Goal: Task Accomplishment & Management: Contribute content

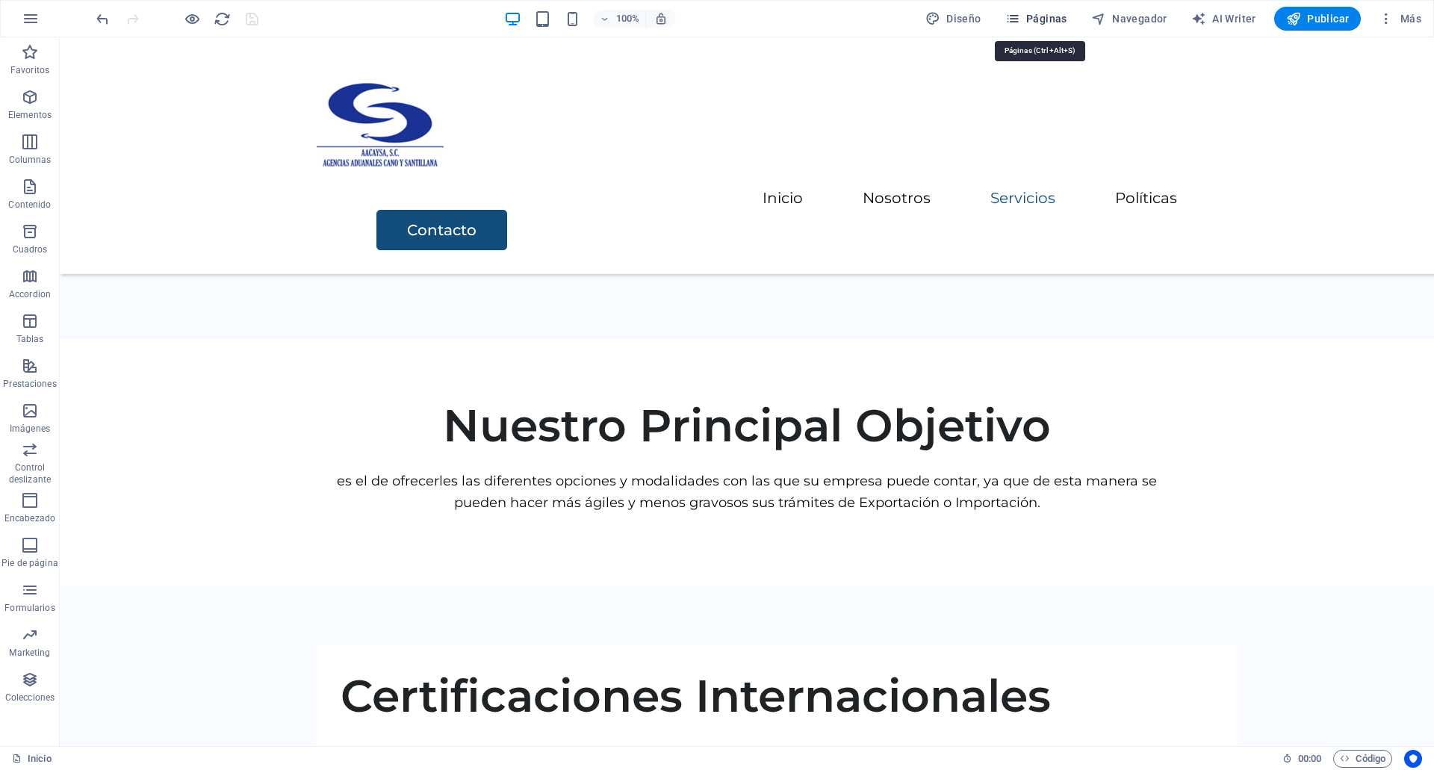
click at [1053, 9] on button "Páginas" at bounding box center [1036, 19] width 74 height 24
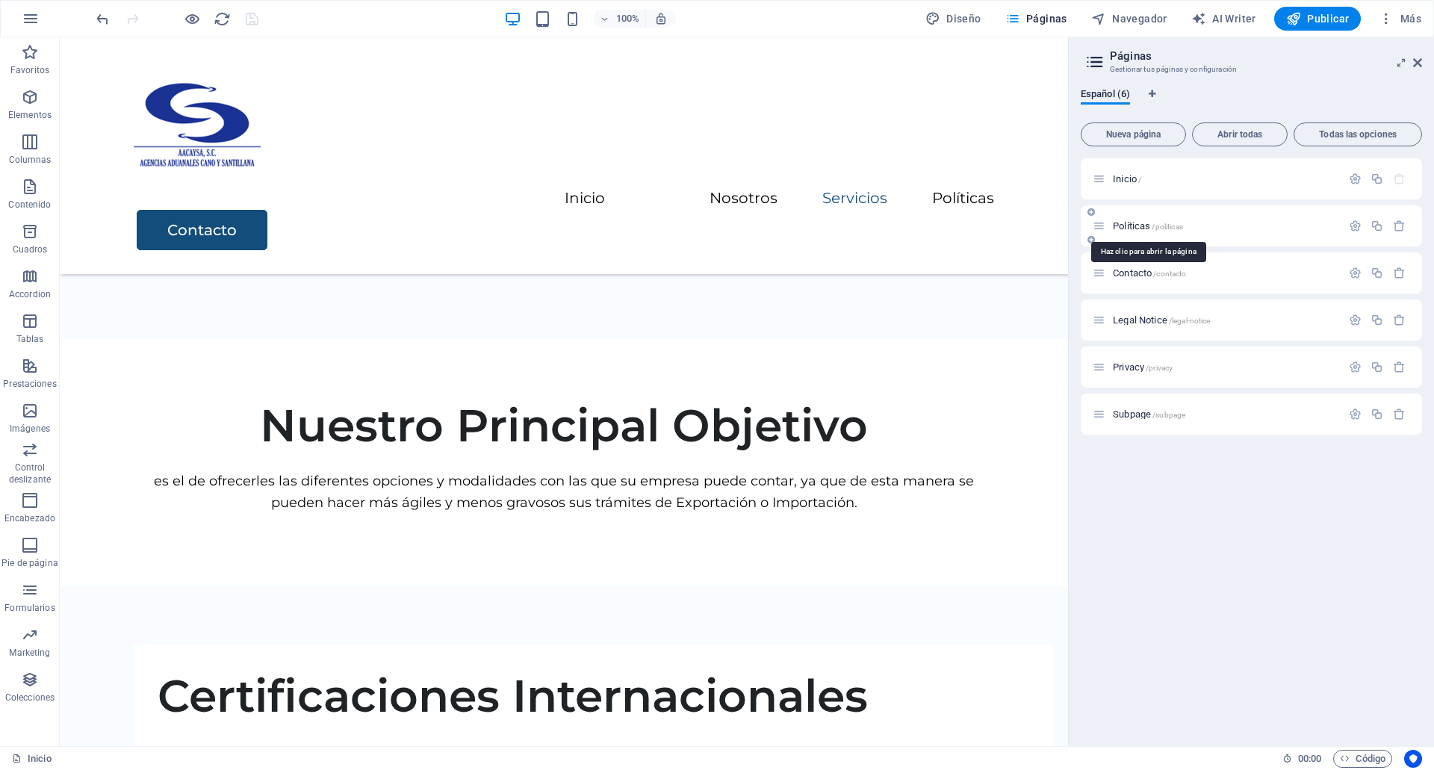
click at [1115, 221] on span "Políticas /politicas" at bounding box center [1147, 225] width 70 height 11
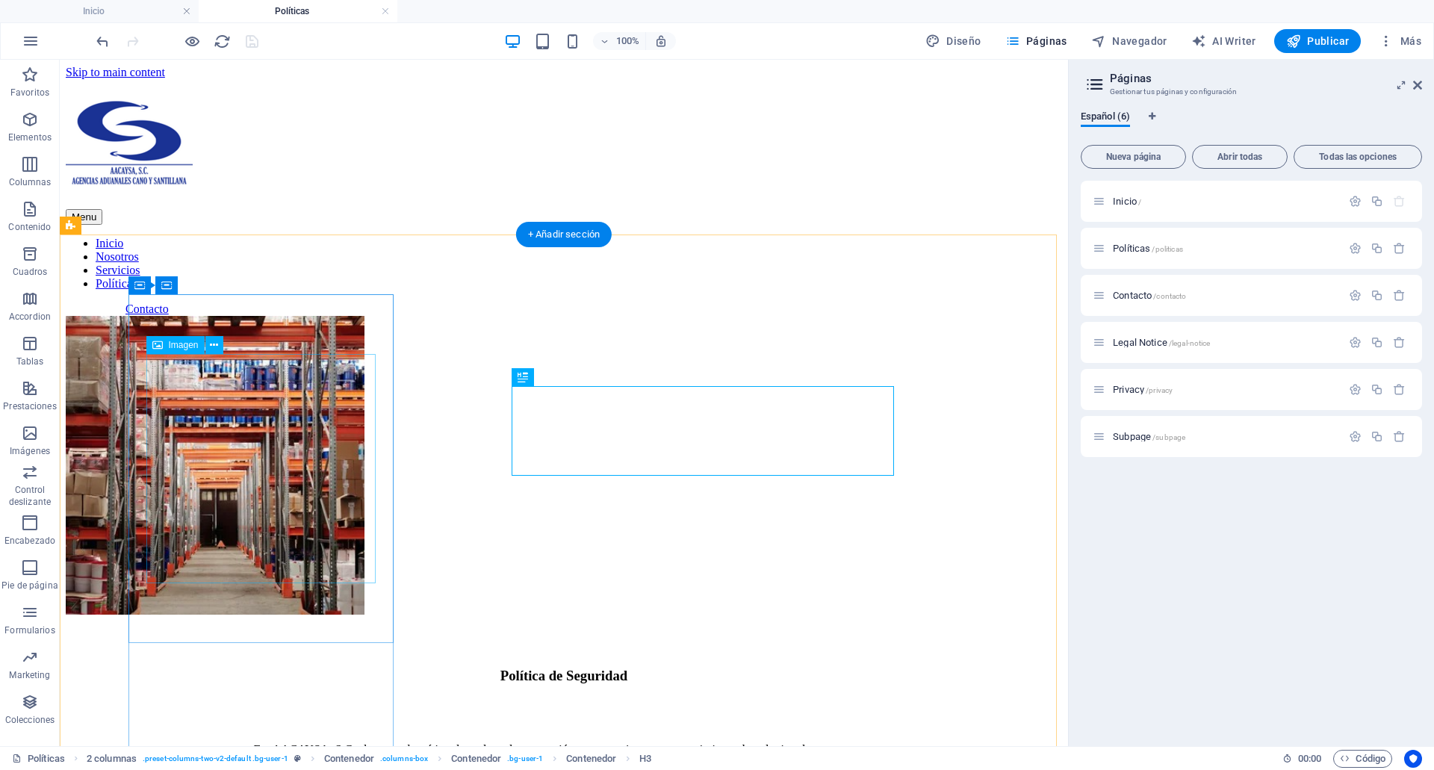
click at [356, 507] on figure at bounding box center [215, 467] width 299 height 302
select select "%"
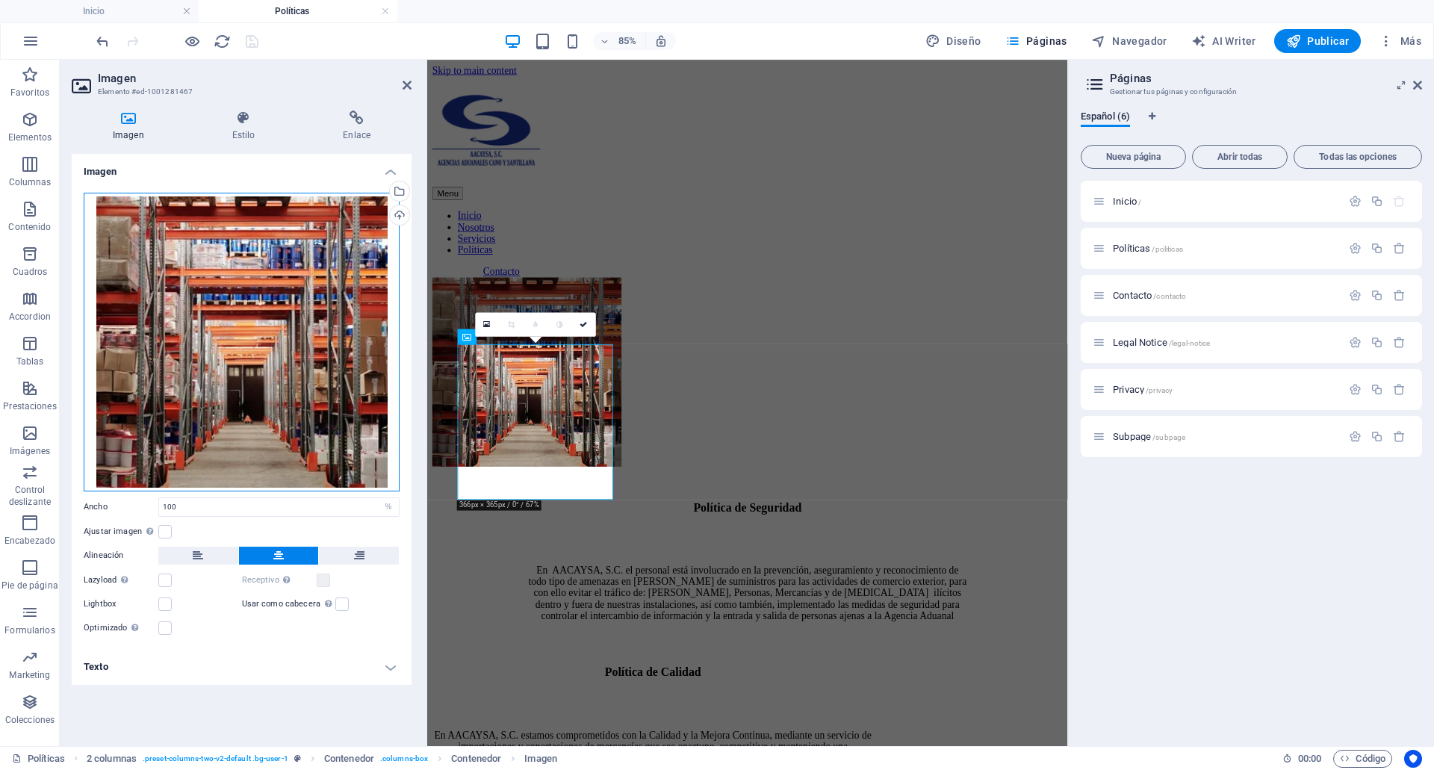
click at [320, 347] on div "Arrastra archivos aquí, haz clic para escoger archivos o selecciona archivos de…" at bounding box center [242, 342] width 316 height 299
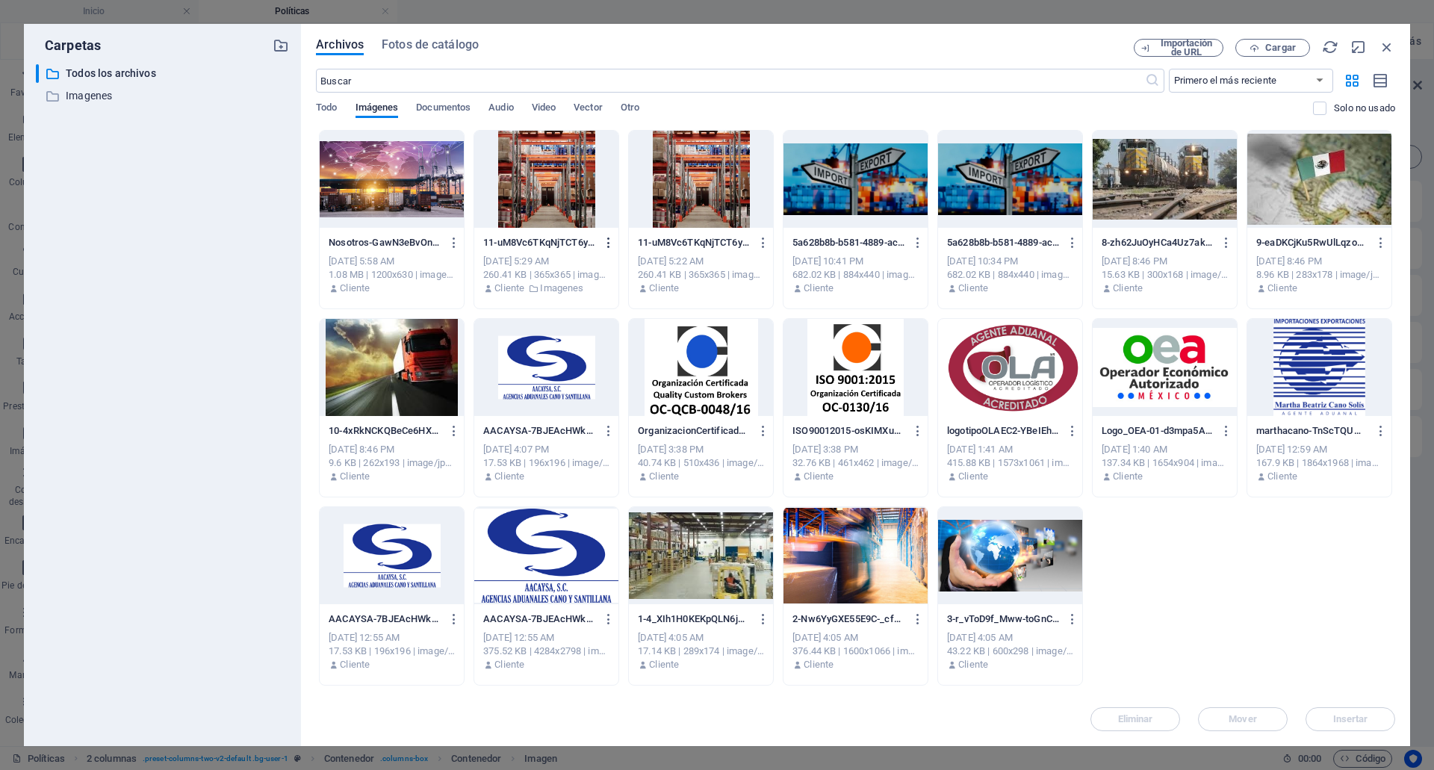
click at [611, 240] on icon "button" at bounding box center [609, 242] width 14 height 13
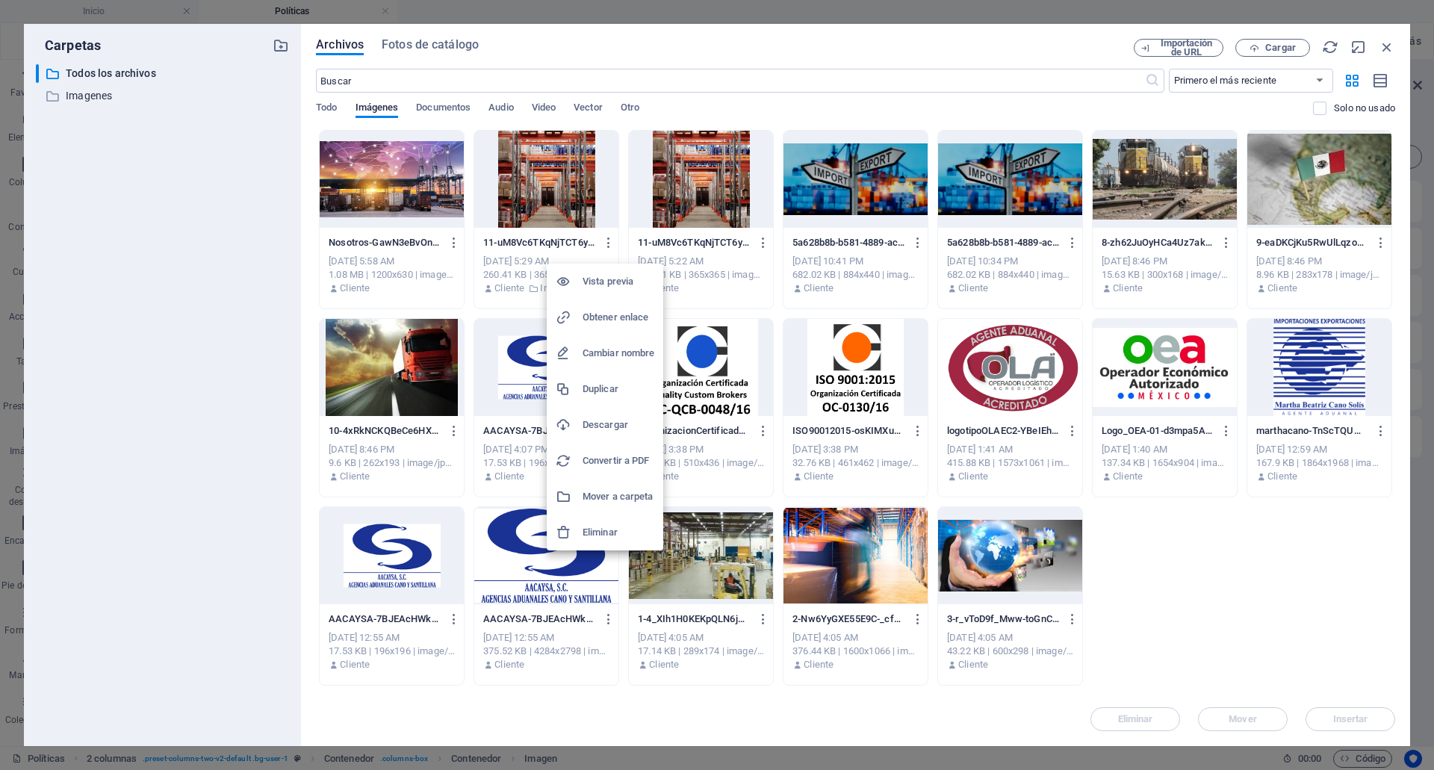
click at [624, 531] on h6 "Eliminar" at bounding box center [618, 532] width 72 height 18
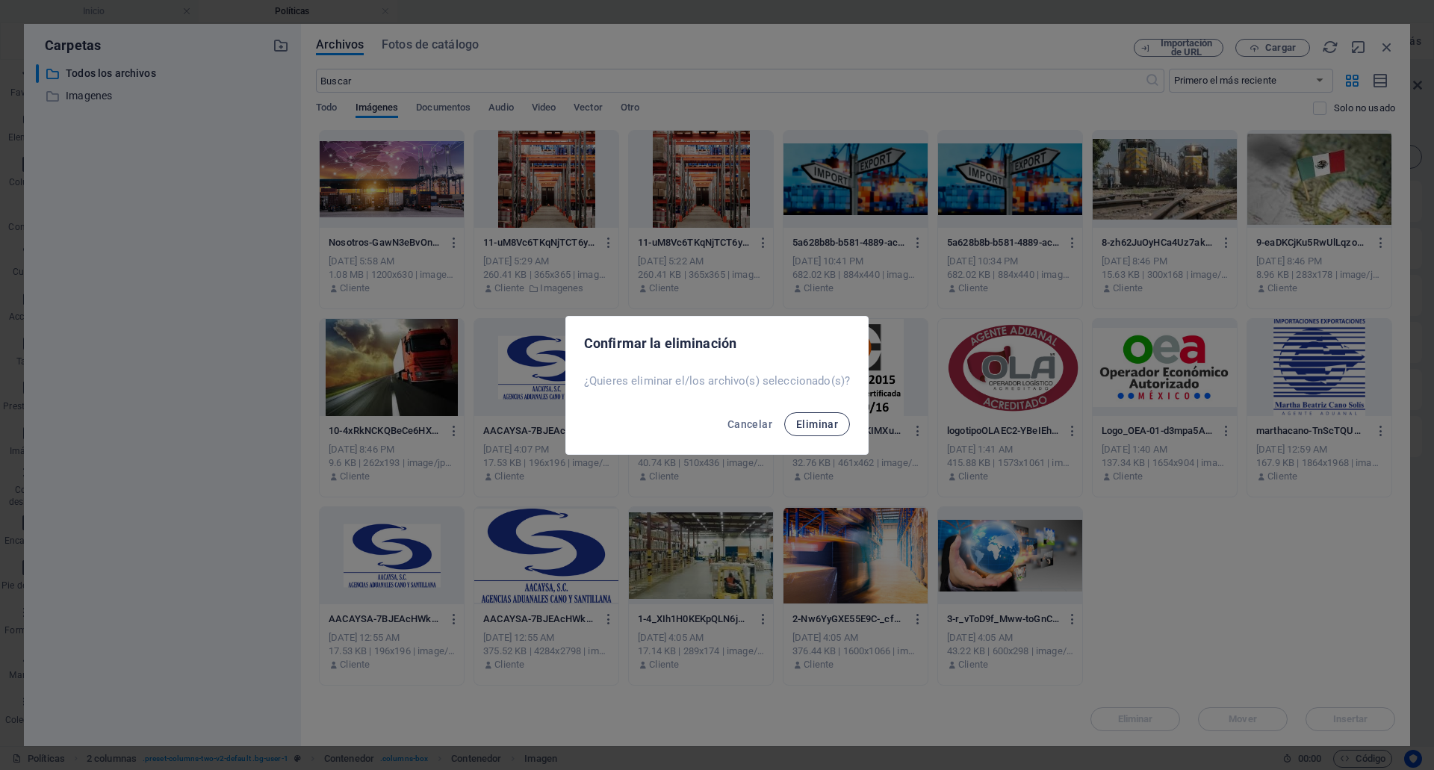
click at [797, 420] on span "Eliminar" at bounding box center [817, 424] width 42 height 12
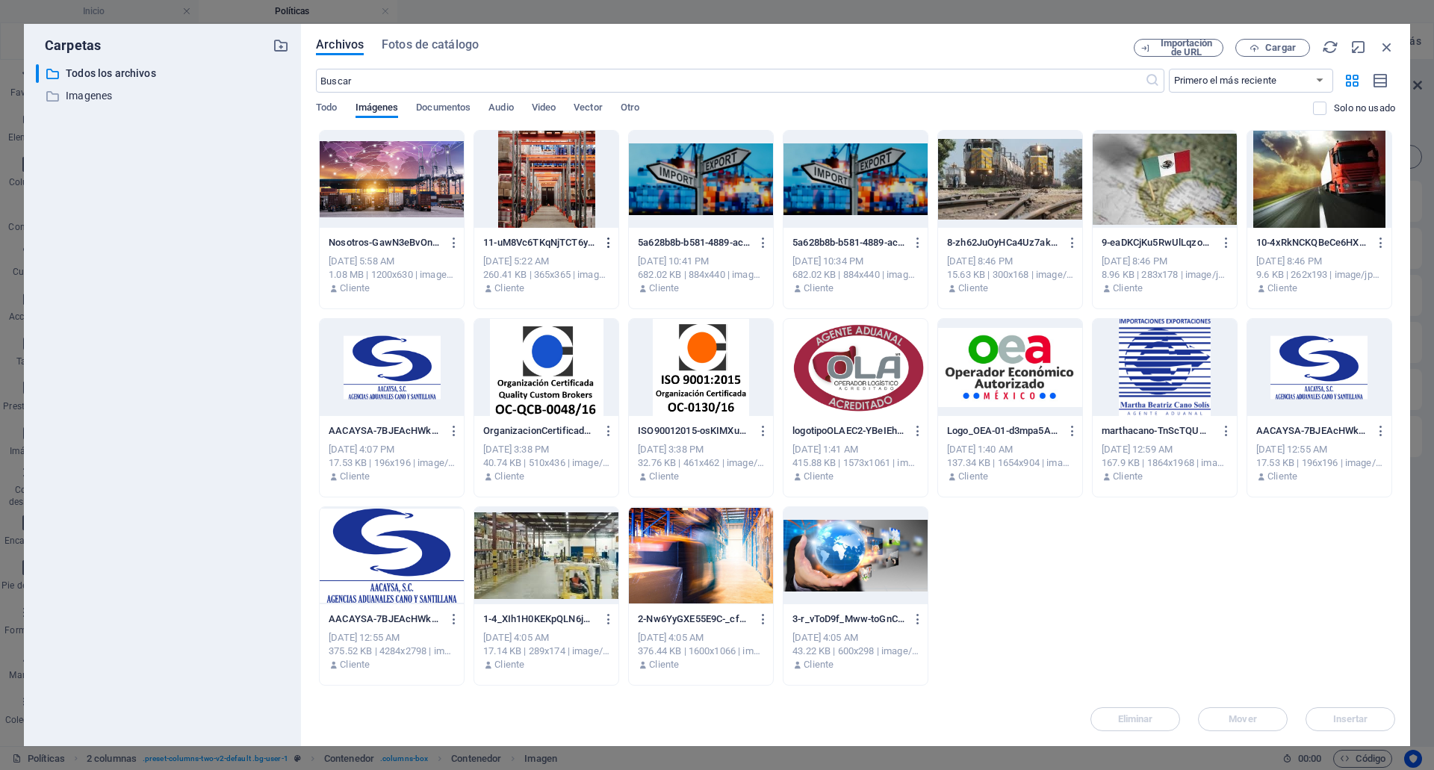
click at [602, 235] on button "button" at bounding box center [606, 243] width 20 height 24
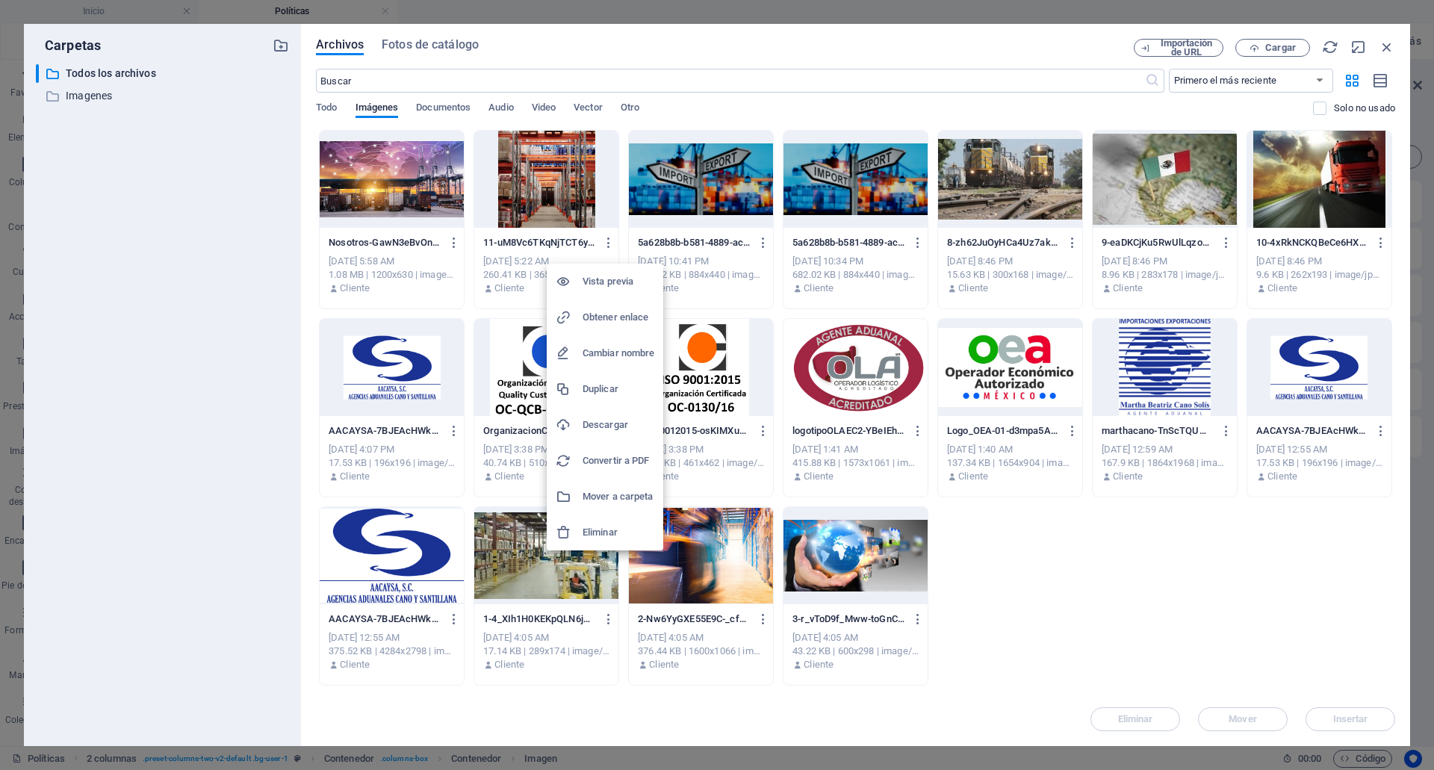
click at [609, 520] on li "Eliminar" at bounding box center [605, 532] width 116 height 36
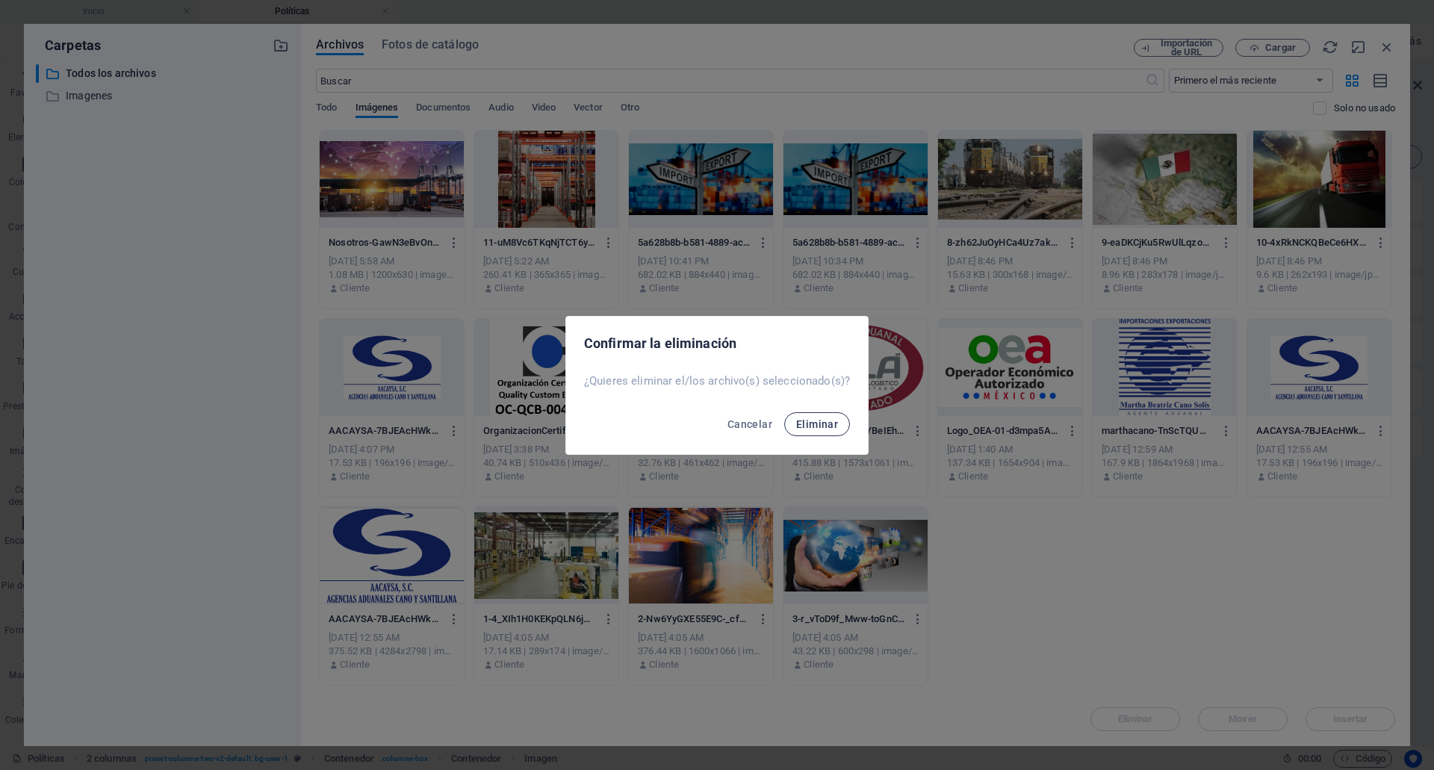
click at [820, 428] on span "Eliminar" at bounding box center [817, 424] width 42 height 12
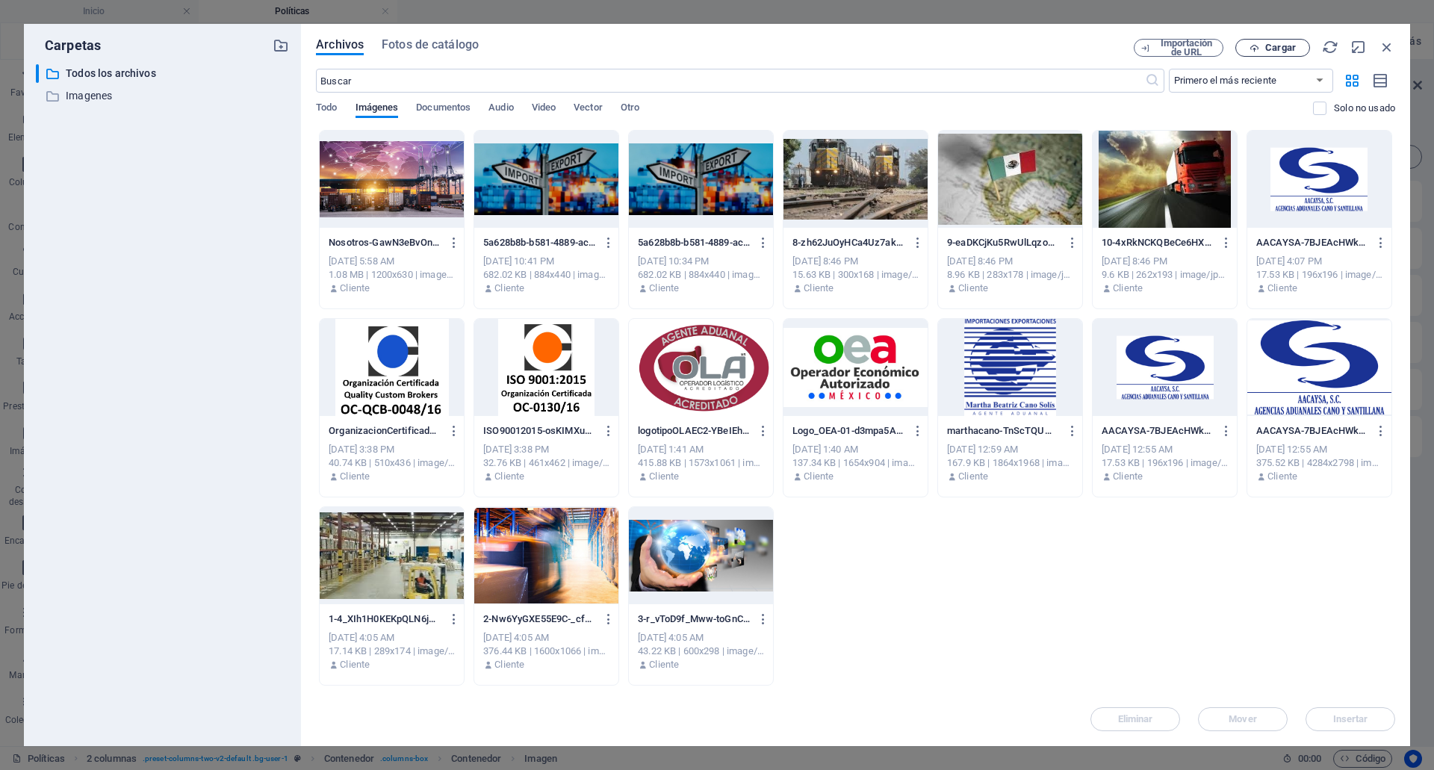
click at [1285, 43] on span "Cargar" at bounding box center [1280, 47] width 31 height 9
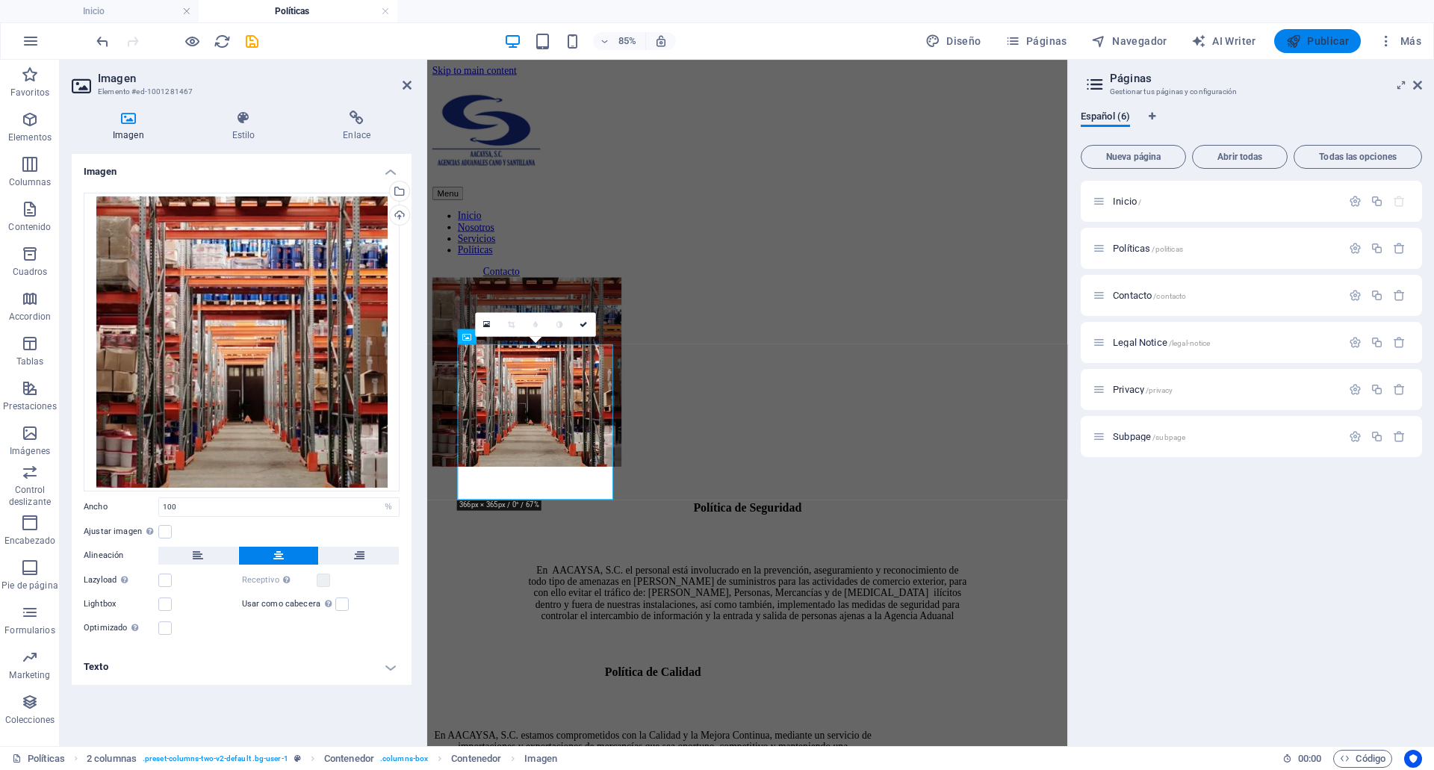
click at [1328, 43] on span "Publicar" at bounding box center [1317, 41] width 63 height 15
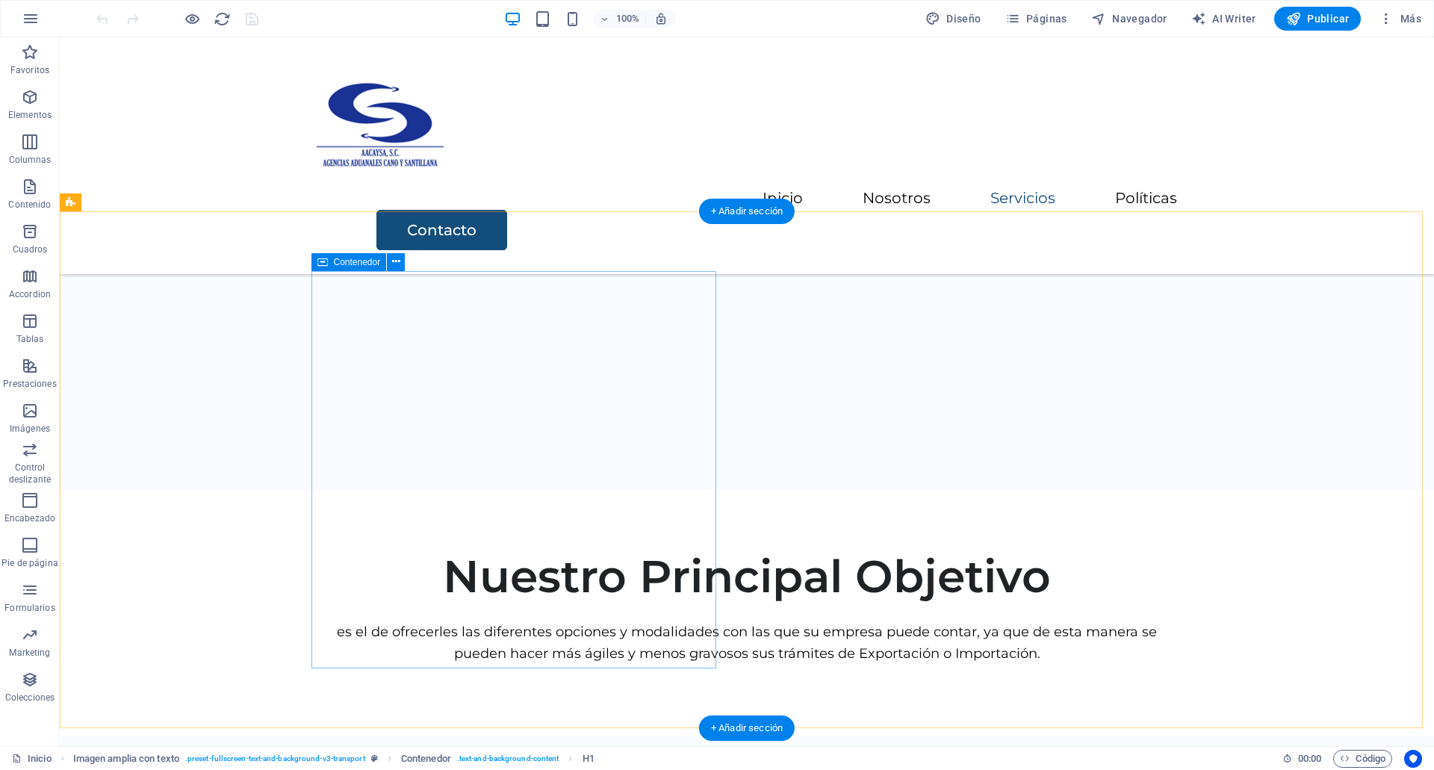
scroll to position [1864, 0]
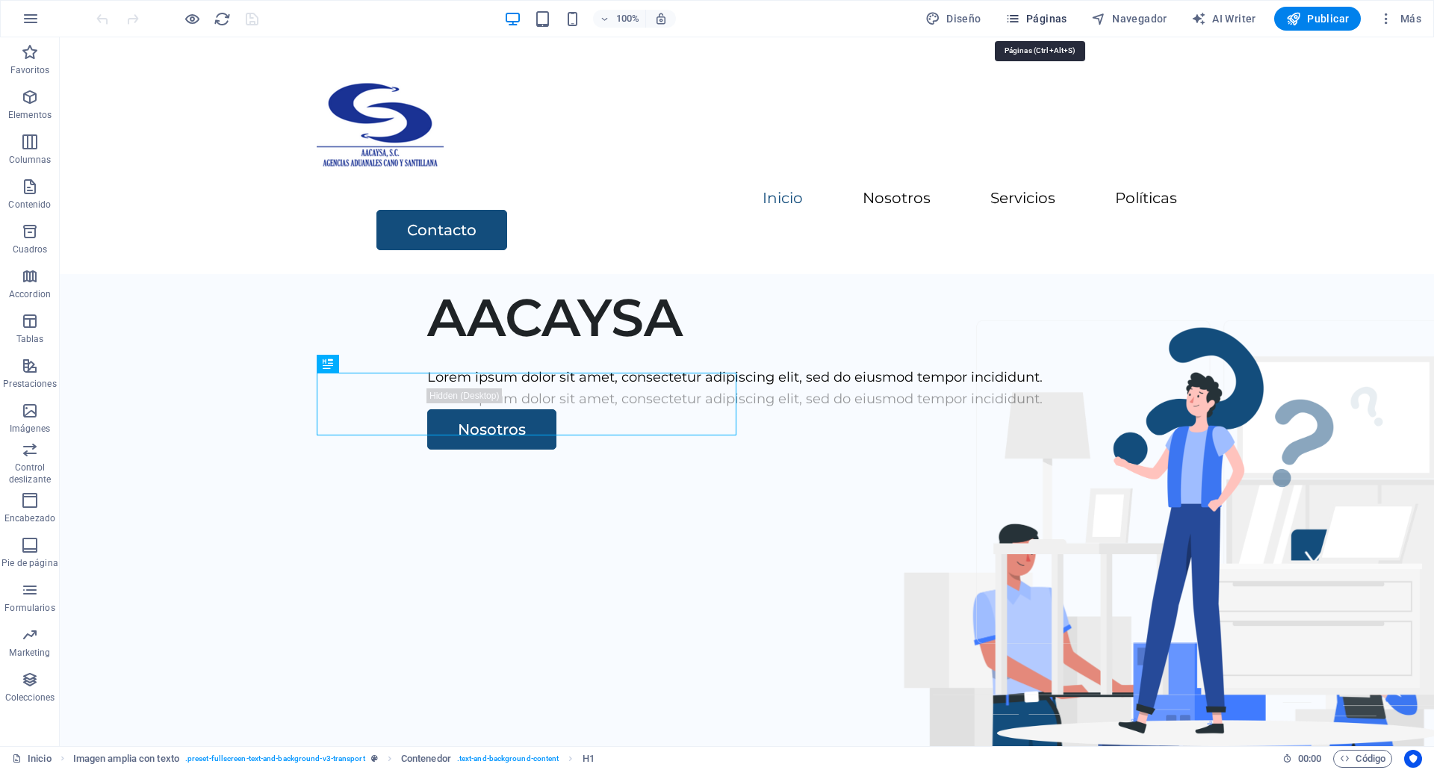
click at [1054, 24] on span "Páginas" at bounding box center [1036, 18] width 62 height 15
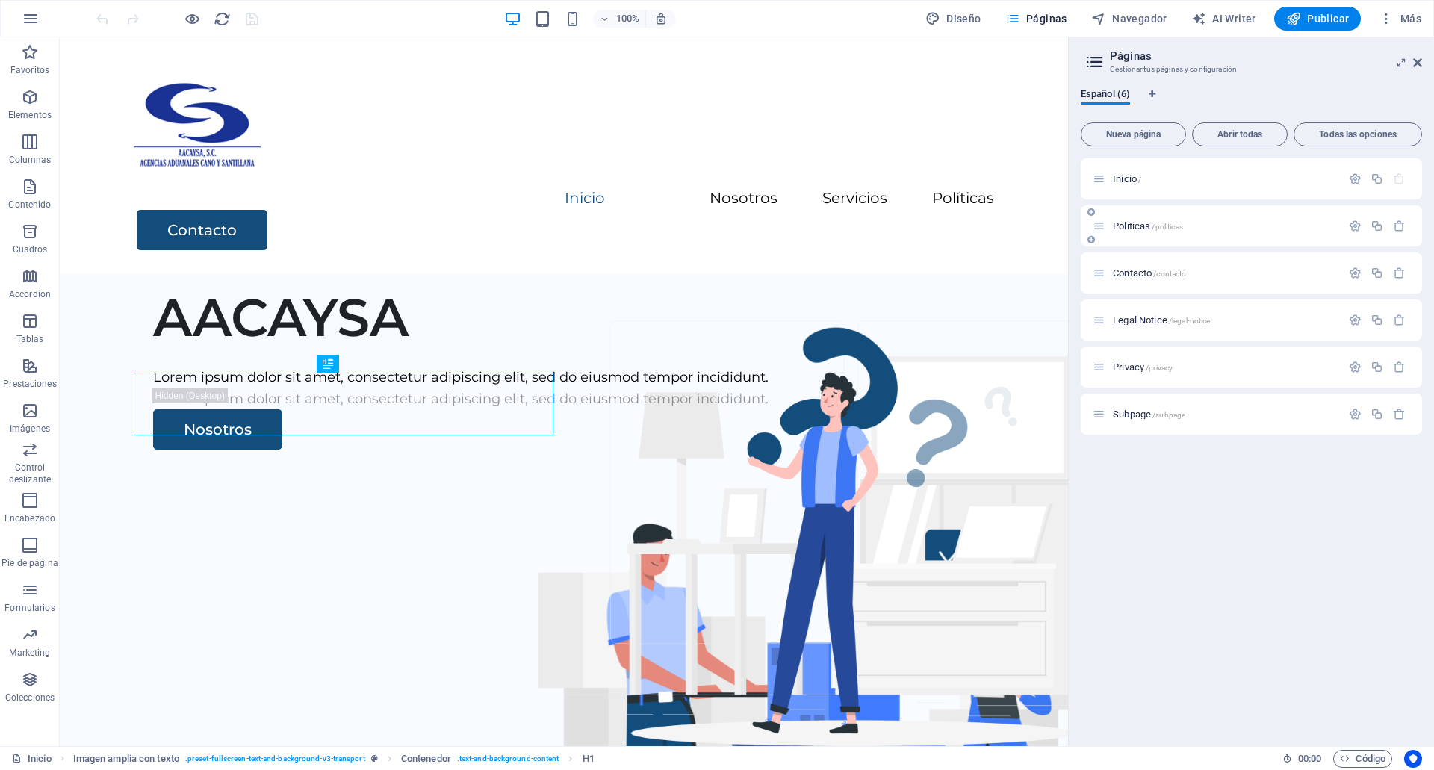
click at [1124, 220] on div "Políticas /politicas" at bounding box center [1216, 225] width 249 height 17
click at [1138, 225] on span "Políticas /politicas" at bounding box center [1147, 225] width 70 height 11
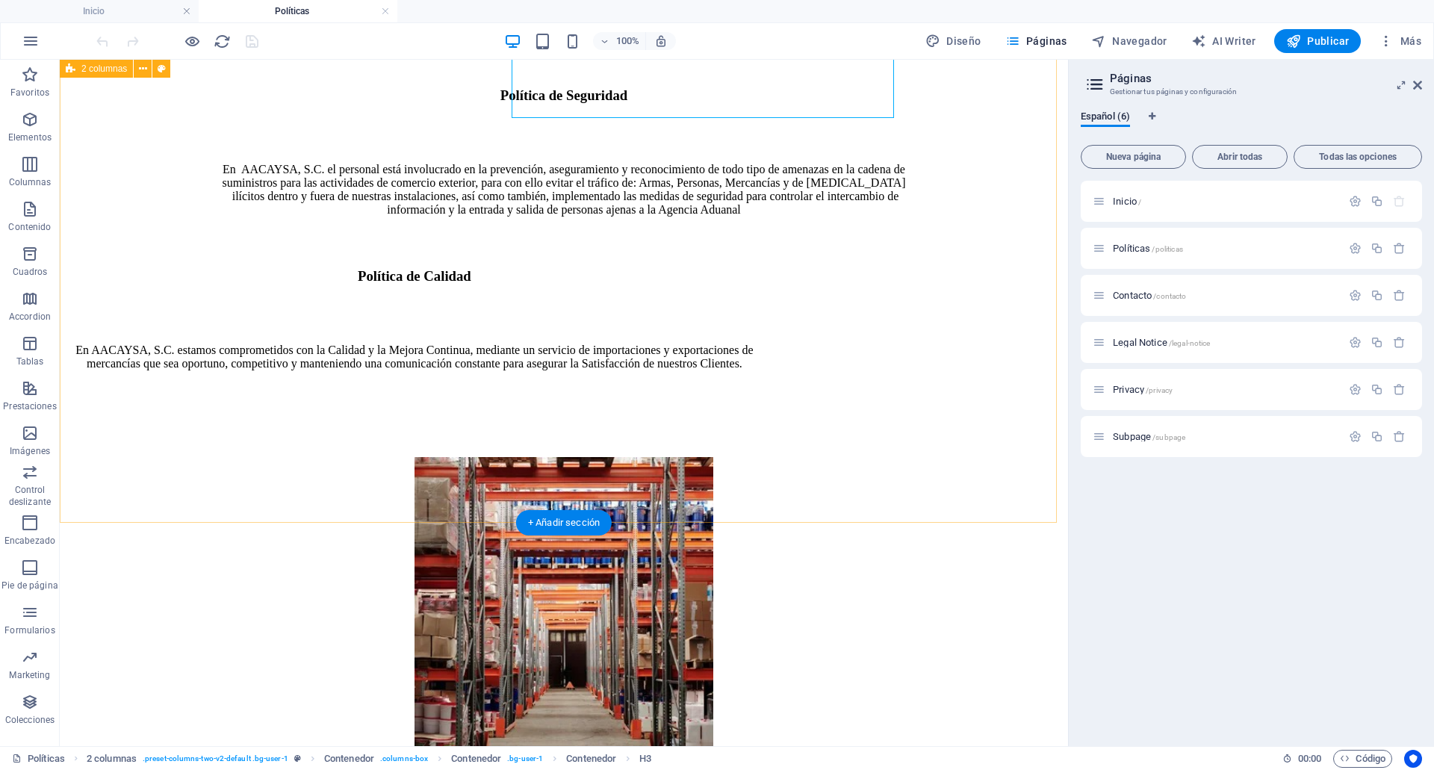
scroll to position [782, 0]
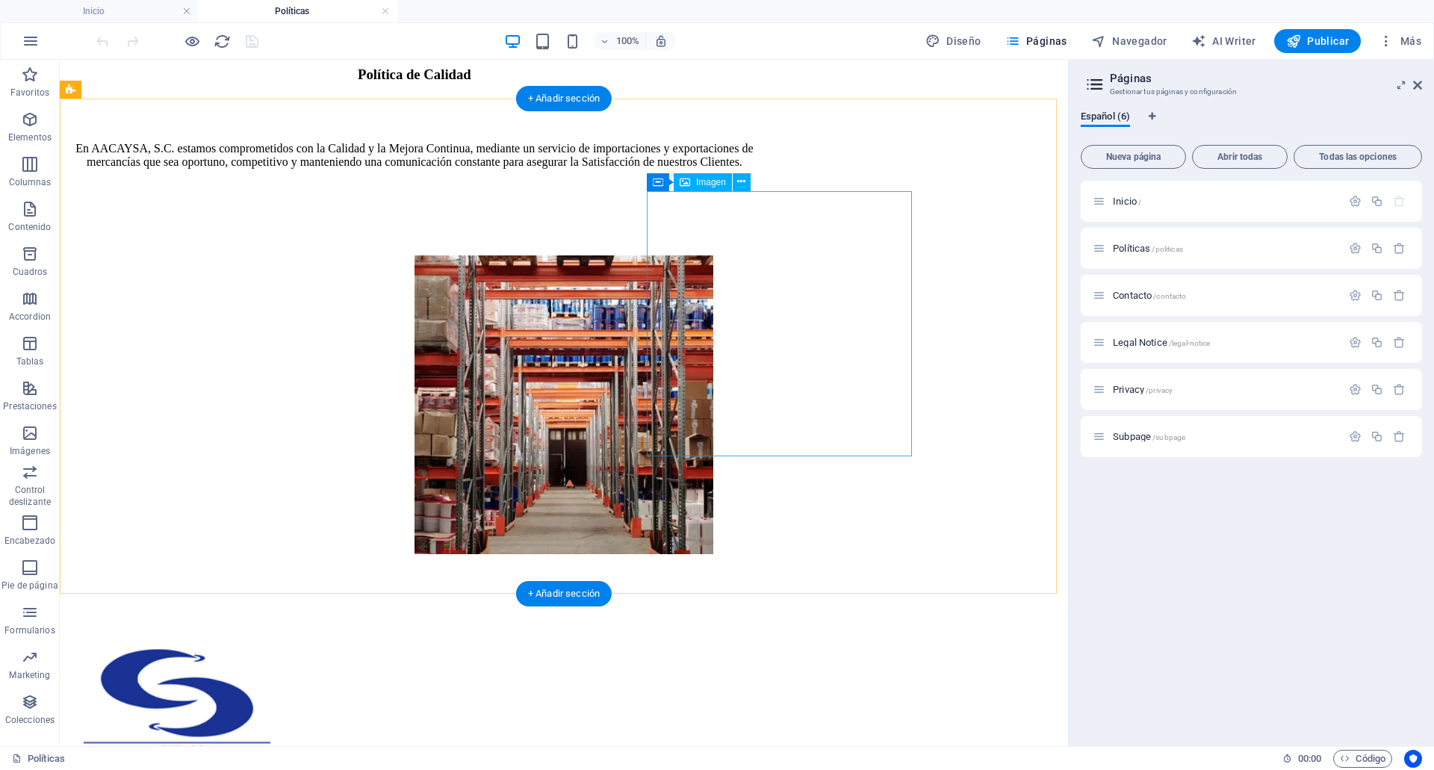
click at [713, 326] on figure at bounding box center [563, 406] width 299 height 302
click at [713, 379] on figure at bounding box center [563, 406] width 299 height 302
select select "%"
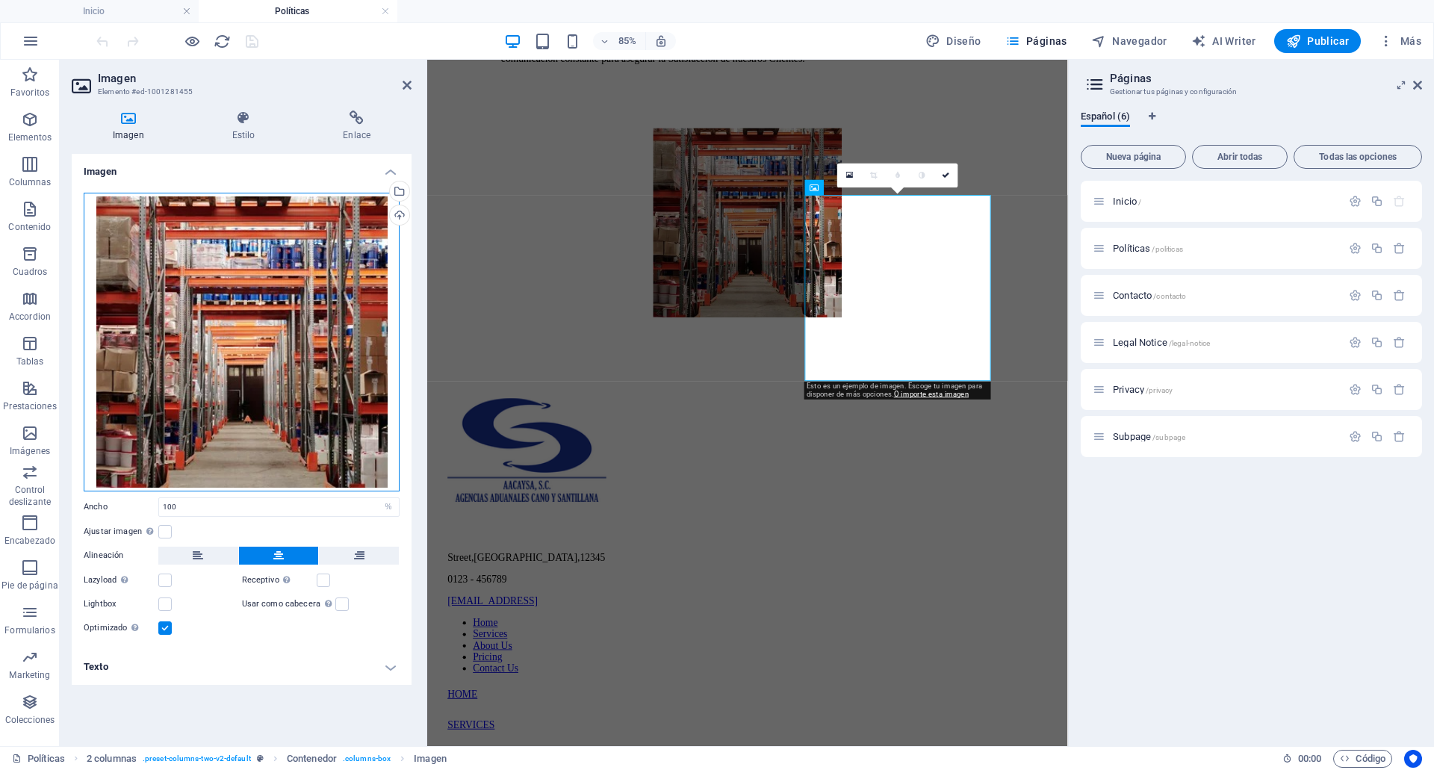
click at [316, 326] on div "Arrastra archivos aquí, haz clic para escoger archivos o selecciona archivos de…" at bounding box center [242, 342] width 316 height 299
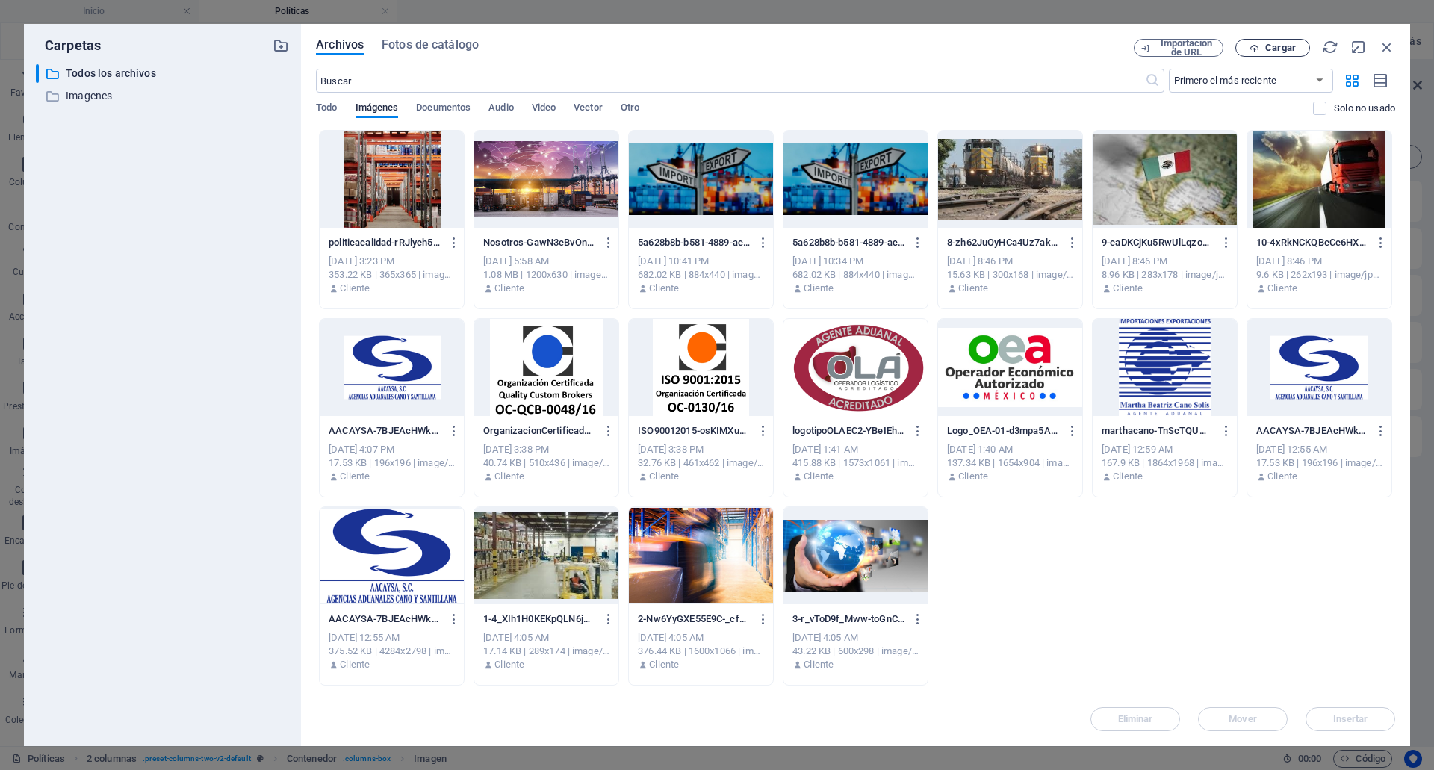
click at [1277, 43] on span "Cargar" at bounding box center [1280, 47] width 31 height 9
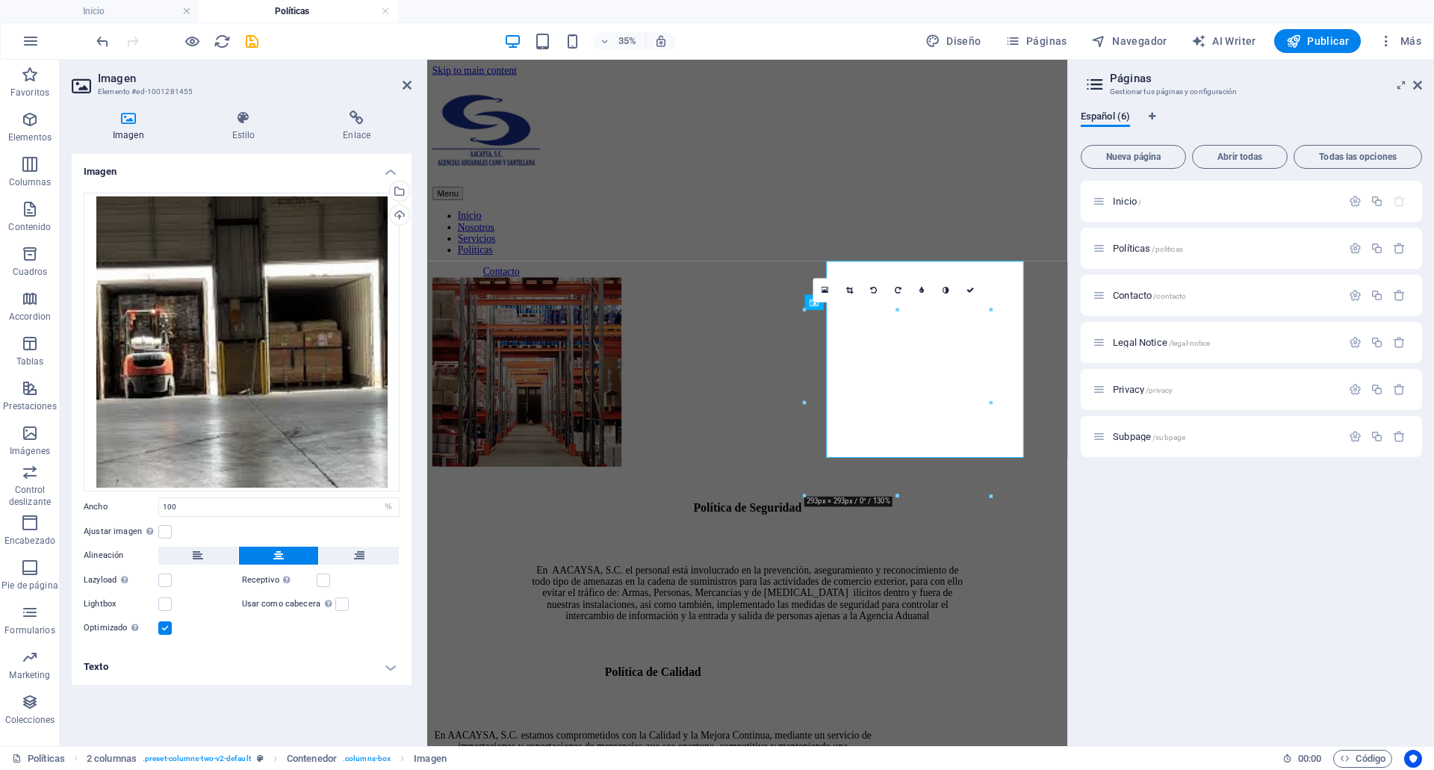
scroll to position [687, 0]
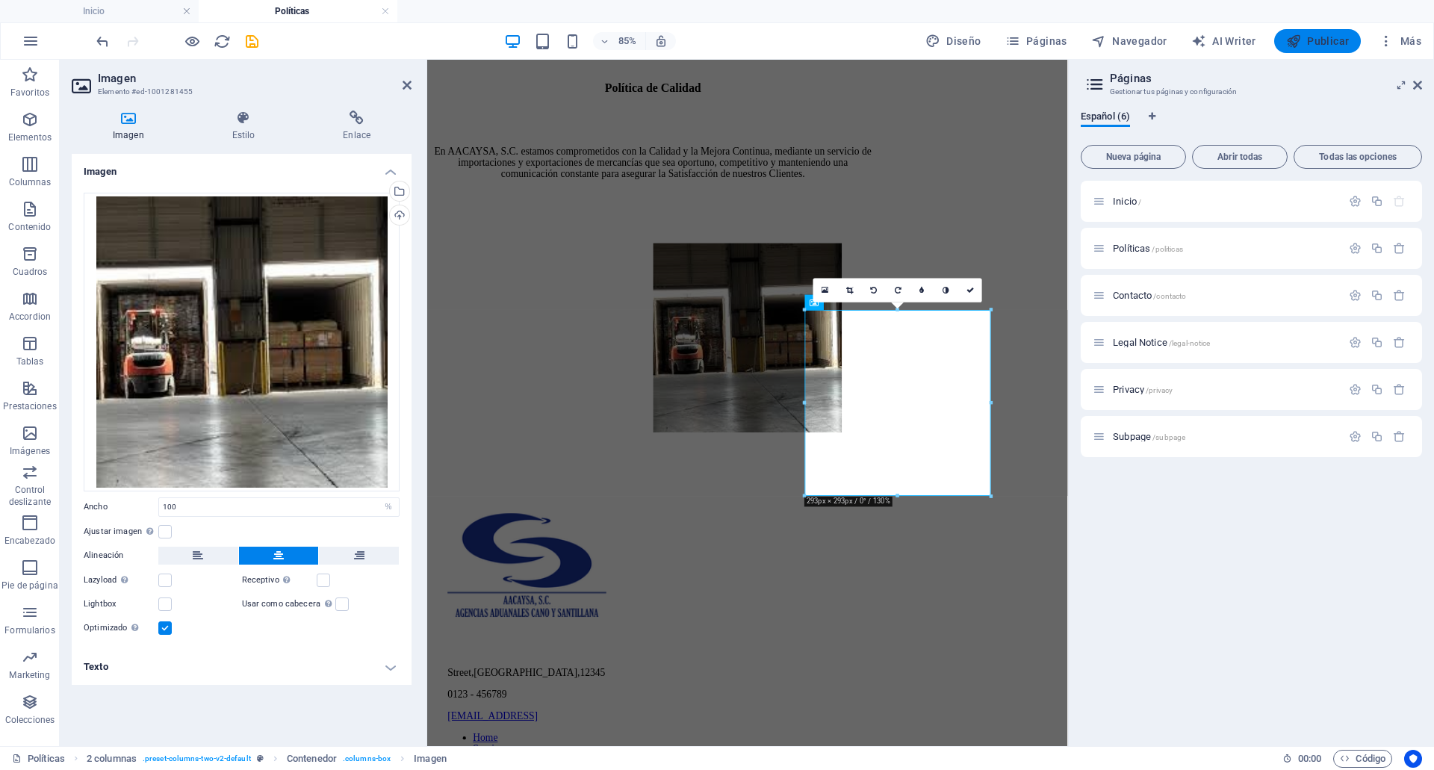
click at [1308, 44] on span "Publicar" at bounding box center [1317, 41] width 63 height 15
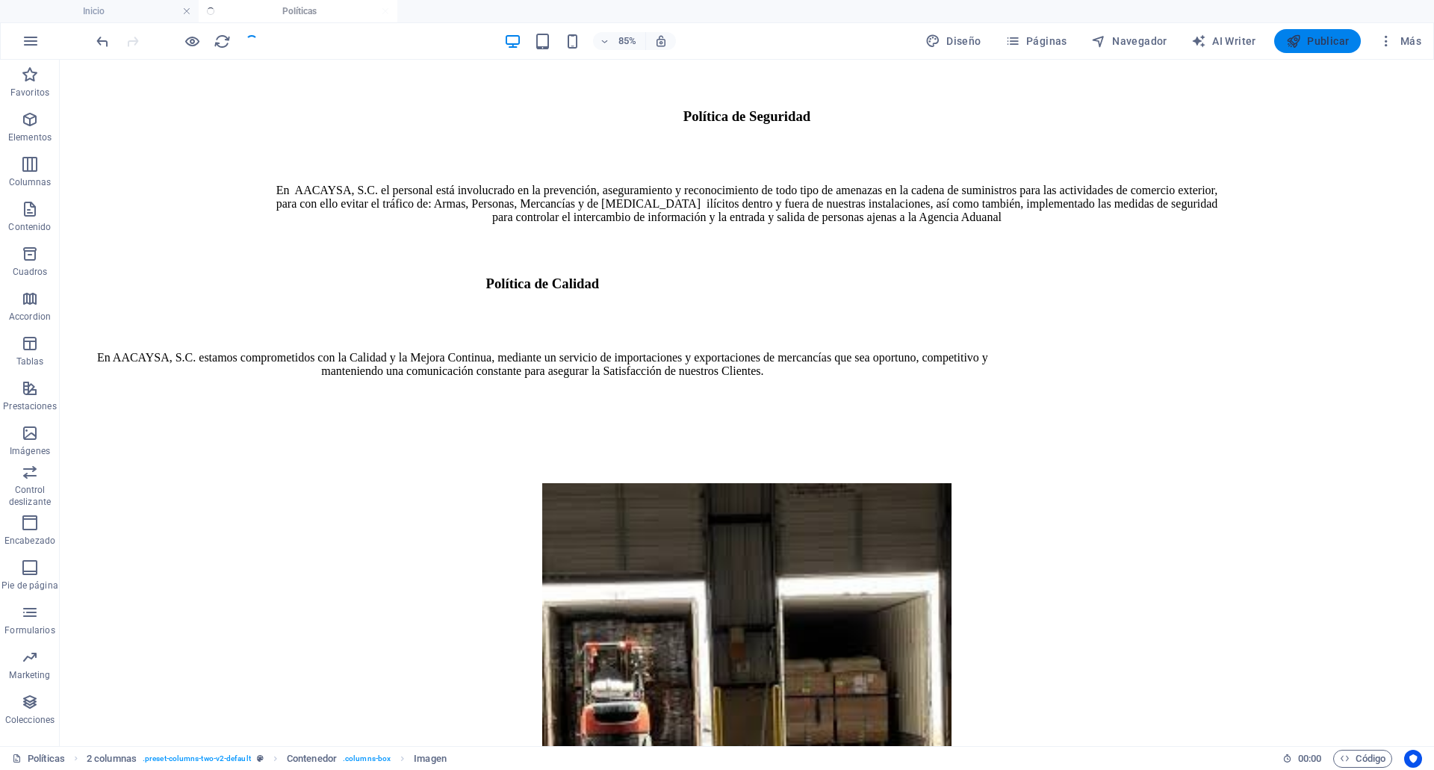
scroll to position [647, 0]
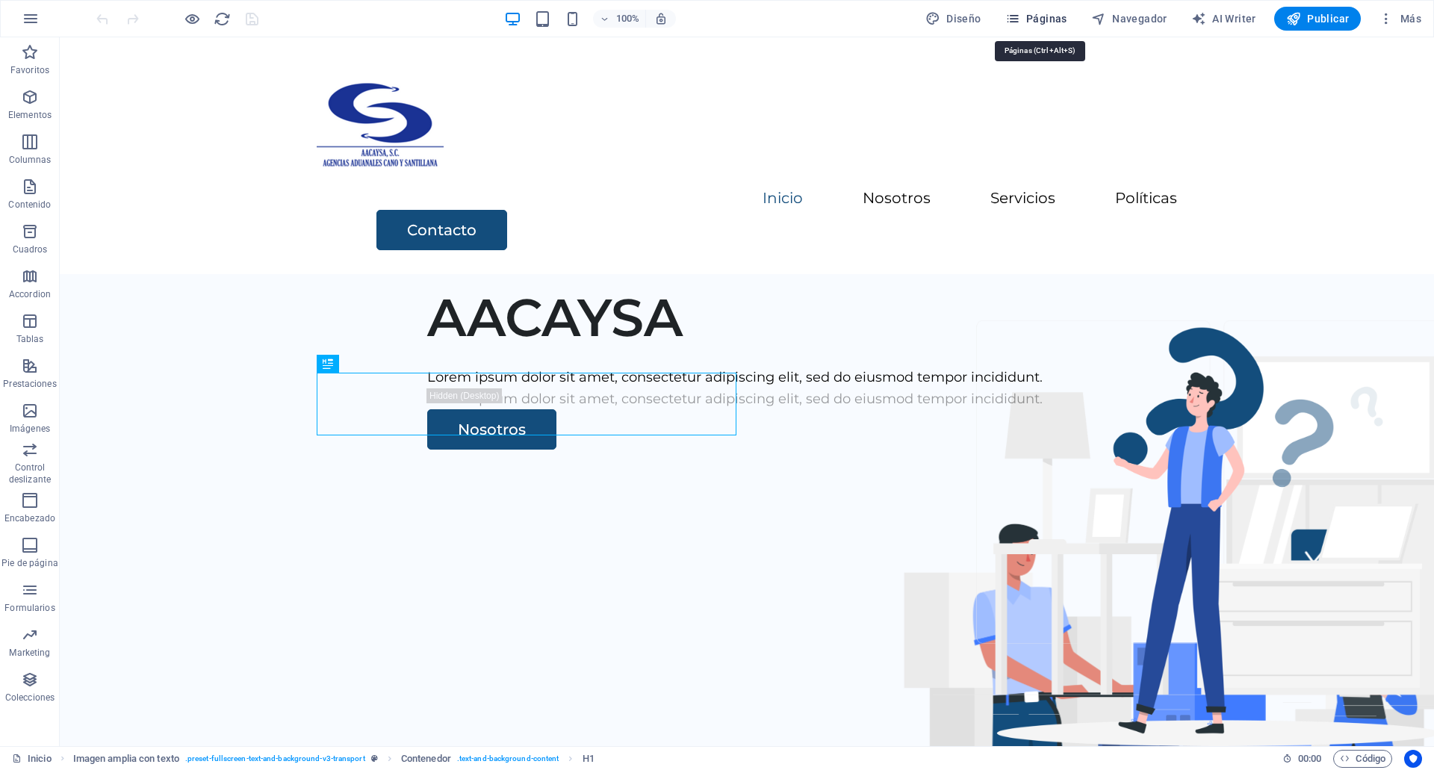
click at [1041, 19] on span "Páginas" at bounding box center [1036, 18] width 62 height 15
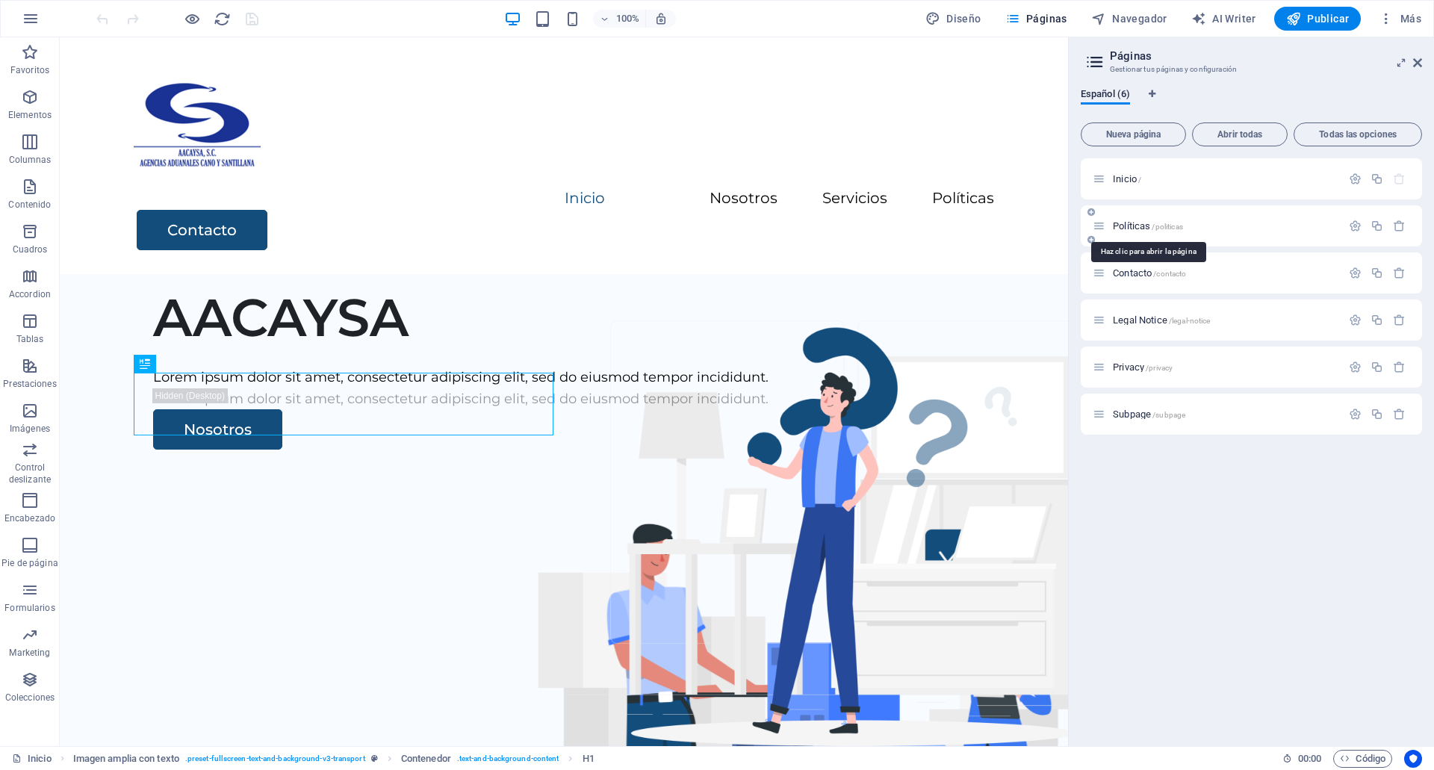
click at [1136, 228] on span "Políticas /politicas" at bounding box center [1147, 225] width 70 height 11
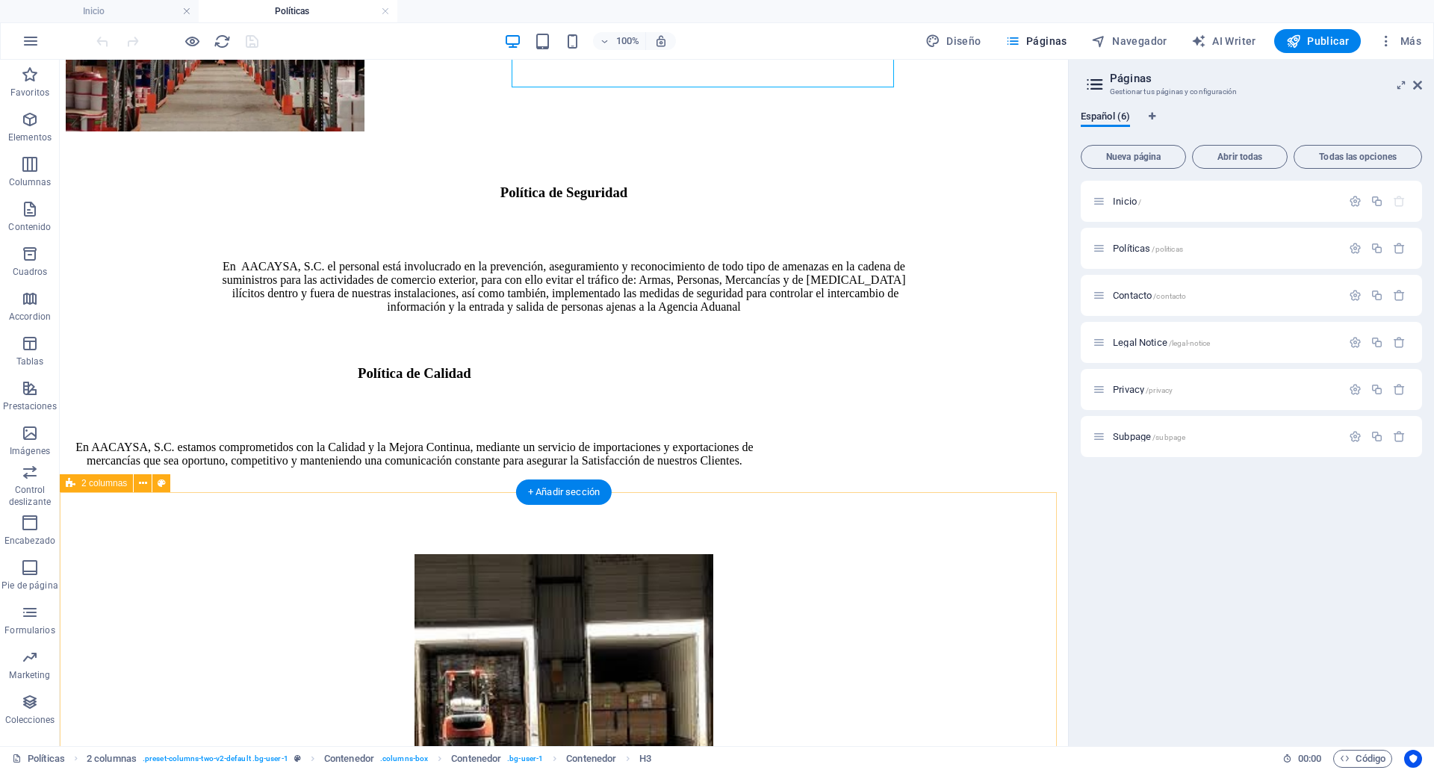
scroll to position [579, 0]
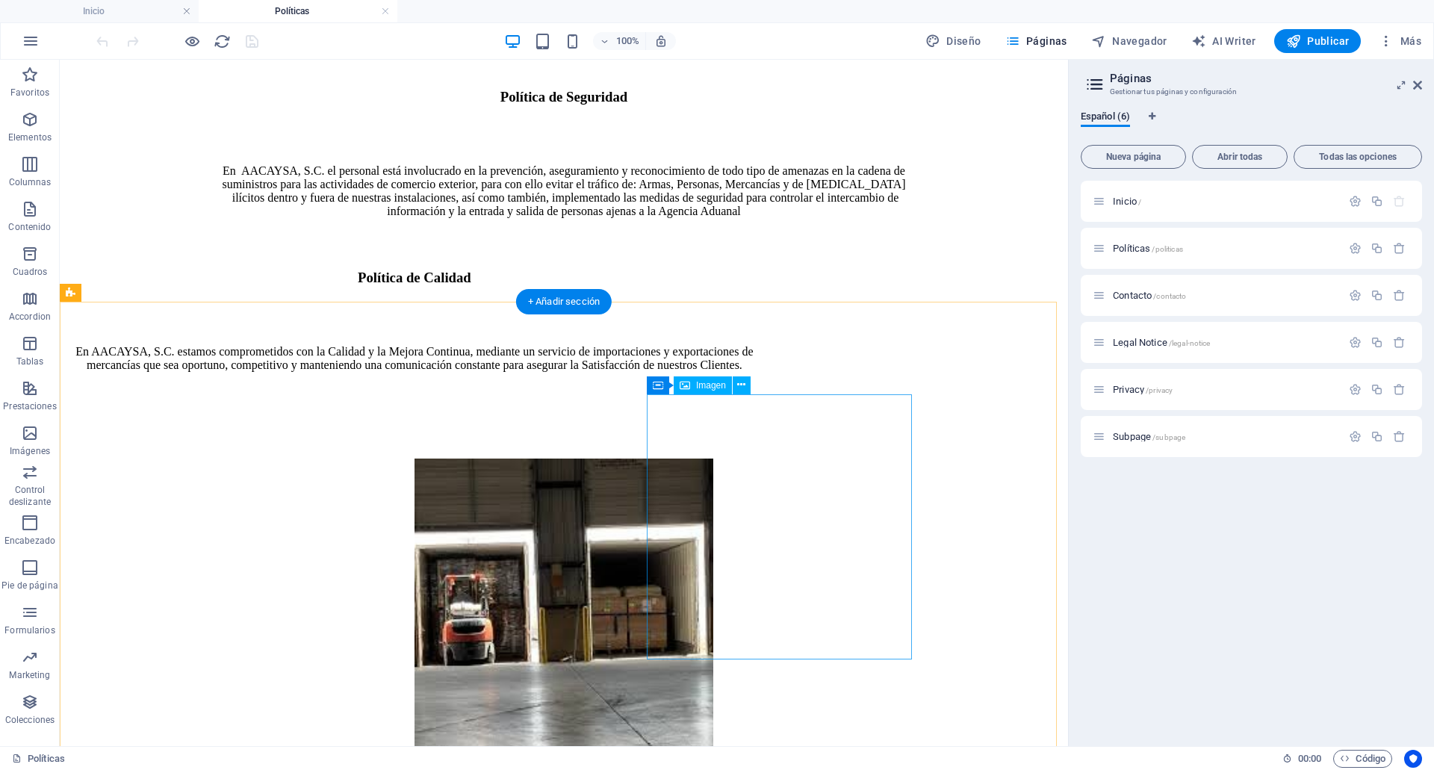
click at [713, 514] on figure at bounding box center [563, 609] width 299 height 302
select select "%"
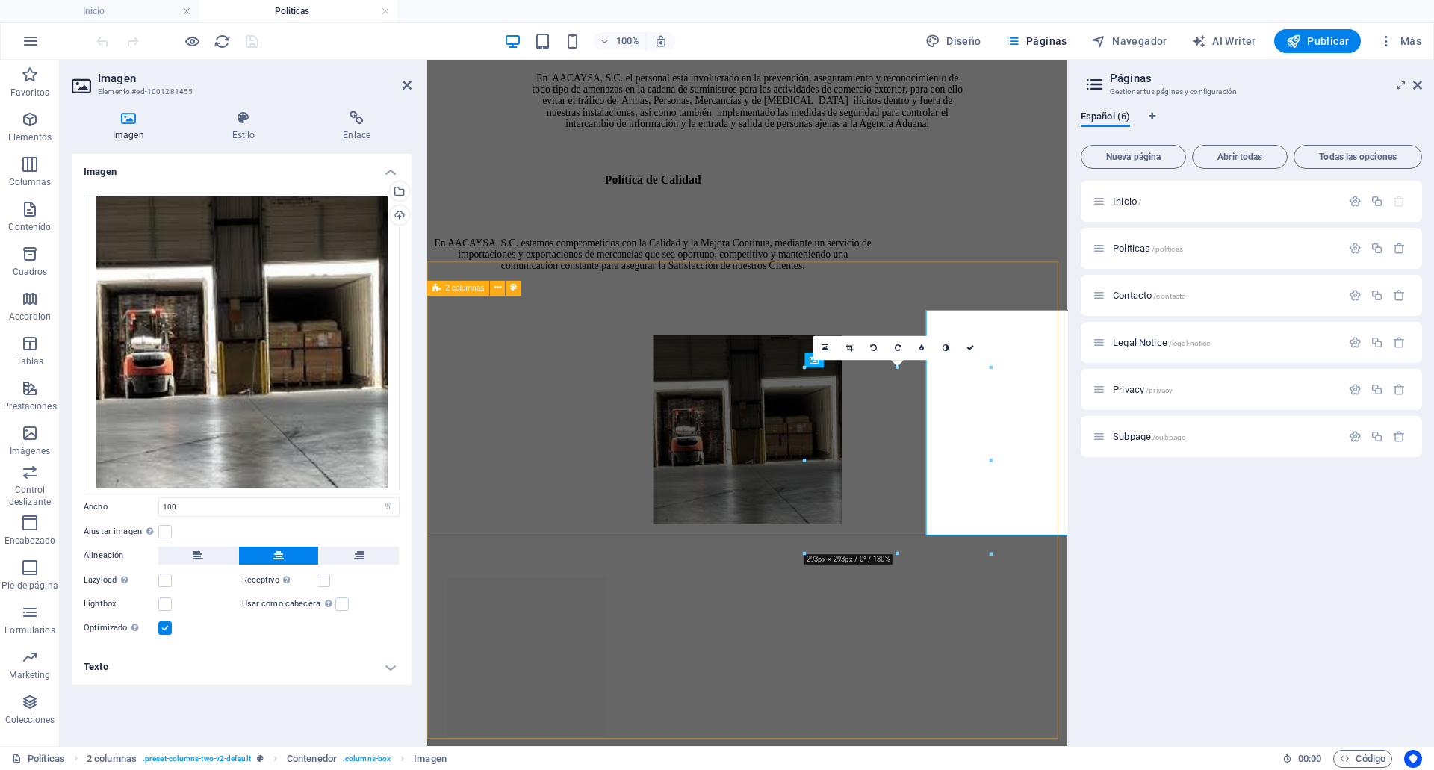
scroll to position [619, 0]
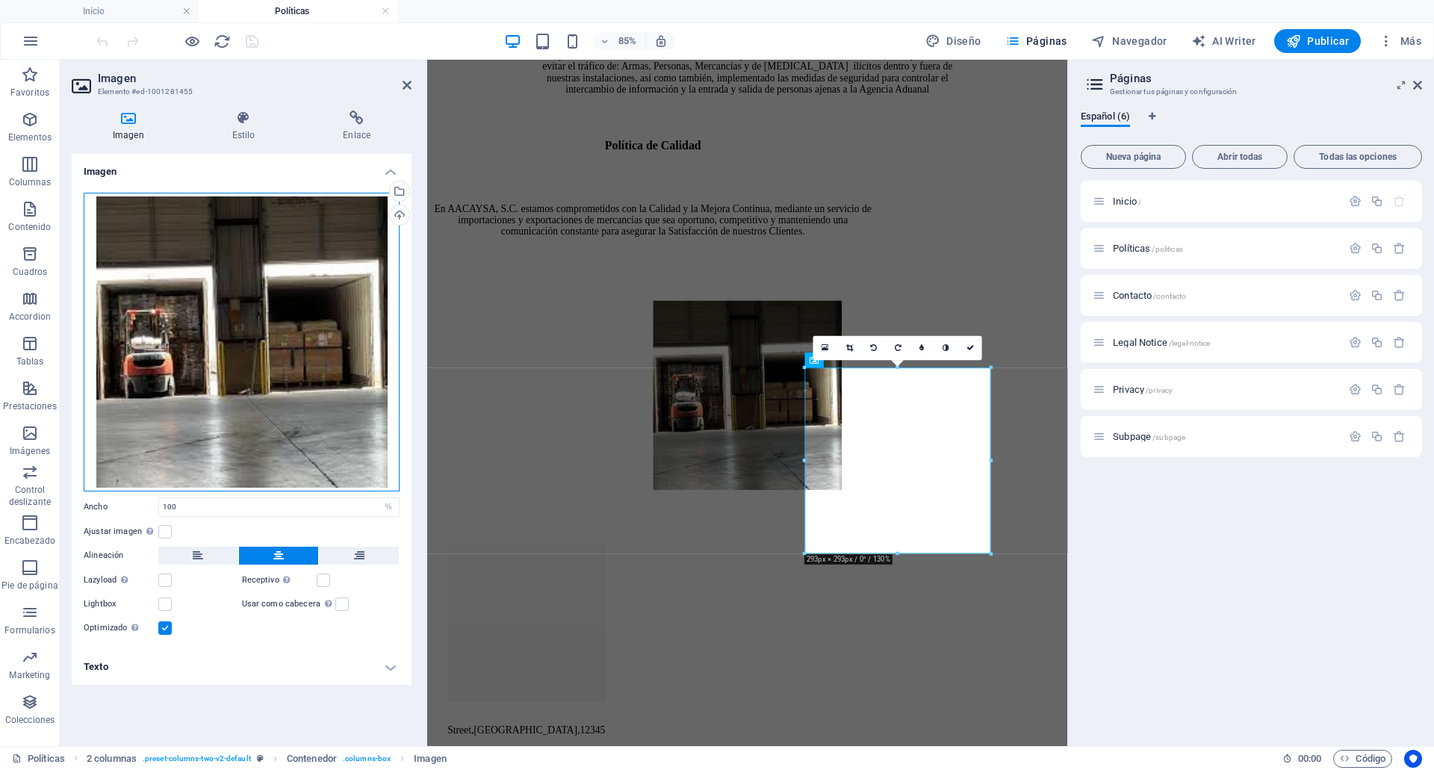
click at [326, 345] on div "Arrastra archivos aquí, haz clic para escoger archivos o selecciona archivos de…" at bounding box center [242, 342] width 316 height 299
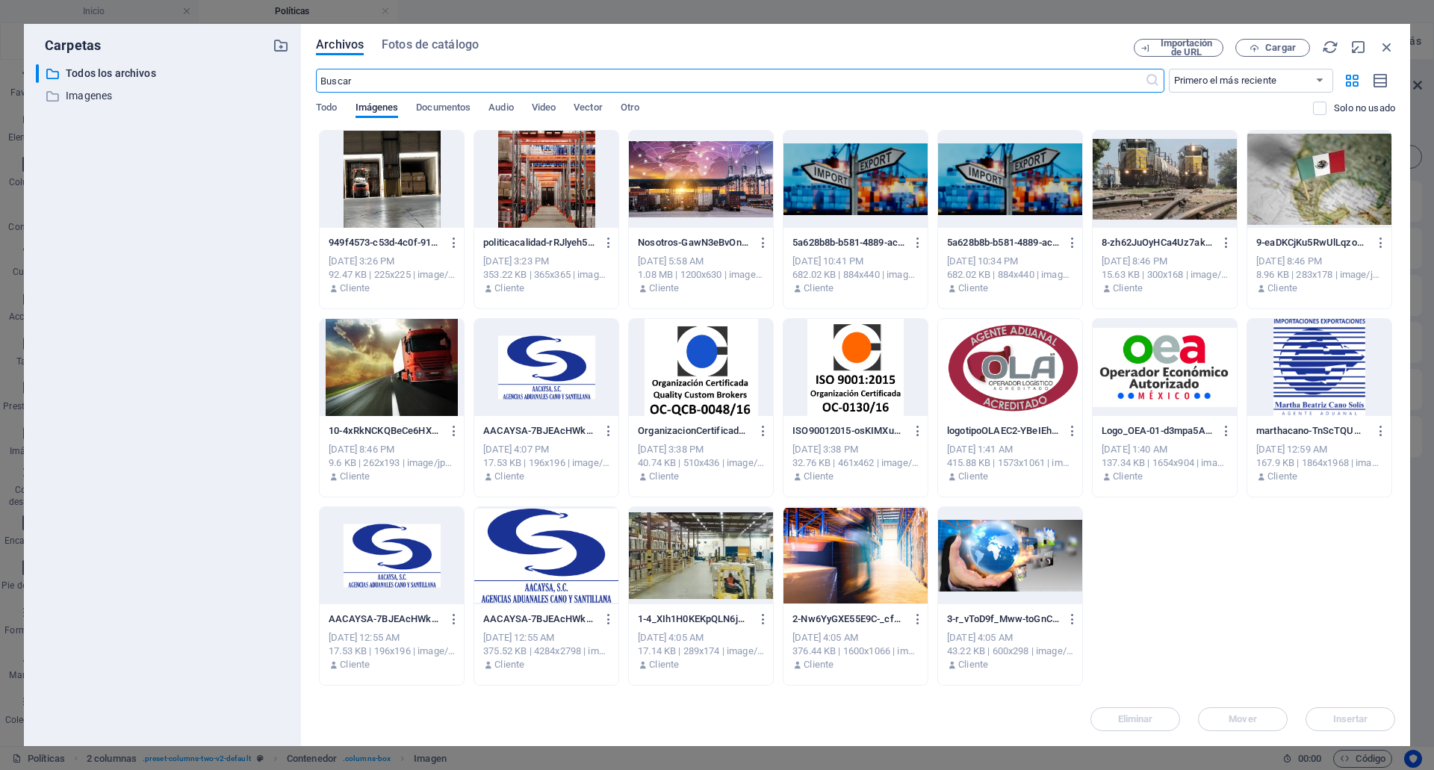
scroll to position [0, 0]
click at [426, 179] on div at bounding box center [392, 179] width 144 height 97
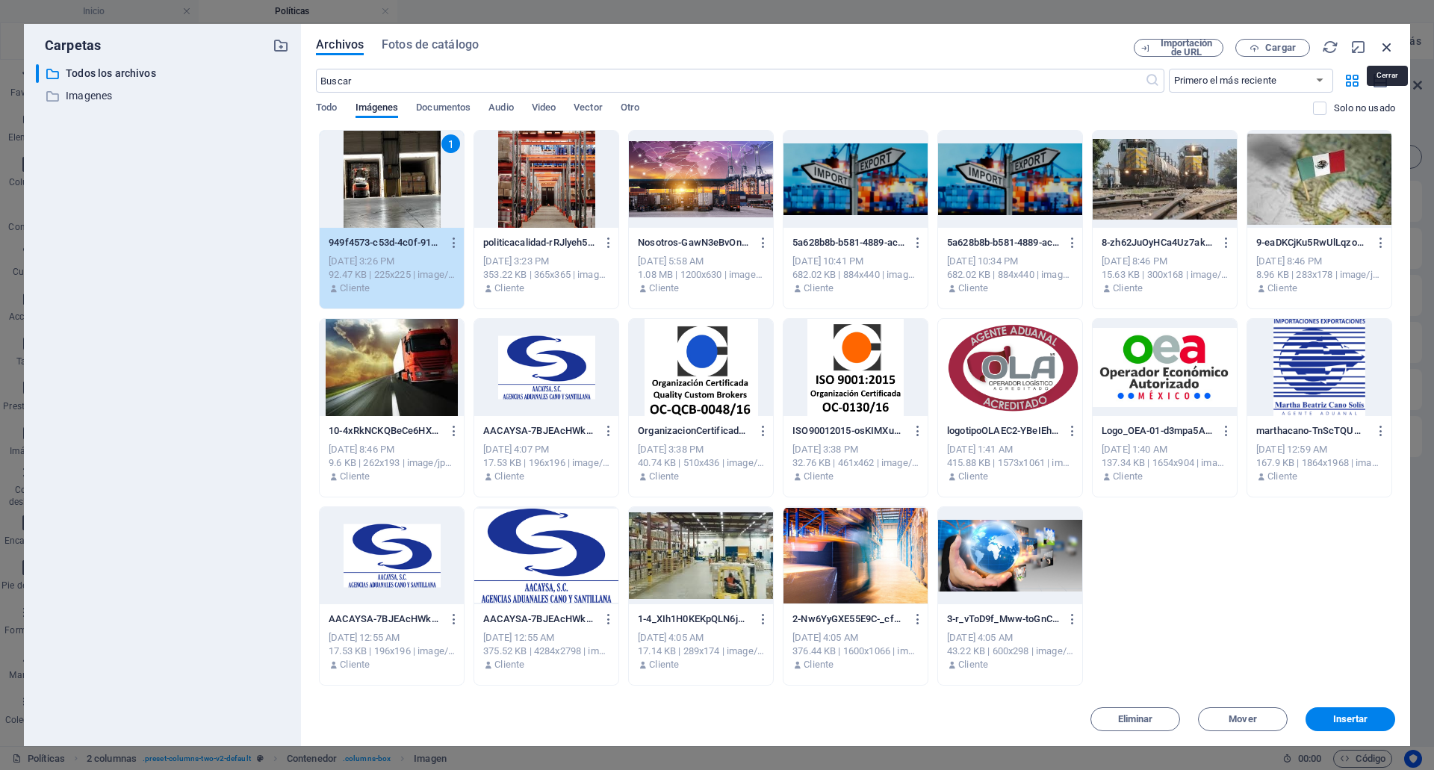
click at [1388, 54] on icon "button" at bounding box center [1386, 47] width 16 height 16
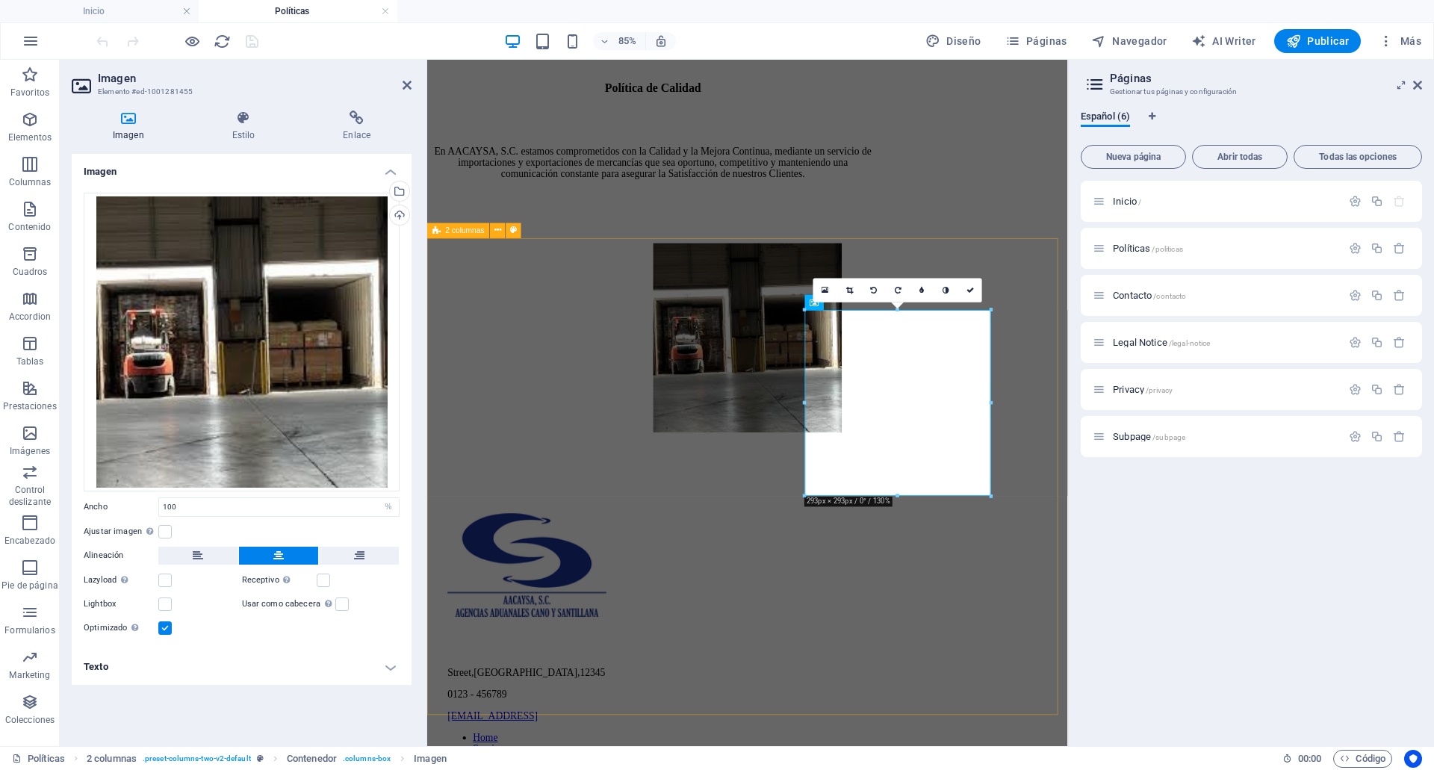
click at [1026, 500] on div "Política de Calidad En AACAYSA, S.C. estamos comprometidos con la Calidad y la …" at bounding box center [803, 292] width 741 height 415
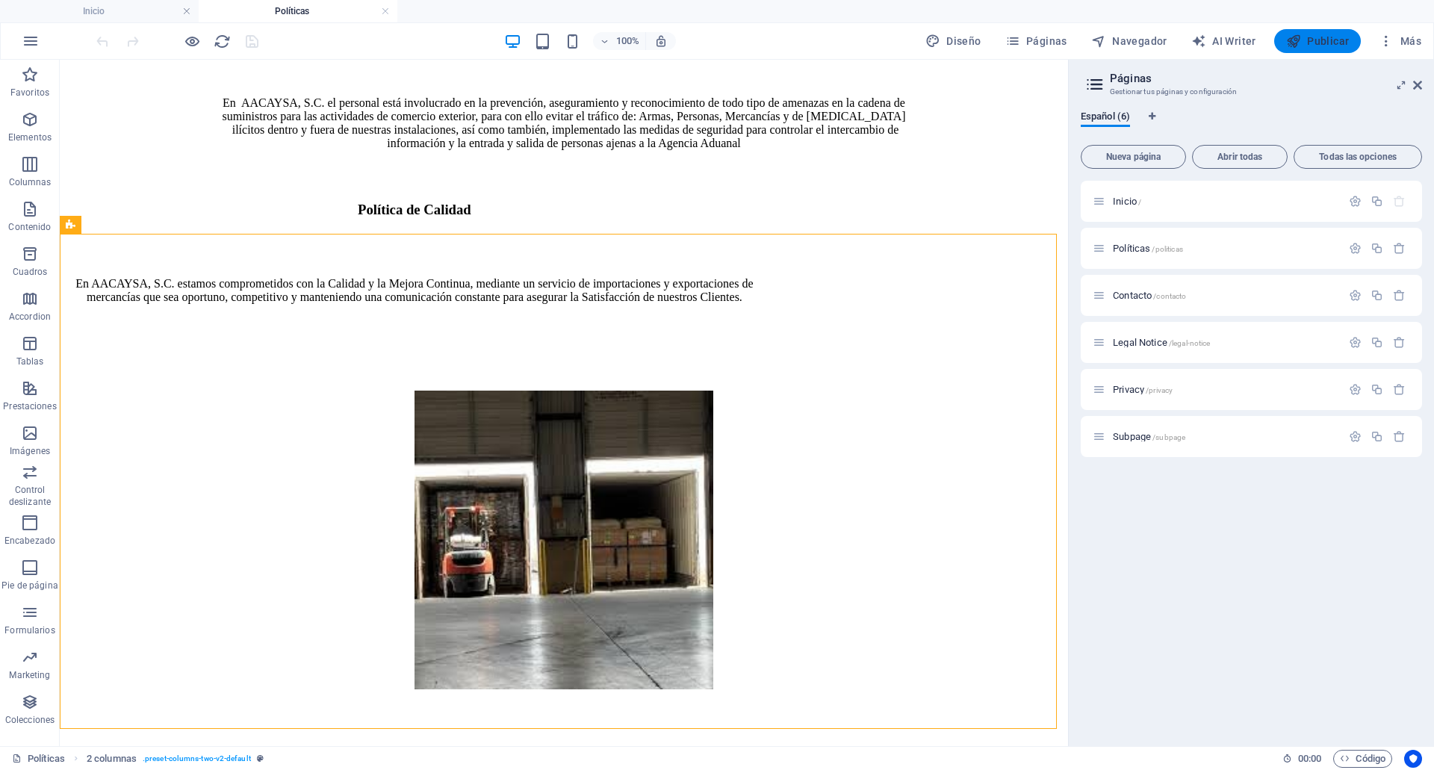
click at [1333, 37] on span "Publicar" at bounding box center [1317, 41] width 63 height 15
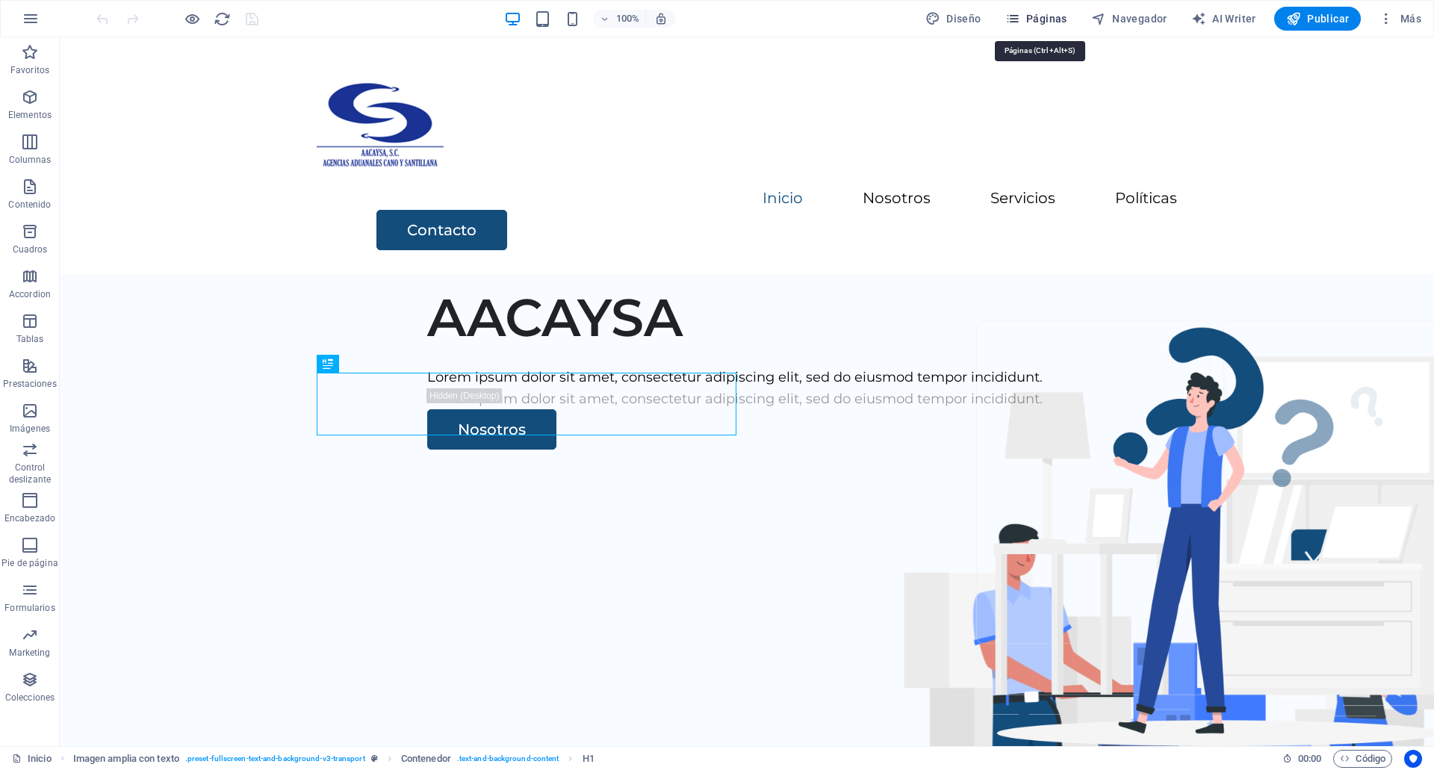
click at [1048, 19] on span "Páginas" at bounding box center [1036, 18] width 62 height 15
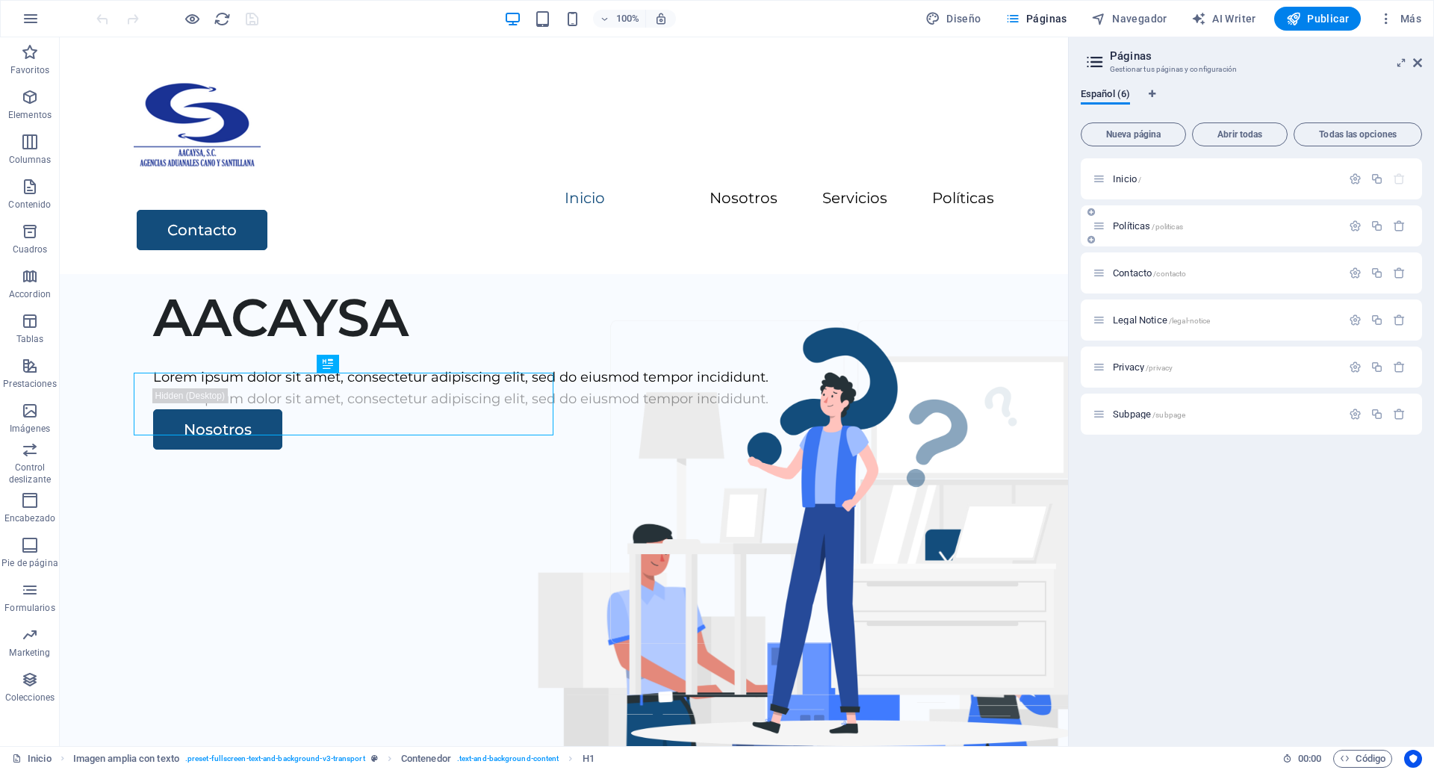
click at [1125, 223] on span "Políticas /politicas" at bounding box center [1147, 225] width 70 height 11
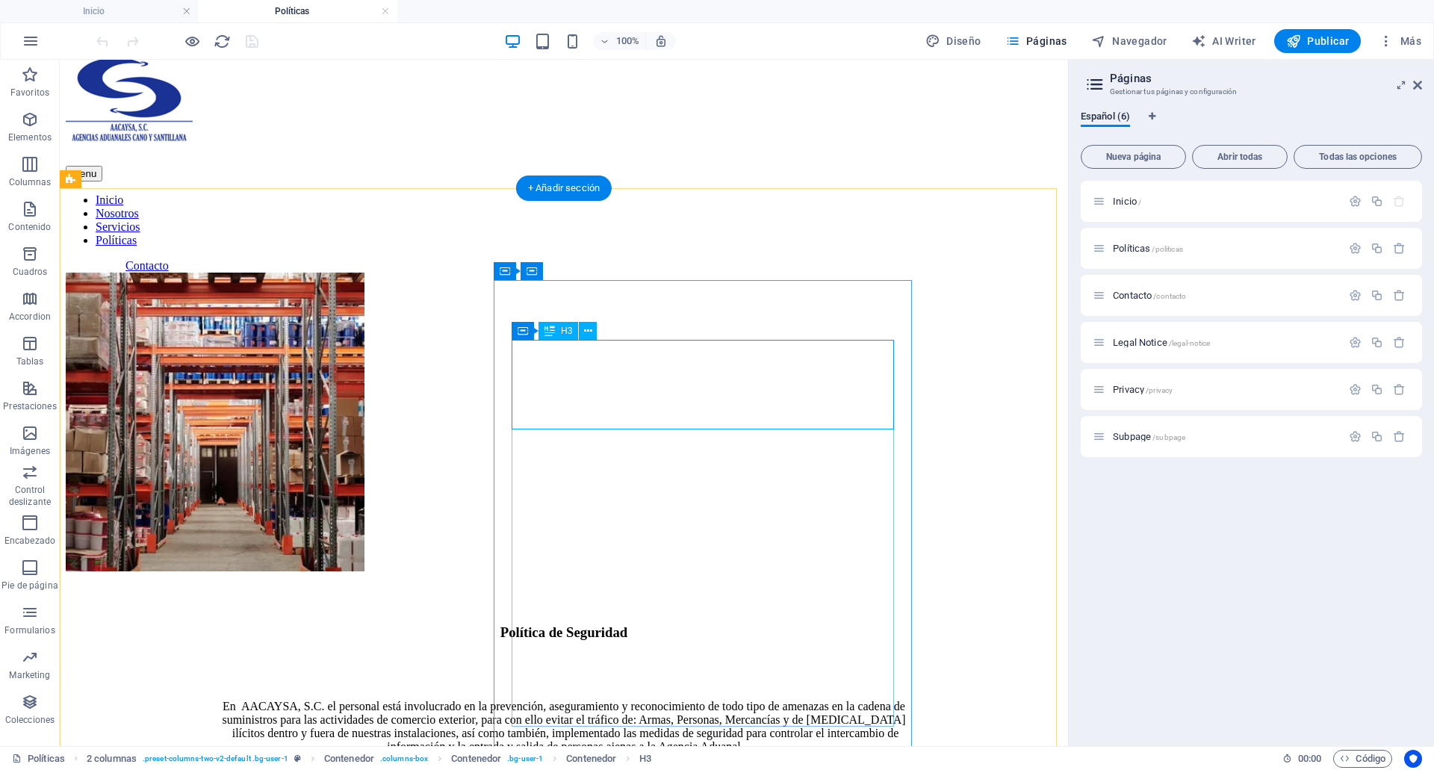
scroll to position [46, 0]
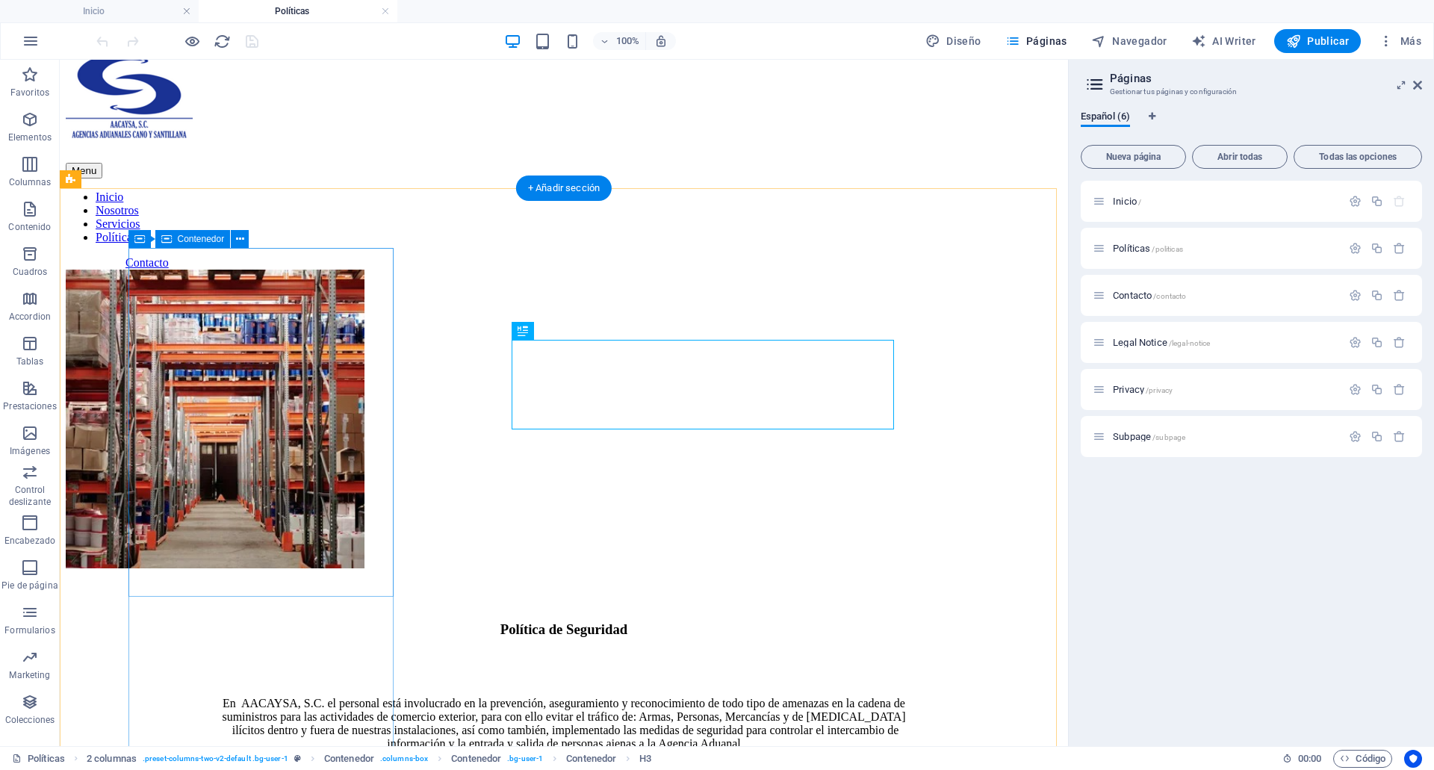
click at [268, 293] on div at bounding box center [215, 421] width 299 height 302
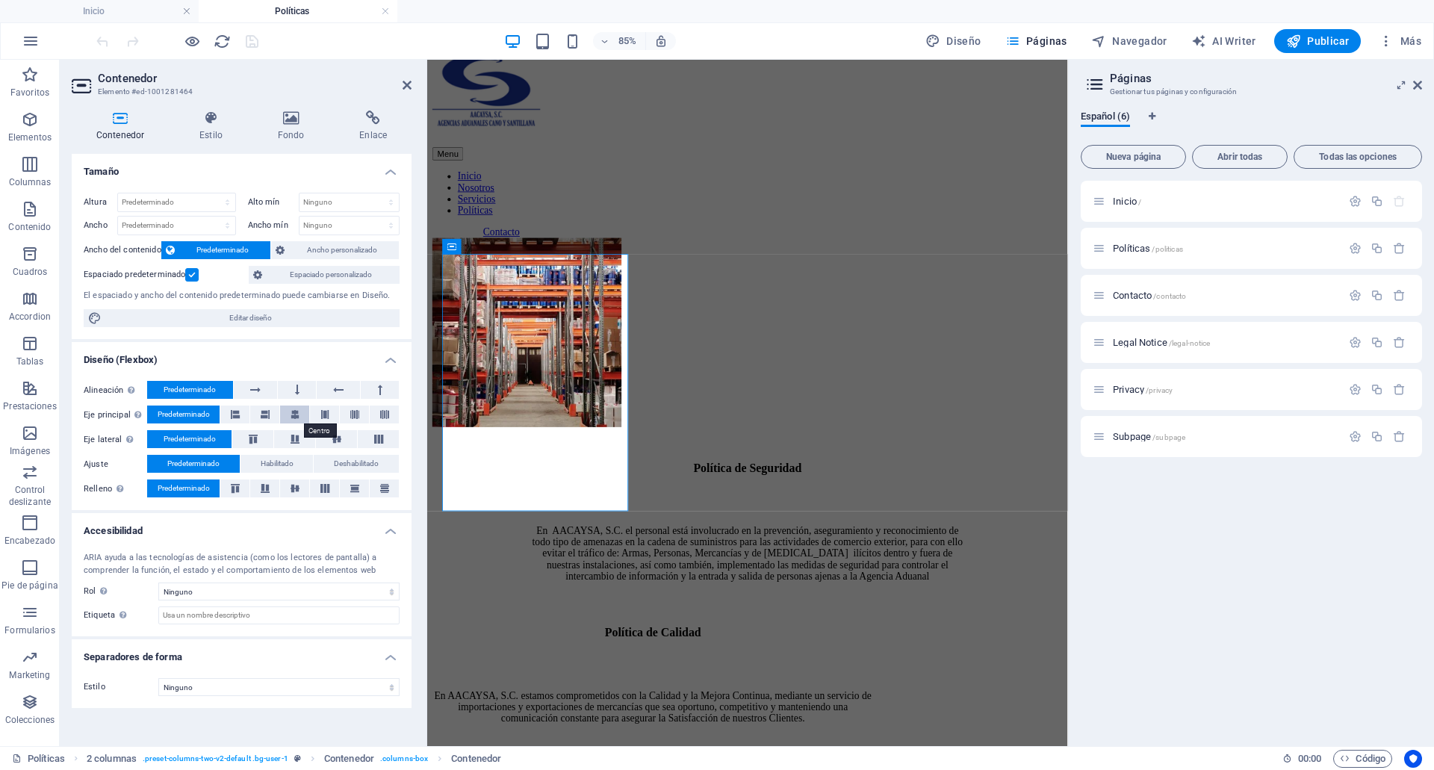
click at [296, 414] on icon at bounding box center [294, 414] width 9 height 18
click at [340, 443] on icon at bounding box center [337, 439] width 18 height 9
click at [287, 491] on icon at bounding box center [295, 488] width 18 height 9
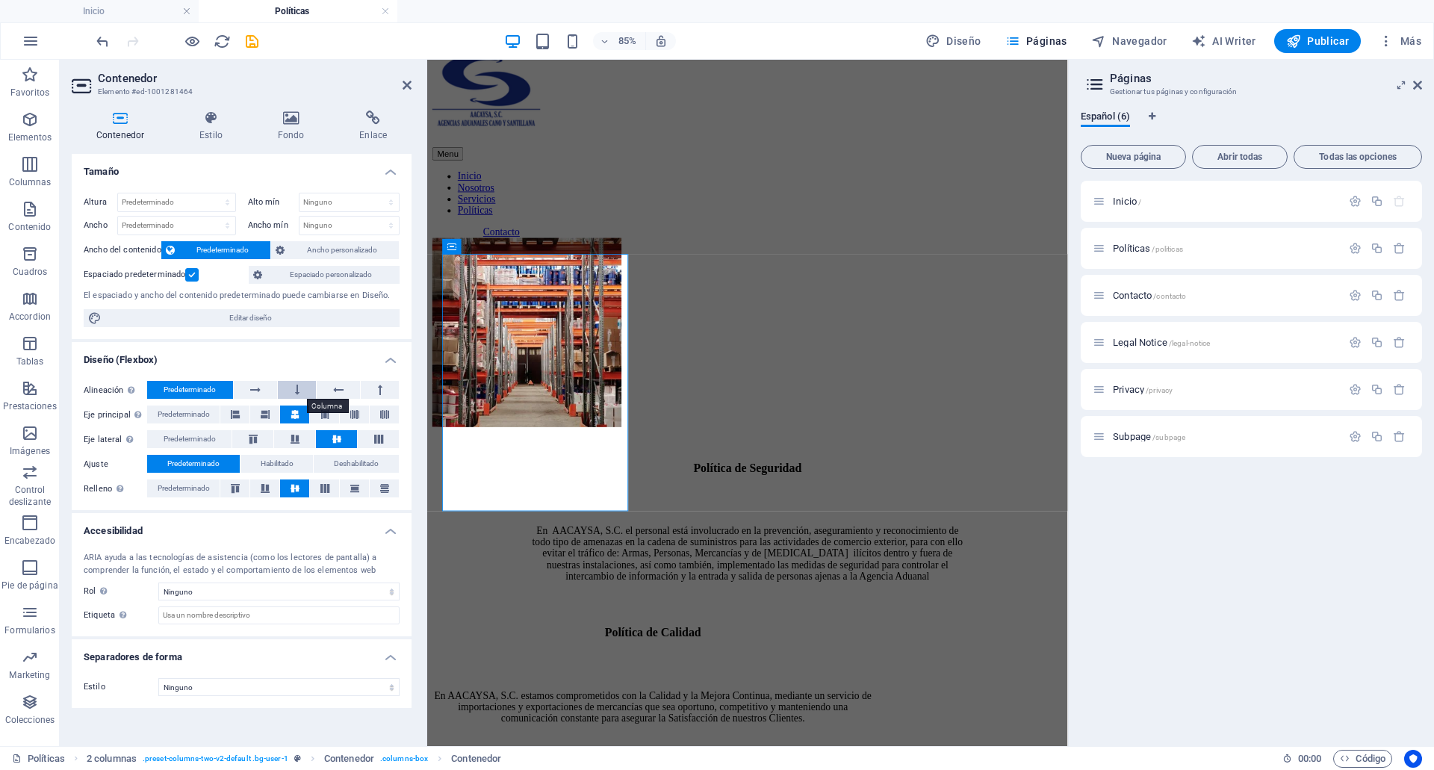
click at [300, 385] on button at bounding box center [297, 390] width 38 height 18
click at [201, 393] on span "Predeterminado" at bounding box center [190, 390] width 52 height 18
click at [771, 674] on div "En AACAYSA, S.C. el personal está involucrado en la prevención, aseguramiento y…" at bounding box center [803, 640] width 519 height 67
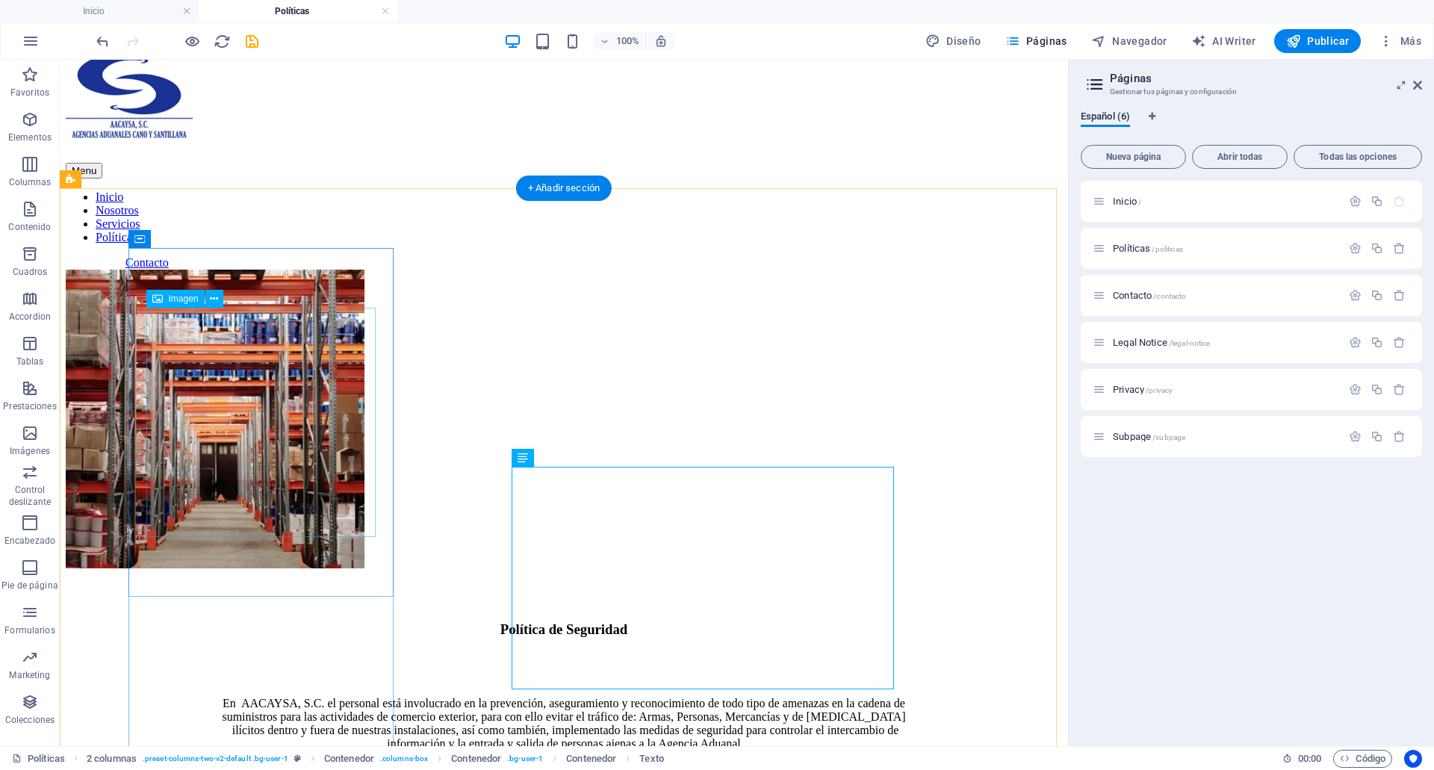
click at [270, 405] on figure at bounding box center [215, 421] width 299 height 302
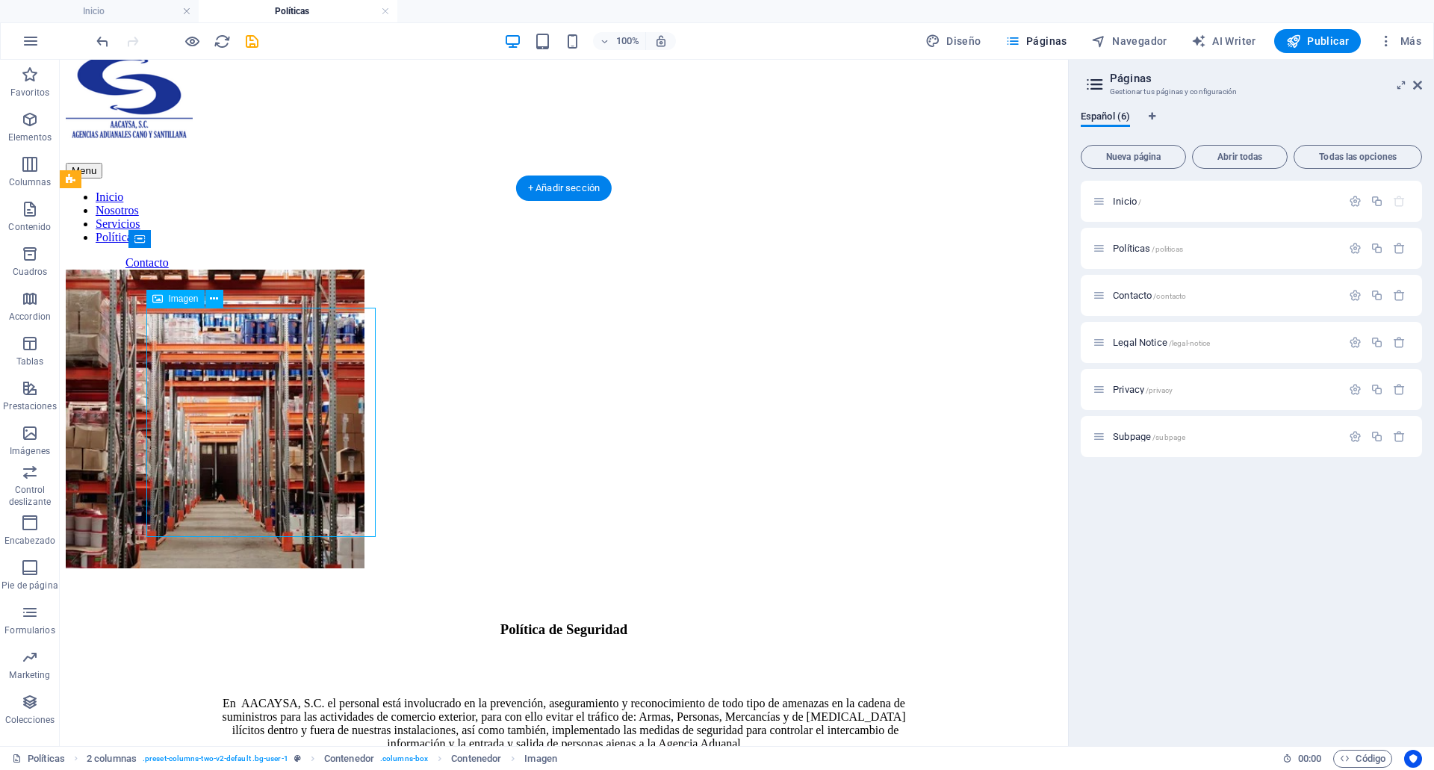
click at [270, 405] on figure at bounding box center [215, 421] width 299 height 302
select select "%"
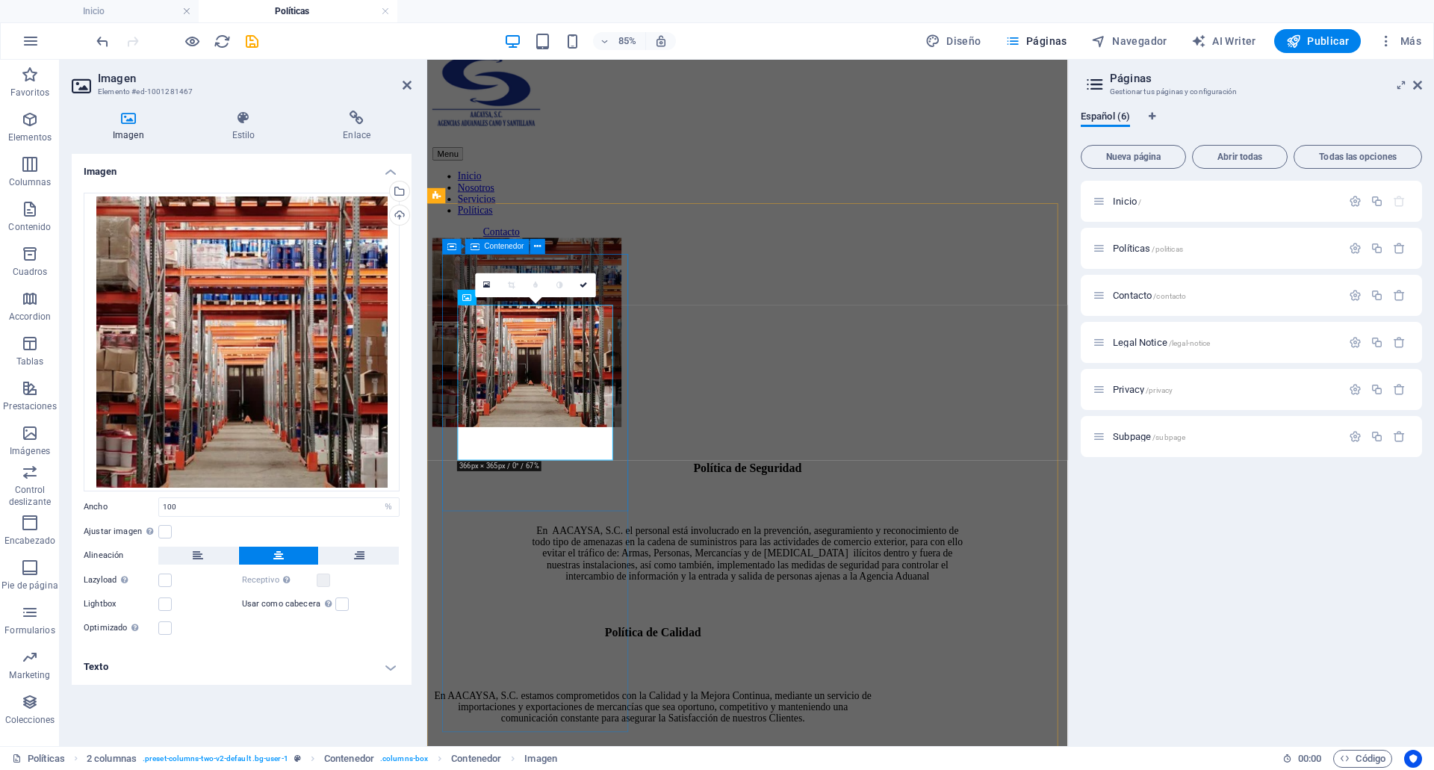
click at [589, 495] on div at bounding box center [544, 382] width 222 height 225
click at [933, 479] on div "Política de Seguridad En AACAYSA, S.C. el personal está involucrado en la preve…" at bounding box center [803, 491] width 741 height 442
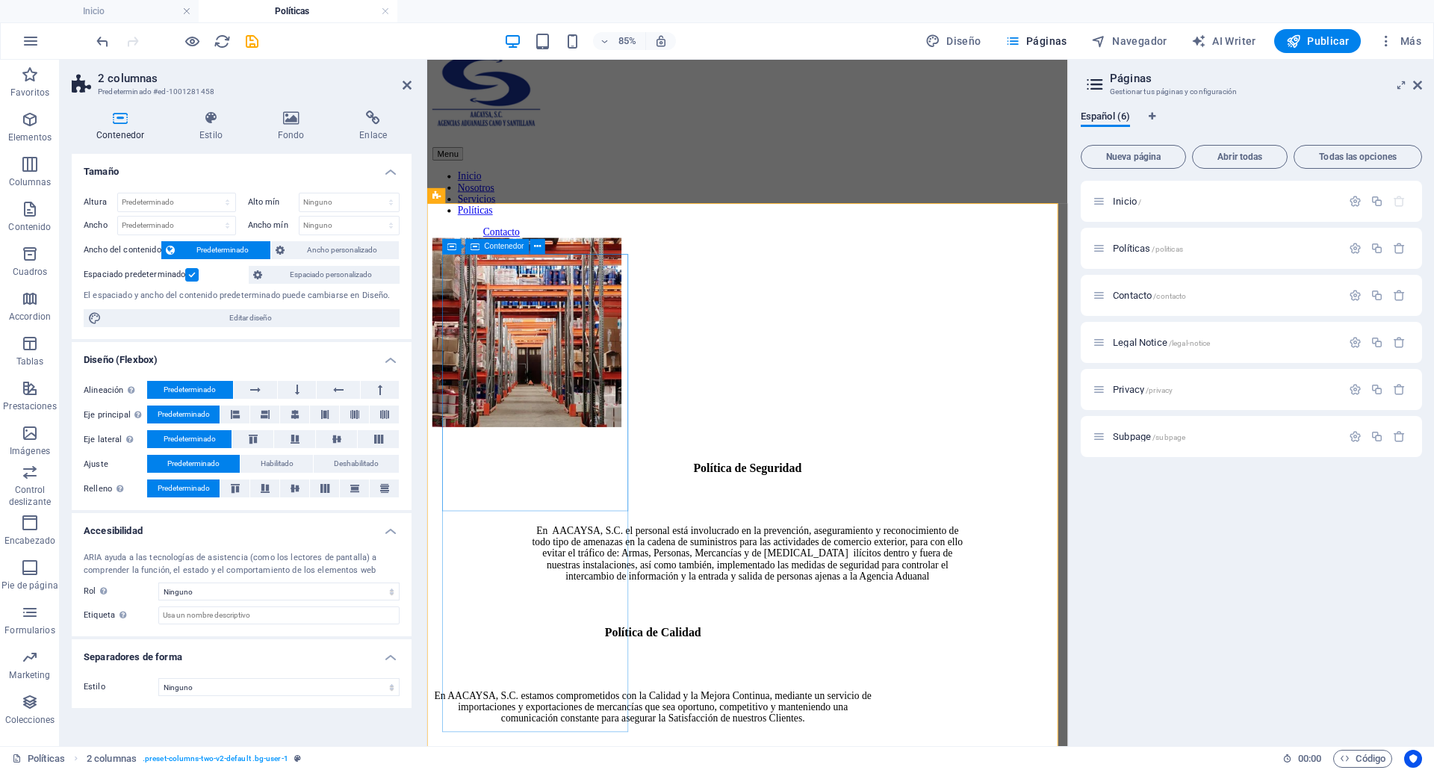
click at [528, 313] on div at bounding box center [544, 382] width 222 height 225
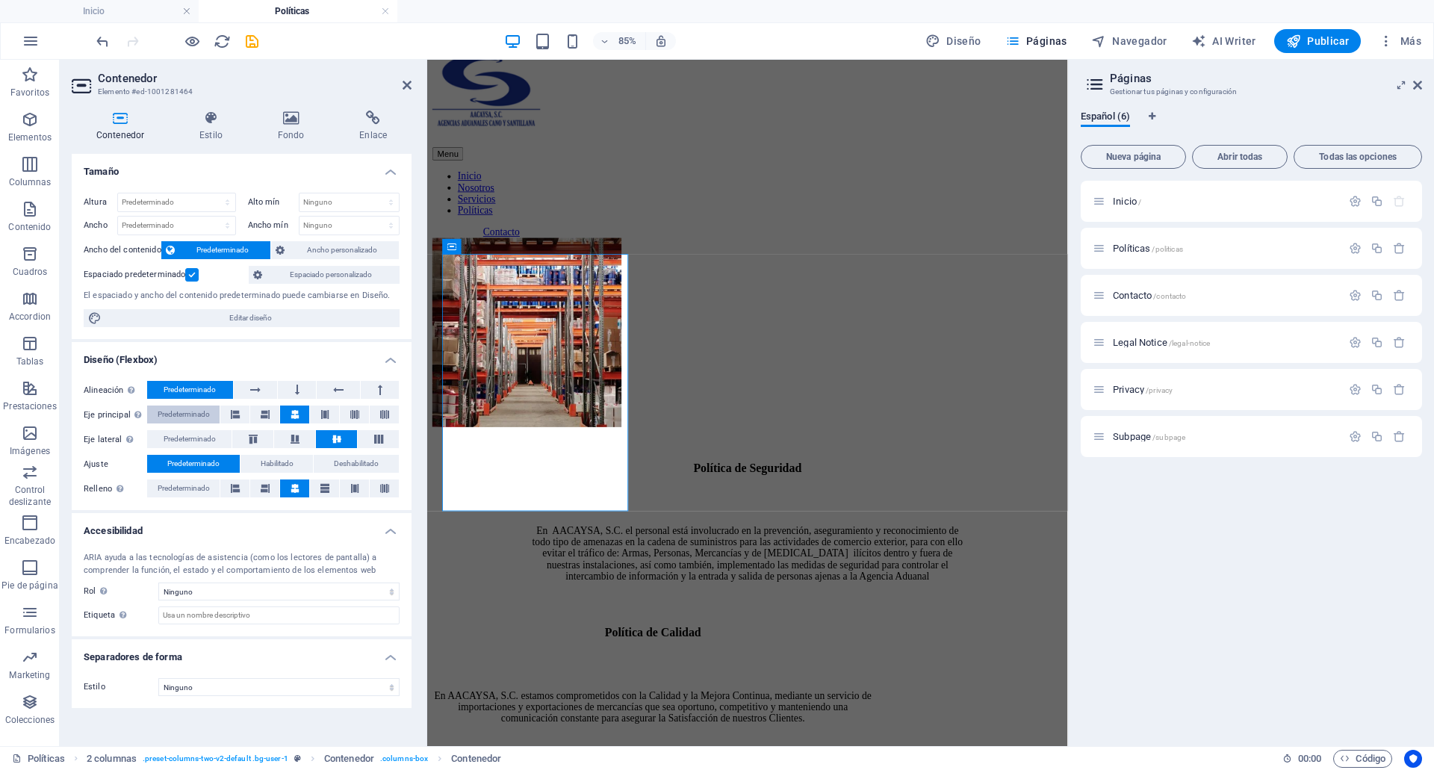
click at [214, 414] on button "Predeterminado" at bounding box center [183, 414] width 72 height 18
click at [212, 437] on span "Predeterminado" at bounding box center [190, 439] width 52 height 18
click at [202, 484] on span "Predeterminado" at bounding box center [184, 488] width 52 height 18
click at [220, 127] on h4 "Estilo" at bounding box center [214, 126] width 78 height 31
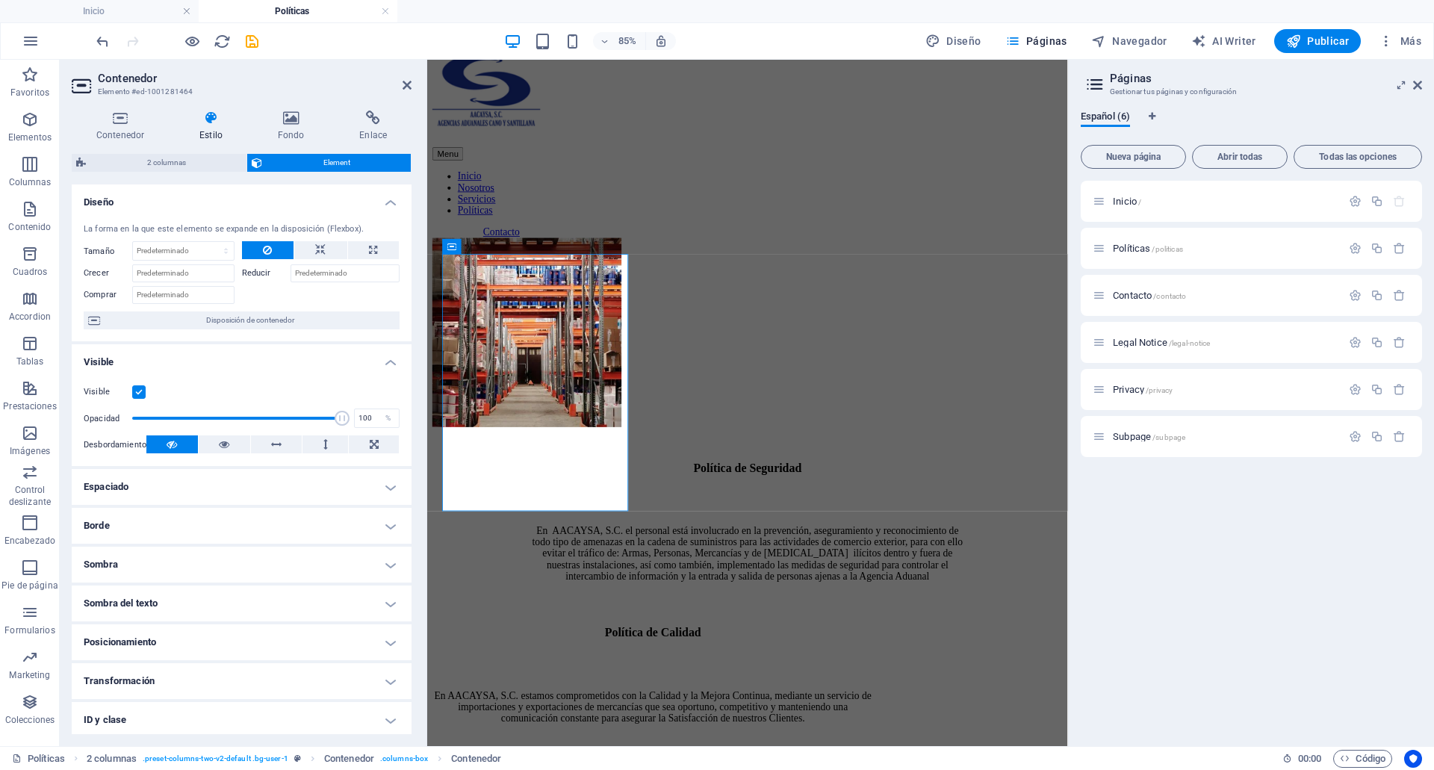
click at [220, 127] on h4 "Estilo" at bounding box center [214, 126] width 78 height 31
click at [155, 650] on h4 "Posicionamiento" at bounding box center [242, 642] width 340 height 36
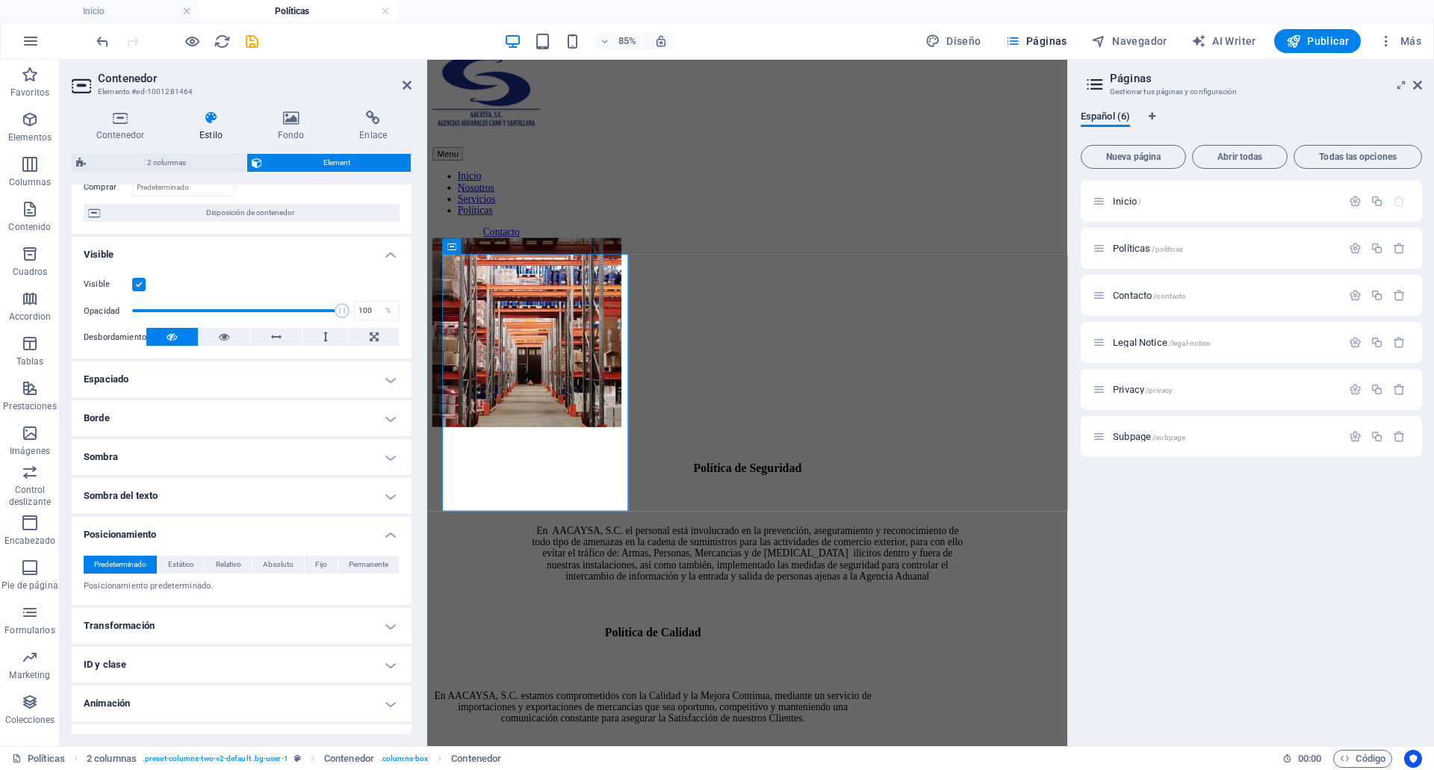
scroll to position [110, 0]
click at [184, 559] on span "Estático" at bounding box center [181, 562] width 26 height 18
click at [258, 561] on button "Absoluto" at bounding box center [278, 562] width 52 height 18
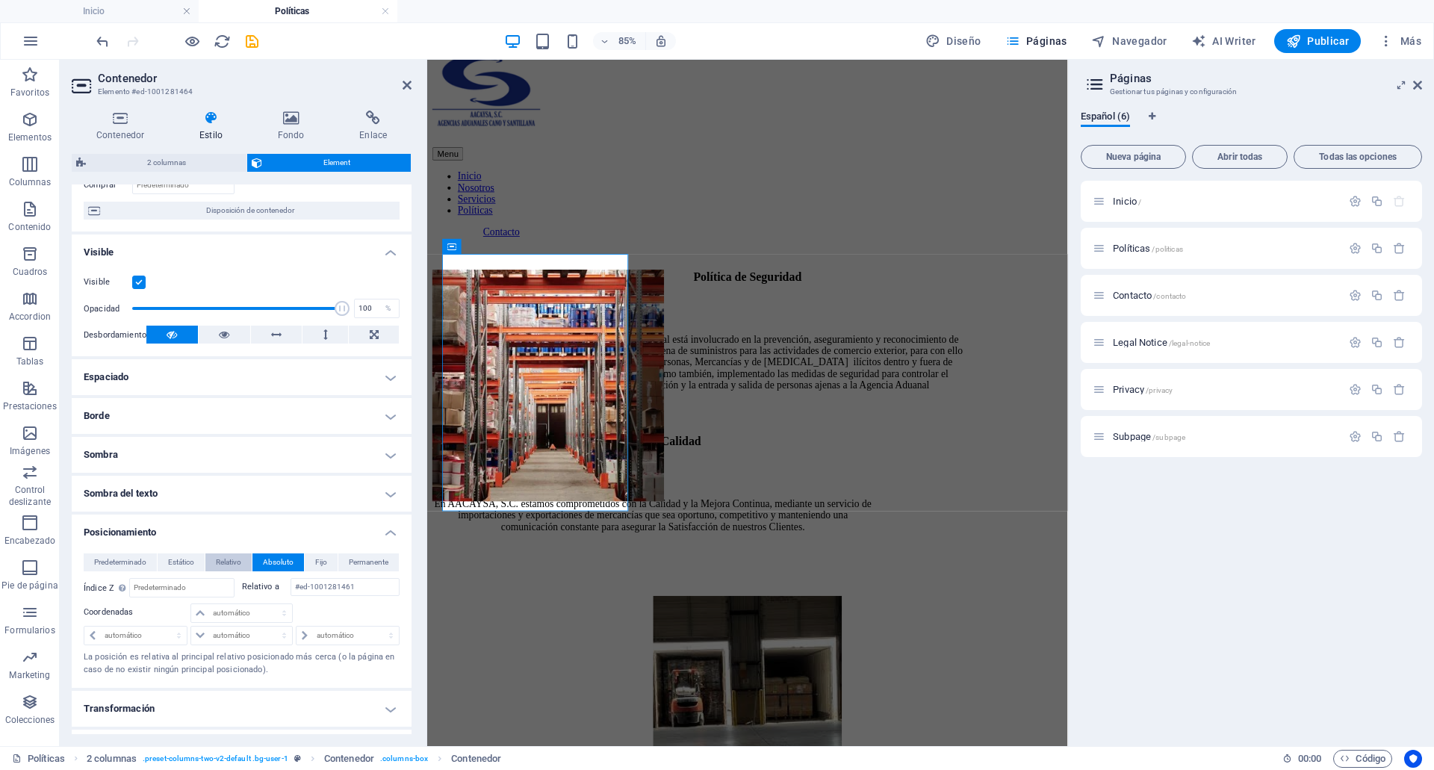
click at [244, 563] on button "Relativo" at bounding box center [228, 562] width 46 height 18
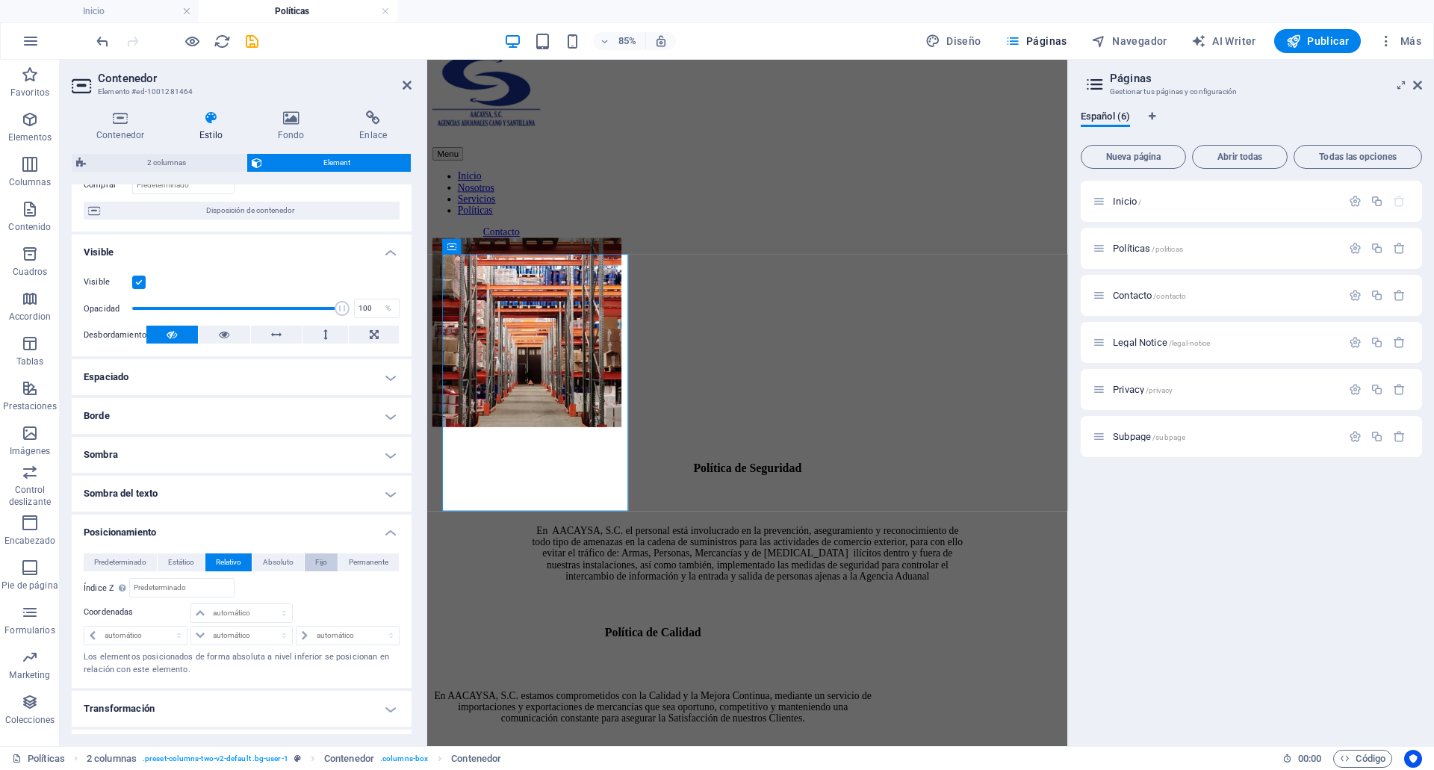
click at [320, 558] on span "Fijo" at bounding box center [321, 562] width 12 height 18
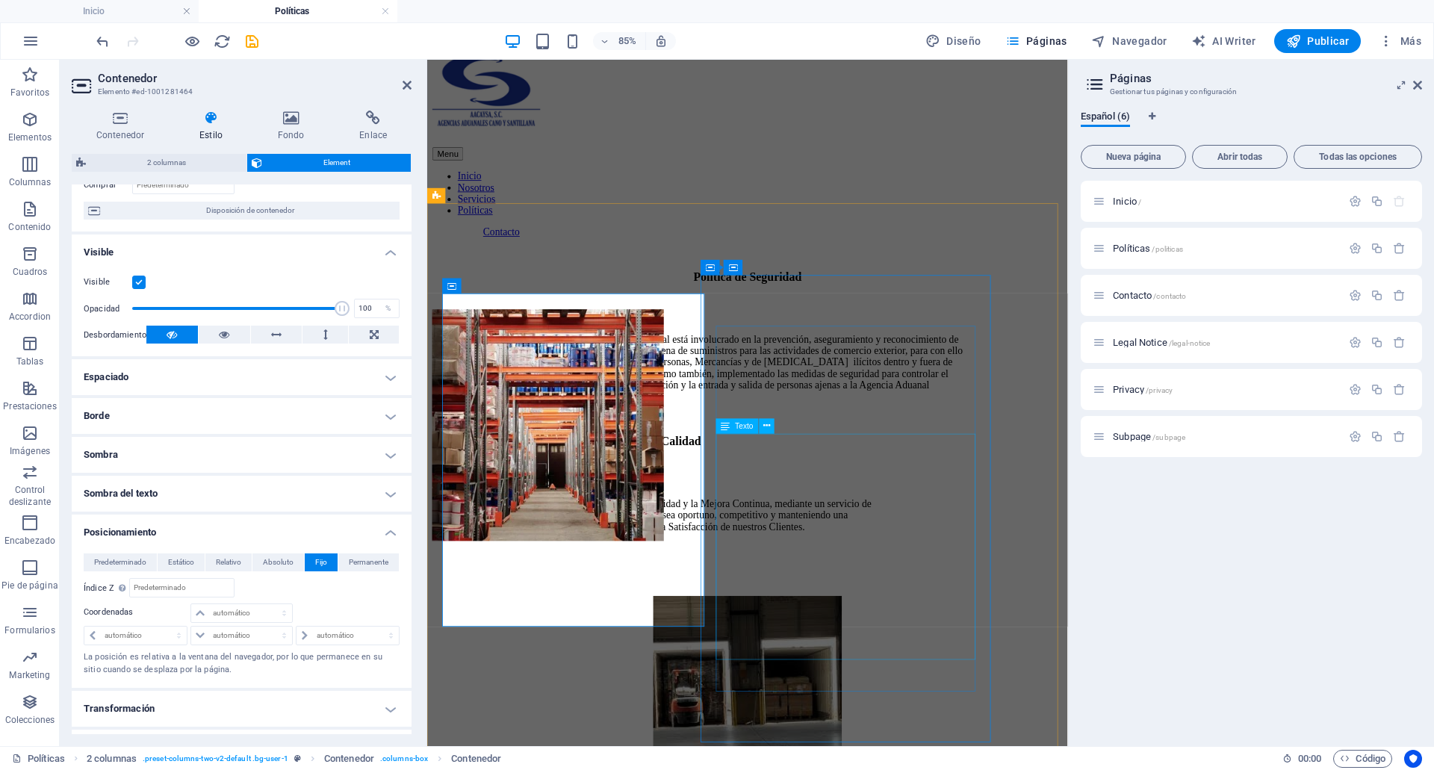
click at [937, 449] on div "En AACAYSA, S.C. el personal está involucrado en la prevención, aseguramiento y…" at bounding box center [803, 415] width 519 height 67
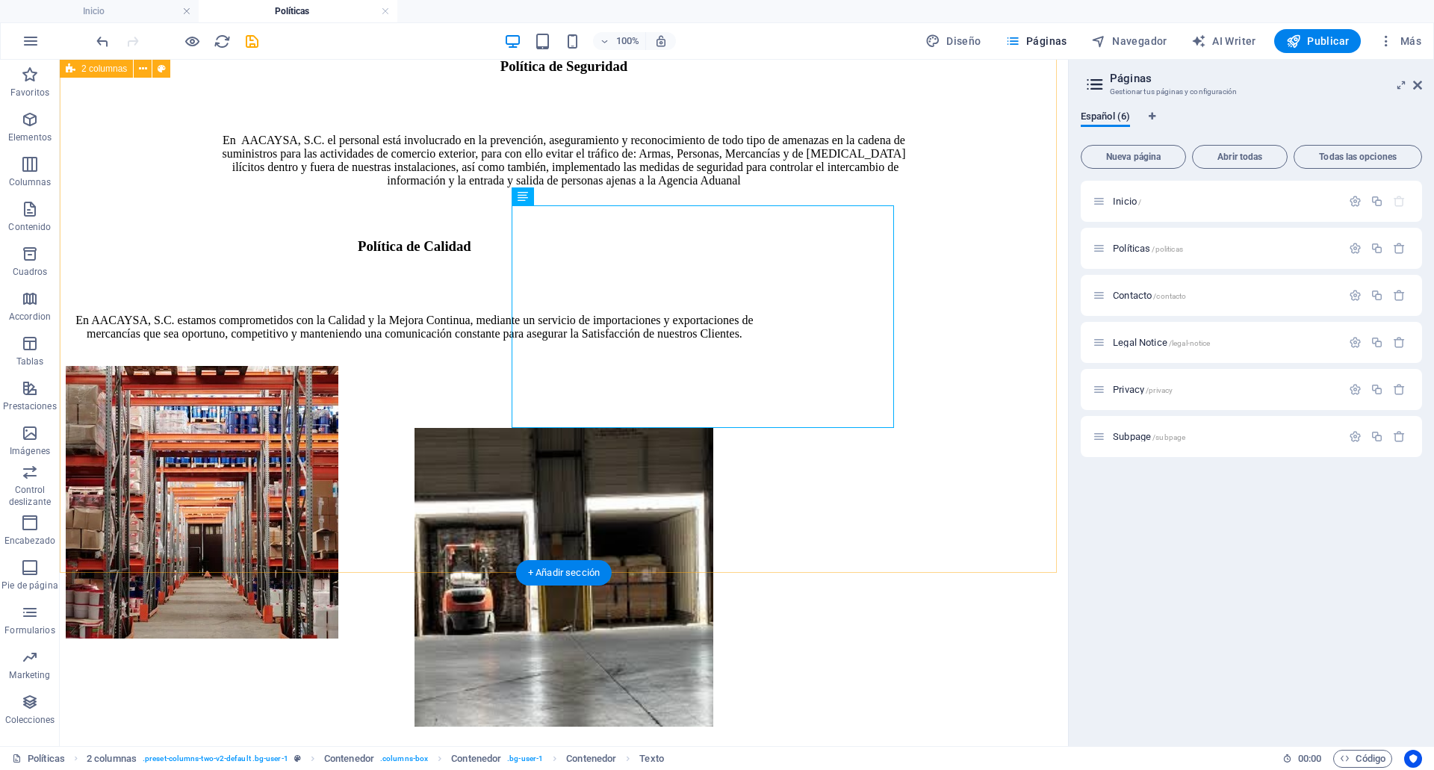
scroll to position [0, 0]
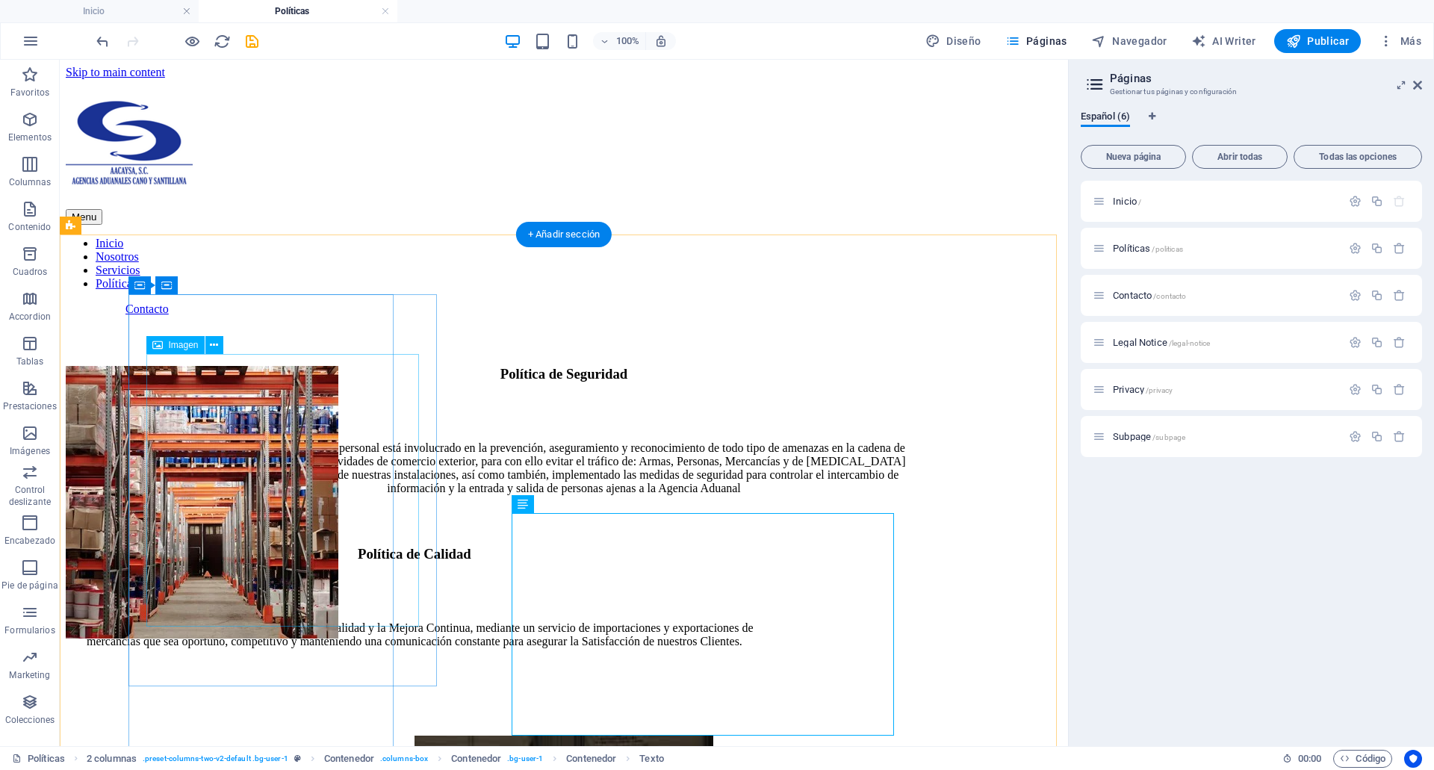
click at [244, 552] on figure at bounding box center [202, 504] width 273 height 276
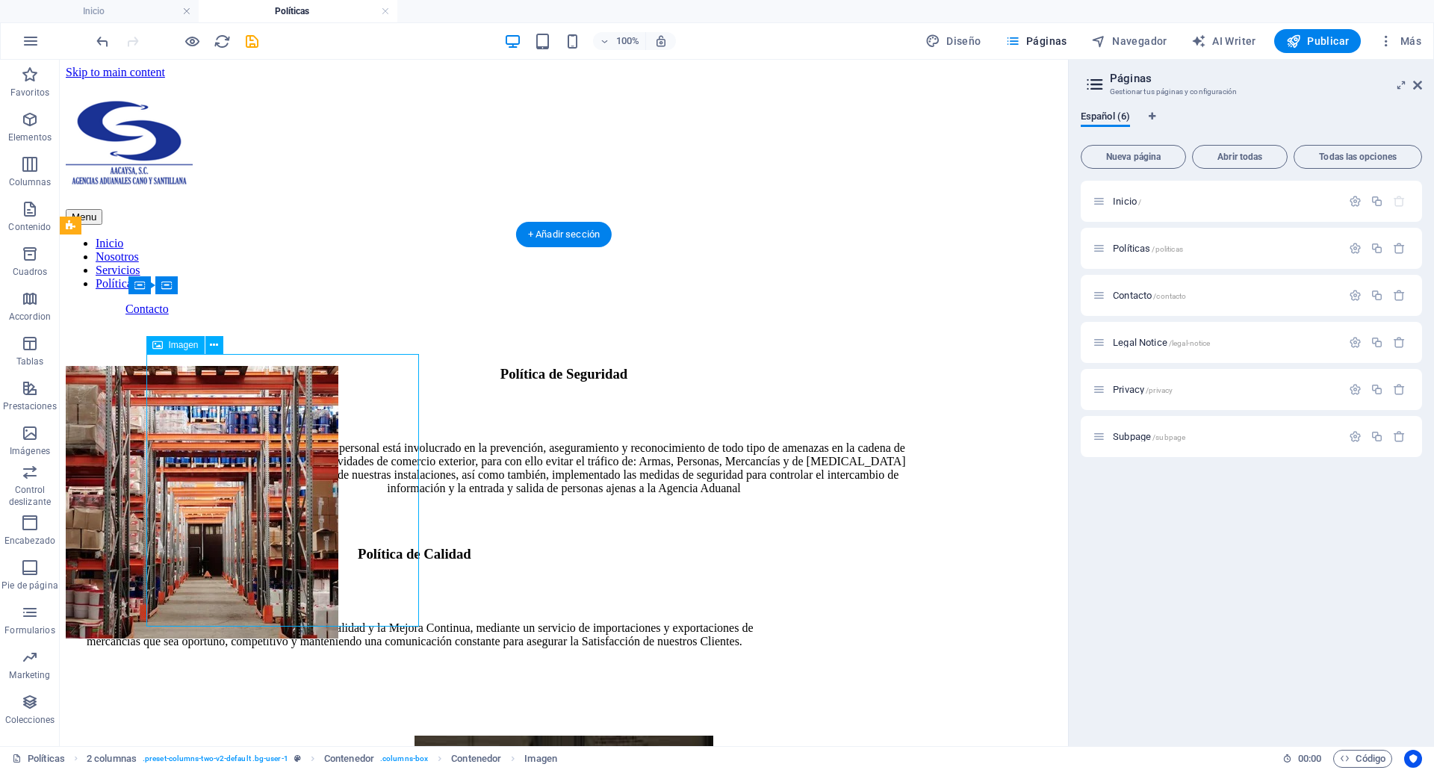
click at [244, 552] on figure at bounding box center [202, 504] width 273 height 276
select select "%"
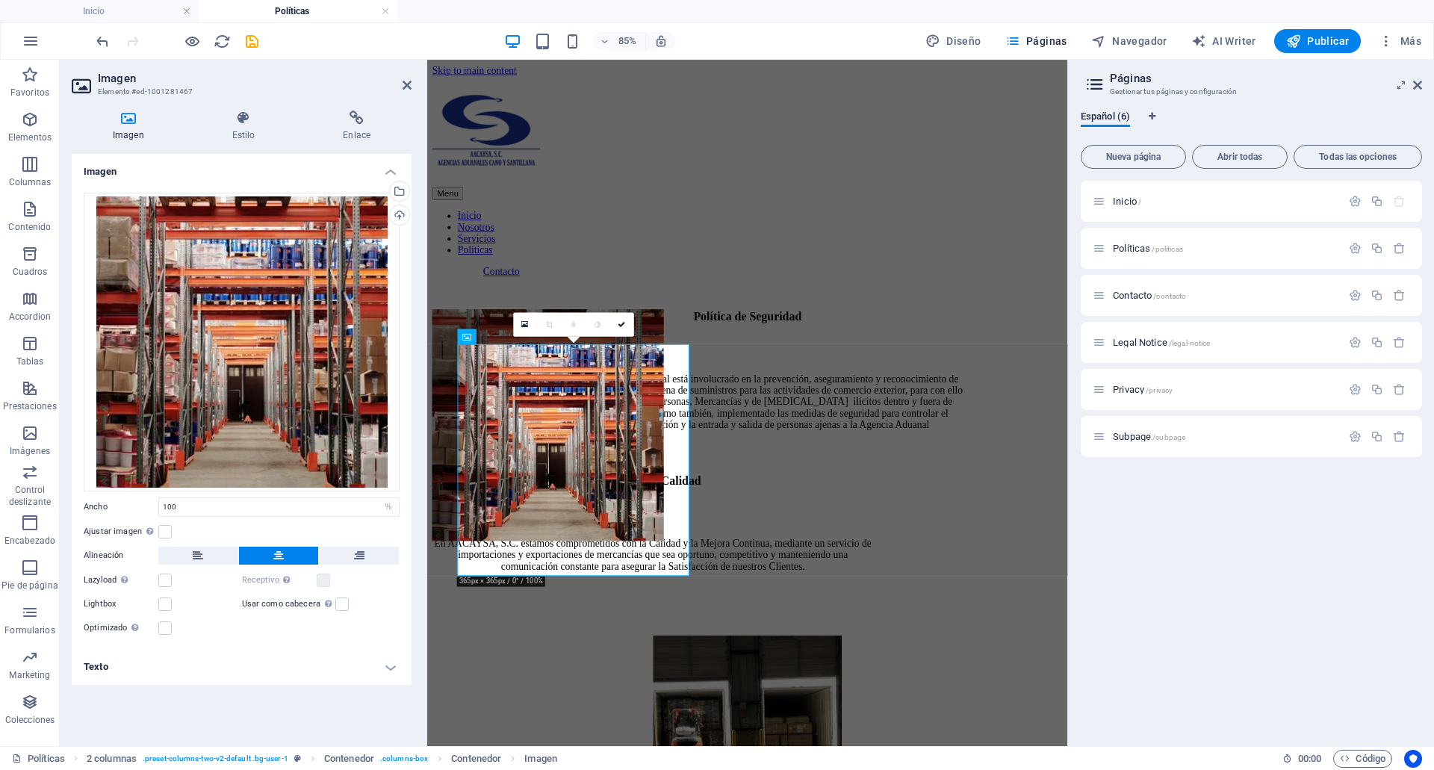
click at [593, 327] on link at bounding box center [597, 324] width 24 height 24
click at [779, 353] on div "Política de Seguridad En AACAYSA, S.C. el personal está involucrado en la preve…" at bounding box center [803, 443] width 741 height 180
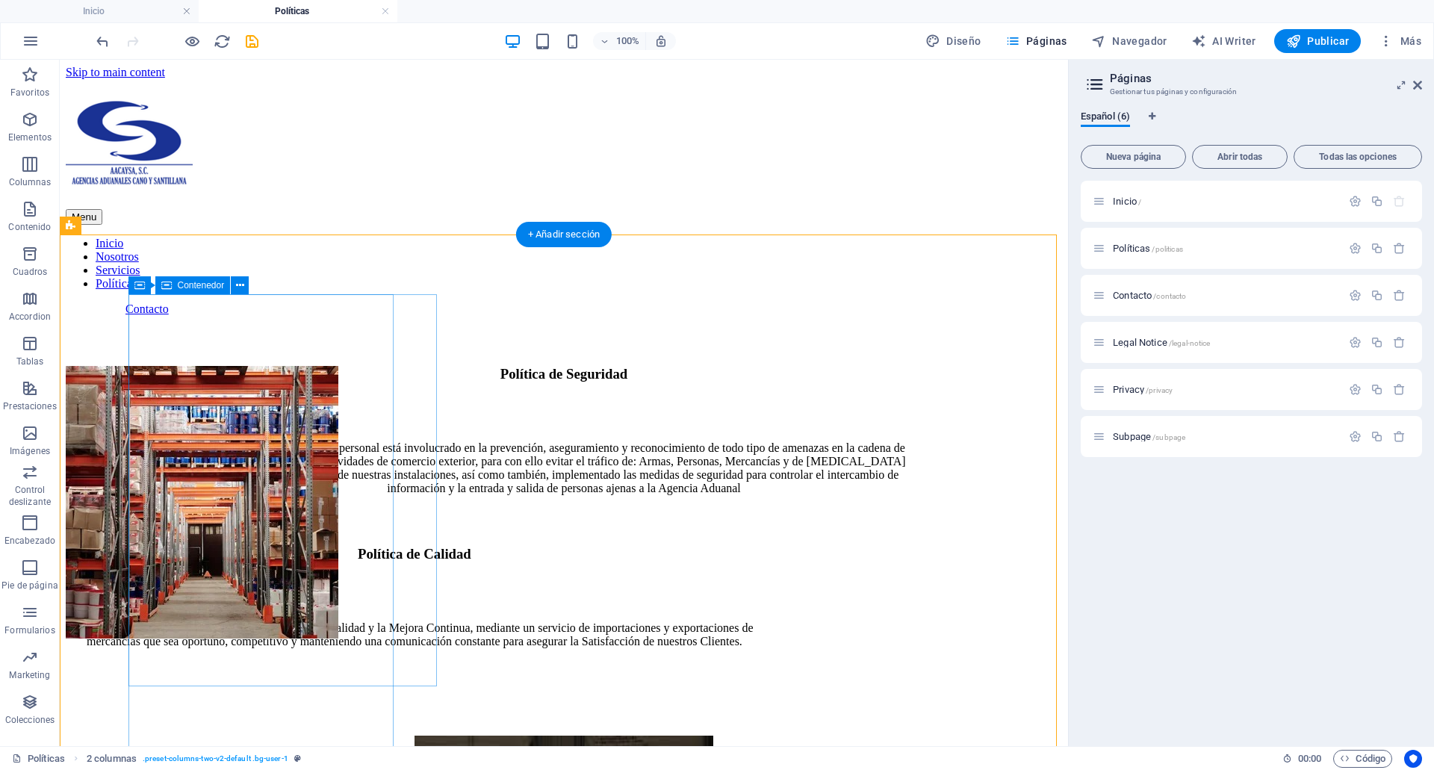
click at [338, 366] on div at bounding box center [202, 504] width 273 height 276
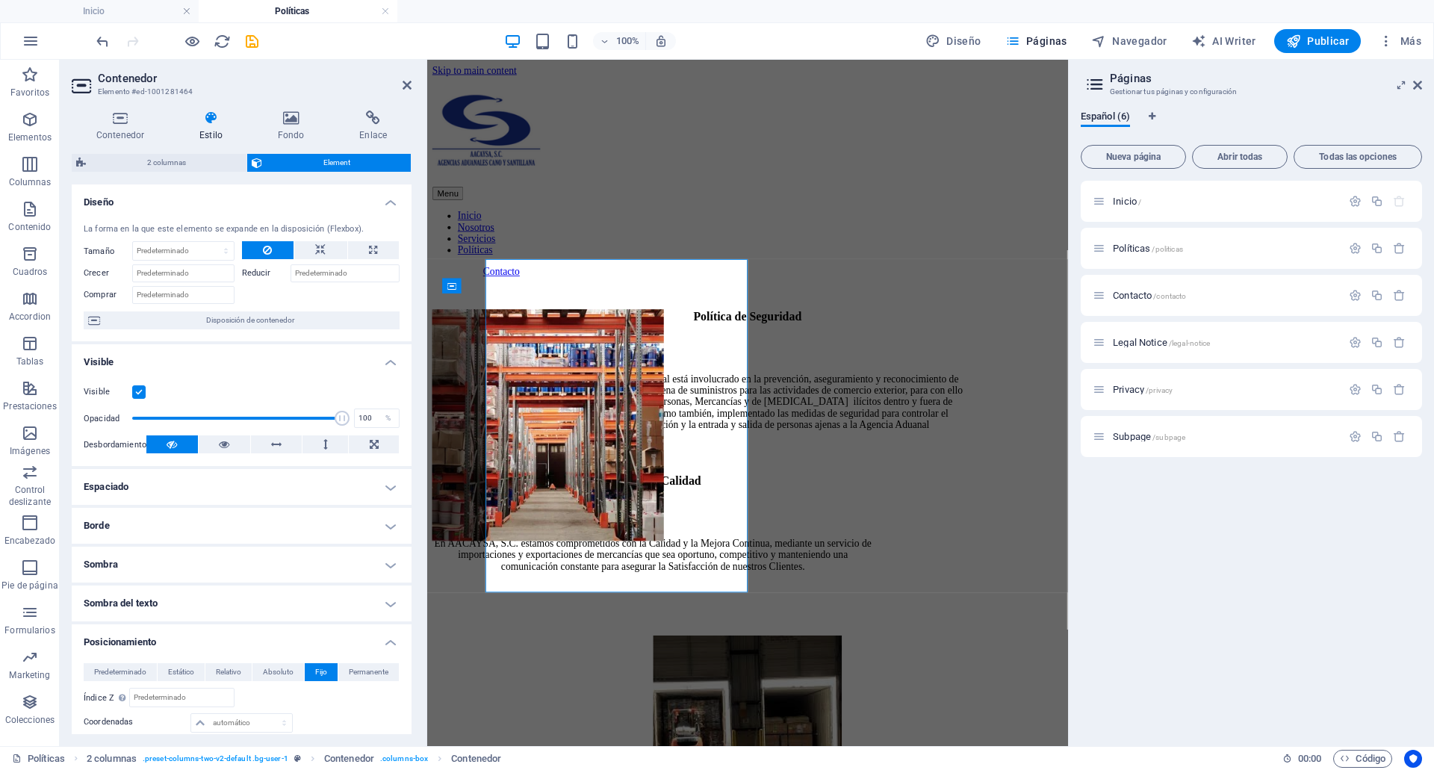
click at [415, 323] on div "Contenedor Estilo Fondo Enlace Tamaño Altura Predeterminado px rem % vh vw Alto…" at bounding box center [242, 422] width 364 height 647
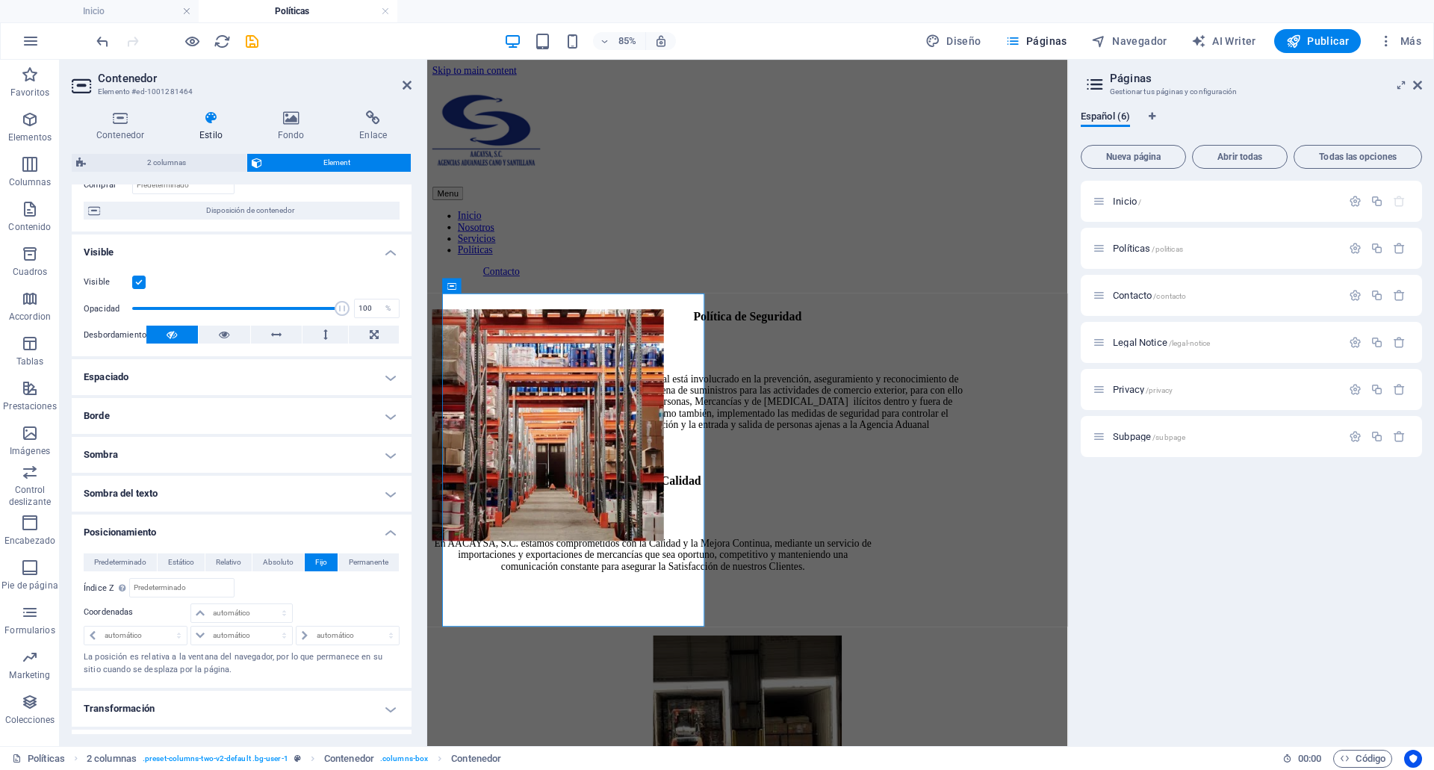
scroll to position [113, 0]
click at [169, 561] on span "Estático" at bounding box center [181, 559] width 26 height 18
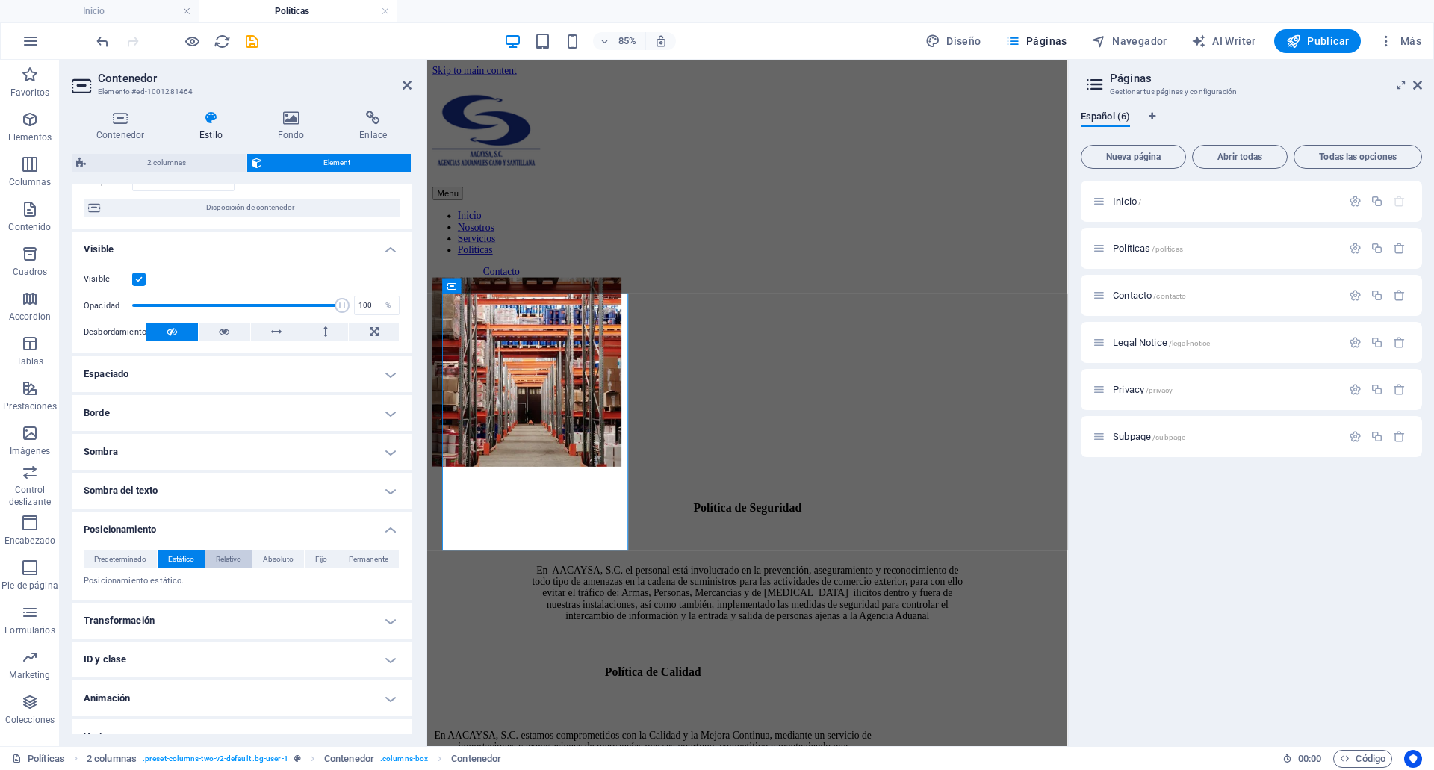
click at [231, 567] on span "Relativo" at bounding box center [228, 559] width 25 height 18
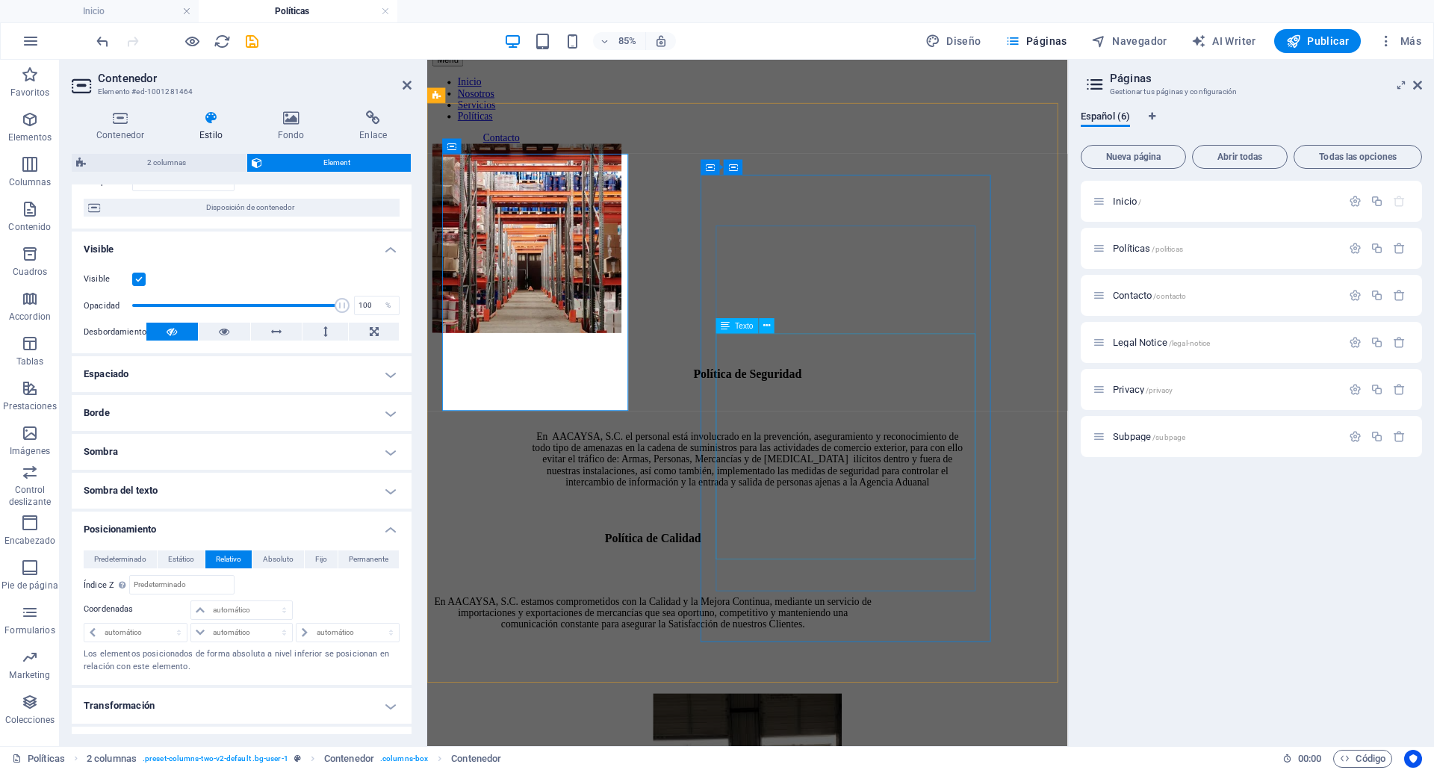
scroll to position [157, 0]
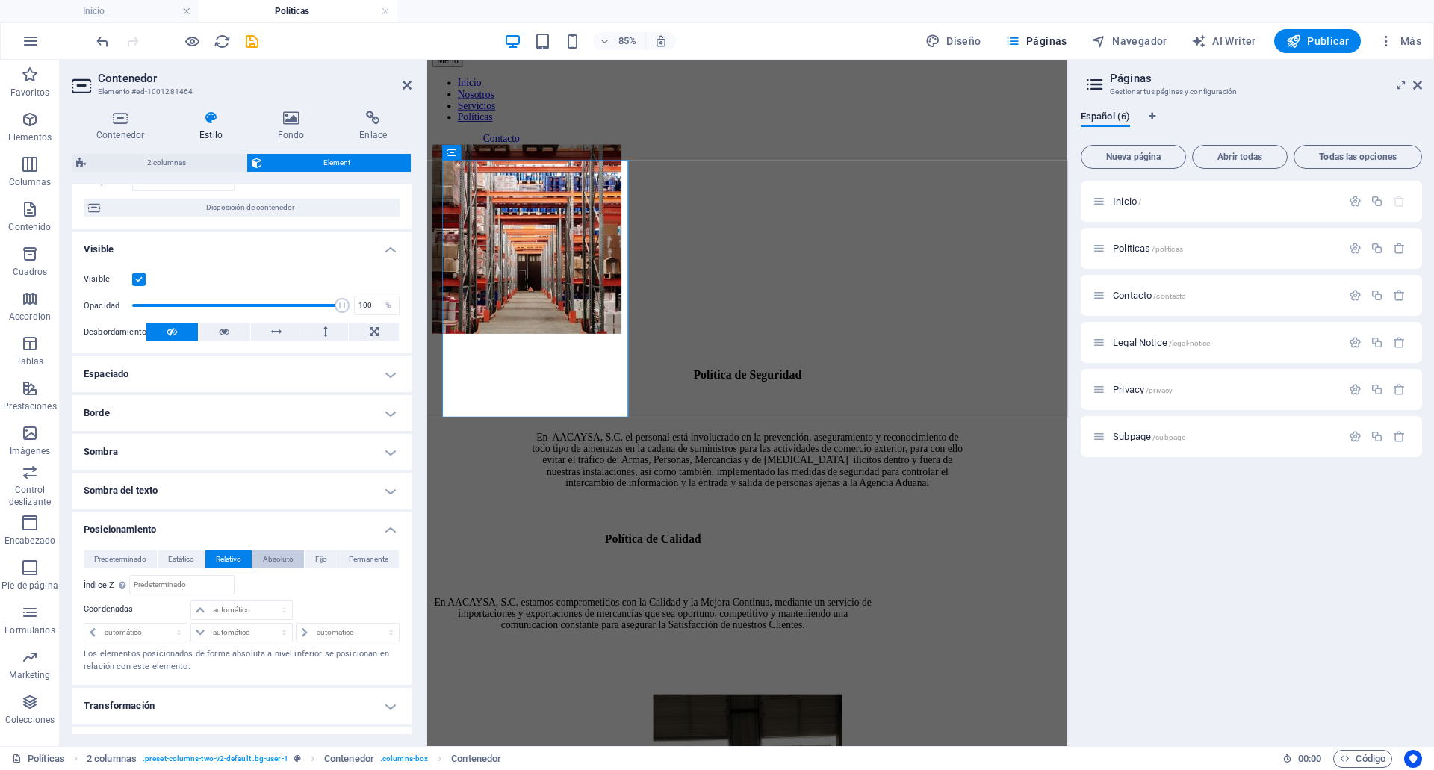
click at [270, 567] on span "Absoluto" at bounding box center [278, 559] width 31 height 18
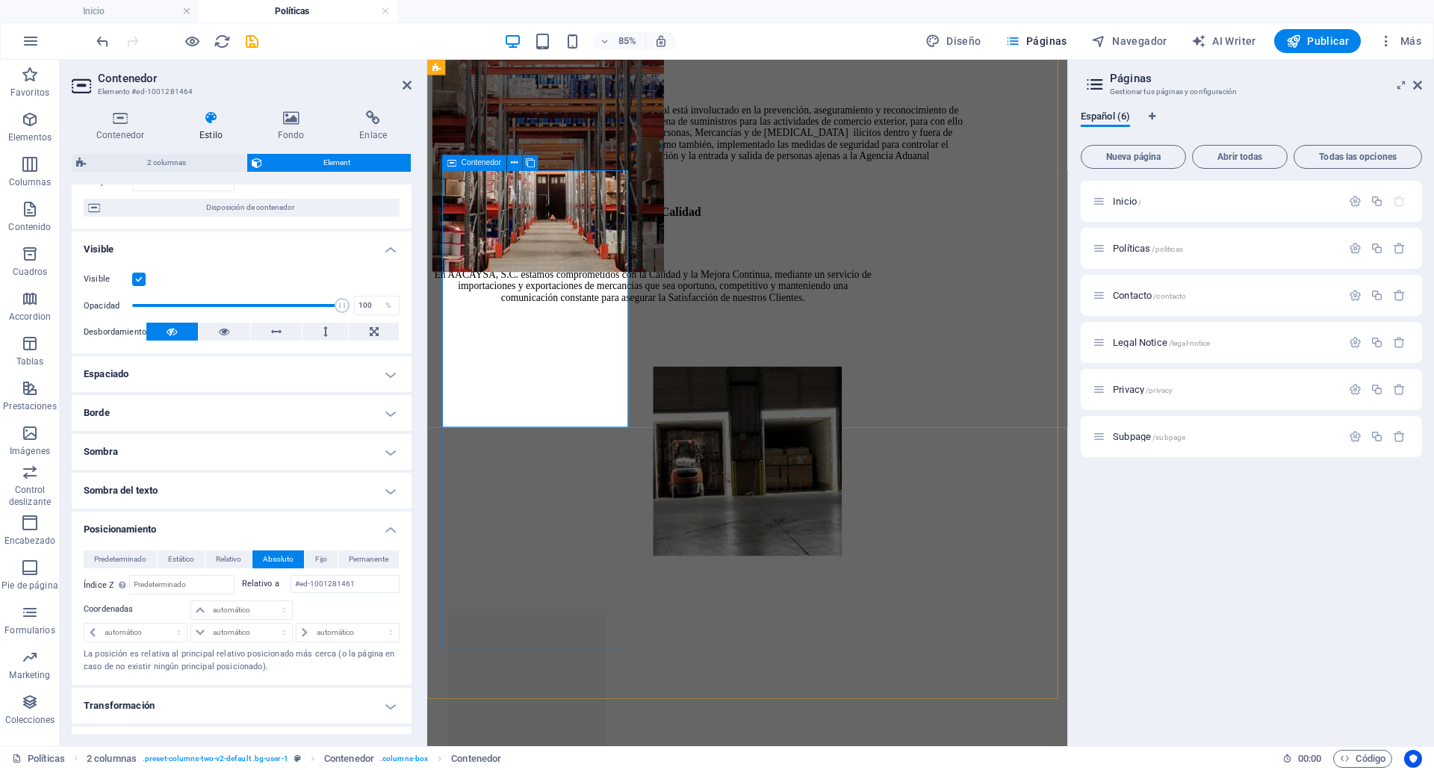
scroll to position [325, 0]
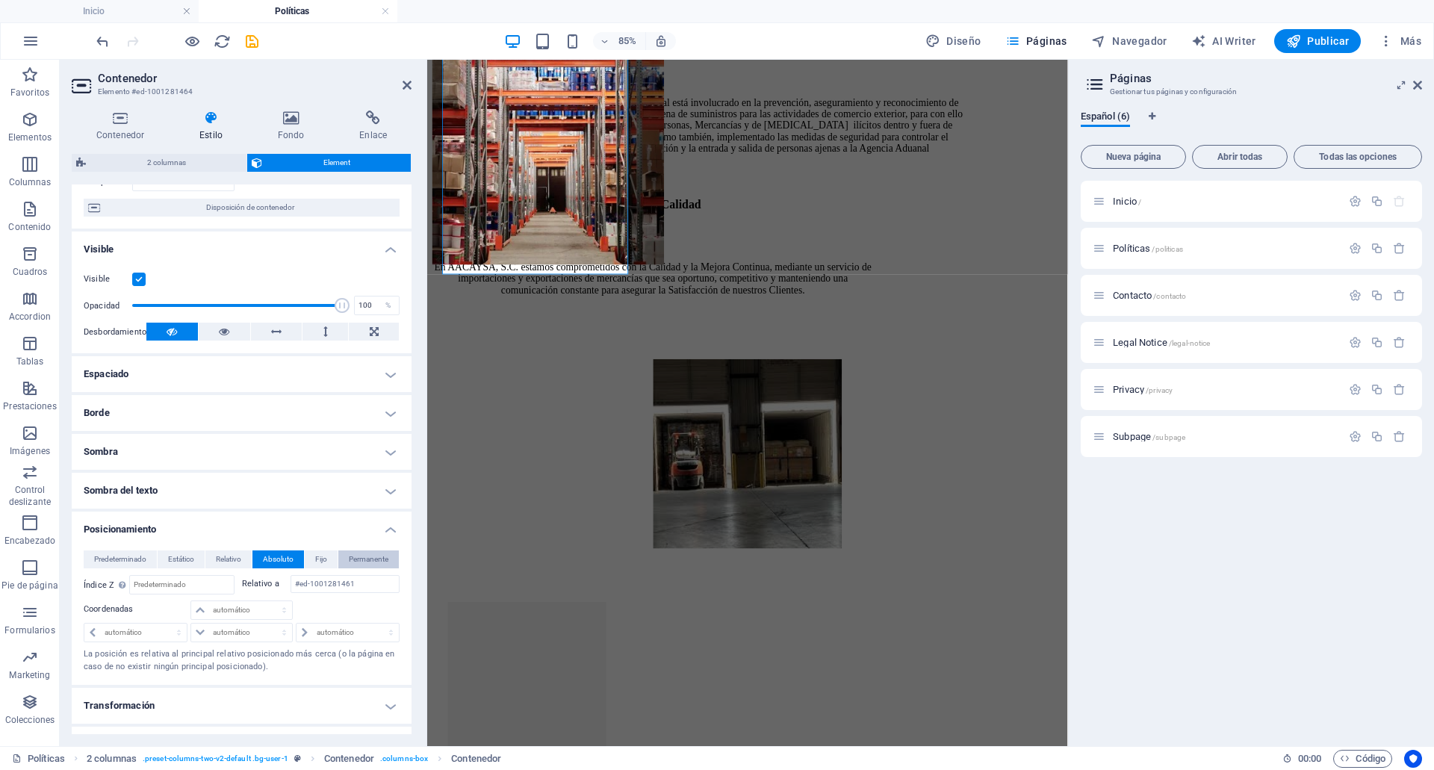
click at [374, 555] on span "Permanente" at bounding box center [369, 559] width 40 height 18
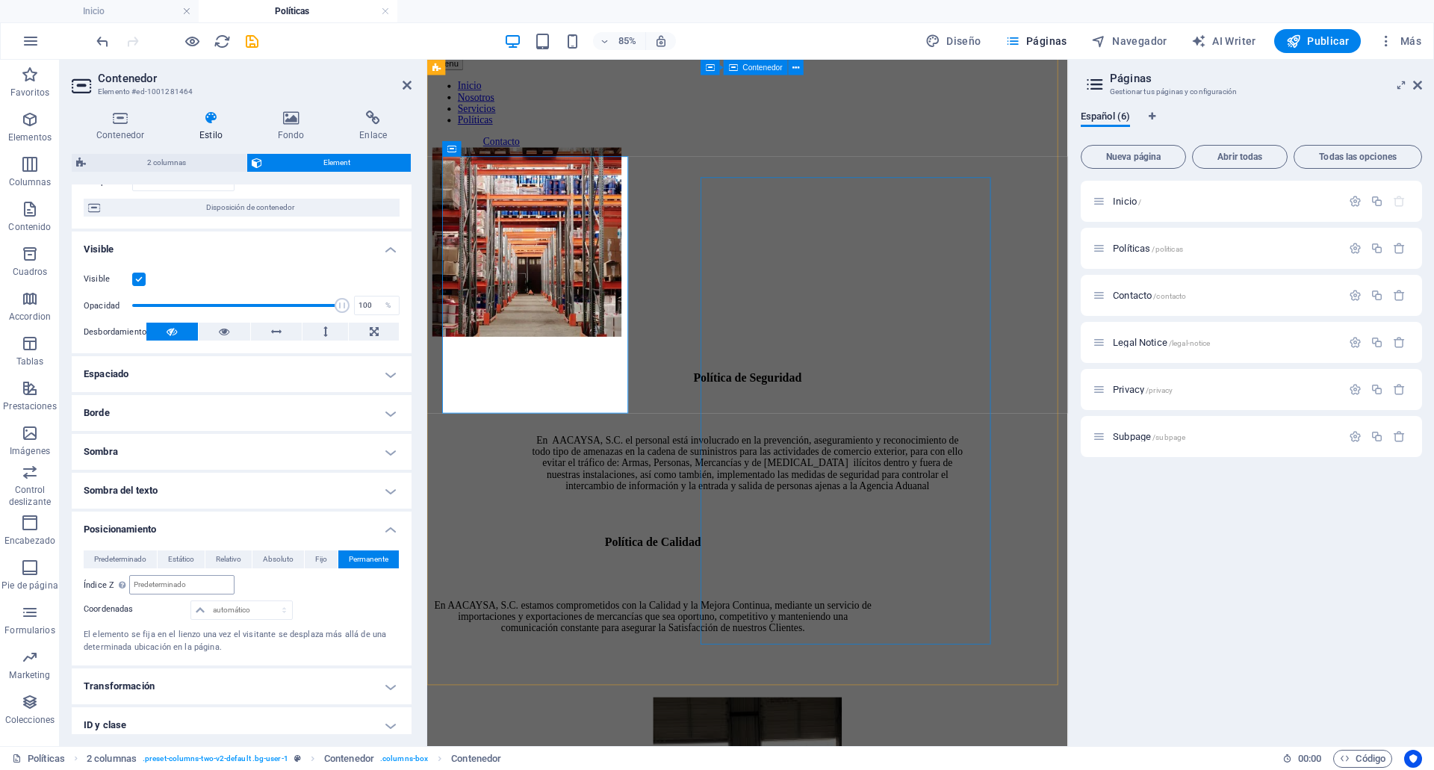
scroll to position [150, 0]
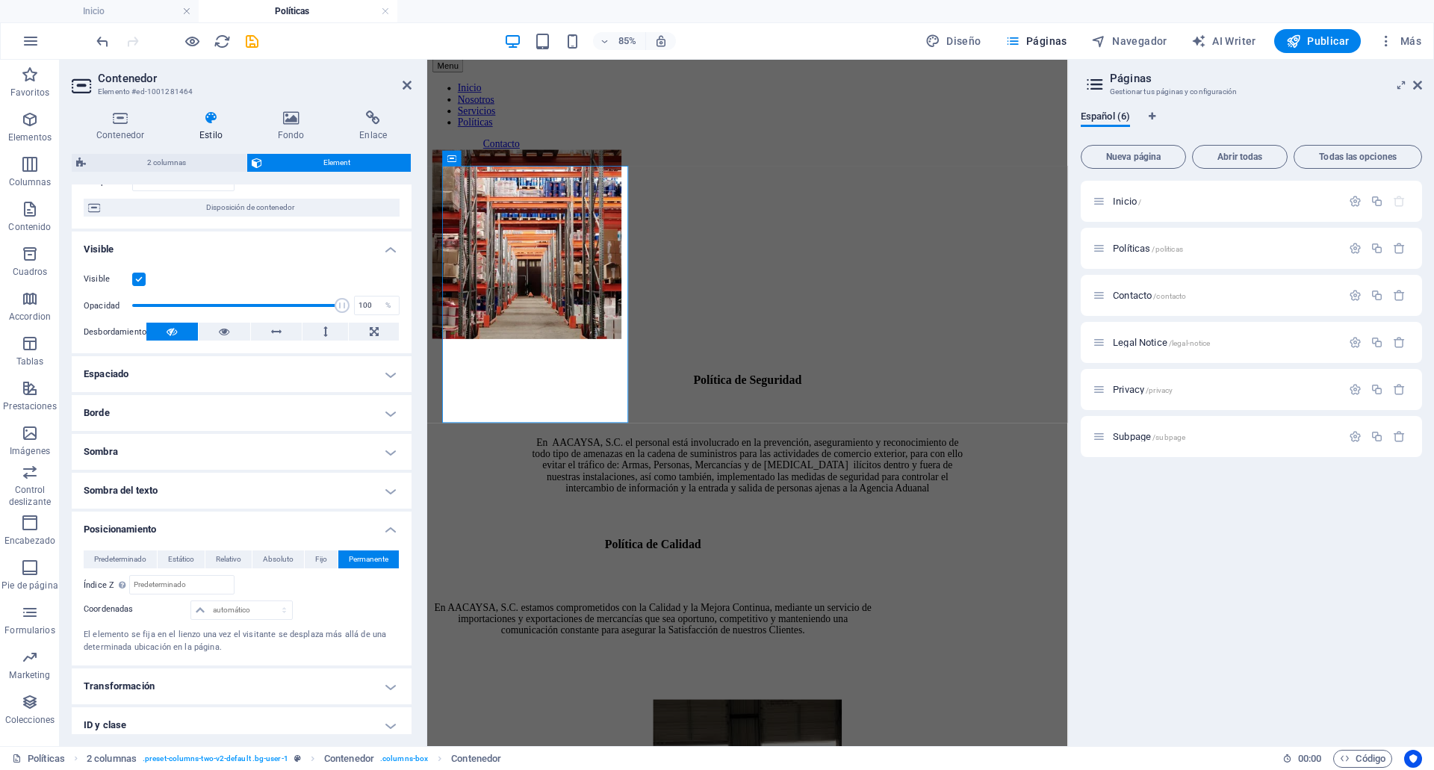
click at [118, 570] on div "Predeterminado Estático Relativo Absoluto Fijo Permanente Índice Z Define el or…" at bounding box center [242, 601] width 316 height 103
click at [111, 559] on span "Predeterminado" at bounding box center [120, 559] width 52 height 18
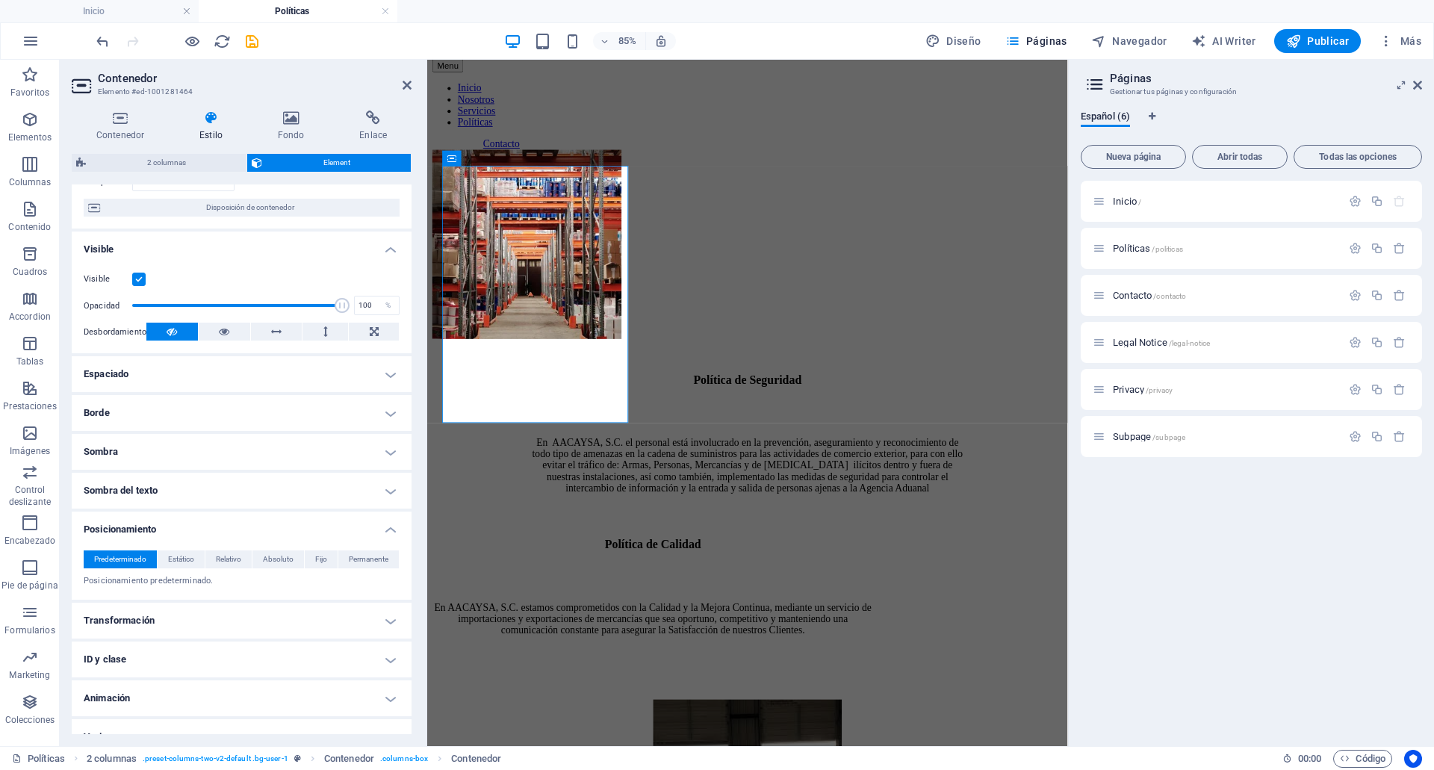
click at [182, 523] on h4 "Posicionamiento" at bounding box center [242, 524] width 340 height 27
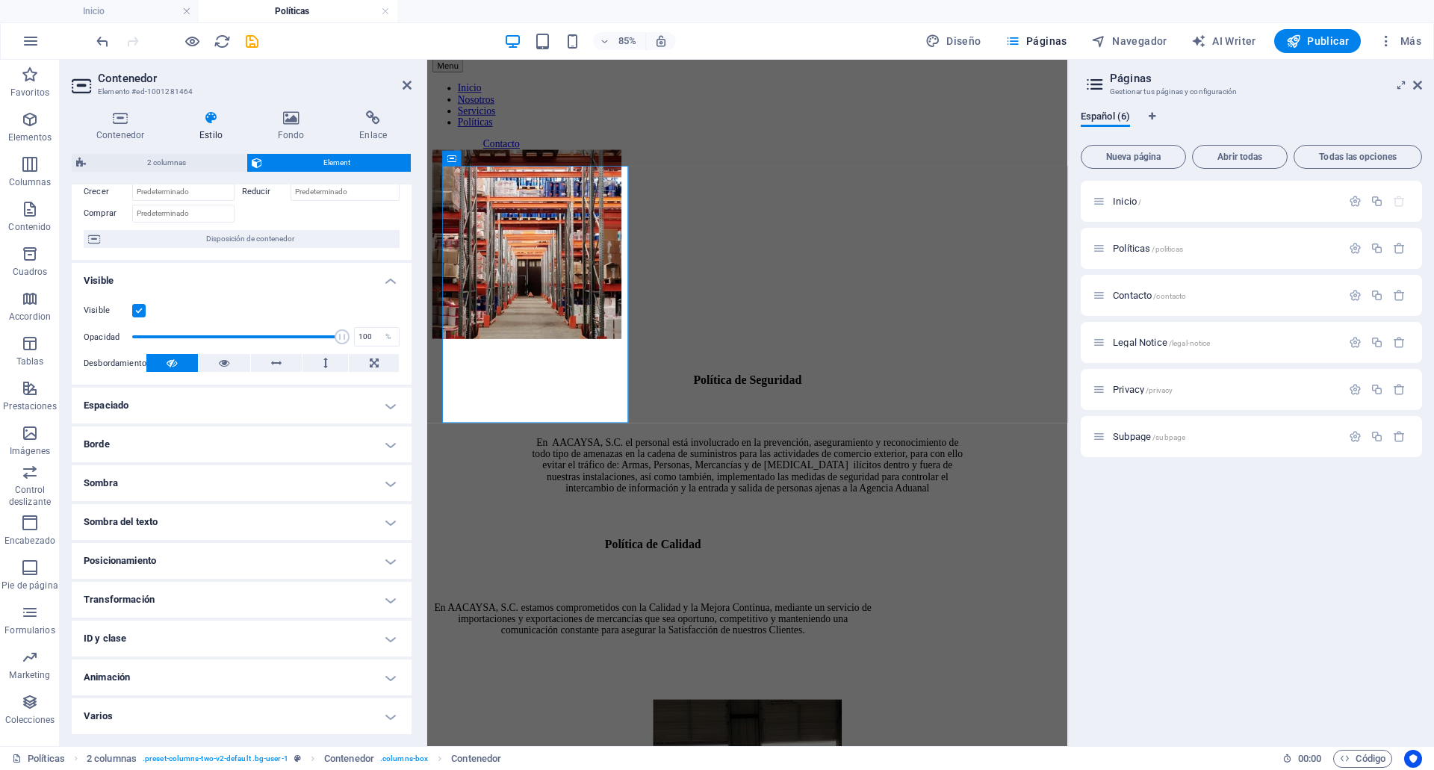
scroll to position [0, 0]
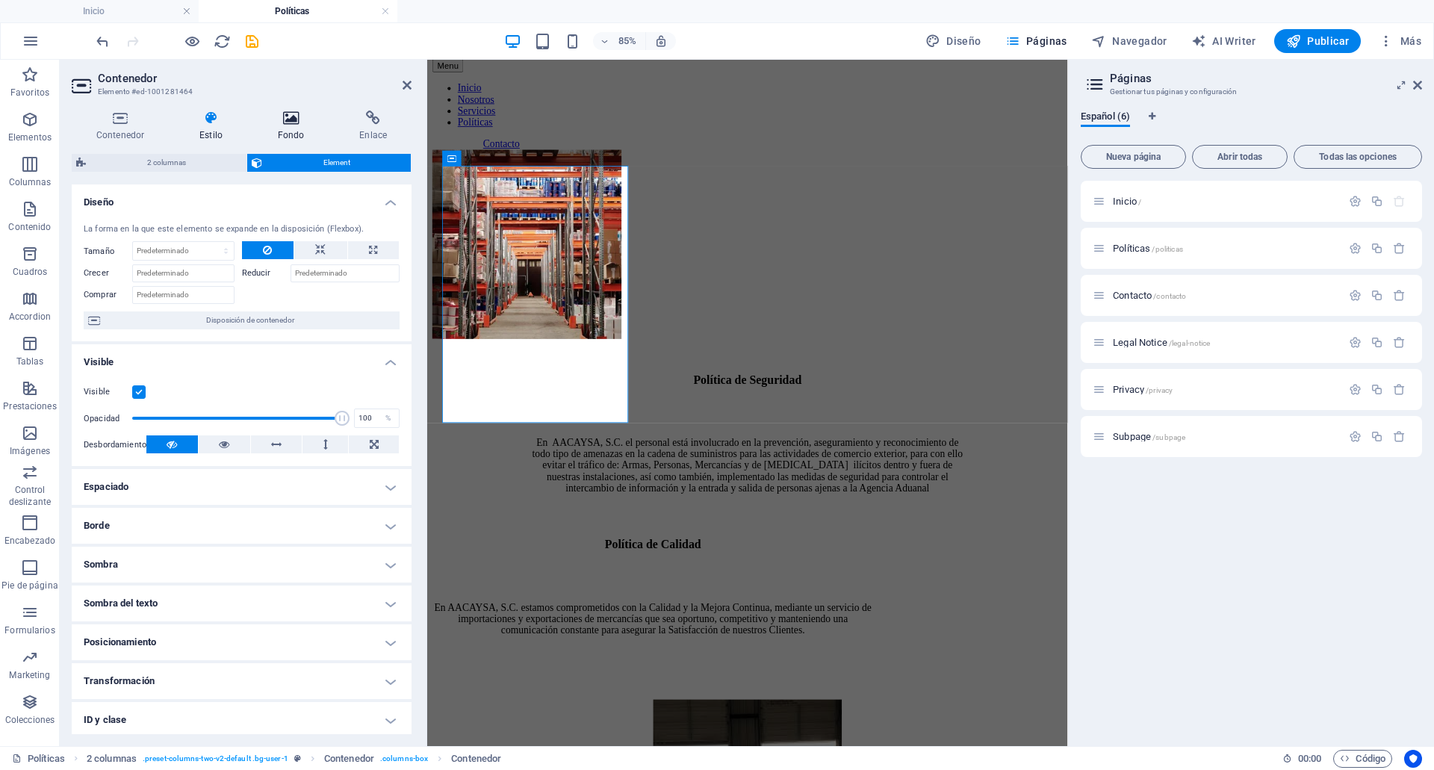
click at [293, 133] on h4 "Fondo" at bounding box center [294, 126] width 82 height 31
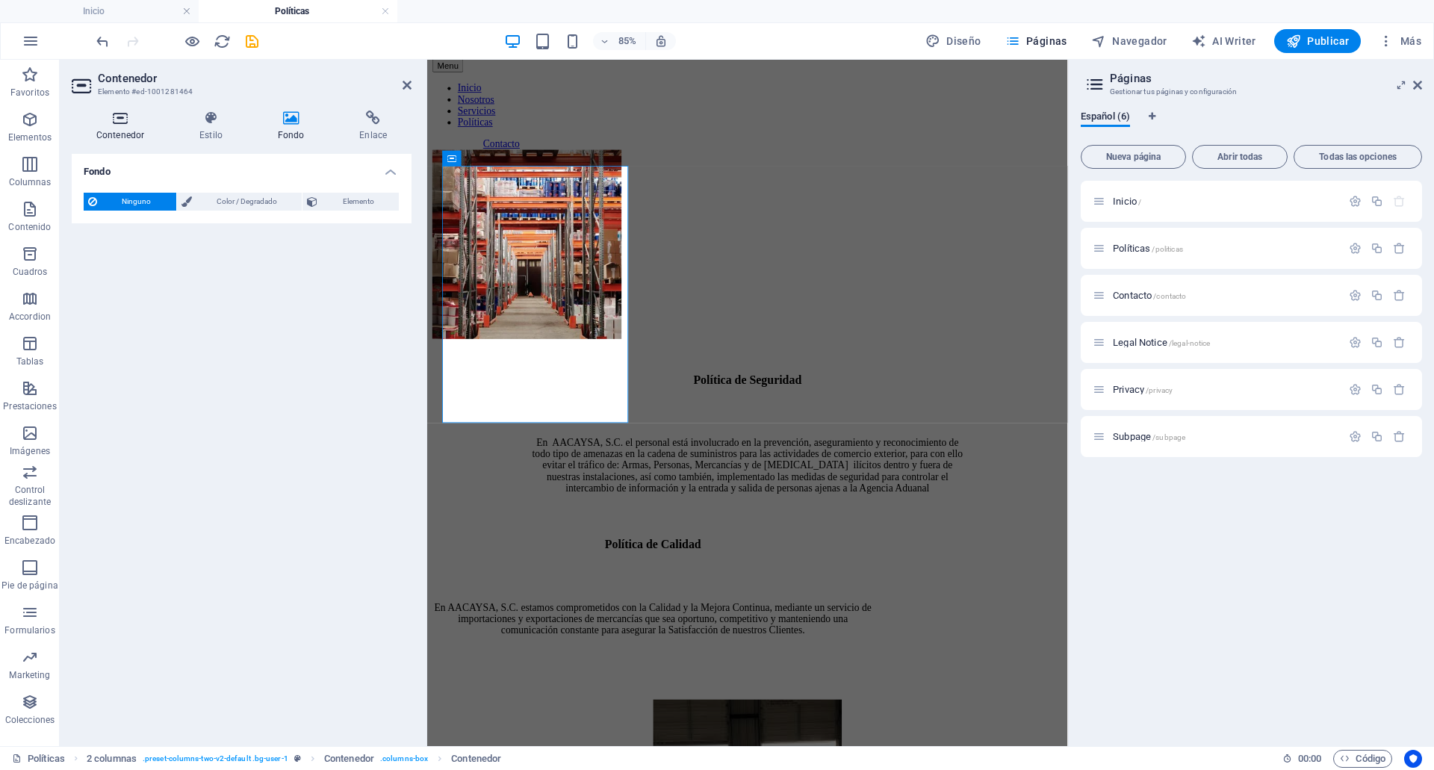
click at [127, 136] on h4 "Contenedor" at bounding box center [123, 126] width 103 height 31
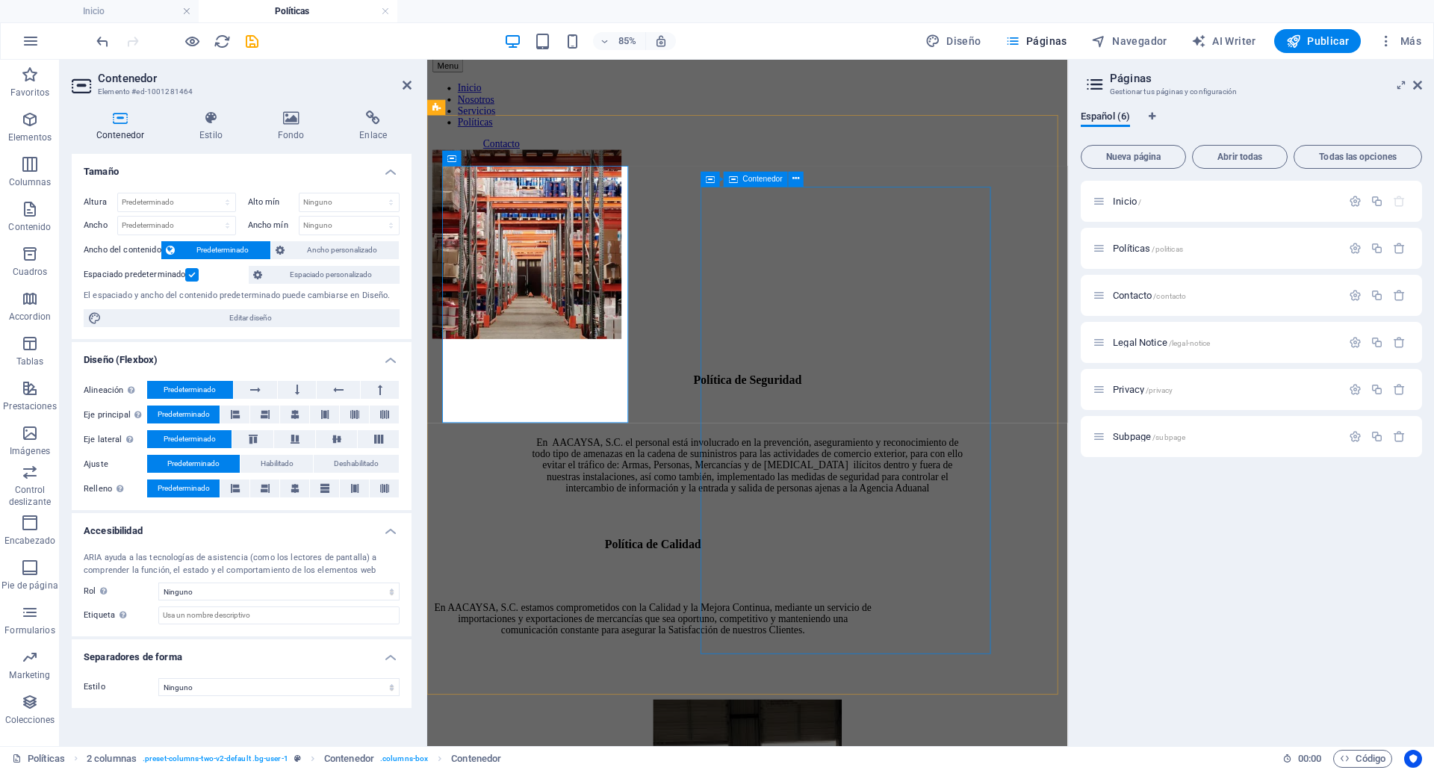
click at [761, 429] on div "Política de Seguridad En AACAYSA, S.C. el personal está involucrado en la preve…" at bounding box center [803, 519] width 519 height 180
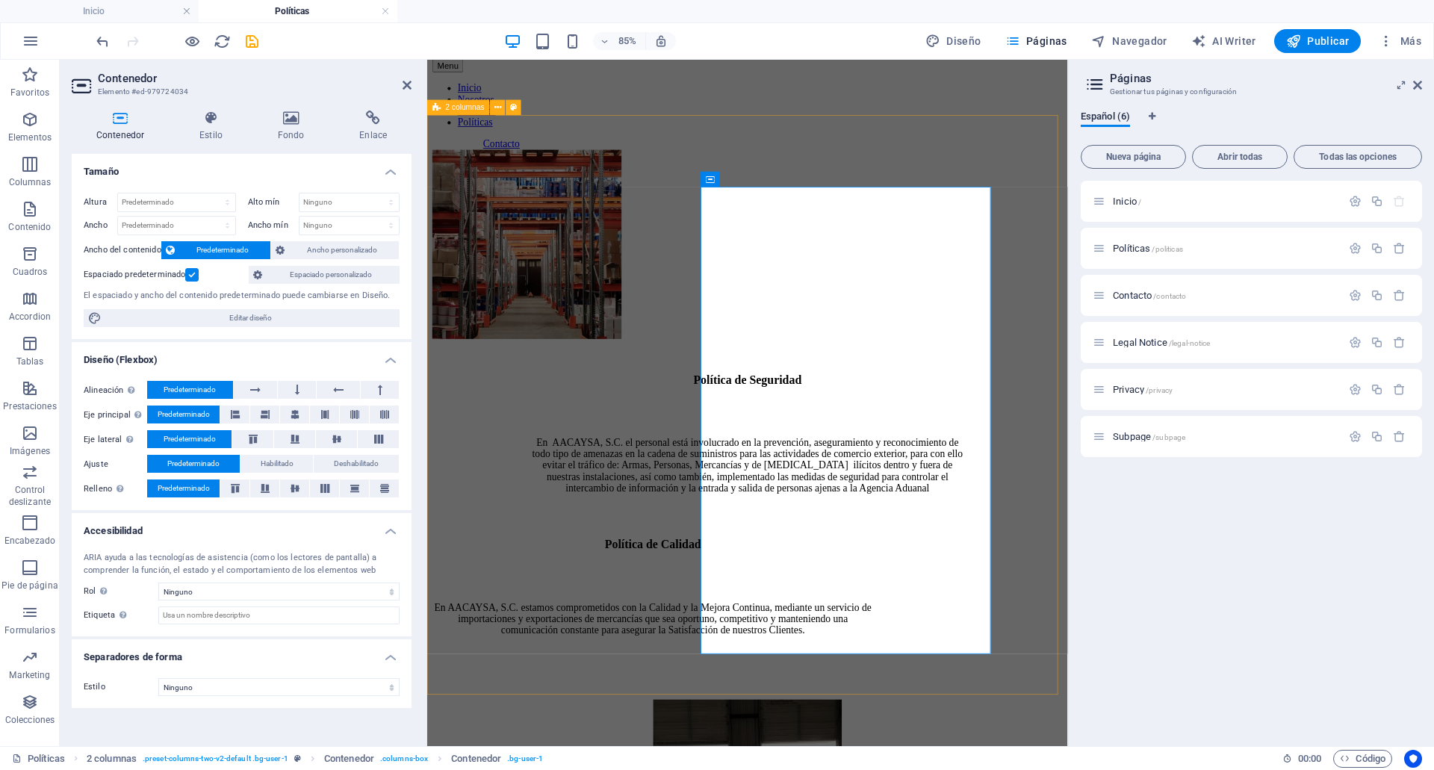
click at [909, 166] on div "Política de Seguridad En AACAYSA, S.C. el personal está involucrado en la preve…" at bounding box center [803, 387] width 741 height 442
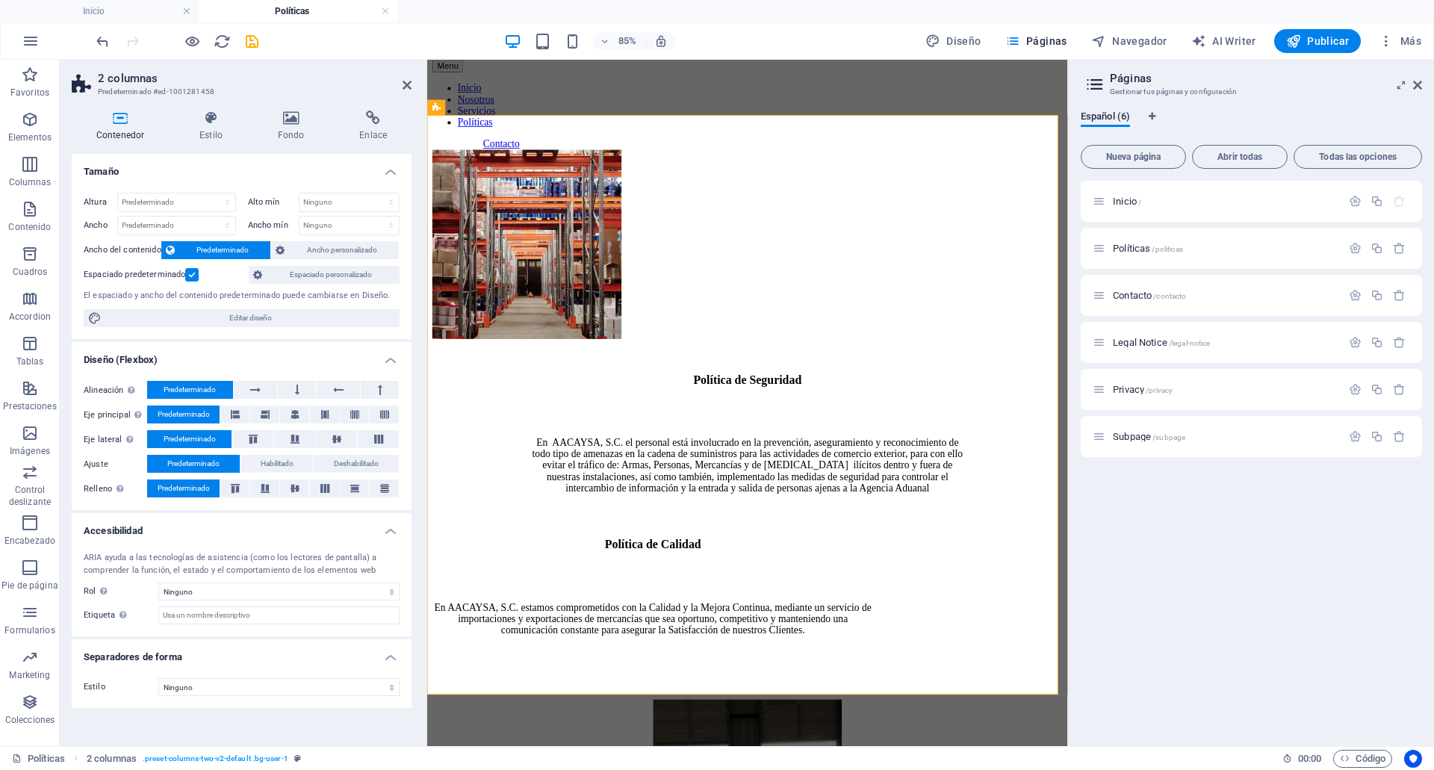
click at [399, 87] on header "2 columnas Predeterminado #ed-1001281458" at bounding box center [242, 79] width 340 height 39
click at [408, 86] on icon at bounding box center [406, 85] width 9 height 12
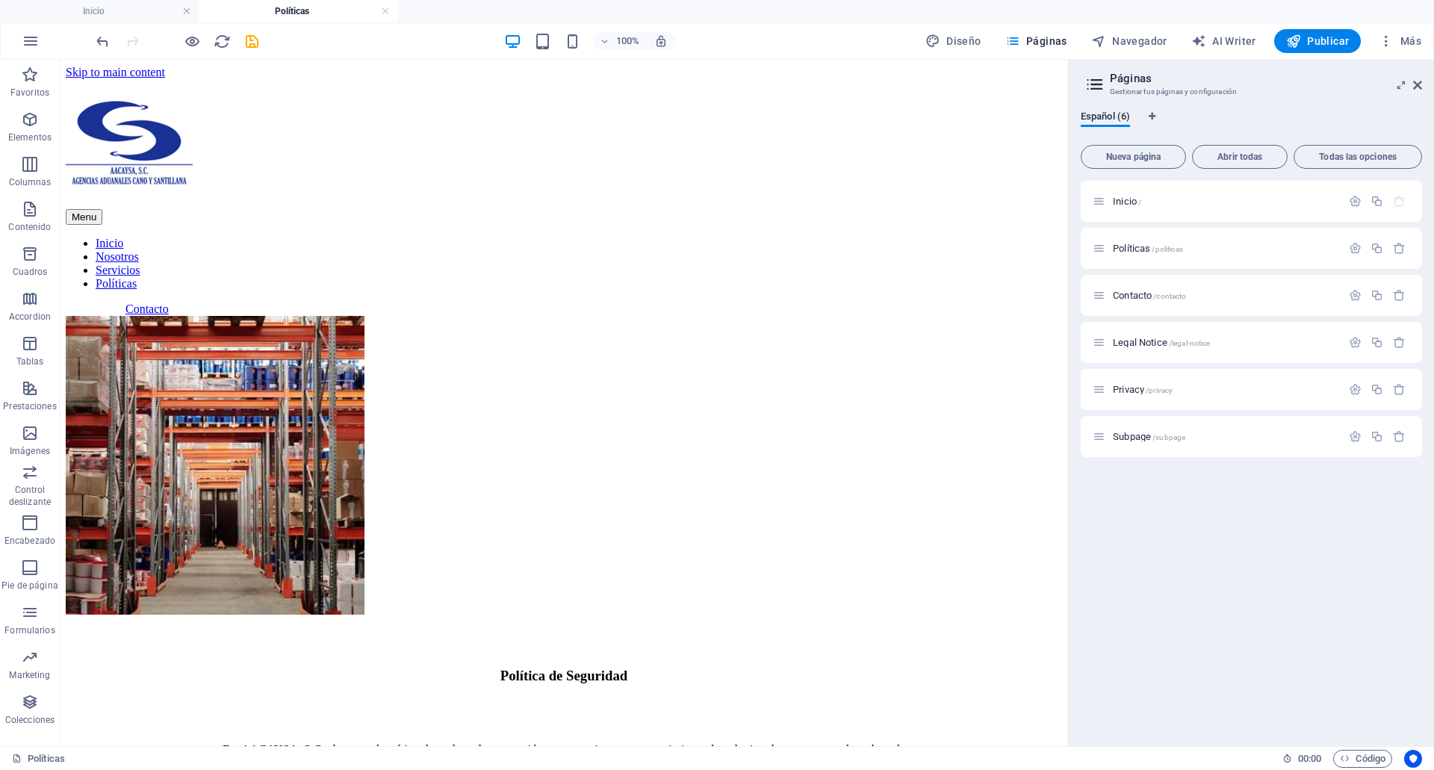
scroll to position [1, 0]
click at [385, 7] on link at bounding box center [385, 11] width 9 height 14
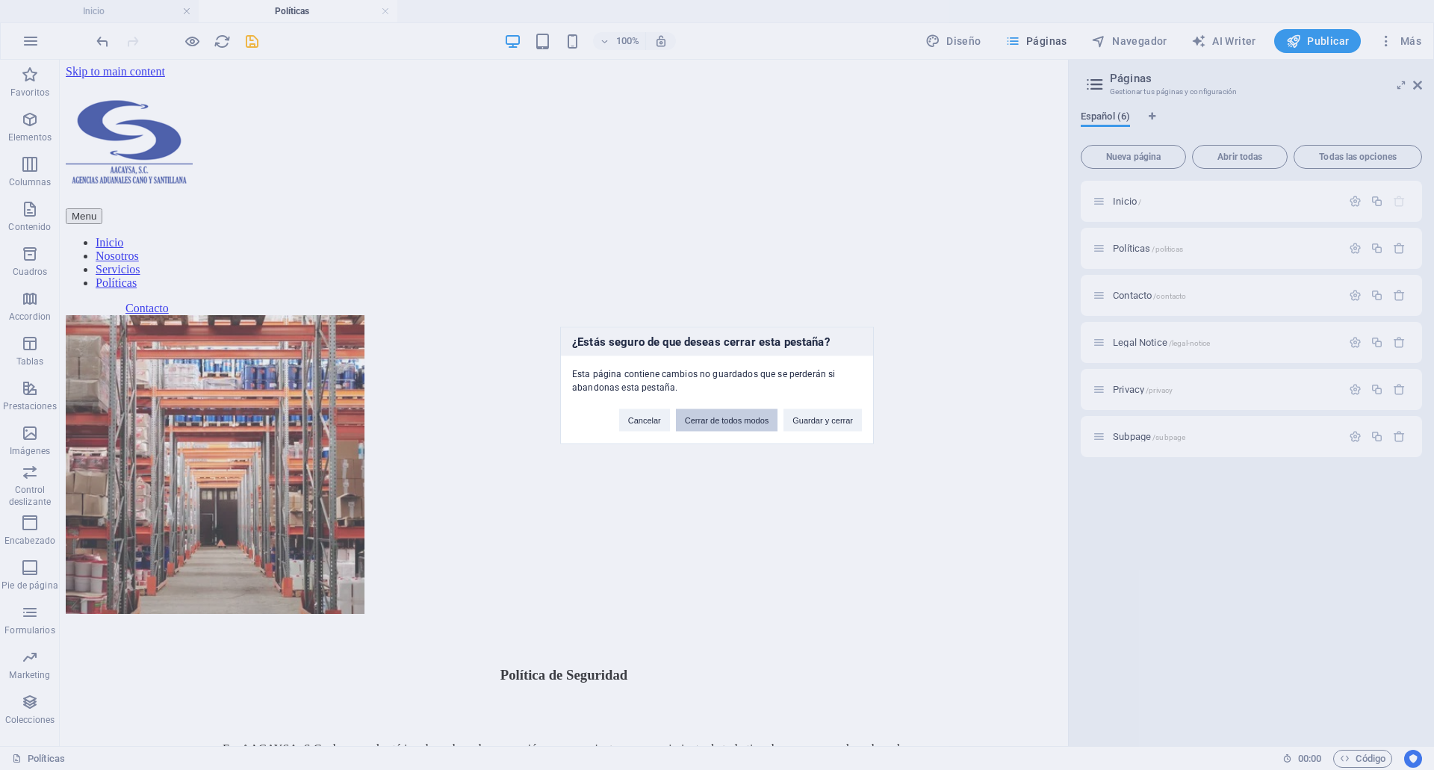
click at [689, 424] on button "Cerrar de todos modos" at bounding box center [727, 419] width 102 height 22
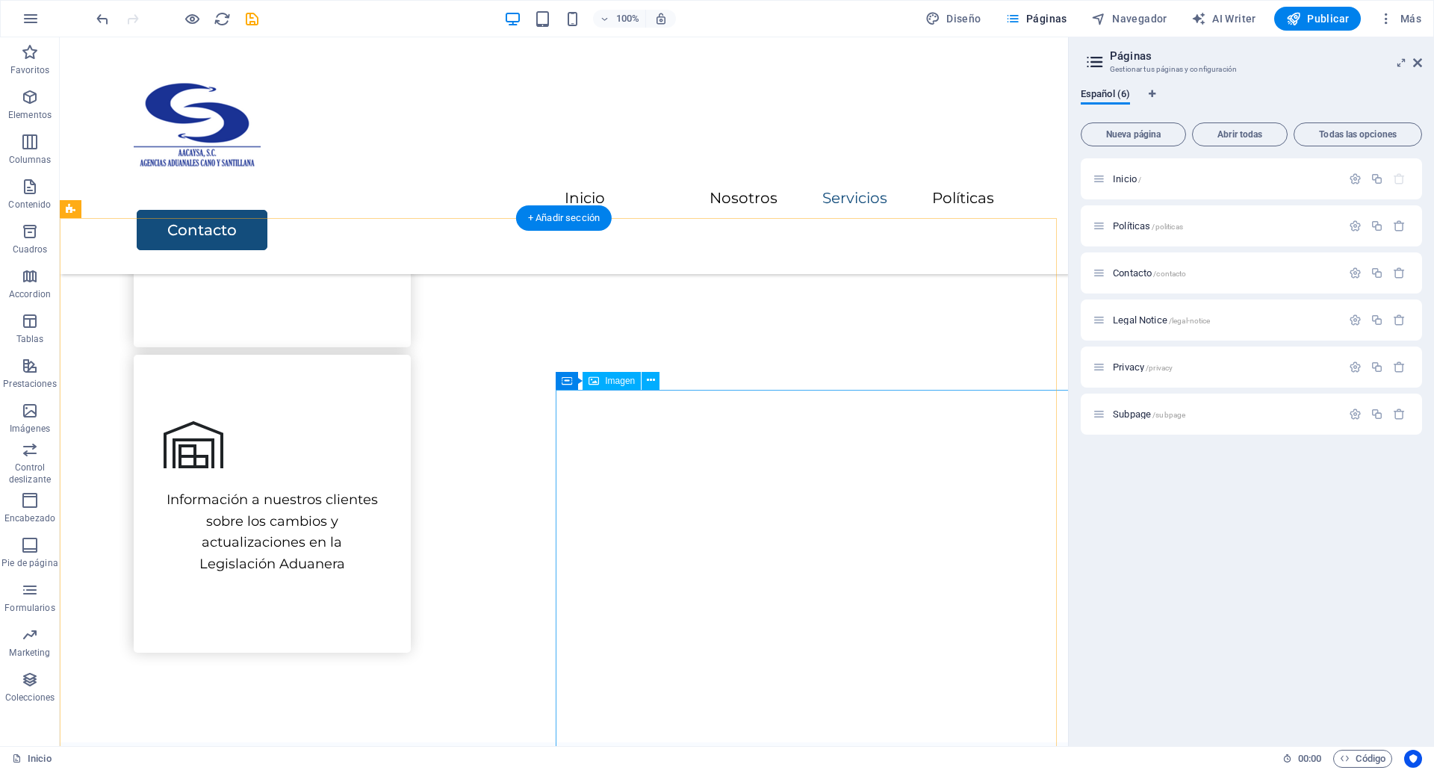
scroll to position [1013, 0]
select select "px"
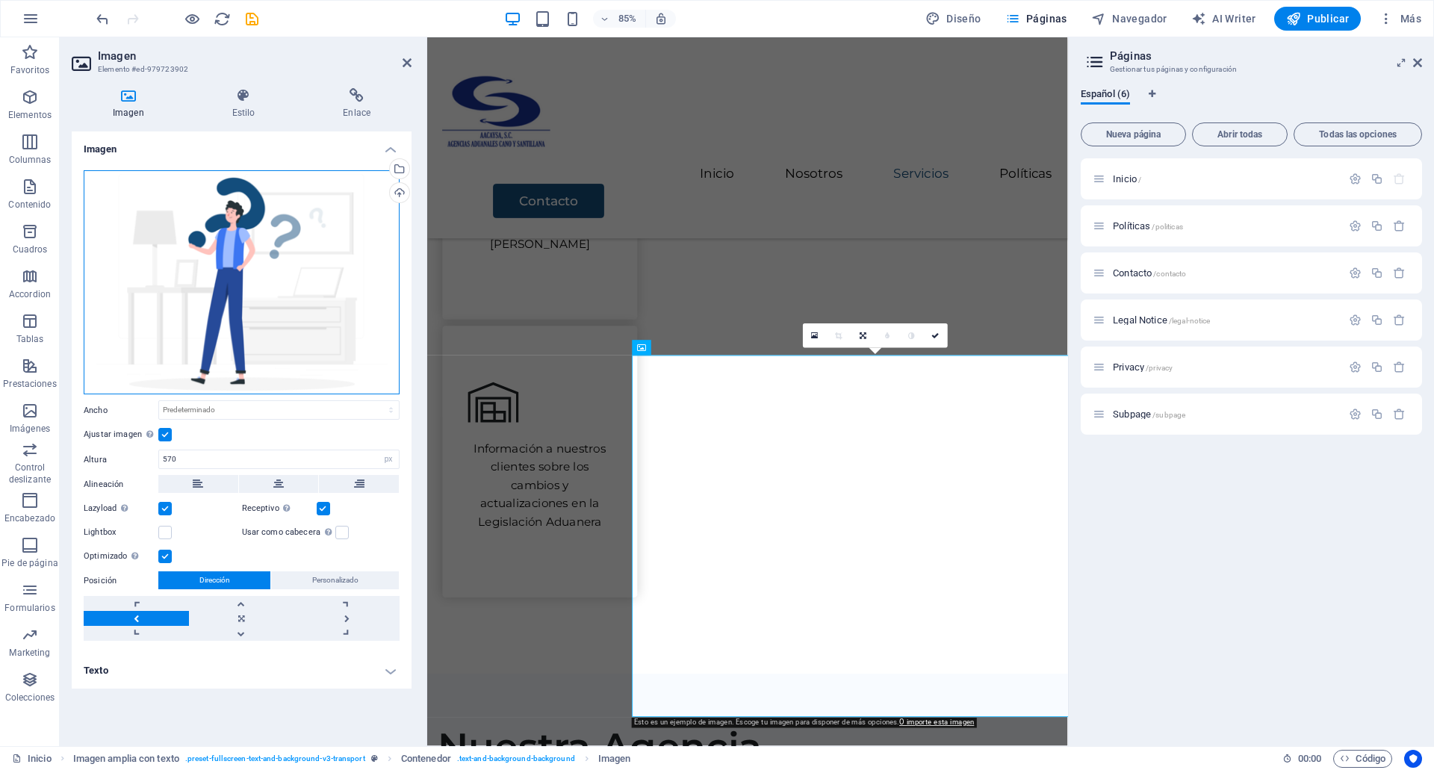
click at [171, 209] on div "Arrastra archivos aquí, haz clic para escoger archivos o selecciona archivos de…" at bounding box center [242, 282] width 316 height 225
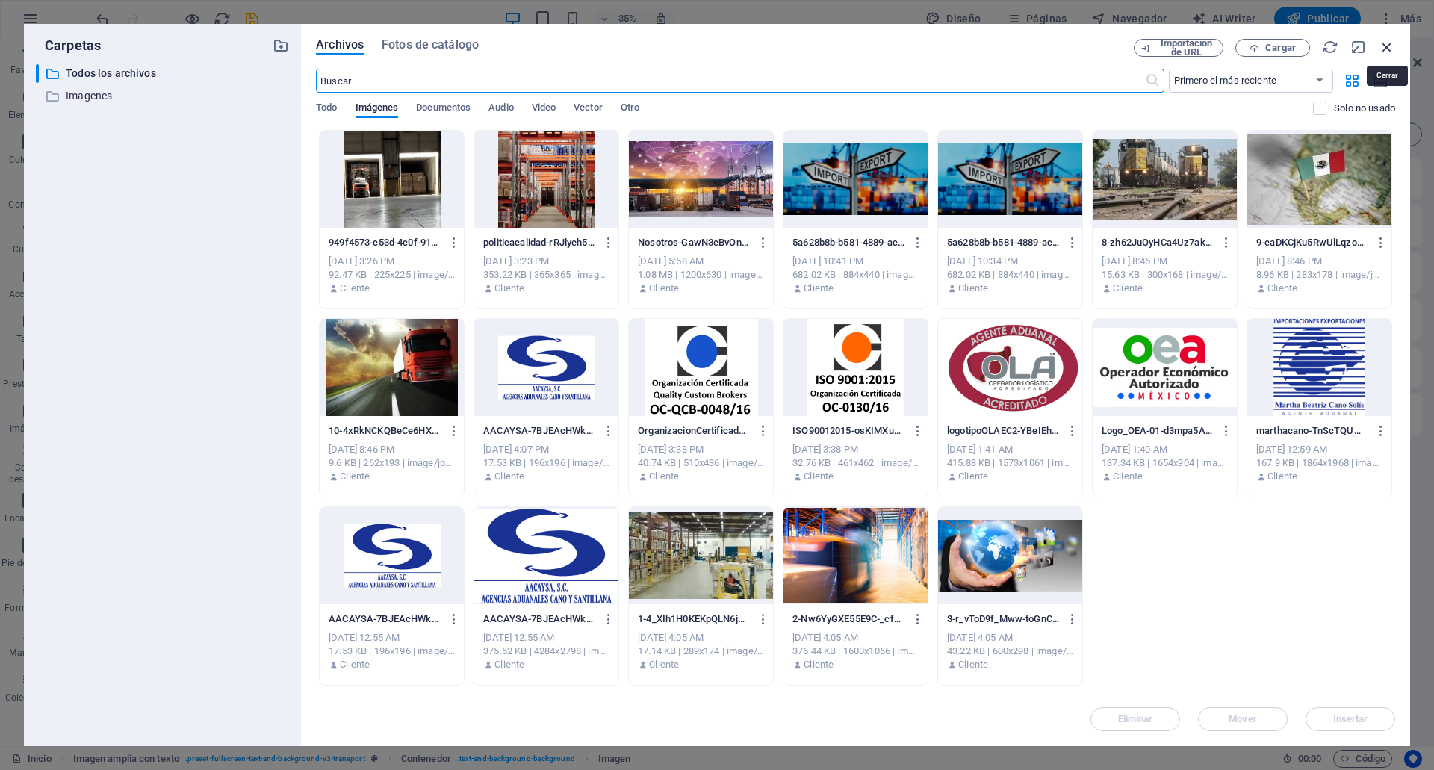
click at [1392, 53] on icon "button" at bounding box center [1386, 47] width 16 height 16
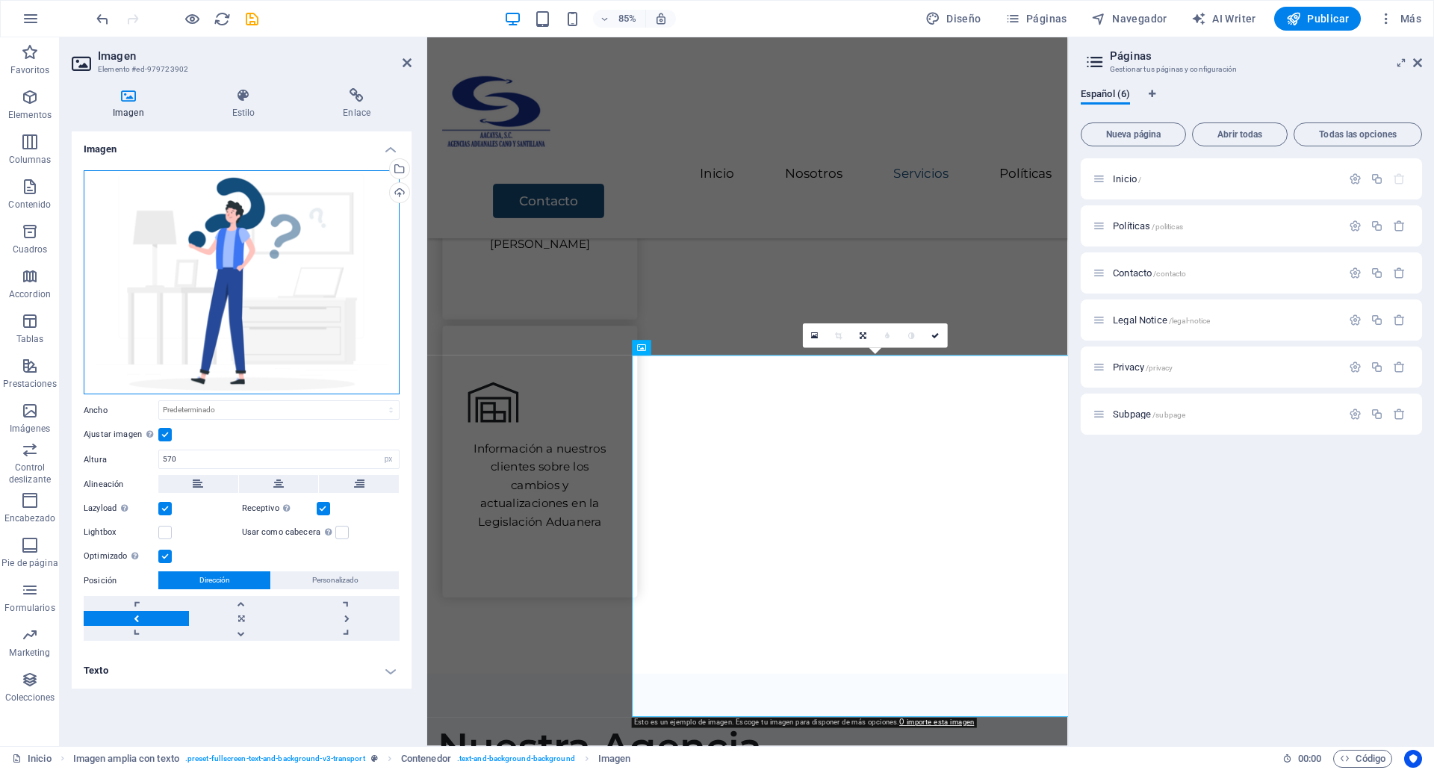
click at [297, 278] on div "Arrastra archivos aquí, haz clic para escoger archivos o selecciona archivos de…" at bounding box center [242, 282] width 316 height 225
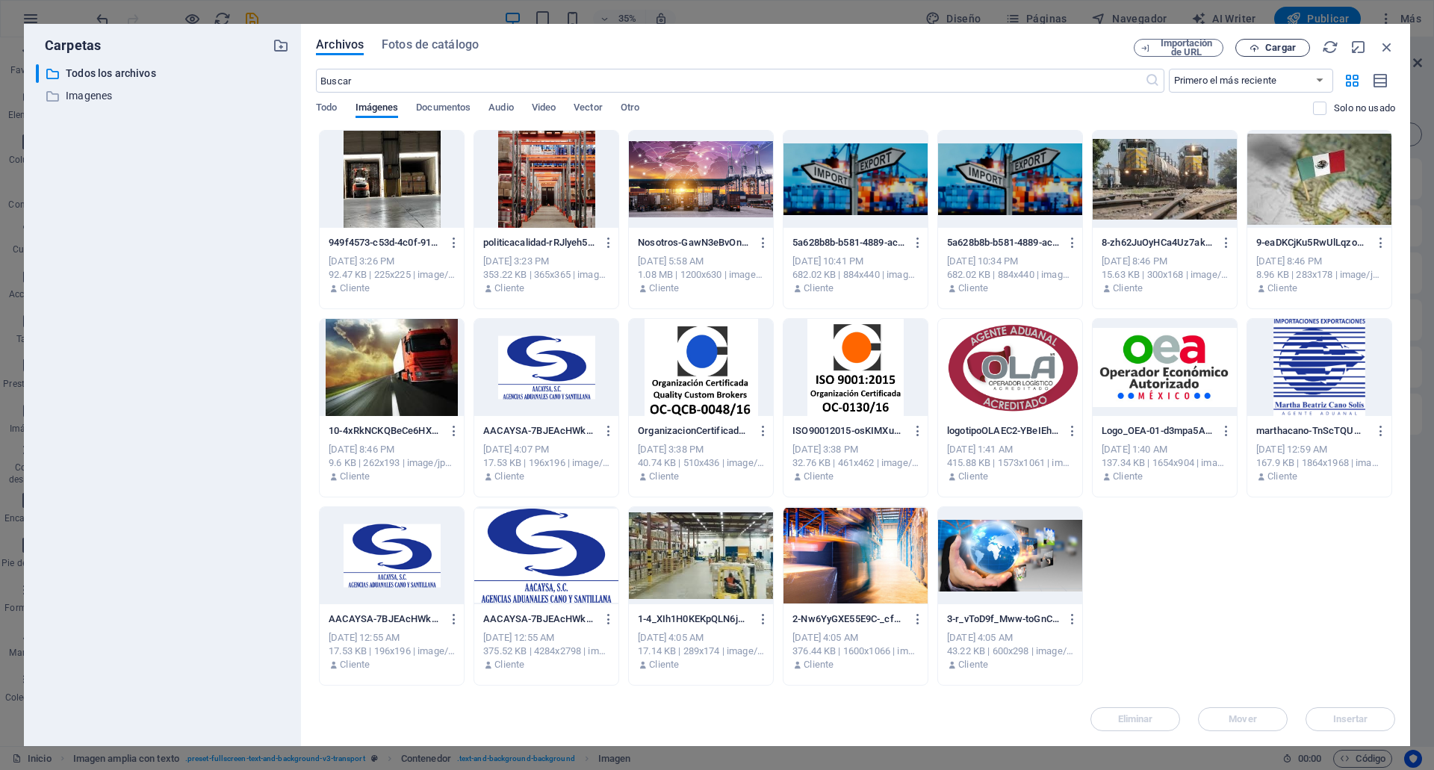
click at [1295, 46] on span "Cargar" at bounding box center [1272, 48] width 61 height 10
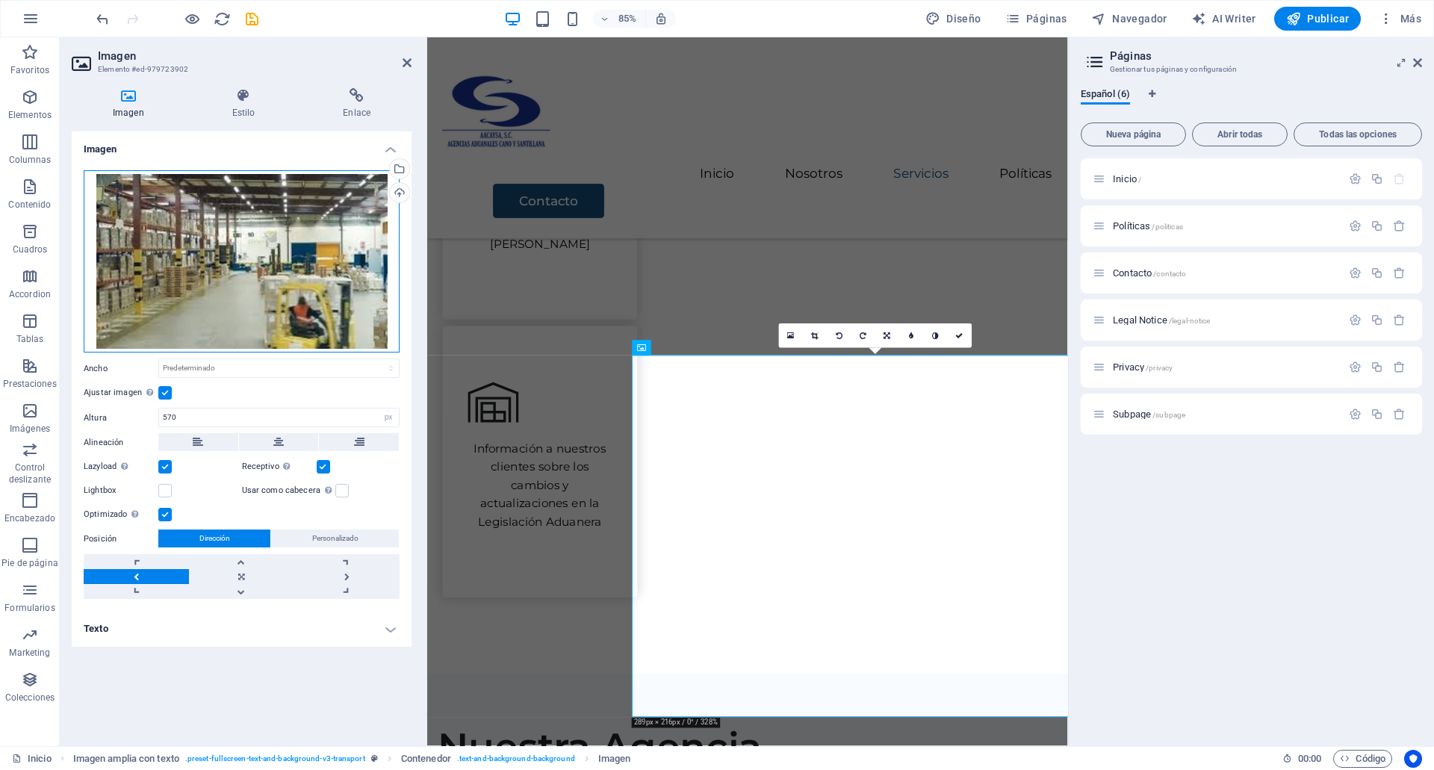
click at [172, 273] on div "Arrastra archivos aquí, haz clic para escoger archivos o selecciona archivos de…" at bounding box center [242, 261] width 316 height 183
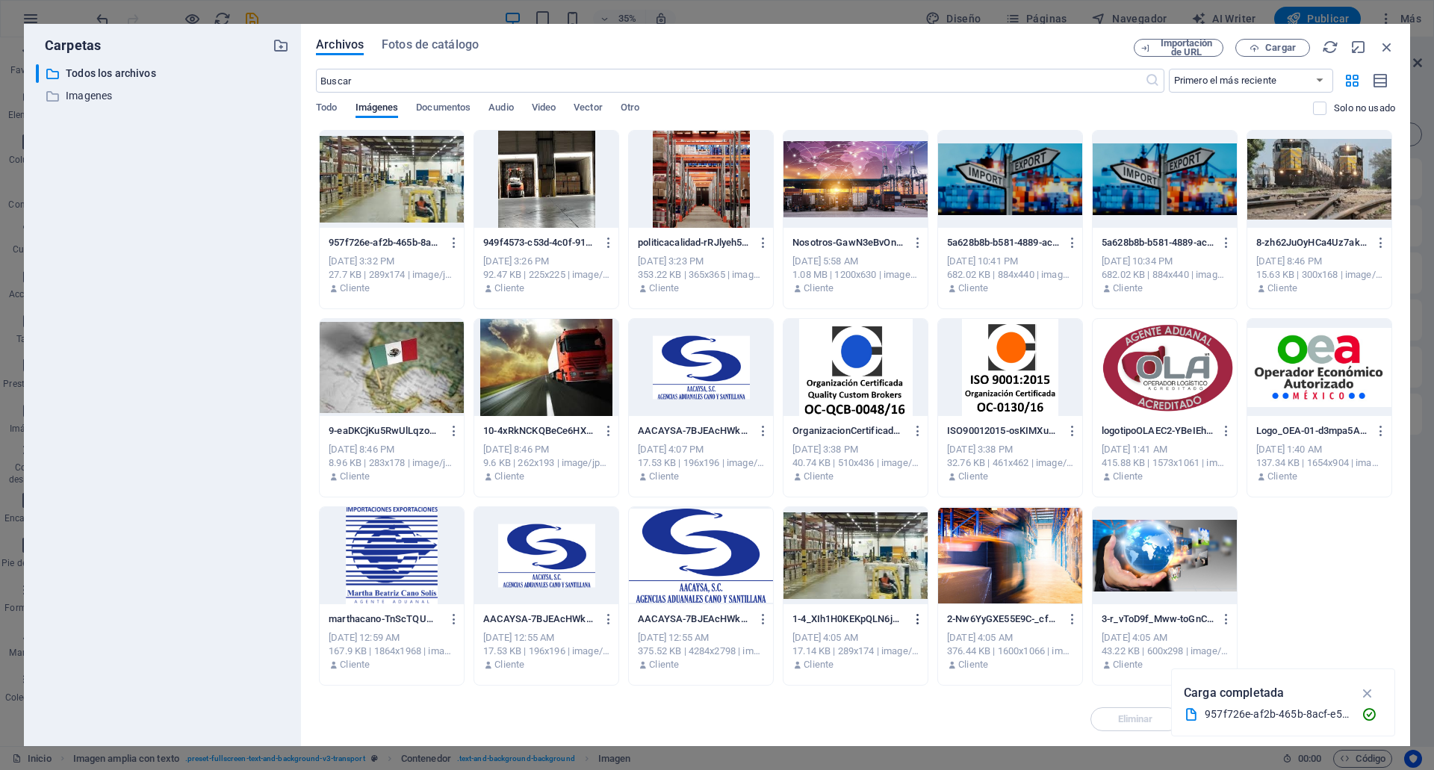
click at [916, 622] on icon "button" at bounding box center [918, 618] width 14 height 13
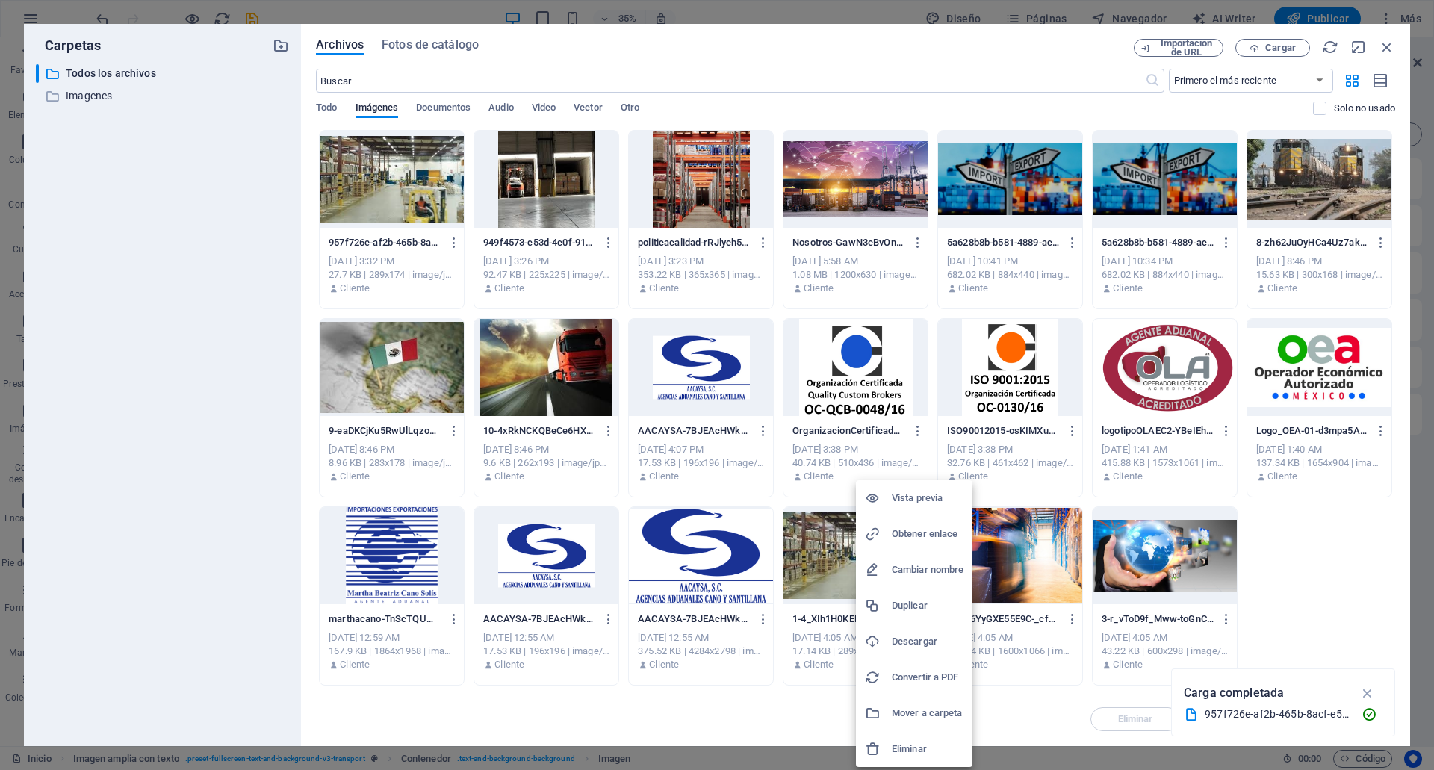
click at [906, 752] on h6 "Eliminar" at bounding box center [927, 749] width 72 height 18
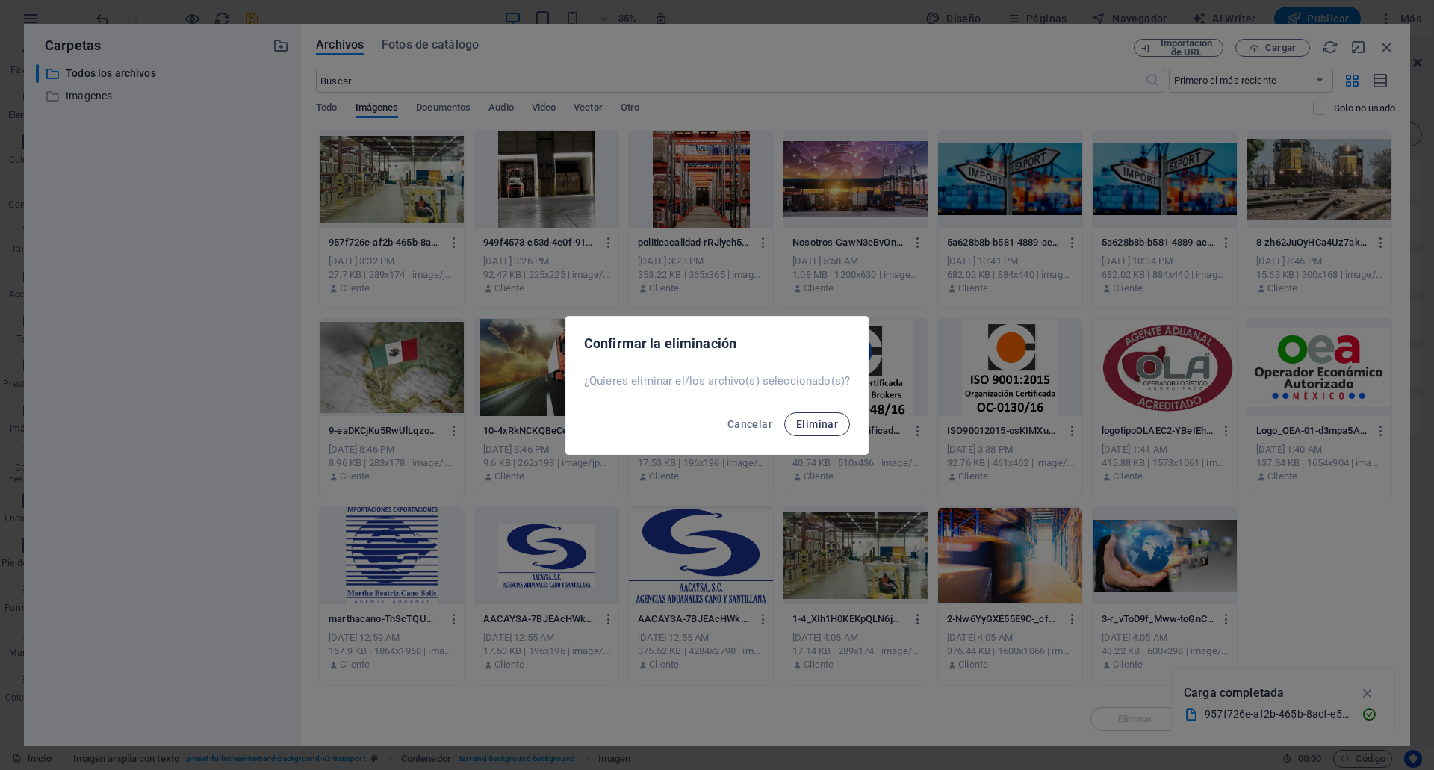
click at [818, 425] on span "Eliminar" at bounding box center [817, 424] width 42 height 12
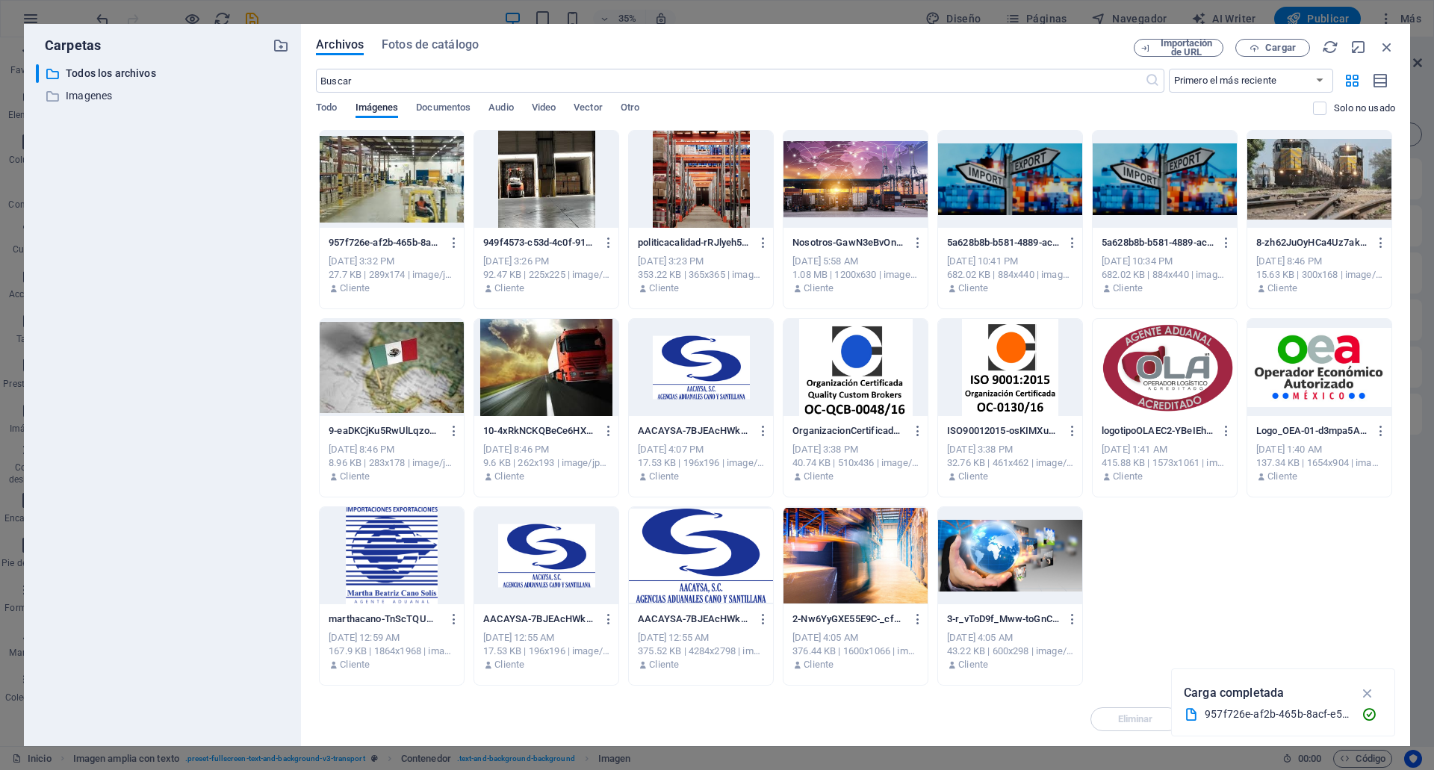
click at [429, 223] on div at bounding box center [392, 179] width 144 height 97
click at [1366, 694] on icon "button" at bounding box center [1367, 693] width 17 height 16
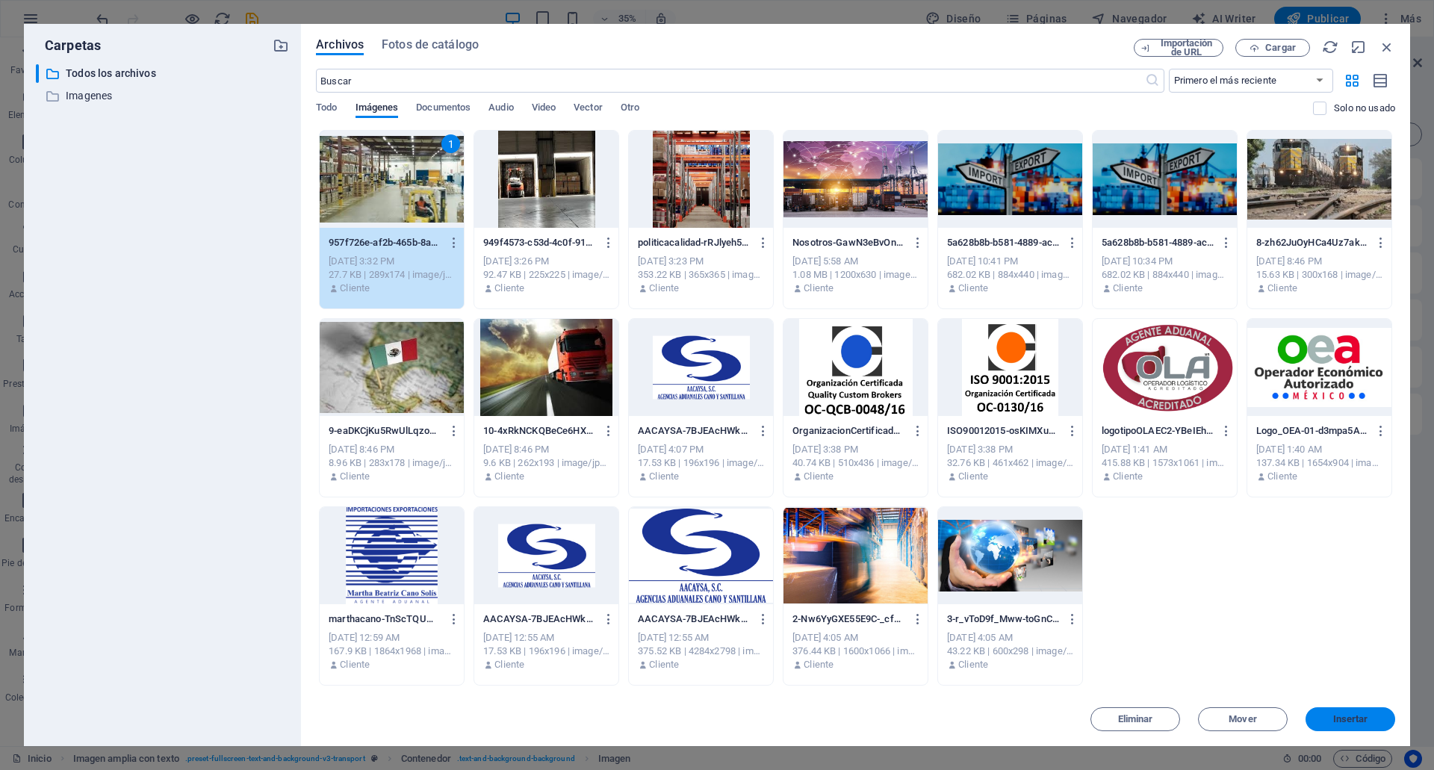
click at [1369, 718] on span "Insertar" at bounding box center [1350, 719] width 78 height 9
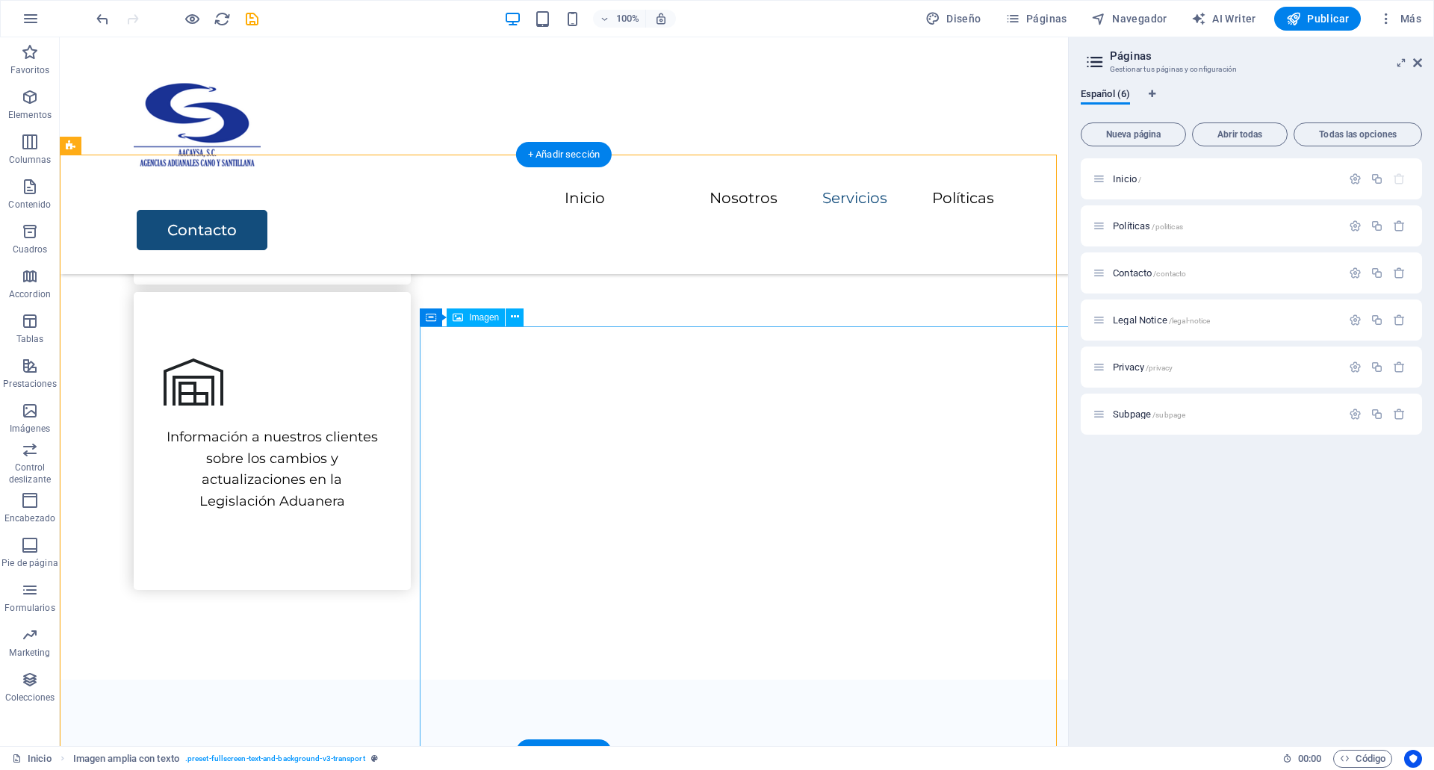
scroll to position [1077, 0]
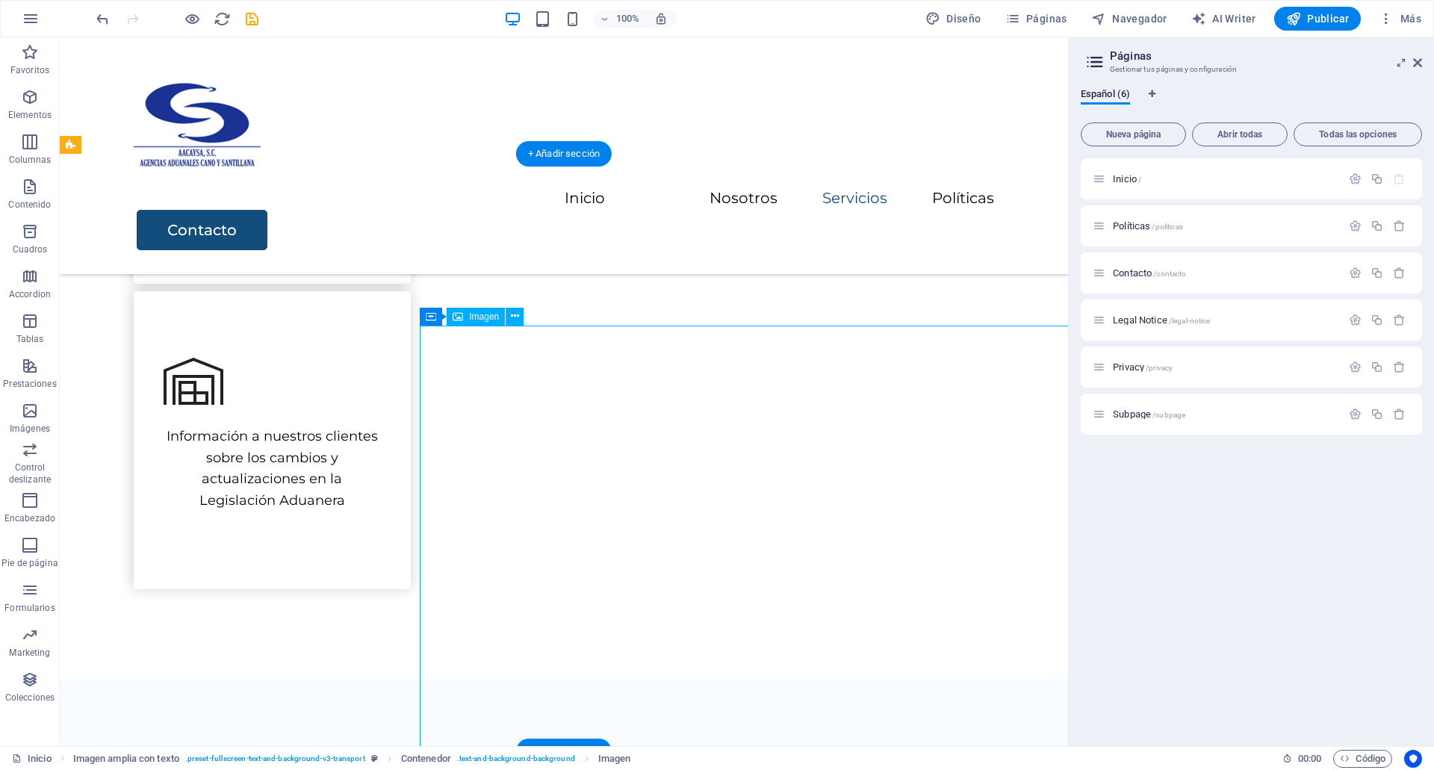
select select "px"
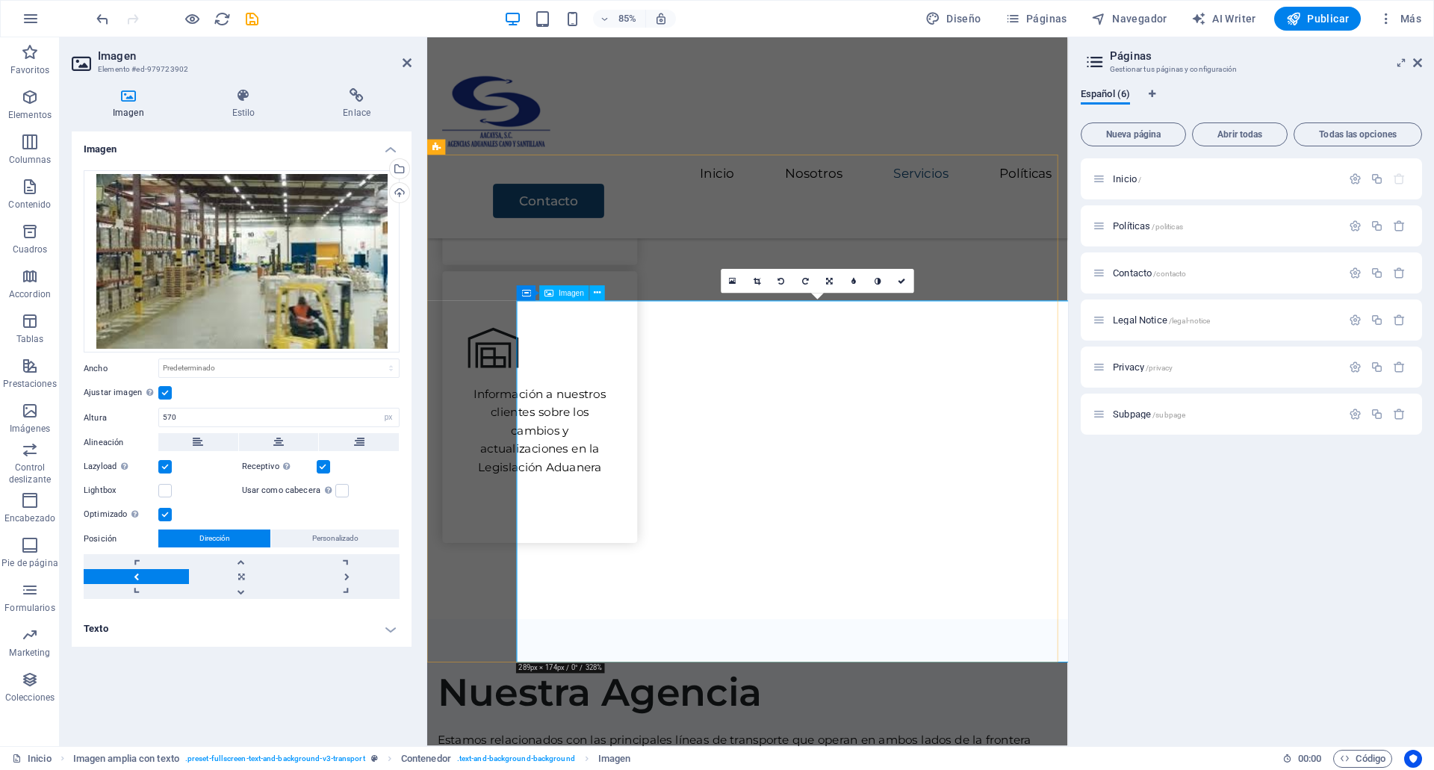
click at [525, 294] on icon at bounding box center [526, 292] width 9 height 15
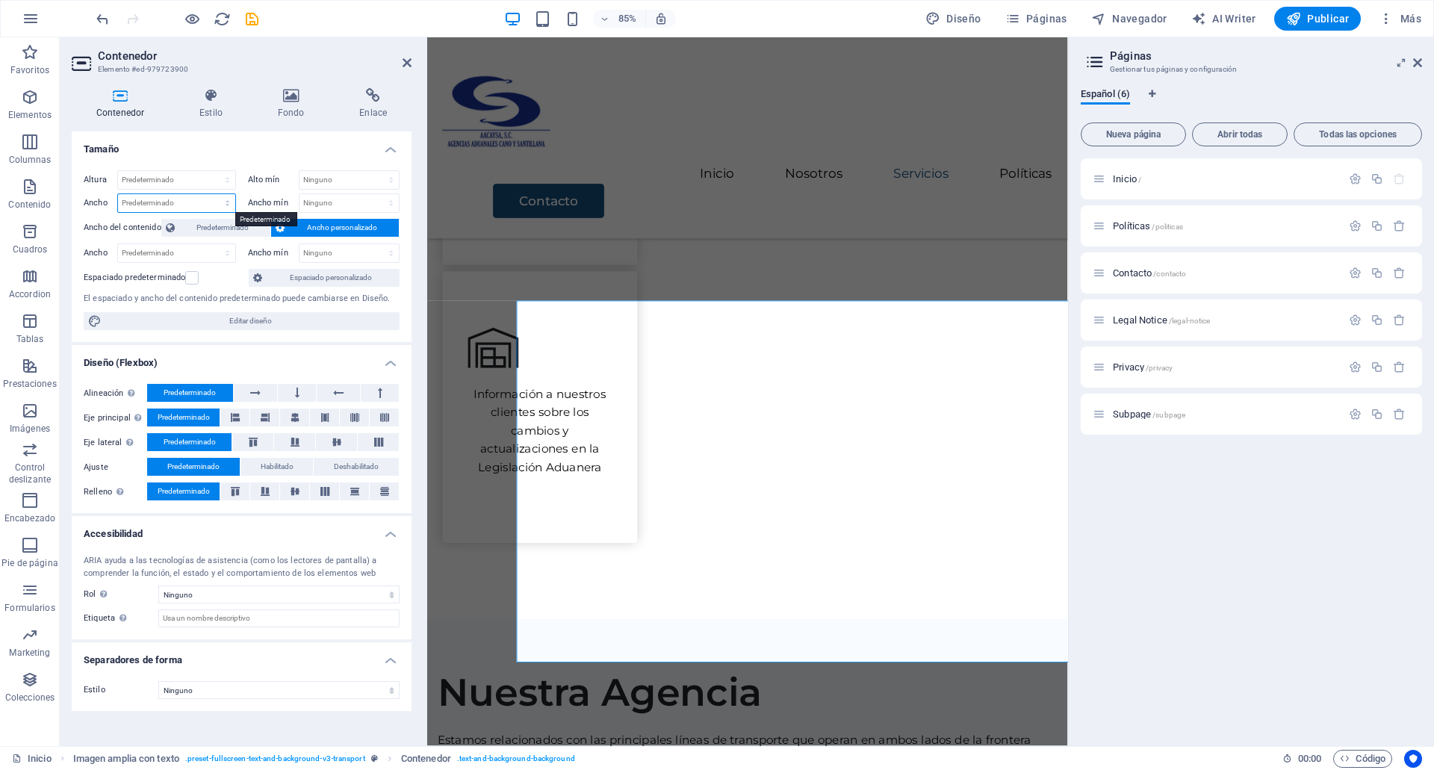
click at [190, 202] on select "Predeterminado px rem % em vh vw" at bounding box center [176, 203] width 117 height 18
select select "%"
click at [214, 194] on select "Predeterminado px rem % em vh vw" at bounding box center [176, 203] width 117 height 18
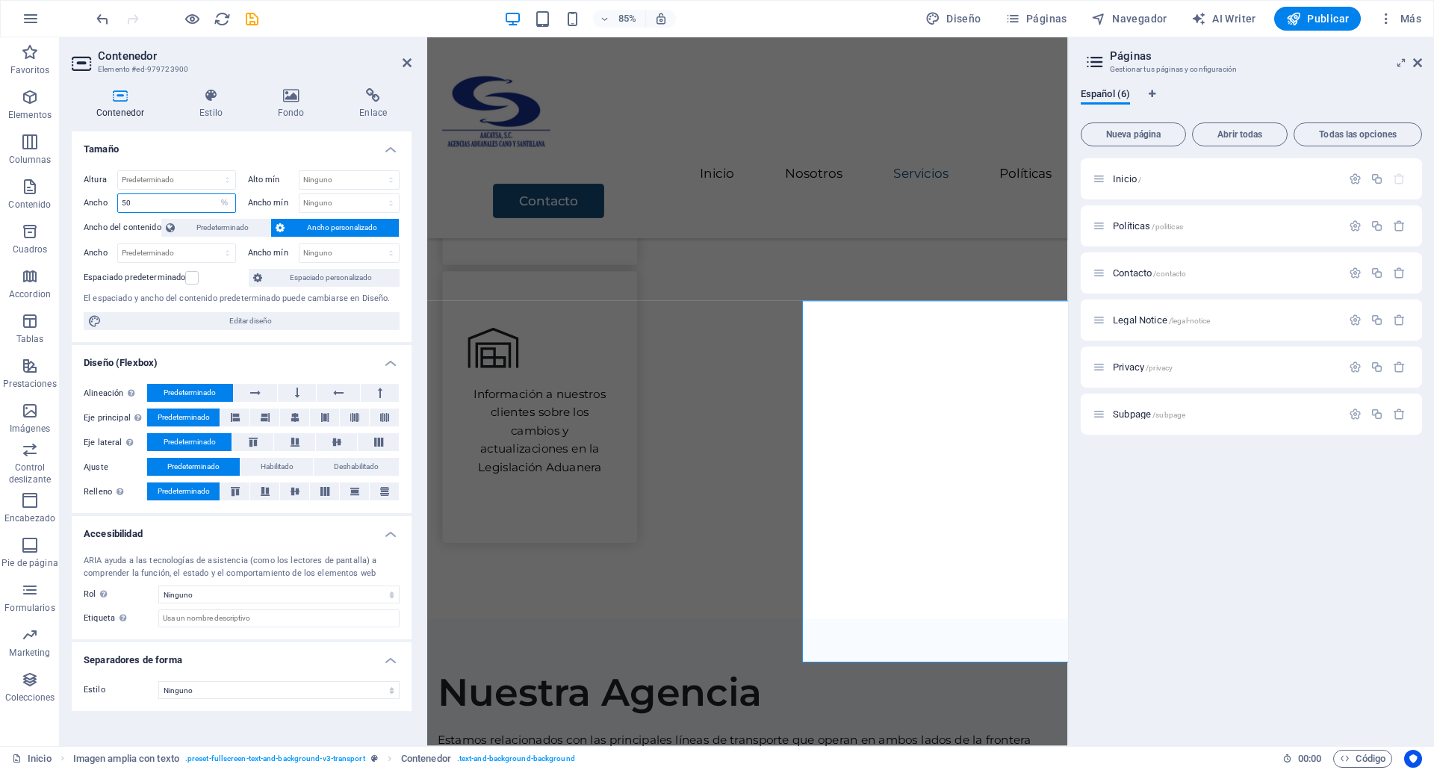
type input "50"
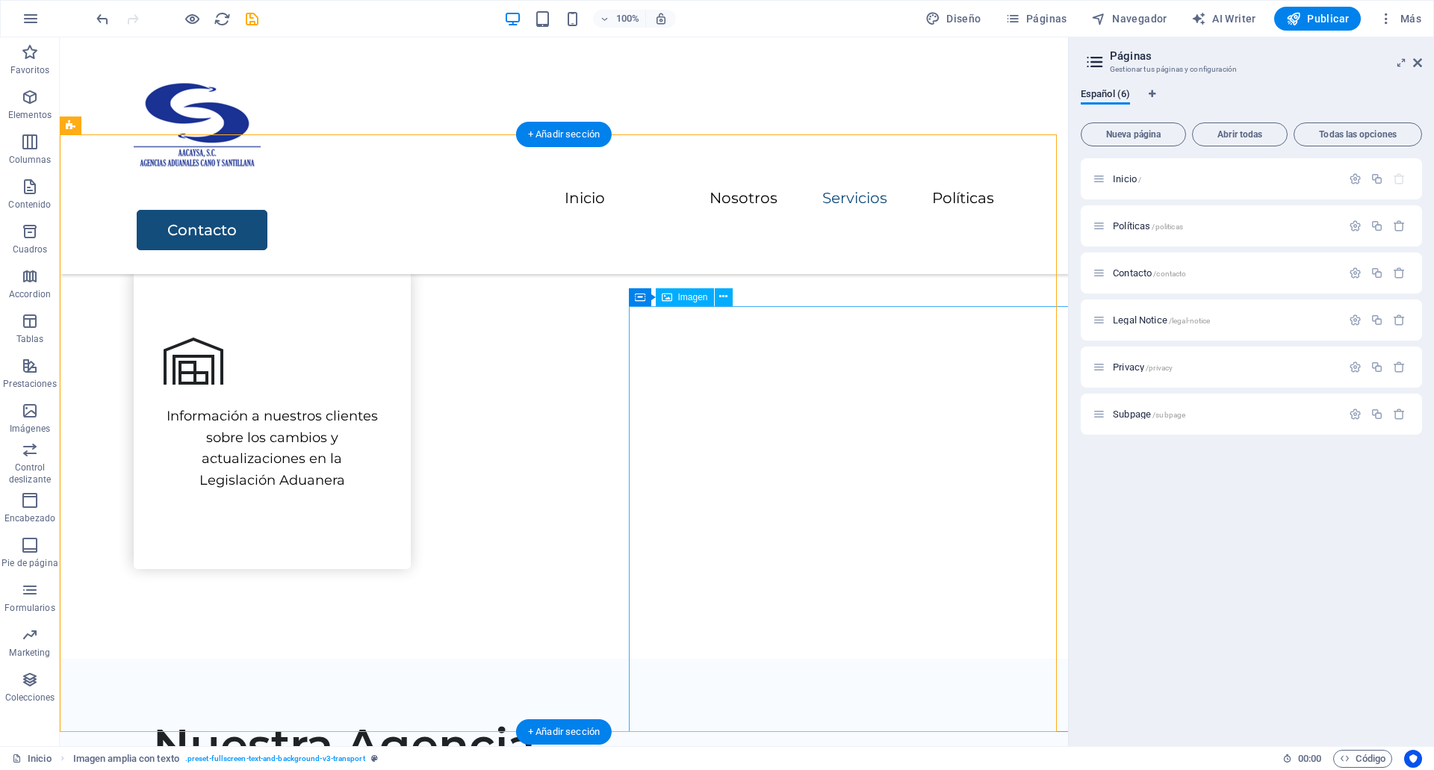
scroll to position [1097, 0]
click at [1419, 60] on icon at bounding box center [1417, 63] width 9 height 12
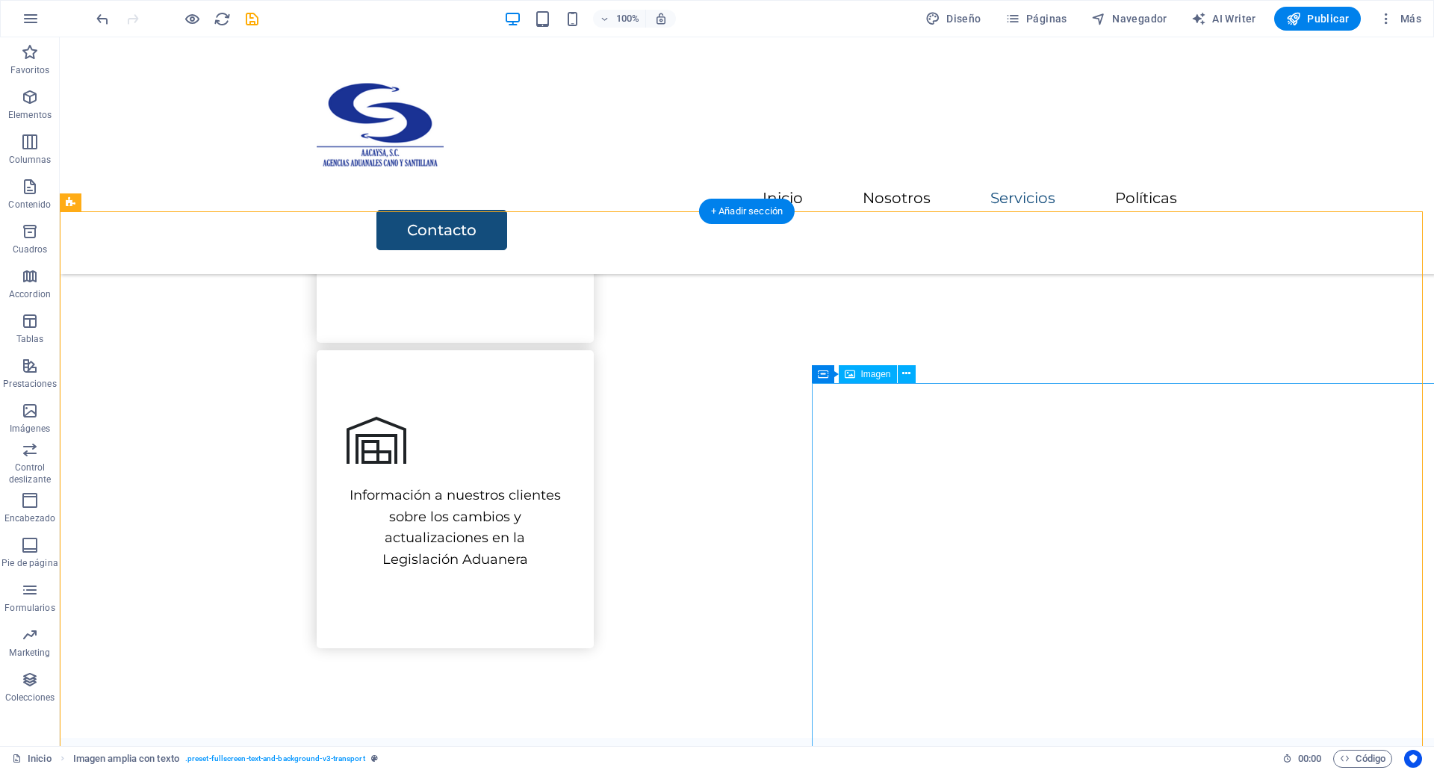
scroll to position [1020, 0]
select select "px"
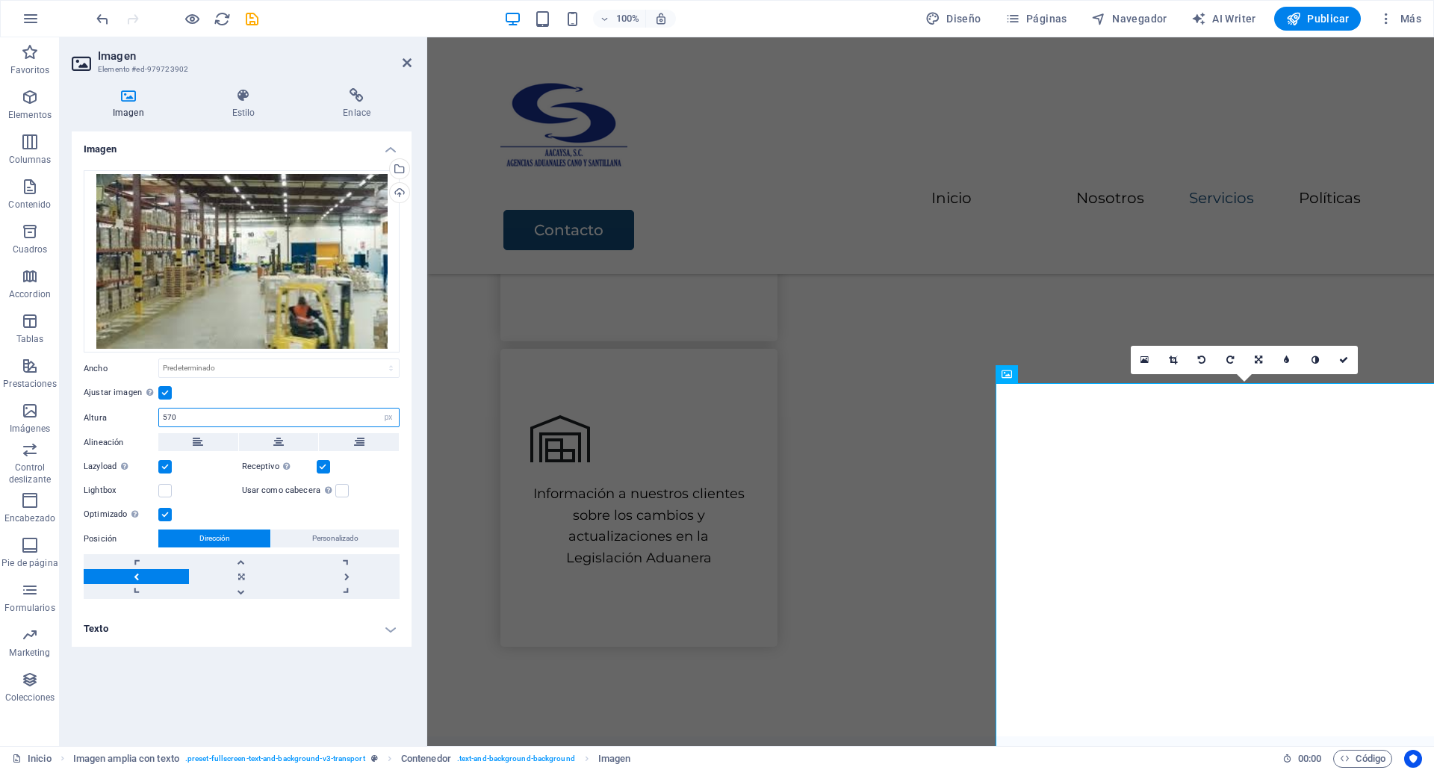
click at [202, 417] on input "570" at bounding box center [279, 417] width 240 height 18
type input "5"
click at [388, 417] on select "Predeterminado automático px" at bounding box center [388, 417] width 21 height 18
click at [378, 408] on select "Predeterminado automático px" at bounding box center [388, 417] width 21 height 18
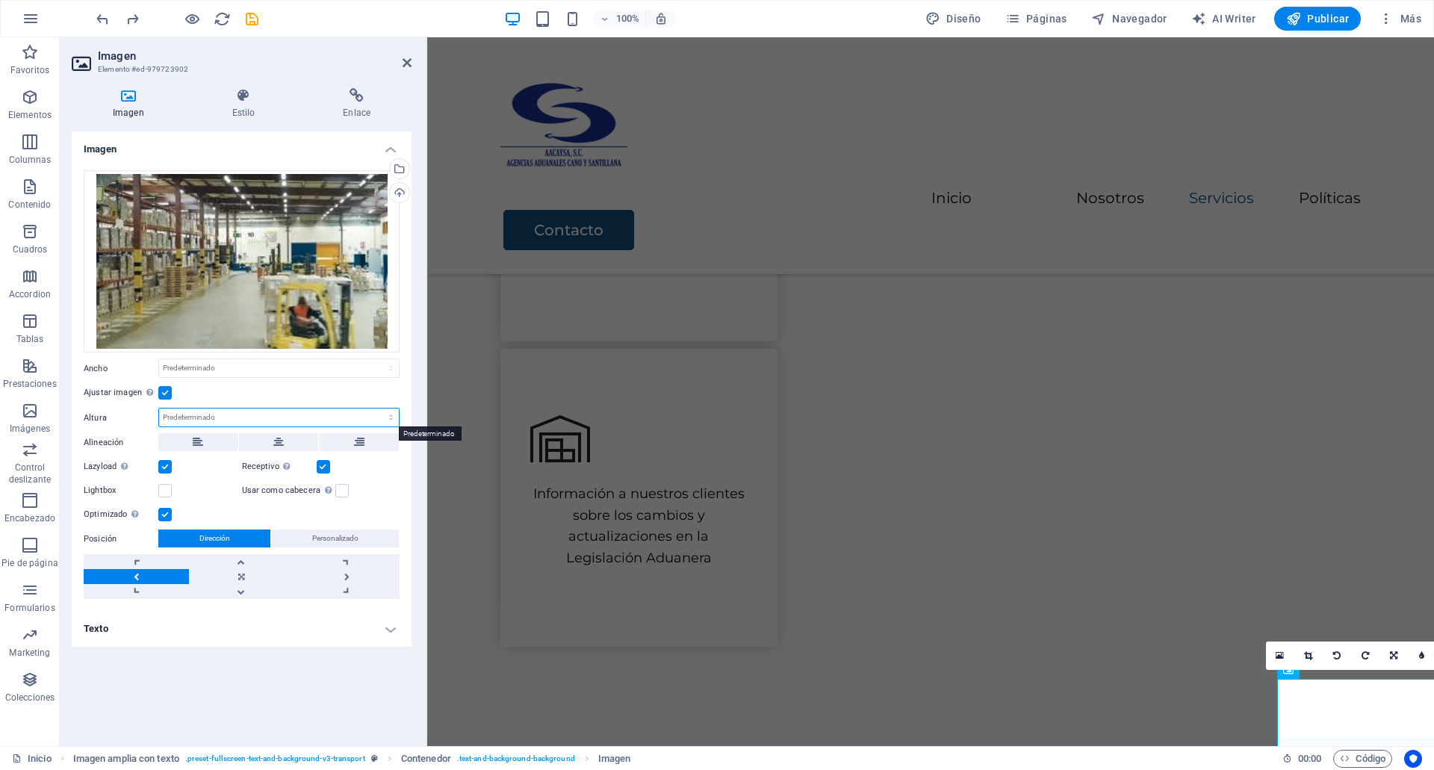
click at [395, 417] on select "Predeterminado automático px" at bounding box center [279, 417] width 240 height 18
click at [159, 408] on select "Predeterminado automático px" at bounding box center [279, 417] width 240 height 18
click at [382, 412] on select "Predeterminado automático px" at bounding box center [279, 417] width 240 height 18
select select "px"
click at [378, 408] on select "Predeterminado automático px" at bounding box center [279, 417] width 240 height 18
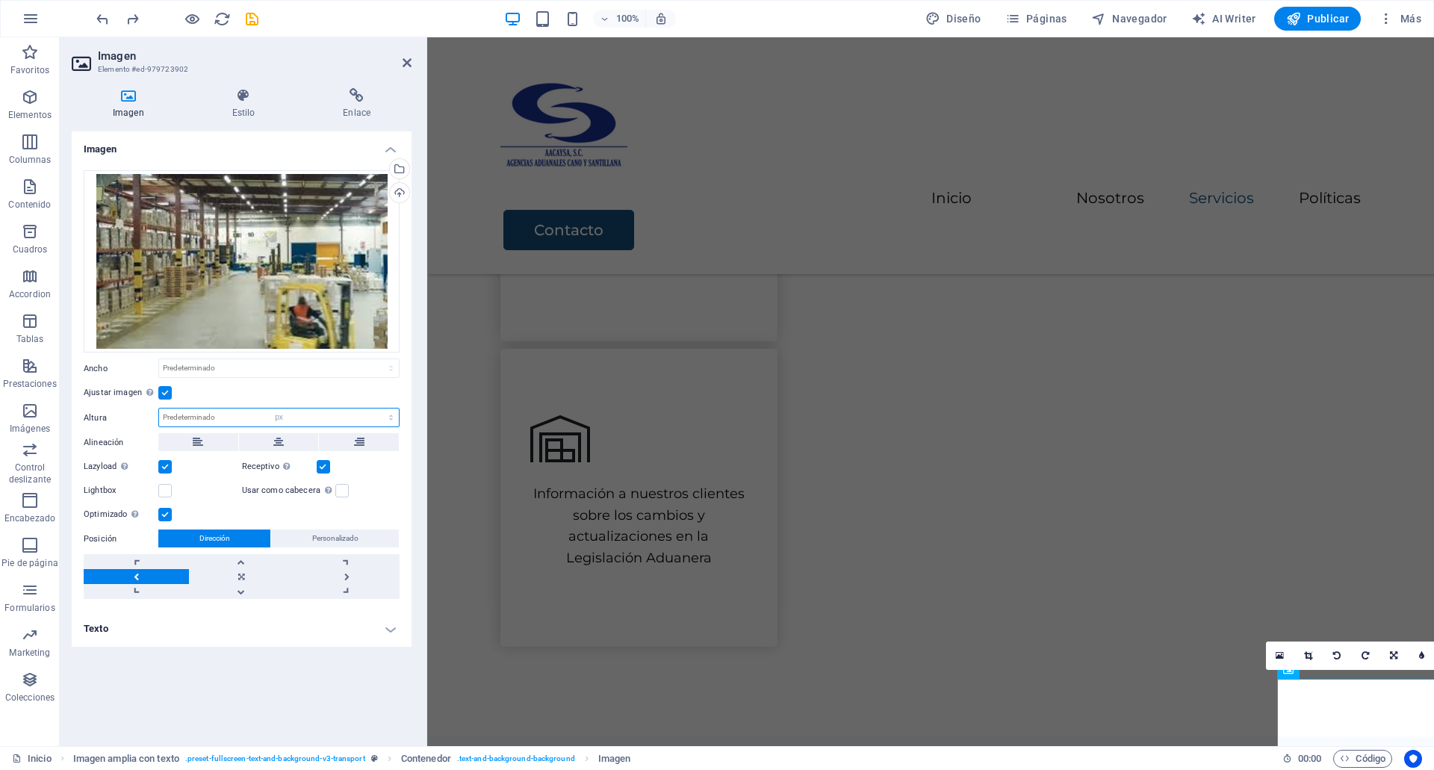
type input "174"
click at [387, 397] on div "Ajustar imagen Ajustar imagen automáticamente a un ancho y alto fijo" at bounding box center [242, 393] width 316 height 18
select select "DISABLED_OPTION_VALUE"
click at [358, 397] on div "Ajustar imagen Ajustar imagen automáticamente a un ancho y alto fijo" at bounding box center [242, 393] width 316 height 18
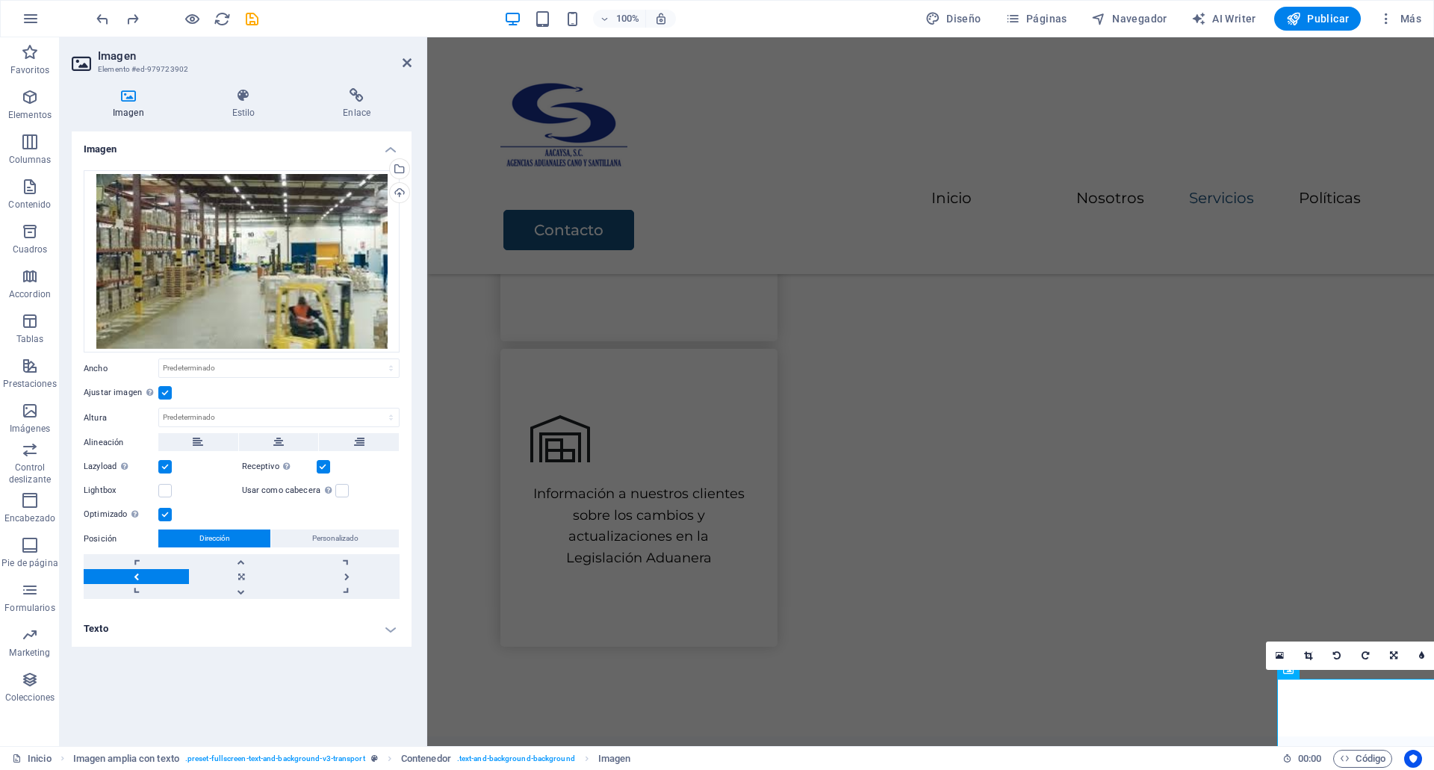
click at [344, 692] on div "Imagen Arrastra archivos aquí, haz clic para escoger archivos o selecciona arch…" at bounding box center [242, 432] width 340 height 603
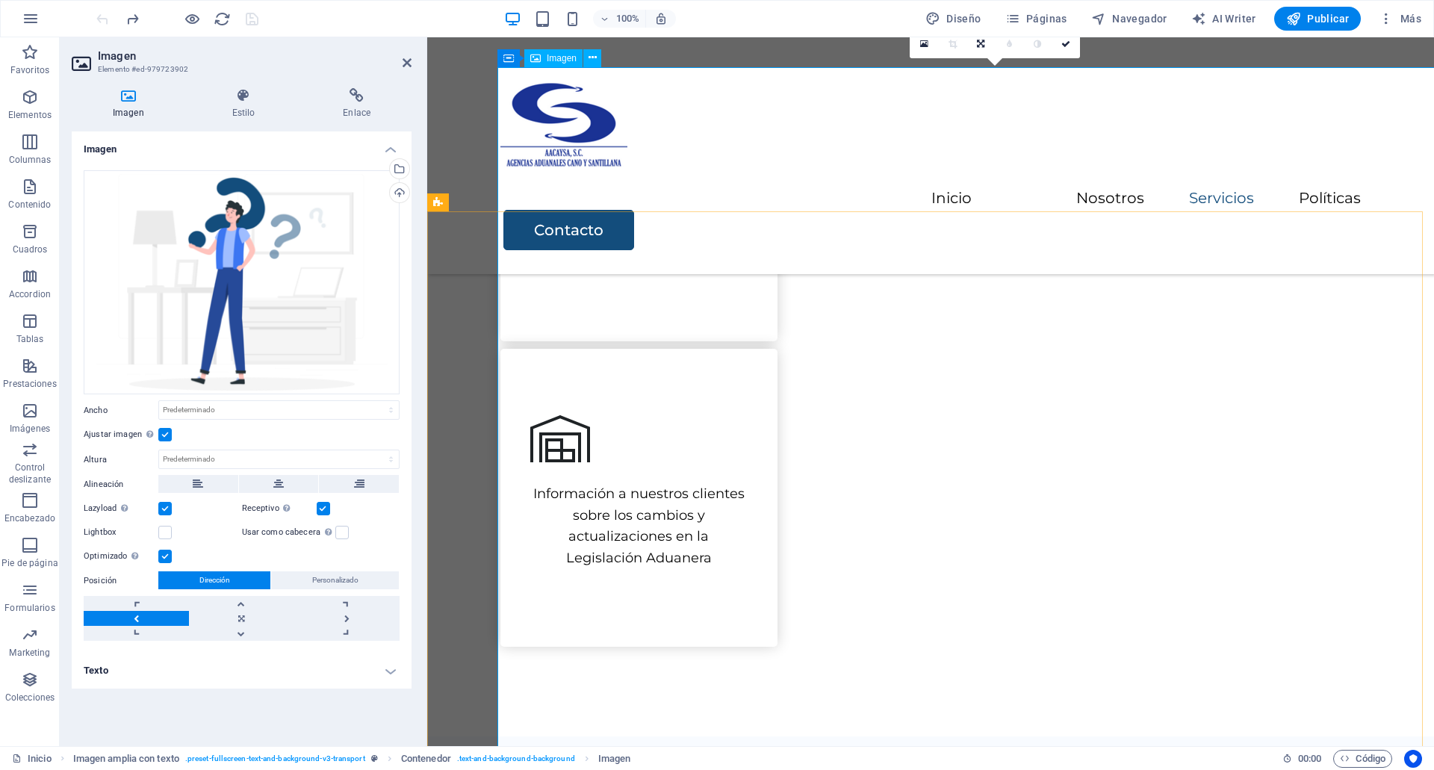
click at [491, 41] on div "Menu Inicio Nosotros Servicios Políticas Contacto" at bounding box center [930, 155] width 1006 height 237
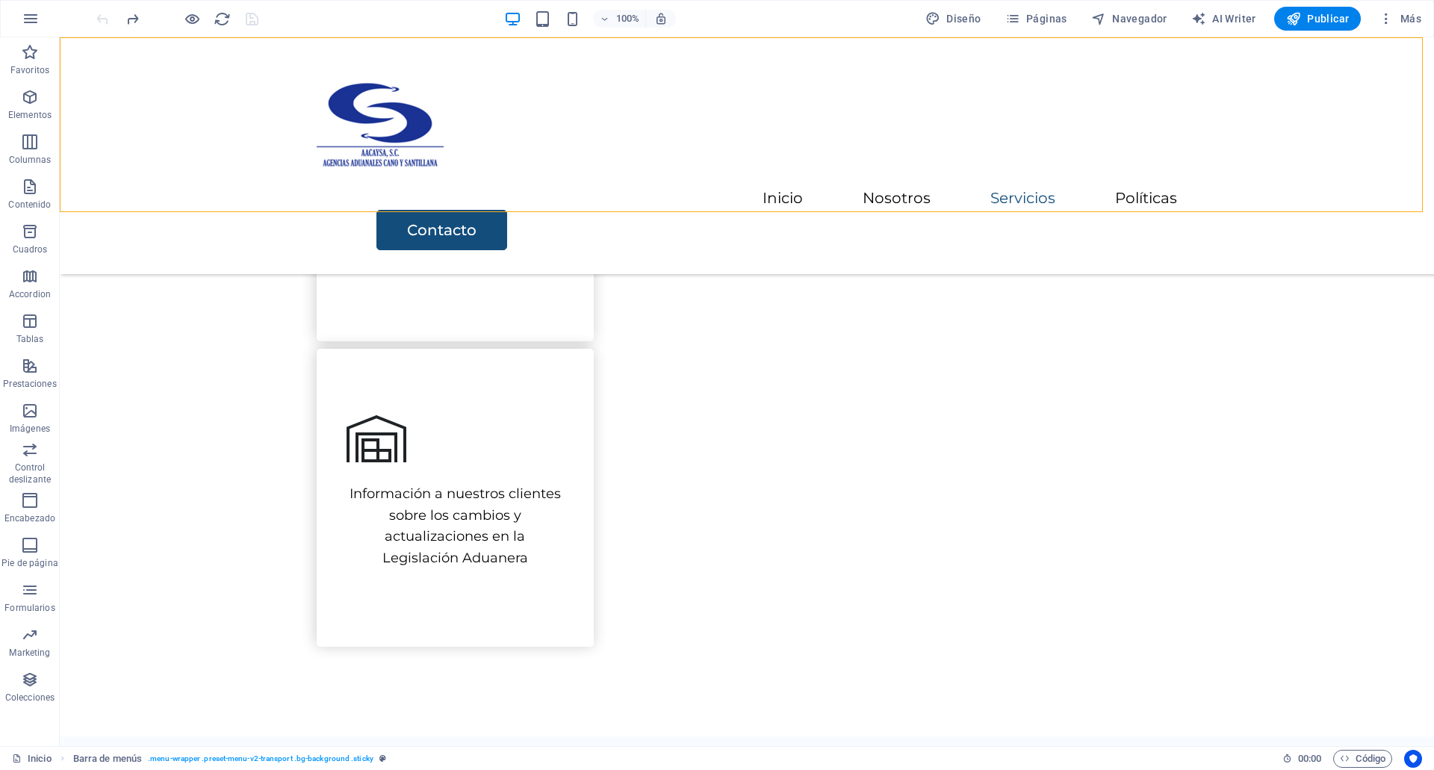
click at [491, 41] on div "Menu Inicio Nosotros Servicios Políticas Contacto" at bounding box center [747, 155] width 1374 height 237
click at [123, 41] on div "Menu Inicio Nosotros Servicios Políticas Contacto" at bounding box center [747, 155] width 1374 height 237
select select "header"
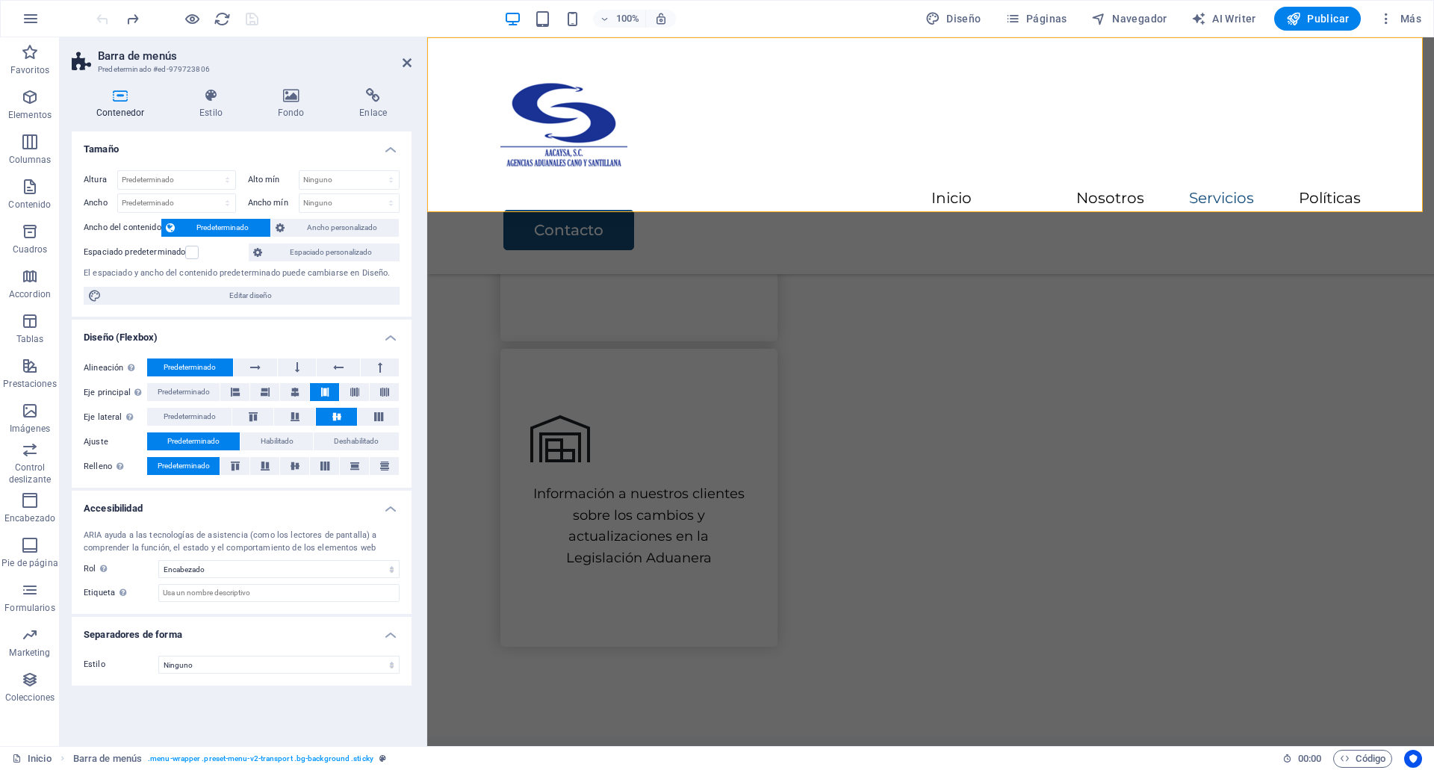
click at [491, 41] on div "Menu Inicio Nosotros Servicios Políticas Contacto" at bounding box center [930, 155] width 1006 height 237
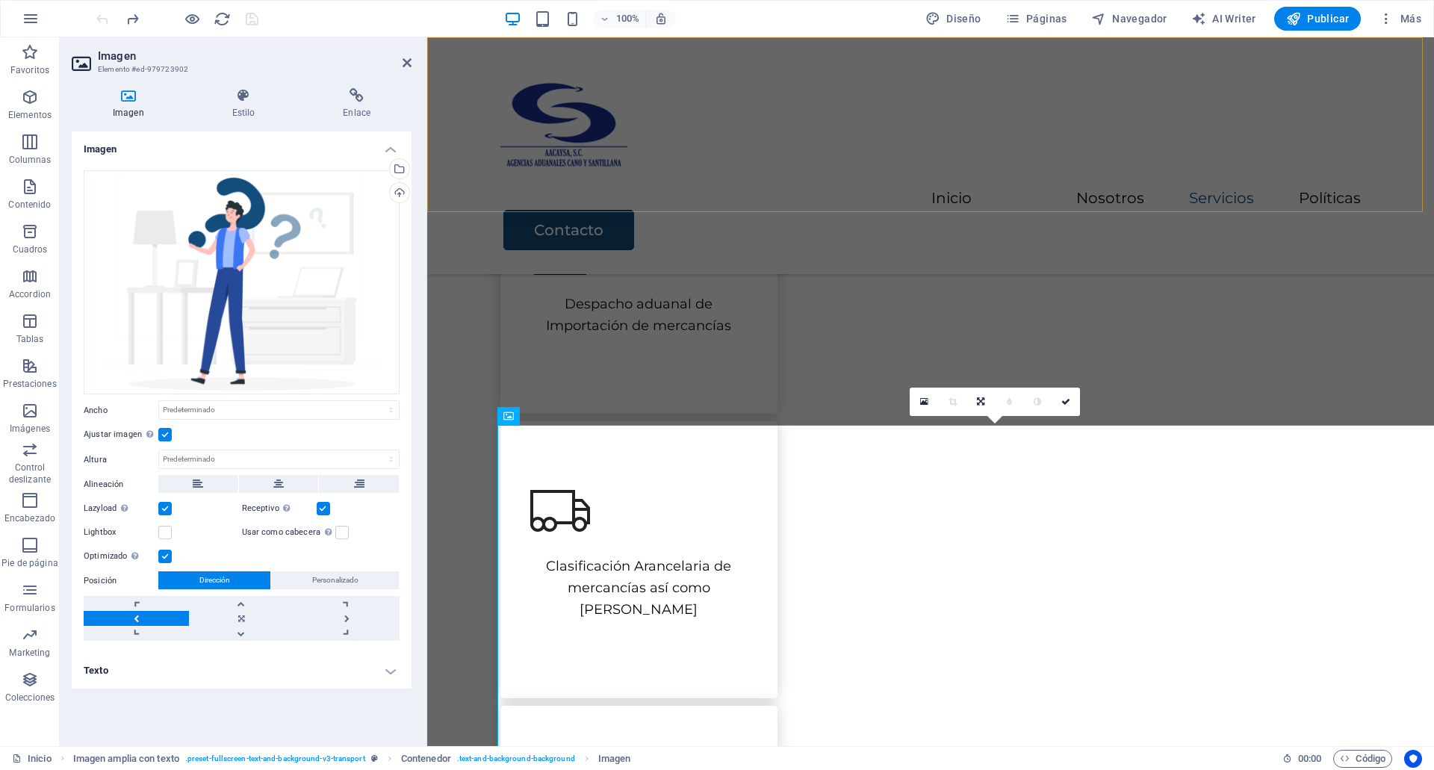
scroll to position [662, 0]
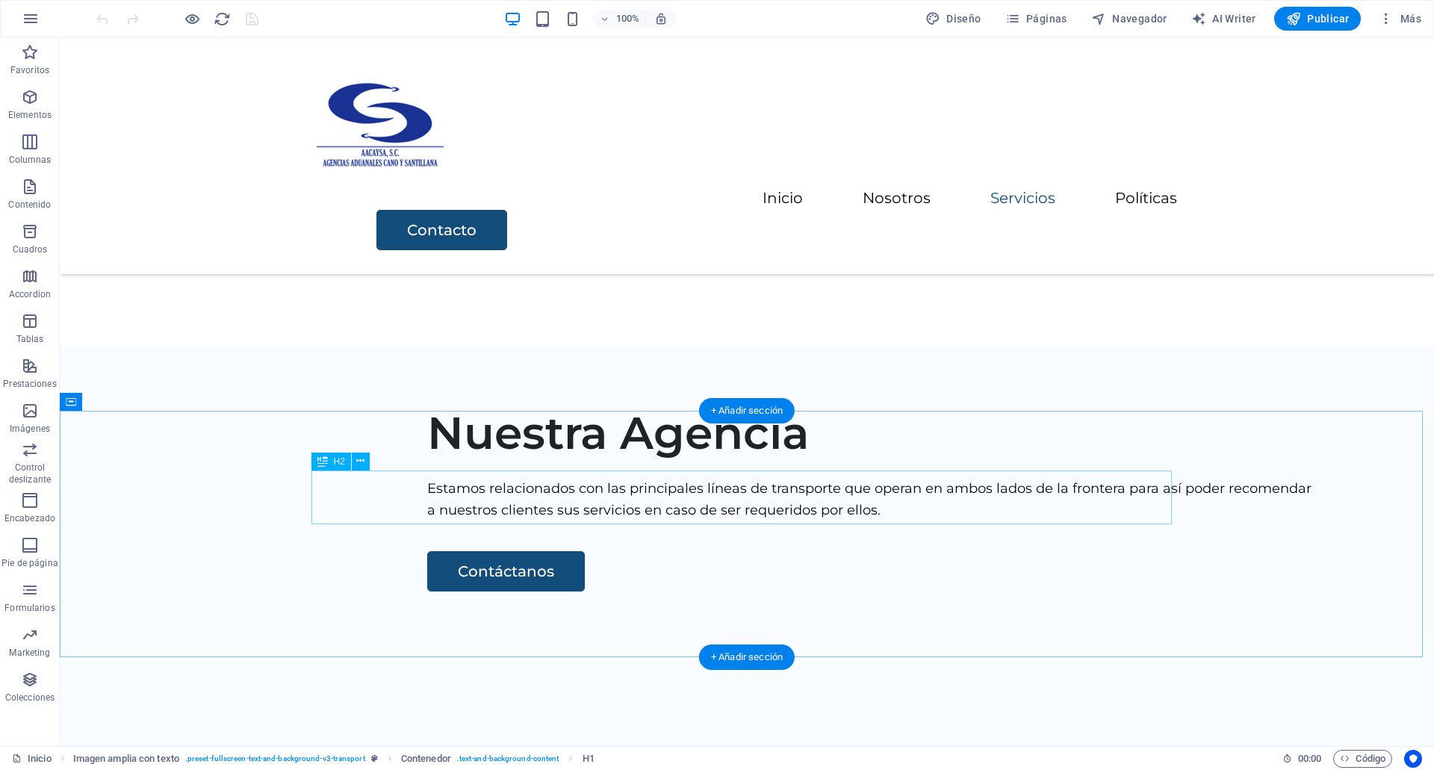
scroll to position [1436, 0]
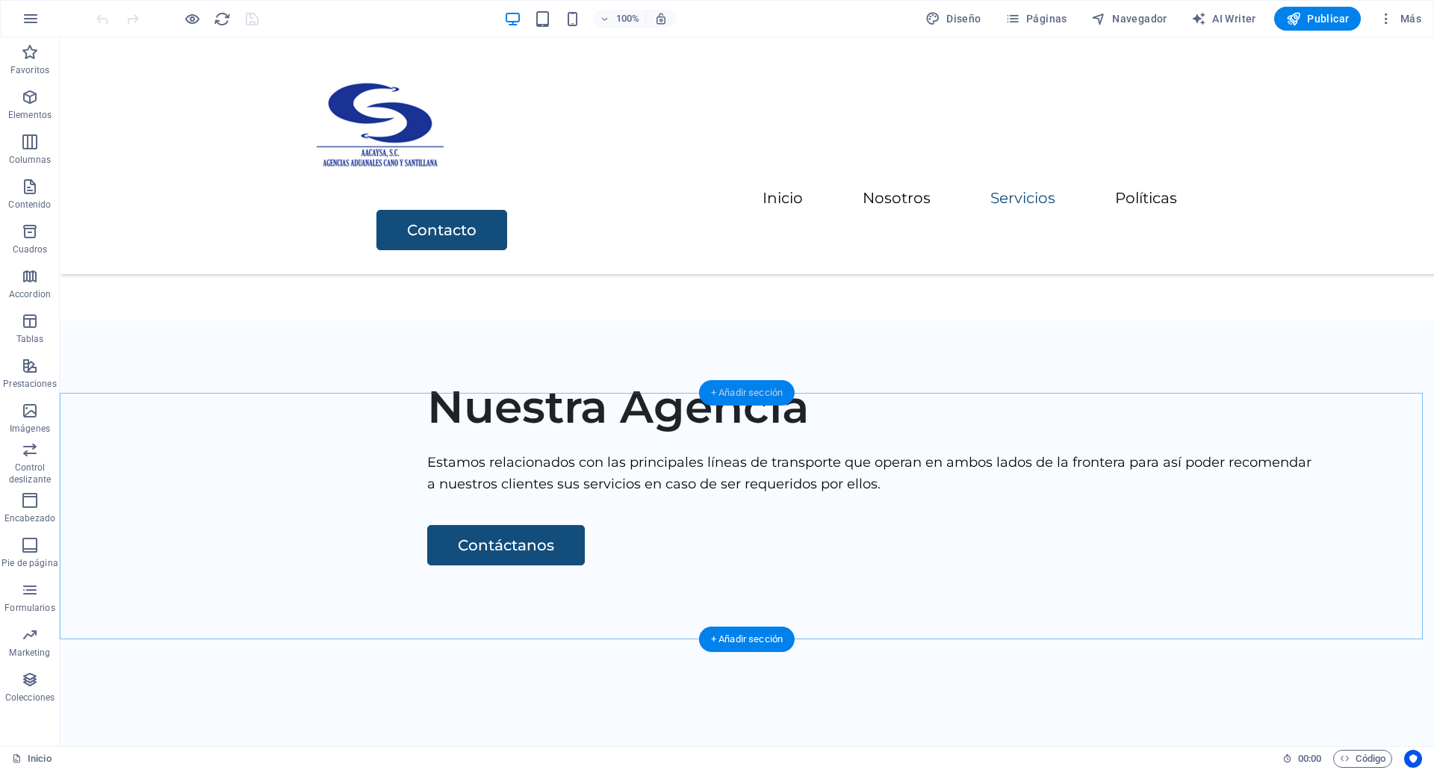
click at [779, 393] on div "+ Añadir sección" at bounding box center [747, 392] width 96 height 25
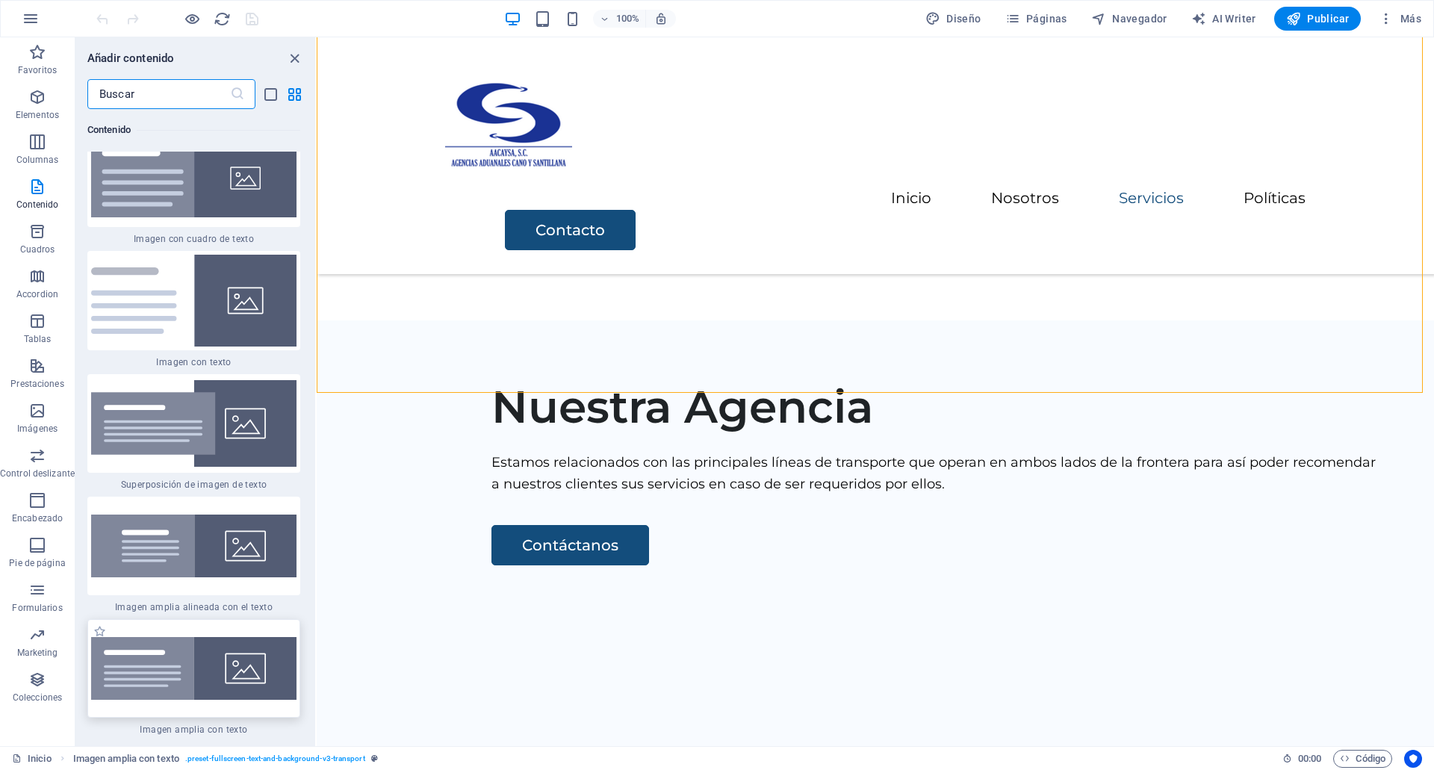
scroll to position [5511, 0]
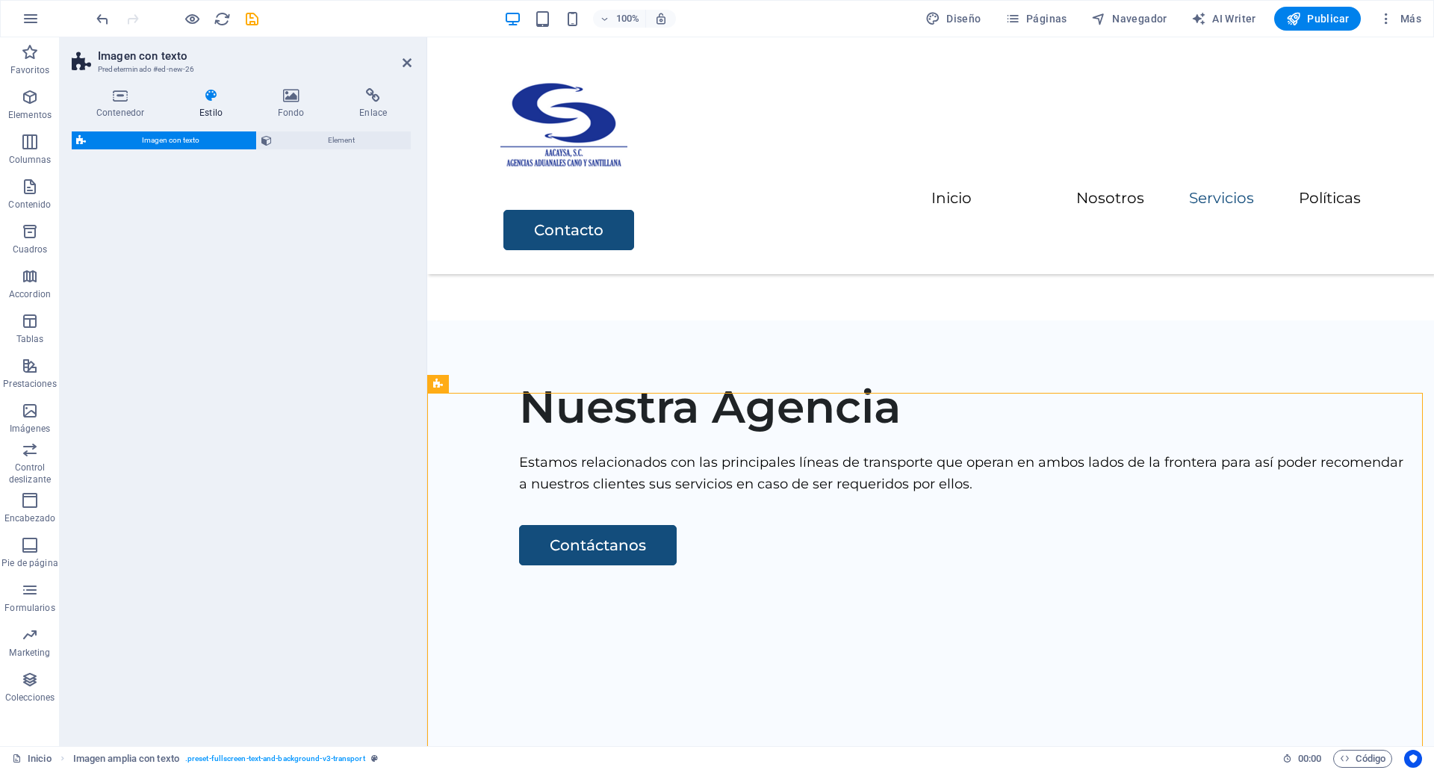
select select "rem"
select select "px"
select select "preset-text-with-image-v4-default"
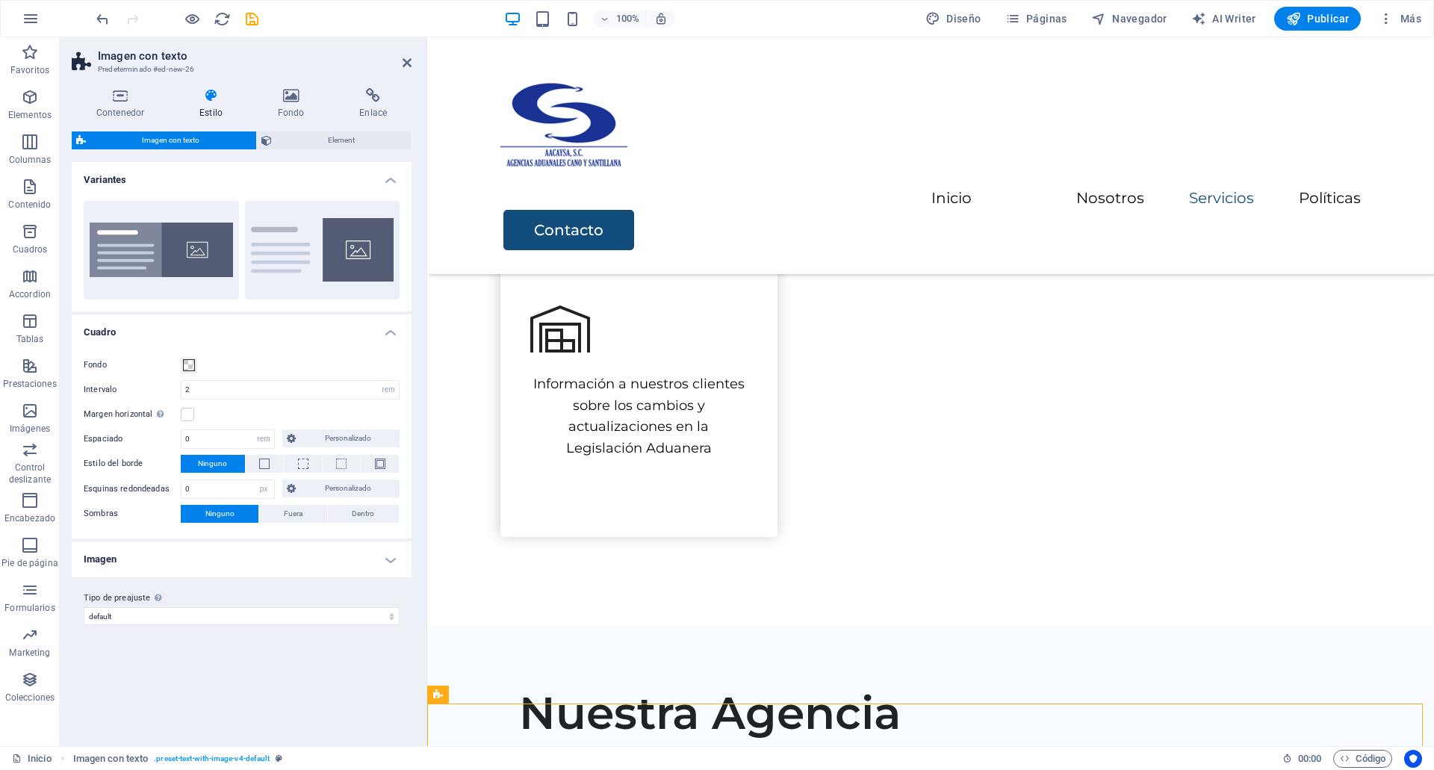
scroll to position [1131, 0]
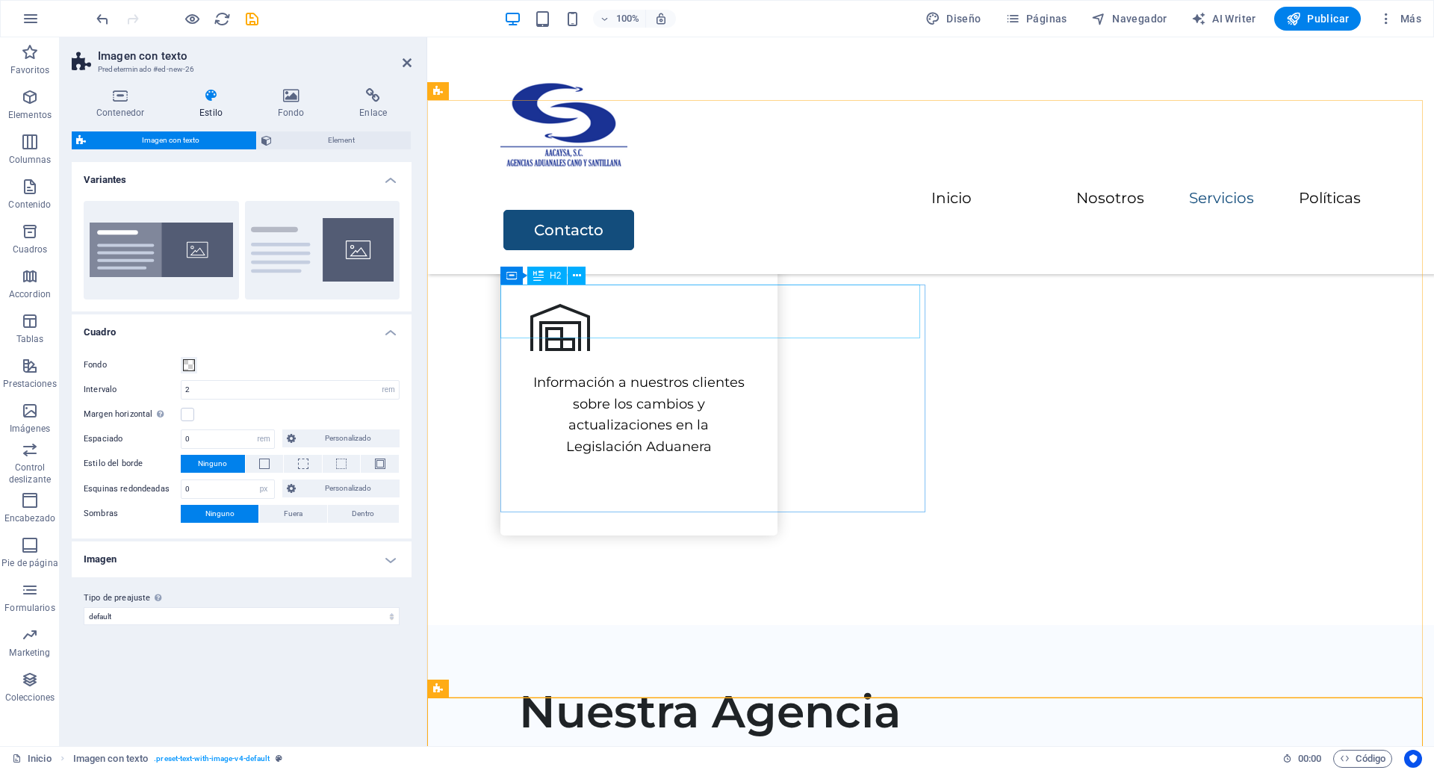
click at [815, 685] on div "Nuestra Agencia" at bounding box center [961, 712] width 884 height 54
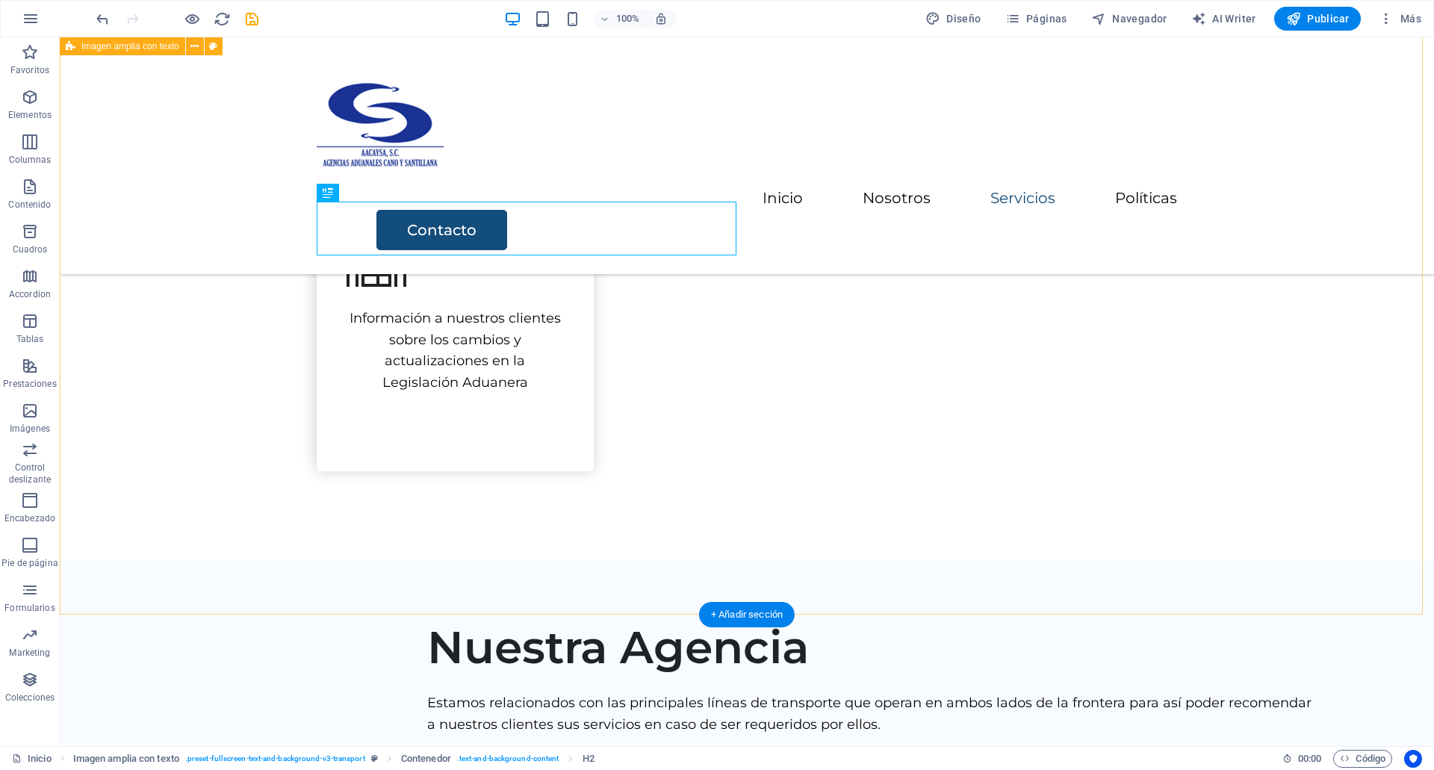
scroll to position [1193, 0]
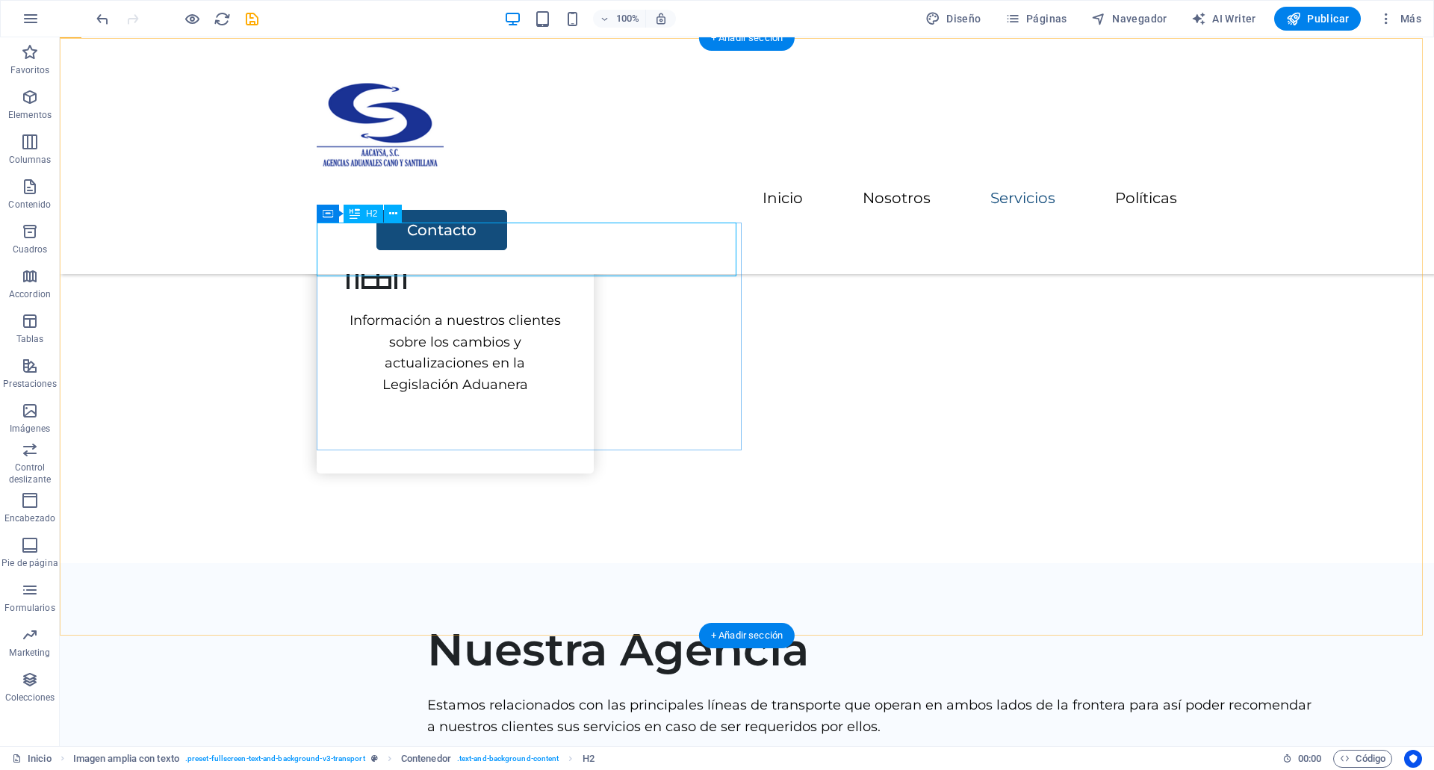
click at [700, 623] on div "Nuestra Agencia" at bounding box center [869, 650] width 884 height 54
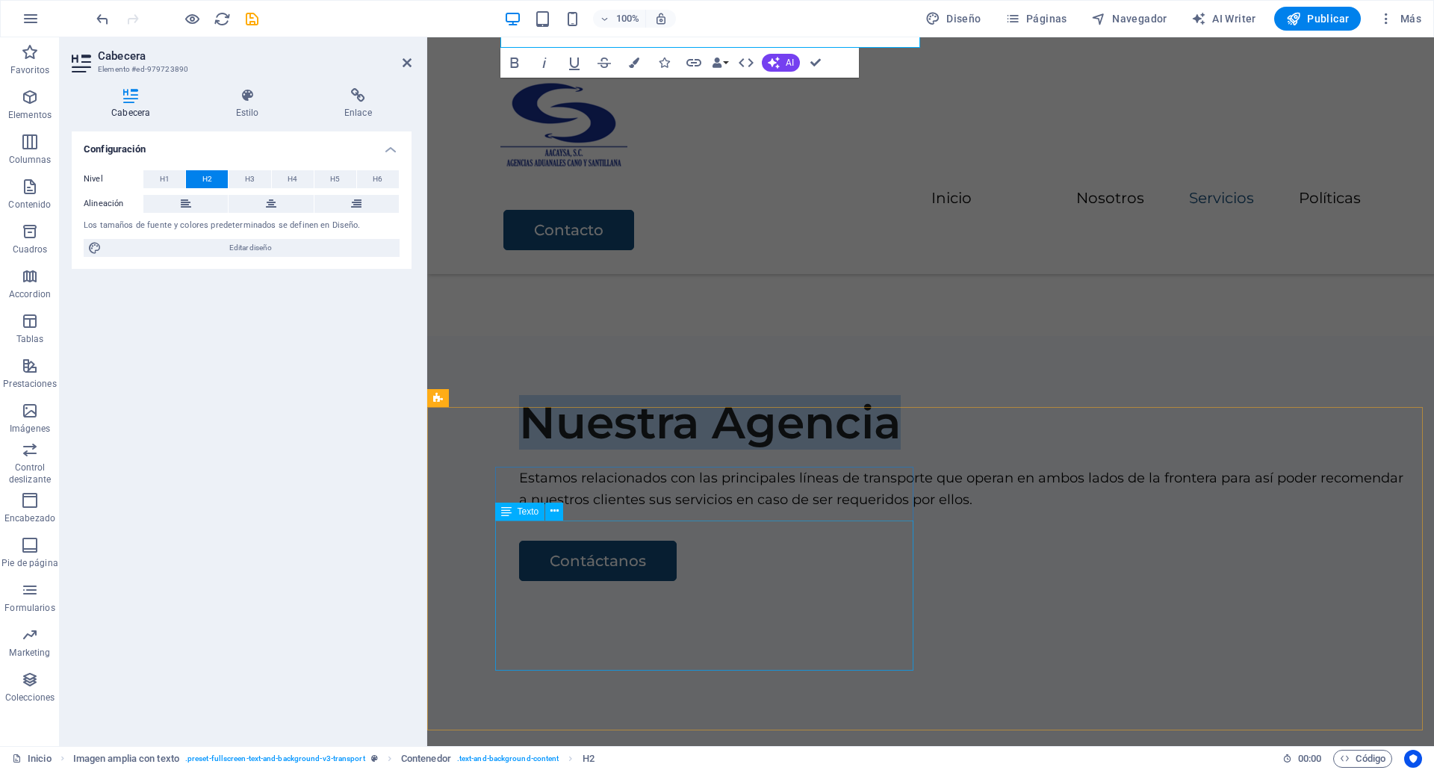
scroll to position [1422, 0]
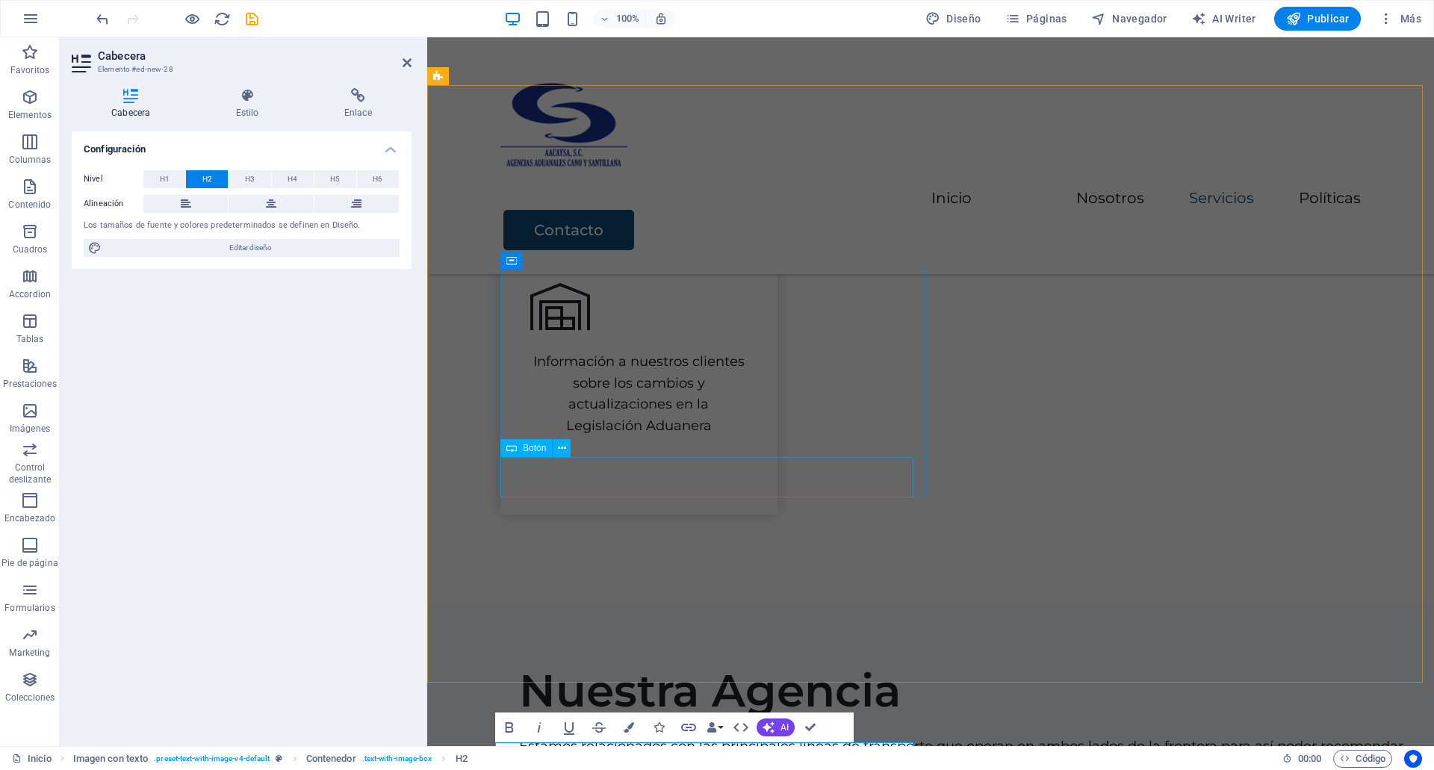
scroll to position [1145, 0]
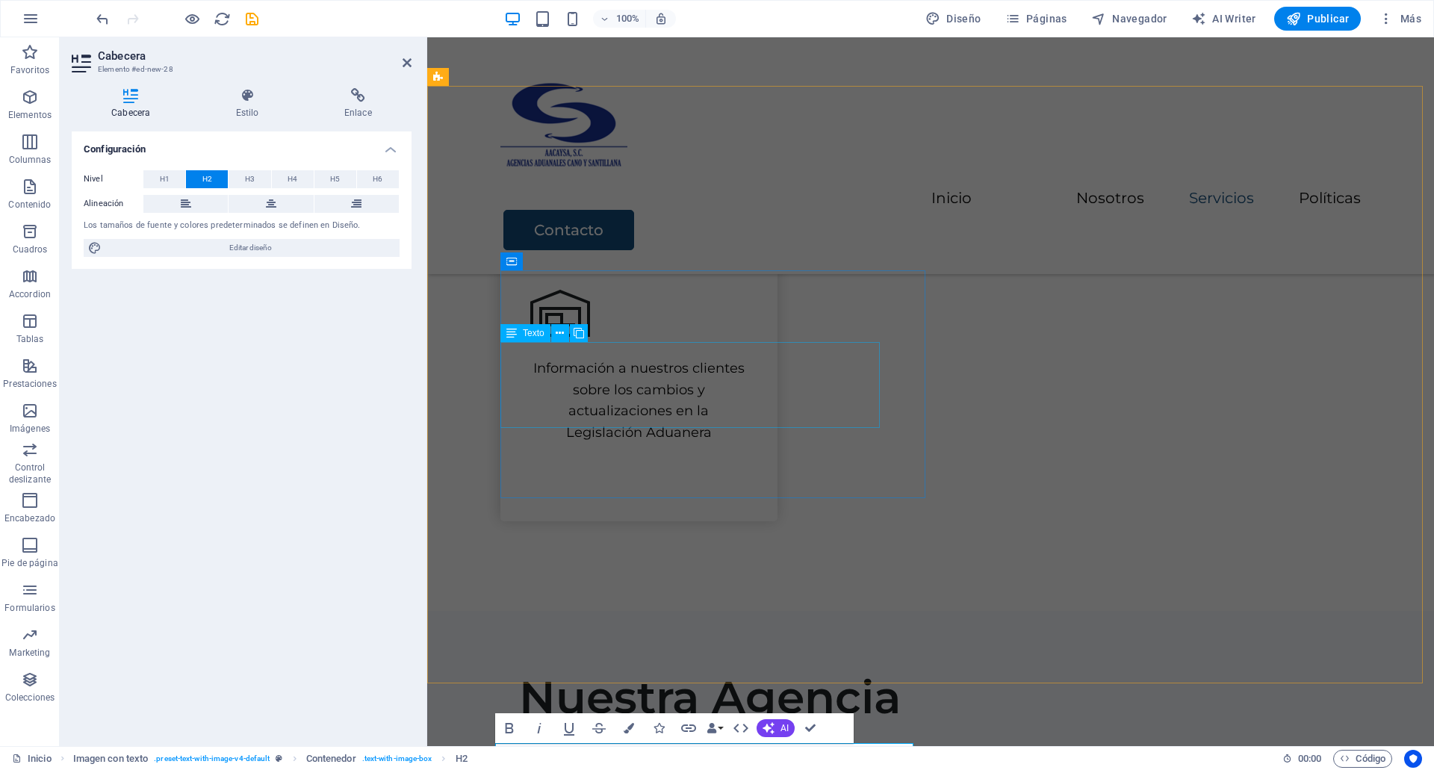
click at [734, 742] on div "Estamos relacionados con las principales líneas de transporte que operan en amb…" at bounding box center [961, 763] width 884 height 43
click at [734, 670] on div "Nuestra Agencia Estamos relacionados con las principales líneas de transporte q…" at bounding box center [967, 762] width 896 height 185
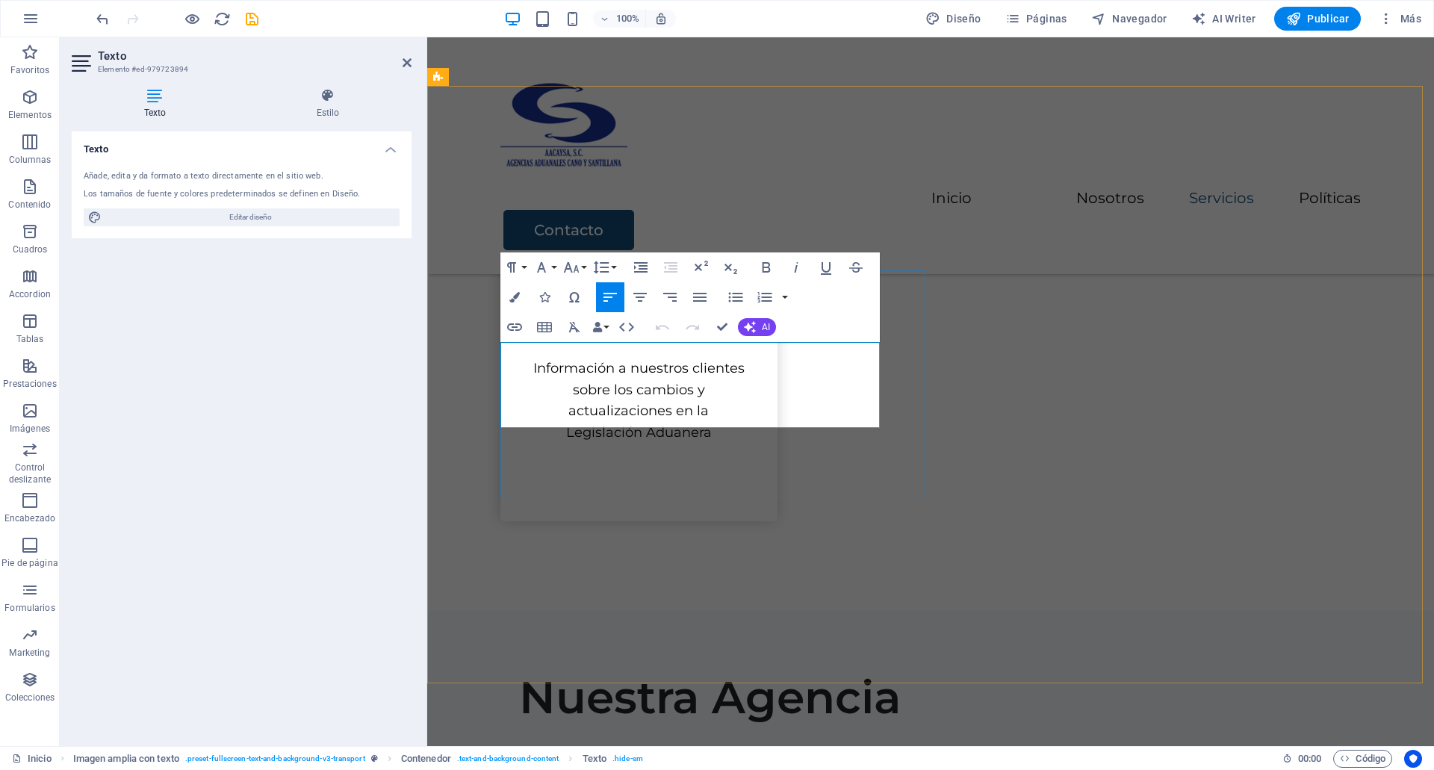
click at [734, 742] on p "Estamos relacionados con las principales líneas de transporte que operan en amb…" at bounding box center [961, 763] width 884 height 43
drag, startPoint x: 815, startPoint y: 418, endPoint x: 498, endPoint y: 355, distance: 322.9
copy p "Estamos relacionados con las principales líneas de transporte que operan en amb…"
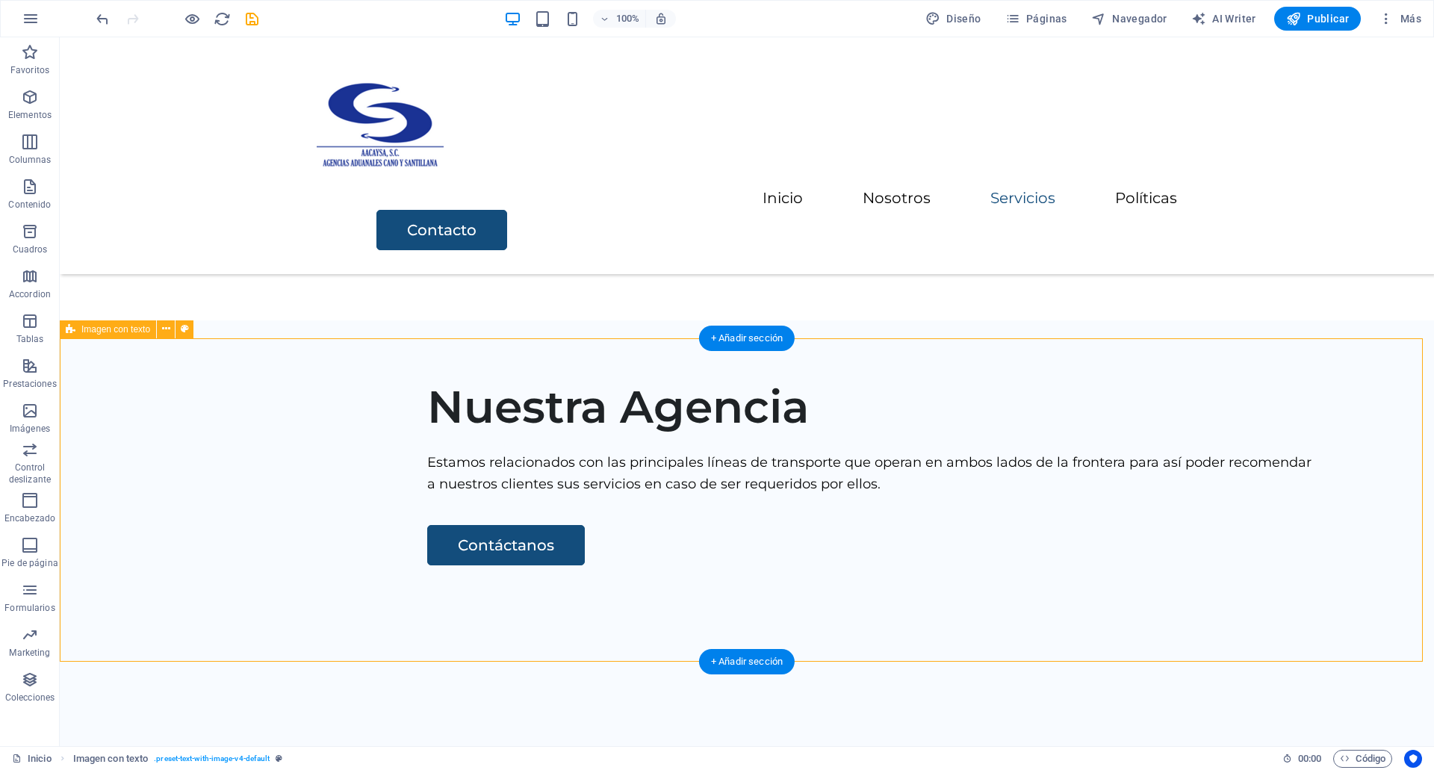
scroll to position [1493, 0]
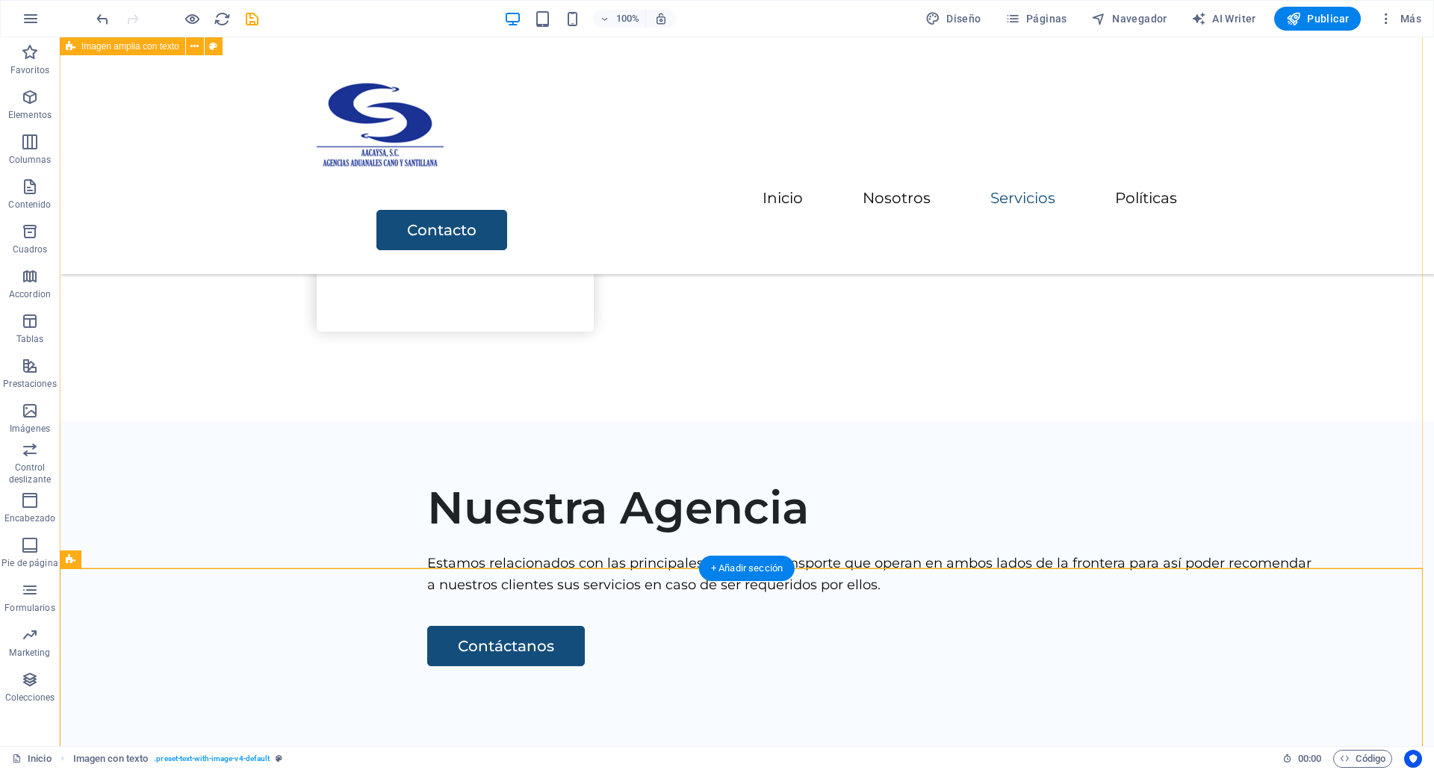
scroll to position [1251, 0]
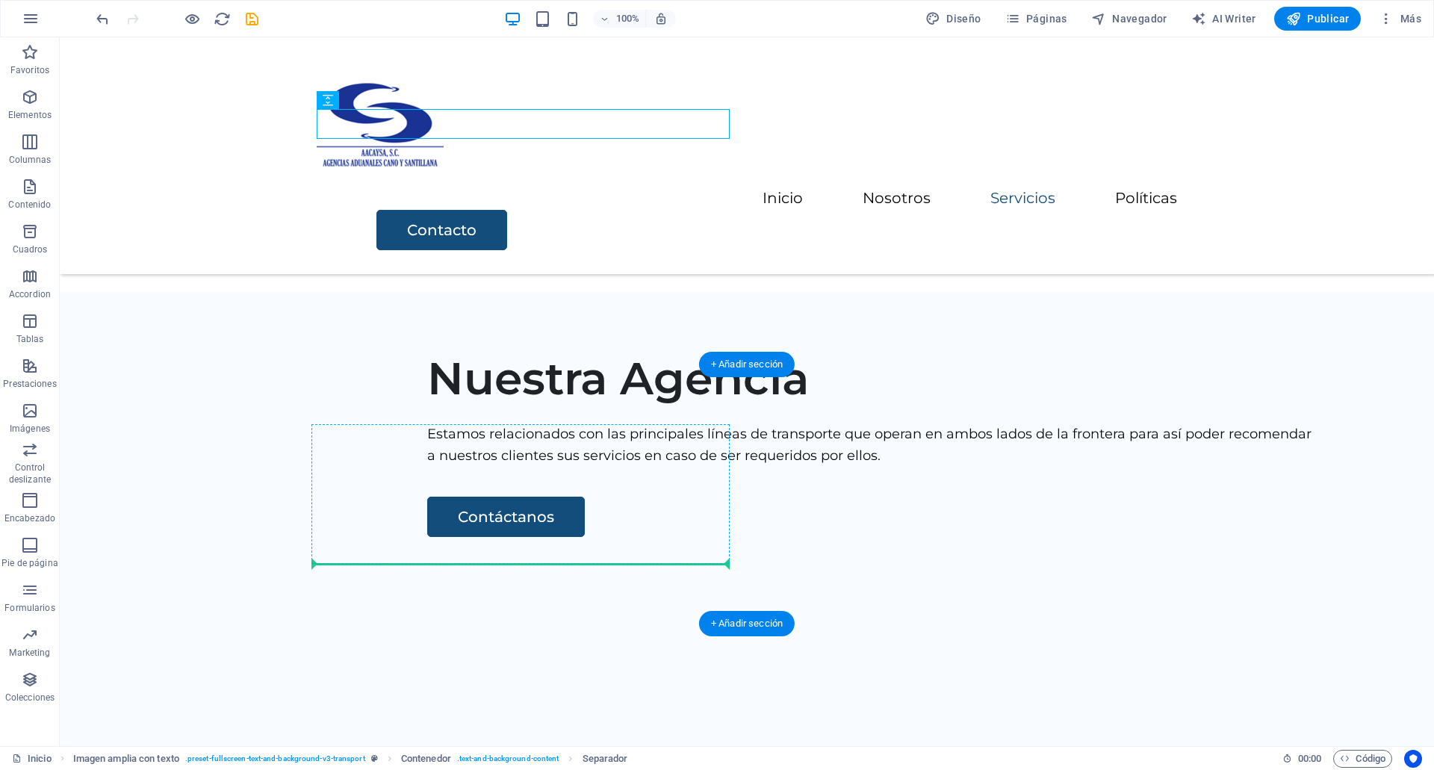
drag, startPoint x: 476, startPoint y: 326, endPoint x: 499, endPoint y: 555, distance: 229.6
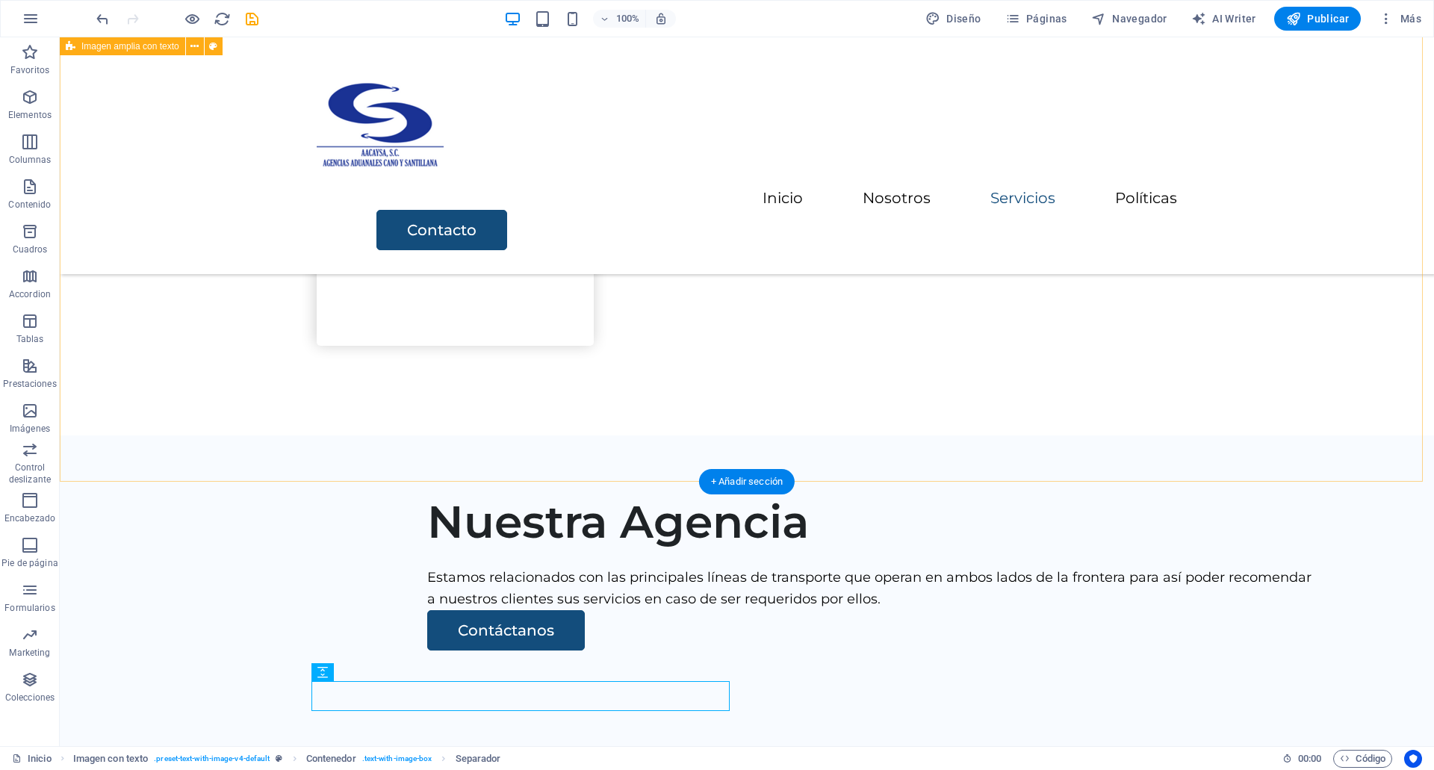
scroll to position [1319, 0]
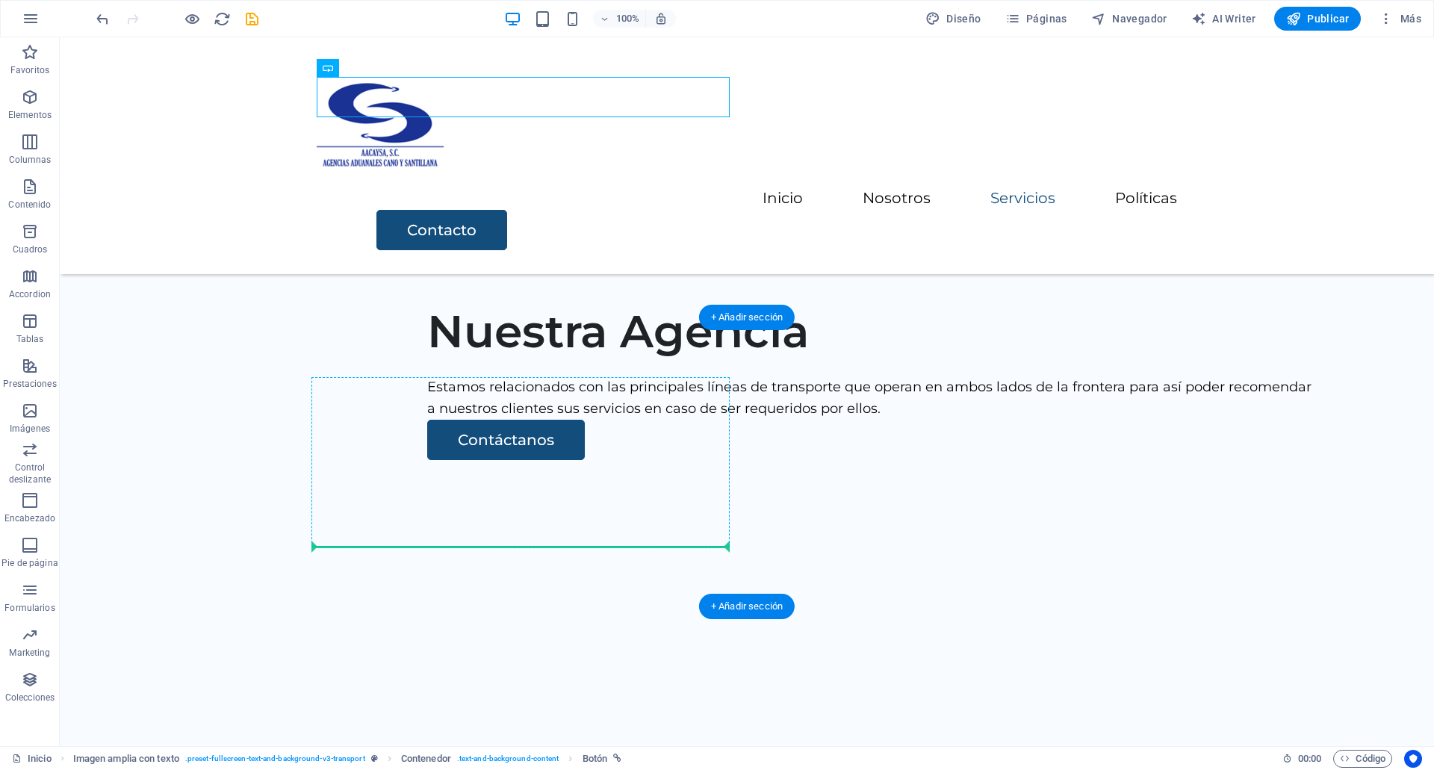
drag, startPoint x: 425, startPoint y: 276, endPoint x: 482, endPoint y: 533, distance: 263.2
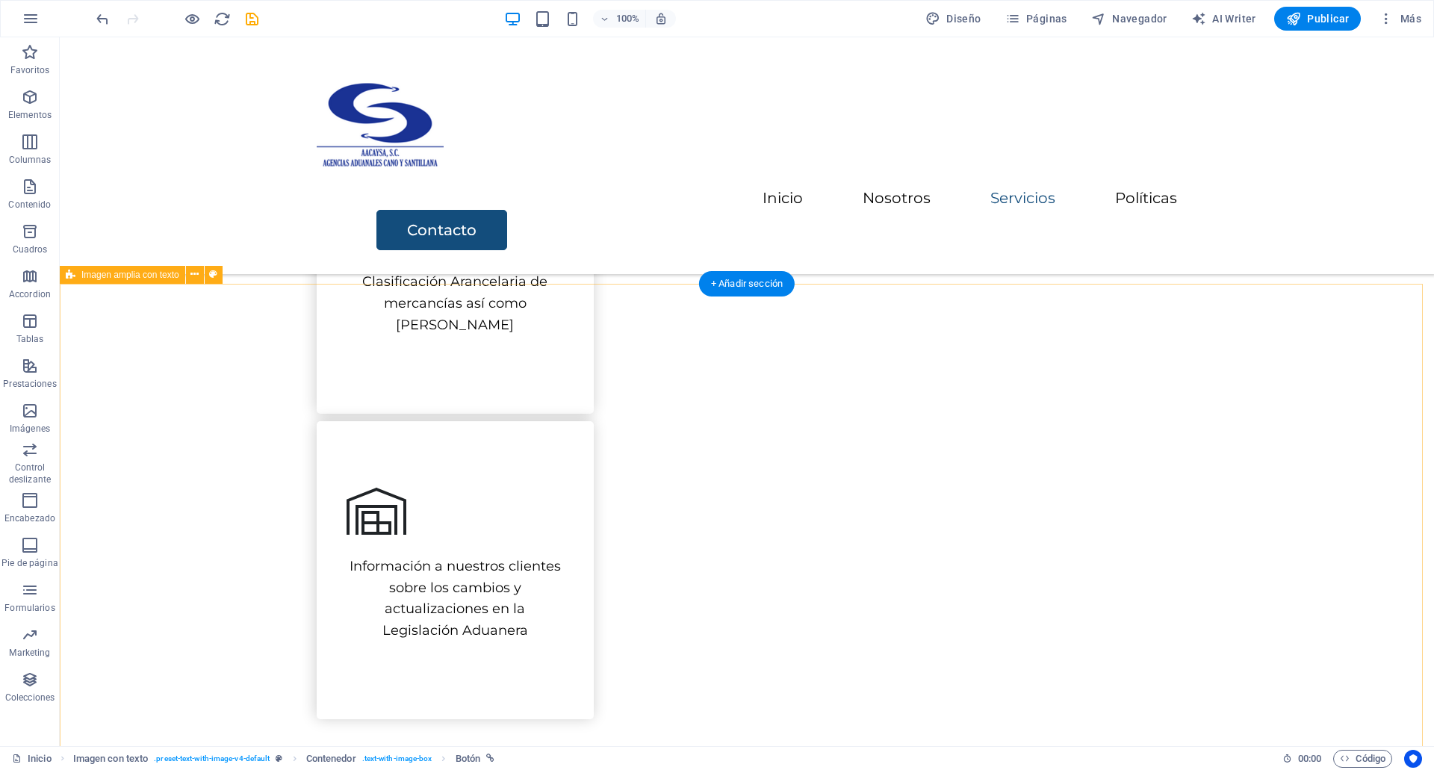
scroll to position [947, 0]
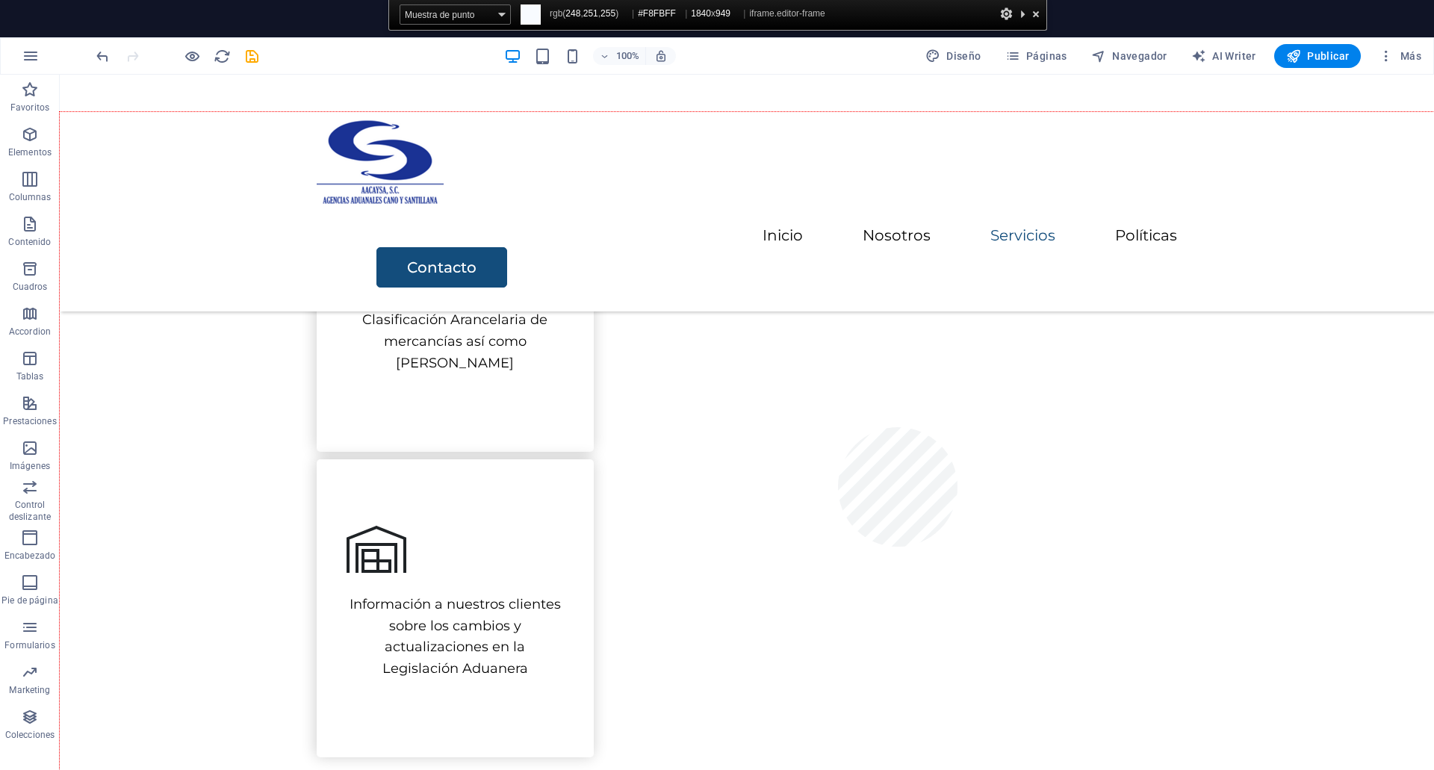
click at [838, 427] on div at bounding box center [747, 466] width 1374 height 709
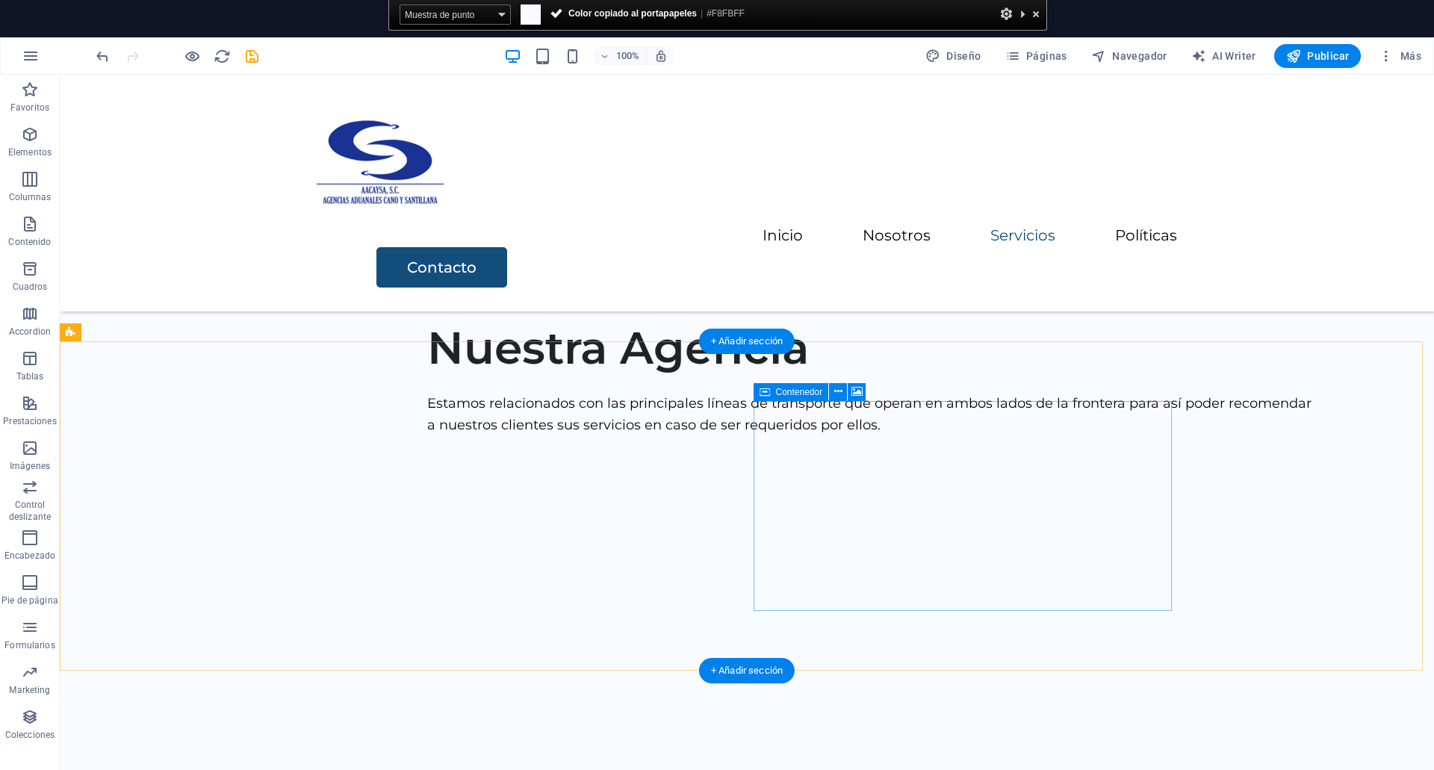
scroll to position [1533, 0]
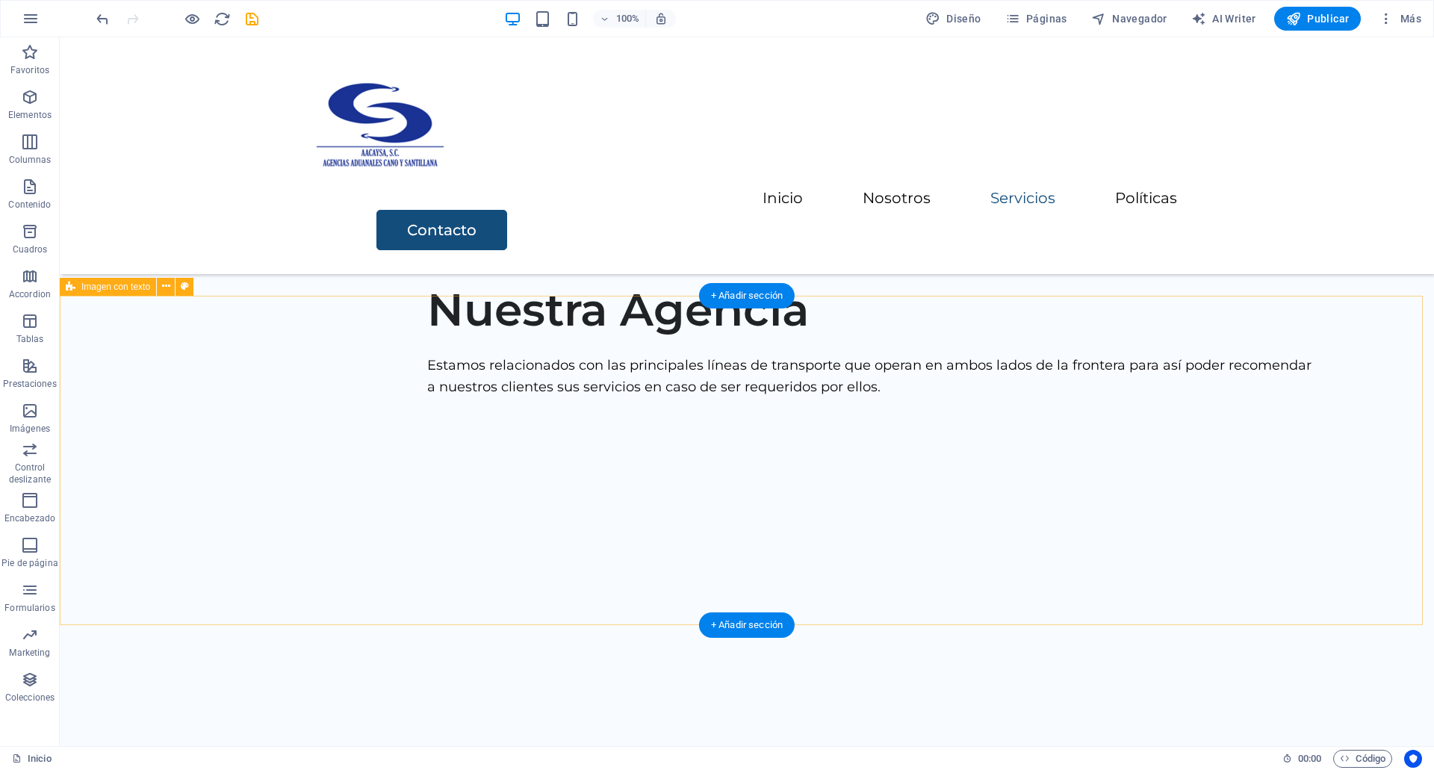
select select "rem"
select select "px"
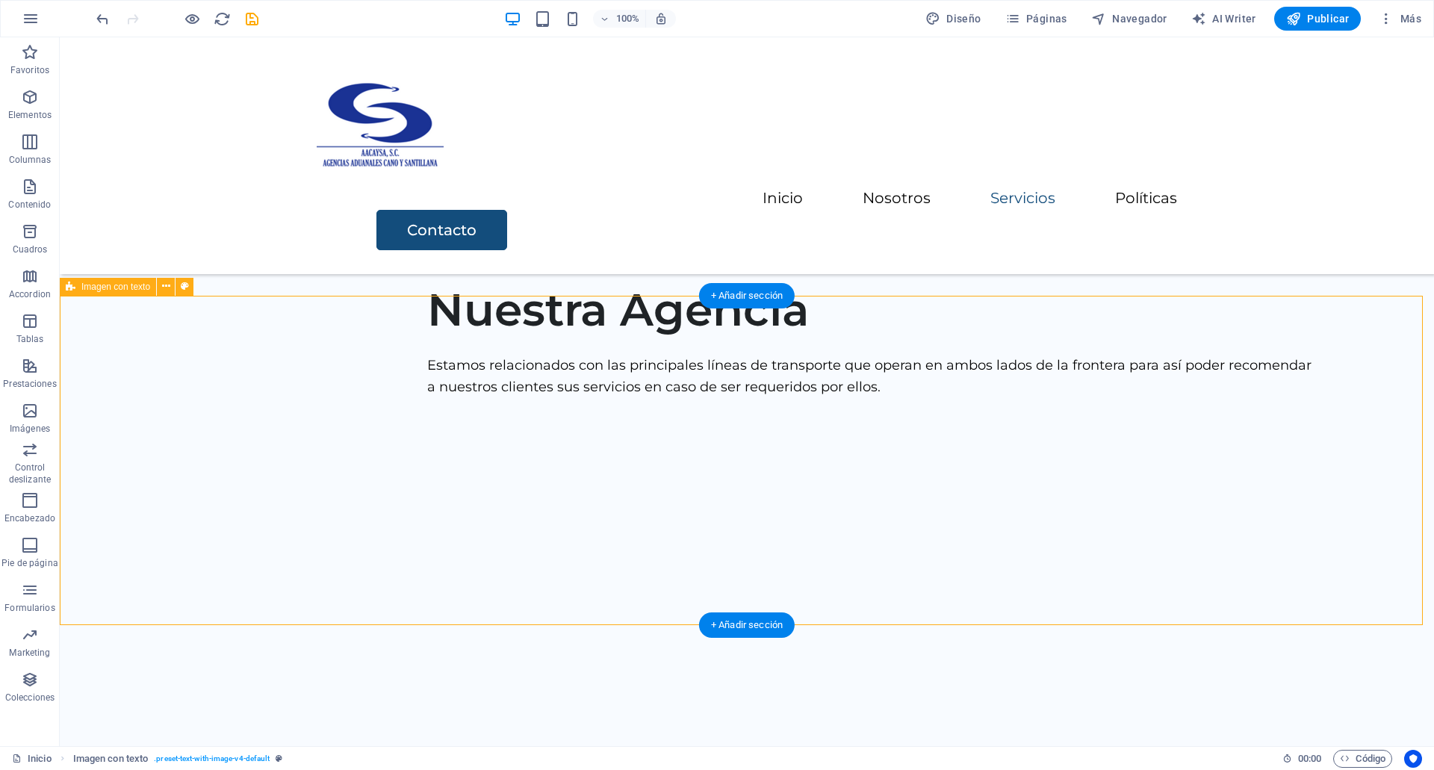
select select "preset-text-with-image-v4-default"
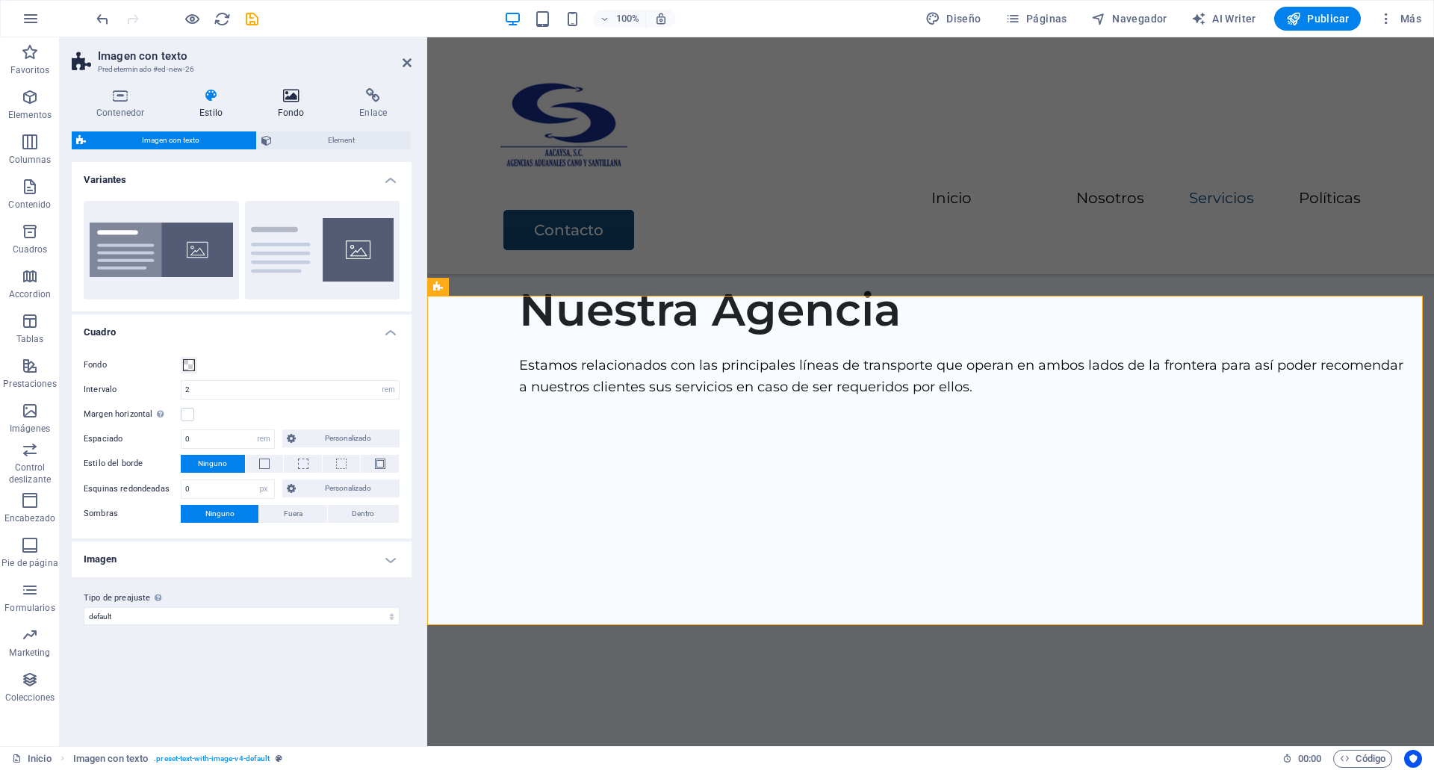
click at [290, 104] on h4 "Fondo" at bounding box center [294, 103] width 82 height 31
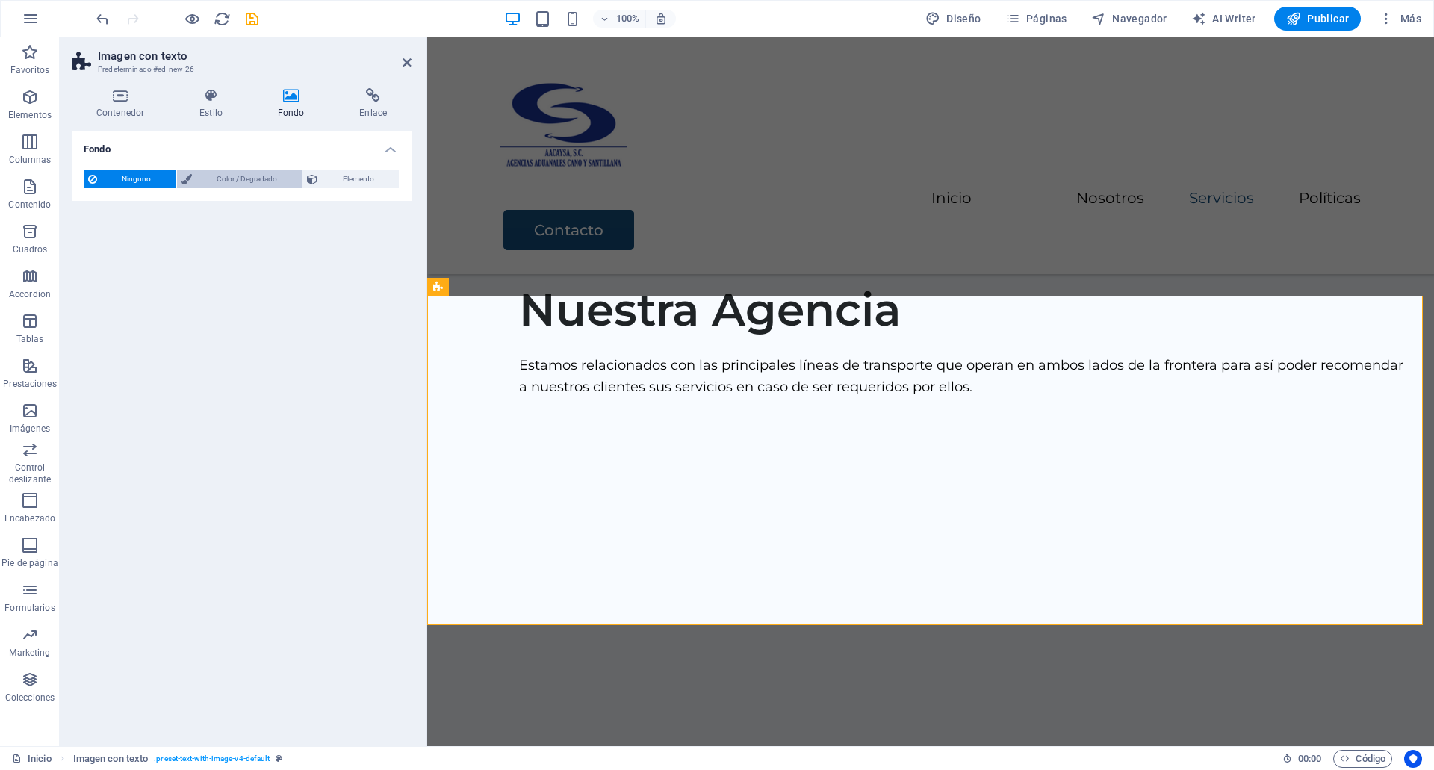
click at [236, 172] on span "Color / Degradado" at bounding box center [247, 179] width 102 height 18
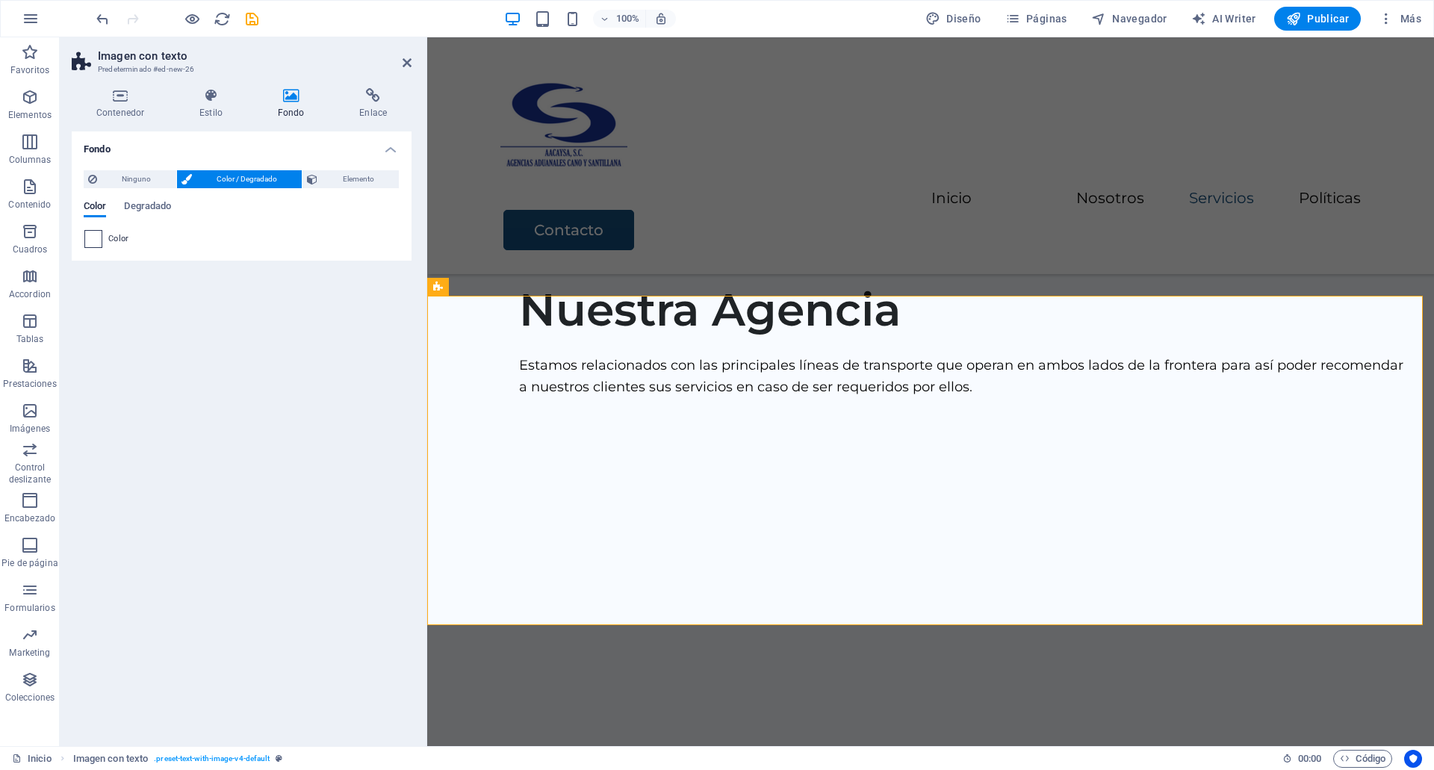
click at [93, 237] on span at bounding box center [93, 239] width 16 height 16
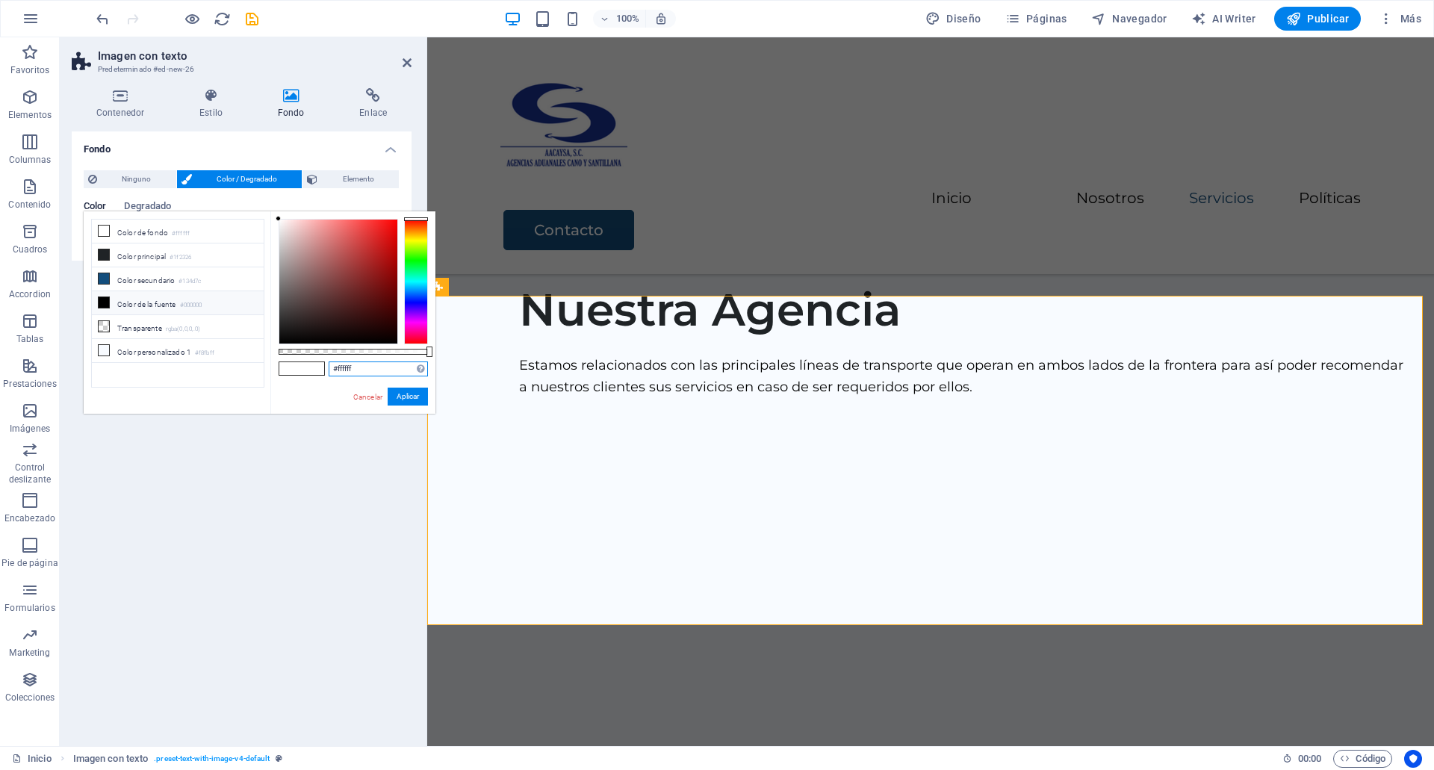
click at [346, 370] on input "#ffffff" at bounding box center [378, 368] width 99 height 15
type input "#"
paste input "#F8FBFF"
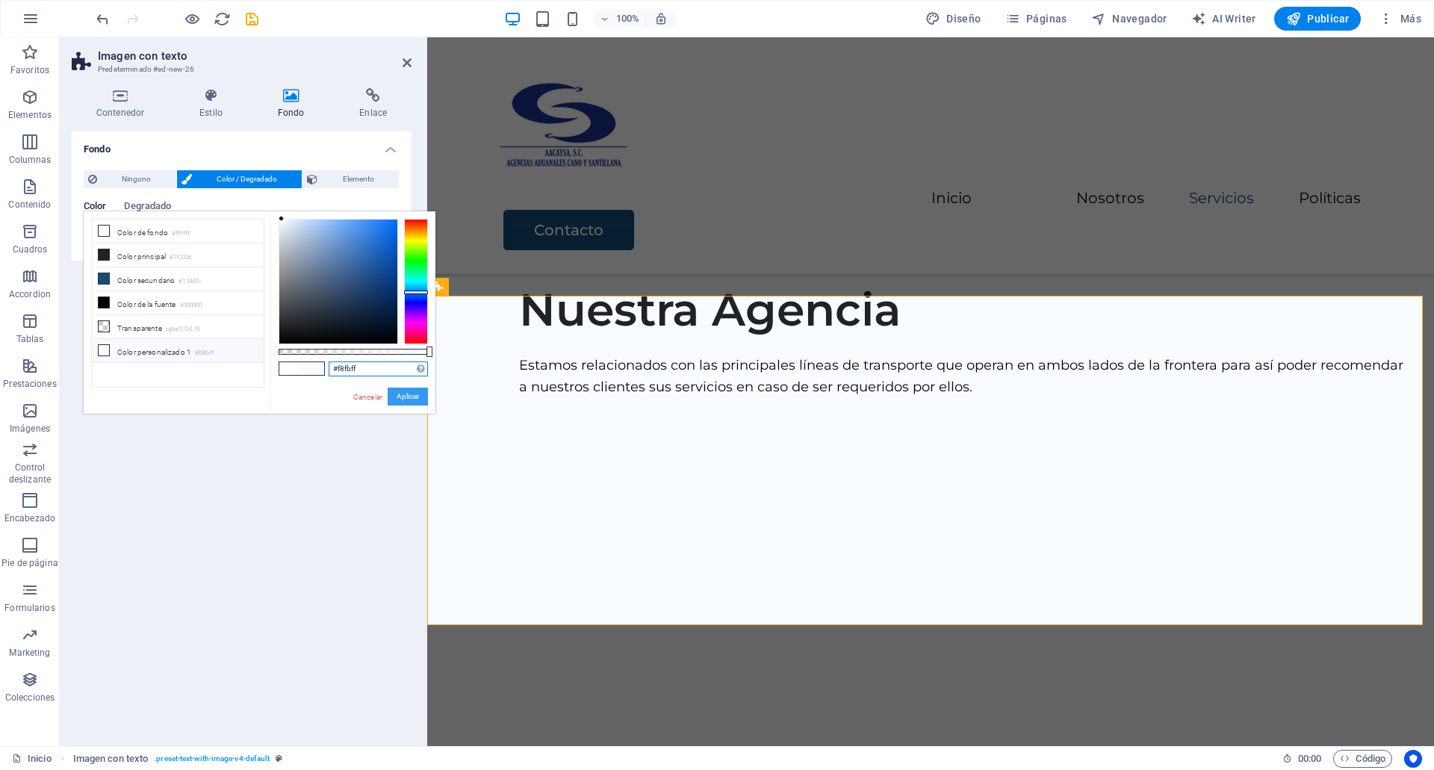
type input "#f8fbff"
click at [408, 396] on button "Aplicar" at bounding box center [407, 396] width 40 height 18
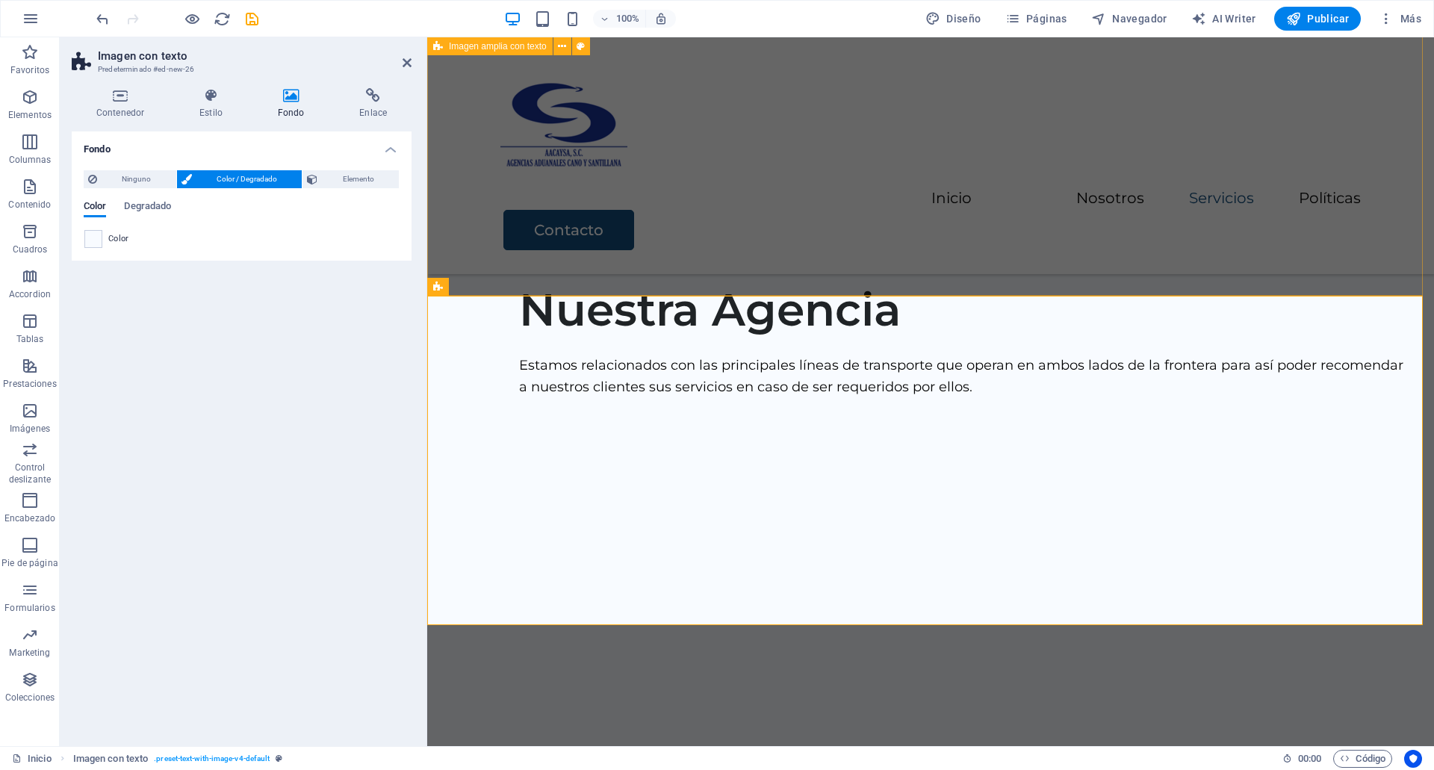
click at [860, 252] on div "Nuestra Agencia Estamos relacionados con las principales líneas de transporte q…" at bounding box center [930, 521] width 1006 height 597
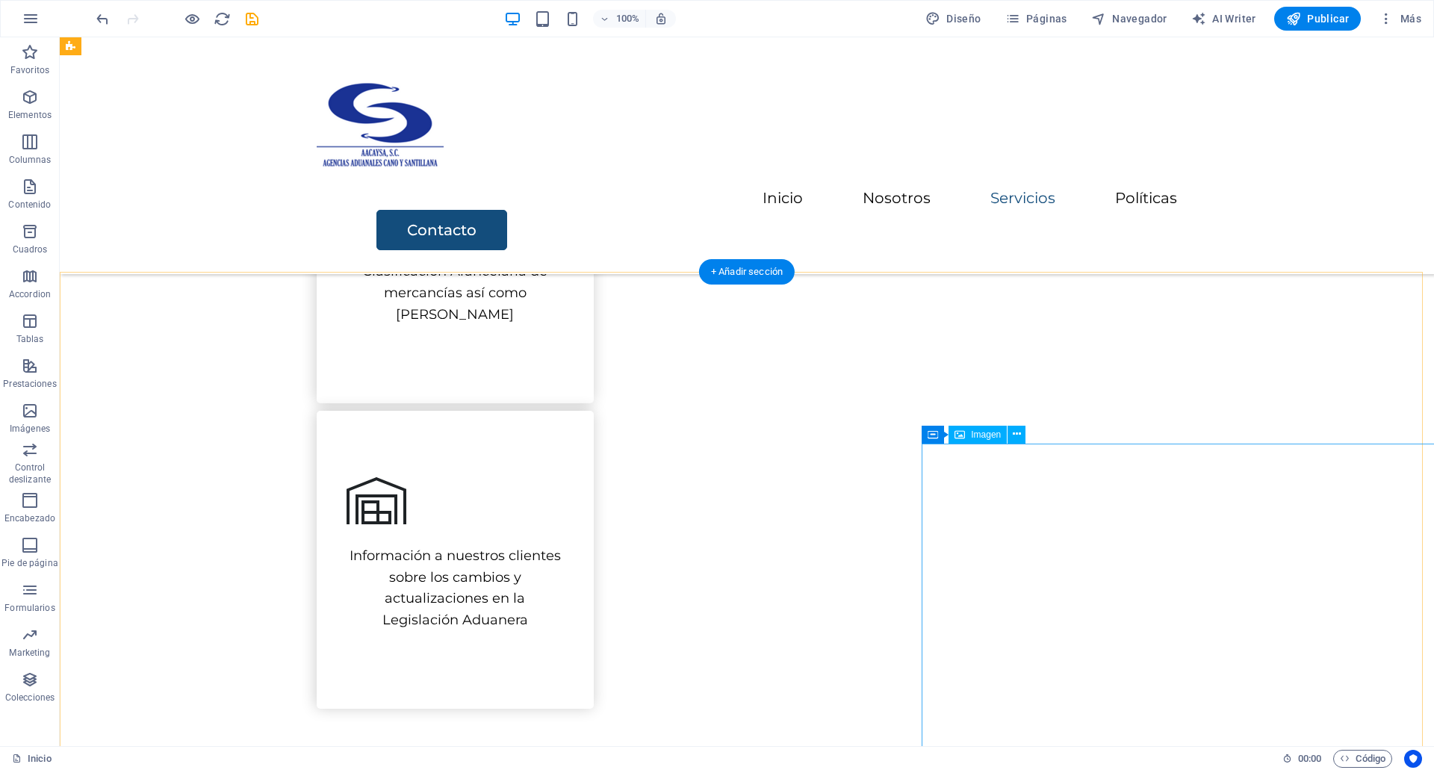
scroll to position [957, 0]
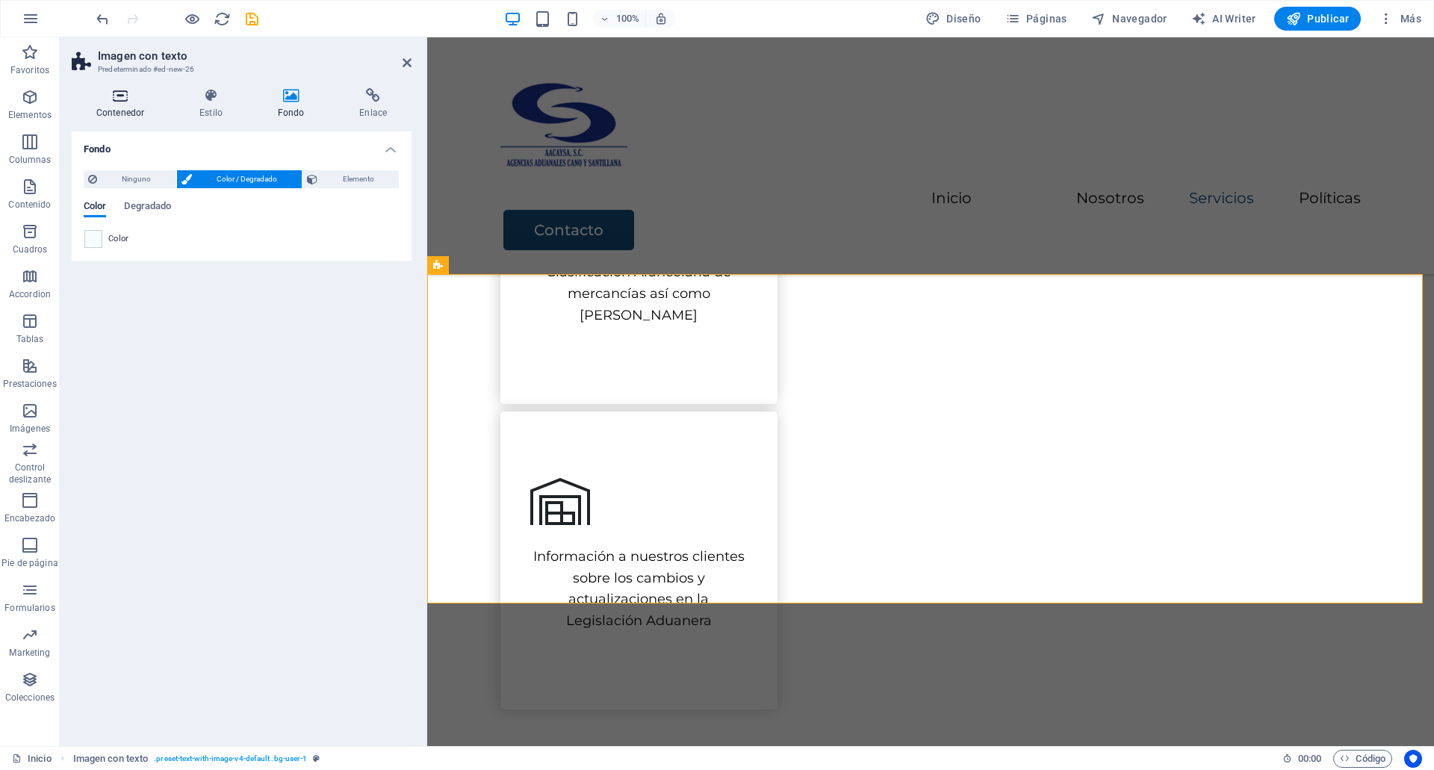
click at [117, 93] on icon at bounding box center [120, 95] width 97 height 15
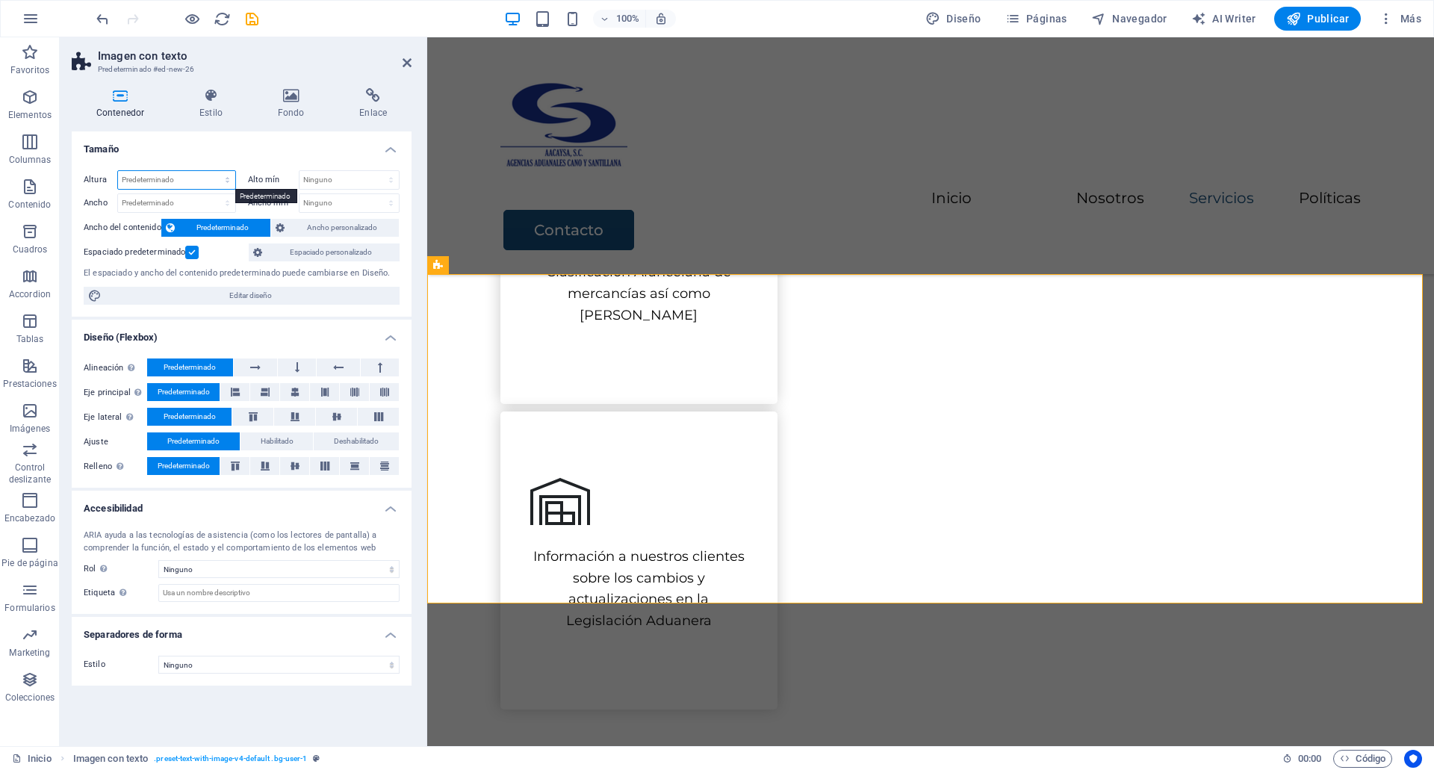
click at [217, 184] on select "Predeterminado px rem % vh vw" at bounding box center [176, 180] width 117 height 18
select select "%"
click at [214, 171] on select "Predeterminado px rem % vh vw" at bounding box center [176, 180] width 117 height 18
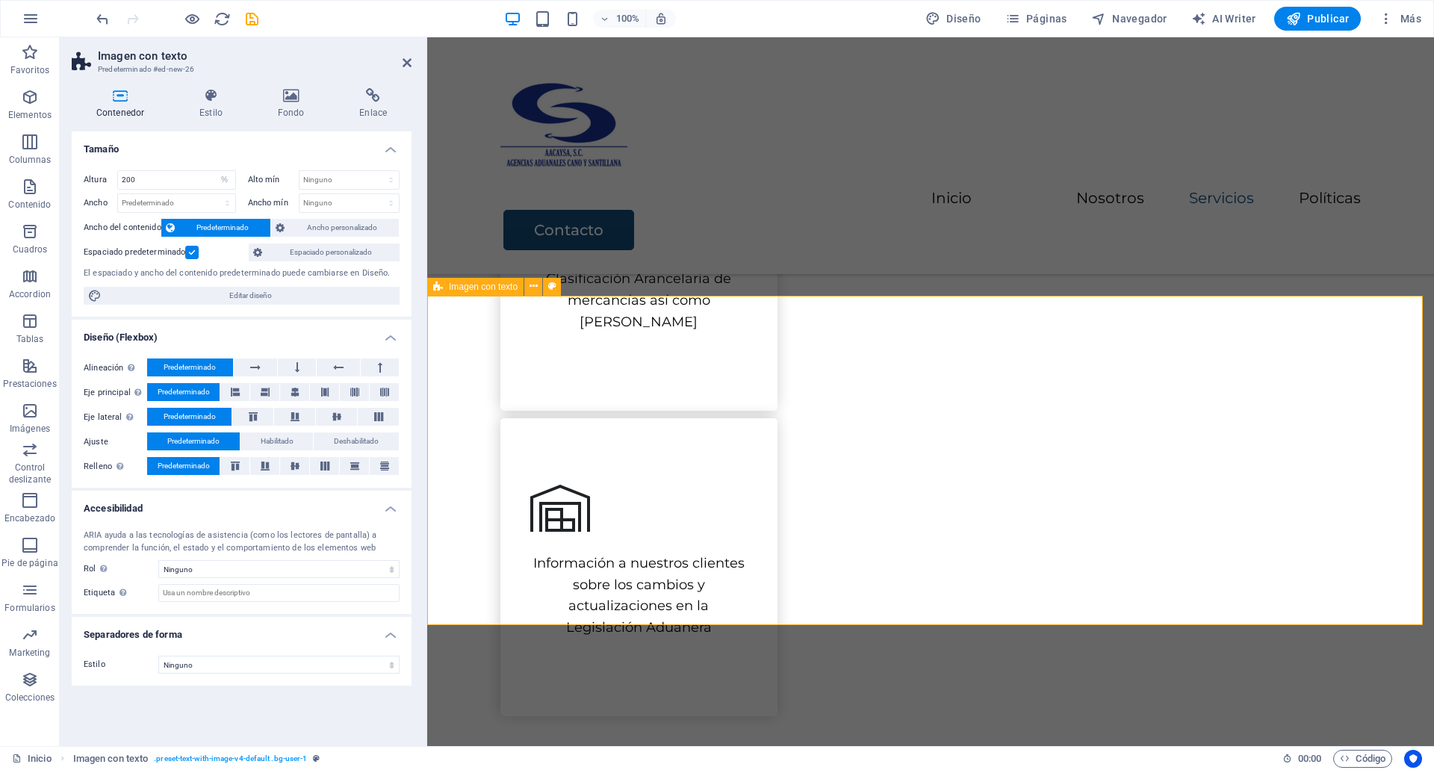
scroll to position [953, 0]
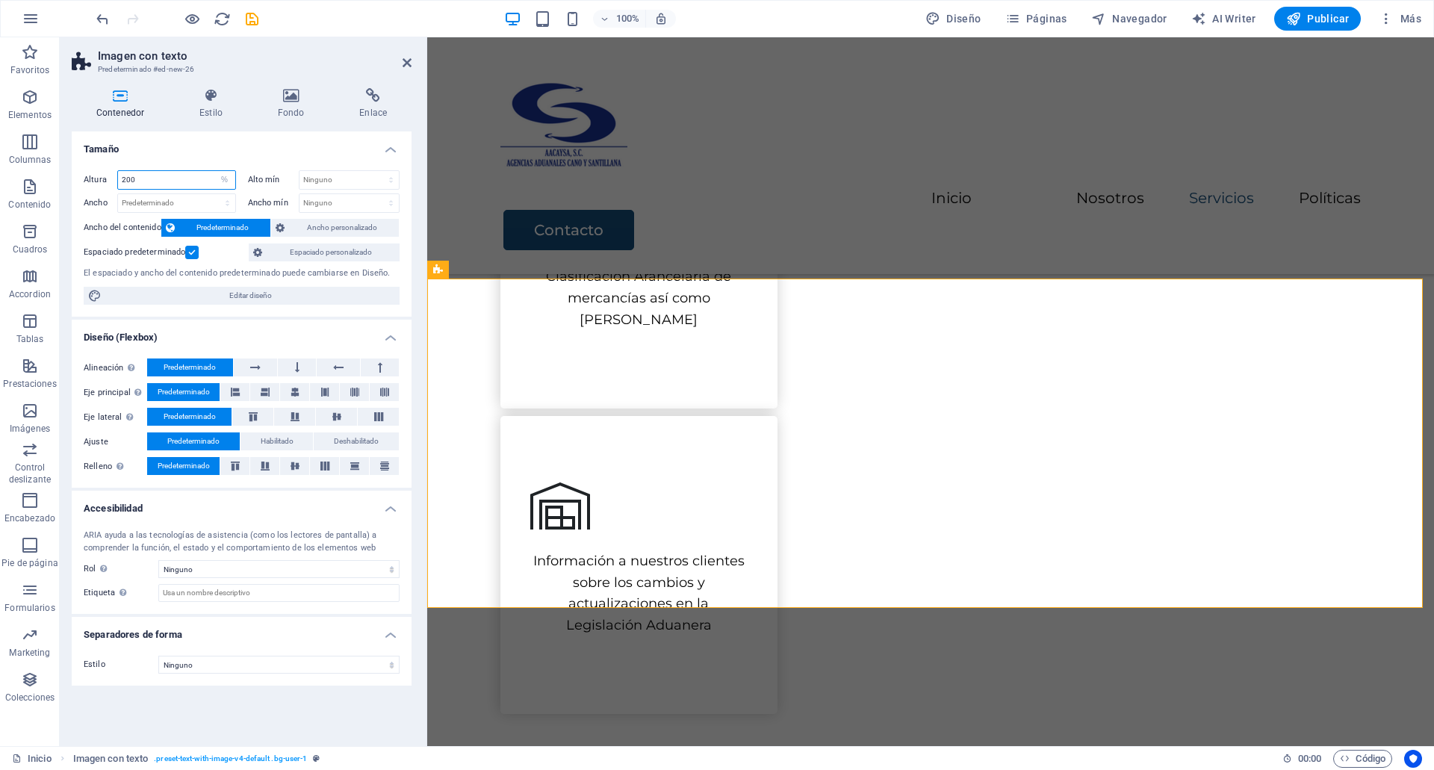
click at [193, 171] on input "200" at bounding box center [176, 180] width 117 height 18
type input "107.25"
click at [228, 138] on h4 "Tamaño" at bounding box center [242, 144] width 340 height 27
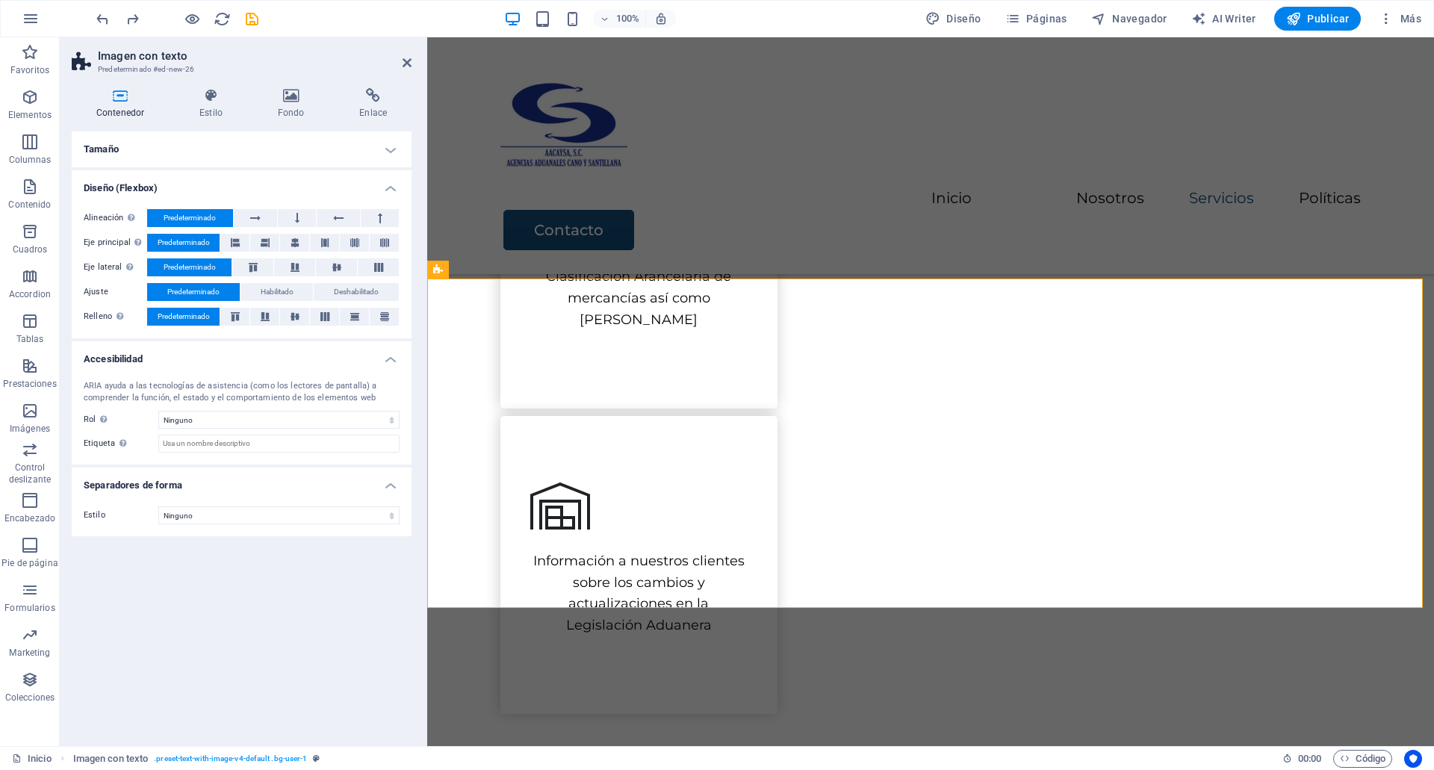
drag, startPoint x: 228, startPoint y: 138, endPoint x: 128, endPoint y: 114, distance: 102.9
click at [128, 114] on div "Contenedor Estilo Fondo Enlace Tamaño Altura Predeterminado px rem % vh vw Alto…" at bounding box center [242, 411] width 340 height 646
click at [128, 114] on h4 "Contenedor" at bounding box center [123, 103] width 103 height 31
click at [146, 148] on h4 "Tamaño" at bounding box center [242, 149] width 340 height 36
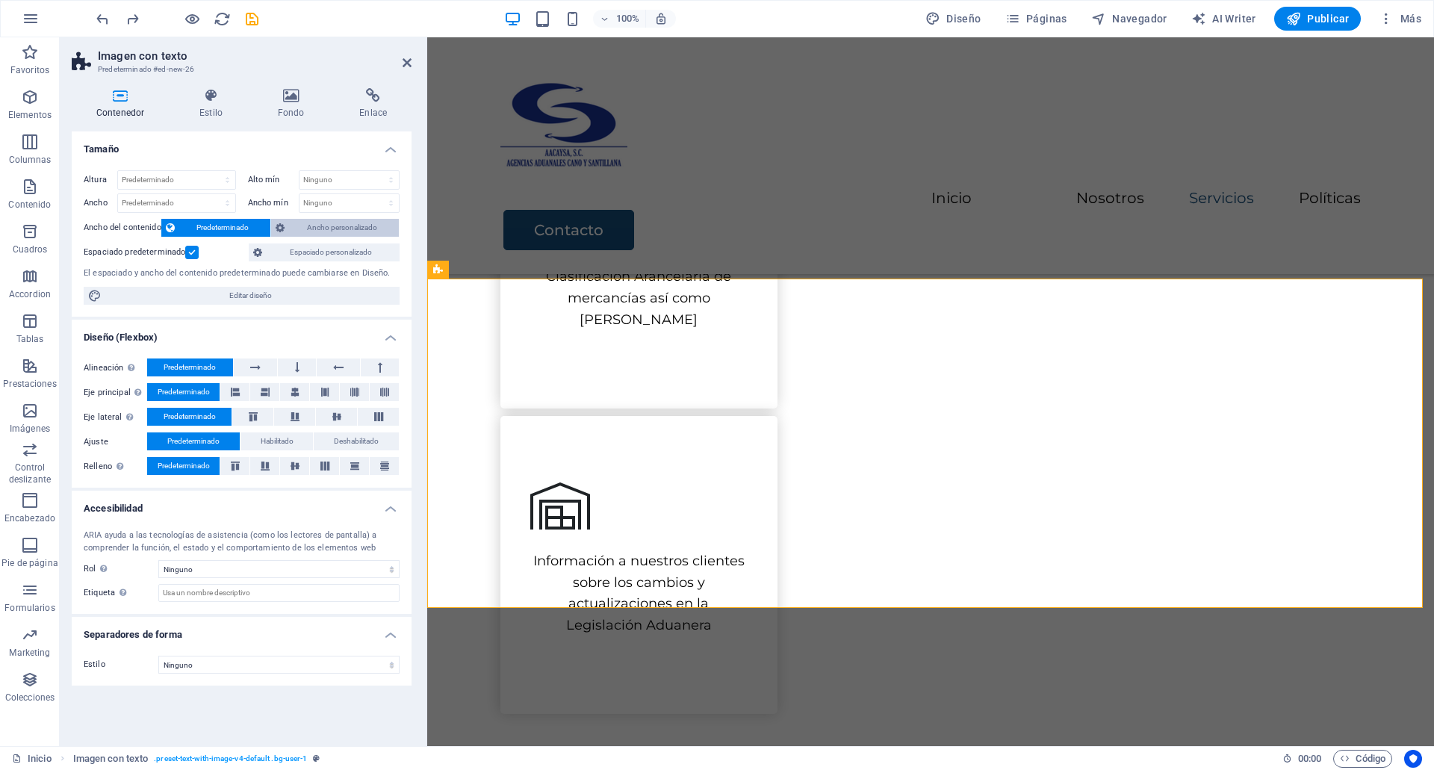
click at [339, 222] on span "Ancho personalizado" at bounding box center [341, 228] width 105 height 18
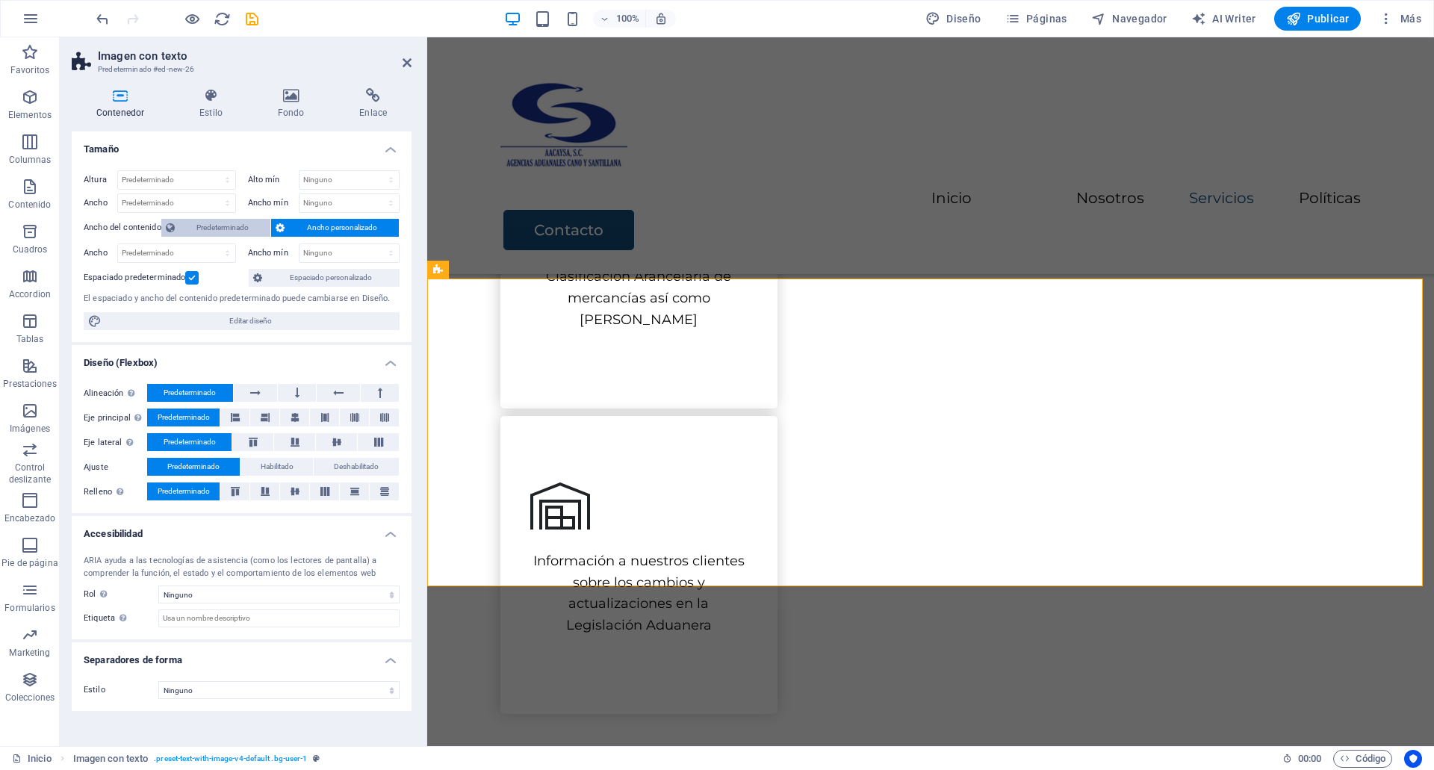
click at [206, 229] on span "Predeterminado" at bounding box center [222, 228] width 87 height 18
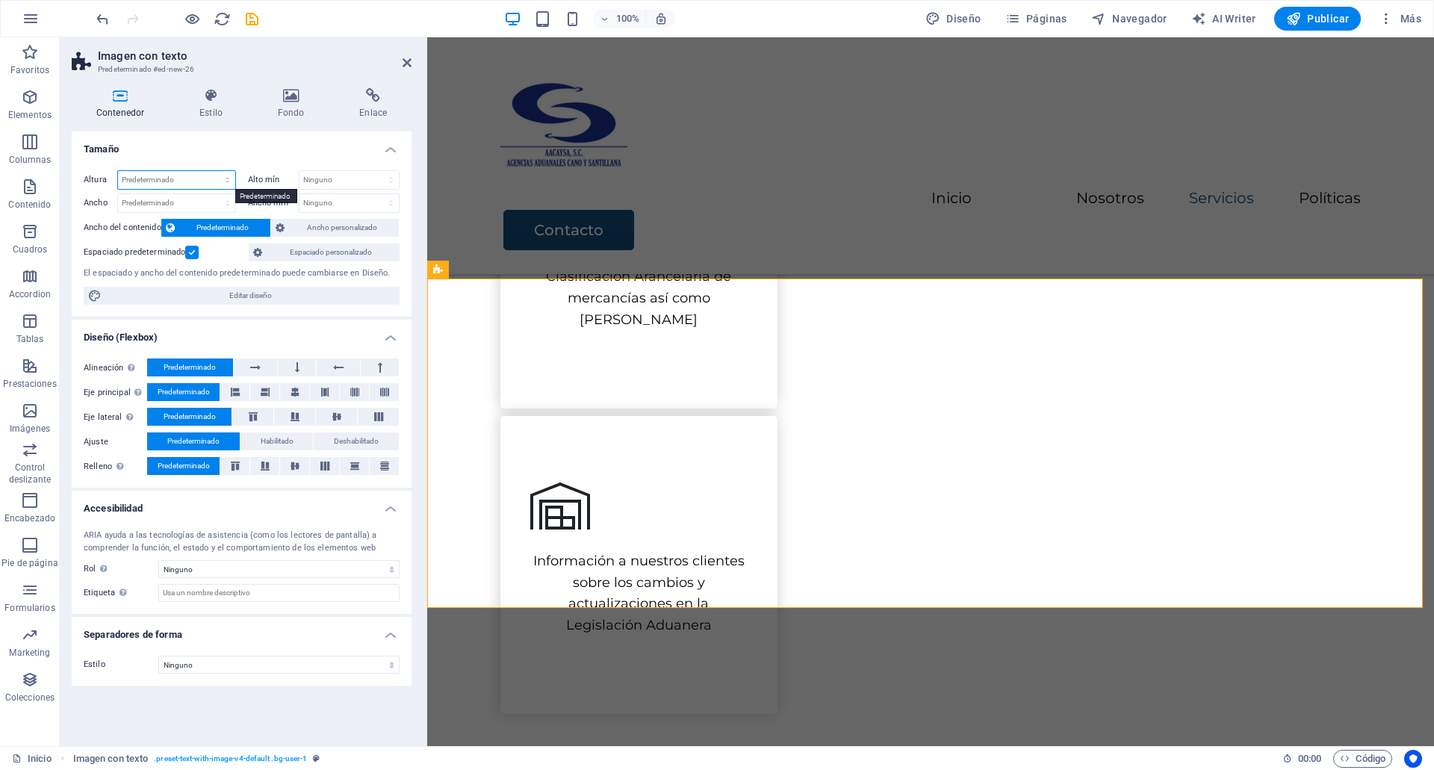
click at [193, 177] on select "Predeterminado px rem % vh vw" at bounding box center [176, 180] width 117 height 18
select select "px"
click at [214, 171] on select "Predeterminado px rem % vh vw" at bounding box center [176, 180] width 117 height 18
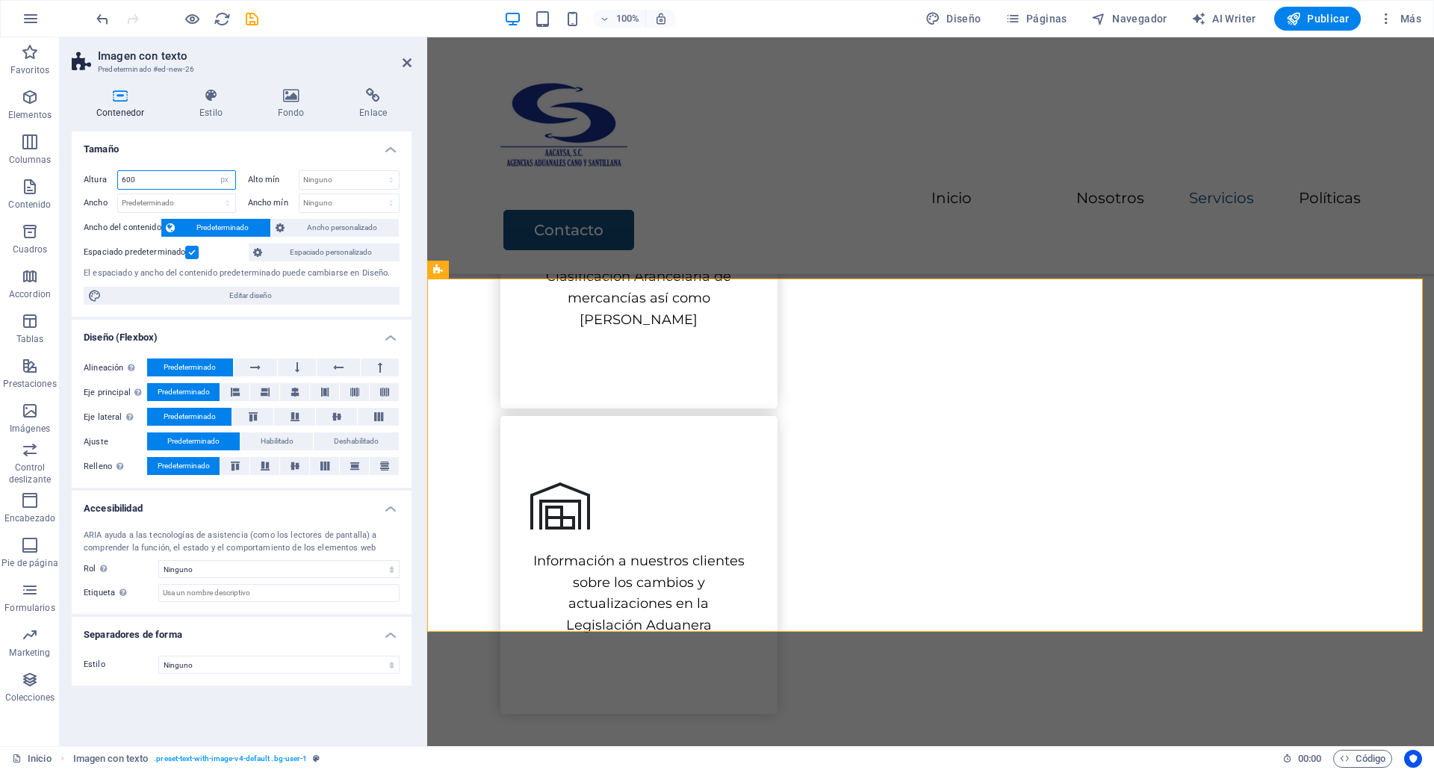
type input "600"
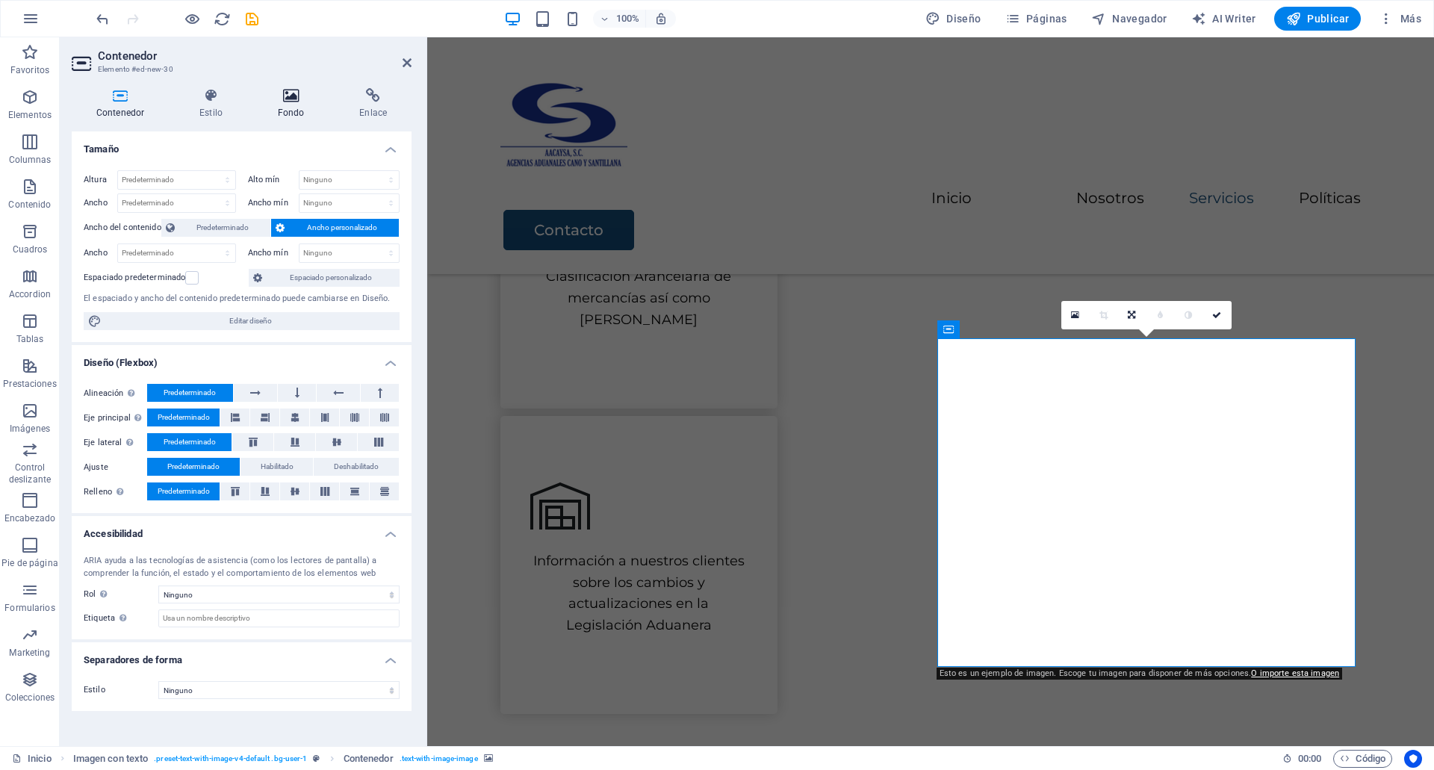
click at [299, 103] on h4 "Fondo" at bounding box center [294, 103] width 82 height 31
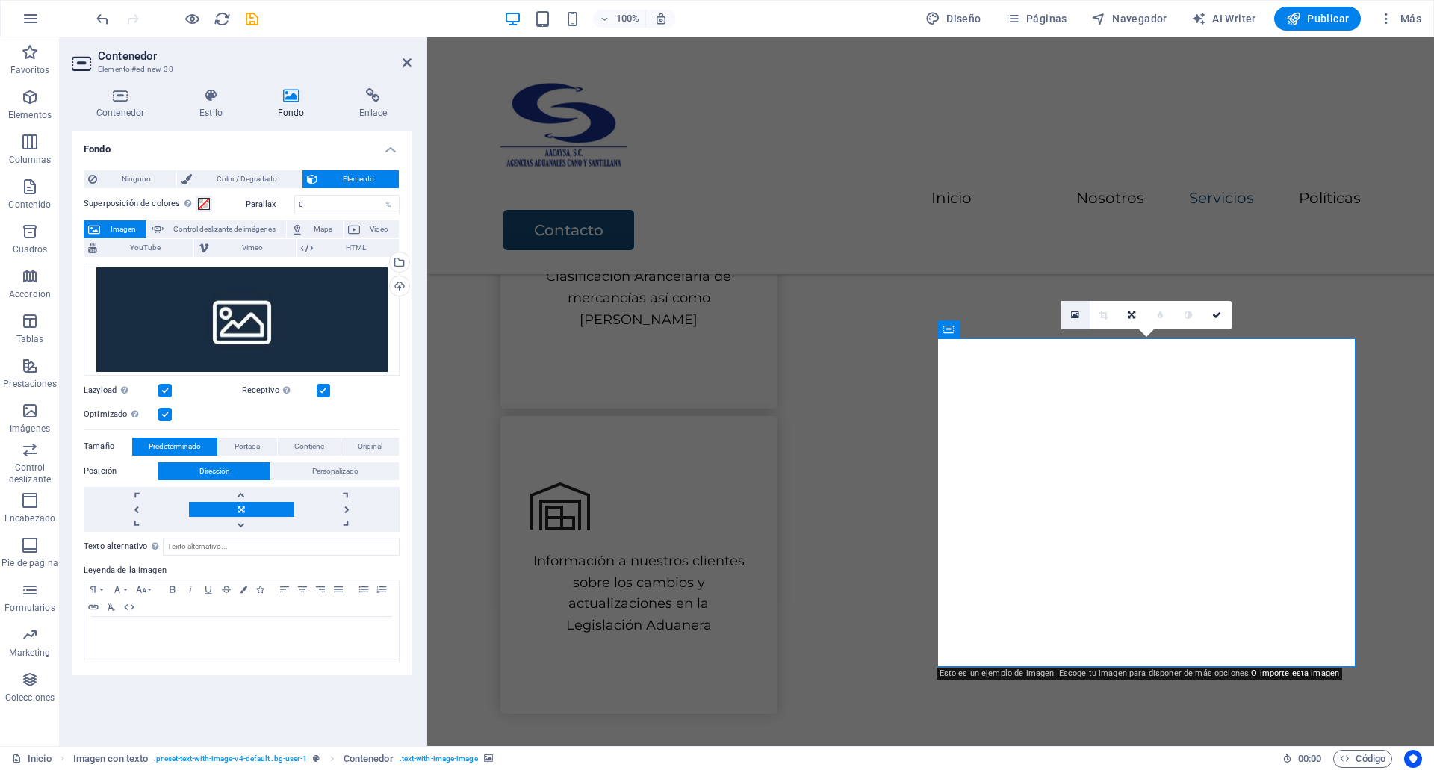
click at [1068, 308] on link at bounding box center [1075, 315] width 28 height 28
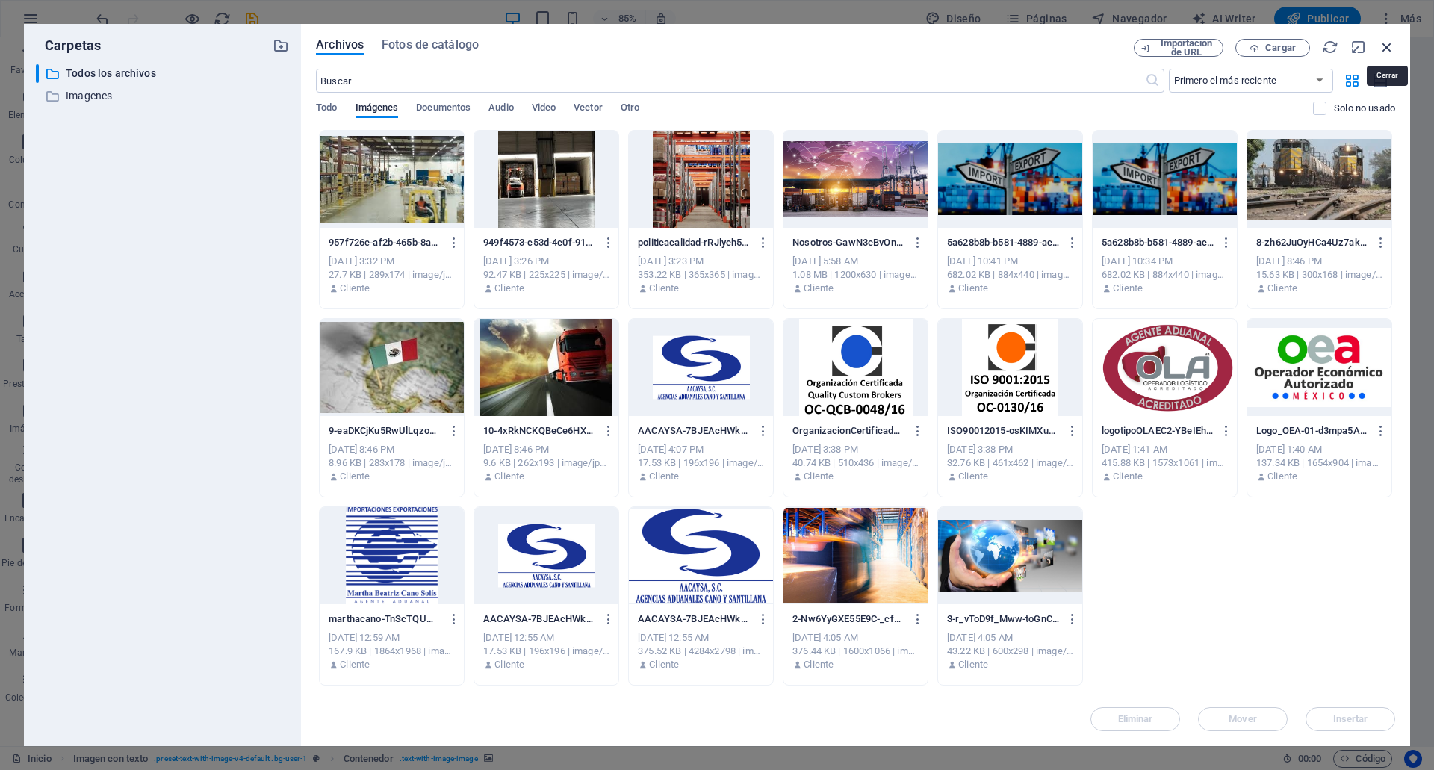
click at [1388, 43] on icon "button" at bounding box center [1386, 47] width 16 height 16
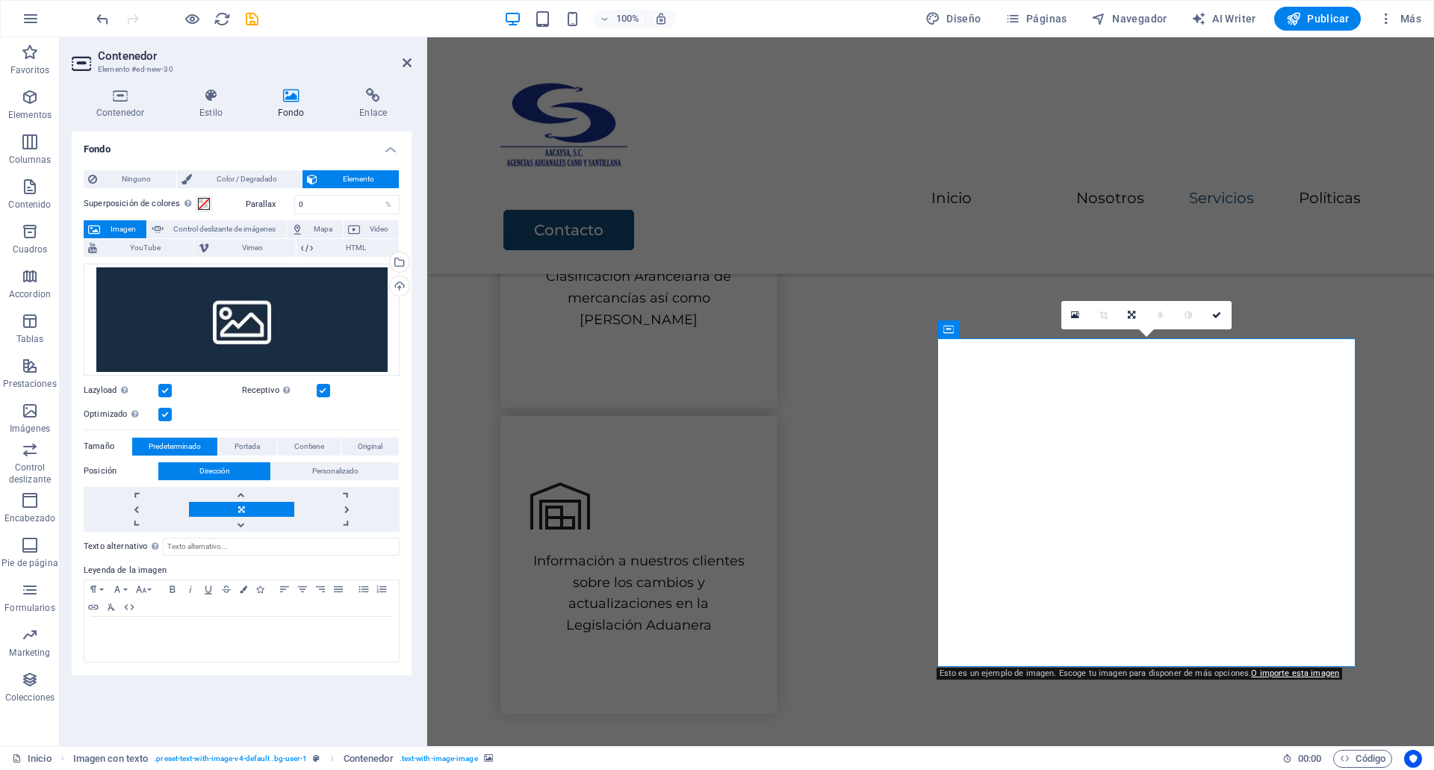
click at [158, 189] on div "Superposición de colores Sitúa una superposición sobre el fondo para colorearla…" at bounding box center [242, 426] width 316 height 474
click at [154, 179] on span "Ninguno" at bounding box center [137, 179] width 70 height 18
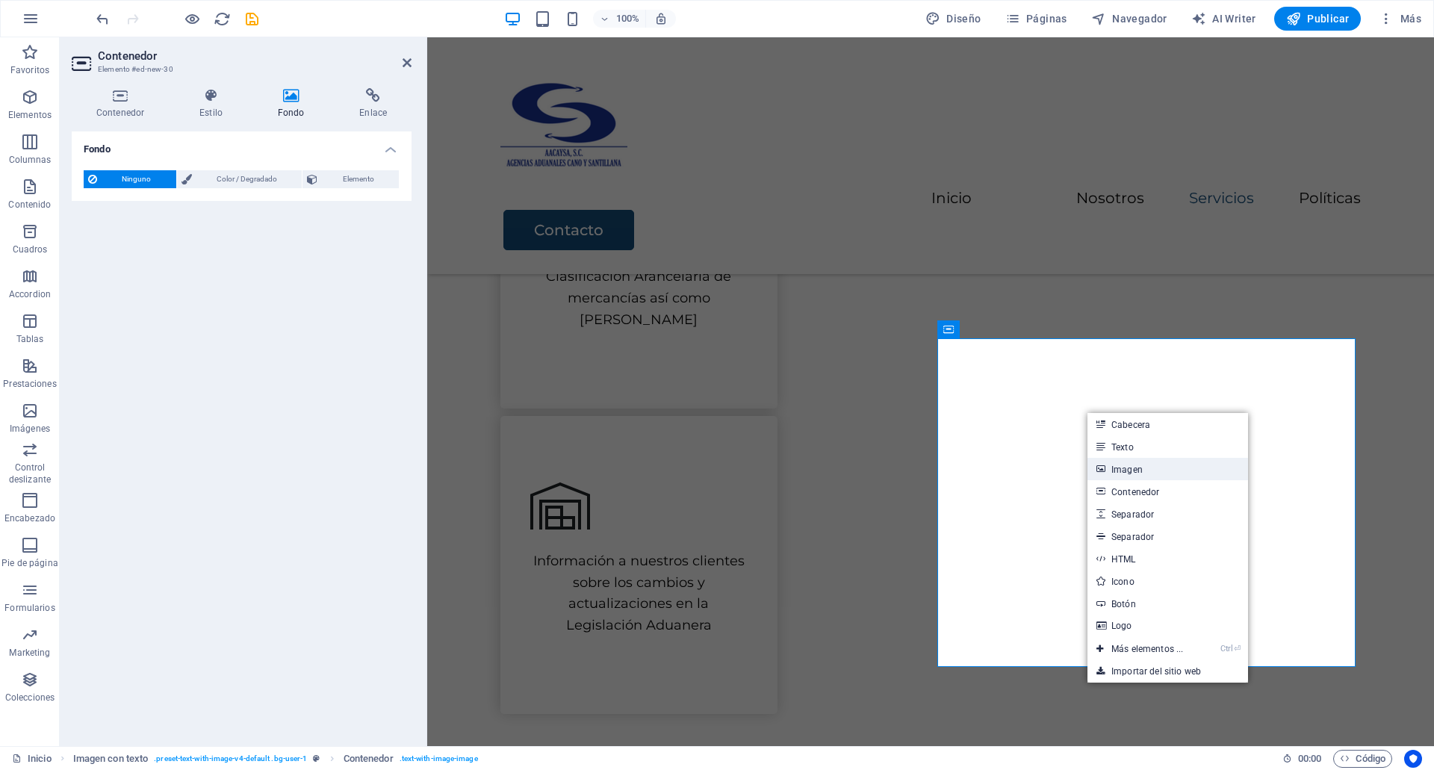
click at [1124, 477] on link "Imagen" at bounding box center [1167, 469] width 161 height 22
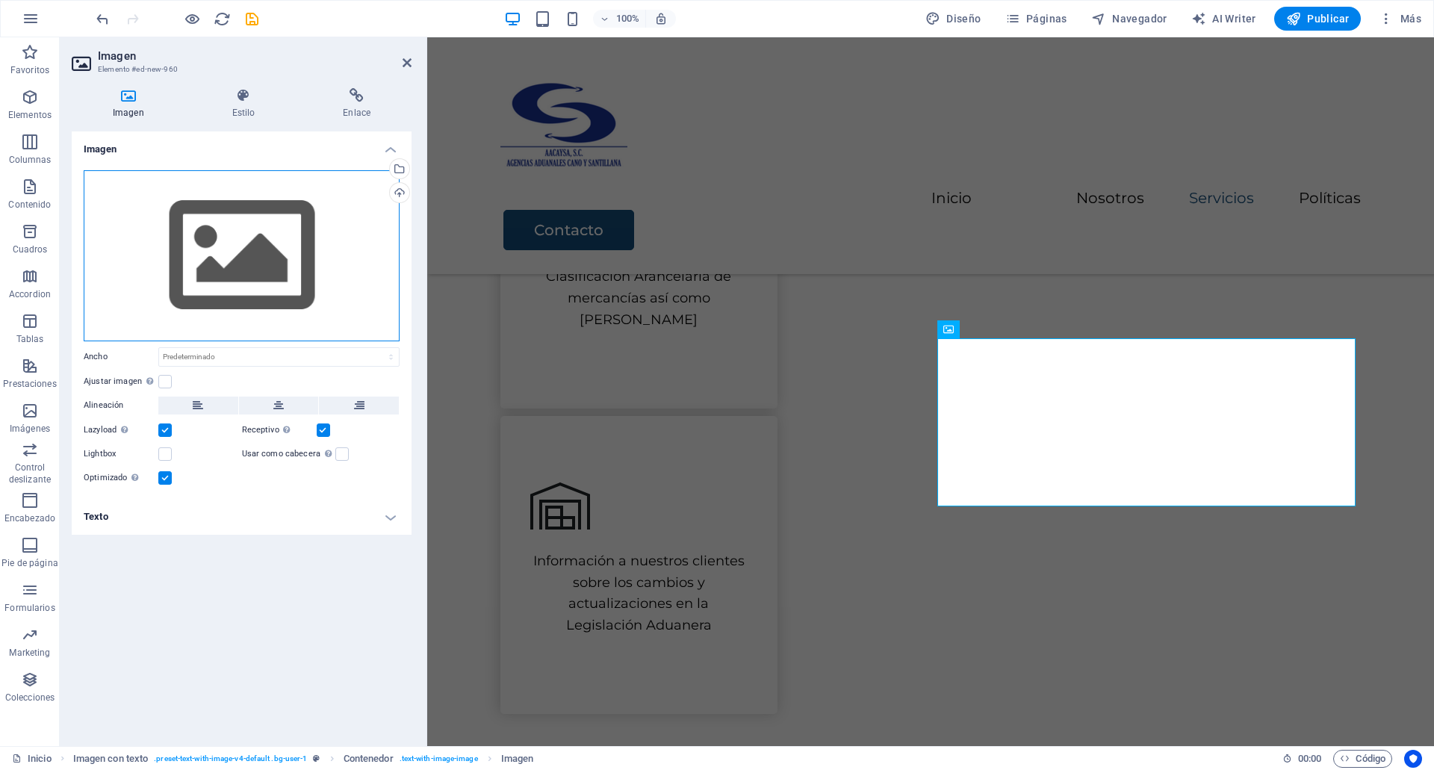
click at [249, 224] on div "Arrastra archivos aquí, haz clic para escoger archivos o selecciona archivos de…" at bounding box center [242, 255] width 316 height 171
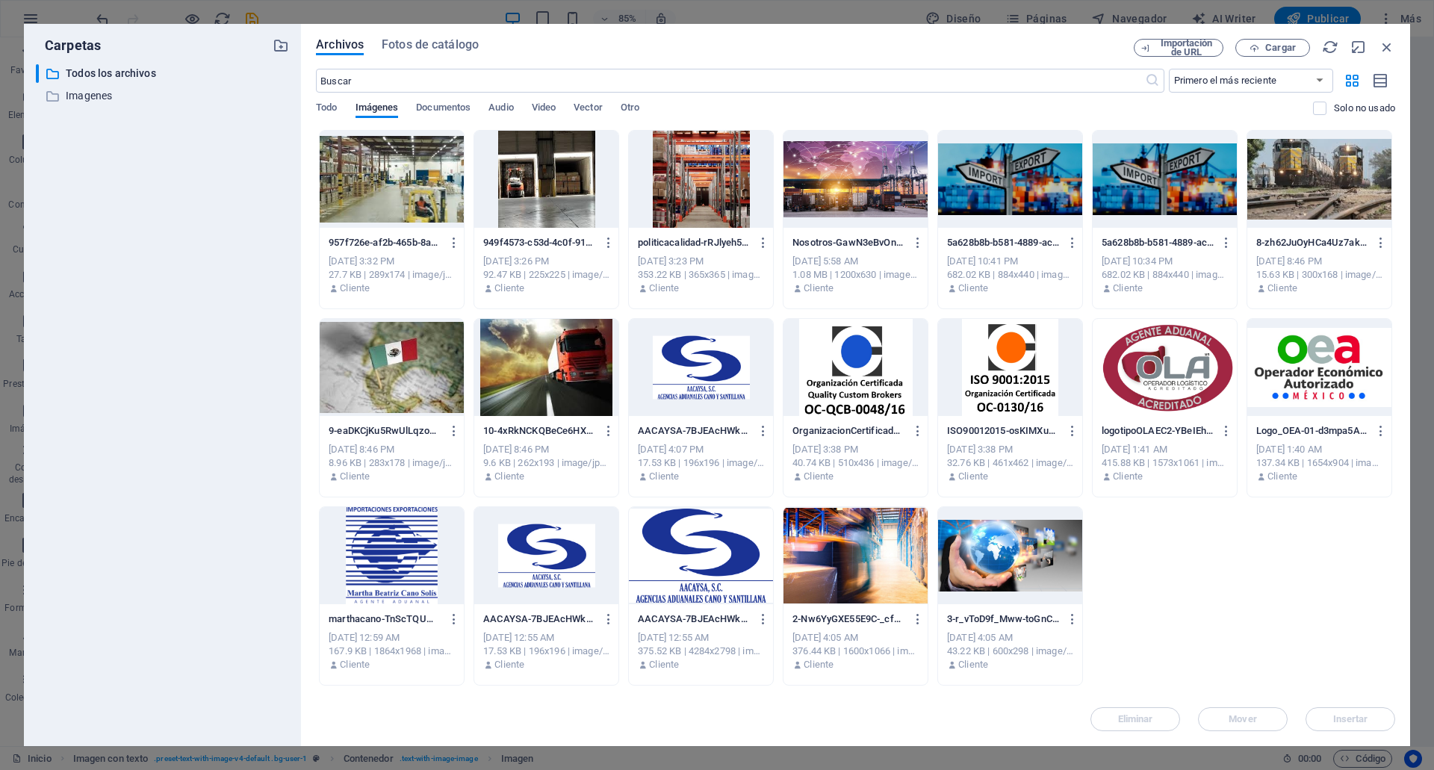
click at [419, 194] on div at bounding box center [392, 179] width 144 height 97
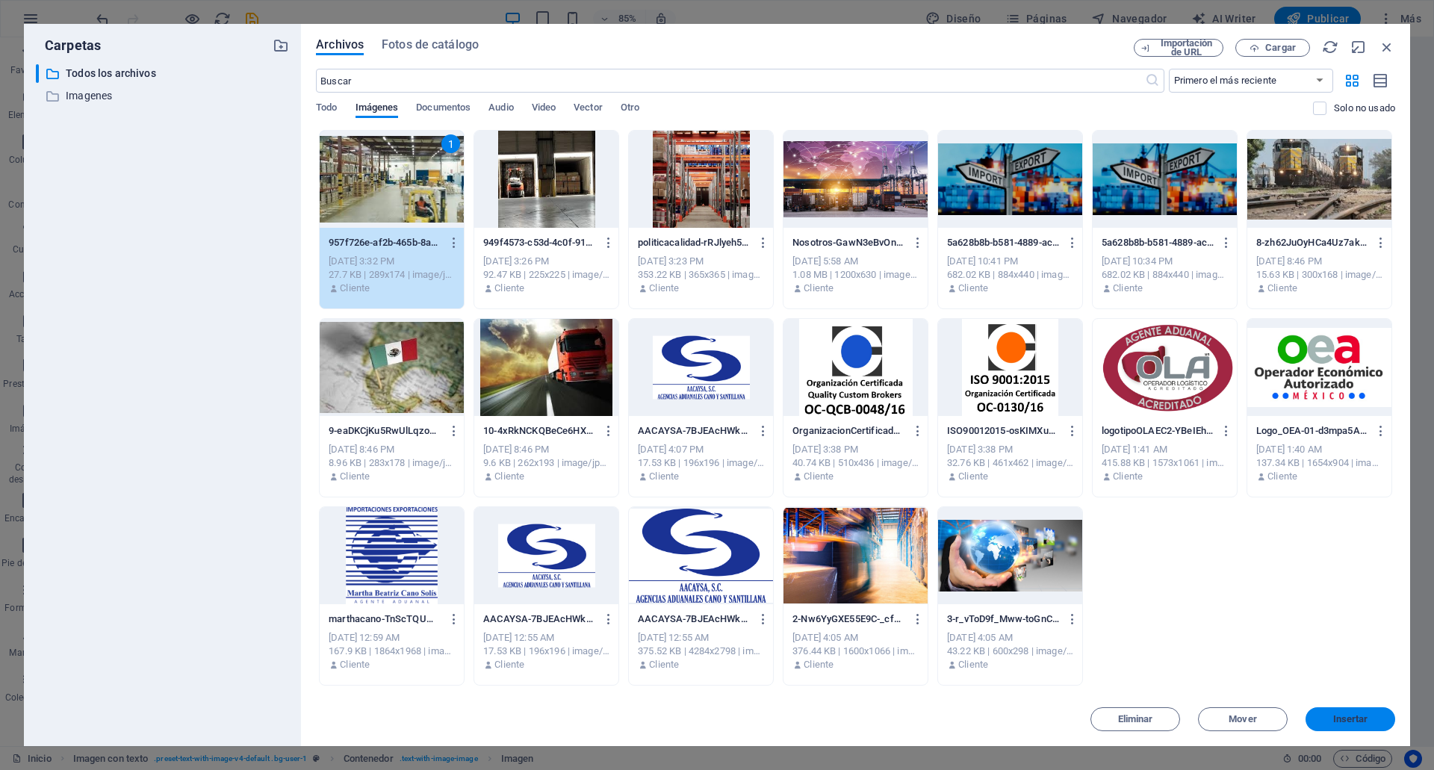
click at [1344, 726] on button "Insertar" at bounding box center [1350, 719] width 90 height 24
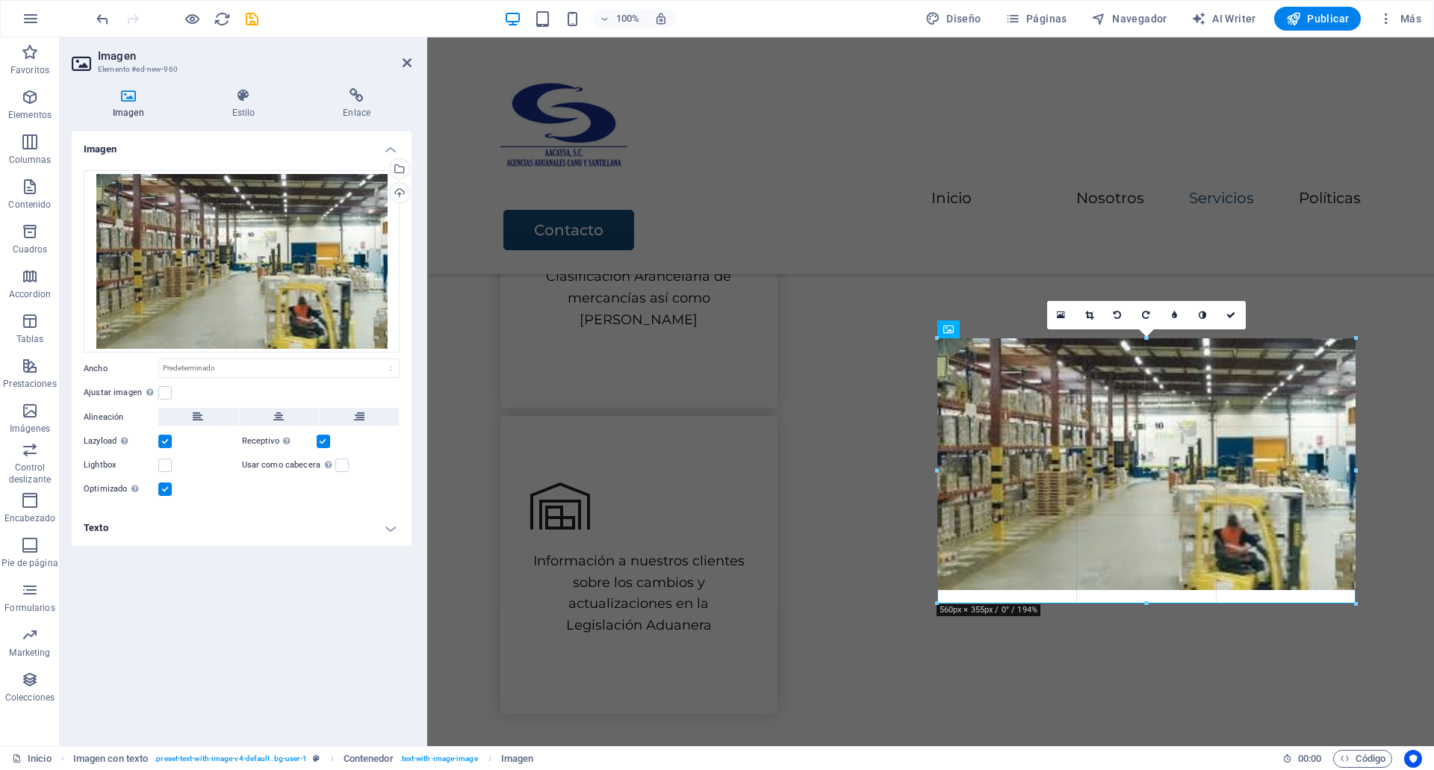
drag, startPoint x: 1154, startPoint y: 467, endPoint x: 1359, endPoint y: 602, distance: 245.8
type input "560"
select select "px"
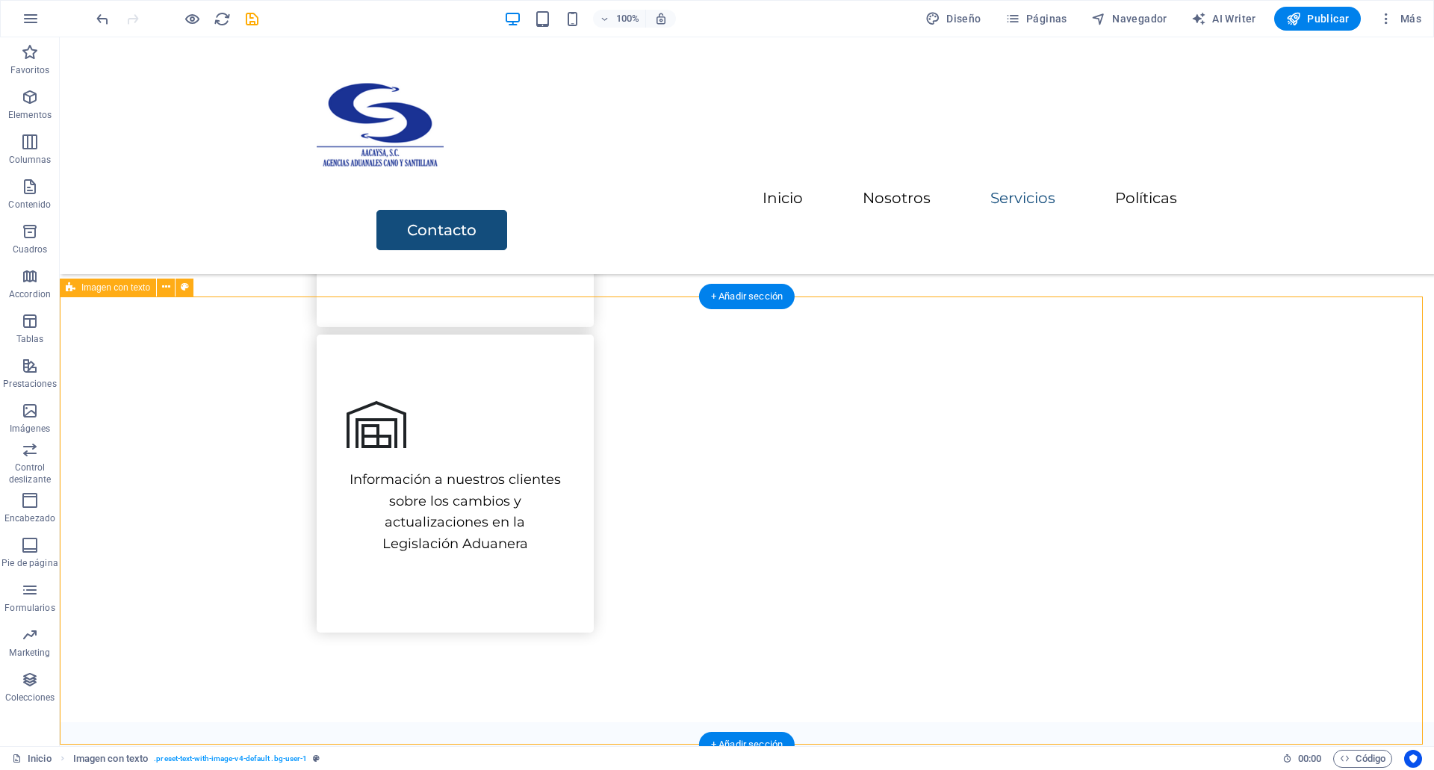
scroll to position [928, 0]
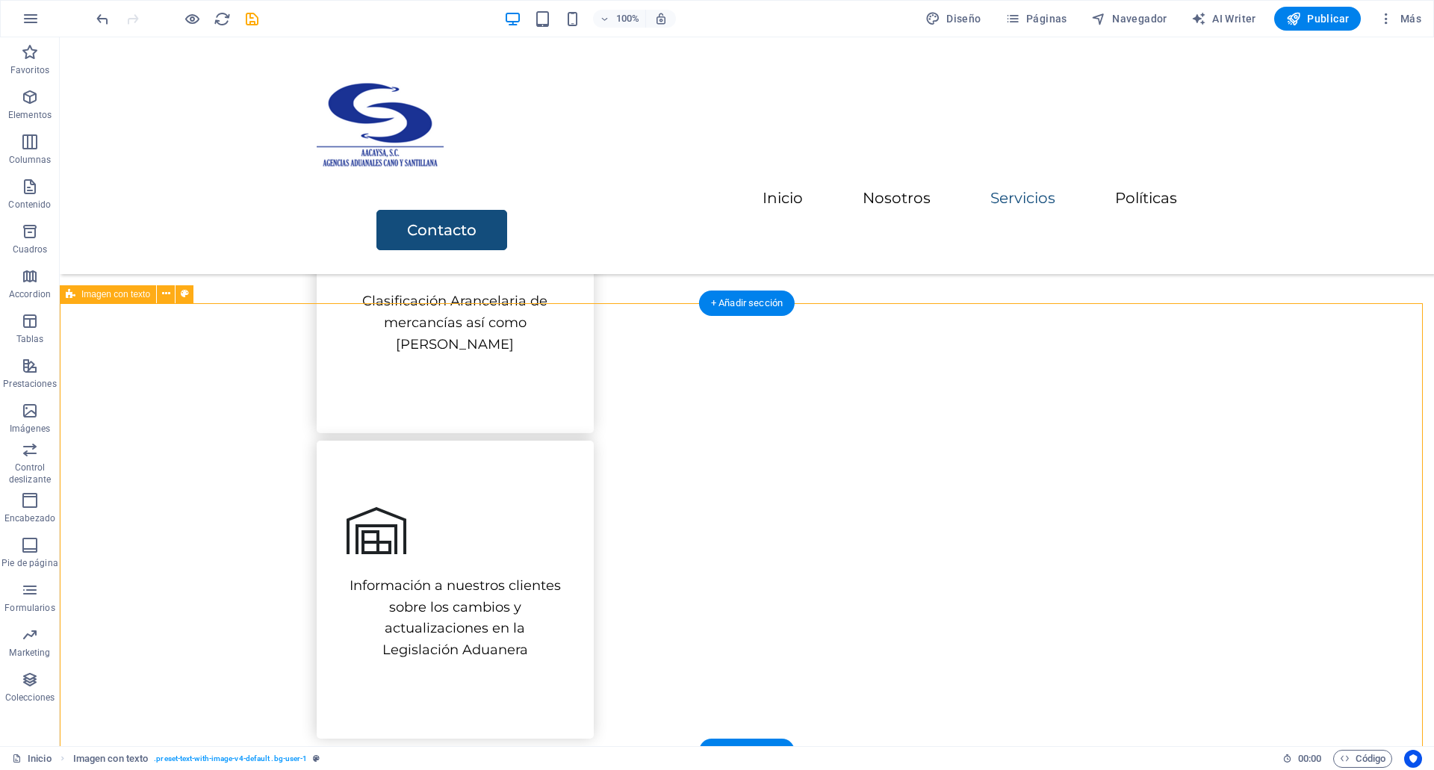
select select "px"
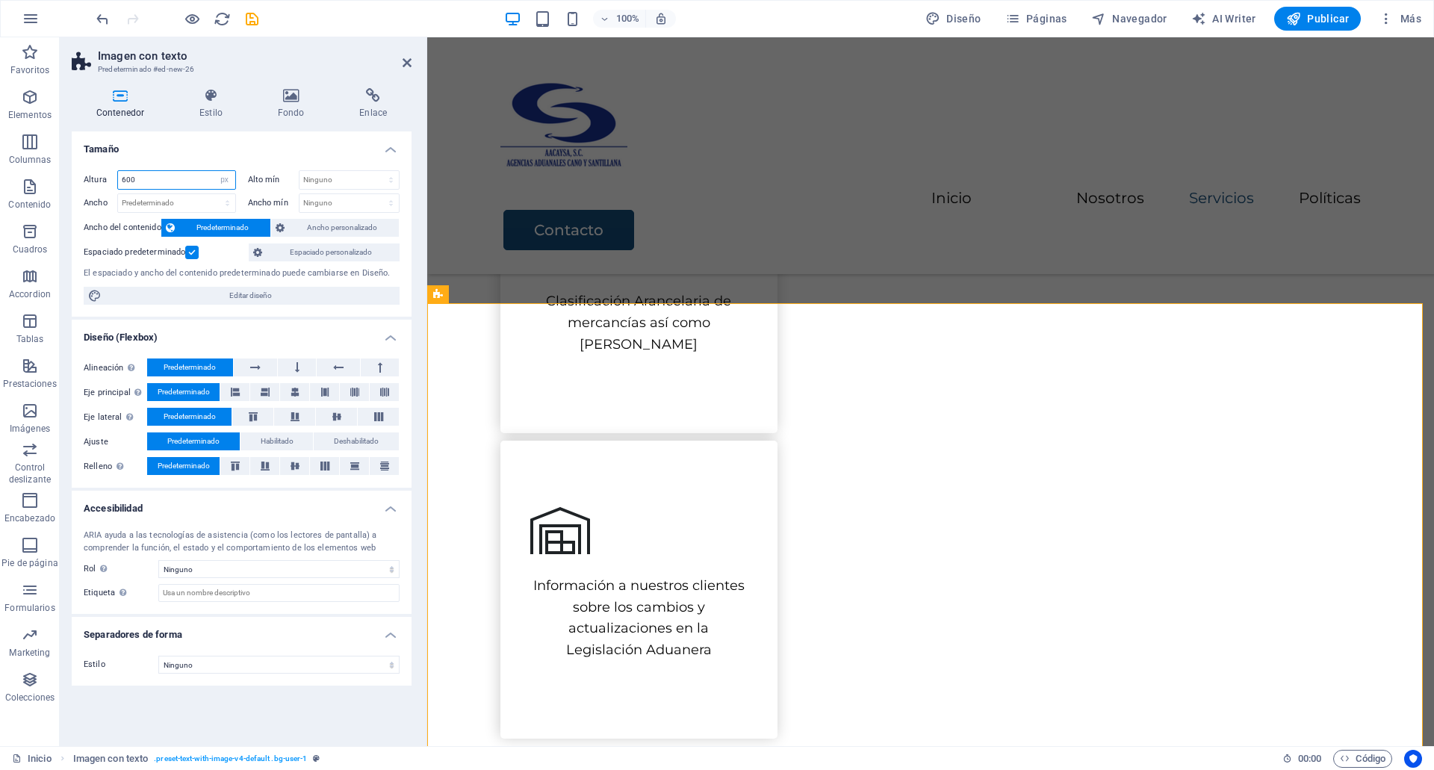
click at [172, 178] on input "600" at bounding box center [176, 180] width 117 height 18
type input "700"
click at [506, 349] on icon at bounding box center [506, 355] width 10 height 18
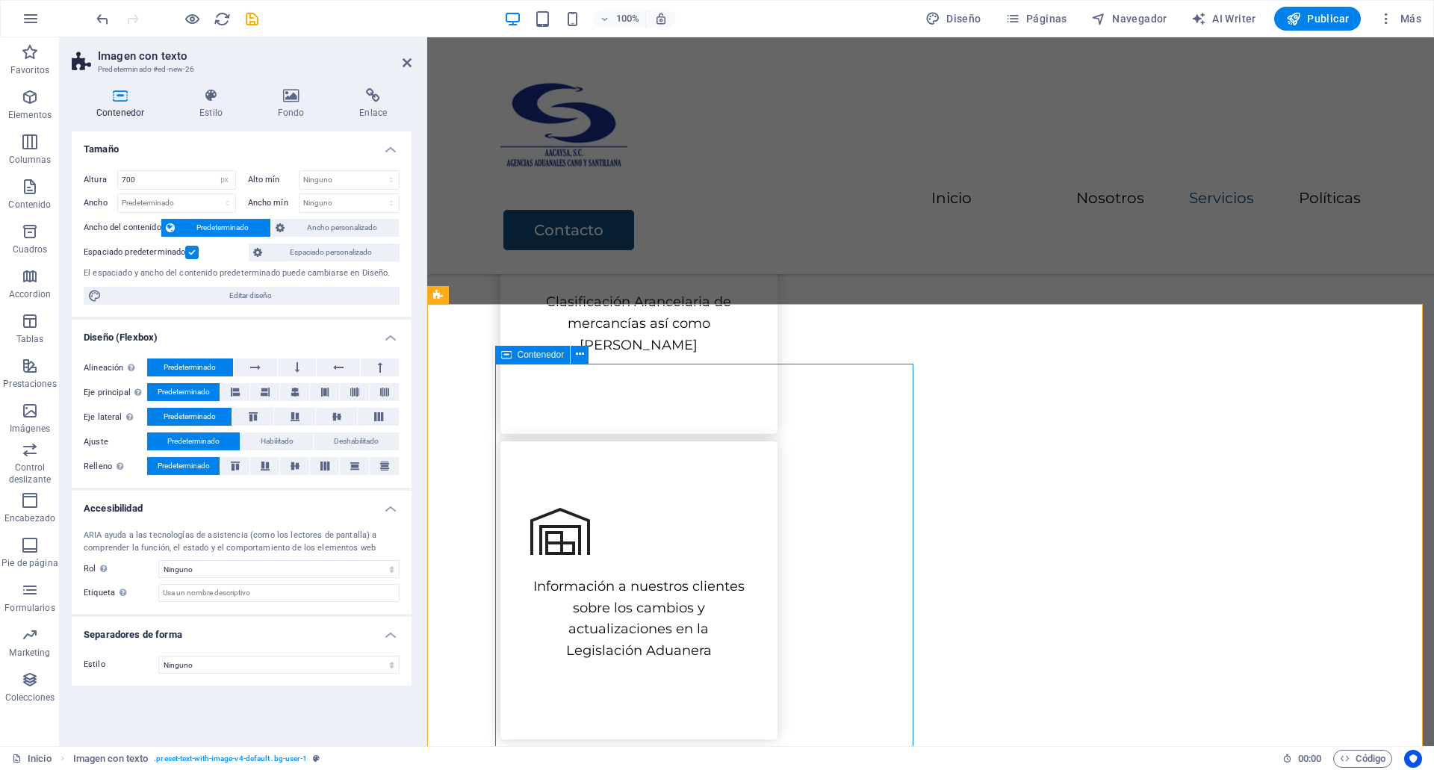
click at [506, 349] on icon at bounding box center [506, 355] width 10 height 18
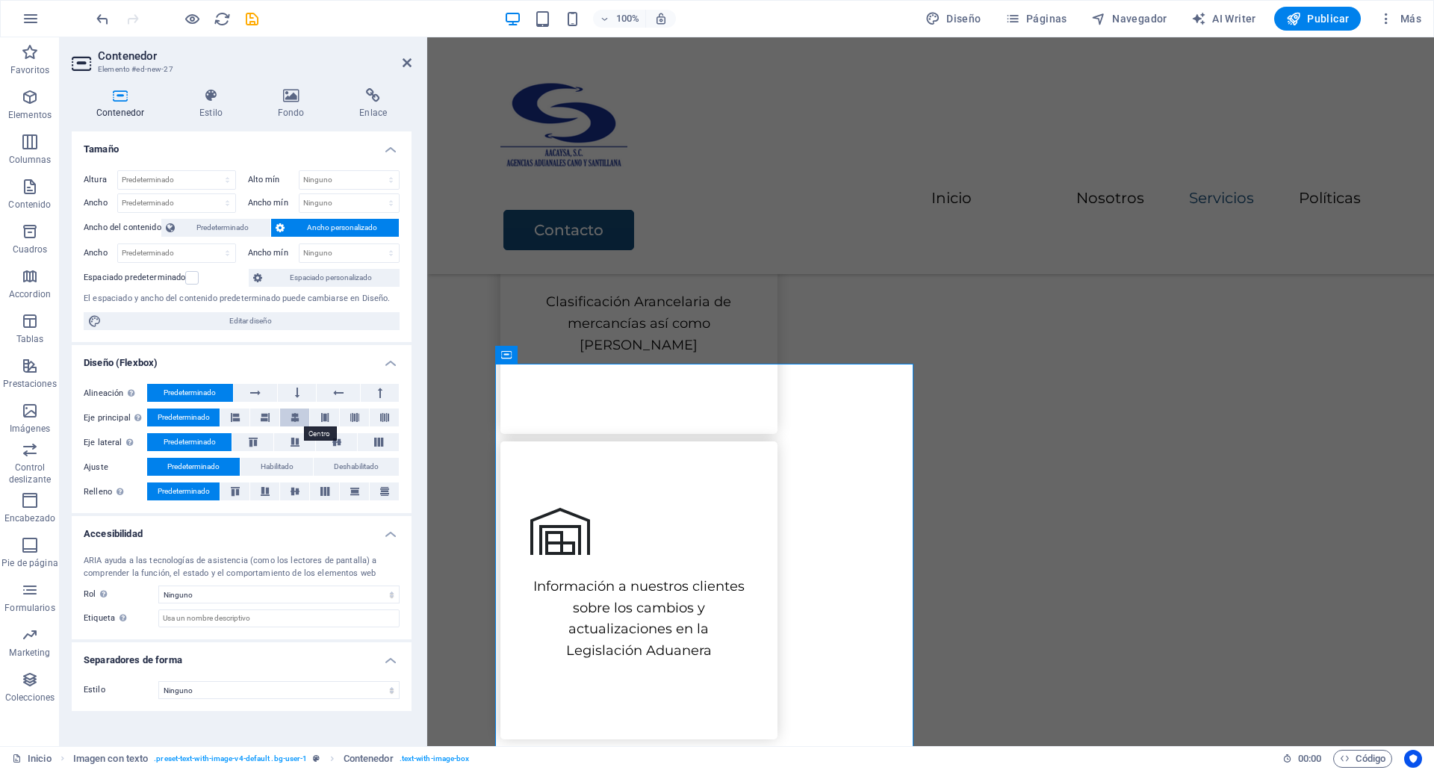
click at [298, 419] on icon at bounding box center [294, 417] width 9 height 18
click at [193, 425] on span "Predeterminado" at bounding box center [184, 417] width 52 height 18
click at [330, 442] on icon at bounding box center [337, 442] width 18 height 9
click at [214, 443] on span "Predeterminado" at bounding box center [190, 442] width 52 height 18
click at [296, 493] on icon at bounding box center [295, 491] width 18 height 9
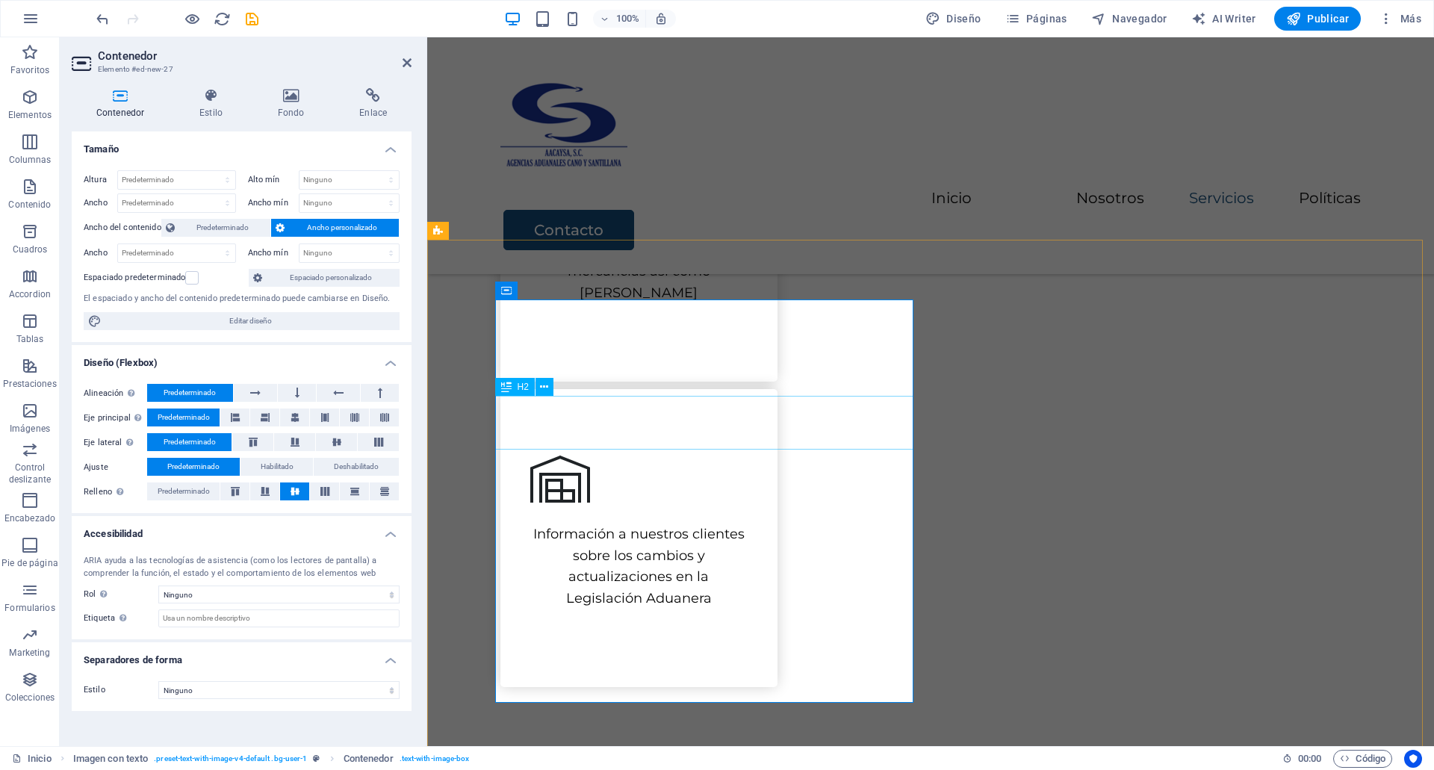
scroll to position [979, 0]
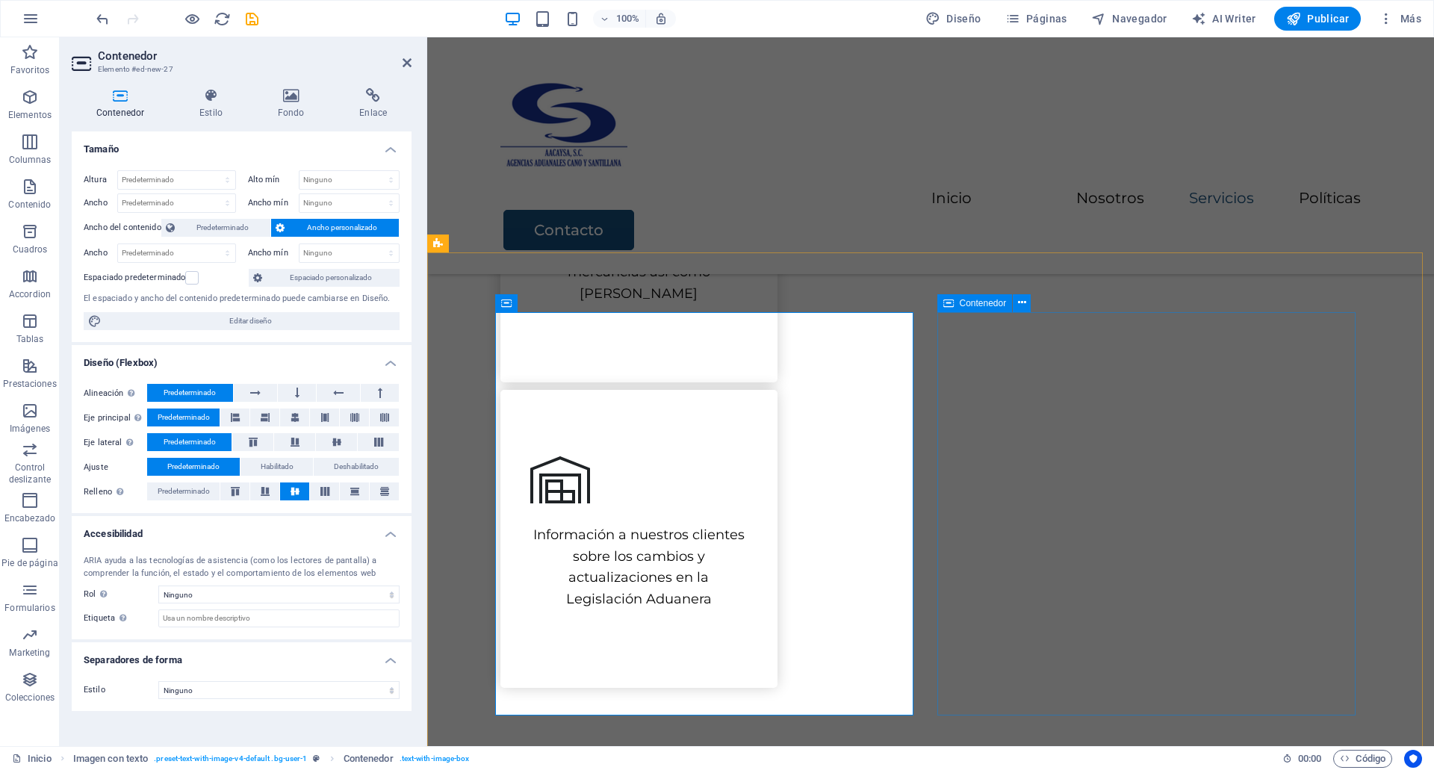
click at [954, 299] on div "Contenedor" at bounding box center [974, 303] width 75 height 18
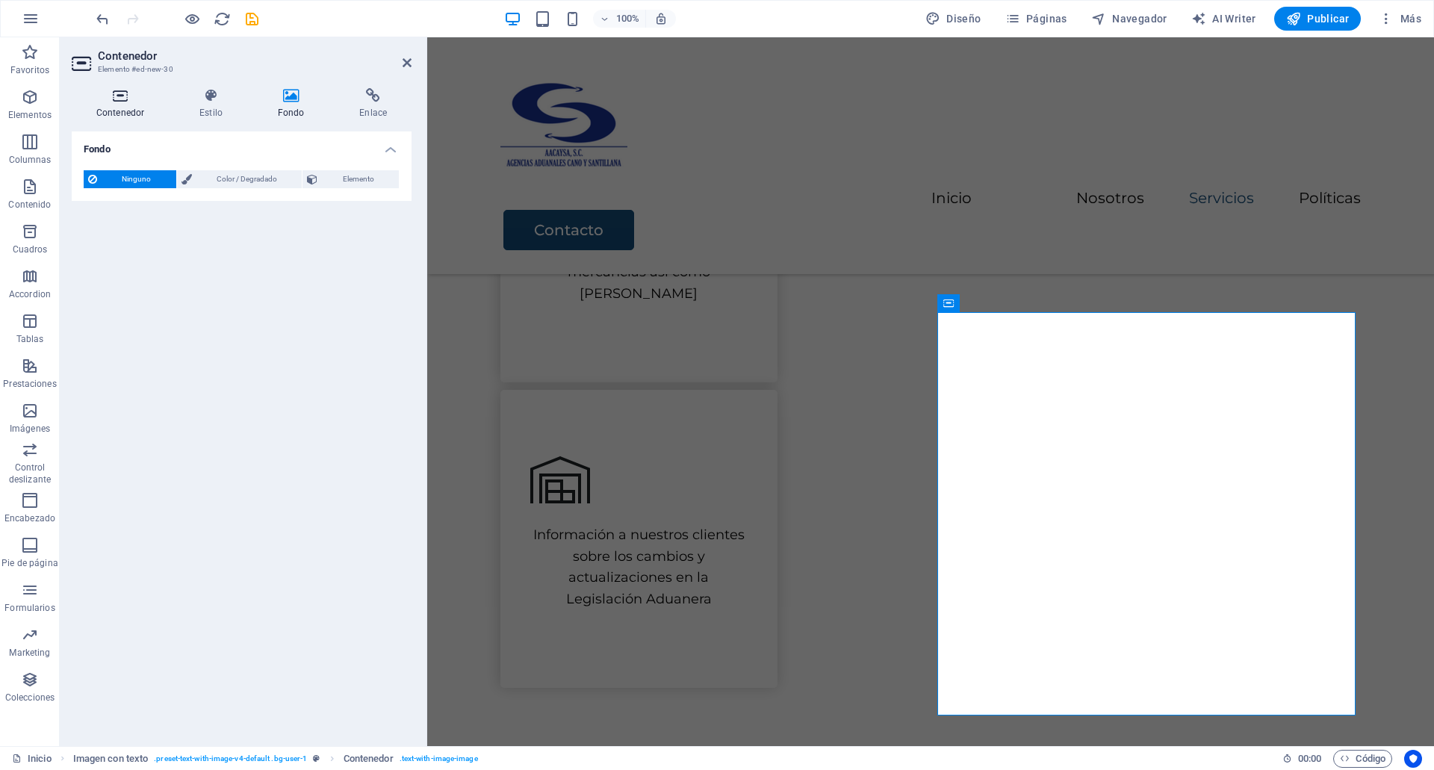
click at [129, 110] on h4 "Contenedor" at bounding box center [123, 103] width 103 height 31
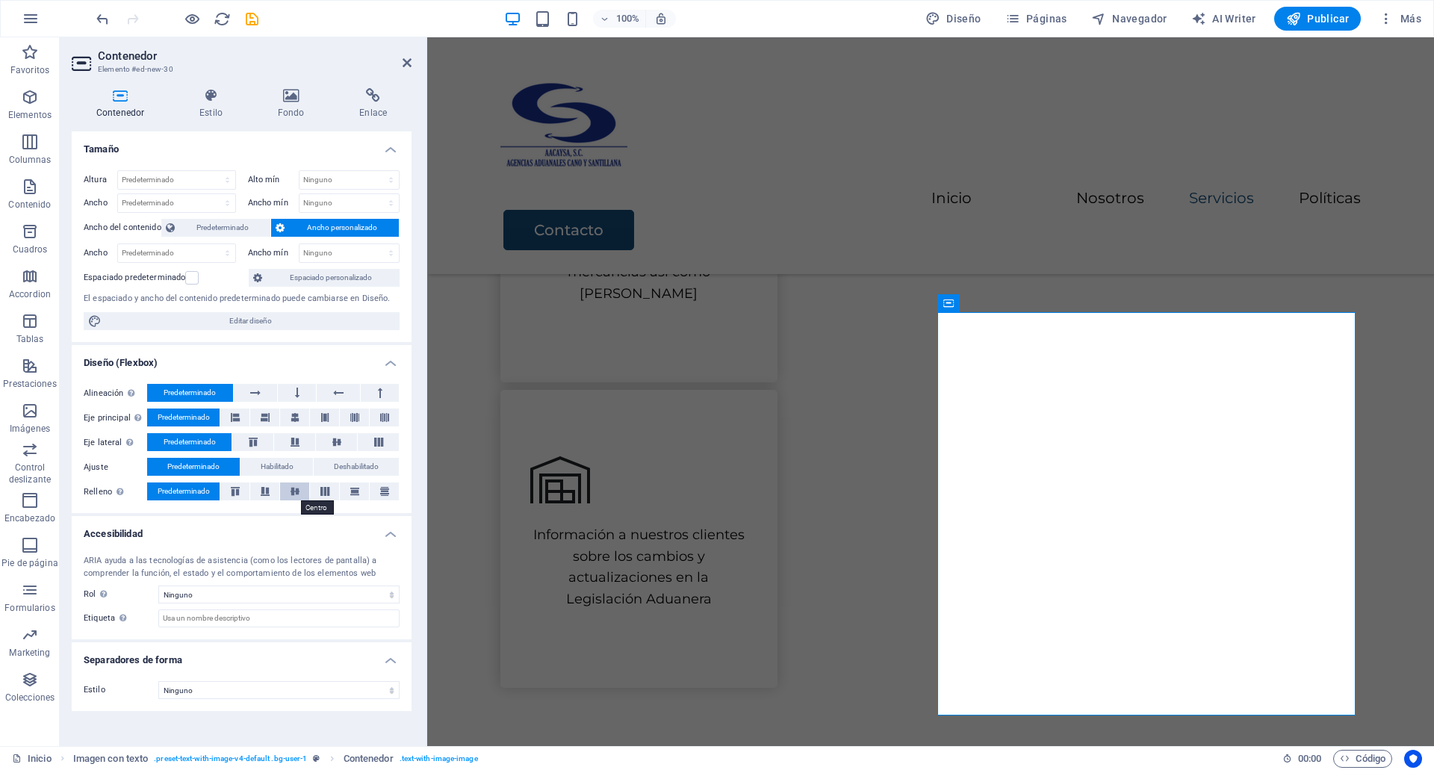
click at [287, 498] on button at bounding box center [294, 491] width 29 height 18
click at [947, 296] on icon at bounding box center [948, 303] width 10 height 18
click at [1107, 237] on div "Principales Servicios Lorem ipsum dolor sit amet, consectetur adipiscing elit, …" at bounding box center [930, 203] width 1006 height 1147
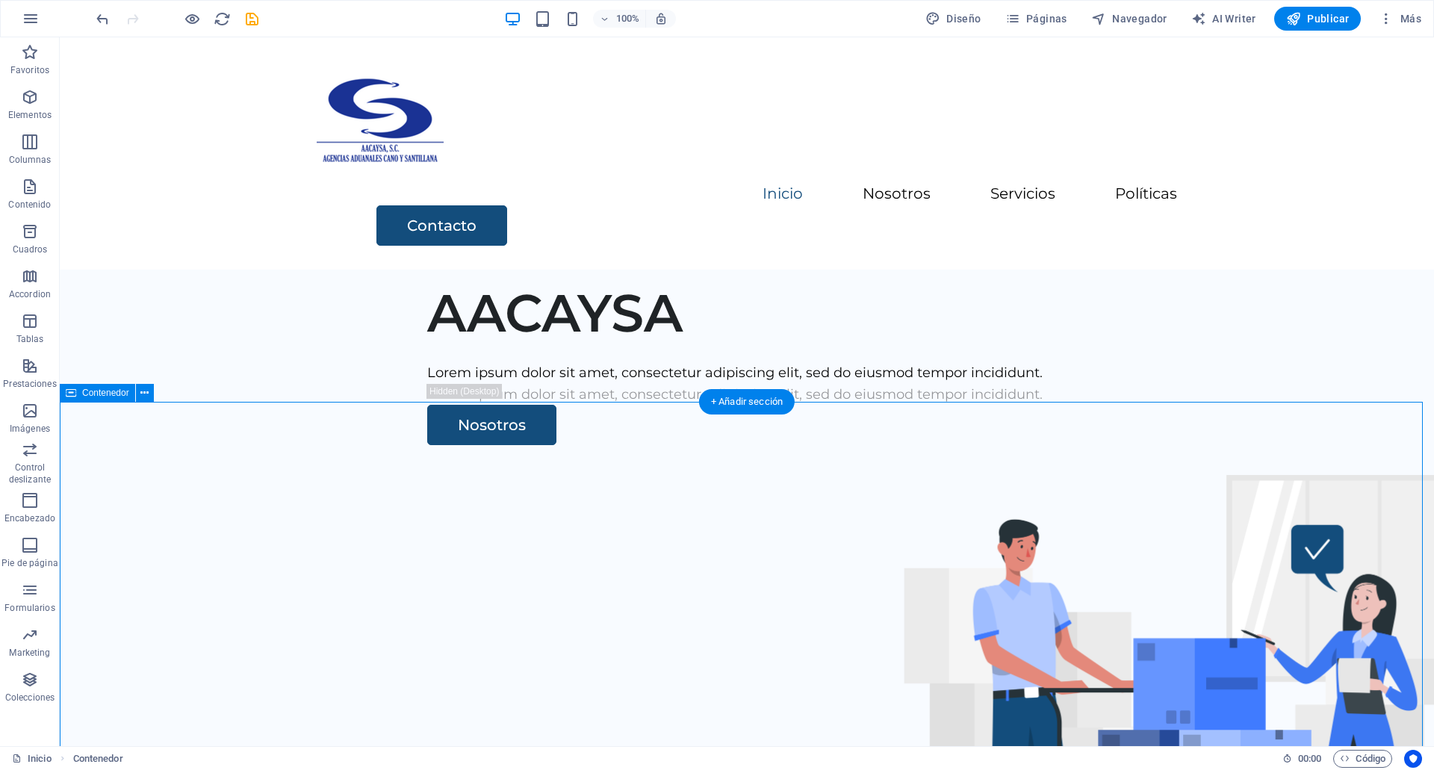
scroll to position [0, 0]
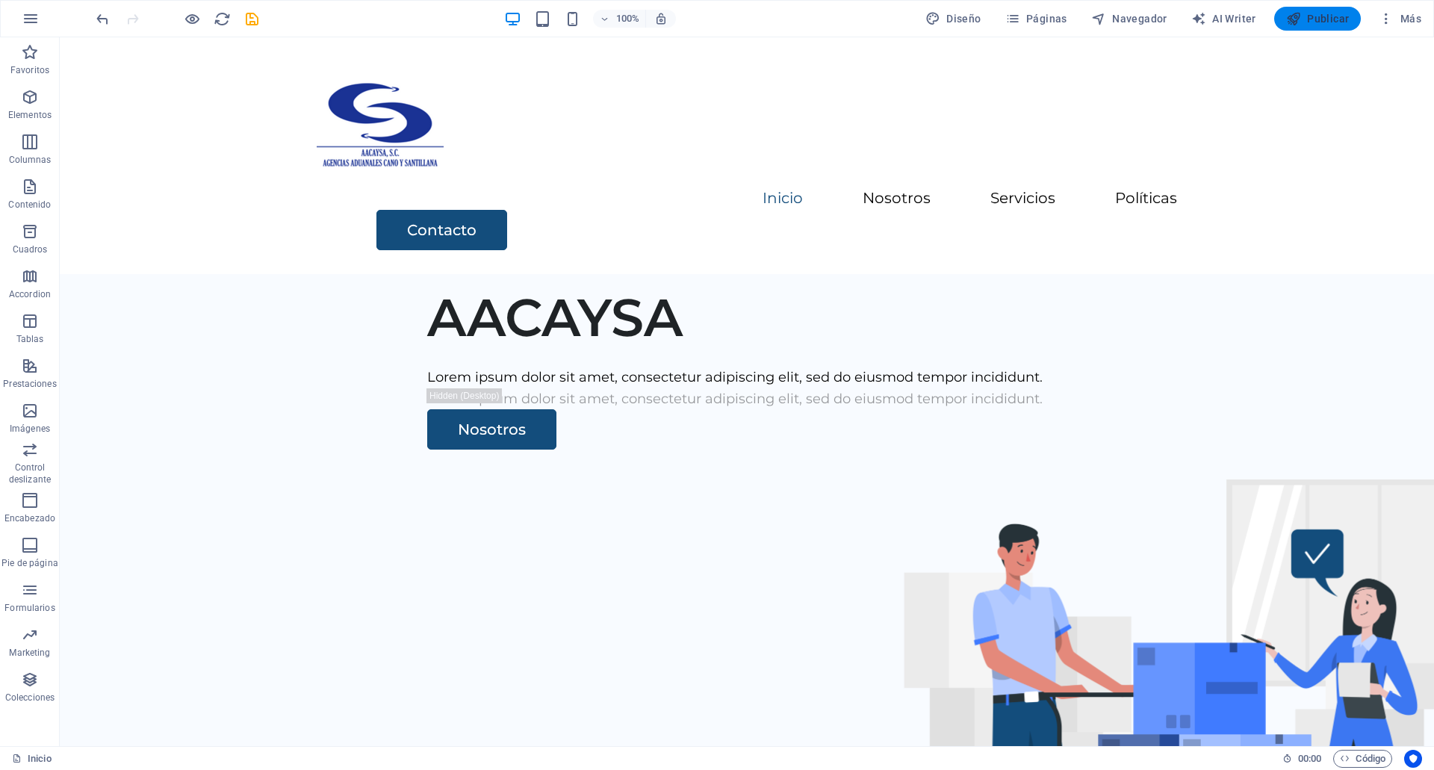
click at [1295, 9] on button "Publicar" at bounding box center [1317, 19] width 87 height 24
checkbox input "false"
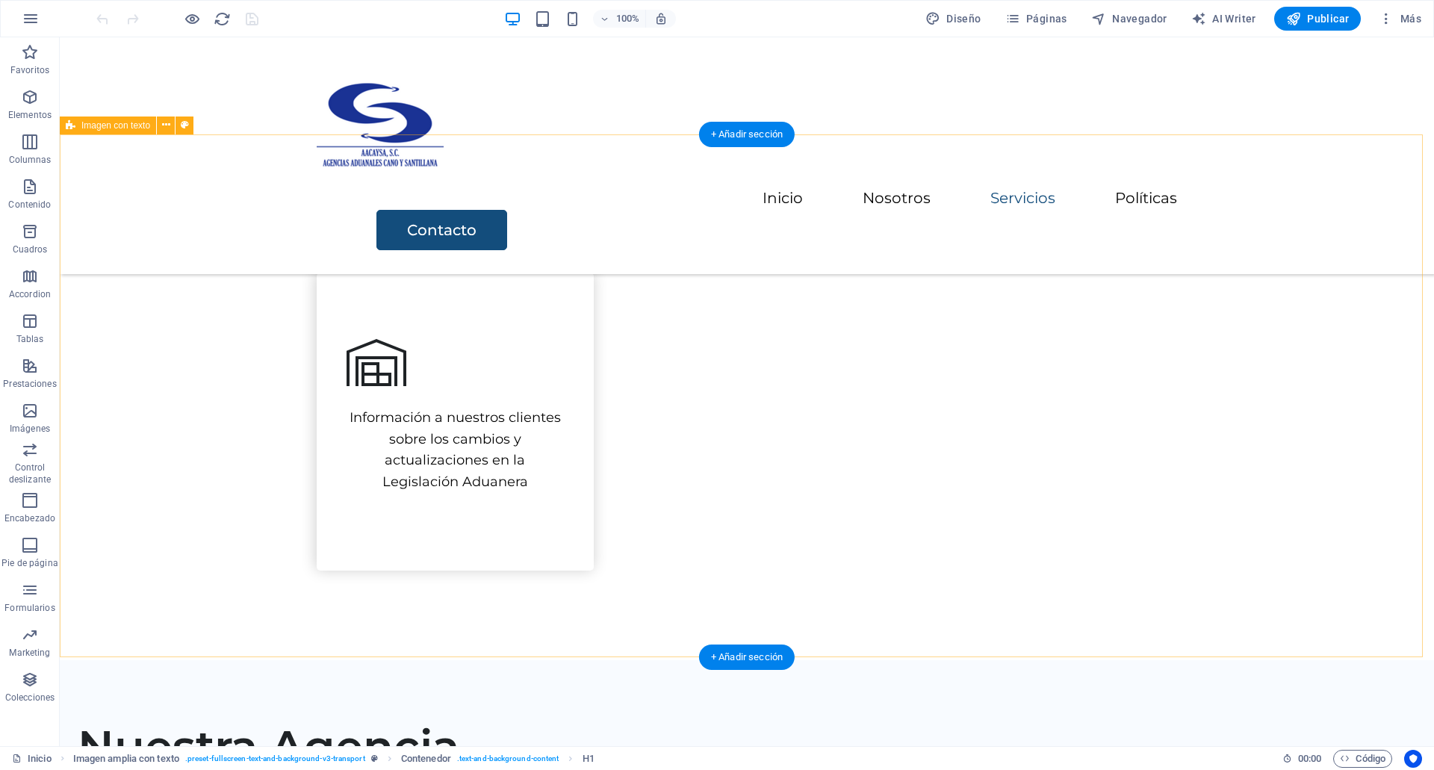
scroll to position [1097, 0]
drag, startPoint x: 441, startPoint y: 468, endPoint x: 396, endPoint y: 439, distance: 53.4
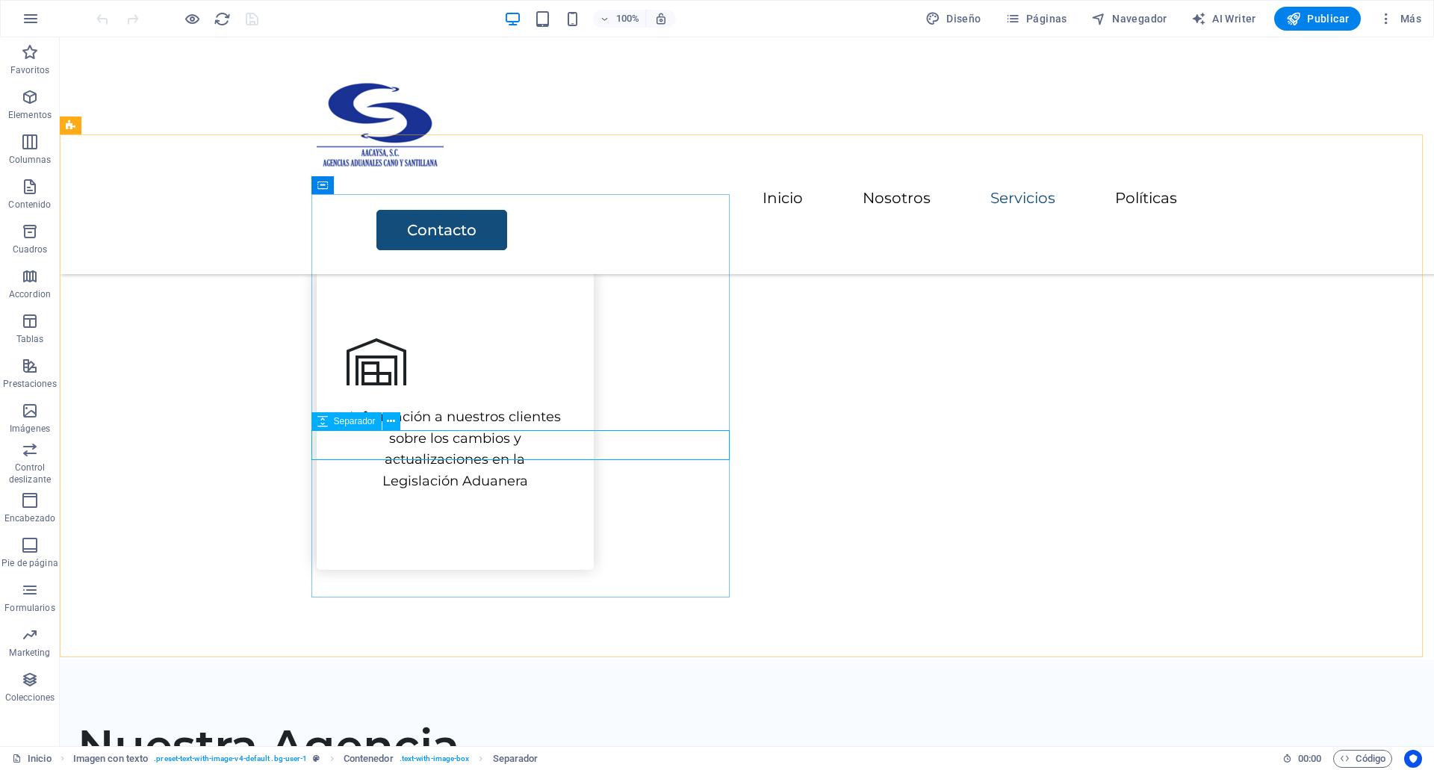
click at [322, 423] on icon at bounding box center [322, 421] width 10 height 18
click at [394, 417] on icon at bounding box center [391, 422] width 8 height 16
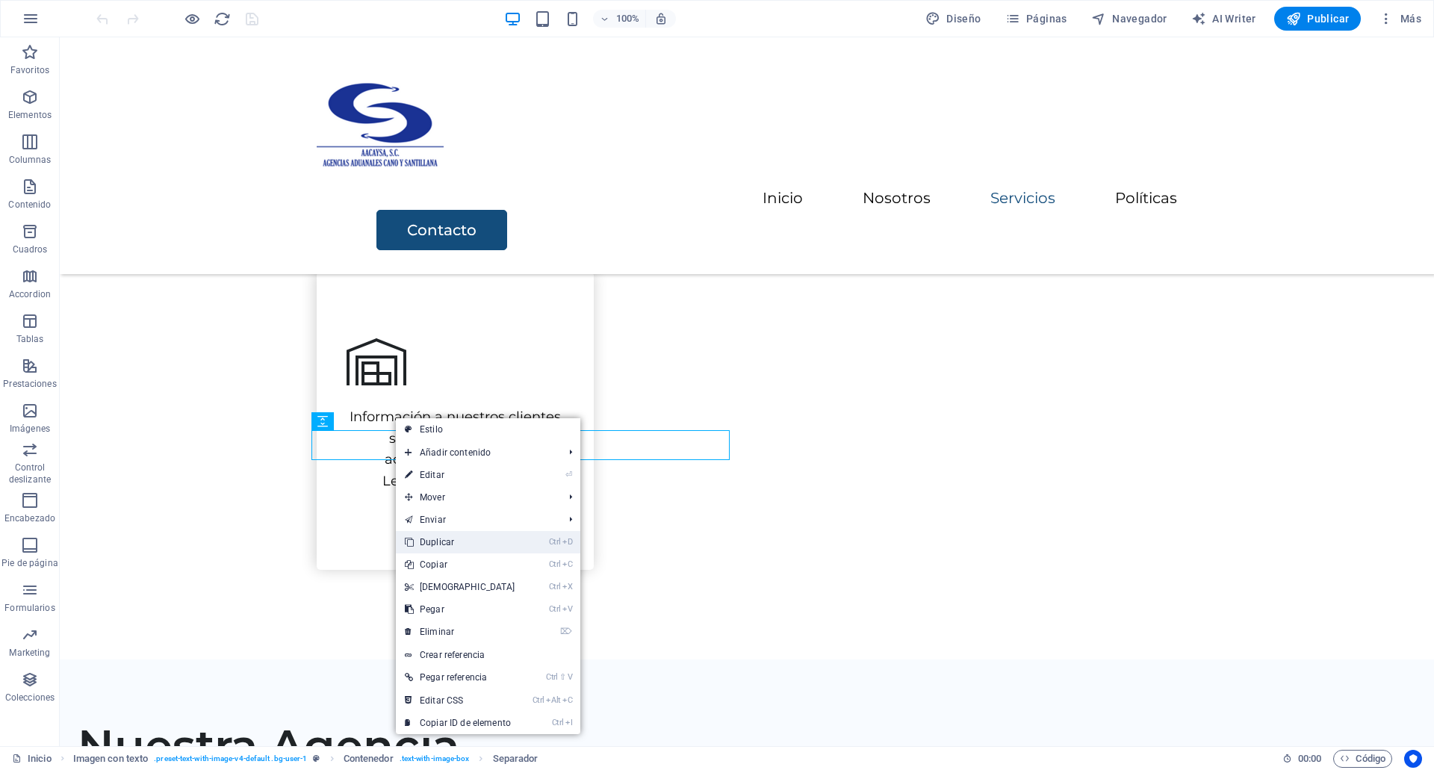
click at [473, 543] on link "Ctrl D Duplicar" at bounding box center [460, 542] width 128 height 22
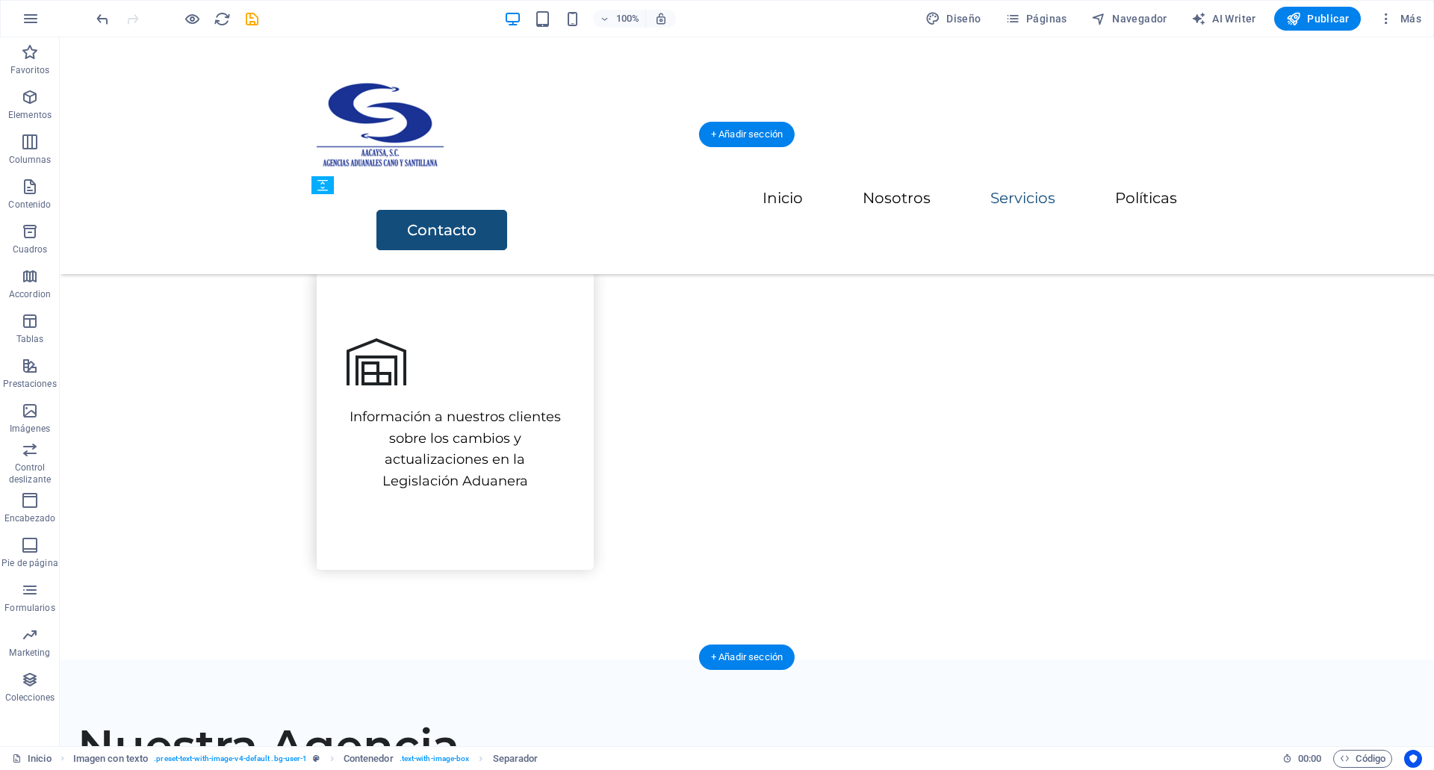
drag, startPoint x: 380, startPoint y: 474, endPoint x: 350, endPoint y: 338, distance: 139.1
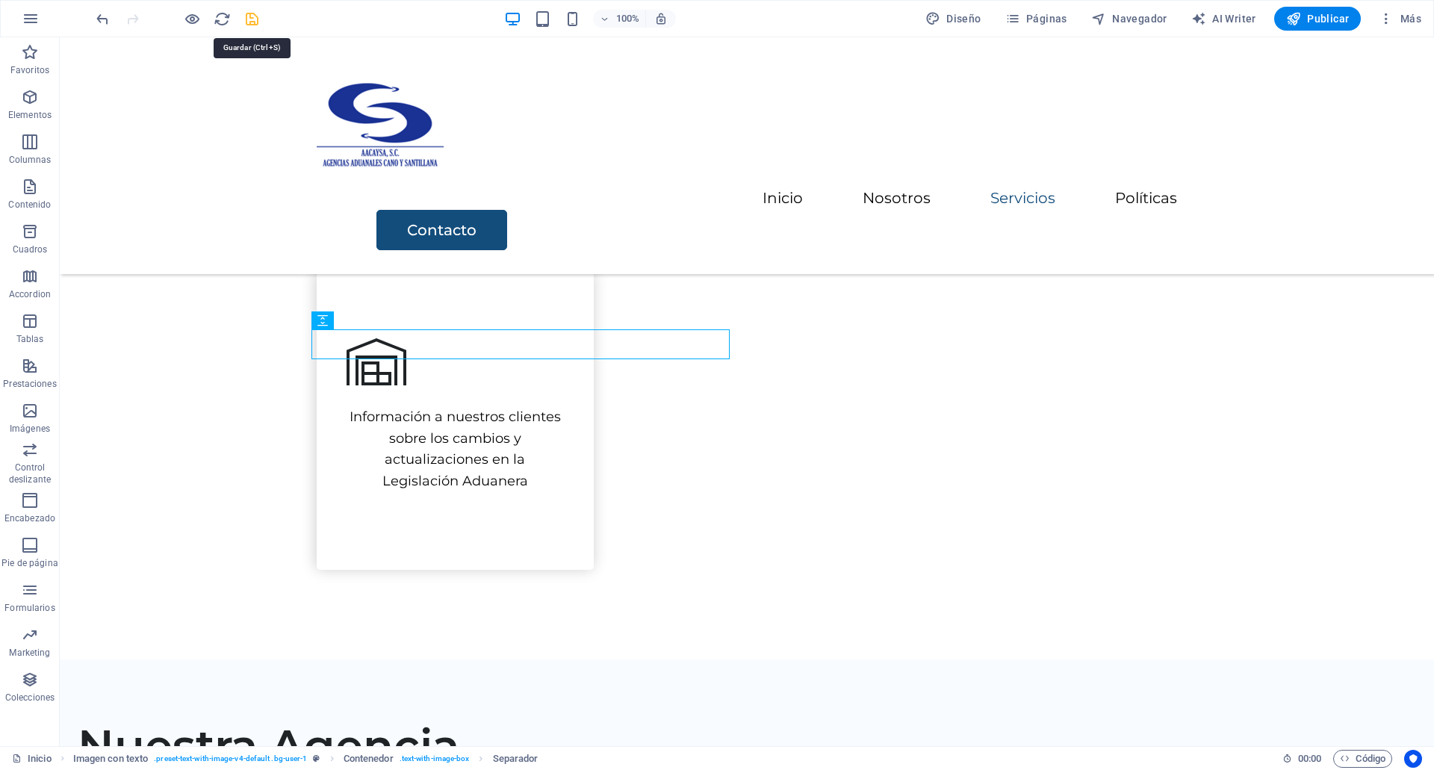
click at [243, 16] on icon "save" at bounding box center [251, 18] width 17 height 17
checkbox input "false"
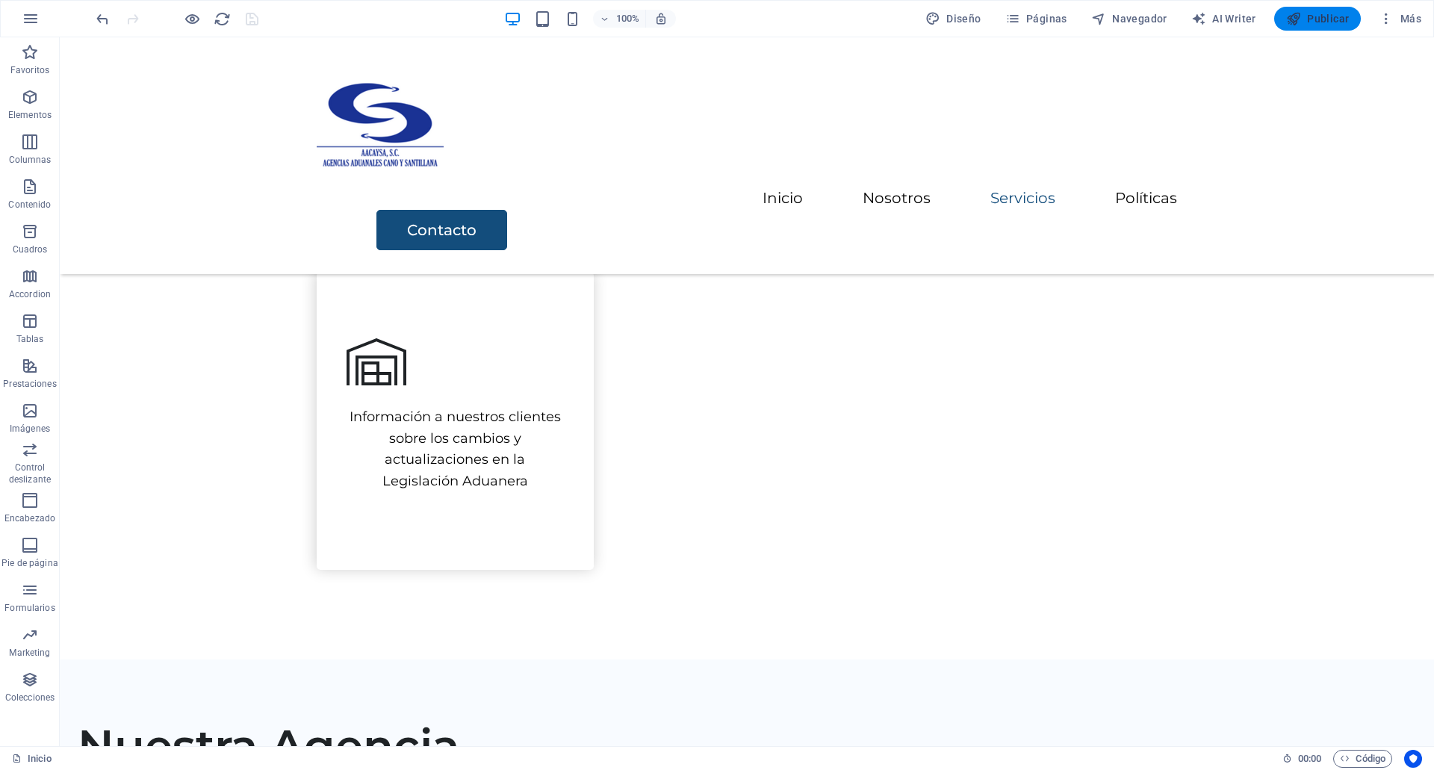
click at [1293, 16] on icon "button" at bounding box center [1293, 18] width 15 height 15
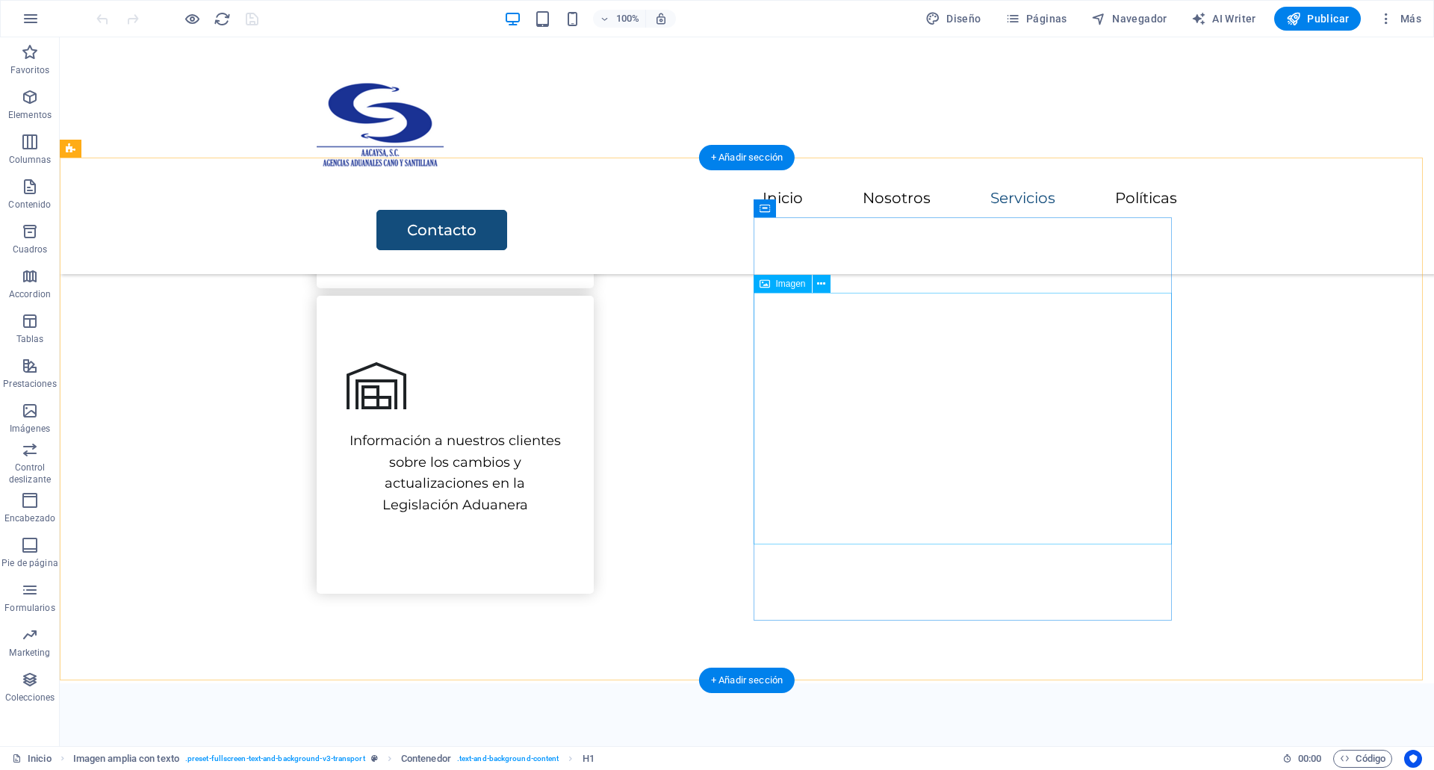
scroll to position [1074, 0]
select select "px"
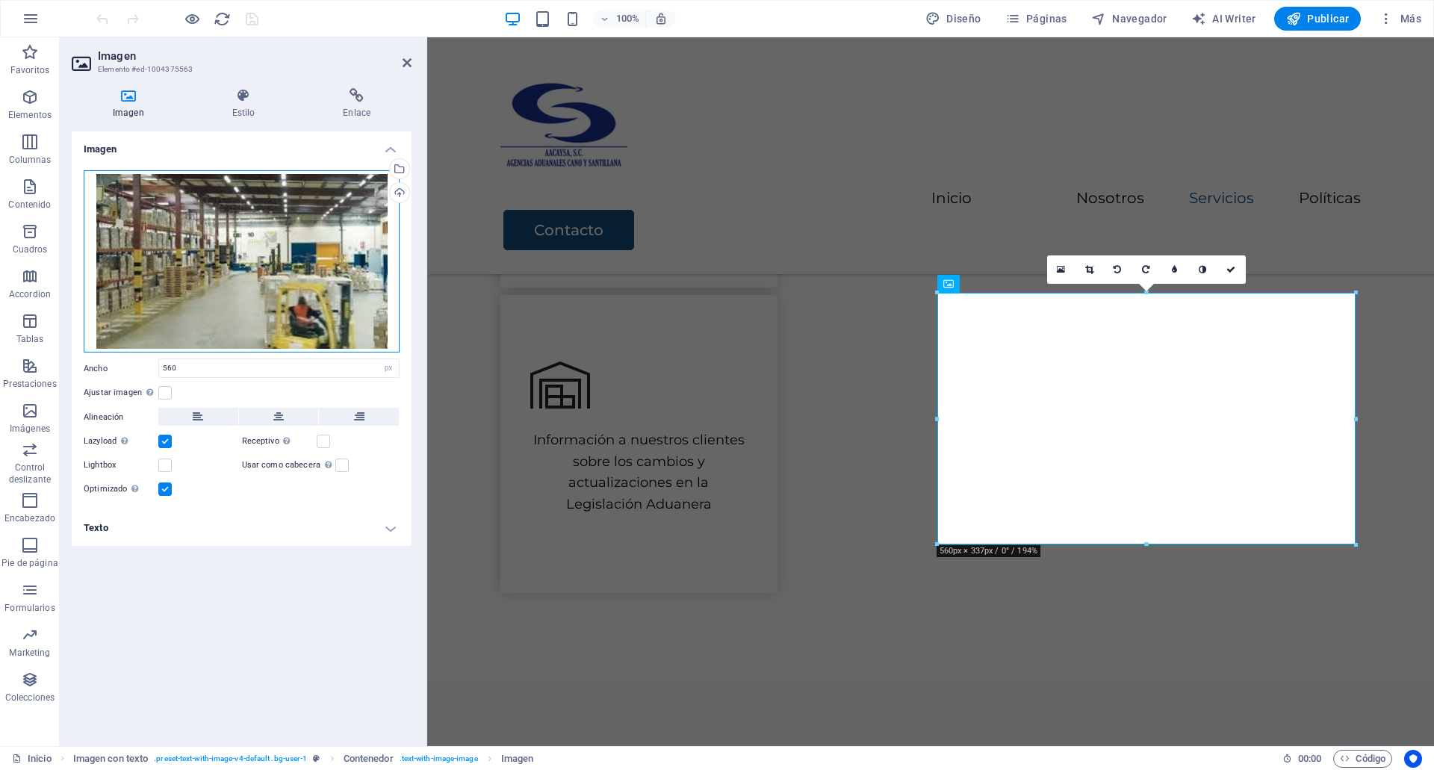
click at [215, 273] on div "Arrastra archivos aquí, haz clic para escoger archivos o selecciona archivos de…" at bounding box center [242, 261] width 316 height 183
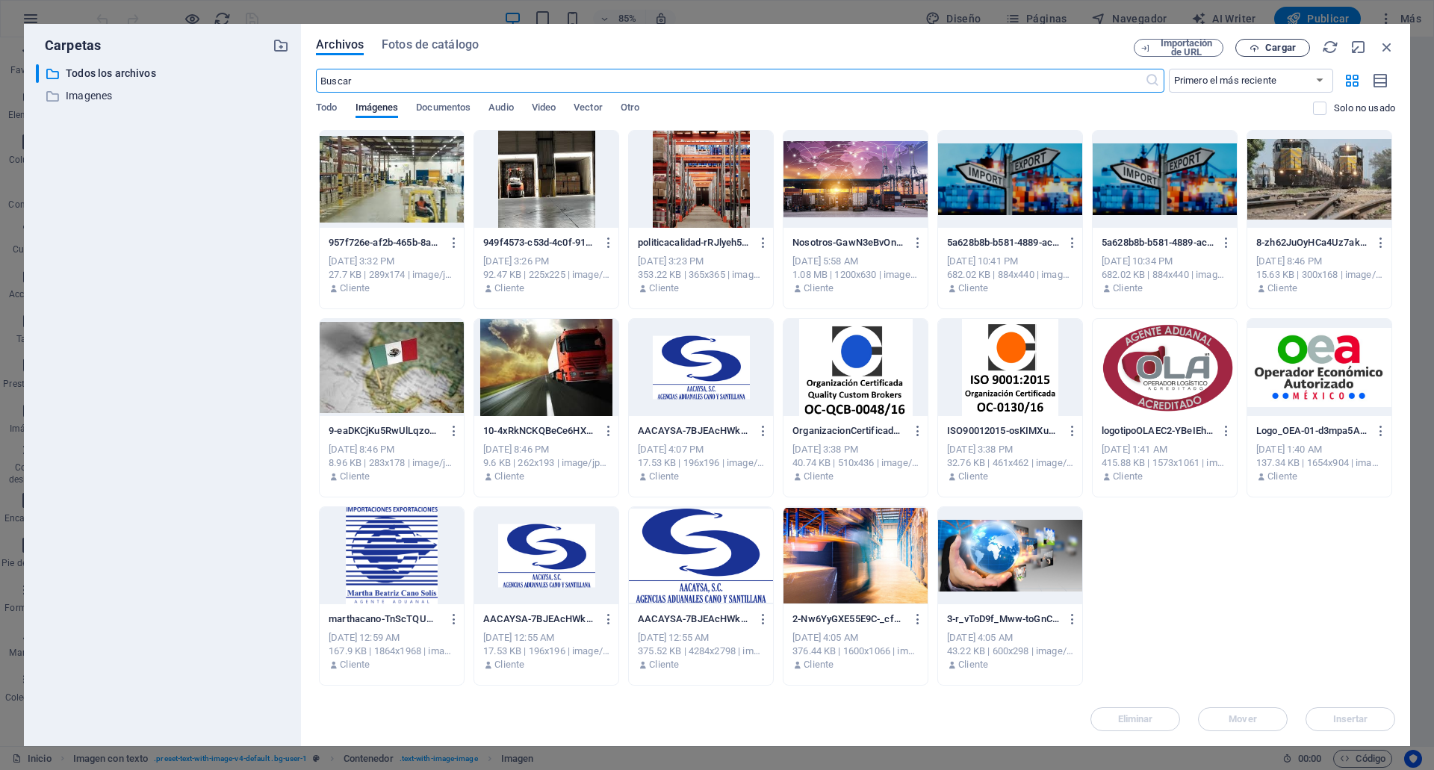
click at [1279, 47] on span "Cargar" at bounding box center [1280, 47] width 31 height 9
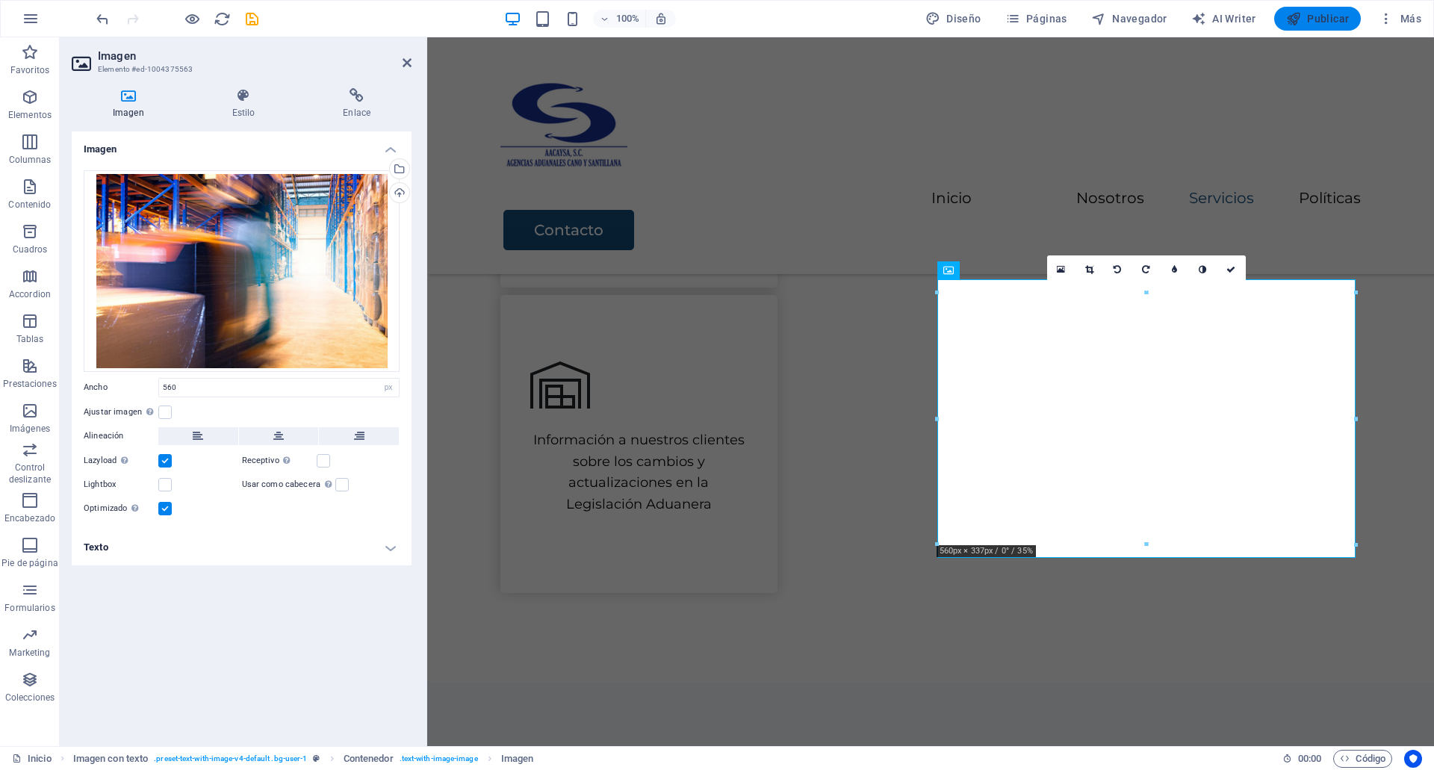
click at [1290, 13] on icon "button" at bounding box center [1293, 18] width 15 height 15
checkbox input "false"
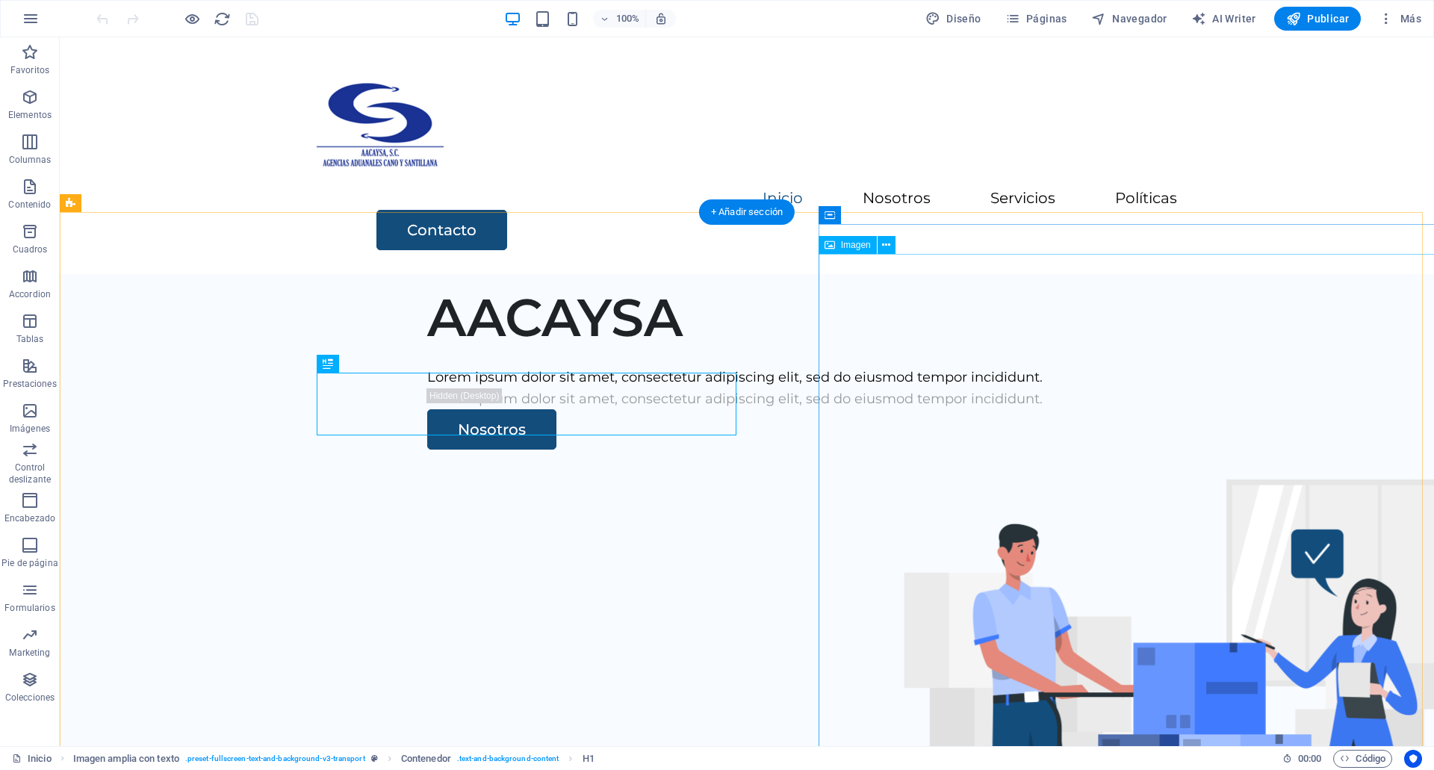
click at [1008, 479] on figure at bounding box center [1184, 729] width 709 height 500
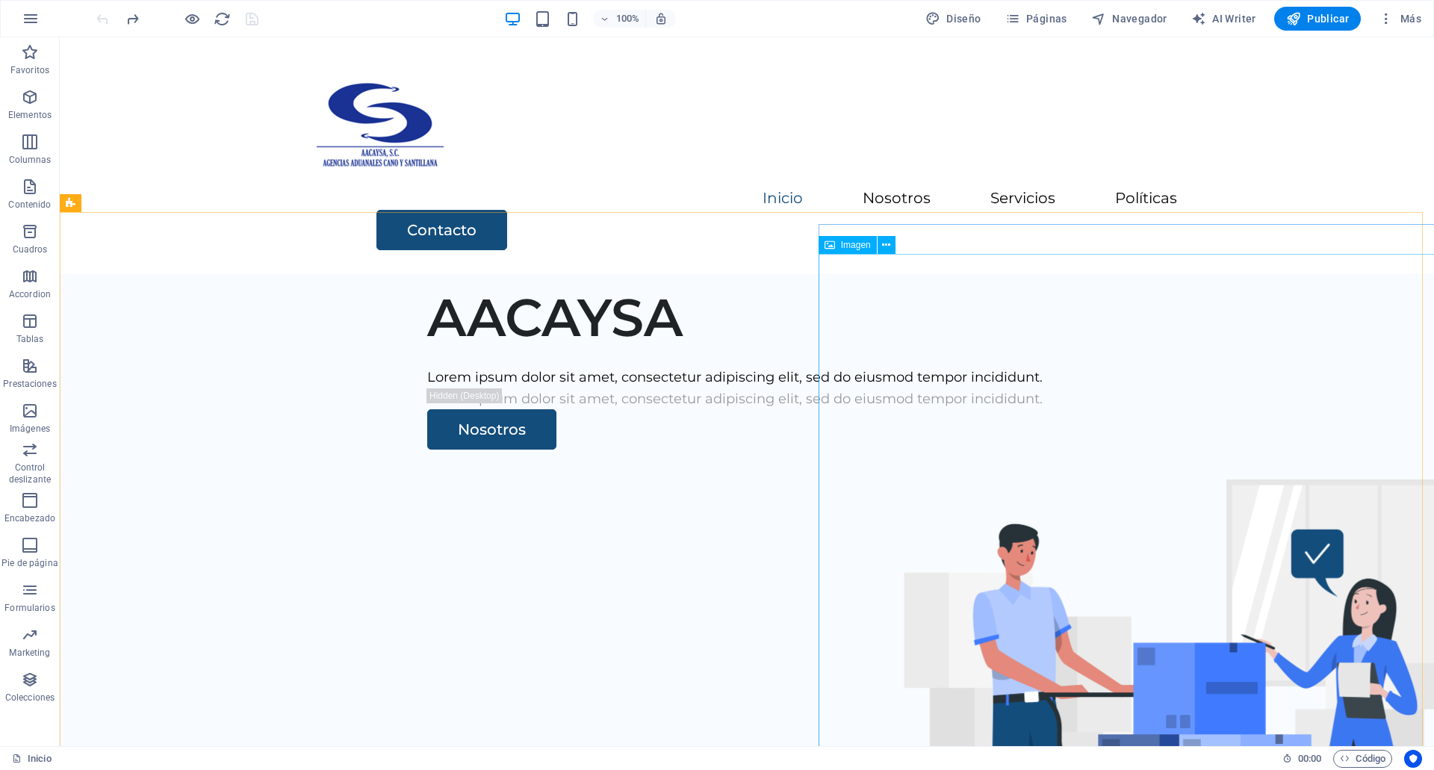
click at [854, 246] on span "Imagen" at bounding box center [856, 244] width 30 height 9
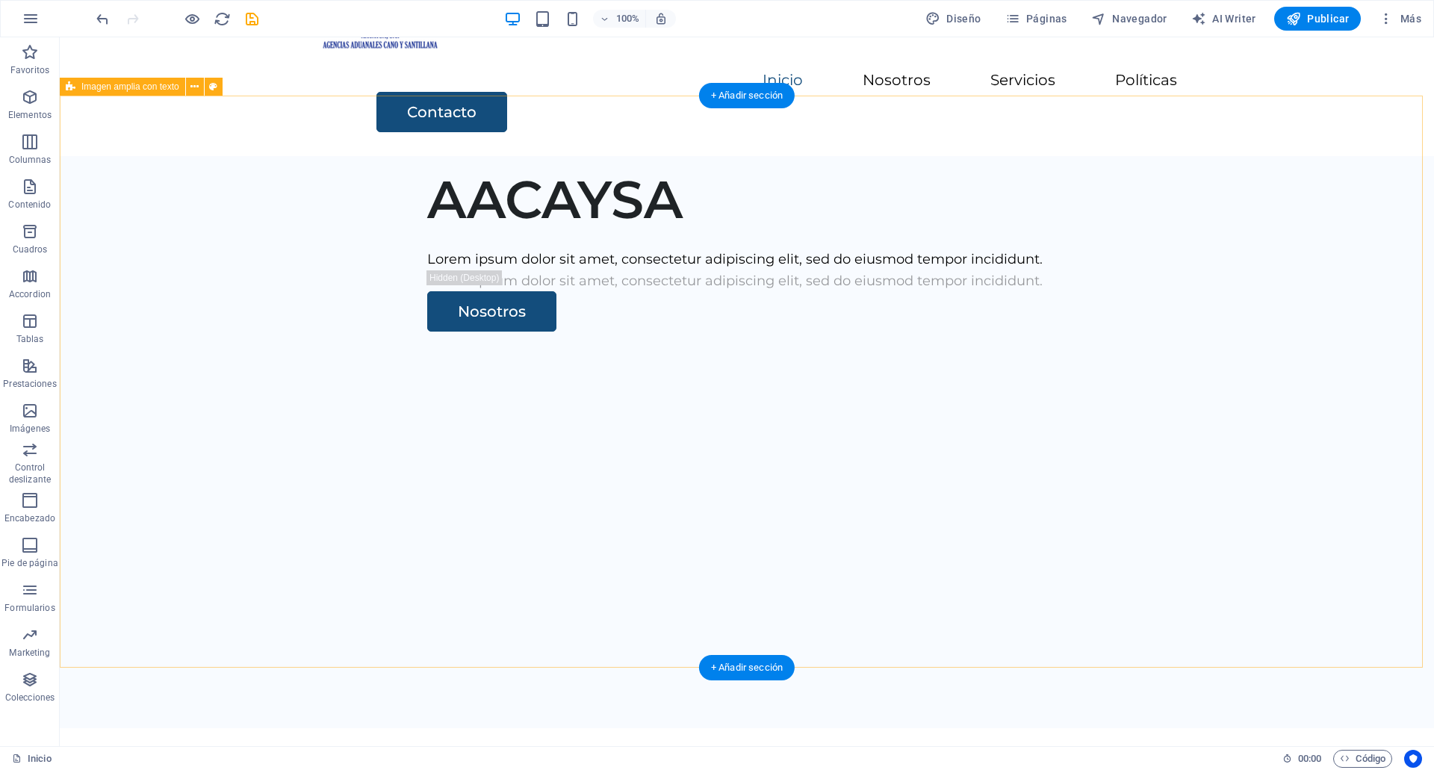
scroll to position [120, 0]
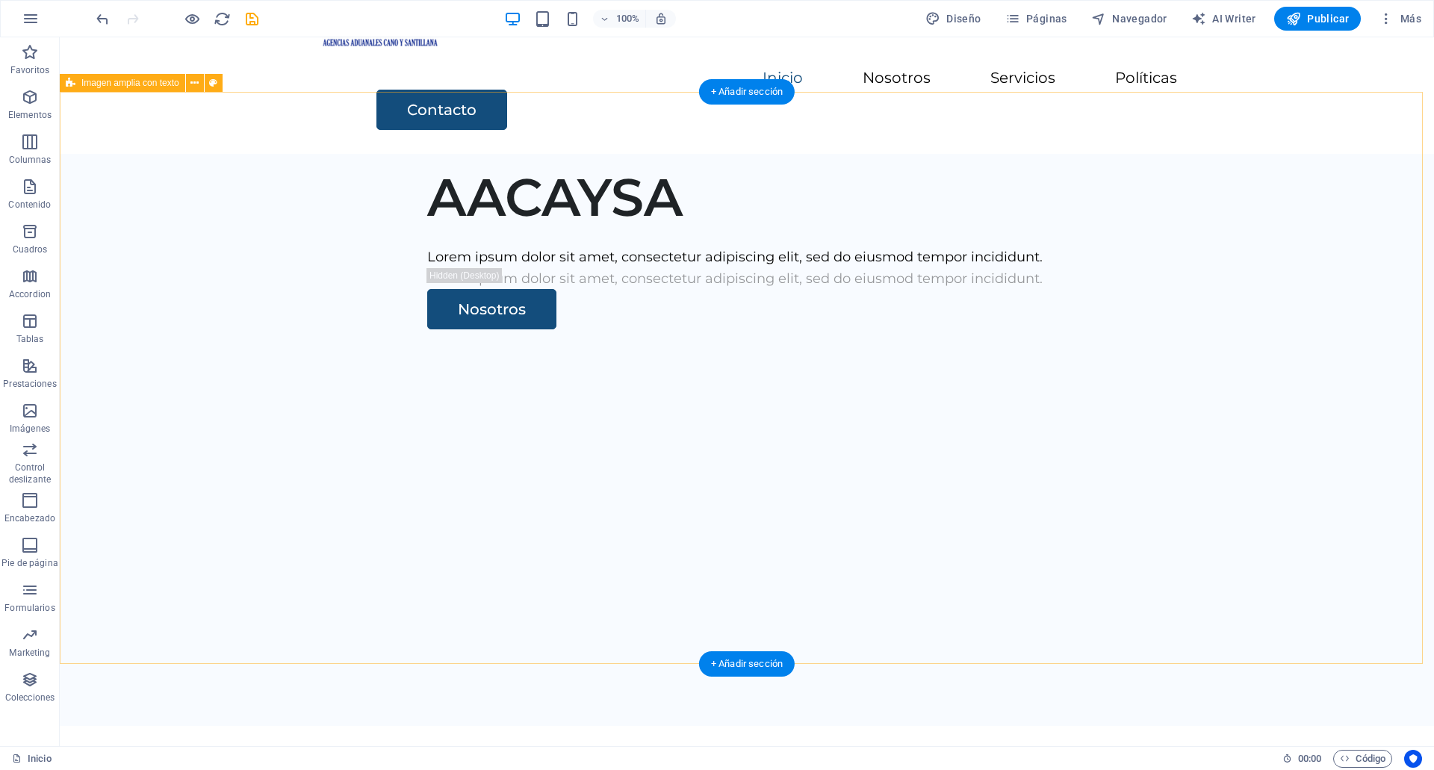
click at [906, 429] on div "AACAYSA Lorem ipsum dolor sit amet, consectetur adipiscing elit, sed do eiusmod…" at bounding box center [747, 440] width 1374 height 572
select select "px"
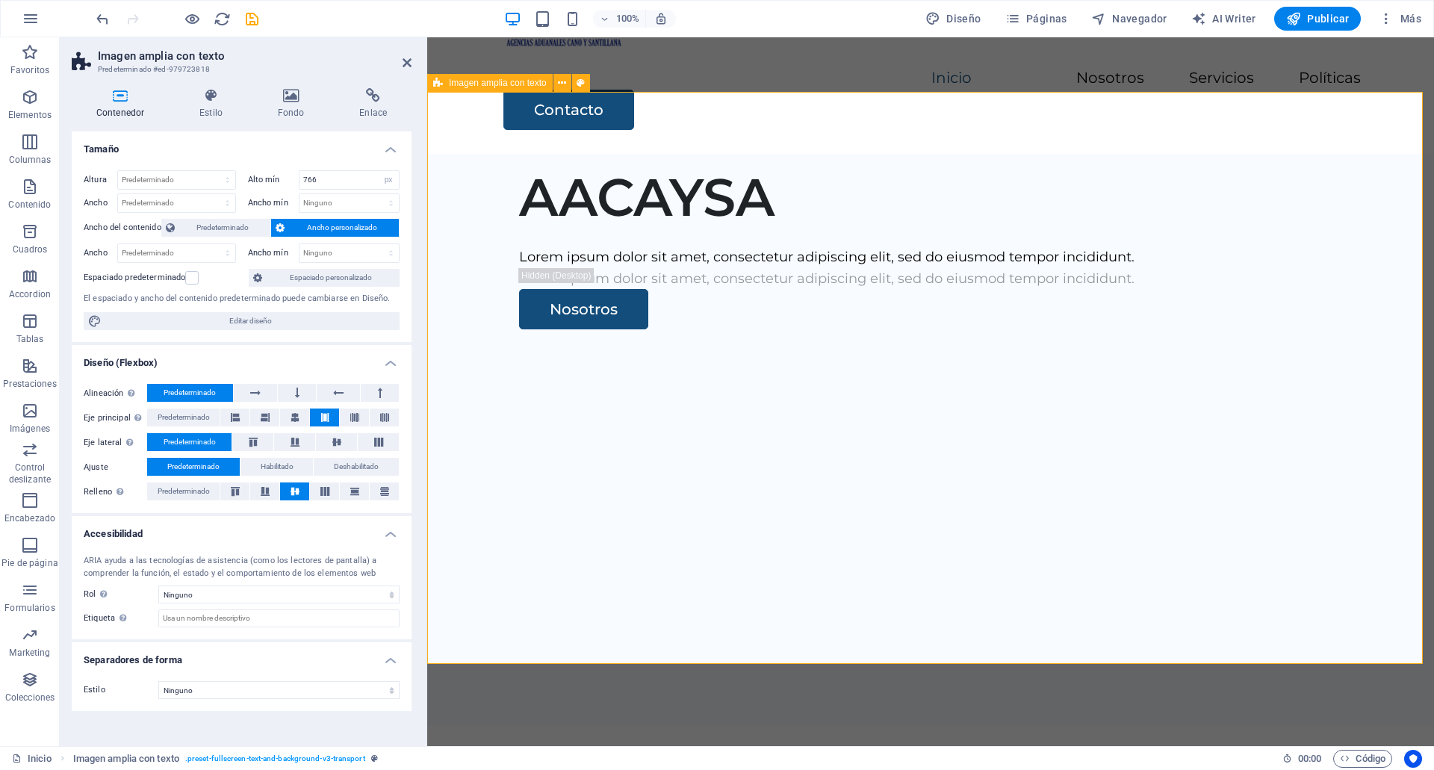
click at [441, 154] on div "AACAYSA Lorem ipsum dolor sit amet, consectetur adipiscing elit, sed do eiusmod…" at bounding box center [930, 440] width 1006 height 572
click at [205, 70] on h3 "Predeterminado #ed-979723818" at bounding box center [240, 69] width 284 height 13
click at [247, 323] on span "Editar diseño" at bounding box center [250, 321] width 289 height 18
select select "rem"
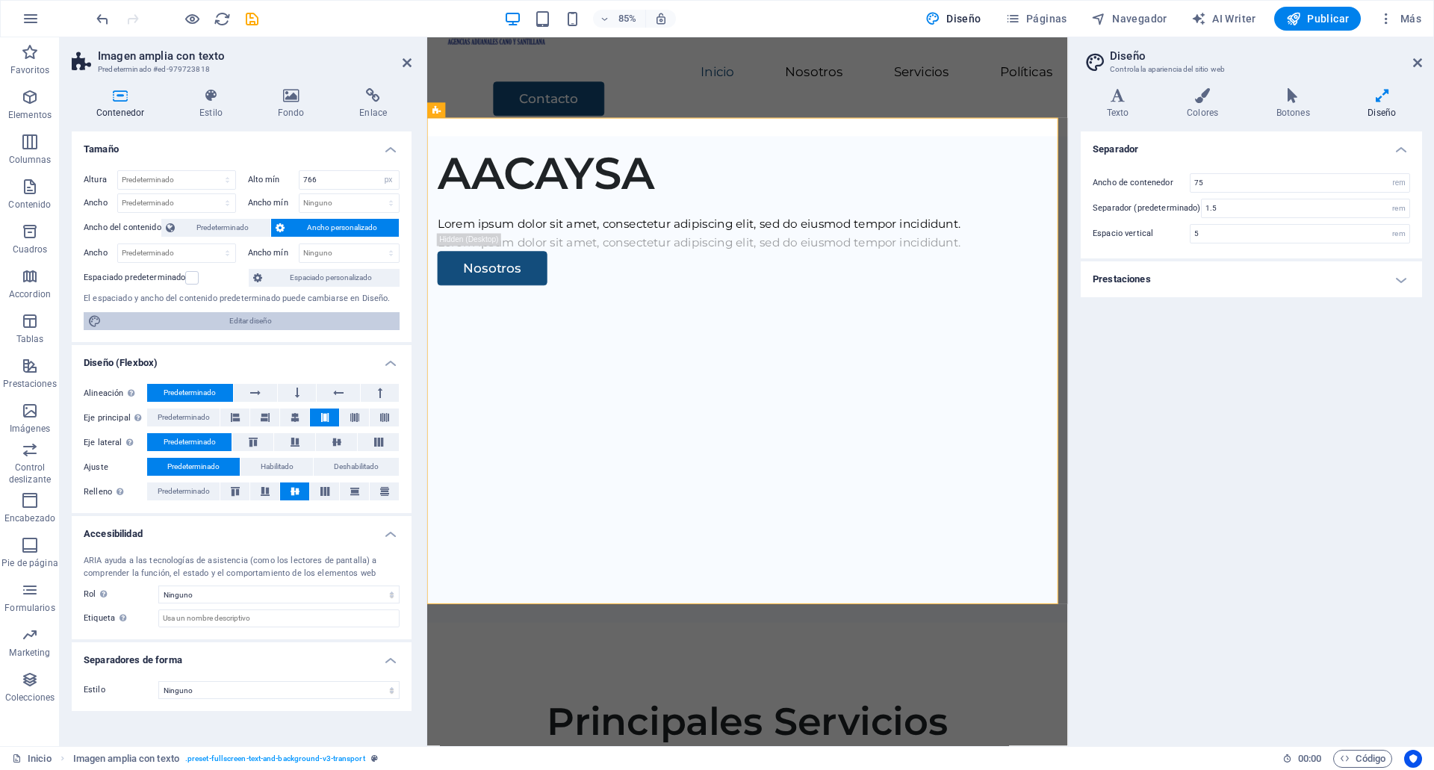
click at [247, 323] on span "Editar diseño" at bounding box center [250, 321] width 289 height 18
click at [1416, 64] on icon at bounding box center [1417, 63] width 9 height 12
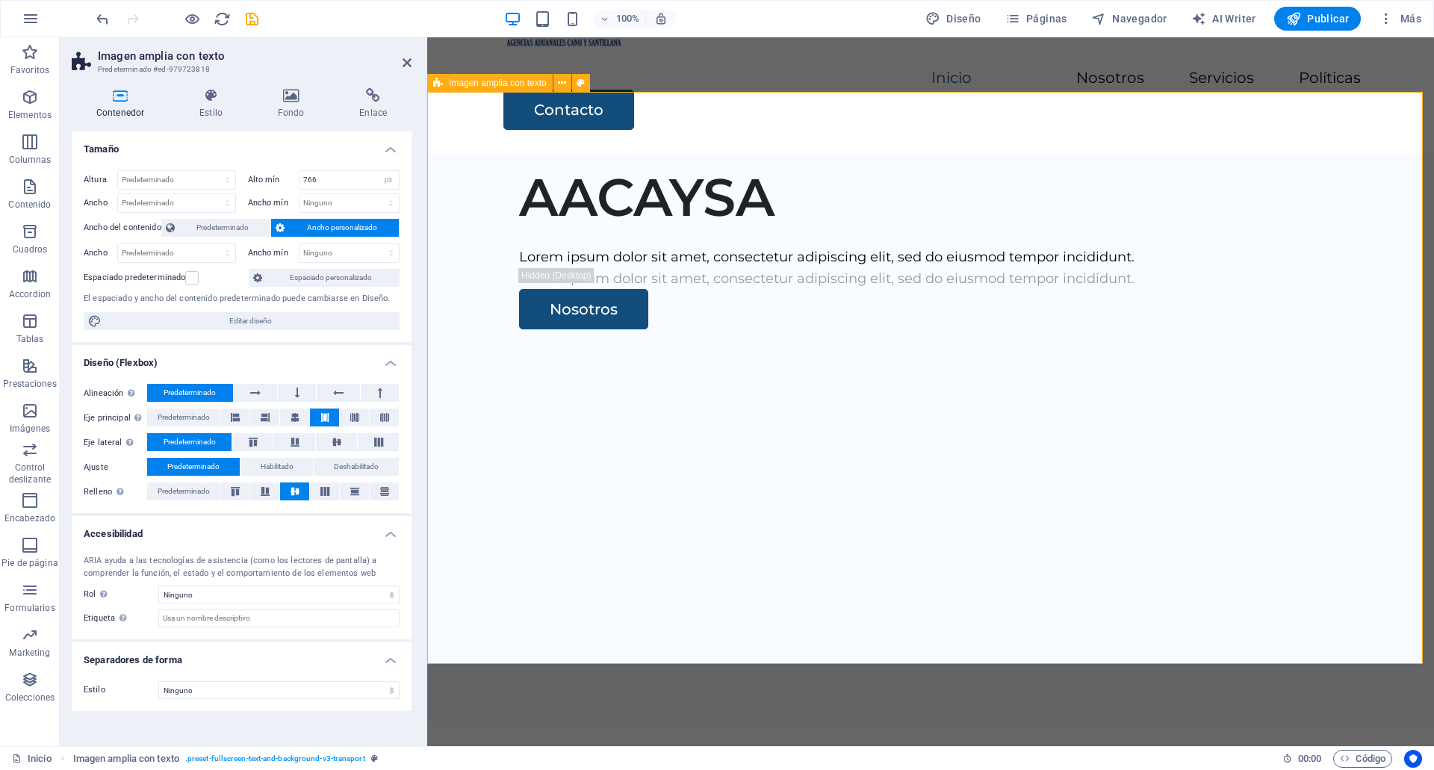
click at [1126, 198] on div "AACAYSA Lorem ipsum dolor sit amet, consectetur adipiscing elit, sed do eiusmod…" at bounding box center [930, 440] width 1006 height 572
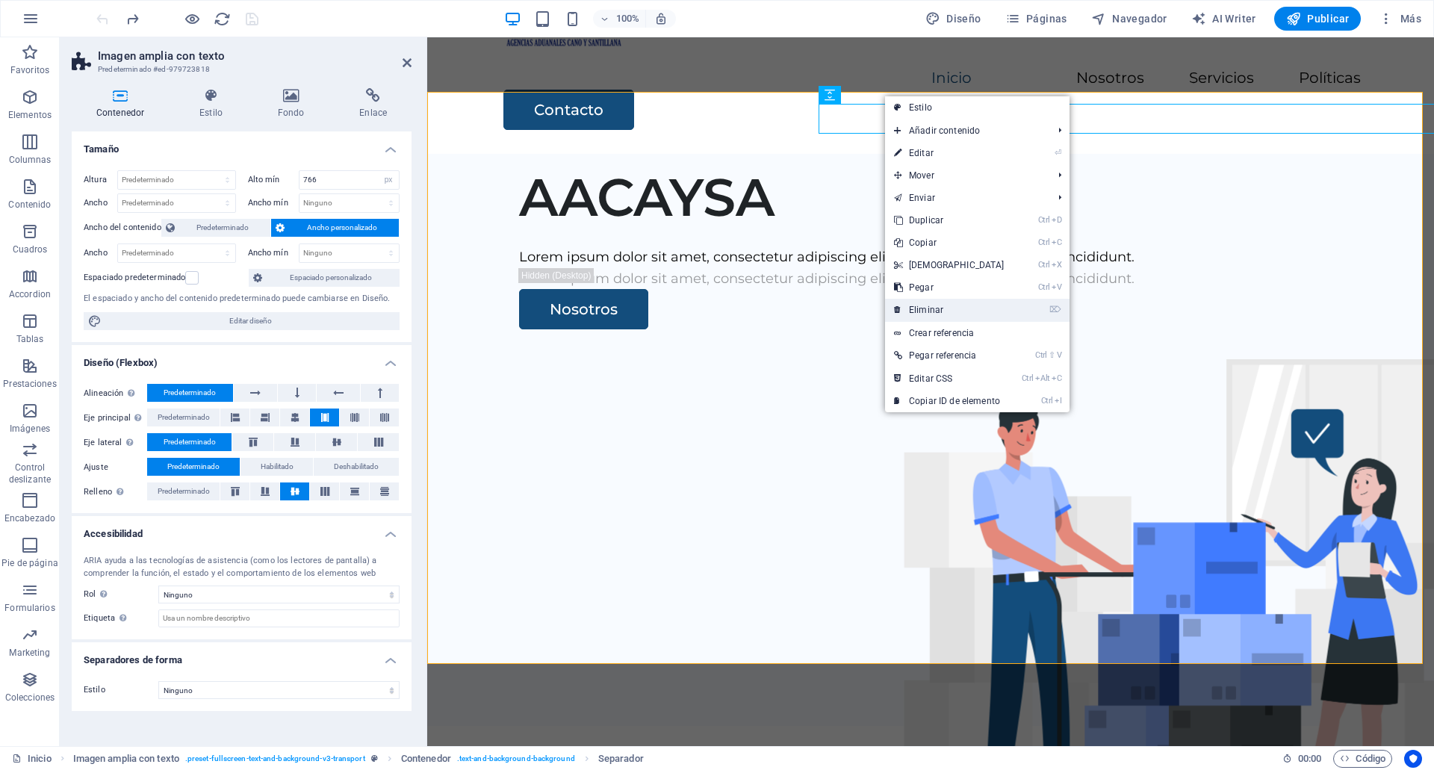
click at [926, 302] on link "⌦ Eliminar" at bounding box center [949, 310] width 128 height 22
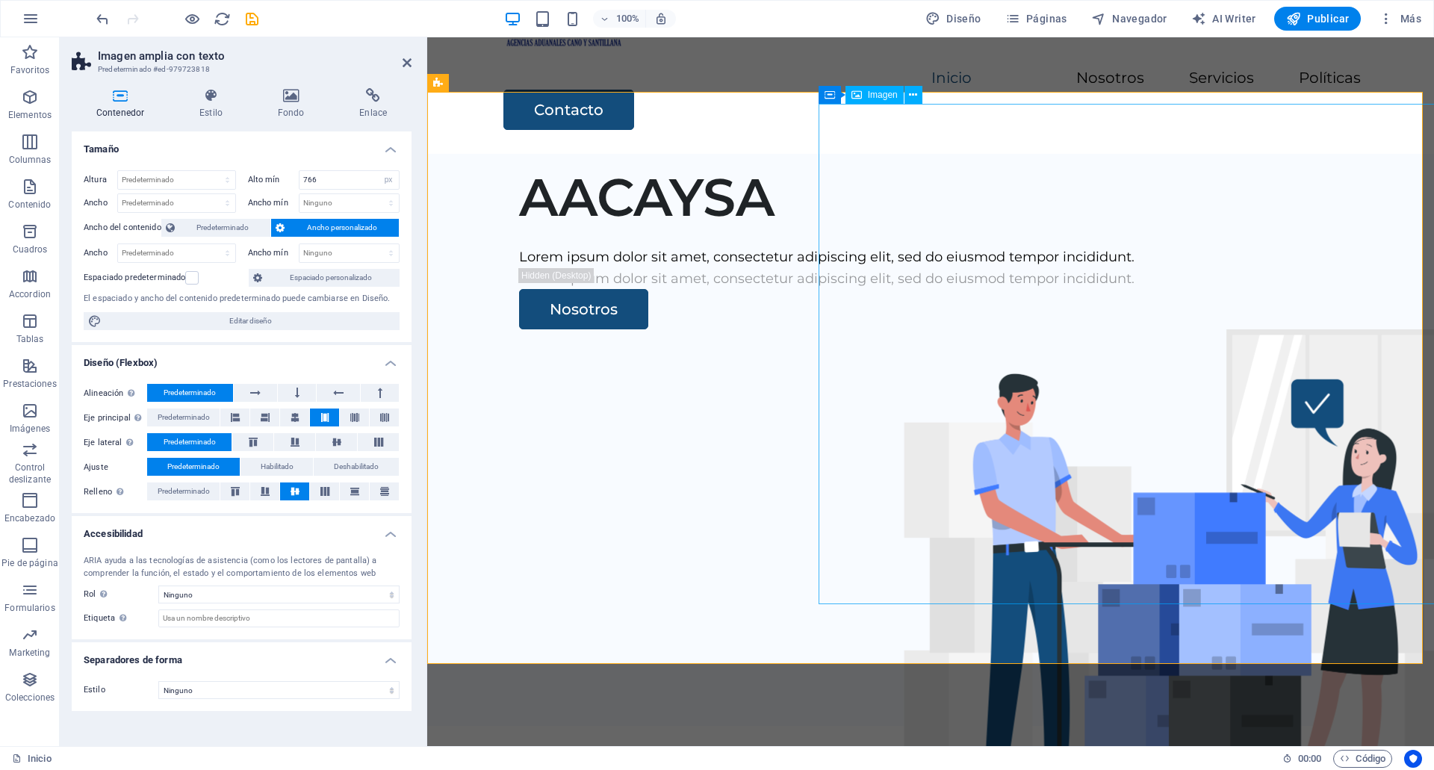
click at [991, 329] on figure at bounding box center [1184, 579] width 709 height 500
select select "px"
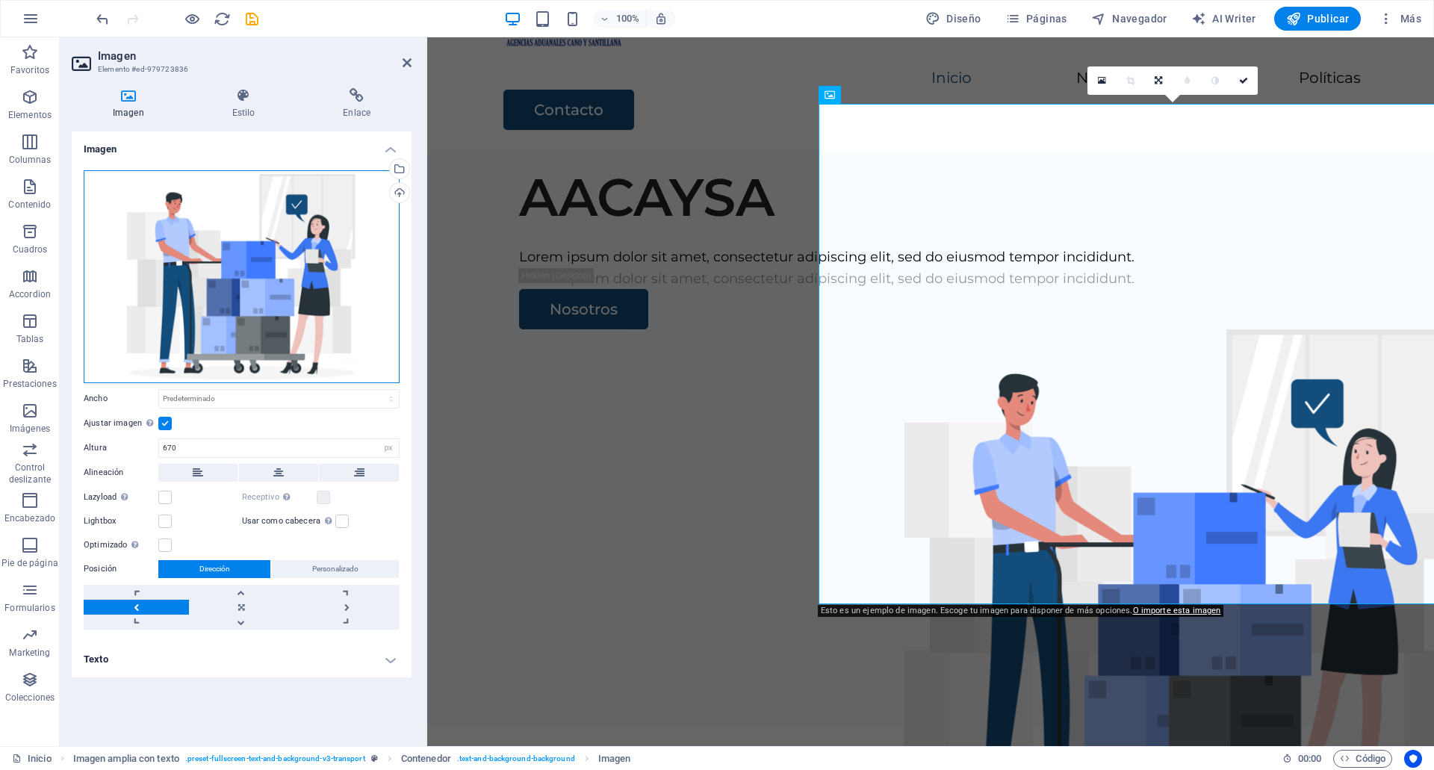
click at [190, 301] on div "Arrastra archivos aquí, haz clic para escoger archivos o selecciona archivos de…" at bounding box center [242, 276] width 316 height 213
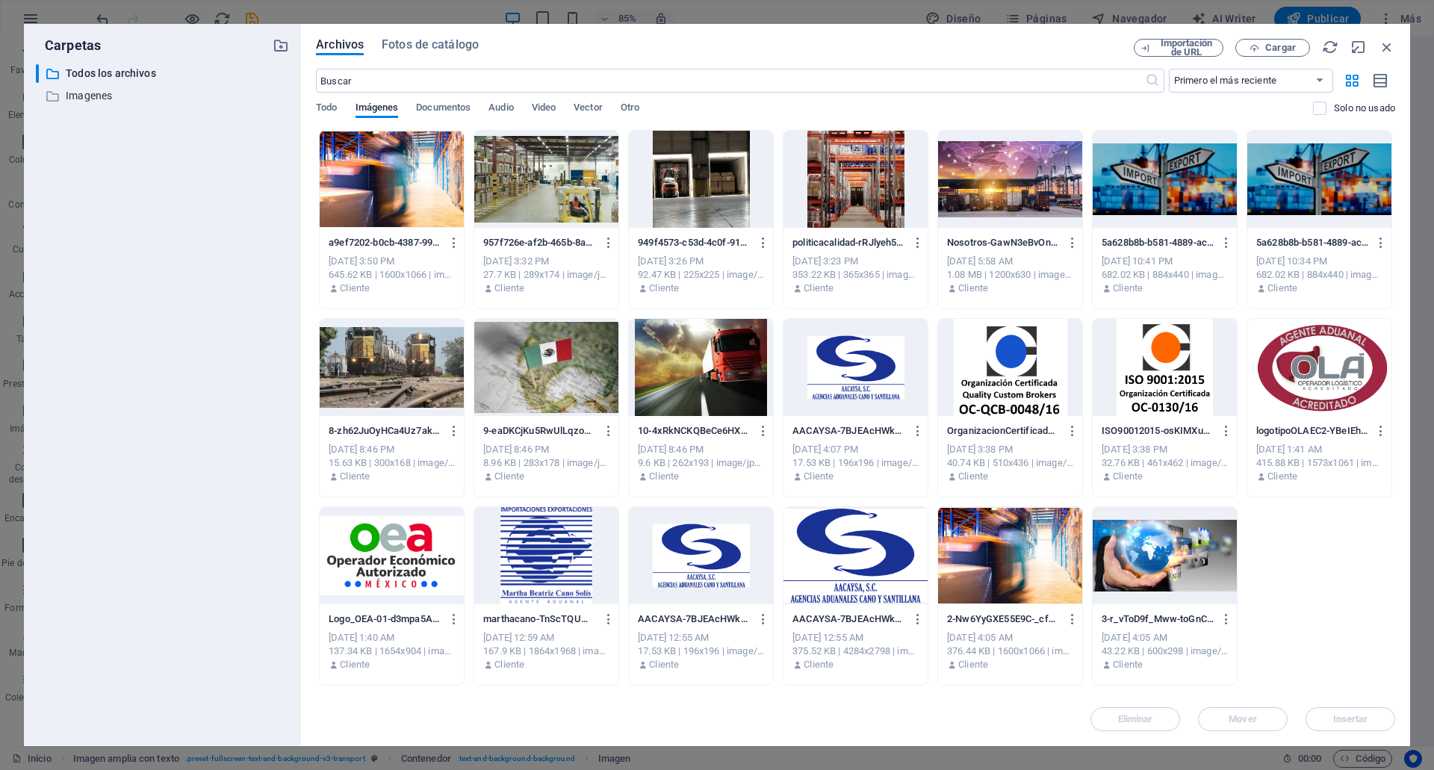
click at [382, 201] on div at bounding box center [392, 179] width 144 height 97
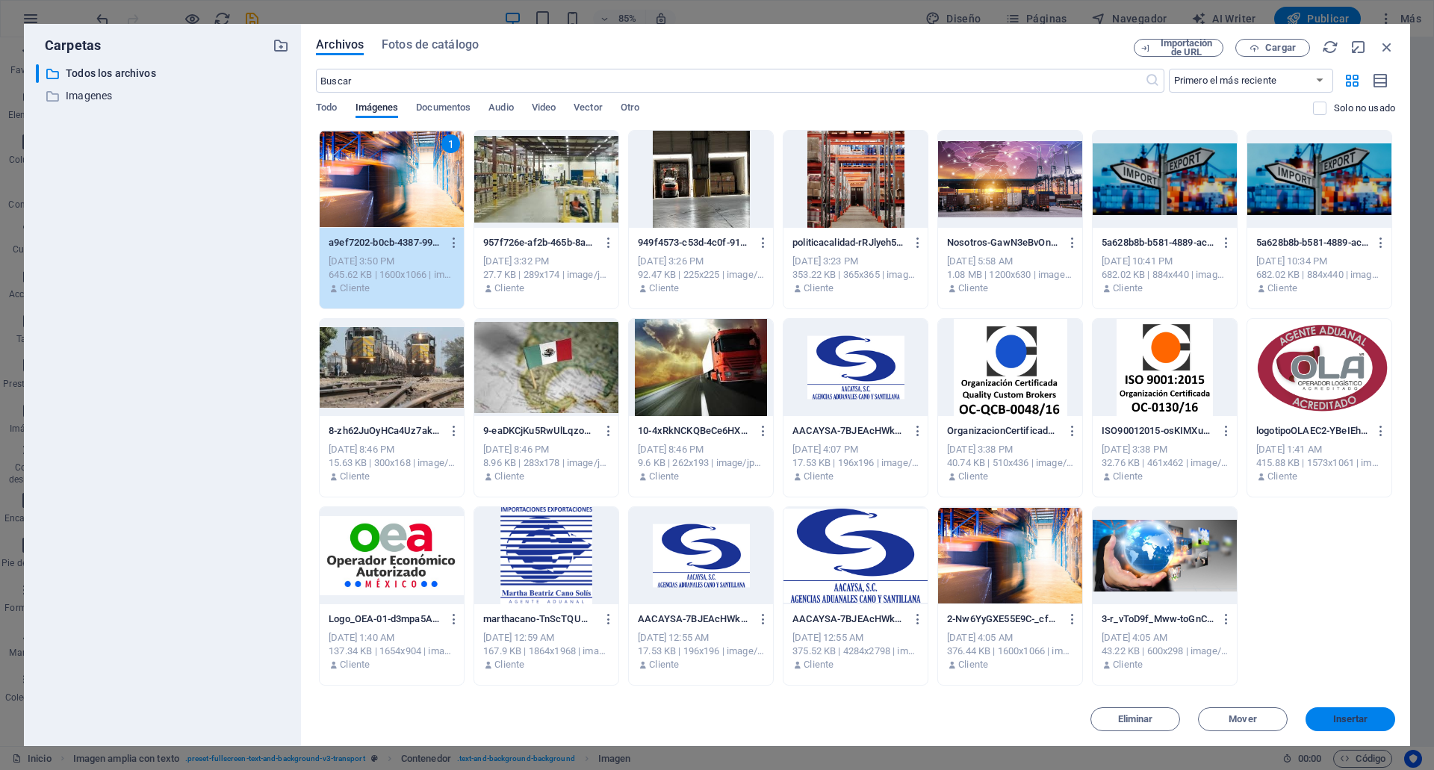
click at [1347, 709] on button "Insertar" at bounding box center [1350, 719] width 90 height 24
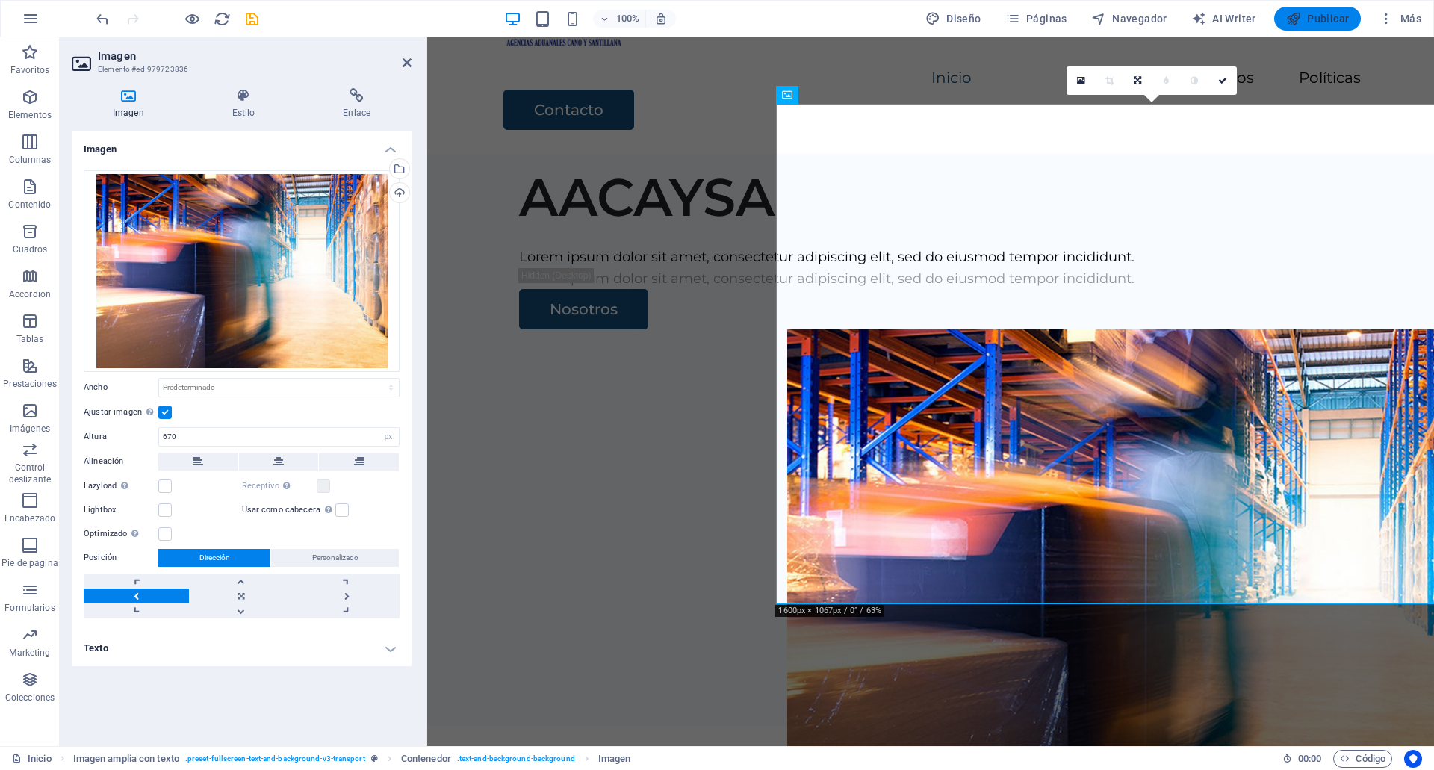
click at [1330, 26] on button "Publicar" at bounding box center [1317, 19] width 87 height 24
checkbox input "false"
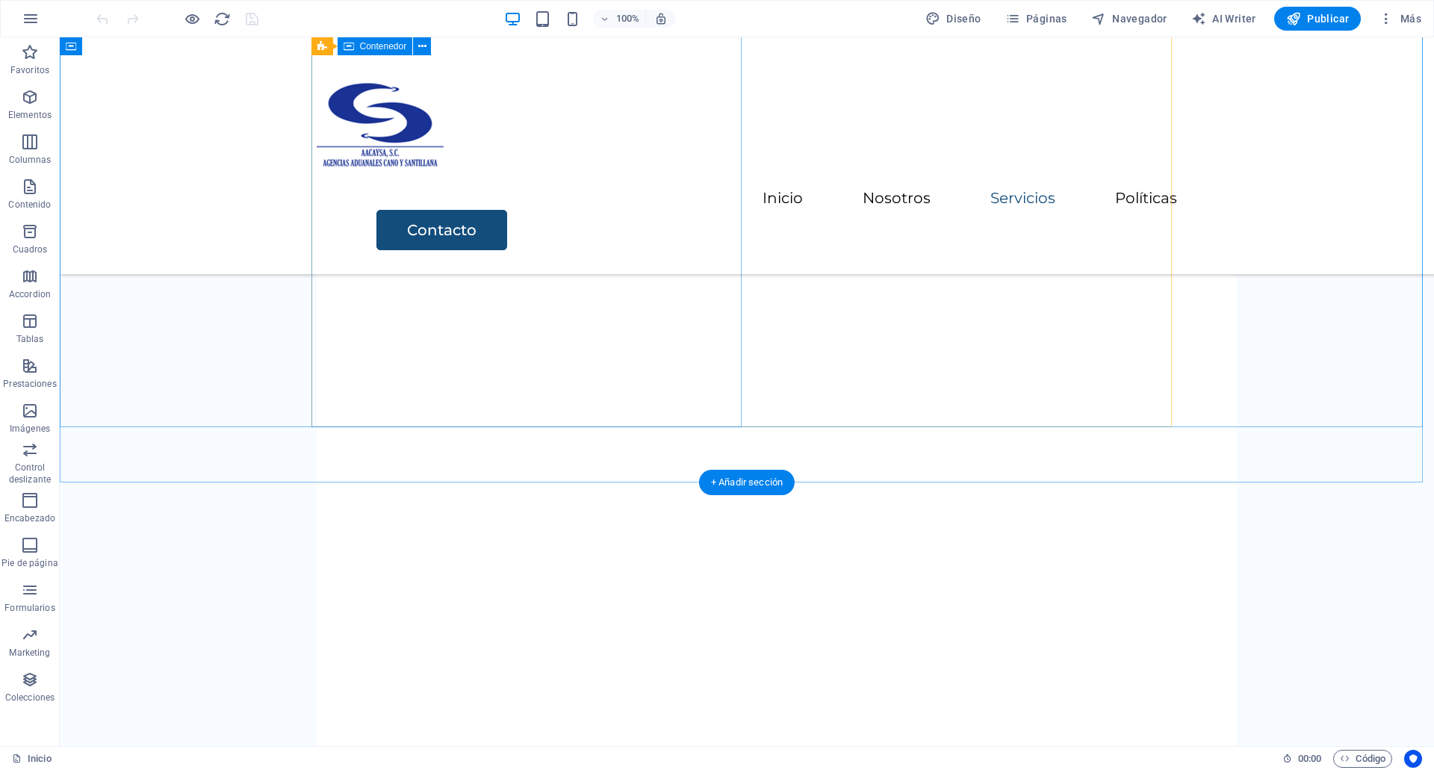
scroll to position [2684, 0]
click at [724, 479] on div "+ Añadir sección" at bounding box center [747, 479] width 96 height 25
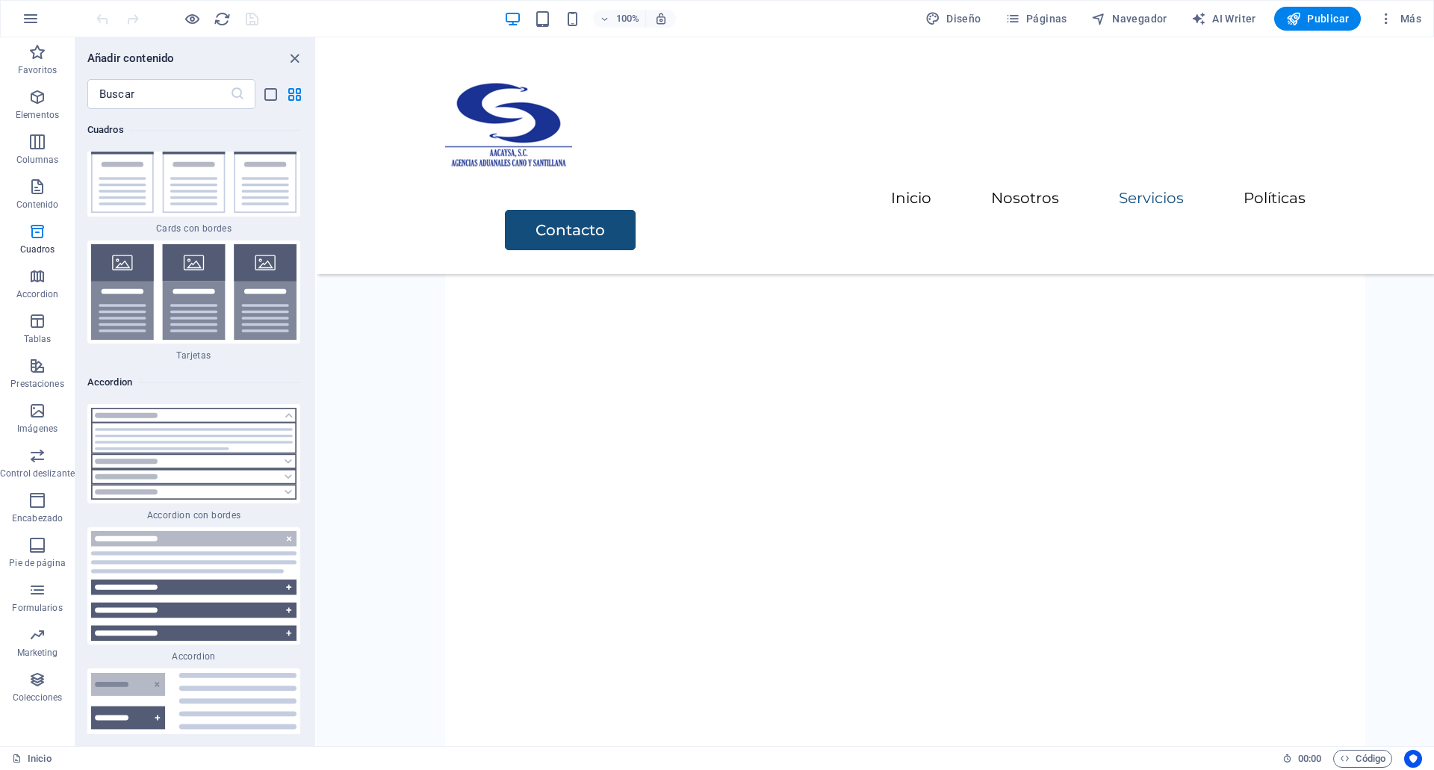
scroll to position [9030, 0]
click at [186, 107] on input "text" at bounding box center [158, 94] width 143 height 30
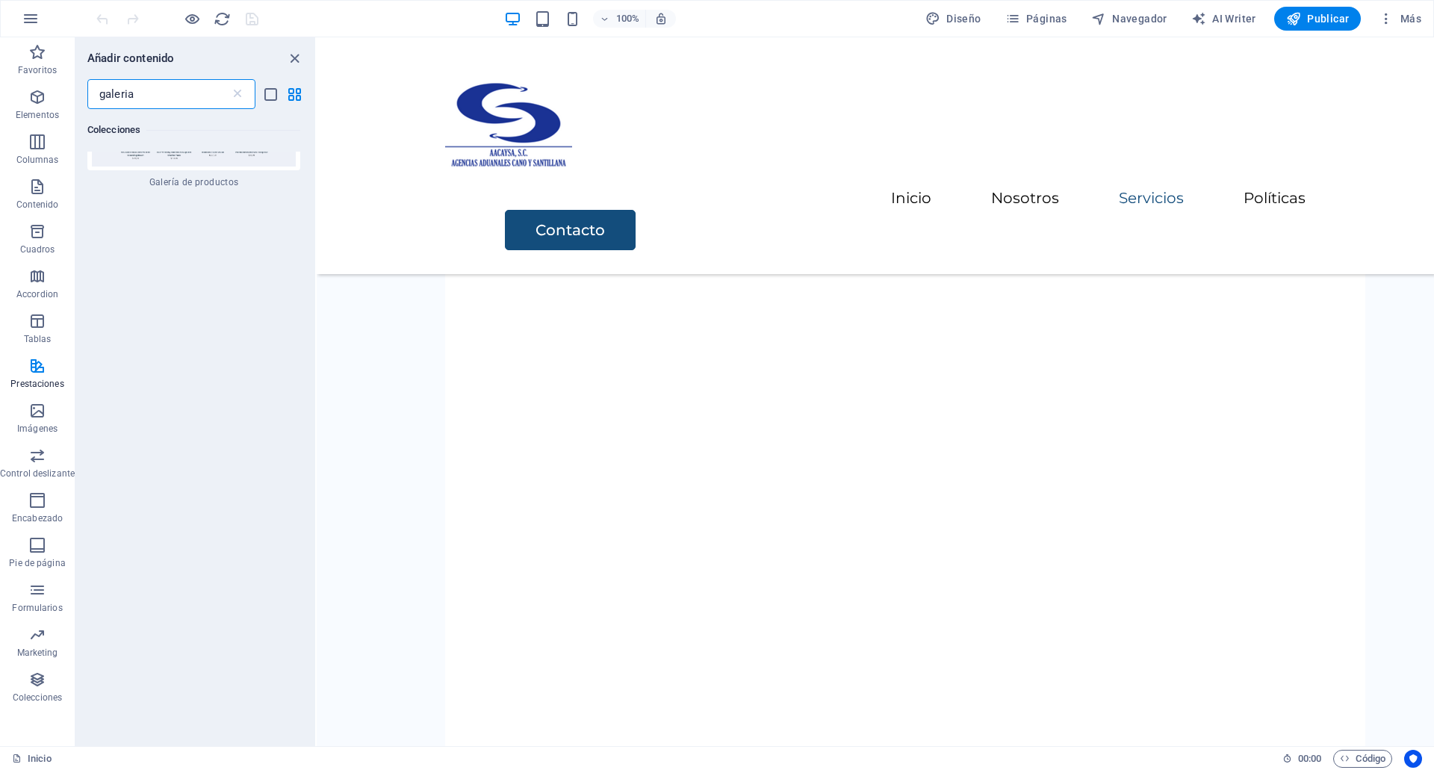
scroll to position [0, 0]
click at [186, 107] on input "galeria" at bounding box center [158, 94] width 143 height 30
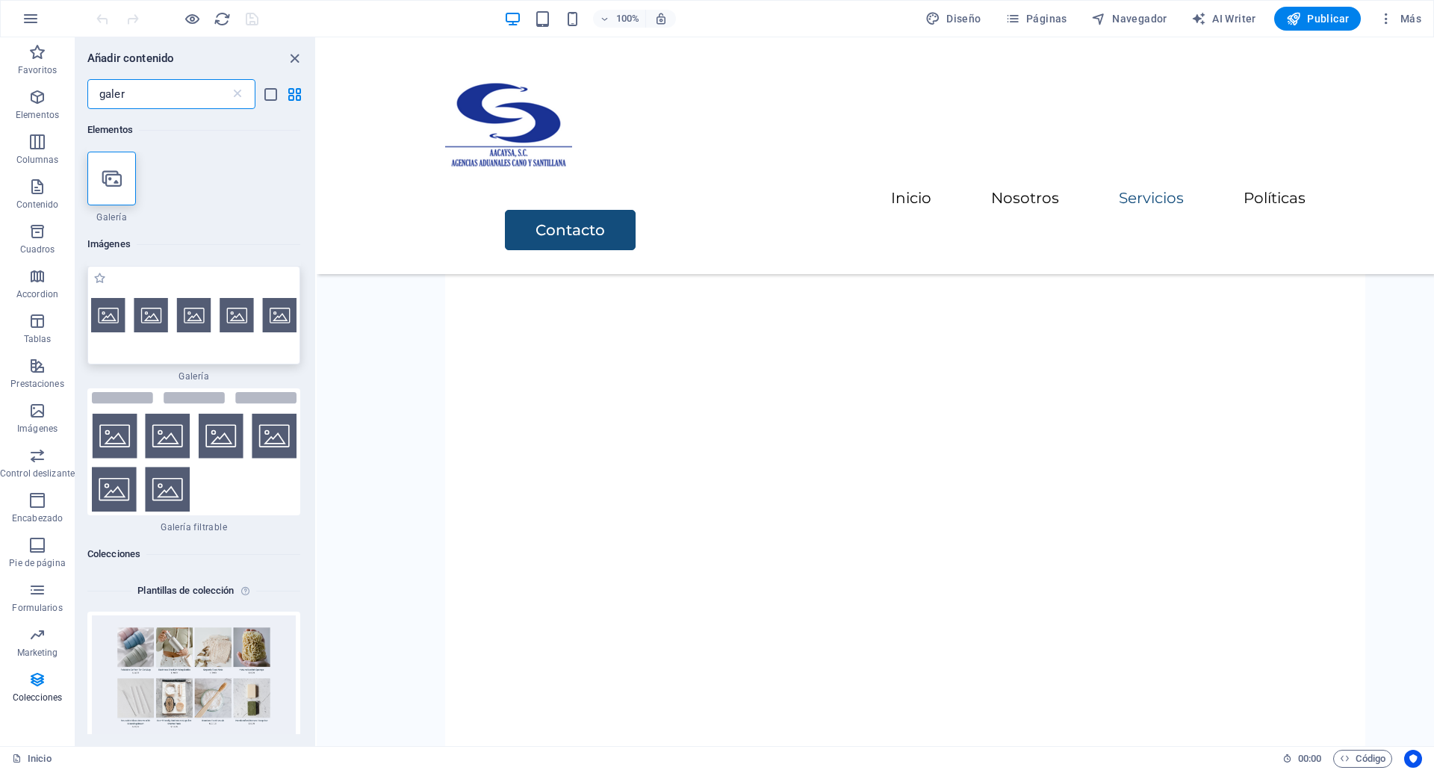
type input "galer"
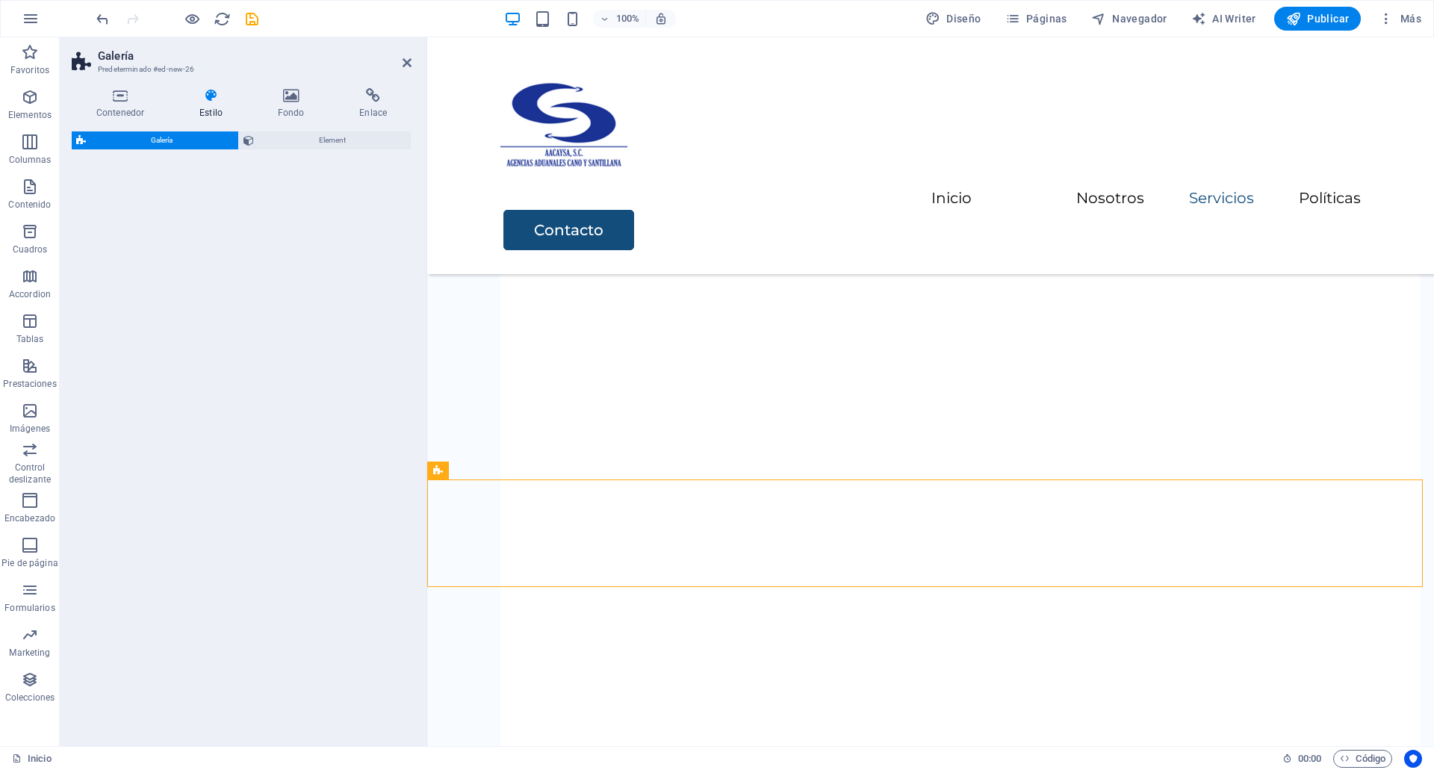
select select "rem"
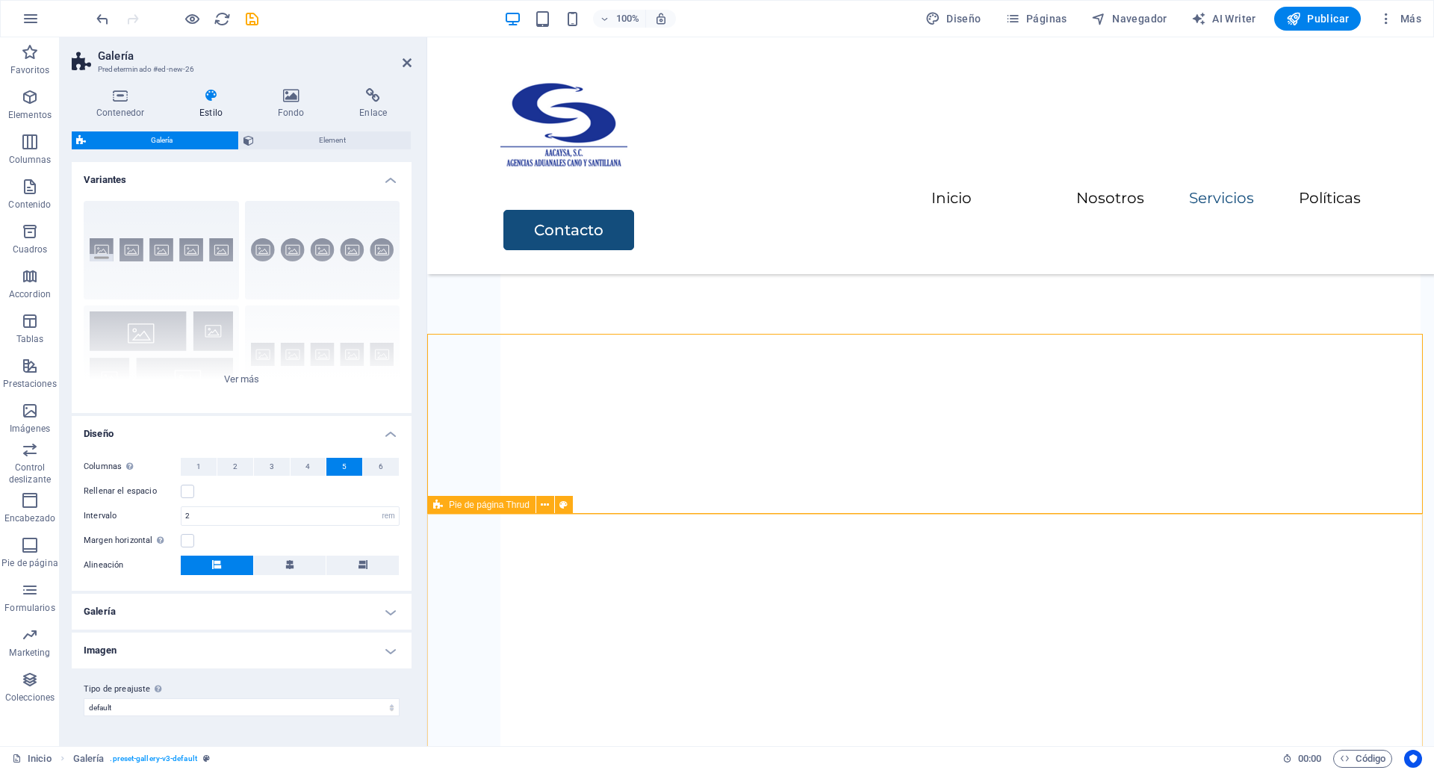
scroll to position [2934, 0]
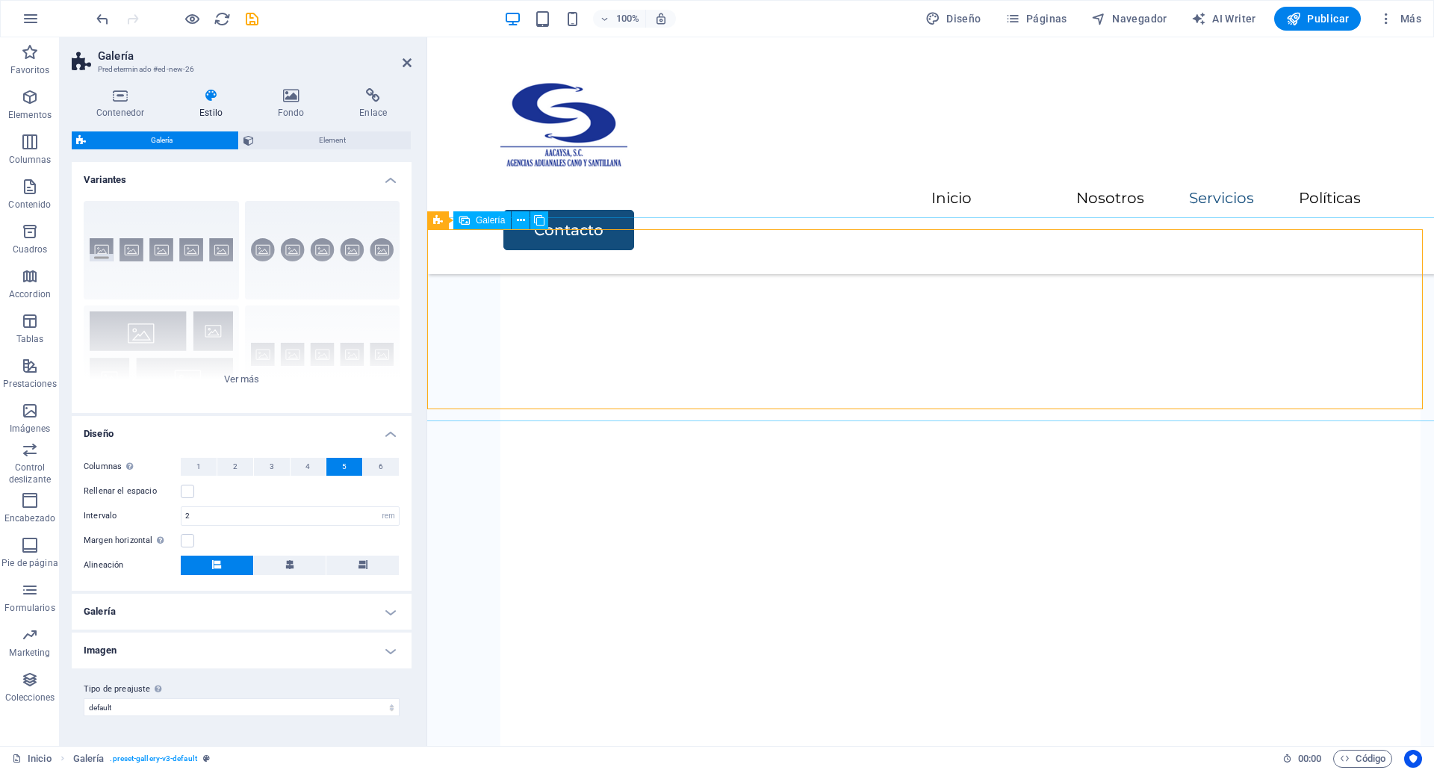
click at [306, 464] on span "4" at bounding box center [307, 467] width 4 height 18
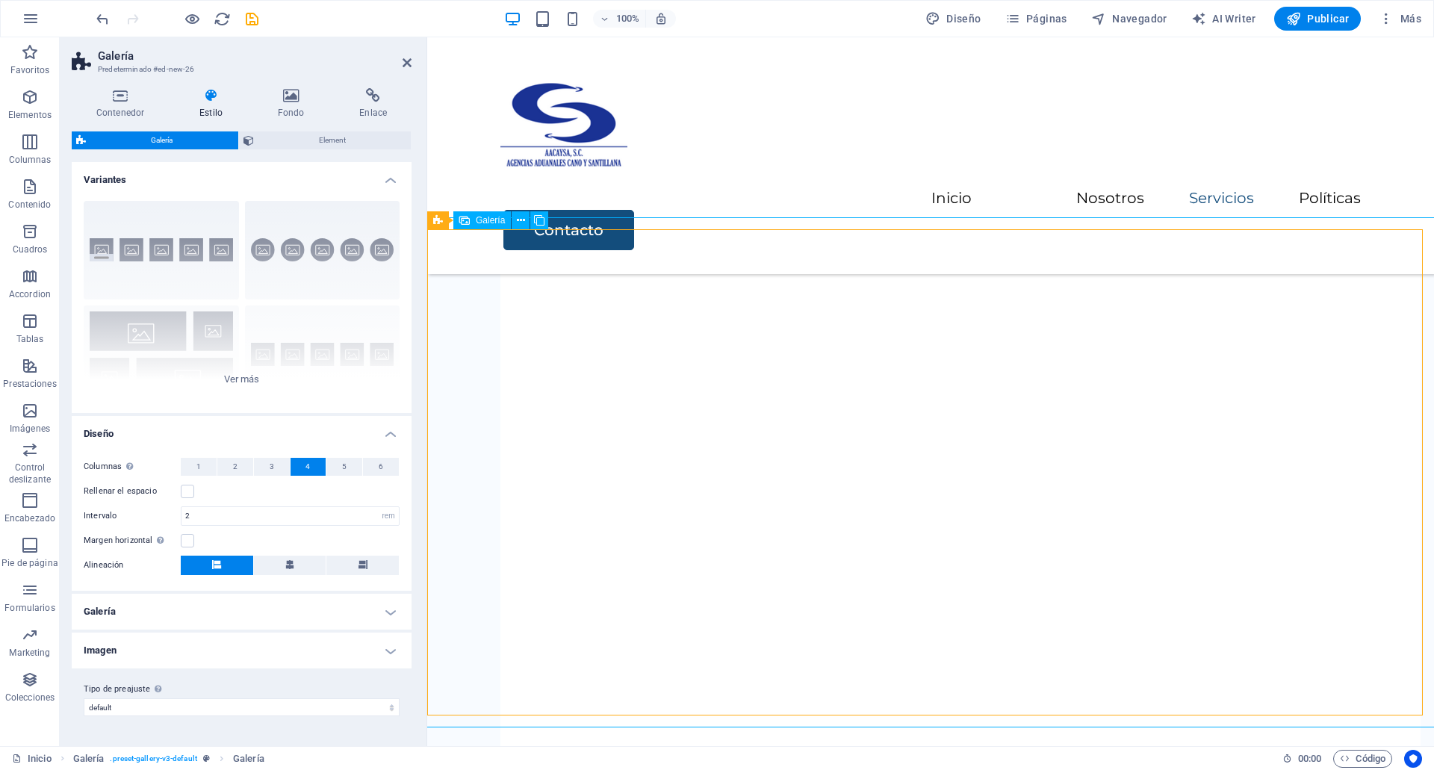
select select "4"
select select "px"
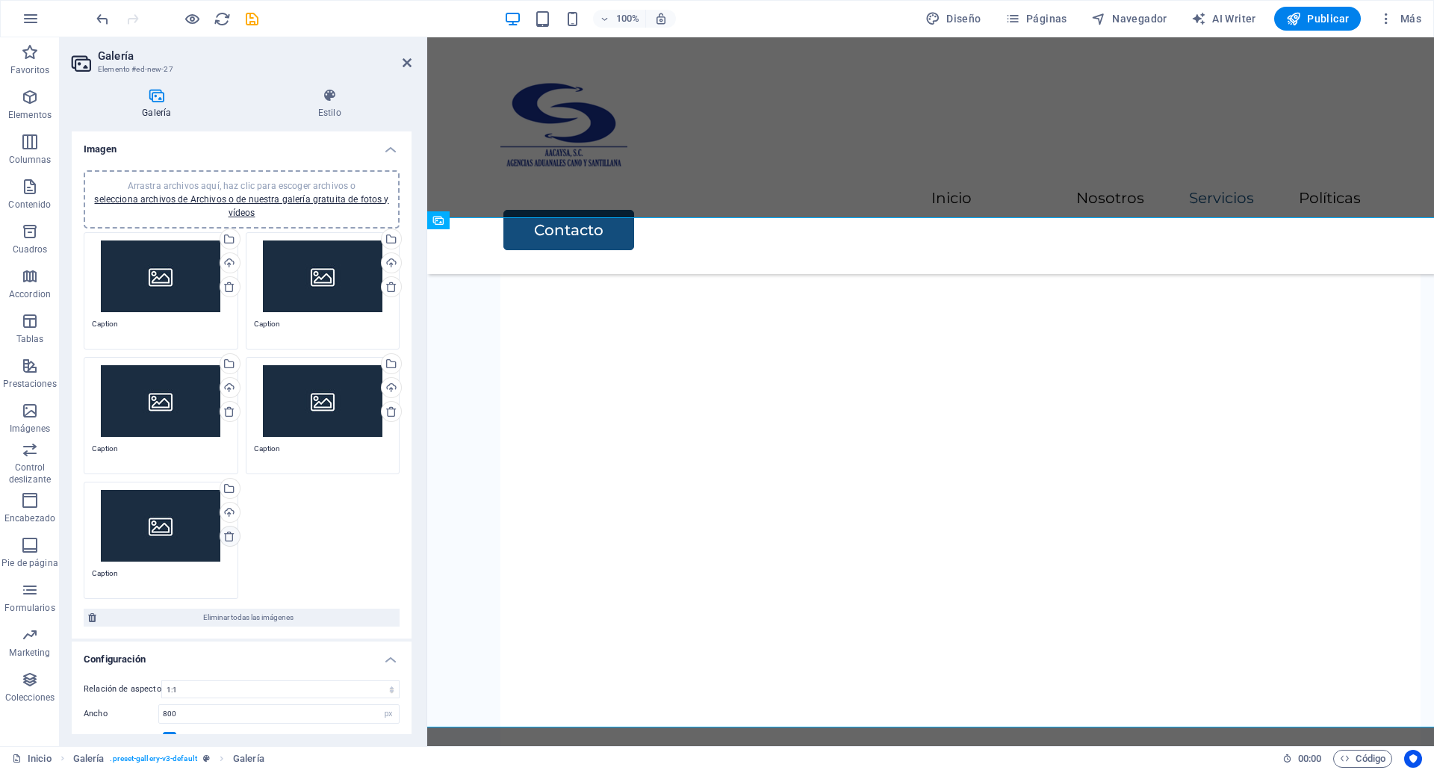
click at [231, 534] on icon at bounding box center [229, 536] width 12 height 12
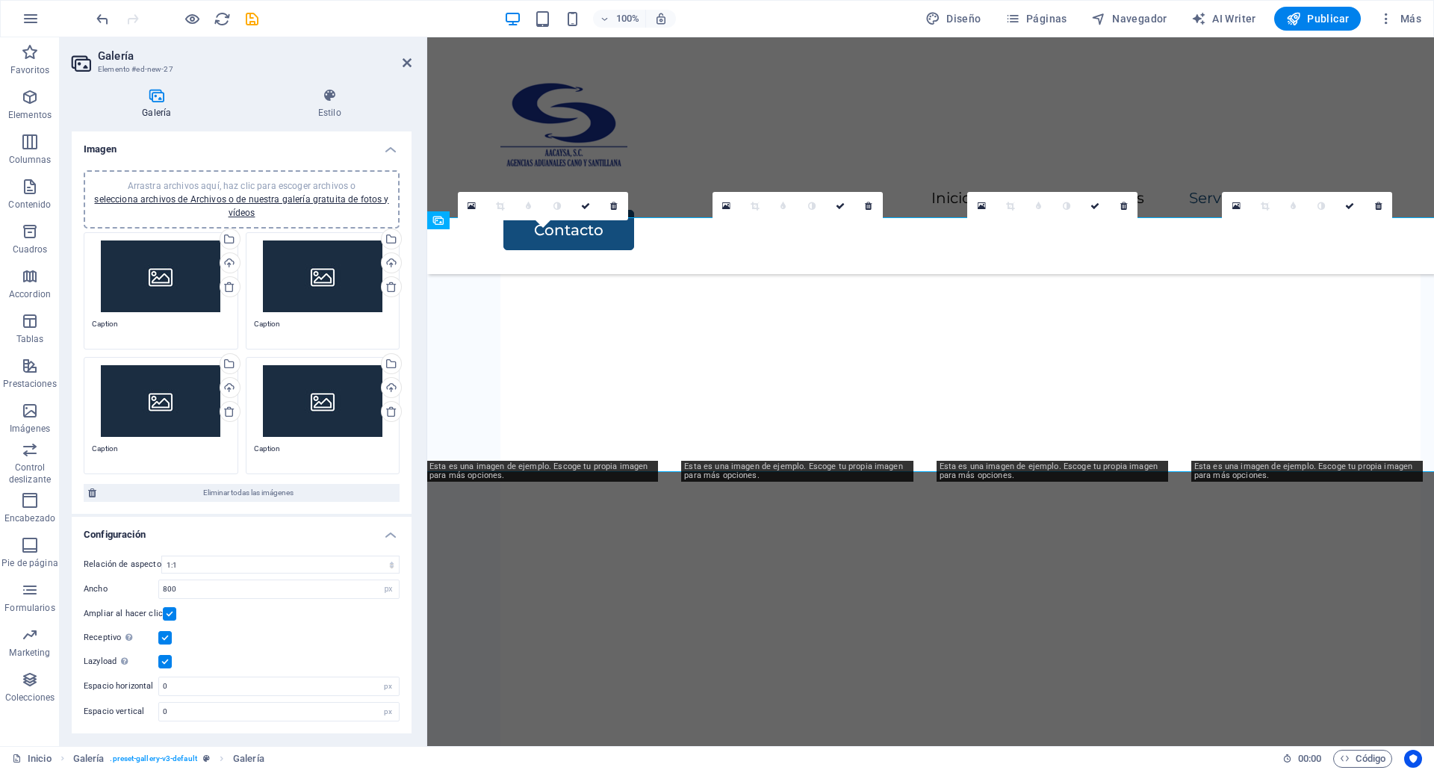
click at [186, 292] on div "Arrastra archivos aquí, haz clic para escoger archivos o selecciona archivos de…" at bounding box center [161, 276] width 138 height 72
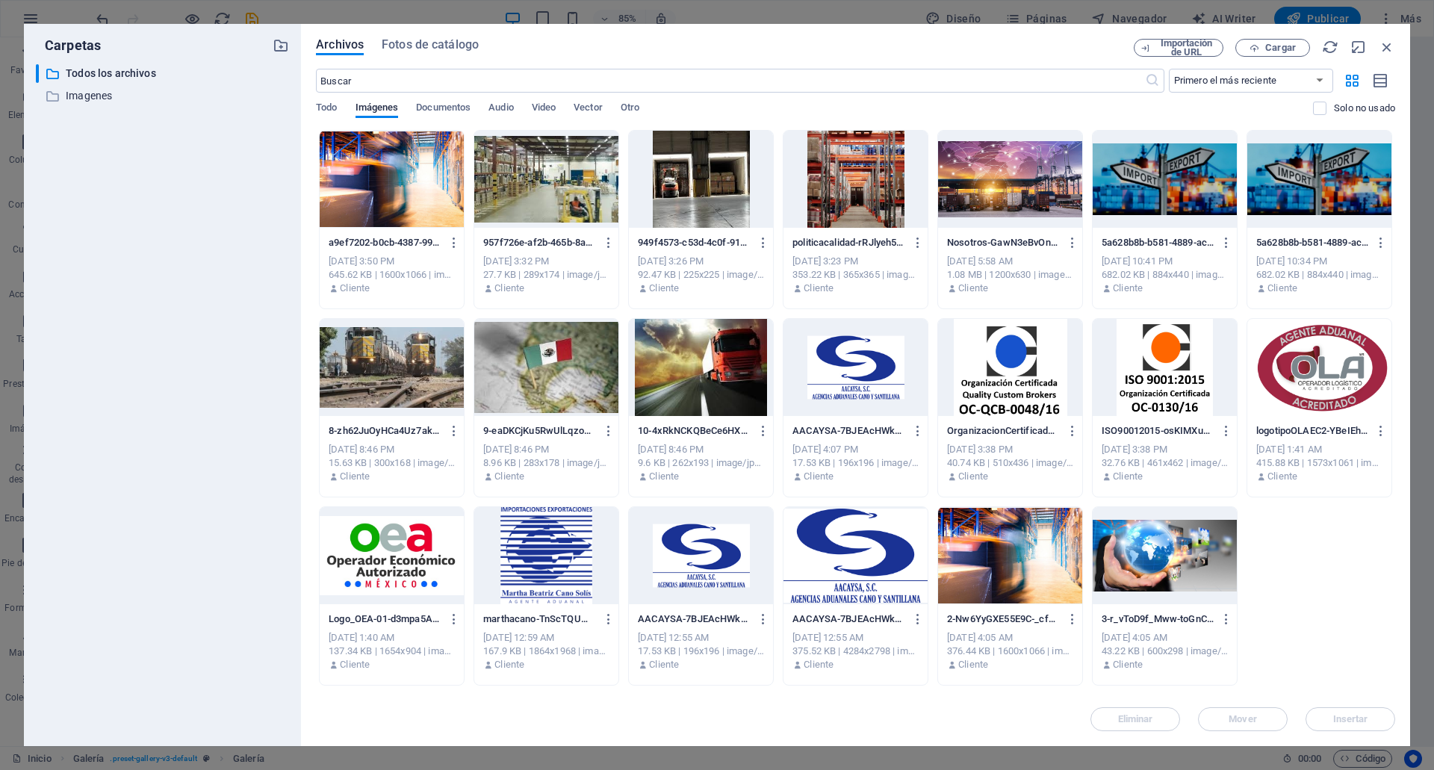
click at [382, 582] on div at bounding box center [392, 555] width 144 height 97
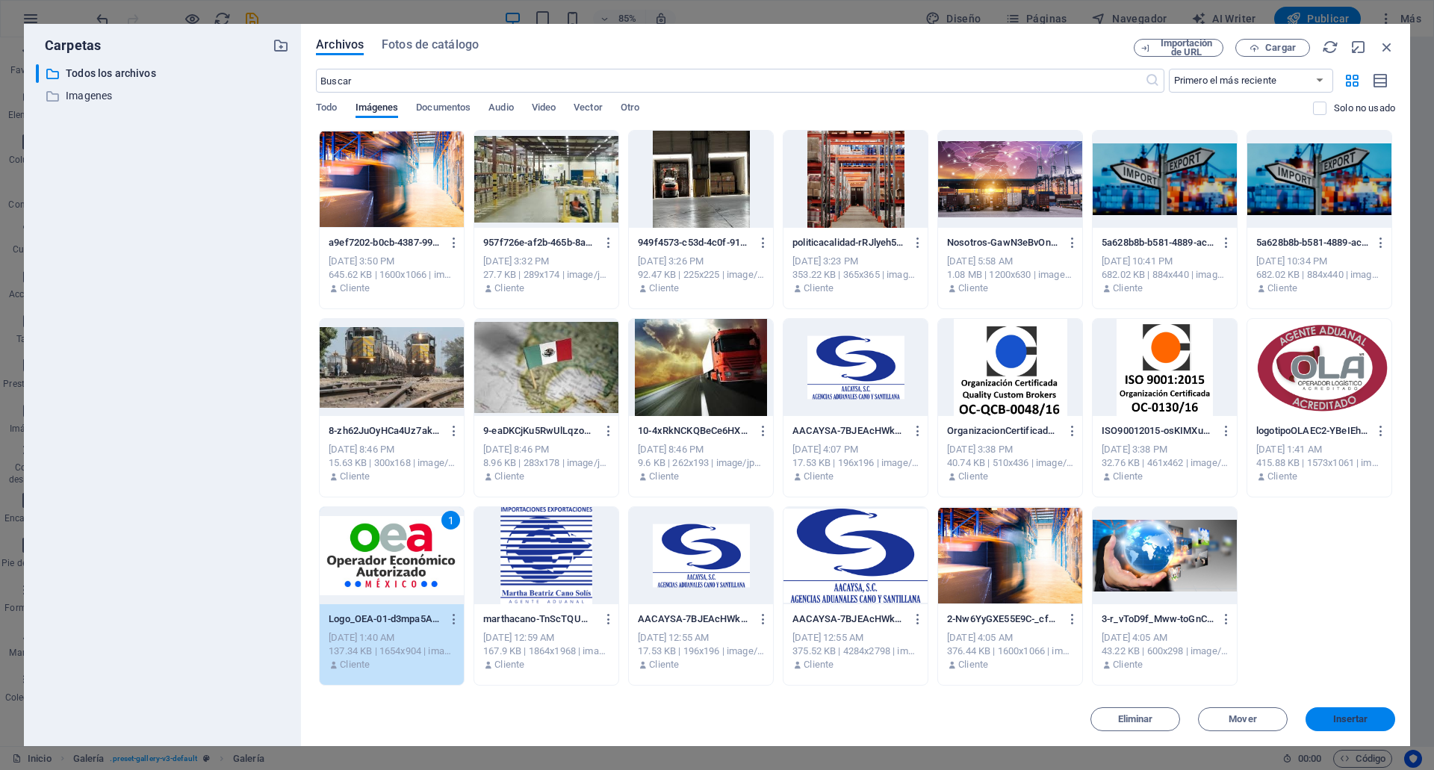
drag, startPoint x: 1365, startPoint y: 715, endPoint x: 846, endPoint y: 649, distance: 523.0
click at [1365, 715] on span "Insertar" at bounding box center [1350, 719] width 35 height 9
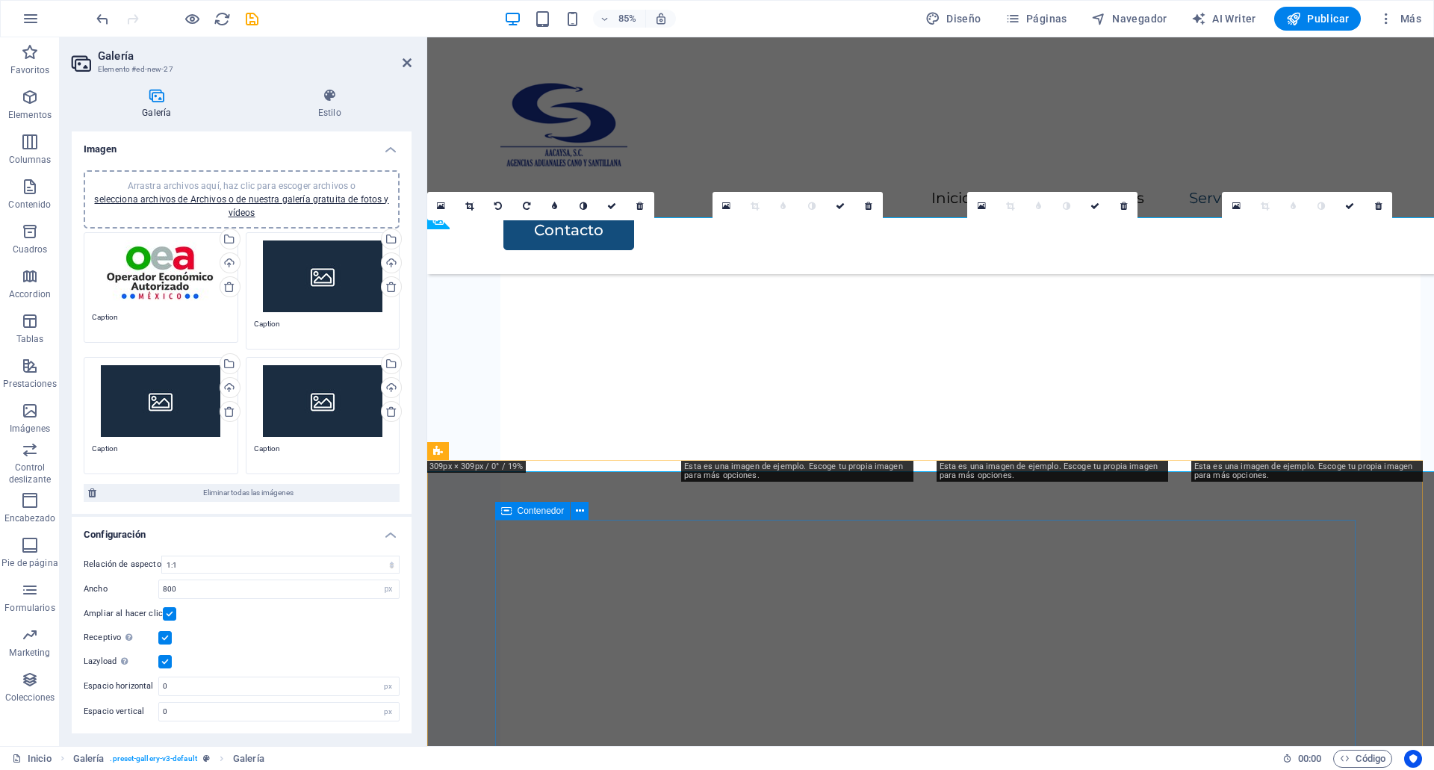
scroll to position [2934, 0]
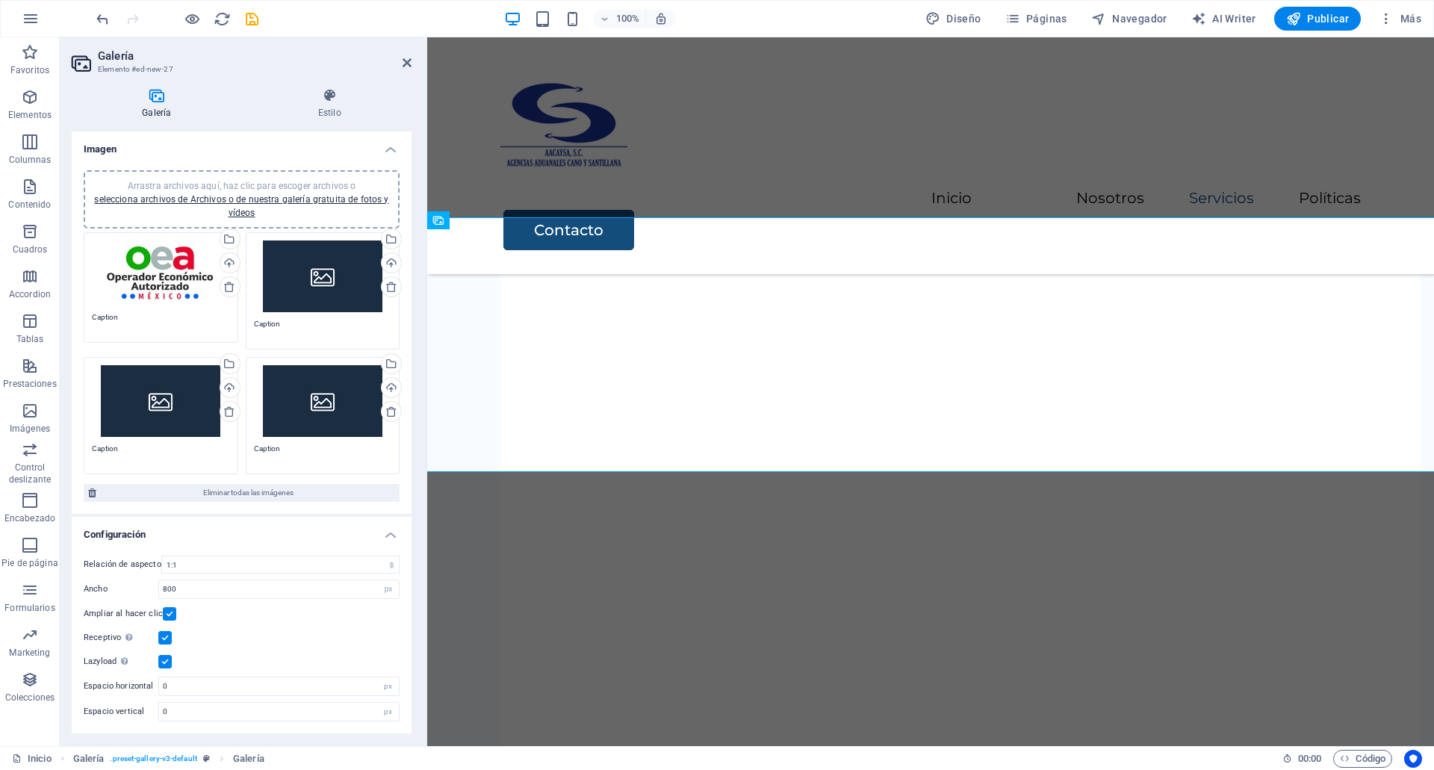
click at [317, 286] on div "Arrastra archivos aquí, haz clic para escoger archivos o selecciona archivos de…" at bounding box center [323, 276] width 138 height 72
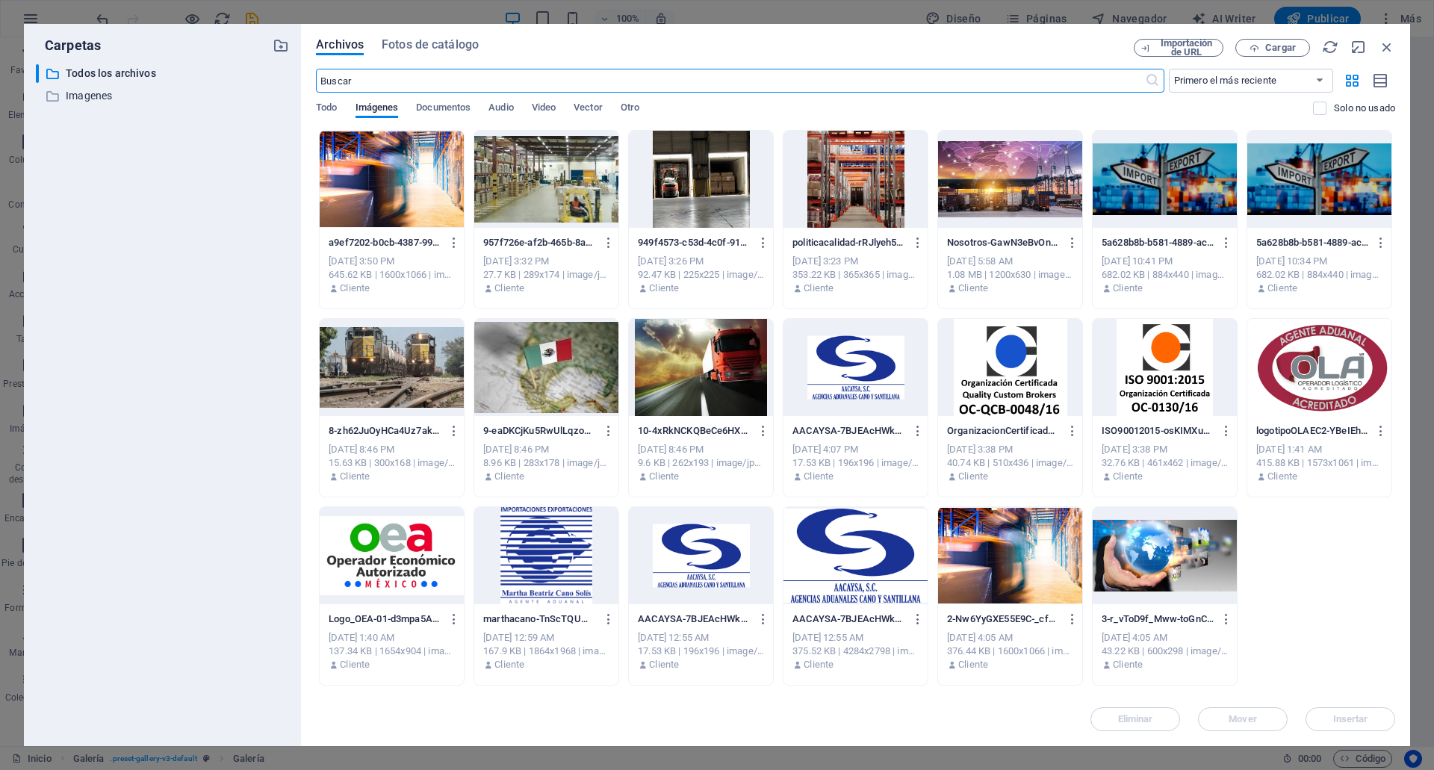
scroll to position [2895, 0]
click at [1276, 378] on div at bounding box center [1319, 367] width 144 height 97
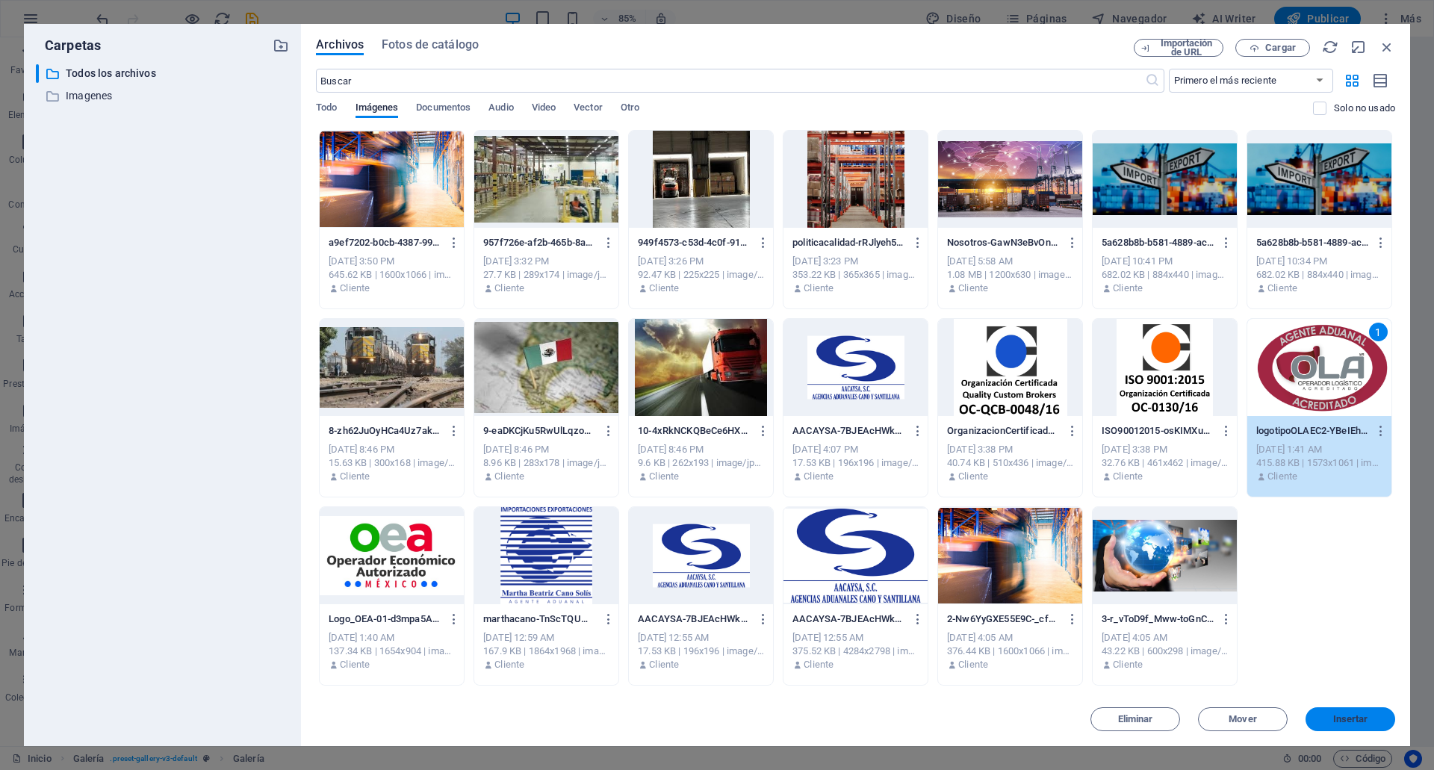
drag, startPoint x: 1354, startPoint y: 713, endPoint x: 266, endPoint y: 529, distance: 1104.1
click at [1354, 715] on span "Insertar" at bounding box center [1350, 719] width 35 height 9
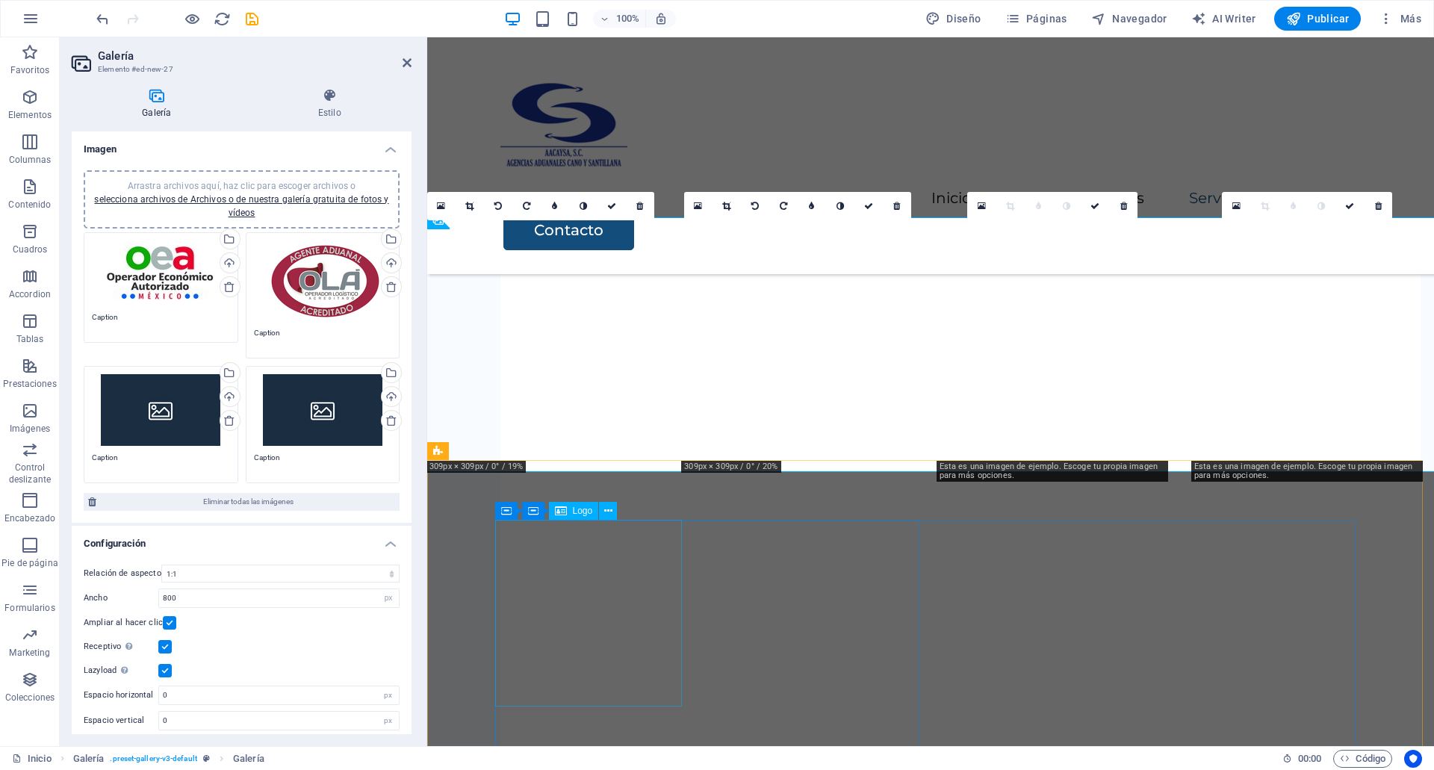
scroll to position [2934, 0]
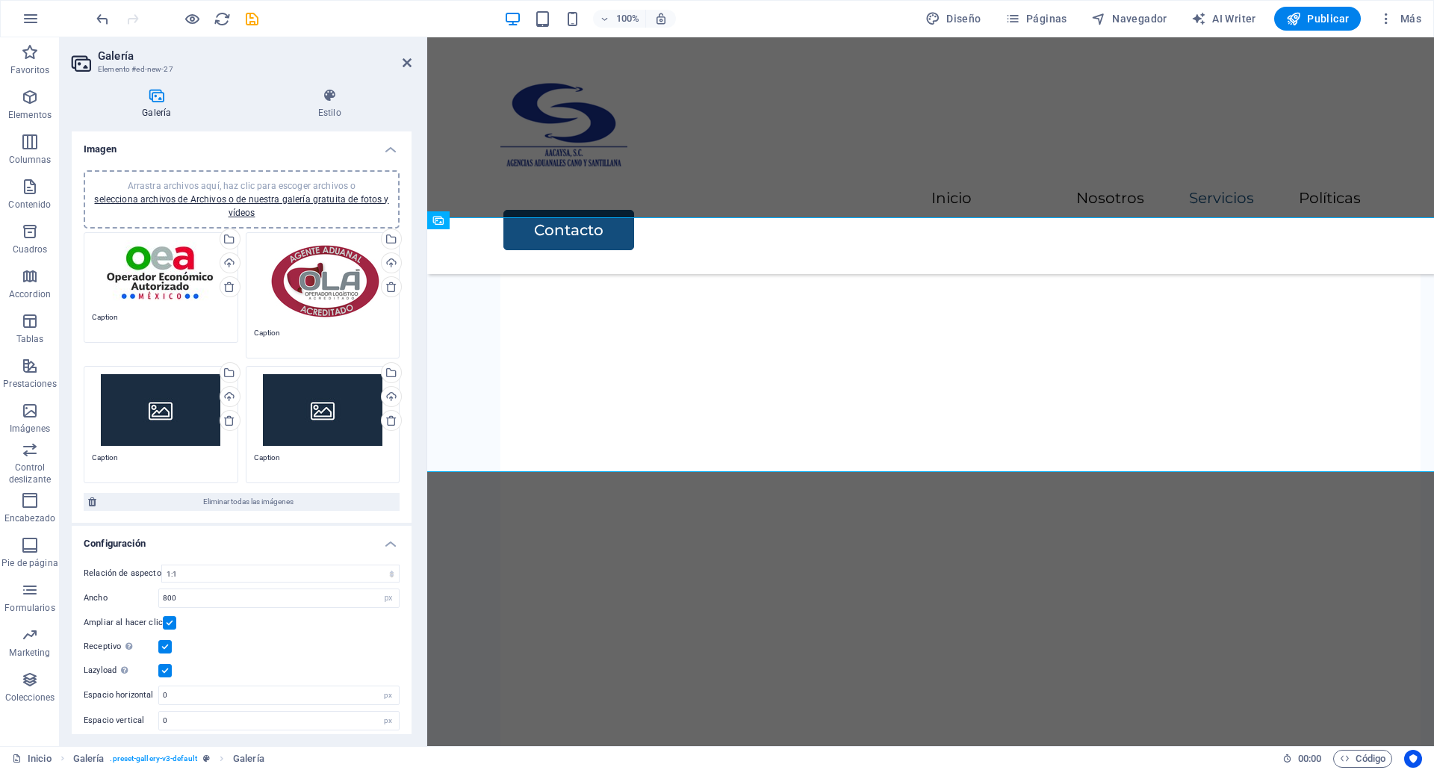
click at [154, 415] on div "Arrastra archivos aquí, haz clic para escoger archivos o selecciona archivos de…" at bounding box center [161, 410] width 138 height 72
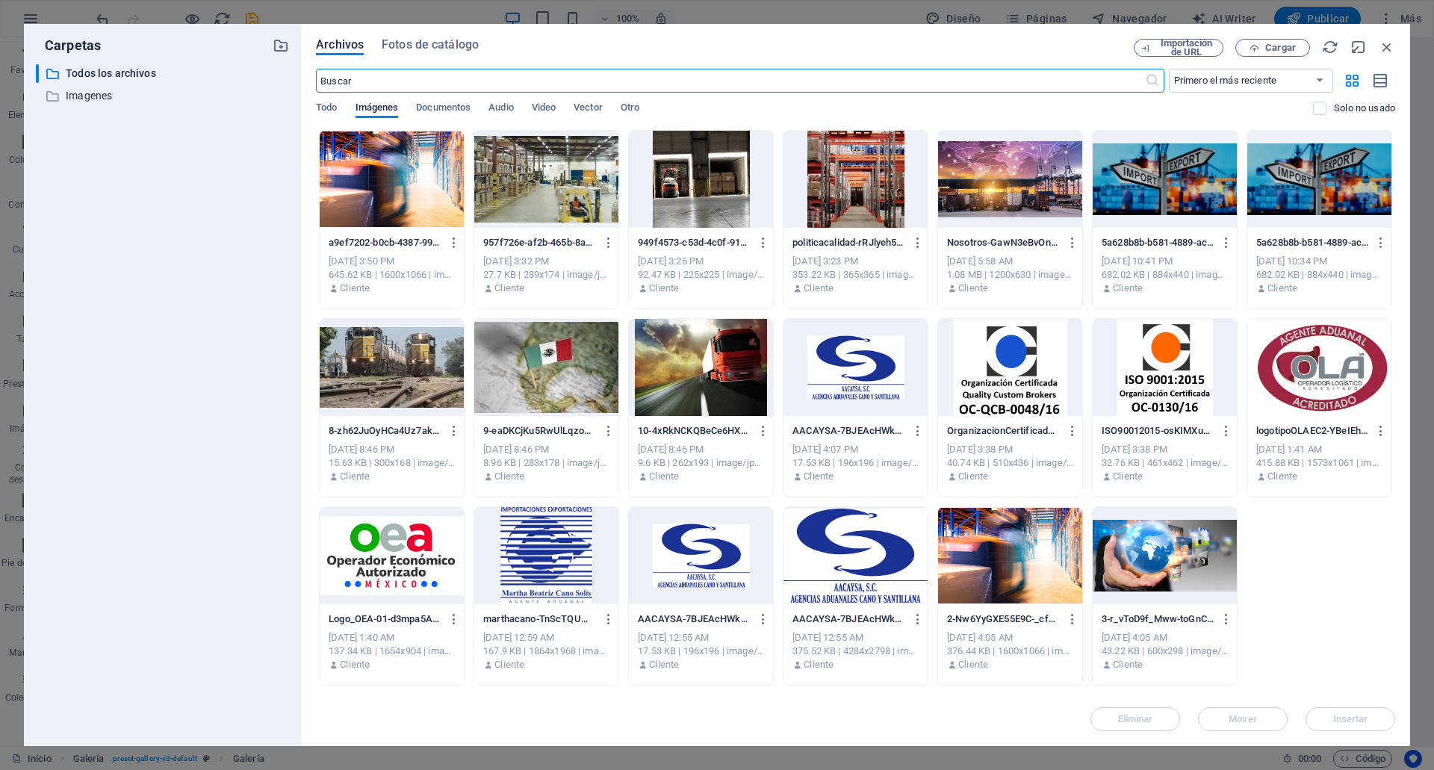
scroll to position [2895, 0]
click at [986, 411] on div at bounding box center [1010, 367] width 144 height 97
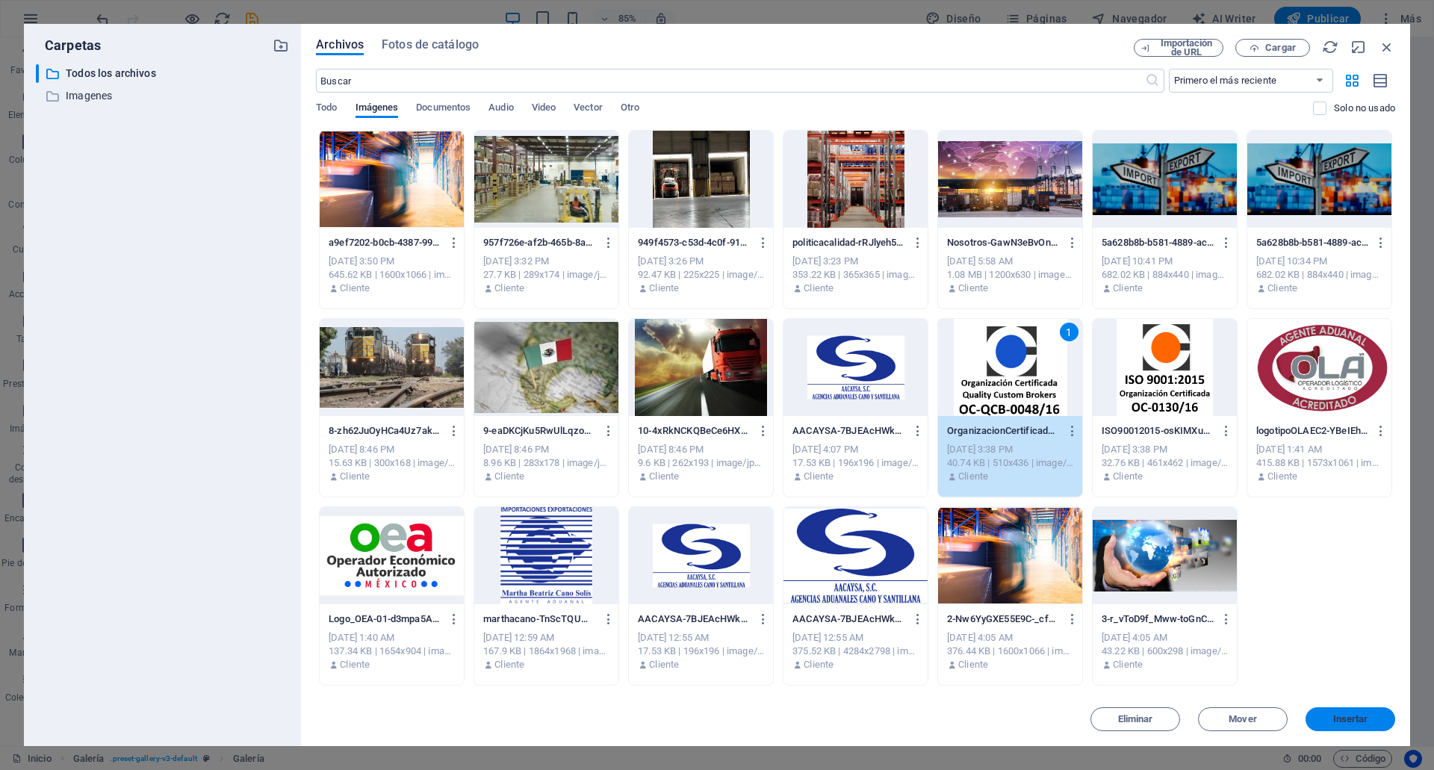
drag, startPoint x: 1343, startPoint y: 717, endPoint x: 572, endPoint y: 606, distance: 779.1
click at [1343, 717] on span "Insertar" at bounding box center [1350, 719] width 35 height 9
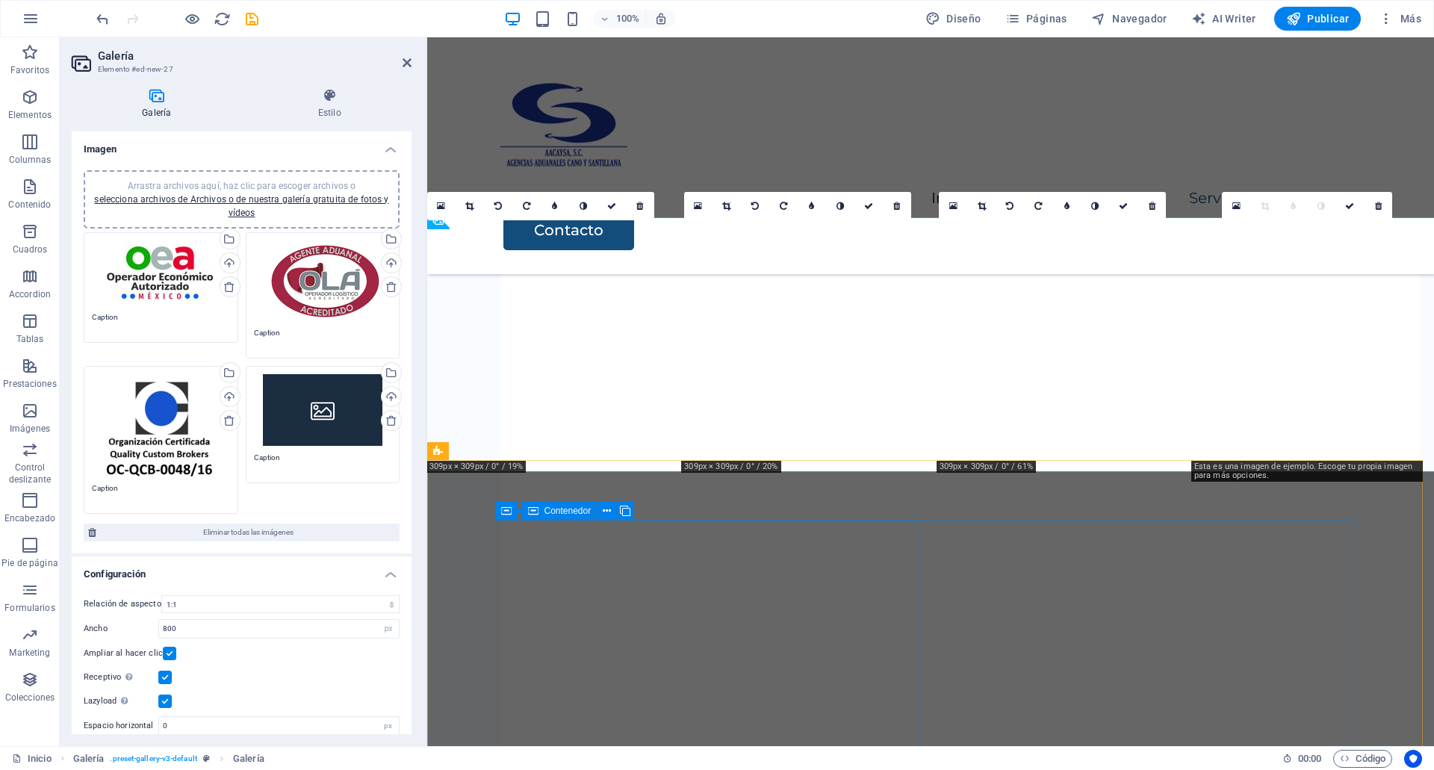
scroll to position [2934, 0]
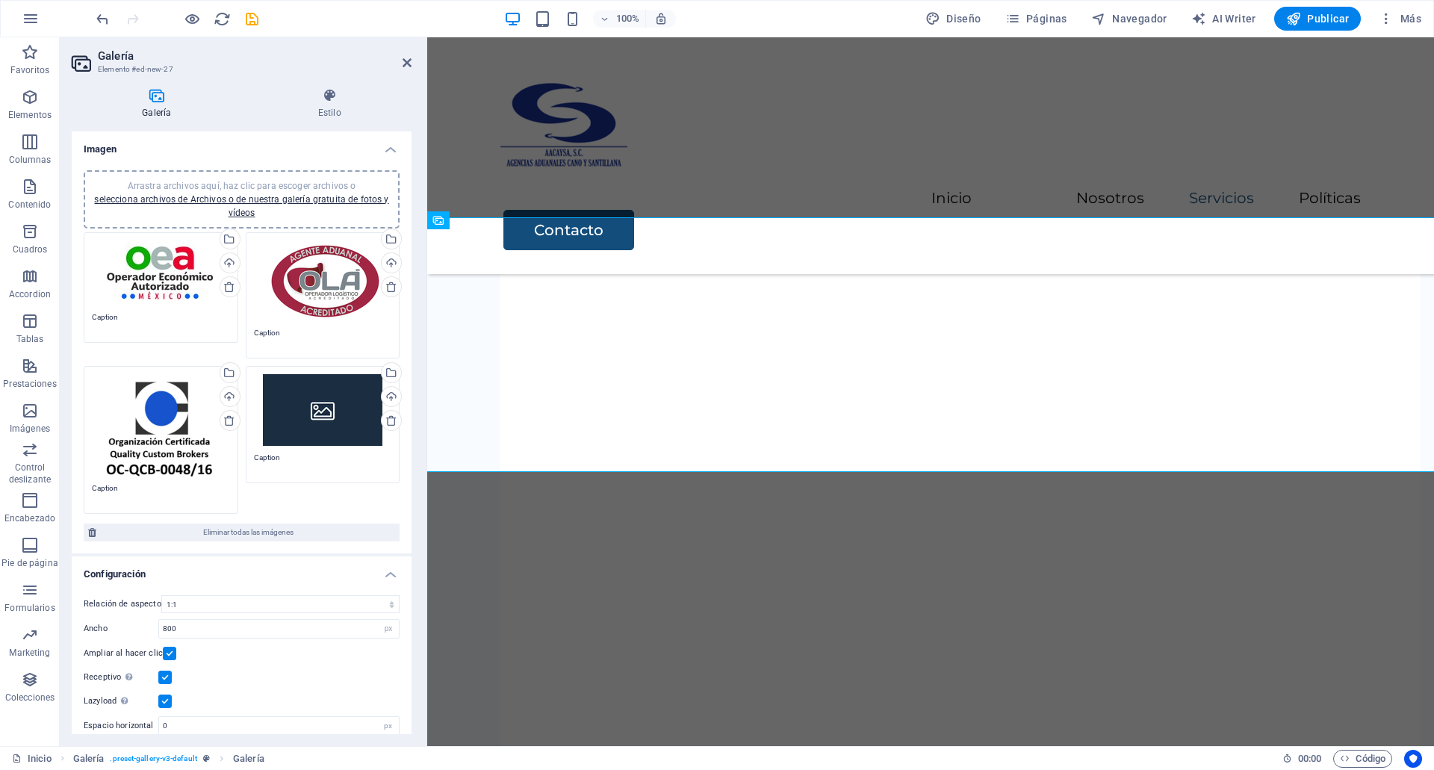
click at [370, 435] on div "Arrastra archivos aquí, haz clic para escoger archivos o selecciona archivos de…" at bounding box center [323, 410] width 138 height 72
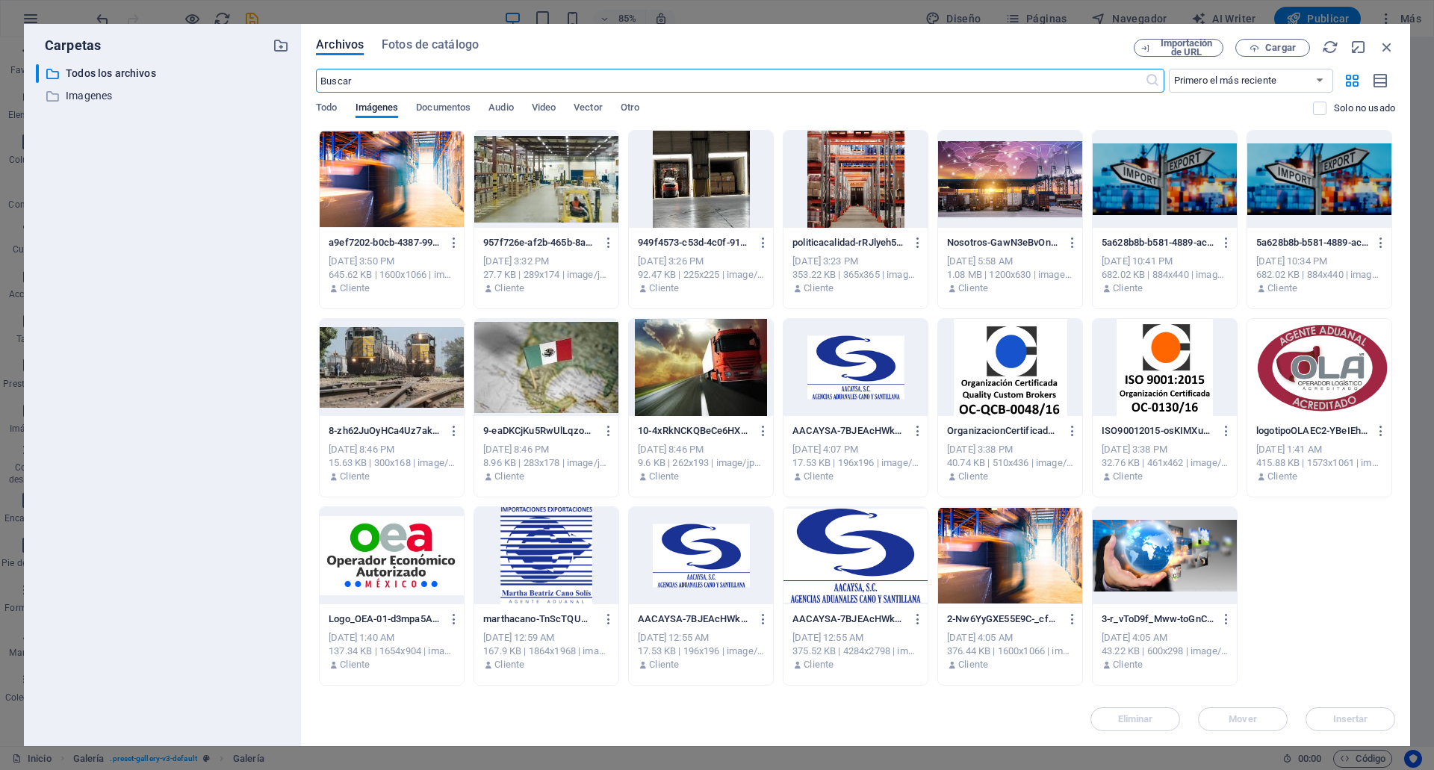
scroll to position [2895, 0]
click at [1174, 370] on div at bounding box center [1164, 367] width 144 height 97
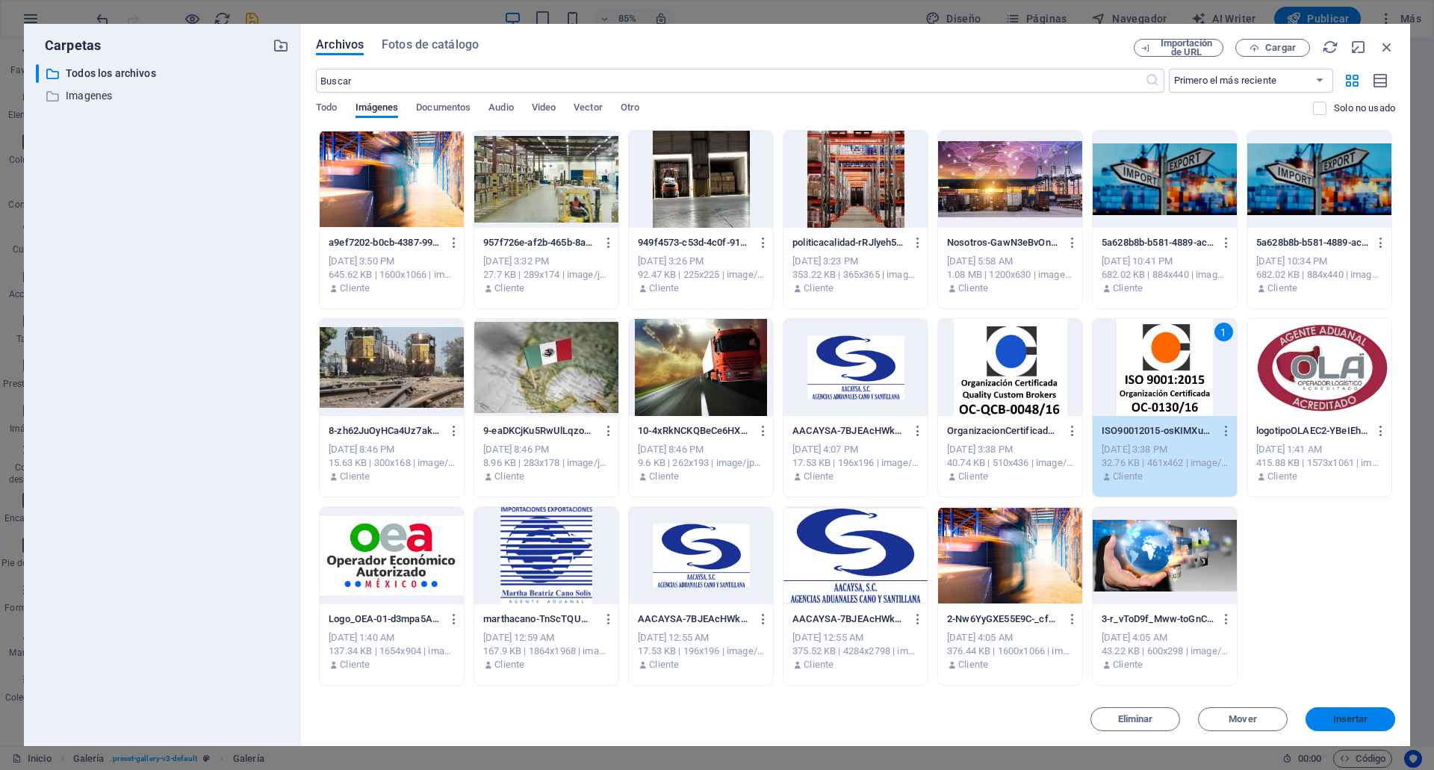
drag, startPoint x: 1361, startPoint y: 720, endPoint x: 858, endPoint y: 672, distance: 505.5
click at [1361, 720] on span "Insertar" at bounding box center [1350, 719] width 35 height 9
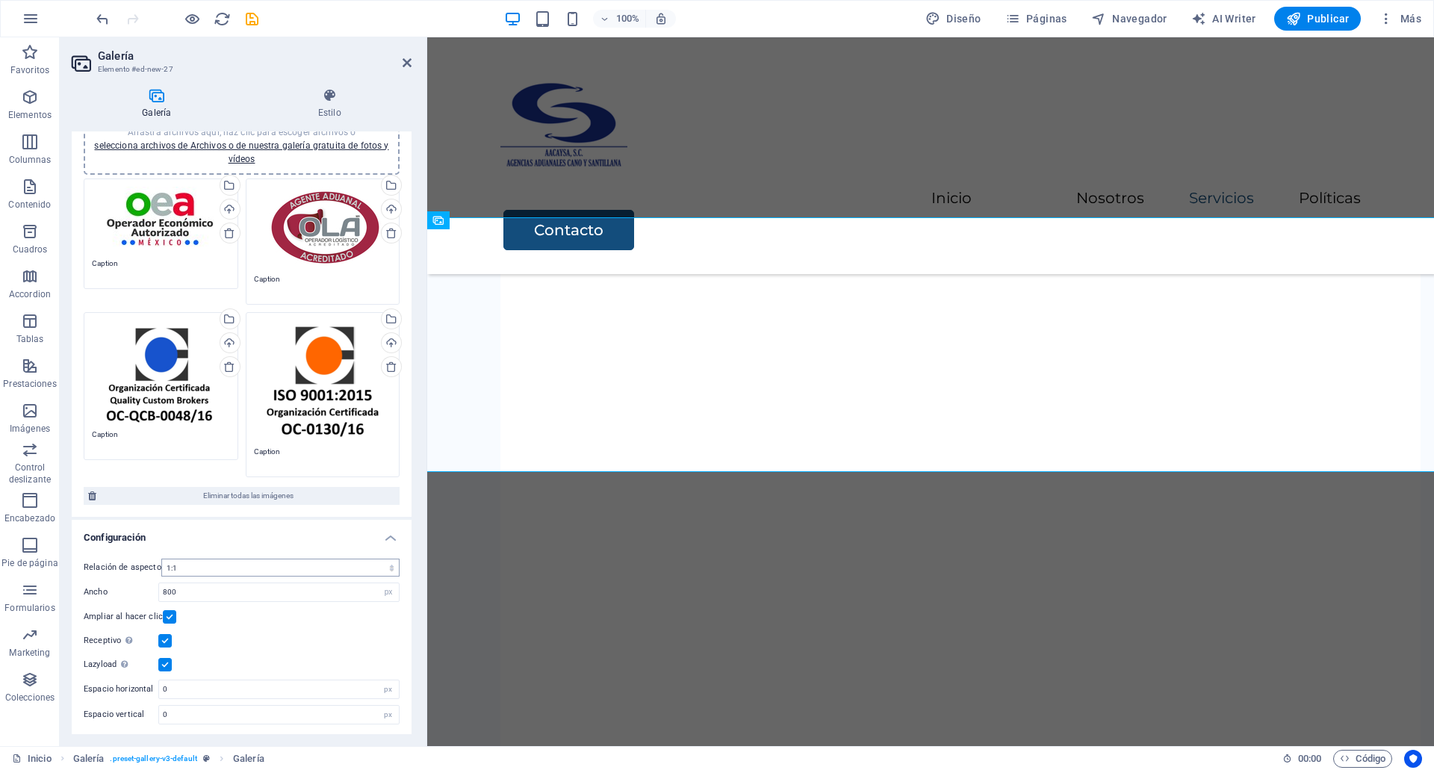
scroll to position [56, 0]
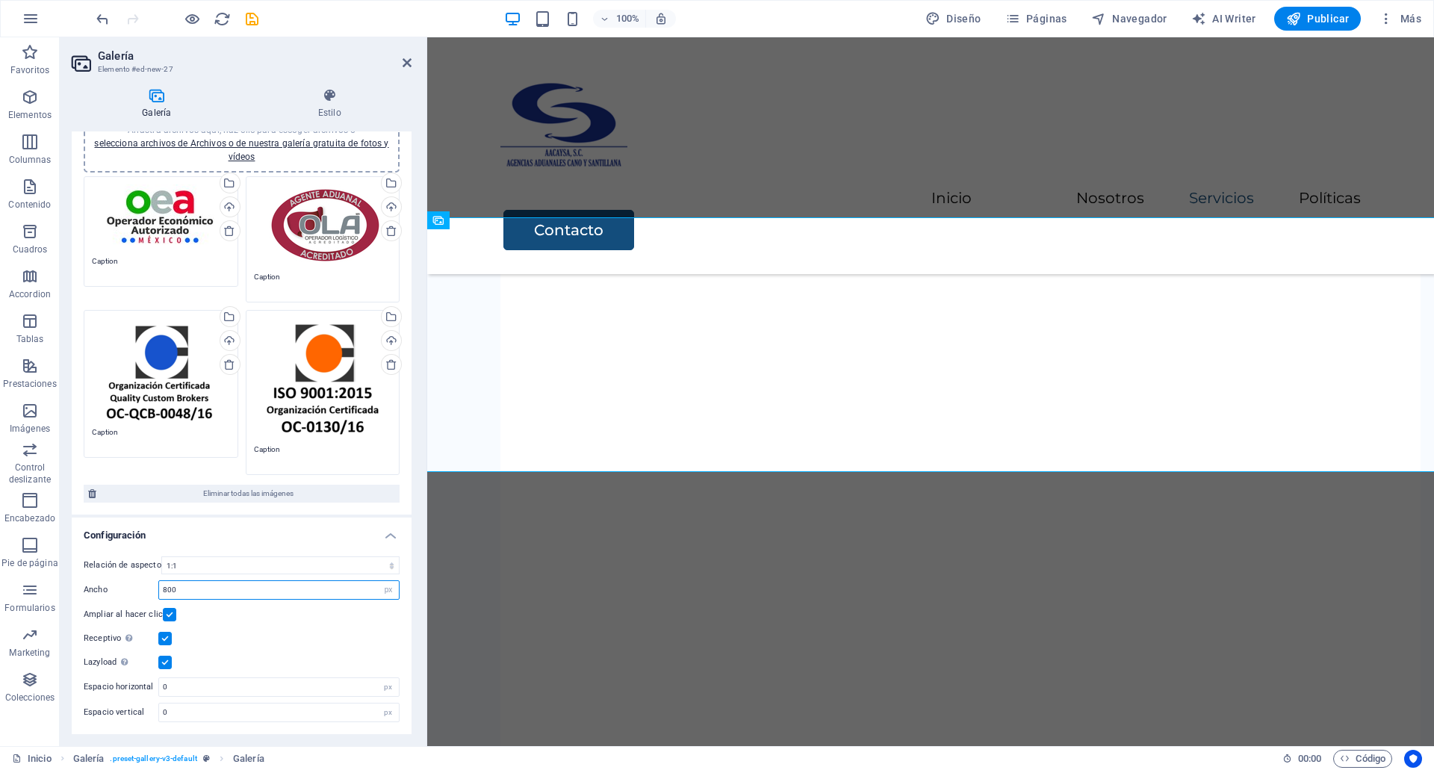
click at [208, 592] on input "800" at bounding box center [279, 590] width 240 height 18
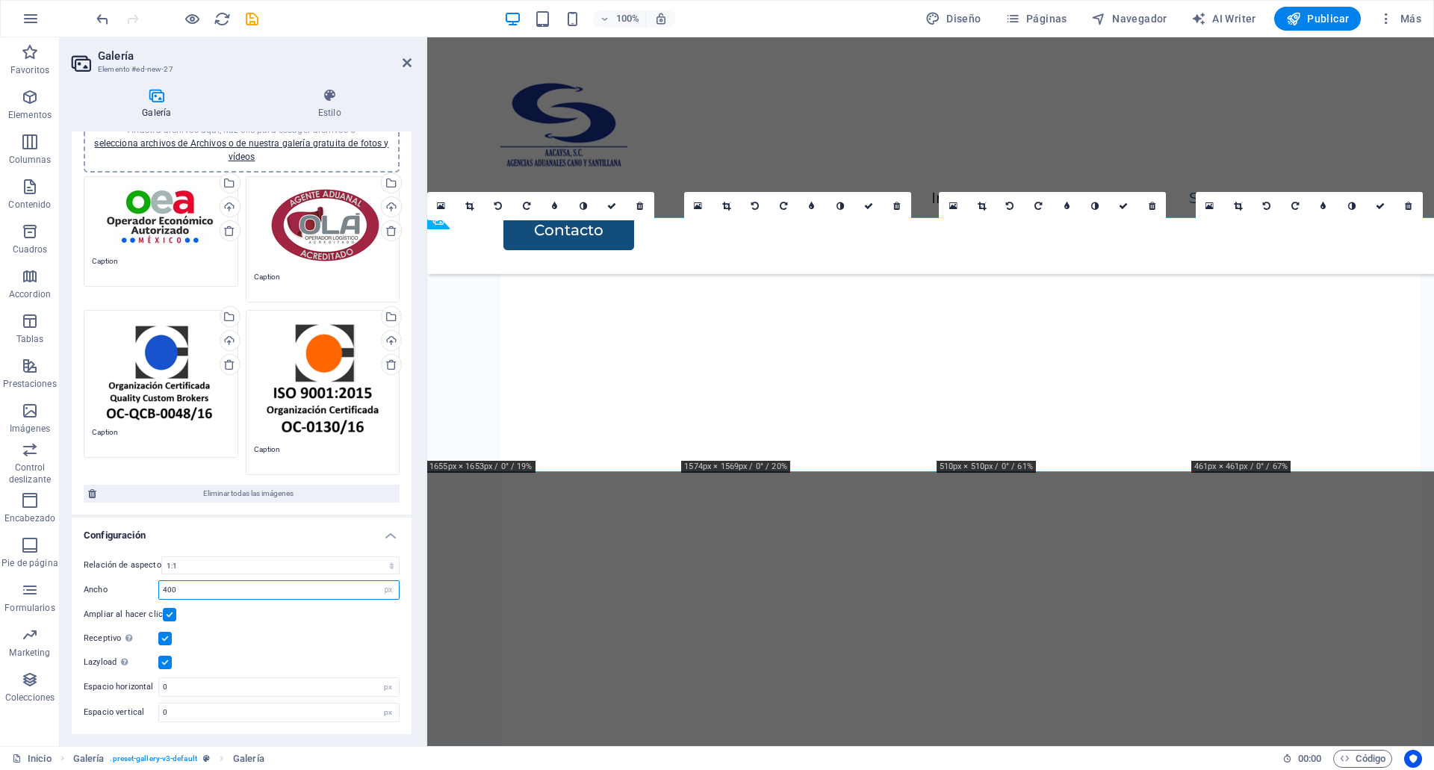
click at [208, 592] on input "400" at bounding box center [279, 590] width 240 height 18
click at [172, 611] on label at bounding box center [169, 614] width 13 height 13
click at [0, 0] on input "Ampliar al hacer clic" at bounding box center [0, 0] width 0 height 0
click at [164, 664] on label at bounding box center [164, 662] width 13 height 13
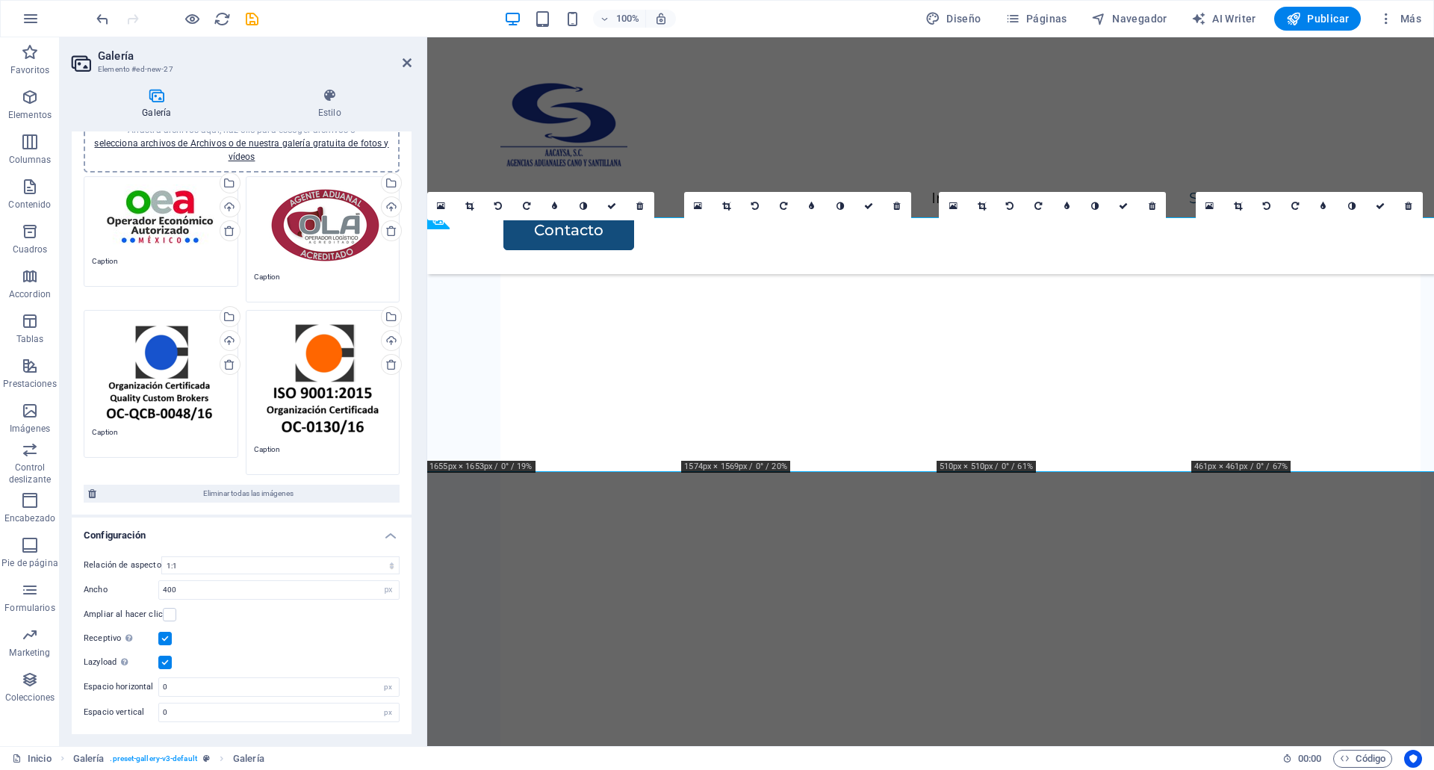
click at [0, 0] on input "Lazyload La carga de imágenes tras la carga de la página mejora la velocidad de…" at bounding box center [0, 0] width 0 height 0
drag, startPoint x: 183, startPoint y: 600, endPoint x: 170, endPoint y: 573, distance: 29.1
click at [170, 573] on div "Relación de aspecto Ninguna relación de aspecto fija 16:9 16:10 4:3 1:1 1:2 2:1…" at bounding box center [242, 639] width 340 height 190
drag, startPoint x: 170, startPoint y: 573, endPoint x: 131, endPoint y: 591, distance: 43.4
click at [131, 591] on div "Relación de aspecto Ninguna relación de aspecto fija 16:9 16:10 4:3 1:1 1:2 2:1…" at bounding box center [242, 639] width 340 height 190
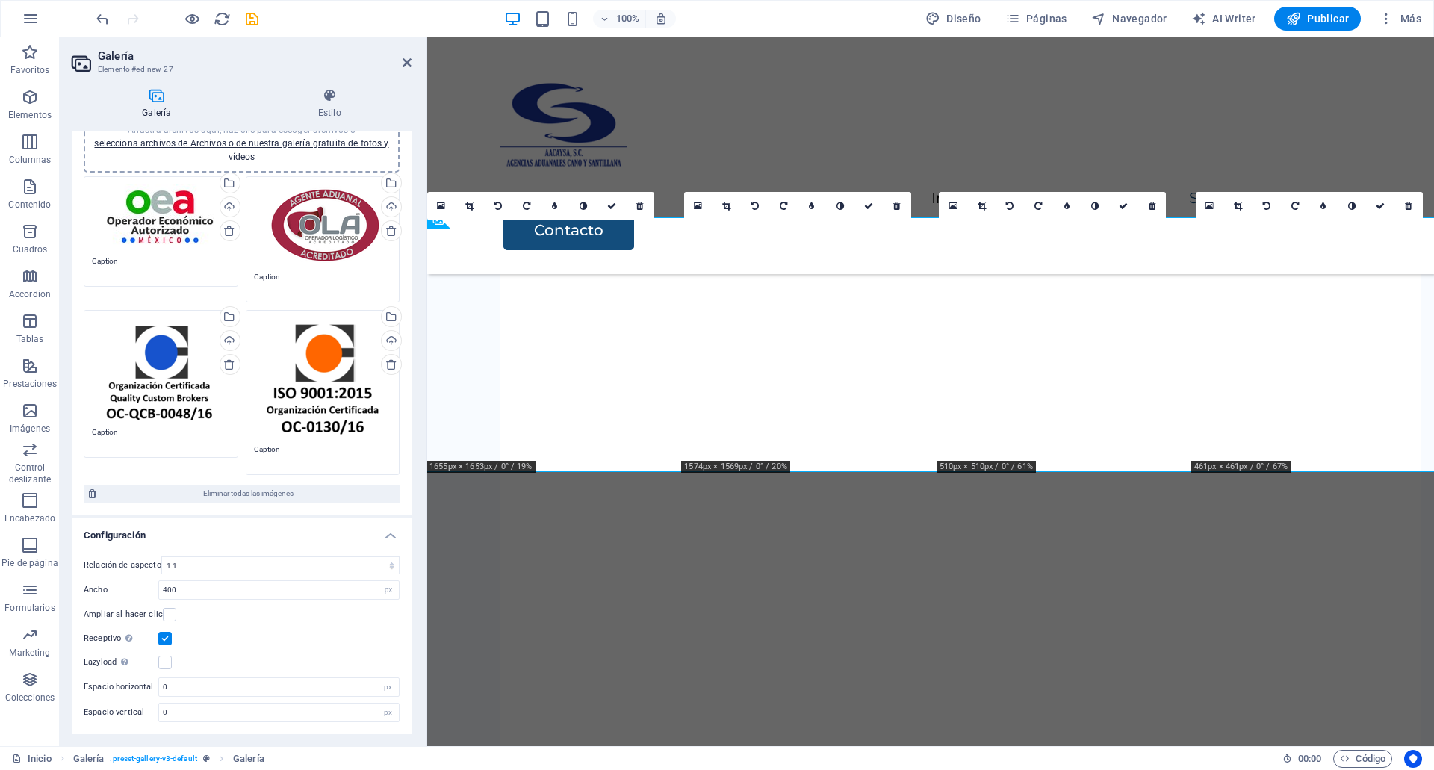
click at [131, 591] on label "Ancho" at bounding box center [121, 589] width 75 height 8
click at [164, 598] on input "400" at bounding box center [279, 590] width 240 height 18
type input "200"
click at [335, 97] on icon at bounding box center [330, 95] width 164 height 15
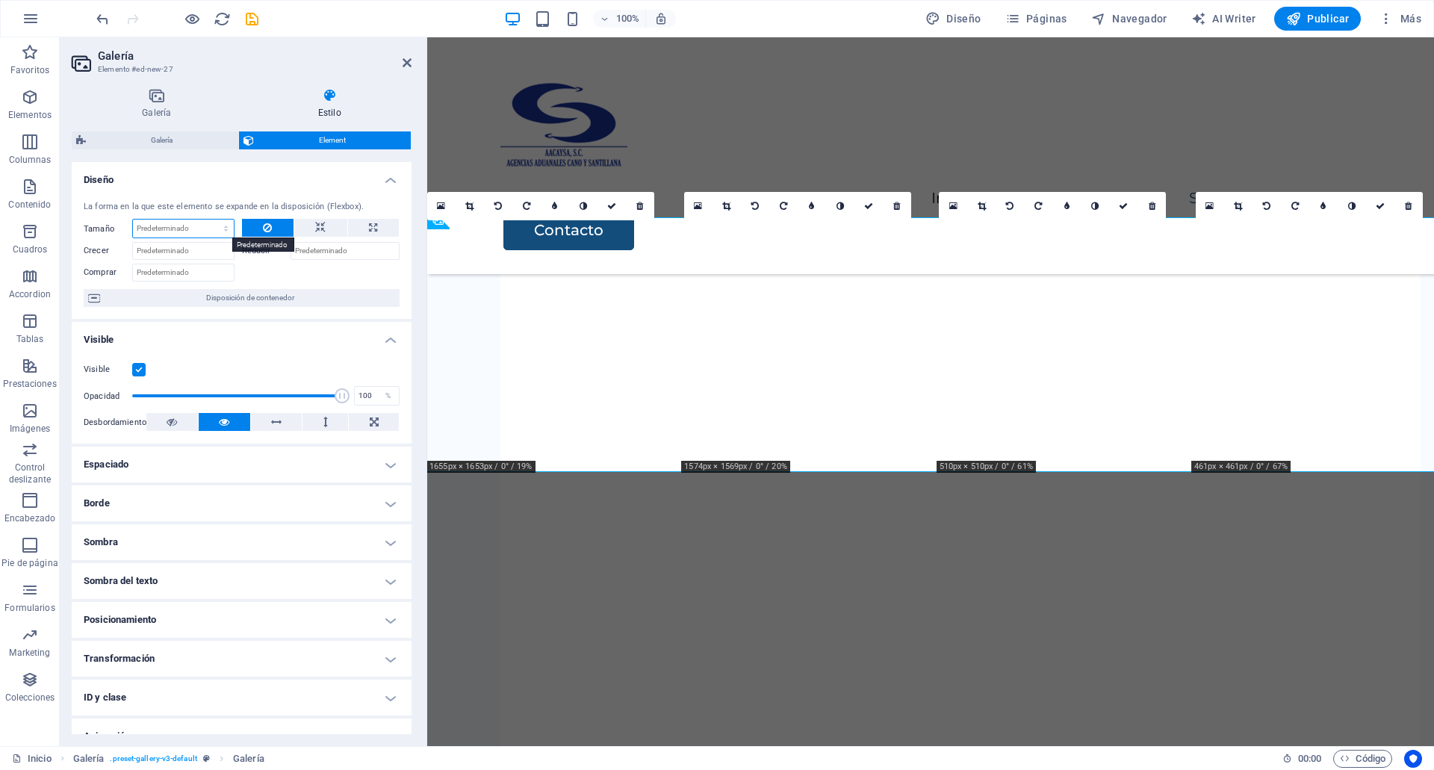
click at [178, 232] on select "Predeterminado automático px % 1/1 1/2 1/3 1/4 1/5 1/6 1/7 1/8 1/9 1/10" at bounding box center [183, 229] width 101 height 18
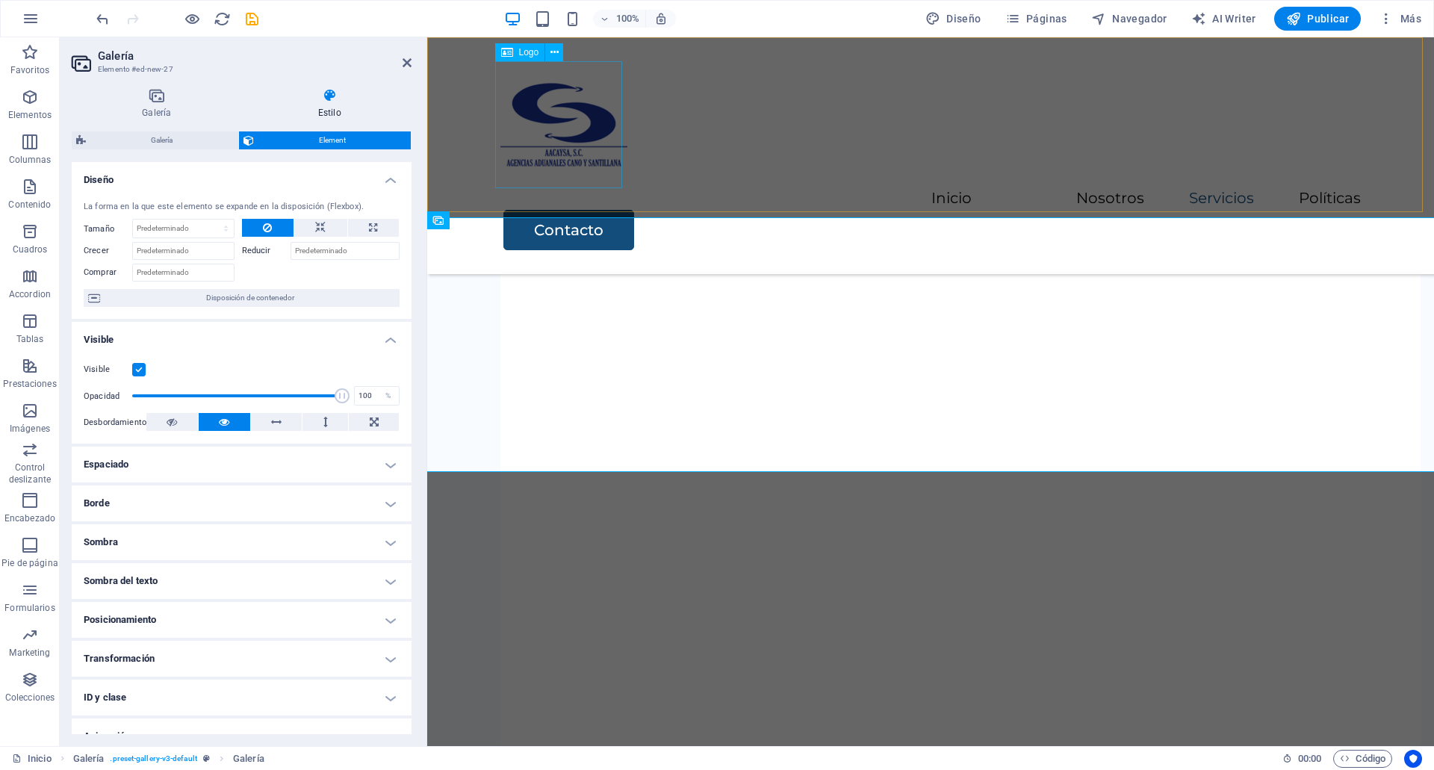
click at [617, 180] on div at bounding box center [930, 124] width 860 height 127
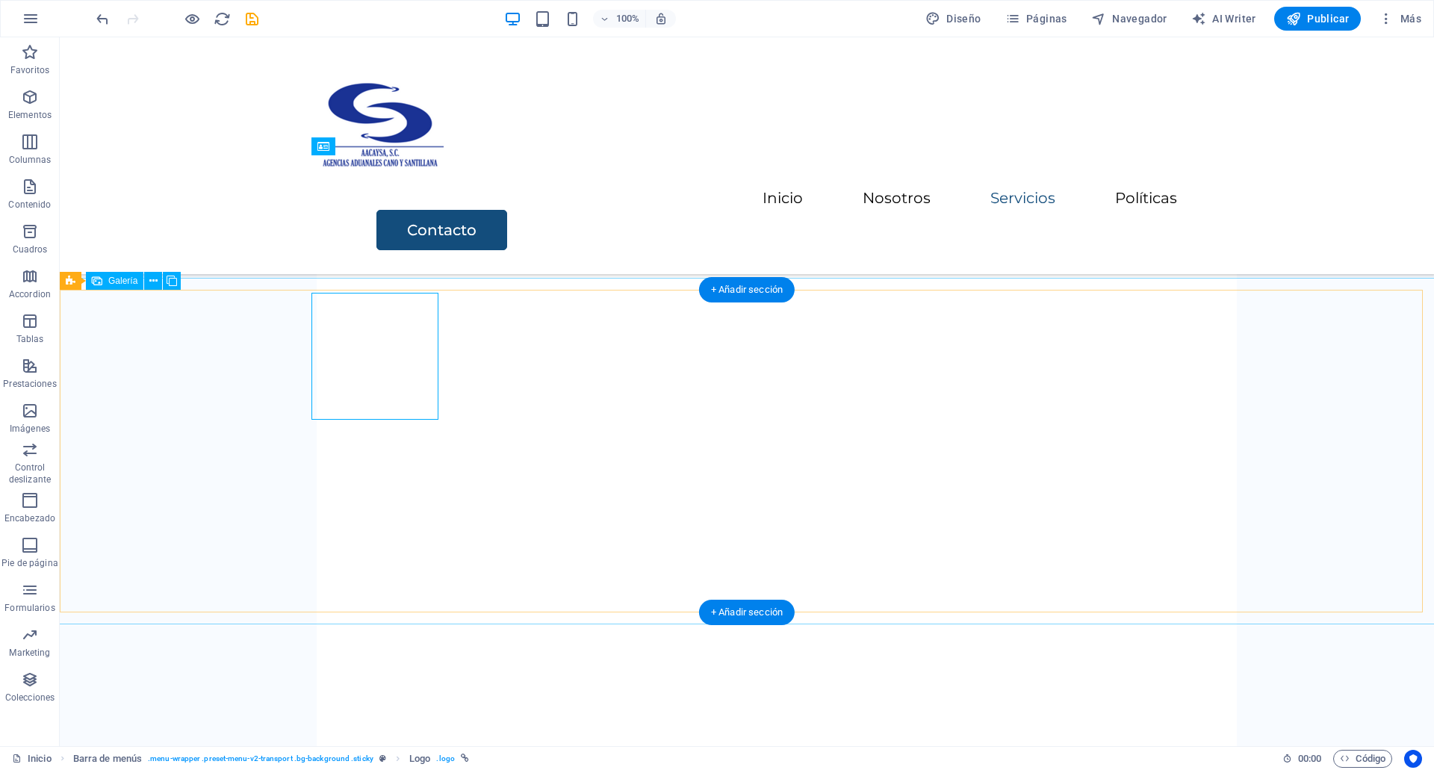
scroll to position [2842, 0]
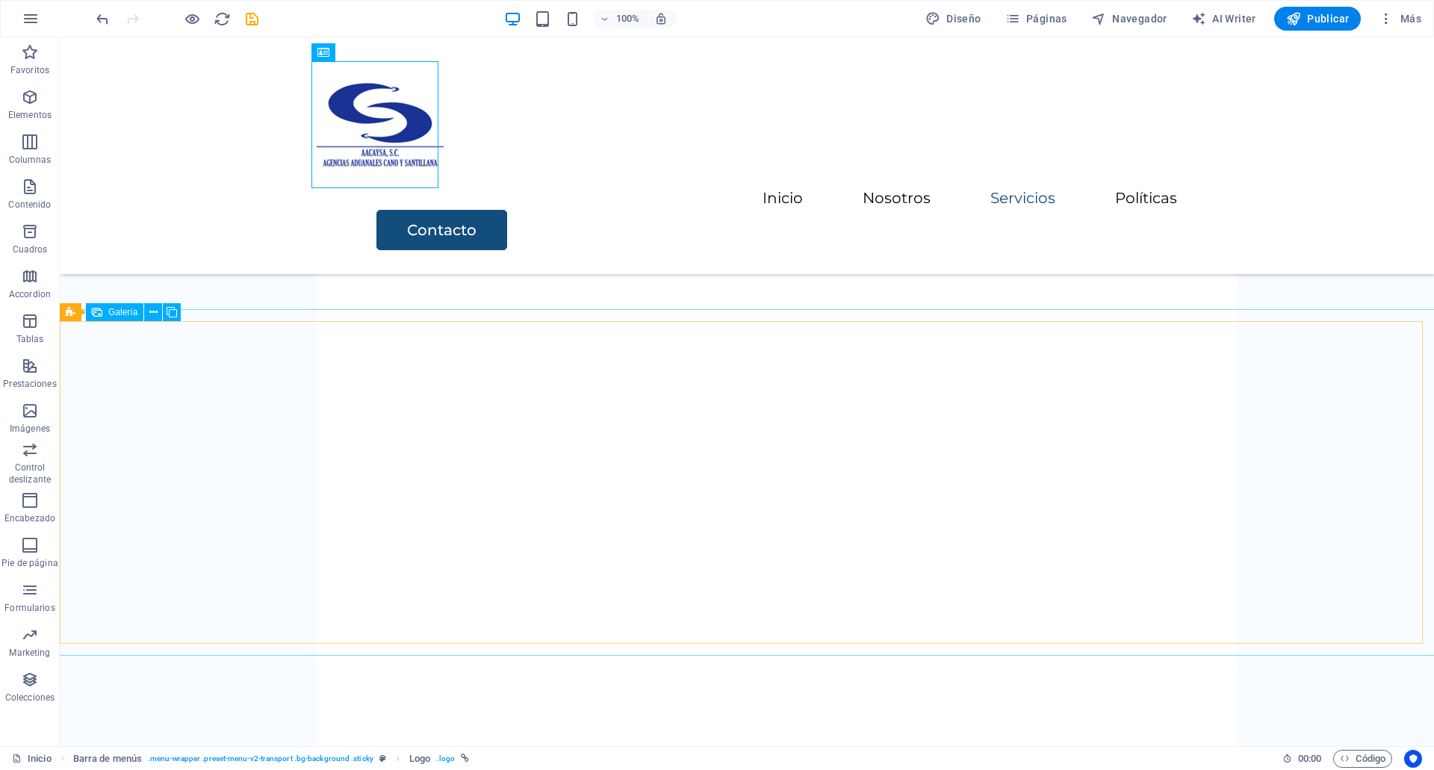
click at [121, 314] on span "Galería" at bounding box center [122, 312] width 29 height 9
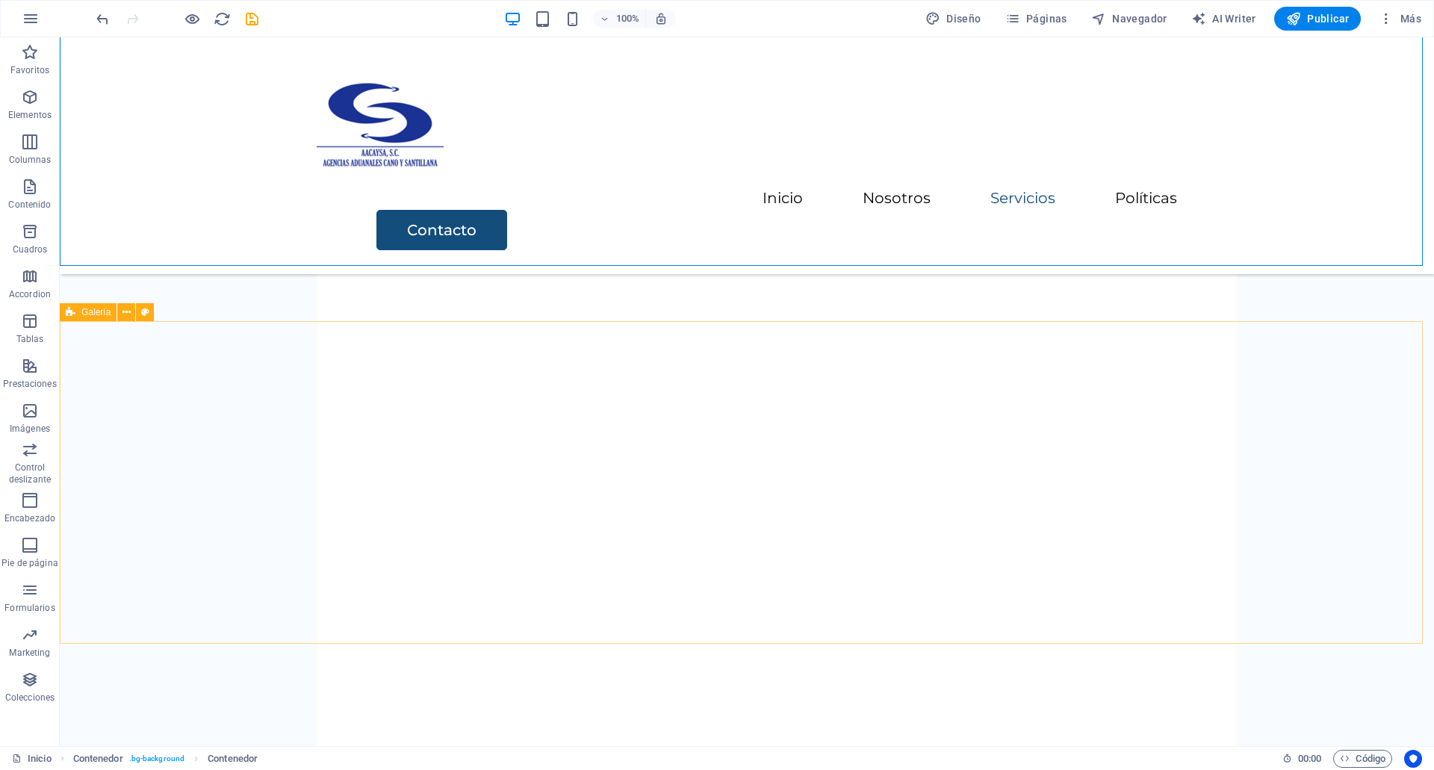
click at [71, 310] on icon at bounding box center [71, 312] width 10 height 18
select select "rem"
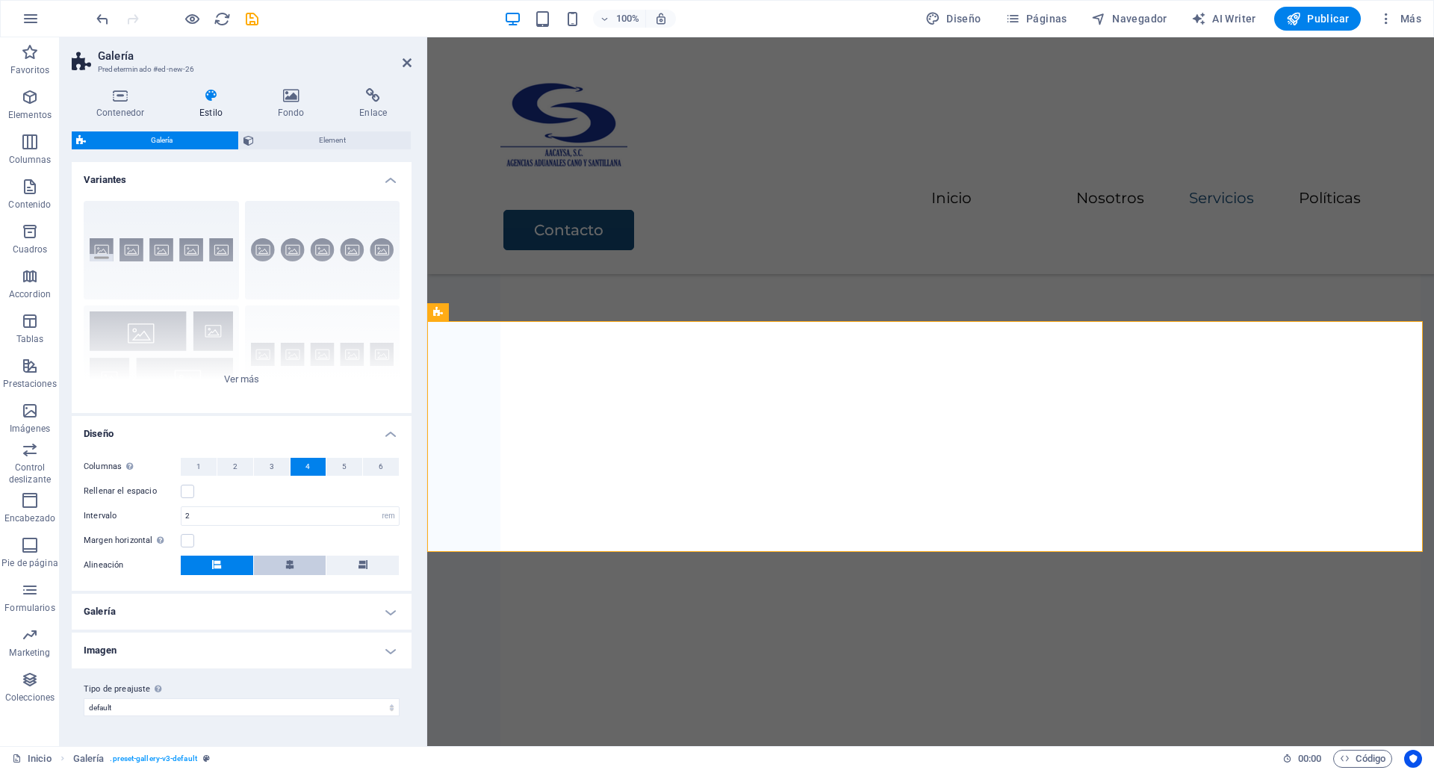
click at [296, 567] on button at bounding box center [290, 564] width 72 height 19
click at [298, 606] on h4 "Galería" at bounding box center [242, 612] width 340 height 36
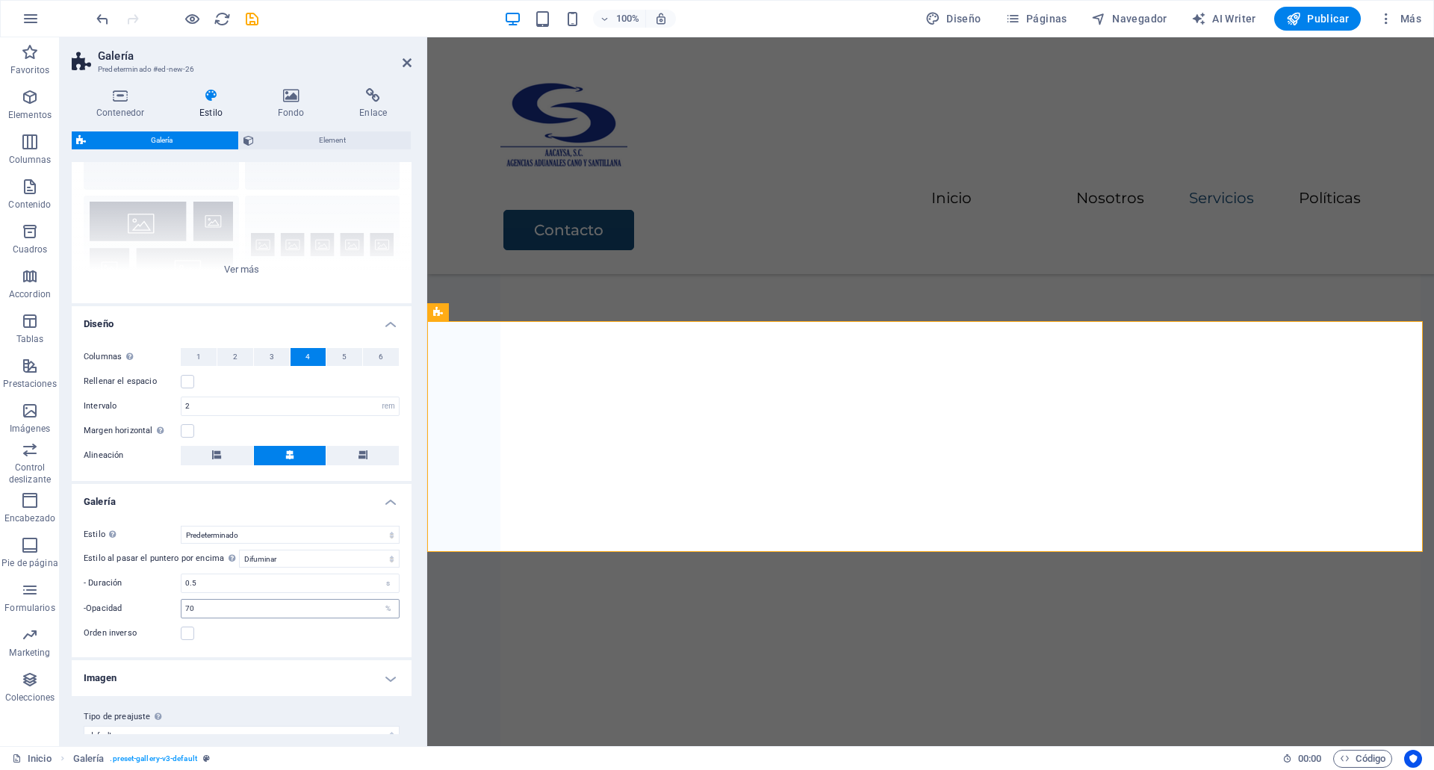
scroll to position [131, 0]
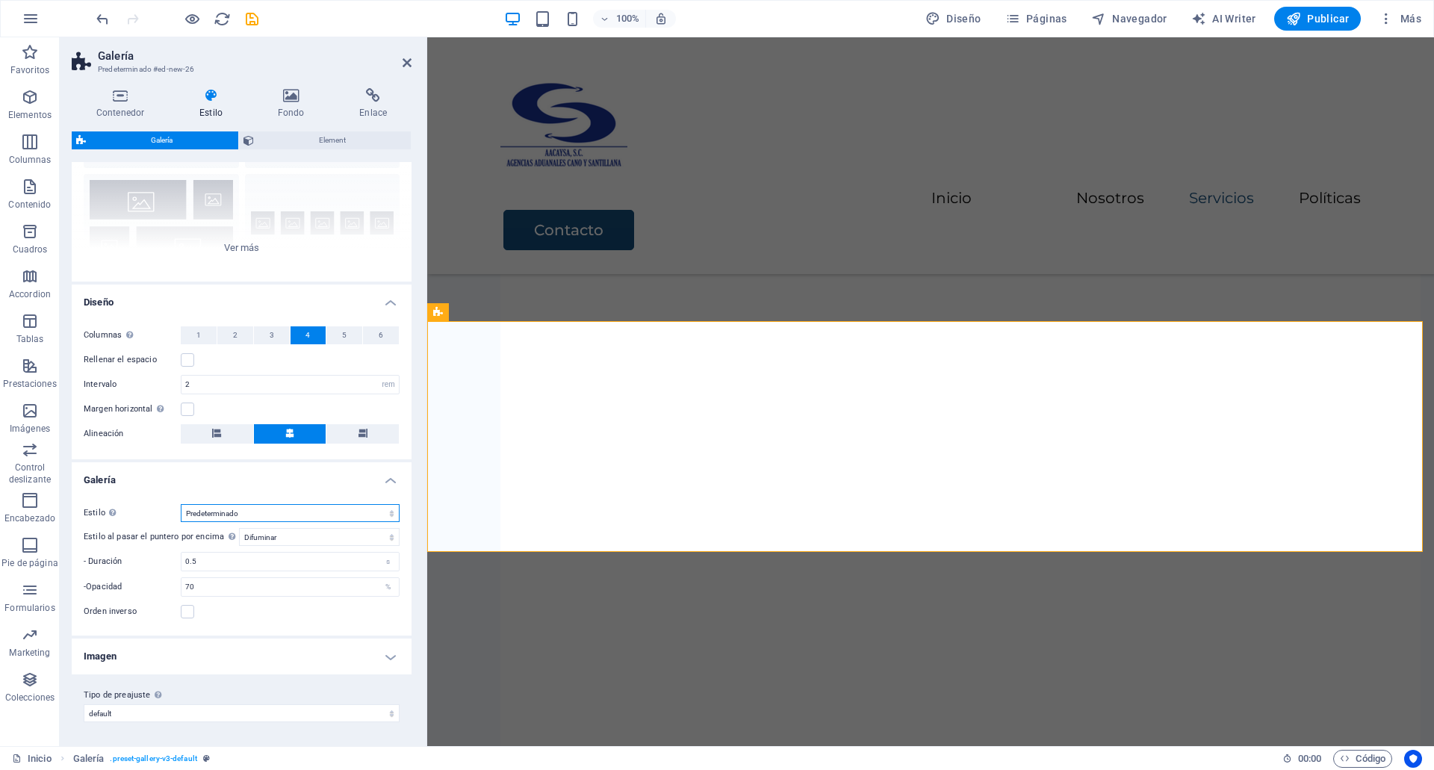
click at [246, 517] on select "Predeterminado Cuadrícula Cuadrícula inversa Cuadrícula desplazada Collage" at bounding box center [290, 513] width 219 height 18
click at [181, 504] on select "Predeterminado Cuadrícula Cuadrícula inversa Cuadrícula desplazada Collage" at bounding box center [290, 513] width 219 height 18
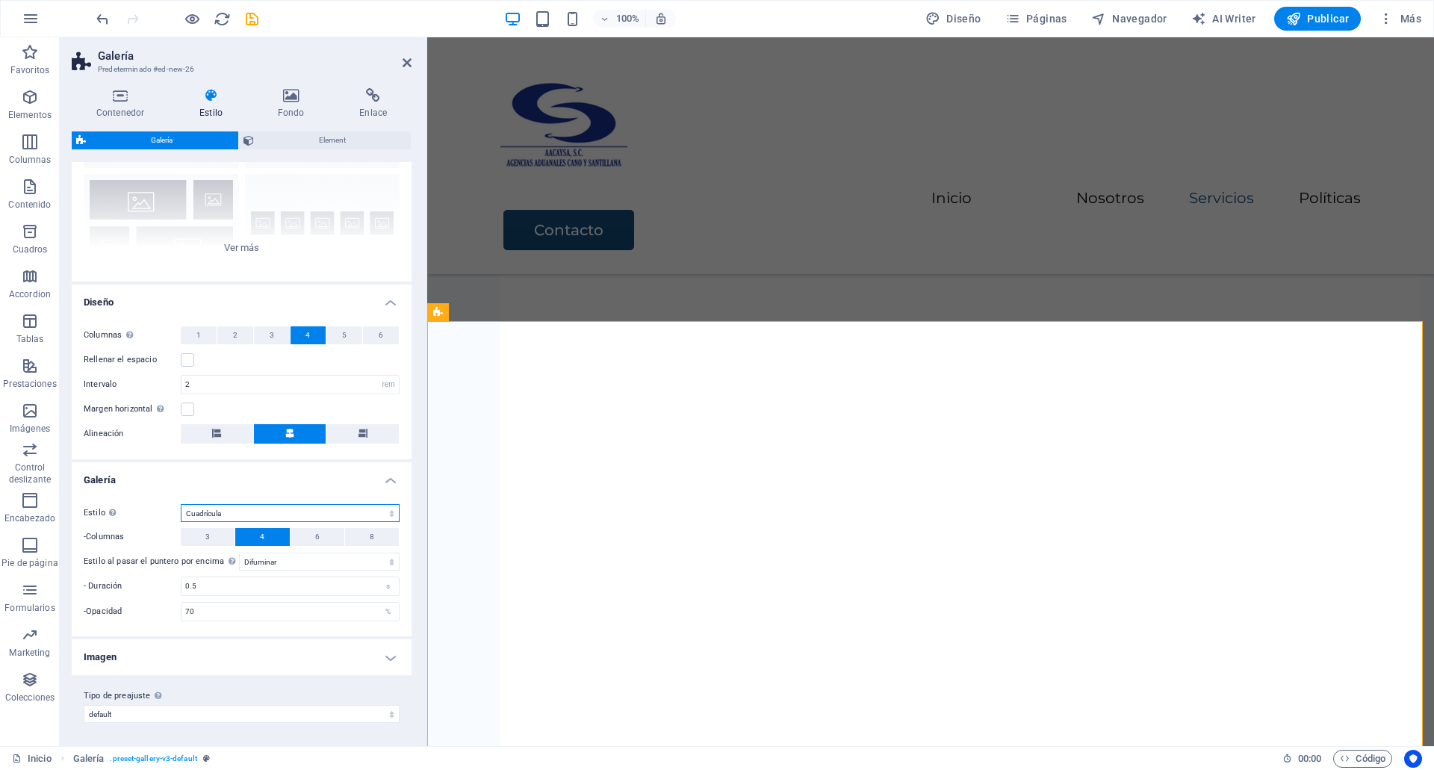
click at [264, 514] on select "Predeterminado Cuadrícula Cuadrícula inversa Cuadrícula desplazada Collage" at bounding box center [290, 513] width 219 height 18
click at [181, 504] on select "Predeterminado Cuadrícula Cuadrícula inversa Cuadrícula desplazada Collage" at bounding box center [290, 513] width 219 height 18
click at [250, 511] on select "Predeterminado Cuadrícula Cuadrícula inversa Cuadrícula desplazada Collage" at bounding box center [290, 513] width 219 height 18
click at [181, 504] on select "Predeterminado Cuadrícula Cuadrícula inversa Cuadrícula desplazada Collage" at bounding box center [290, 513] width 219 height 18
click at [244, 517] on select "Predeterminado Cuadrícula Cuadrícula inversa Cuadrícula desplazada Collage" at bounding box center [290, 513] width 219 height 18
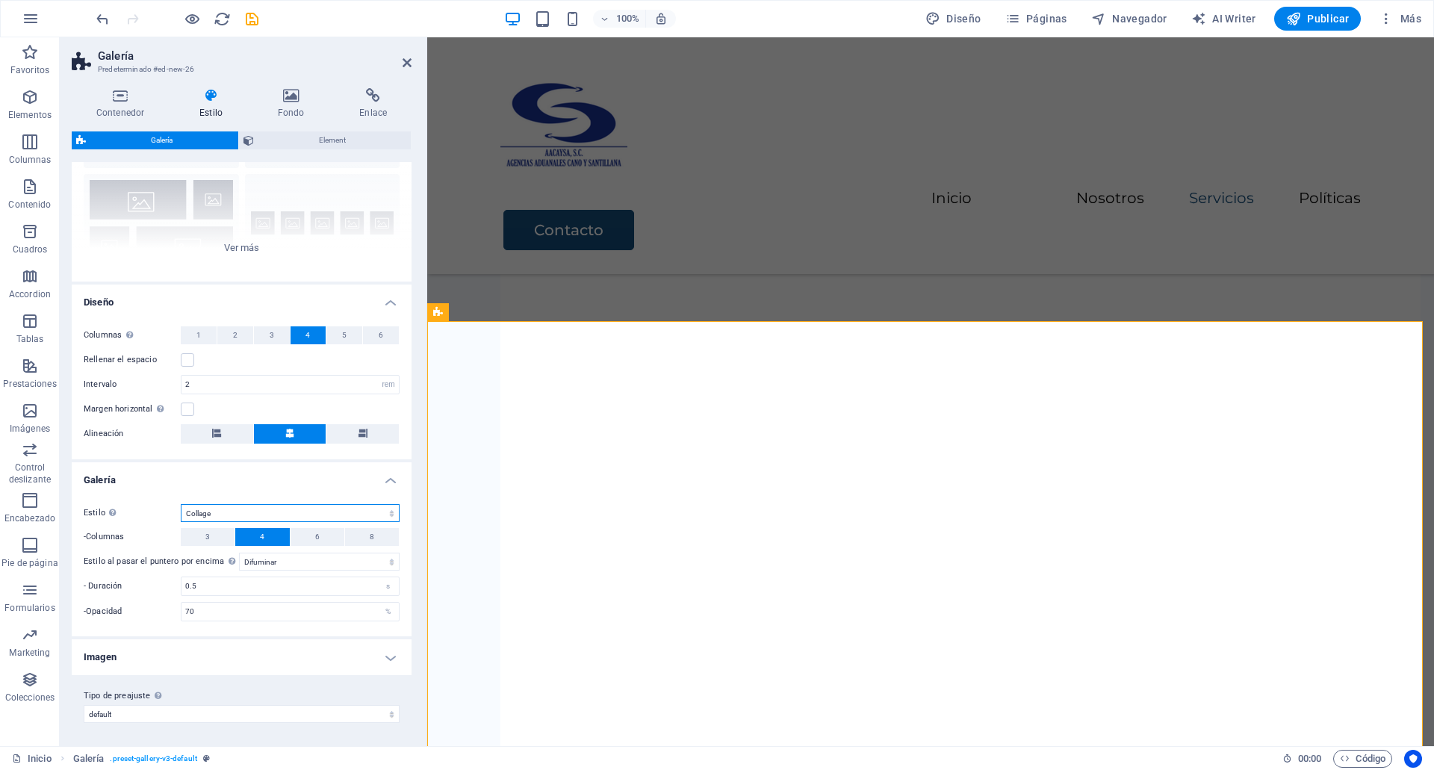
click at [181, 504] on select "Predeterminado Cuadrícula Cuadrícula inversa Cuadrícula desplazada Collage" at bounding box center [290, 513] width 219 height 18
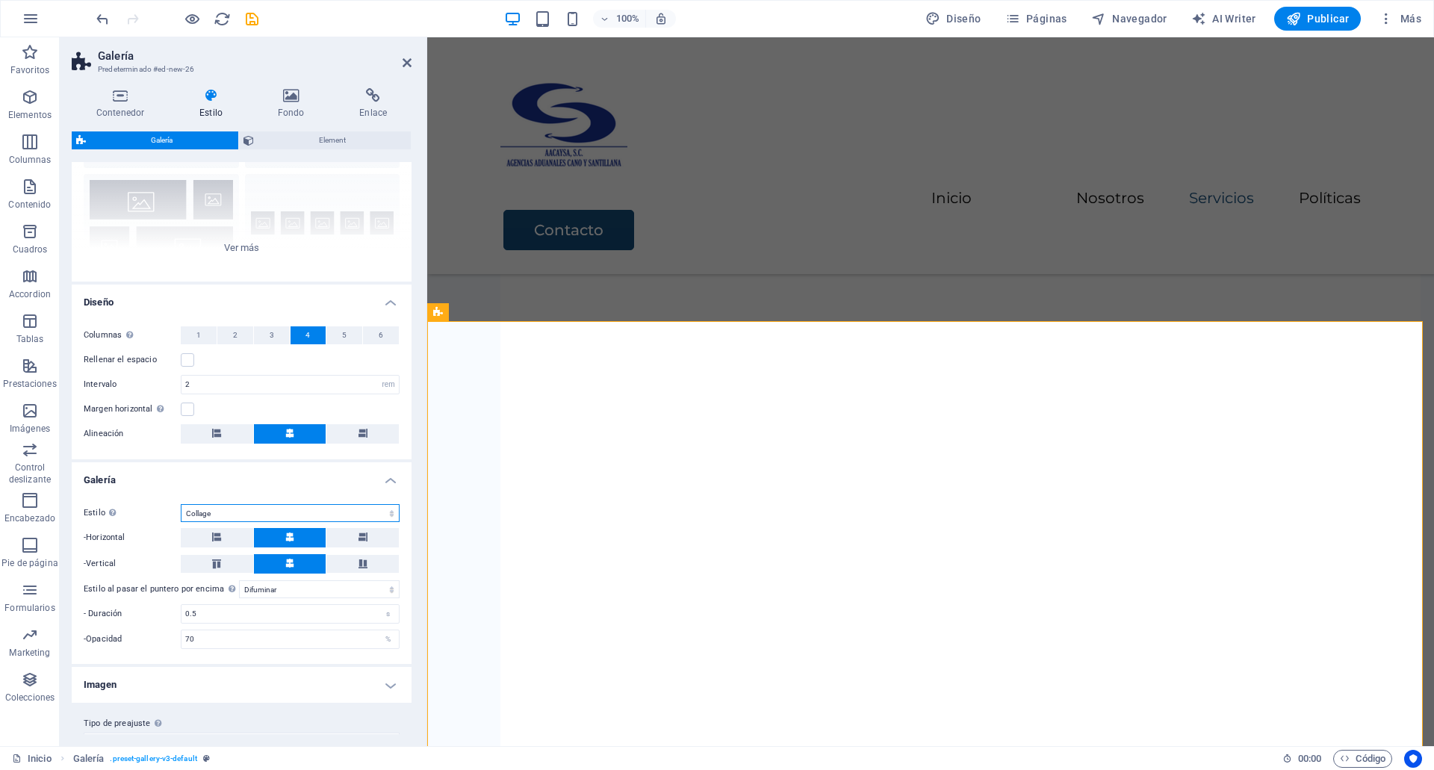
click at [237, 509] on select "Predeterminado Cuadrícula Cuadrícula inversa Cuadrícula desplazada Collage" at bounding box center [290, 513] width 219 height 18
select select "default"
click at [181, 504] on select "Predeterminado Cuadrícula Cuadrícula inversa Cuadrícula desplazada Collage" at bounding box center [290, 513] width 219 height 18
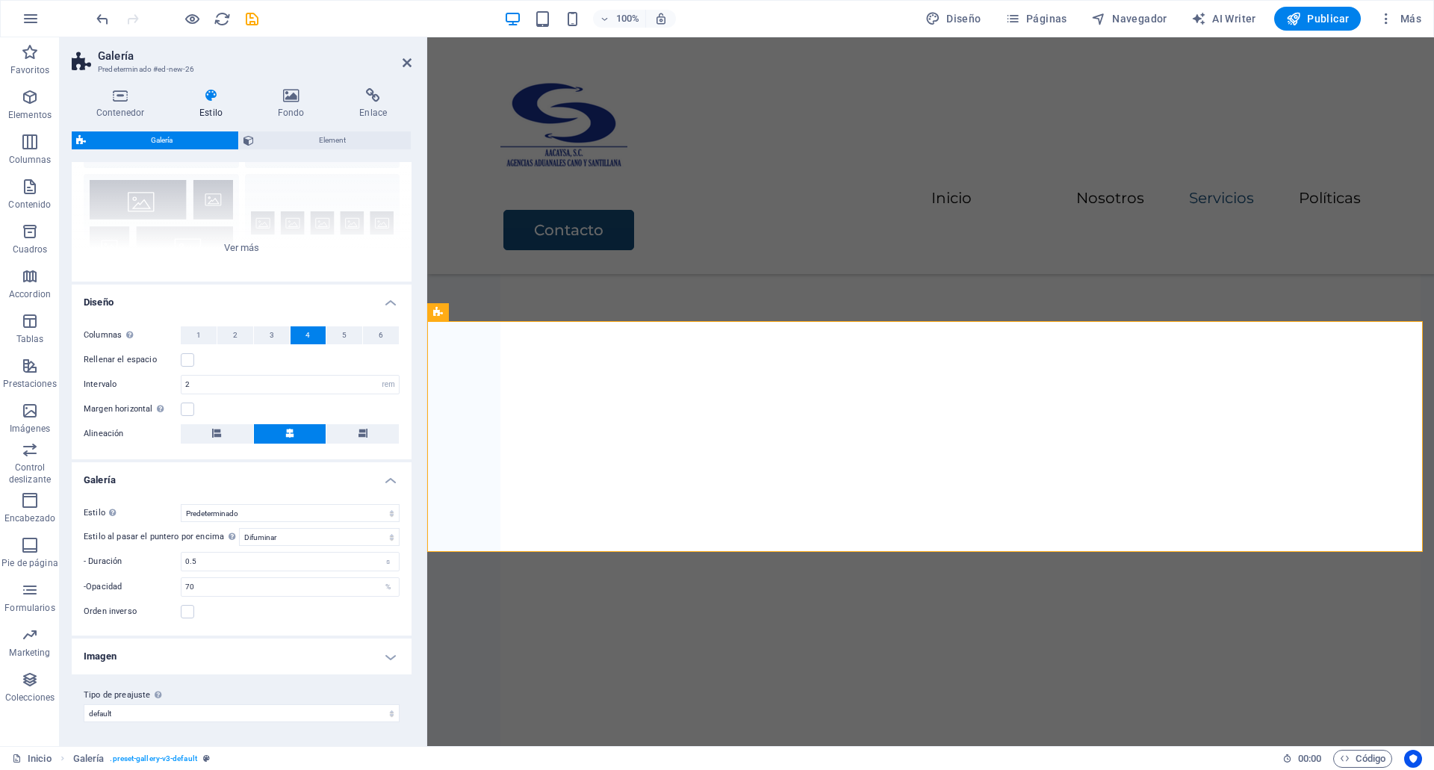
click at [167, 658] on h4 "Imagen" at bounding box center [242, 656] width 340 height 36
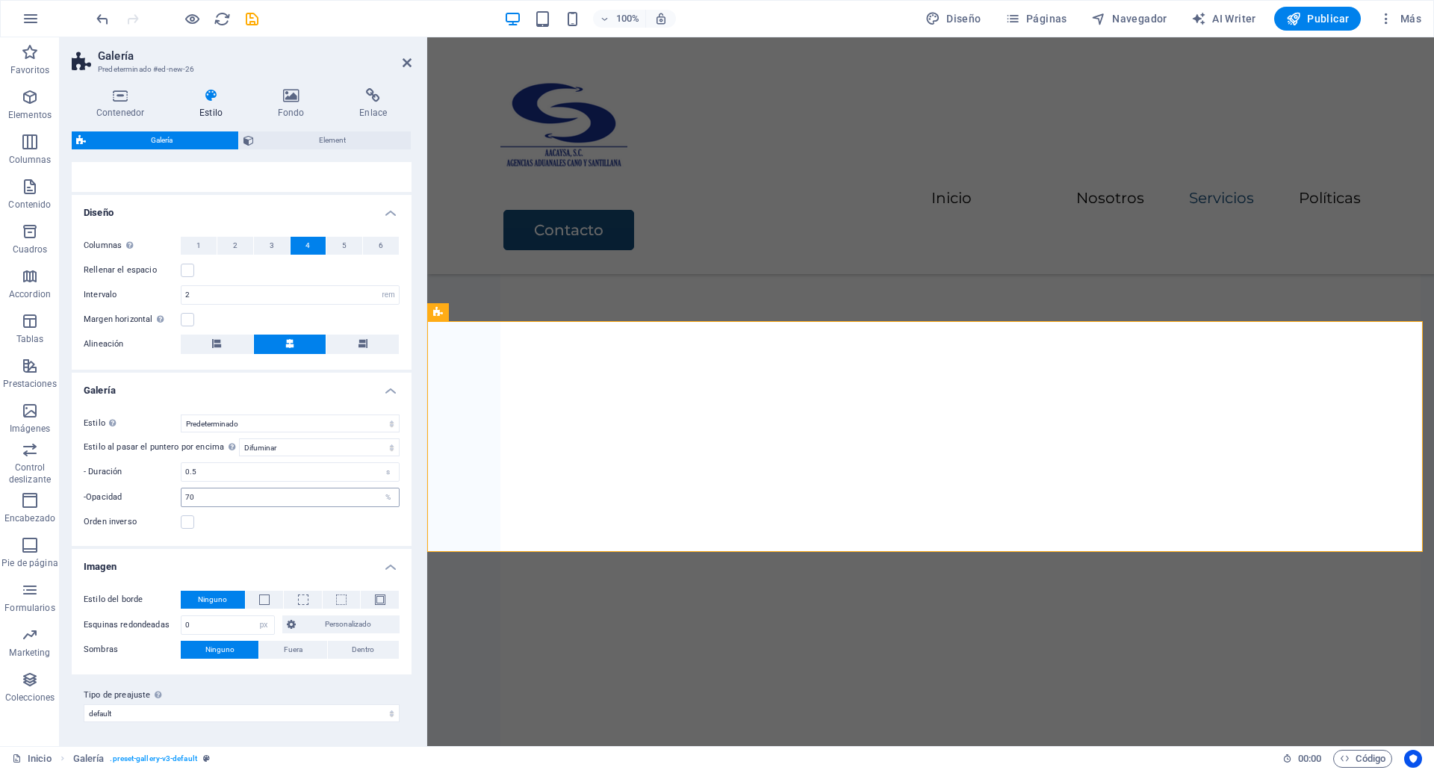
scroll to position [0, 0]
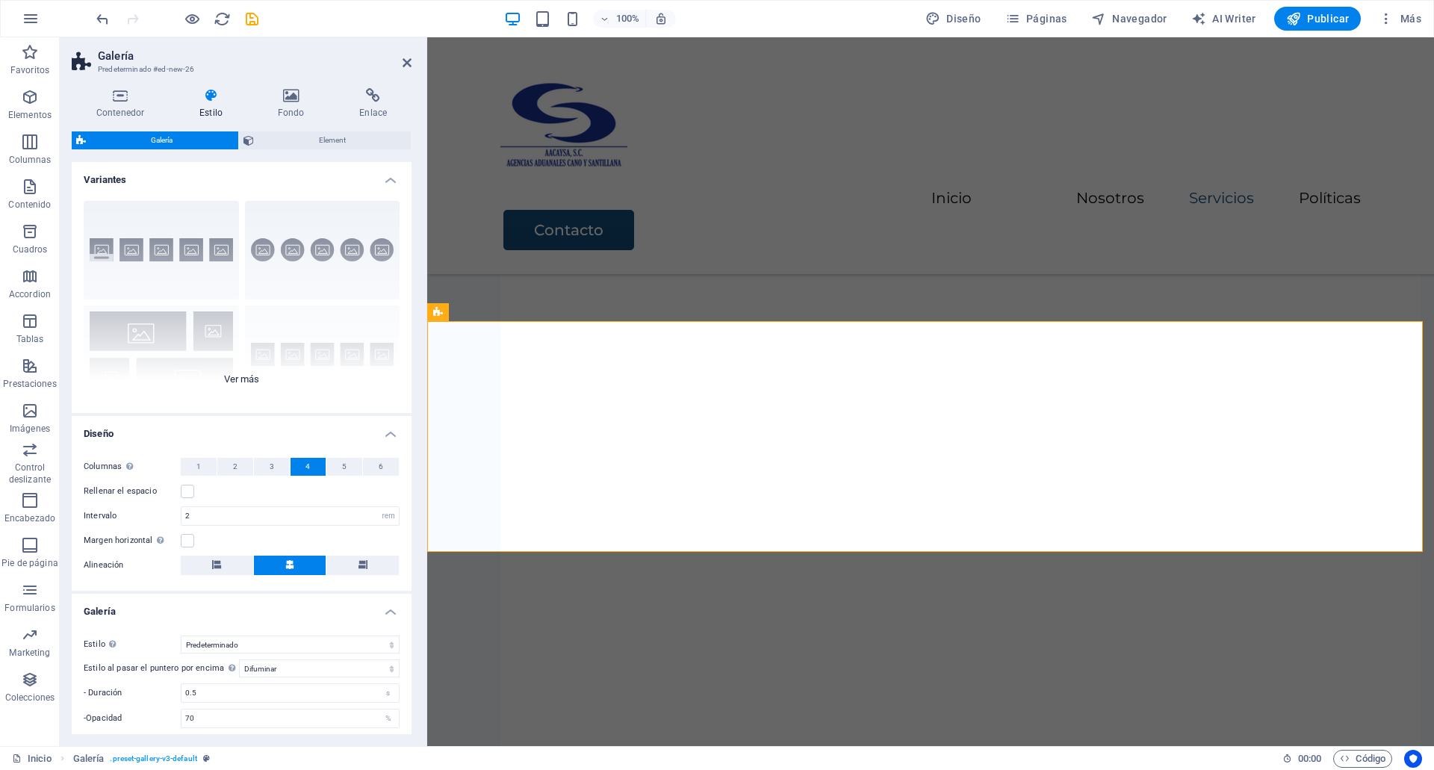
click at [255, 376] on div "Leyendas Círculo Collage Predeterminado Cuadrícula Cuadrícula despla..." at bounding box center [242, 301] width 340 height 224
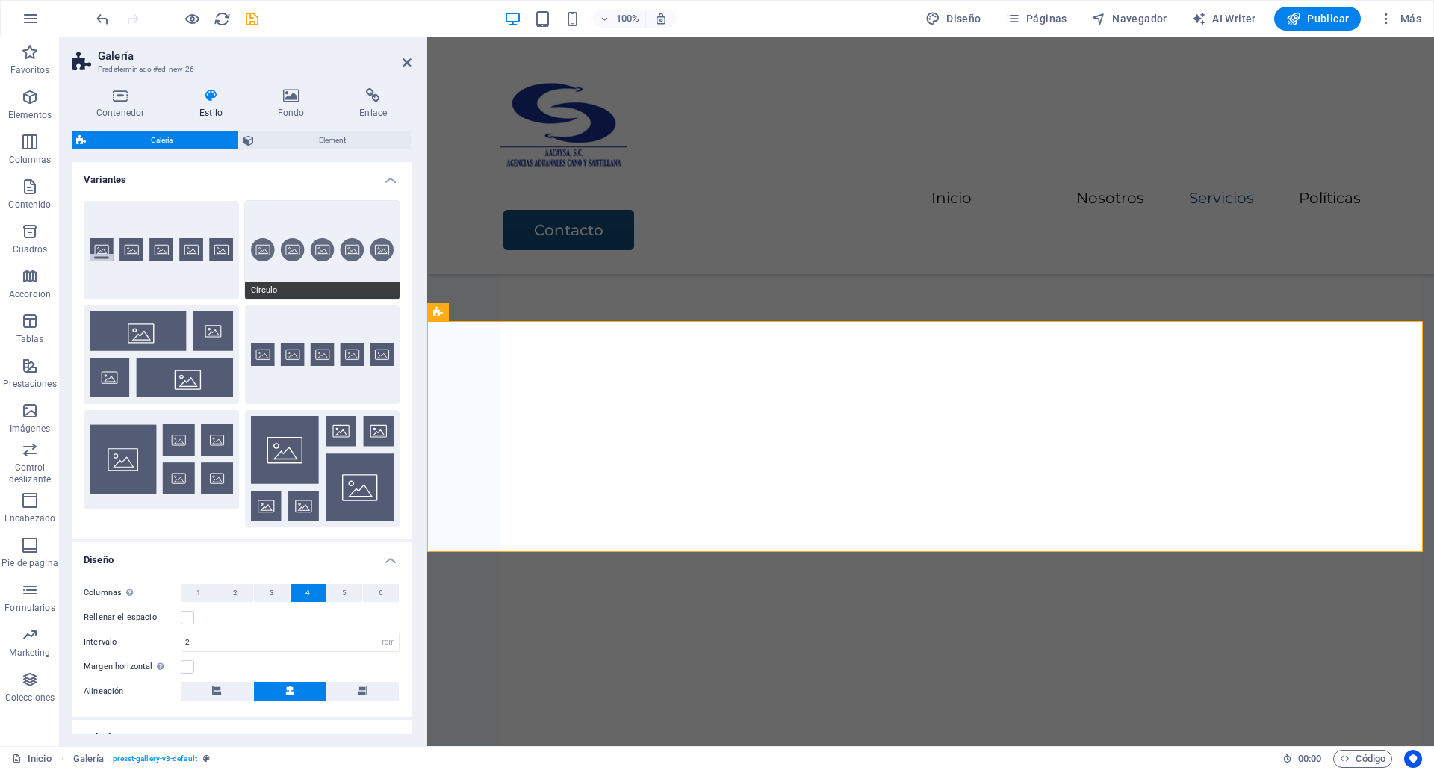
click at [308, 269] on button "Círculo" at bounding box center [322, 250] width 155 height 99
select select "zoom"
type input "100"
select select "%"
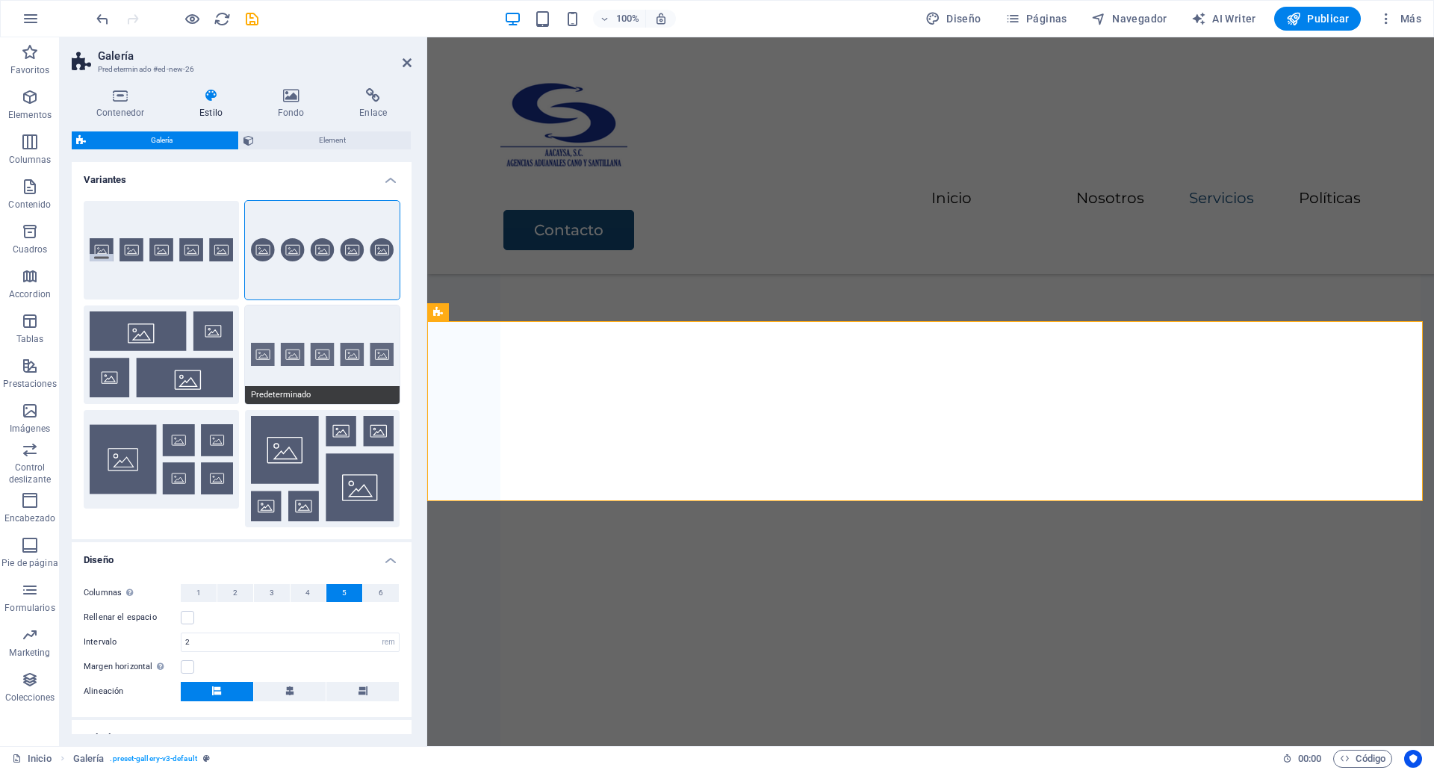
click at [302, 345] on button "Predeterminado" at bounding box center [322, 354] width 155 height 99
select select "fade"
type input "0"
select select "px"
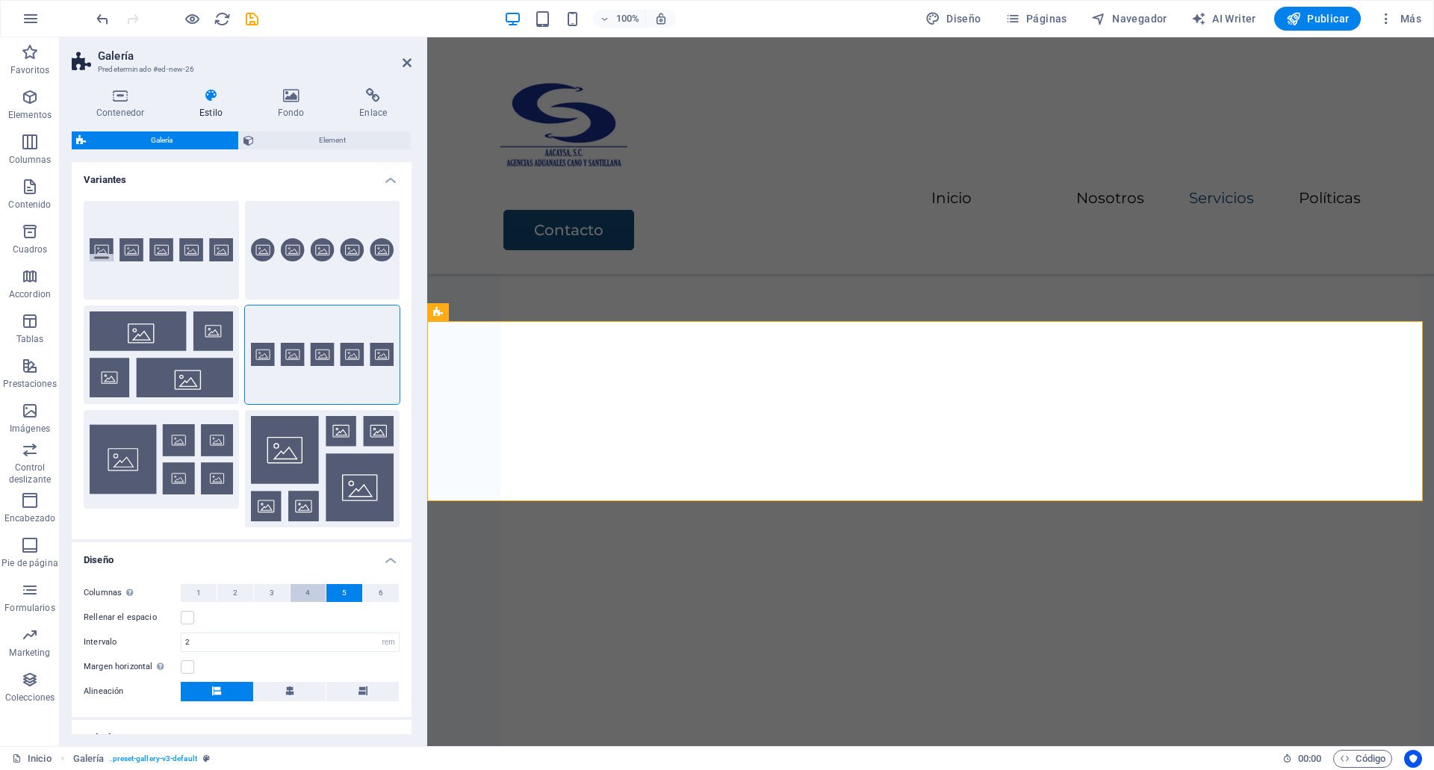
click at [320, 594] on button "4" at bounding box center [308, 593] width 36 height 18
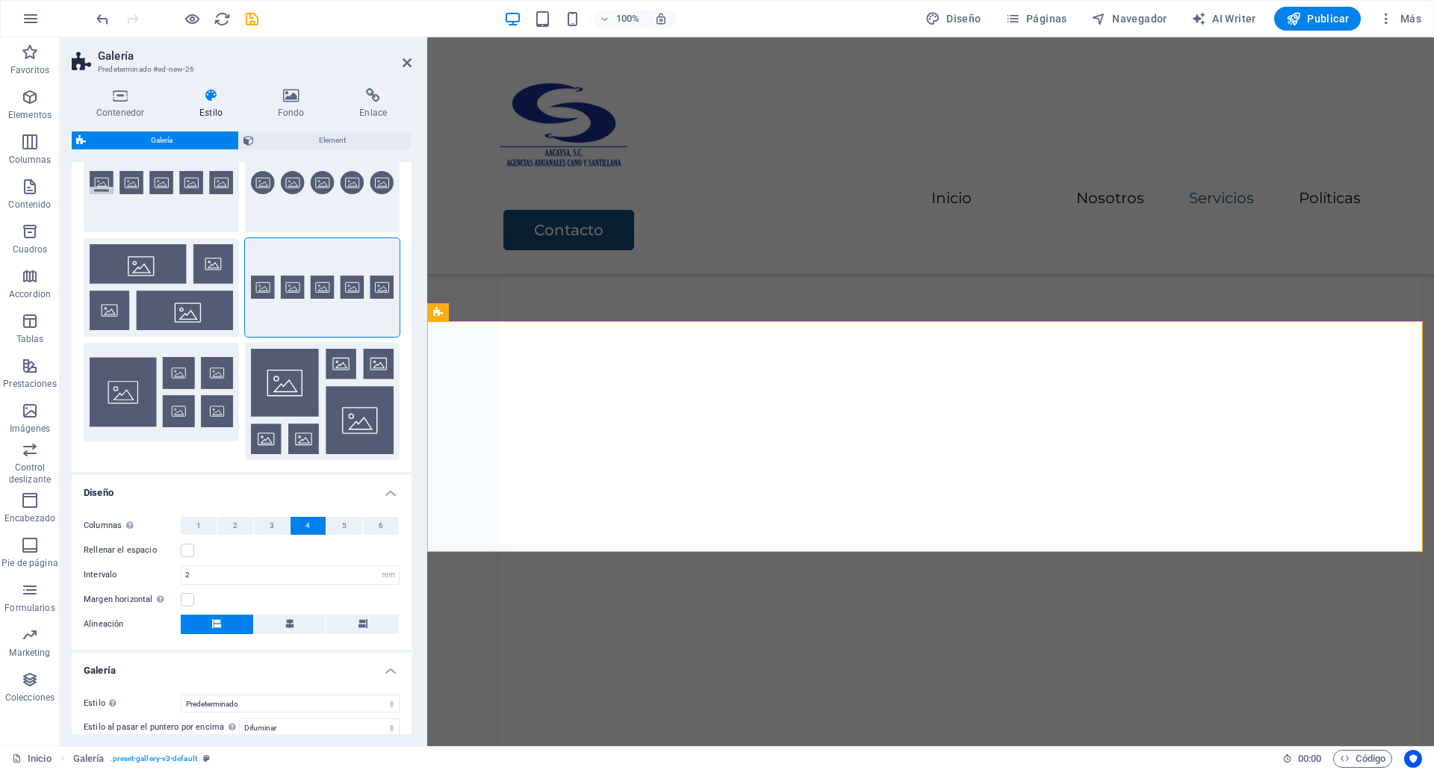
scroll to position [68, 0]
click at [320, 594] on div "Margen horizontal Solo si el "Ancho del contenido" de los contenedores no se ha…" at bounding box center [242, 599] width 316 height 18
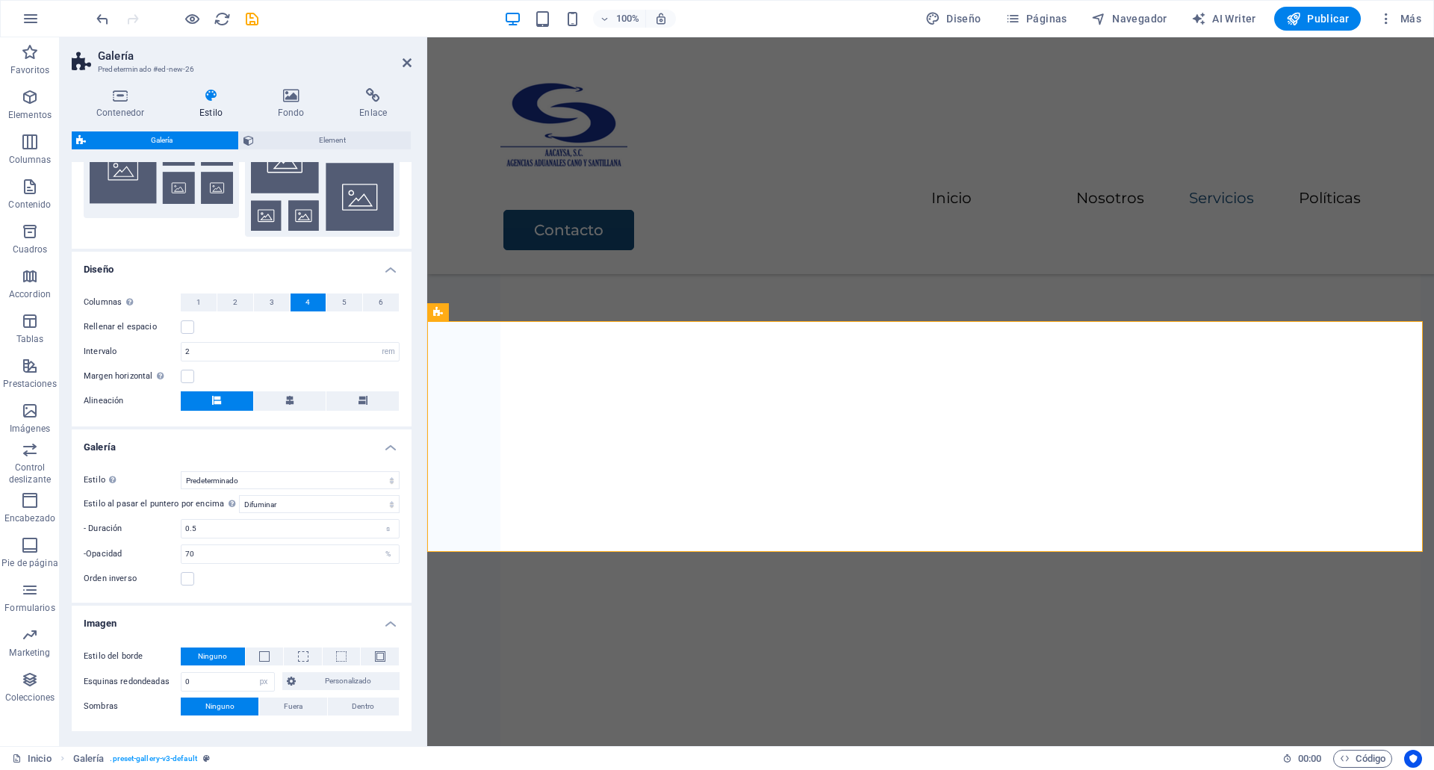
scroll to position [0, 0]
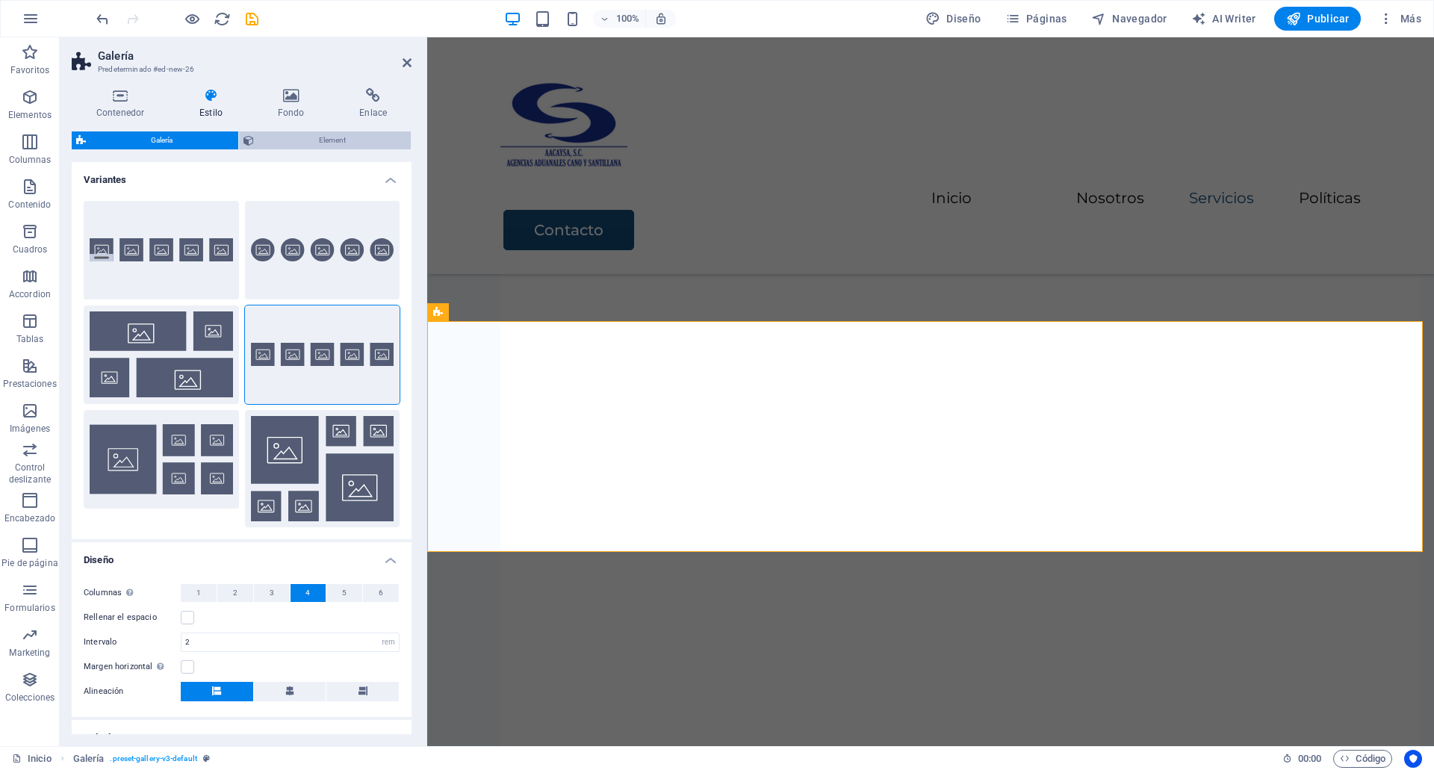
click at [293, 149] on span "Element" at bounding box center [332, 140] width 149 height 18
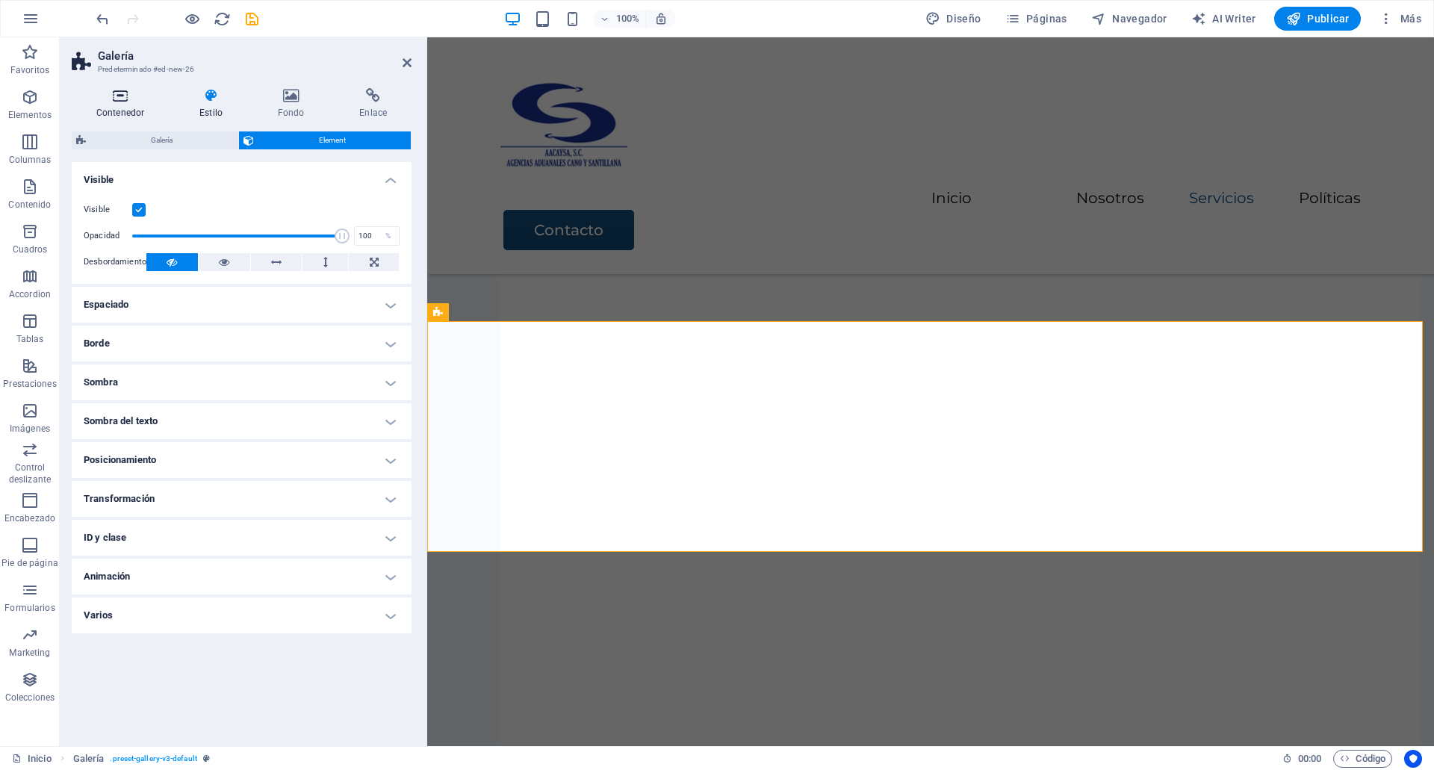
click at [110, 98] on icon at bounding box center [120, 95] width 97 height 15
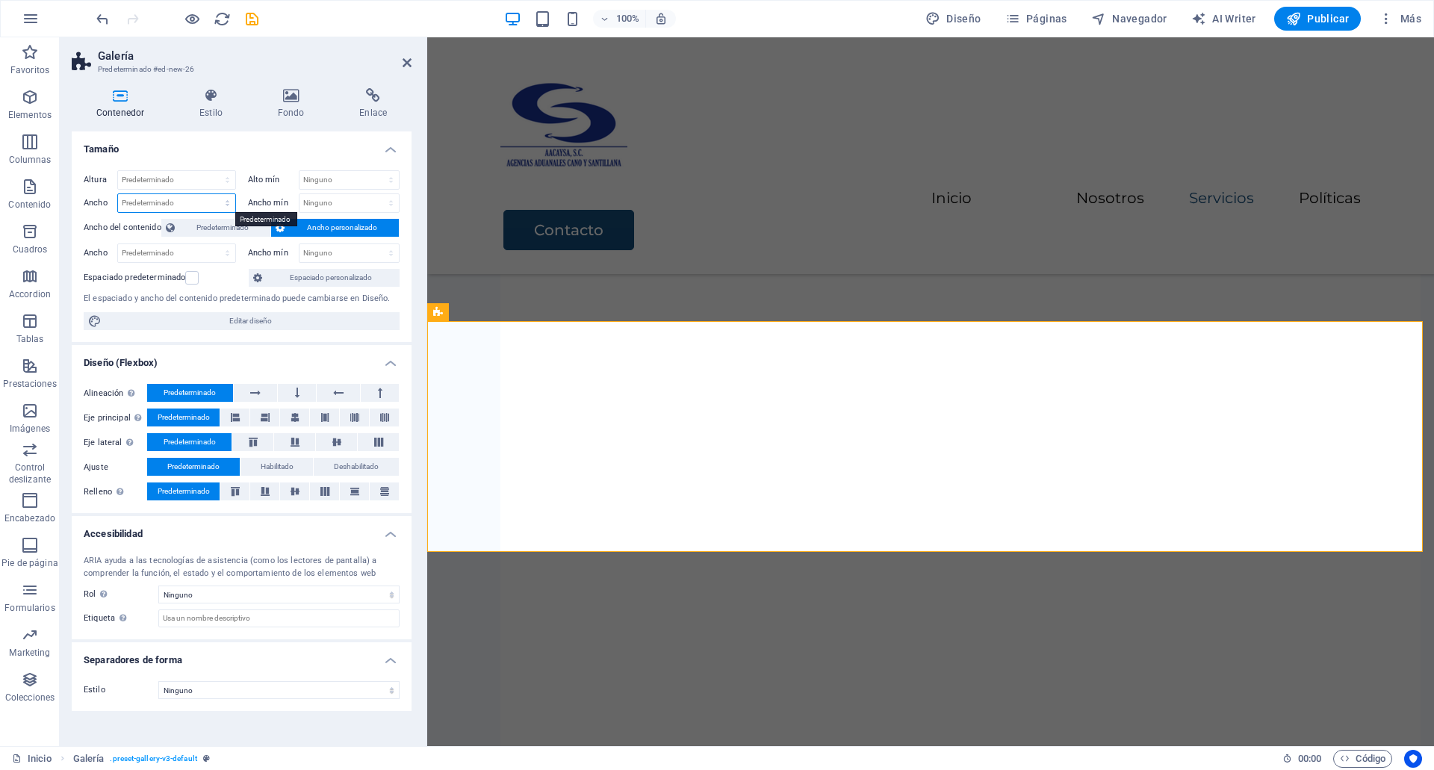
click at [194, 201] on select "Predeterminado px rem % em vh vw" at bounding box center [176, 203] width 117 height 18
select select "%"
click at [214, 194] on select "Predeterminado px rem % em vh vw" at bounding box center [176, 203] width 117 height 18
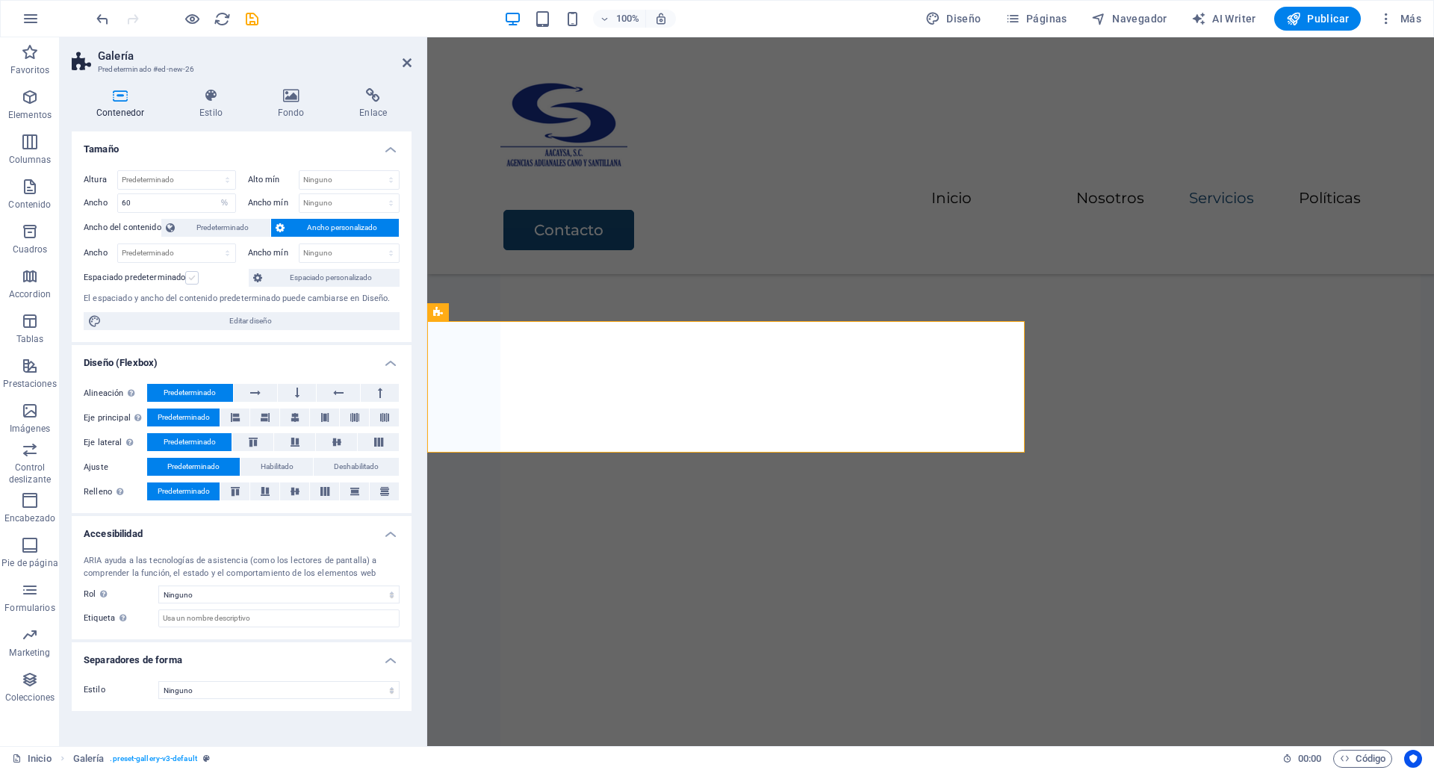
click at [196, 275] on label at bounding box center [191, 277] width 13 height 13
click at [0, 0] on input "Espaciado predeterminado" at bounding box center [0, 0] width 0 height 0
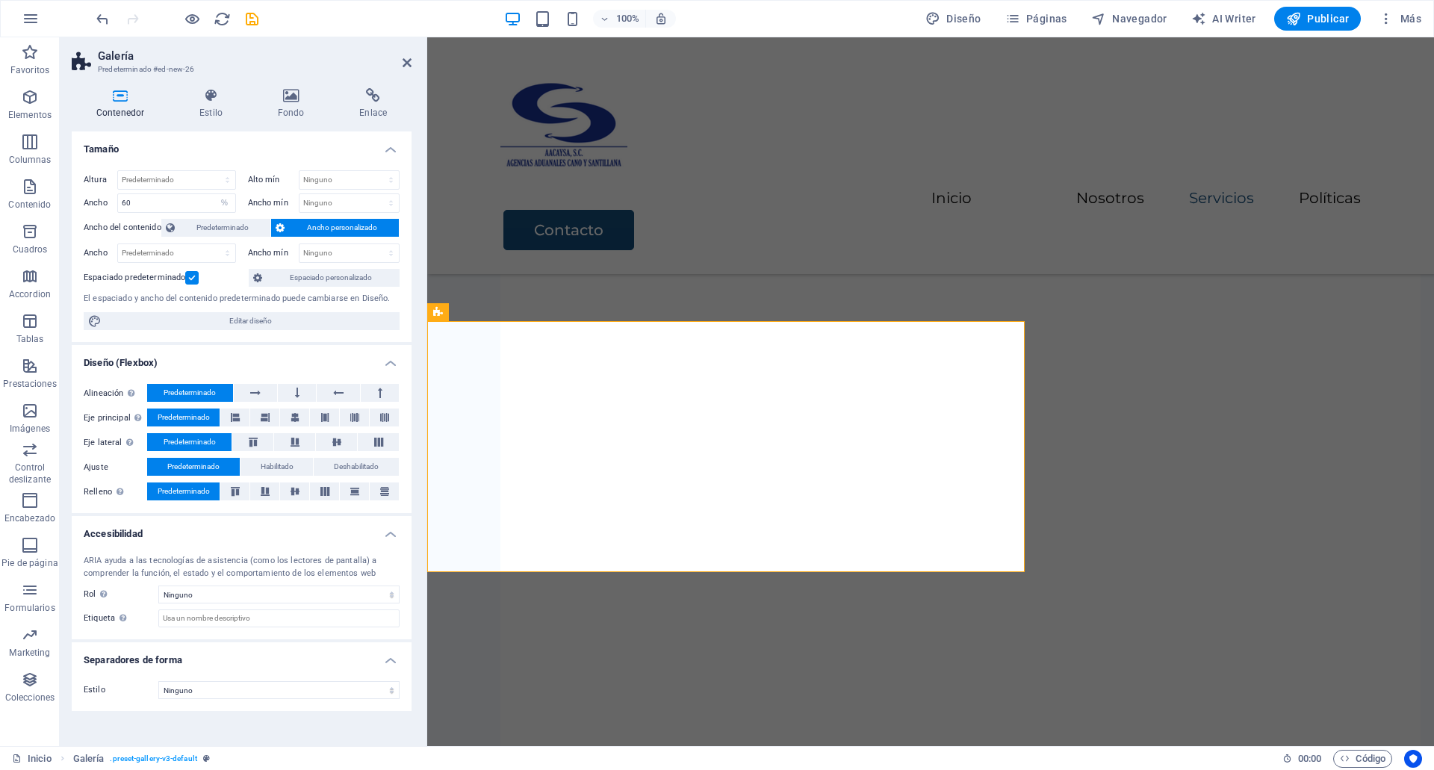
click at [196, 275] on label at bounding box center [191, 277] width 13 height 13
click at [0, 0] on input "Espaciado predeterminado" at bounding box center [0, 0] width 0 height 0
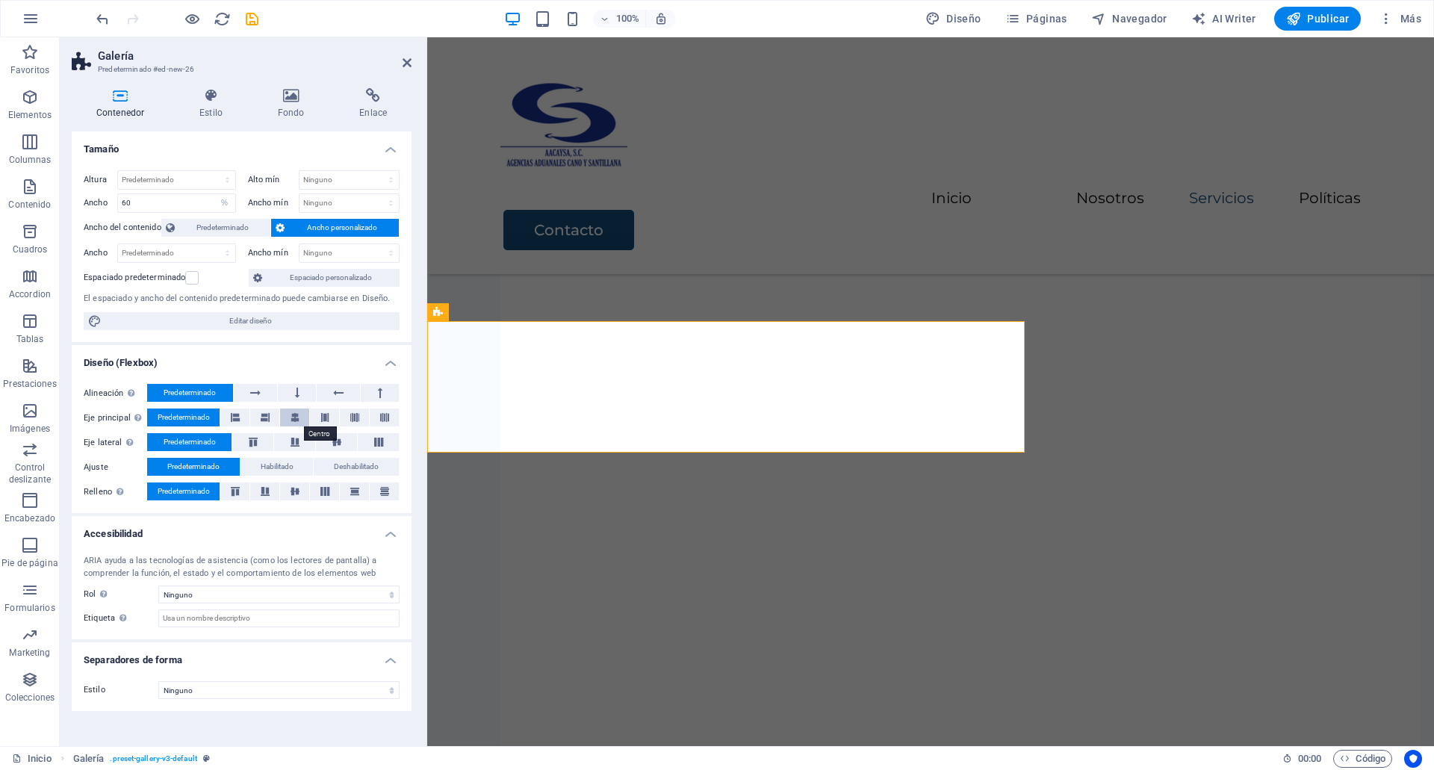
click at [293, 420] on icon at bounding box center [294, 417] width 9 height 18
click at [304, 494] on button at bounding box center [294, 491] width 29 height 18
click at [204, 410] on span "Predeterminado" at bounding box center [184, 417] width 52 height 18
click at [332, 449] on button at bounding box center [336, 442] width 41 height 18
click at [199, 438] on span "Predeterminado" at bounding box center [190, 442] width 52 height 18
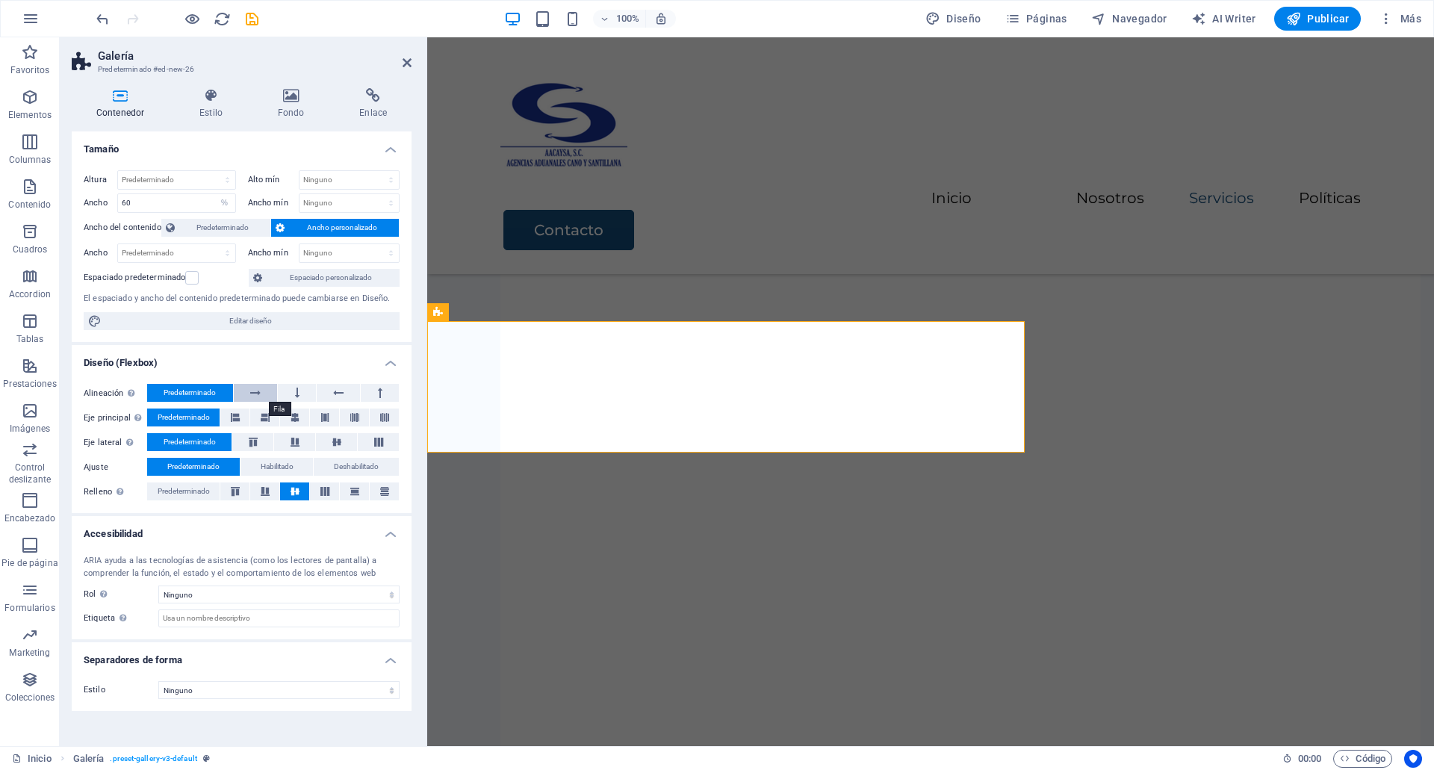
click at [264, 399] on button at bounding box center [256, 393] width 44 height 18
click at [212, 391] on span "Predeterminado" at bounding box center [190, 393] width 52 height 18
click at [195, 488] on span "Predeterminado" at bounding box center [184, 491] width 52 height 18
click at [255, 494] on button at bounding box center [264, 491] width 29 height 18
click at [240, 494] on icon at bounding box center [235, 491] width 9 height 18
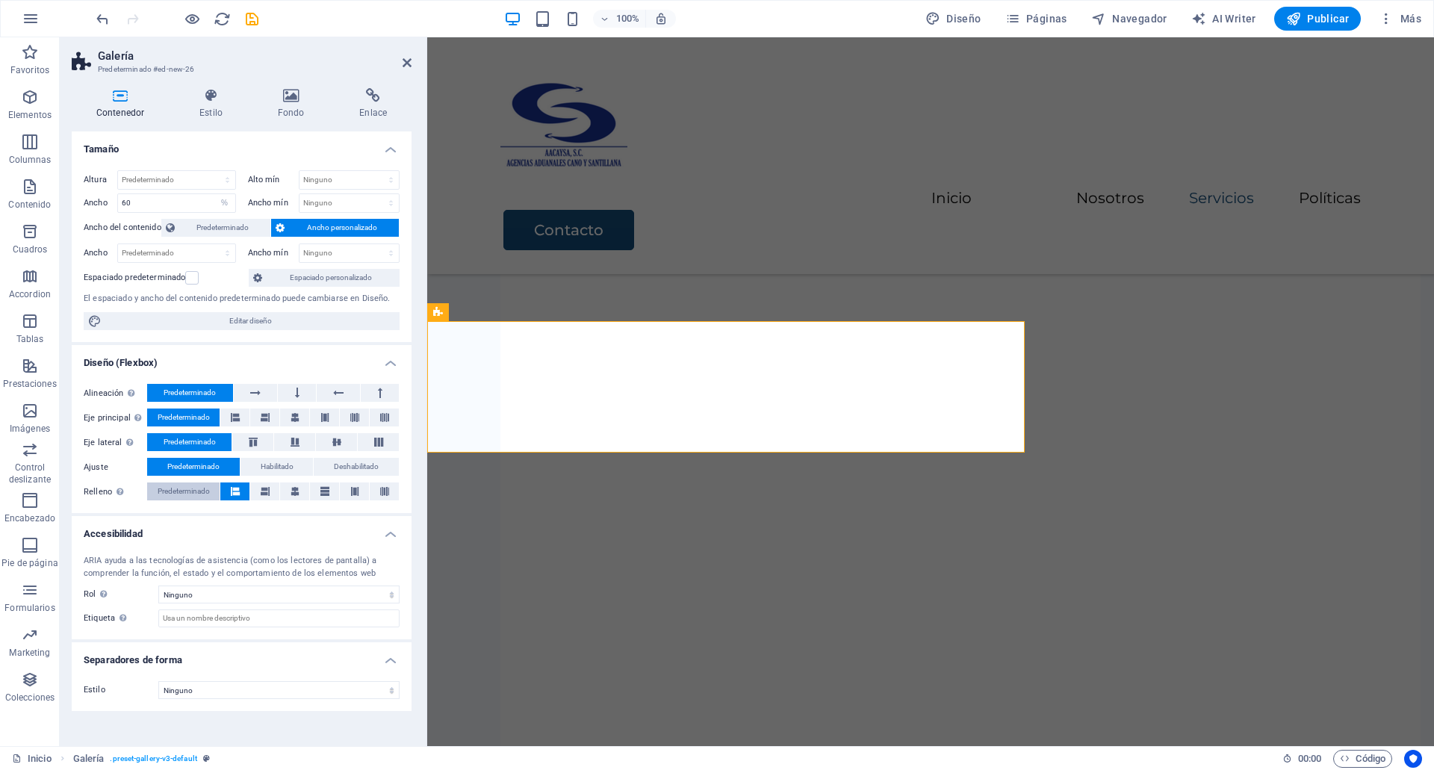
click at [199, 495] on span "Predeterminado" at bounding box center [184, 491] width 52 height 18
click at [293, 497] on icon at bounding box center [294, 491] width 9 height 18
click at [178, 500] on span "Predeterminado" at bounding box center [184, 491] width 52 height 18
click at [290, 447] on button at bounding box center [294, 442] width 41 height 18
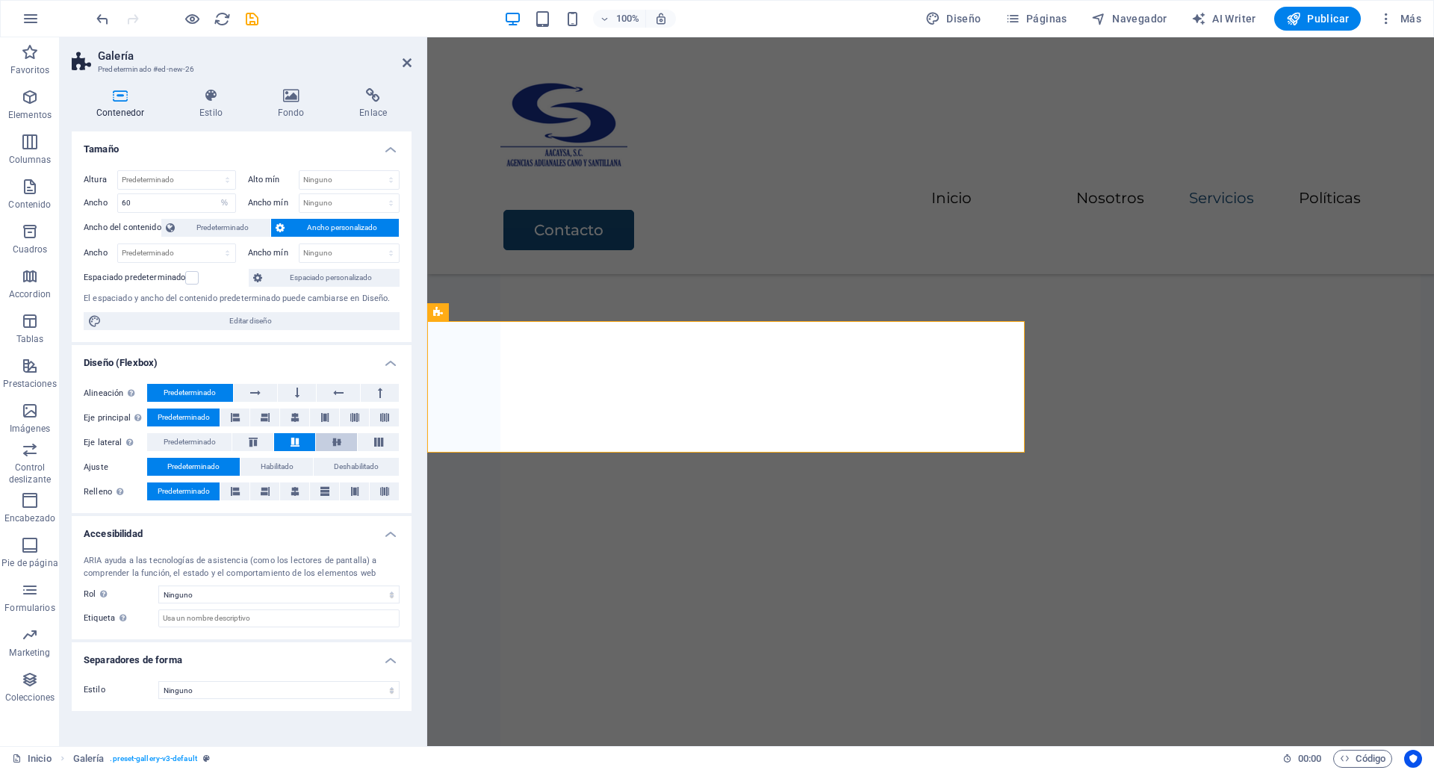
click at [333, 448] on button at bounding box center [336, 442] width 41 height 18
click at [196, 451] on span "Predeterminado" at bounding box center [190, 442] width 52 height 18
click at [301, 417] on button at bounding box center [294, 417] width 29 height 18
click at [215, 417] on button "Predeterminado" at bounding box center [183, 417] width 72 height 18
click at [192, 278] on label at bounding box center [191, 277] width 13 height 13
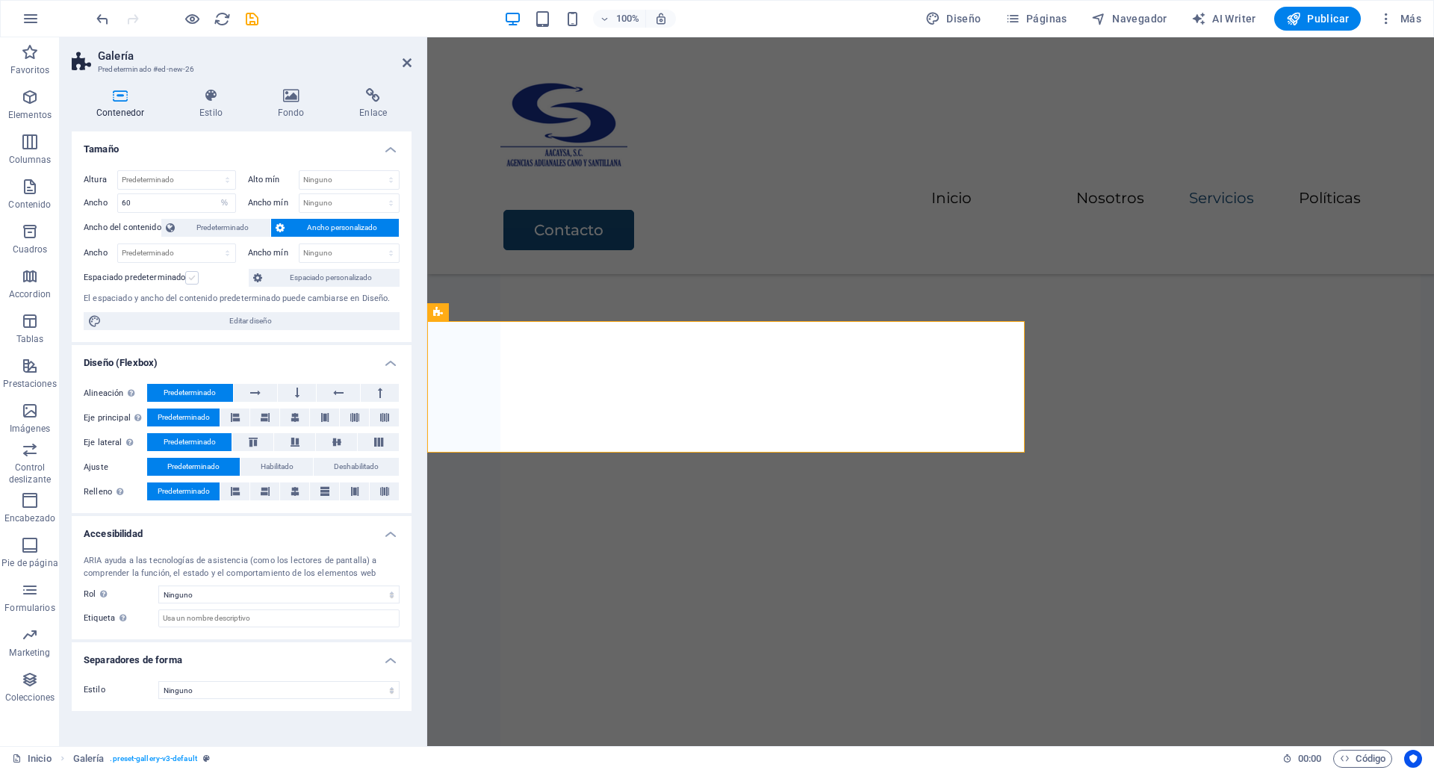
click at [0, 0] on input "Espaciado predeterminado" at bounding box center [0, 0] width 0 height 0
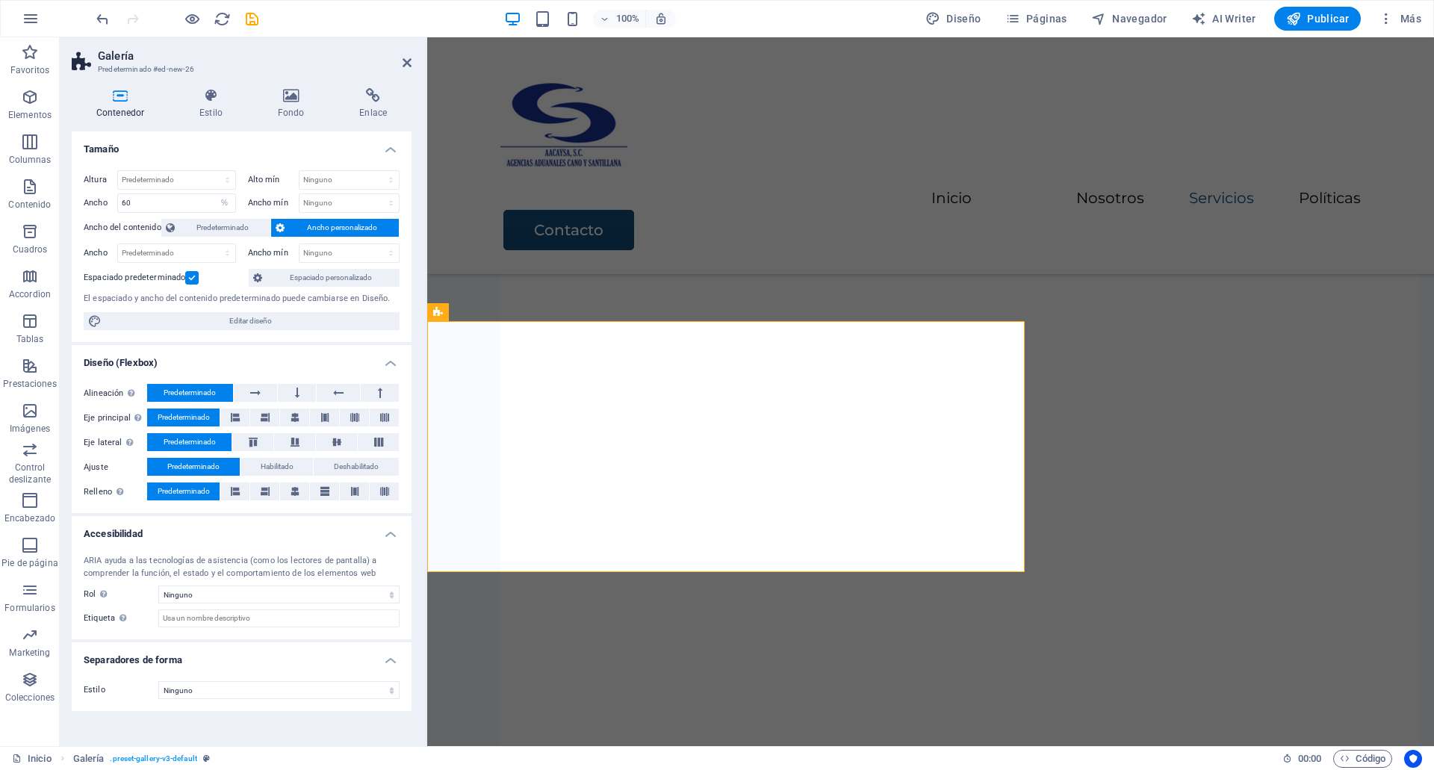
click at [192, 278] on label at bounding box center [191, 277] width 13 height 13
click at [0, 0] on input "Espaciado predeterminado" at bounding box center [0, 0] width 0 height 0
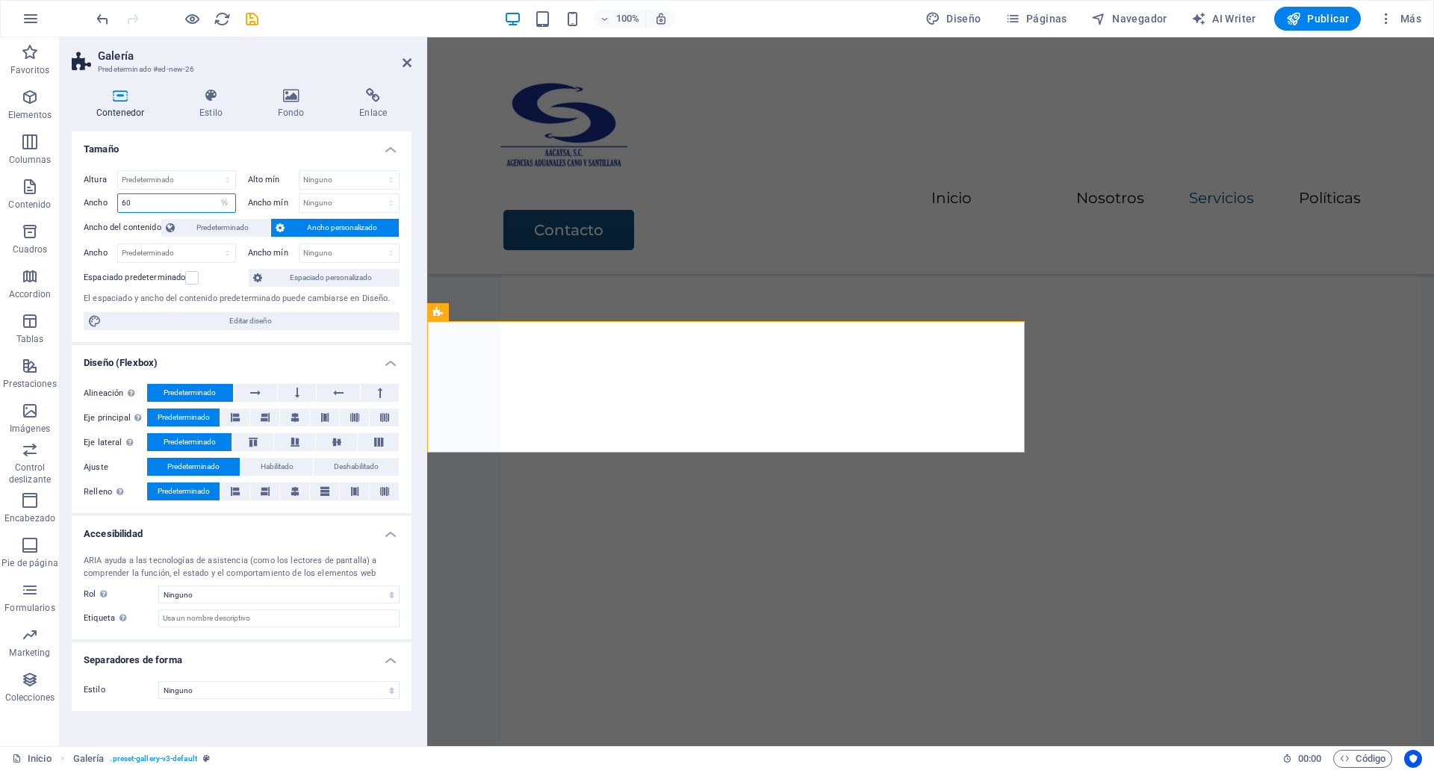
click at [178, 208] on input "60" at bounding box center [176, 203] width 117 height 18
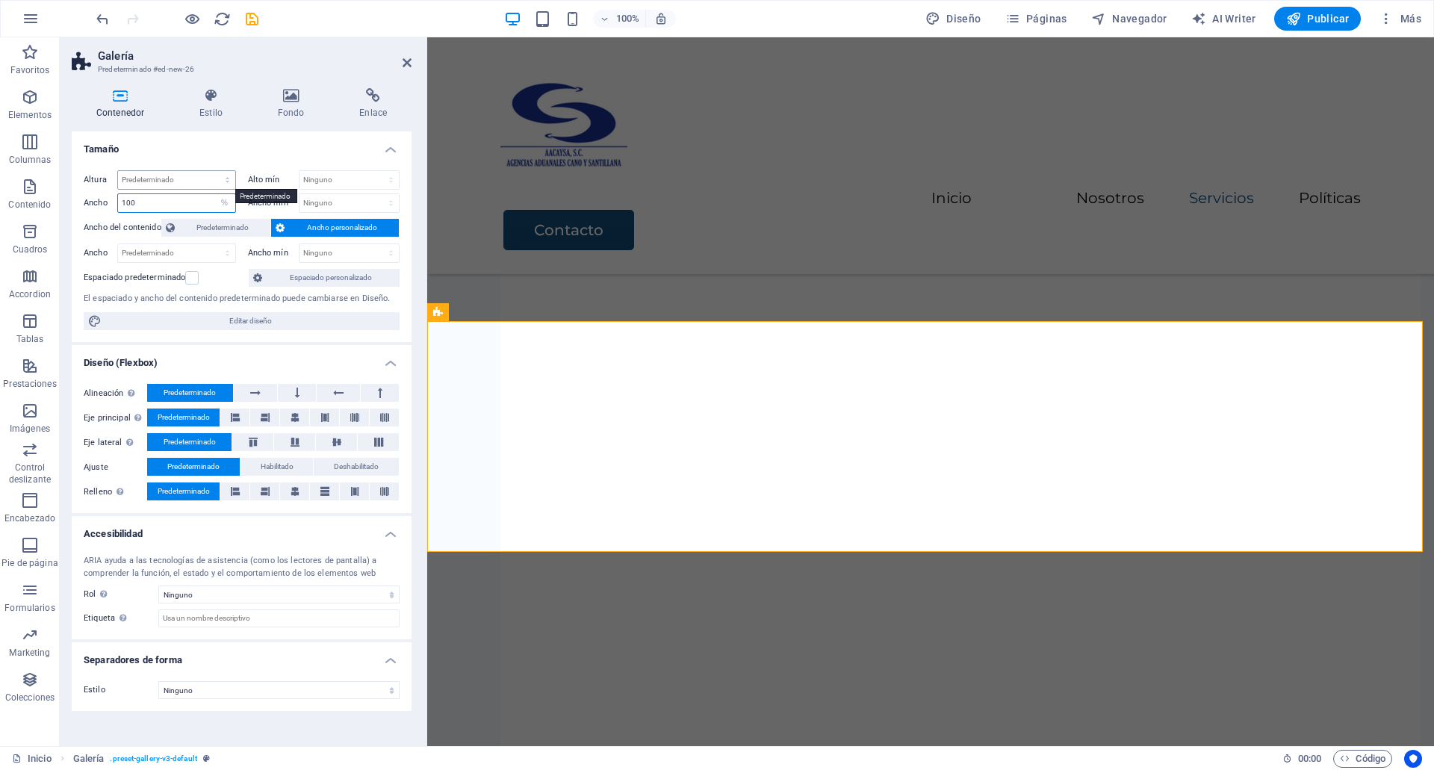
type input "100"
click at [208, 180] on select "Predeterminado px rem % vh vw" at bounding box center [176, 180] width 117 height 18
select select "%"
click at [214, 171] on select "Predeterminado px rem % vh vw" at bounding box center [176, 180] width 117 height 18
click at [184, 161] on div "Altura 50 Predeterminado px rem % vh vw Alto mín Ninguno px rem % vh vw Ancho 1…" at bounding box center [242, 250] width 340 height 184
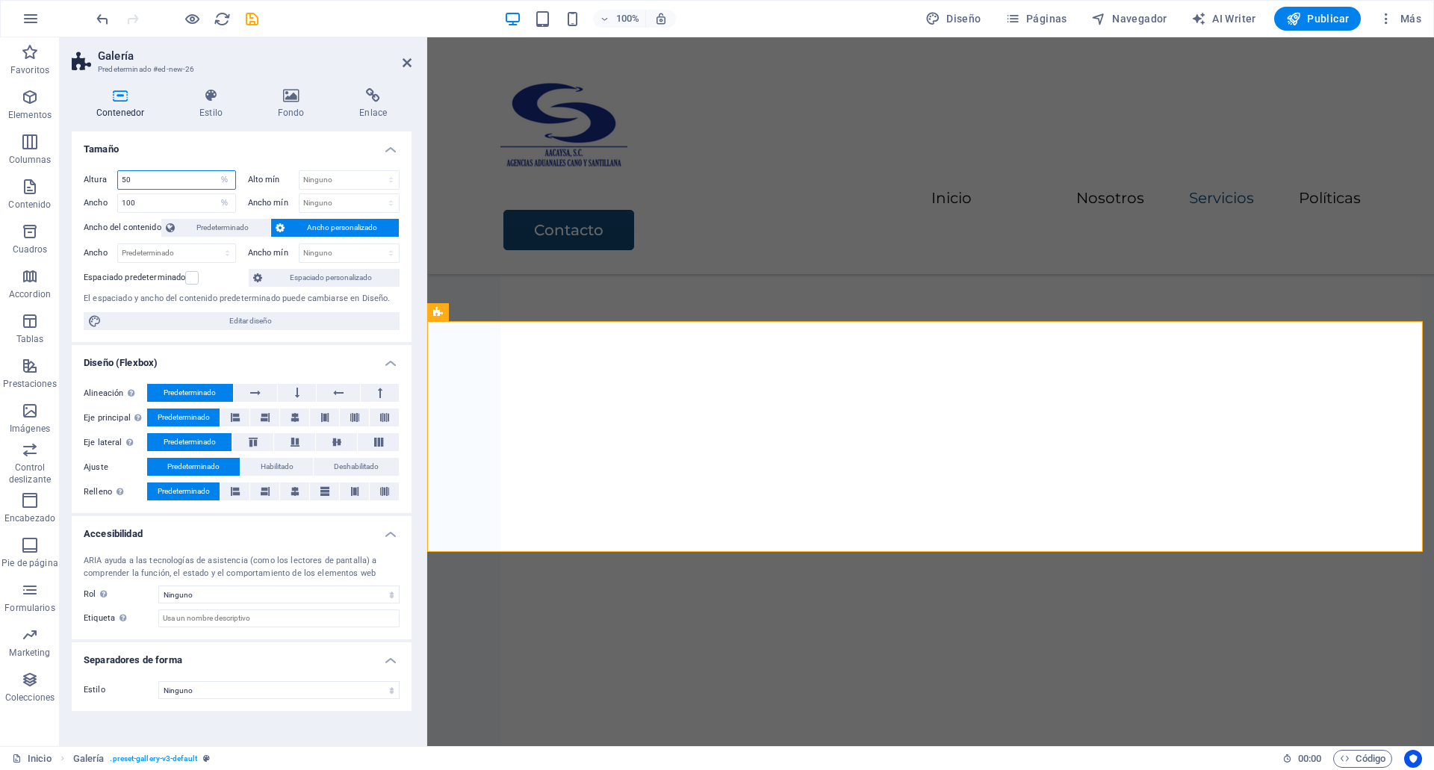
click at [179, 181] on input "50" at bounding box center [176, 180] width 117 height 18
type input "40"
click at [179, 181] on input "40" at bounding box center [176, 180] width 117 height 18
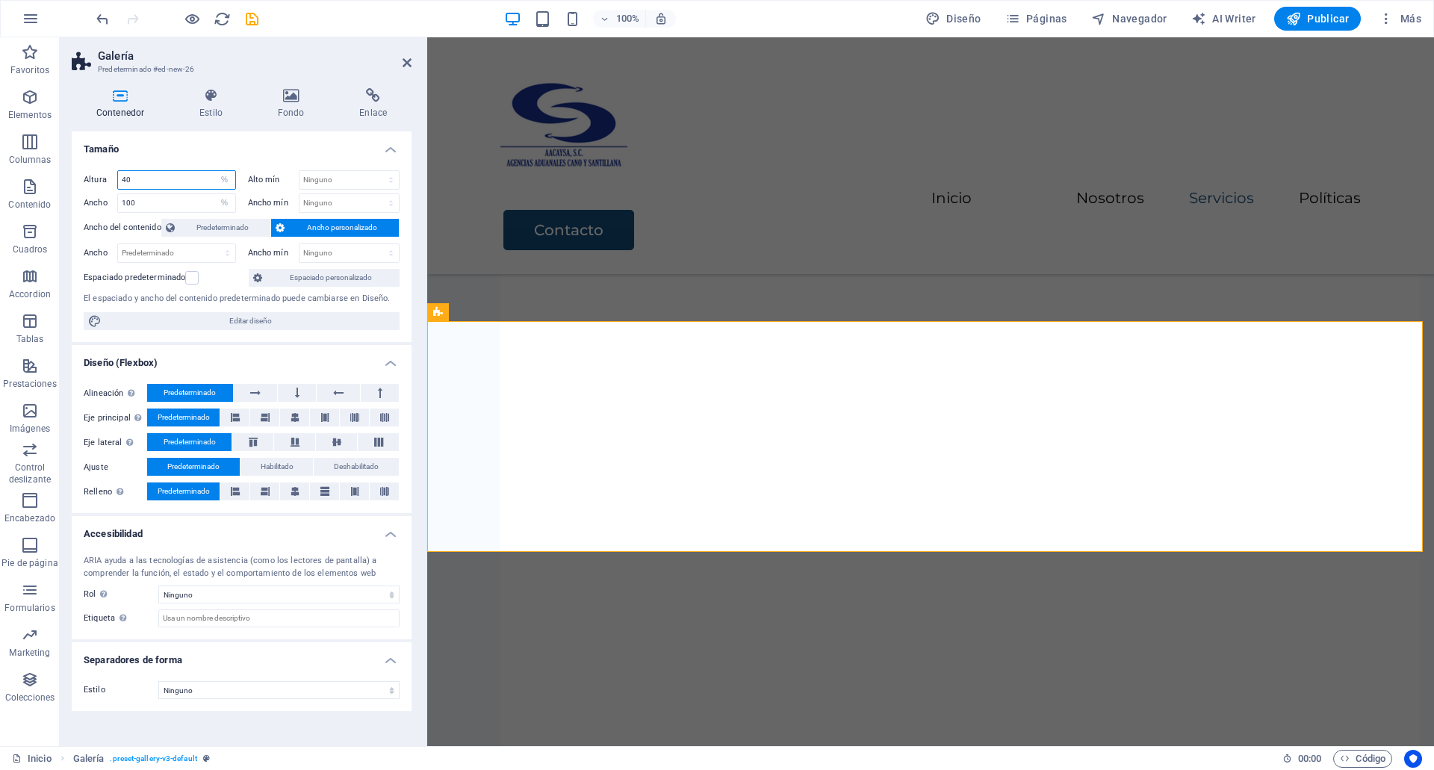
click at [167, 180] on input "40" at bounding box center [176, 180] width 117 height 18
type input "3"
type input "200"
click at [222, 180] on select "Predeterminado px rem % vh vw" at bounding box center [224, 180] width 21 height 18
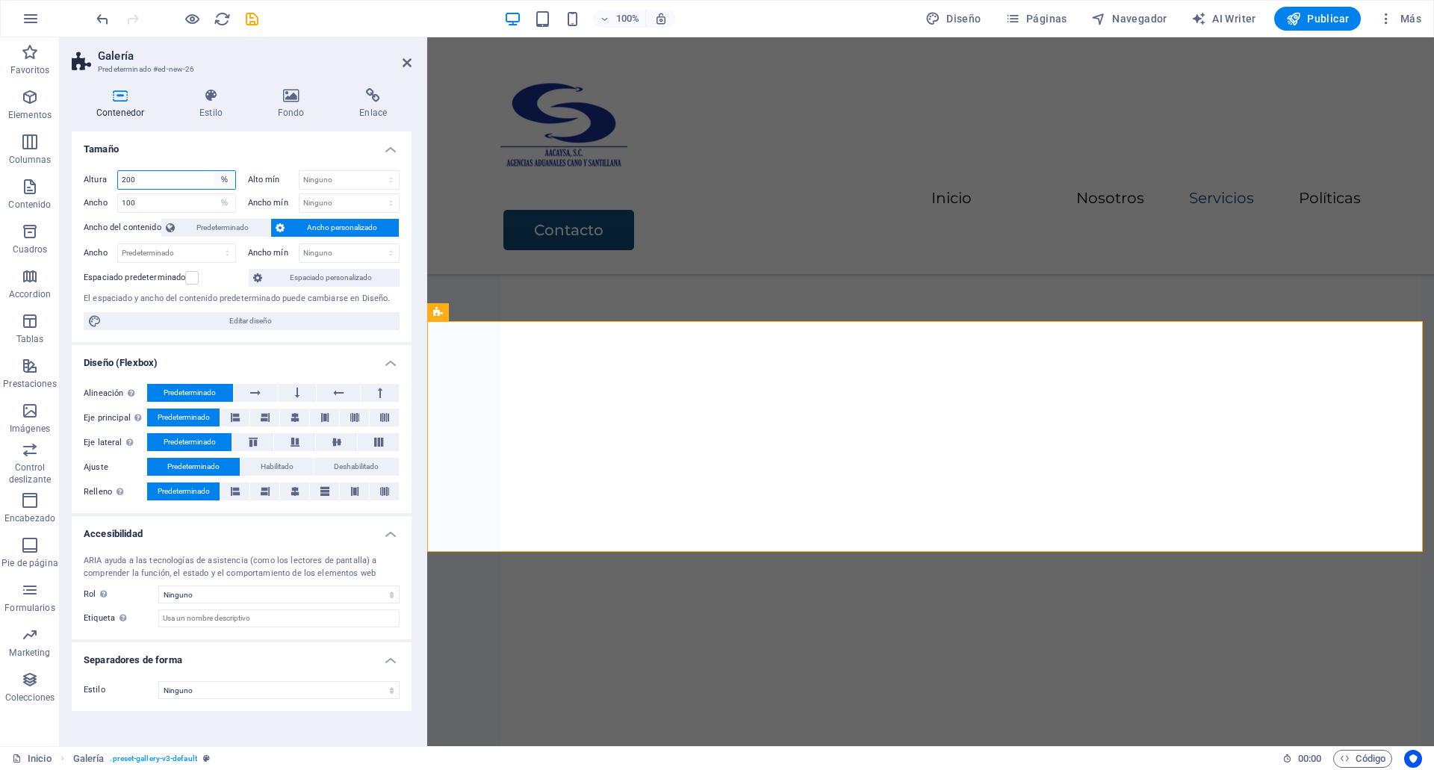
select select "px"
click at [214, 171] on select "Predeterminado px rem % vh vw" at bounding box center [224, 180] width 21 height 18
type input "341"
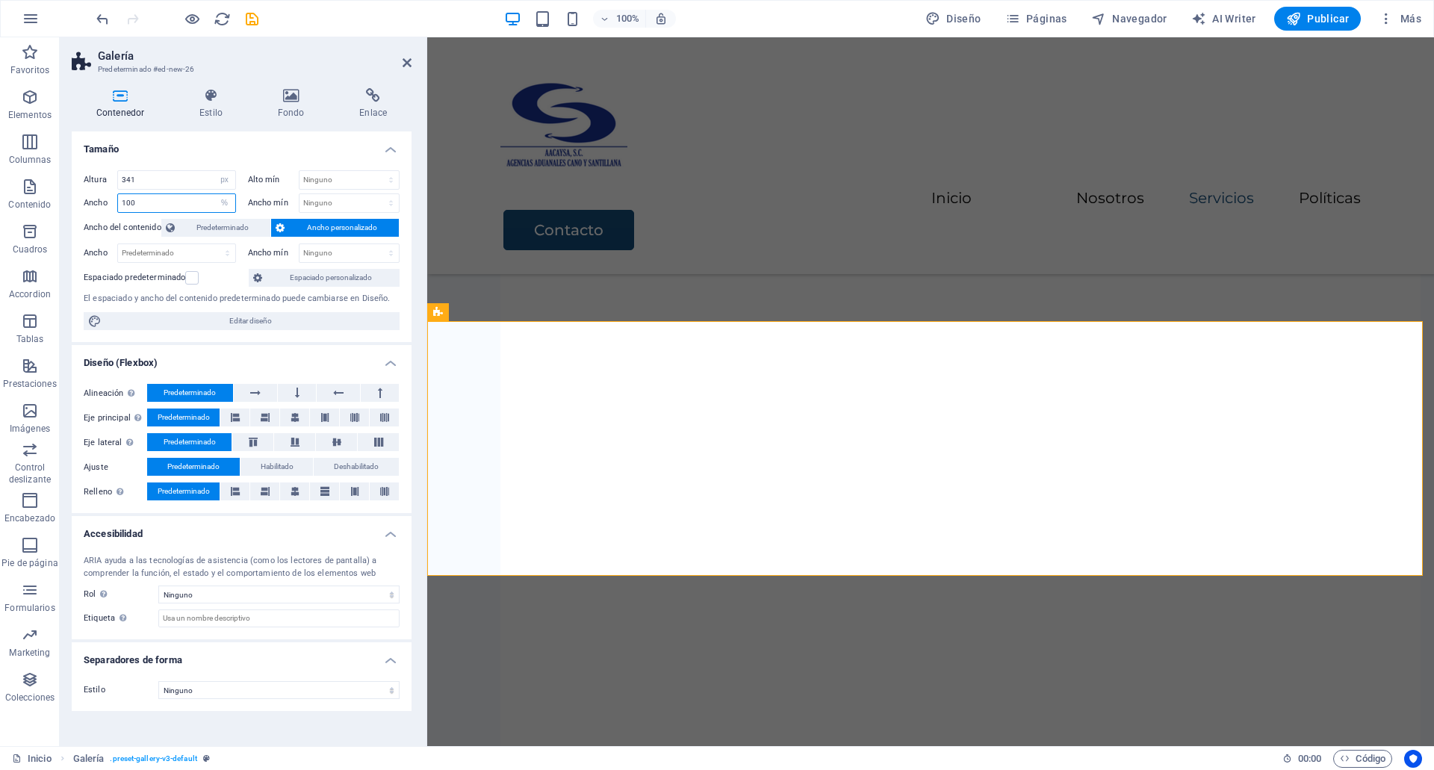
click at [182, 202] on input "100" at bounding box center [176, 203] width 117 height 18
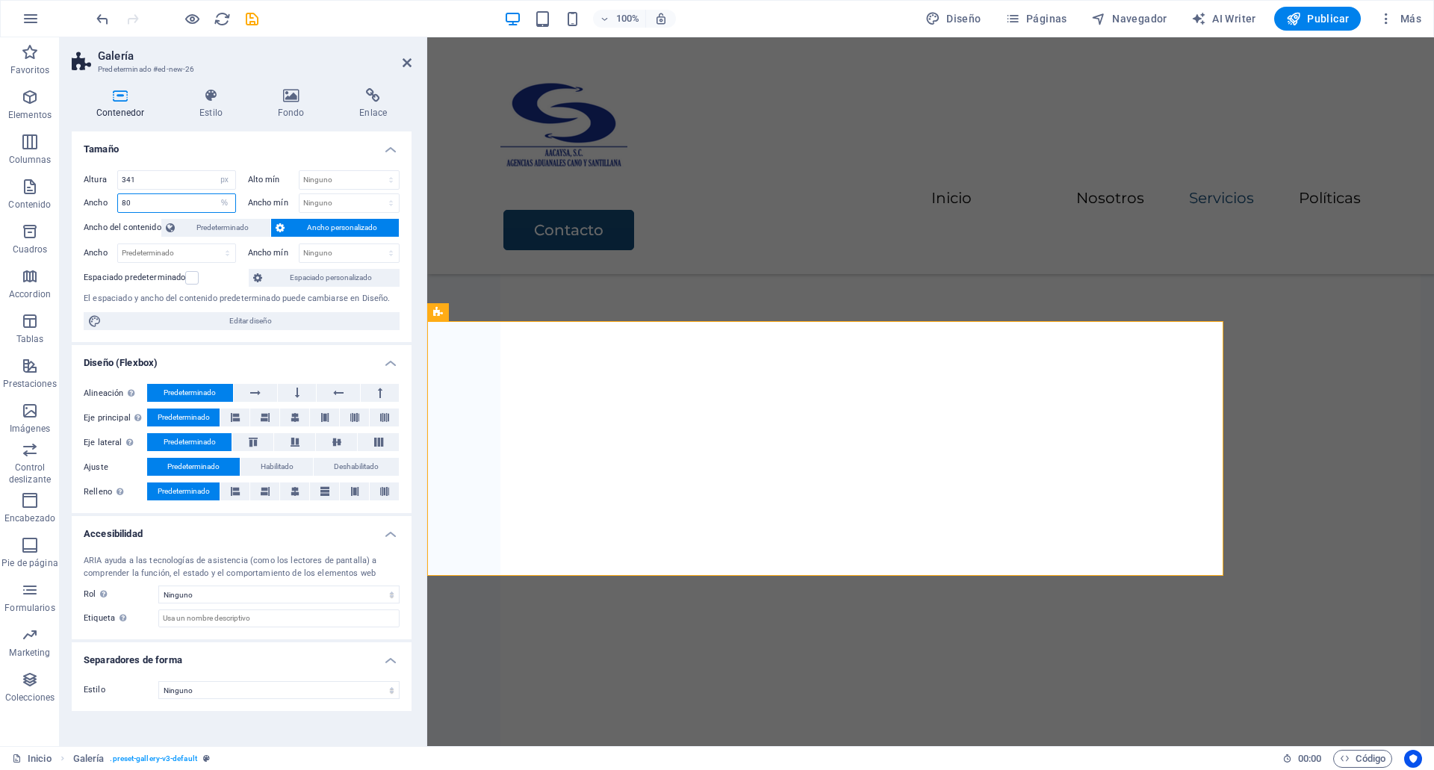
click at [182, 202] on input "80" at bounding box center [176, 203] width 117 height 18
type input "60"
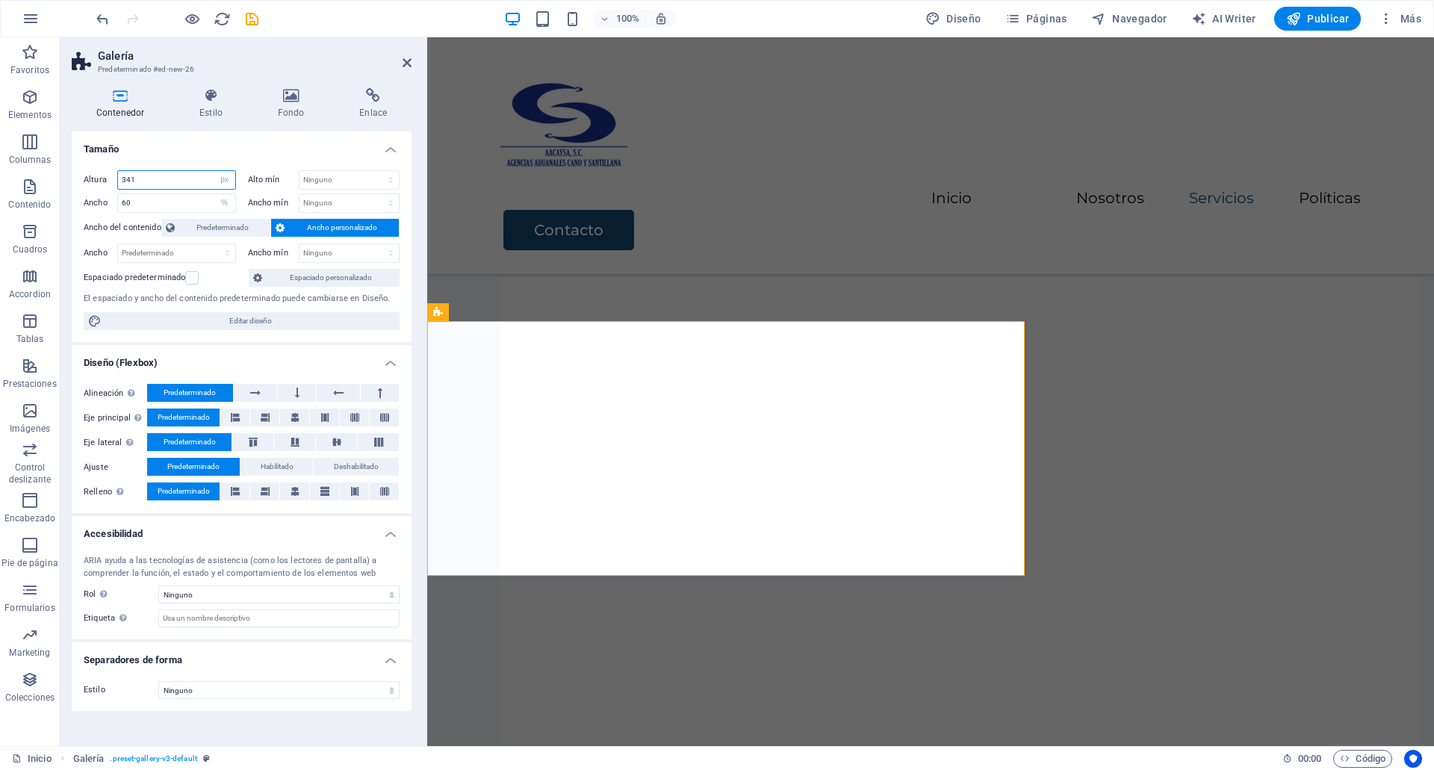
click at [164, 177] on input "341" at bounding box center [176, 180] width 117 height 18
click at [234, 181] on select "Predeterminado px rem % vh vw" at bounding box center [224, 180] width 21 height 18
click at [214, 171] on select "Predeterminado px rem % vh vw" at bounding box center [224, 180] width 21 height 18
select select "DISABLED_OPTION_VALUE"
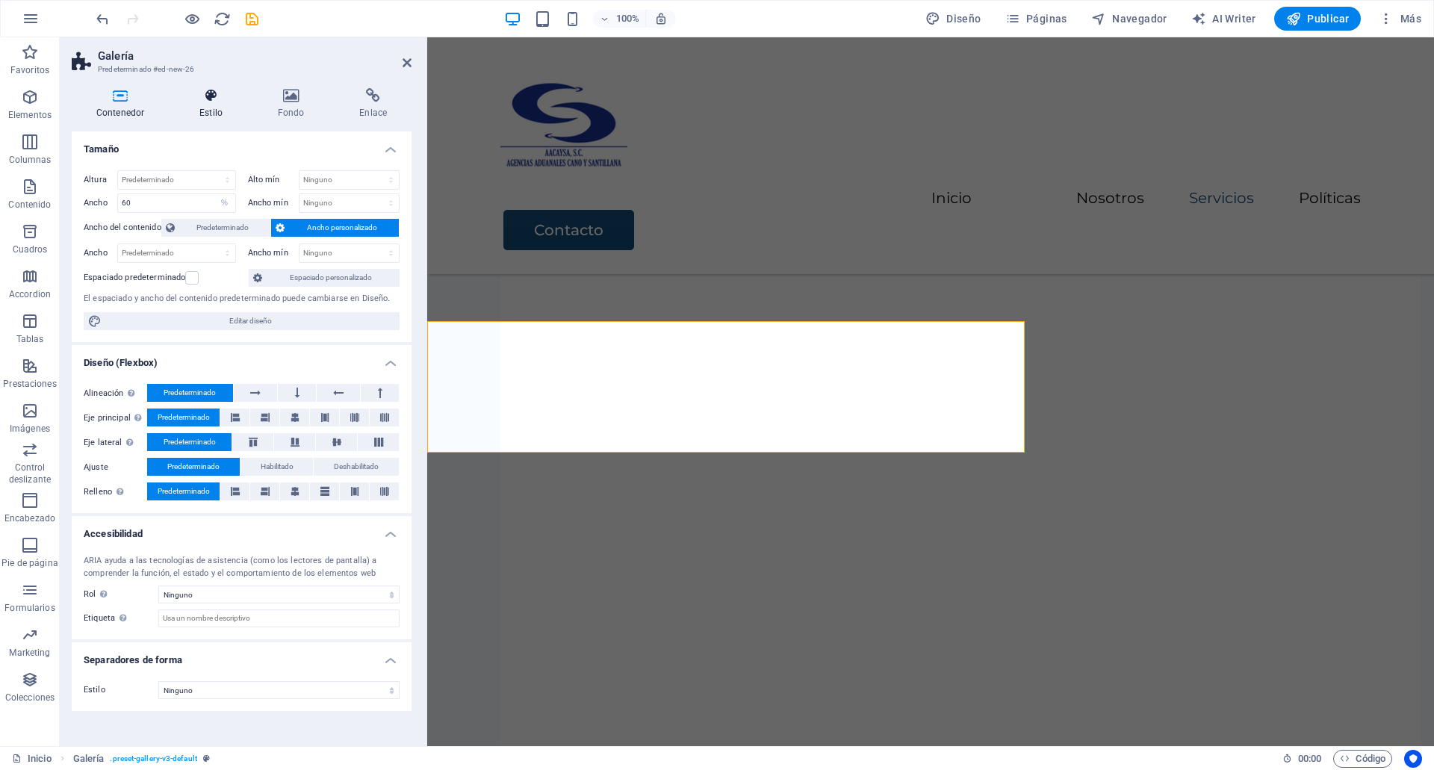
click at [221, 102] on icon at bounding box center [211, 95] width 72 height 15
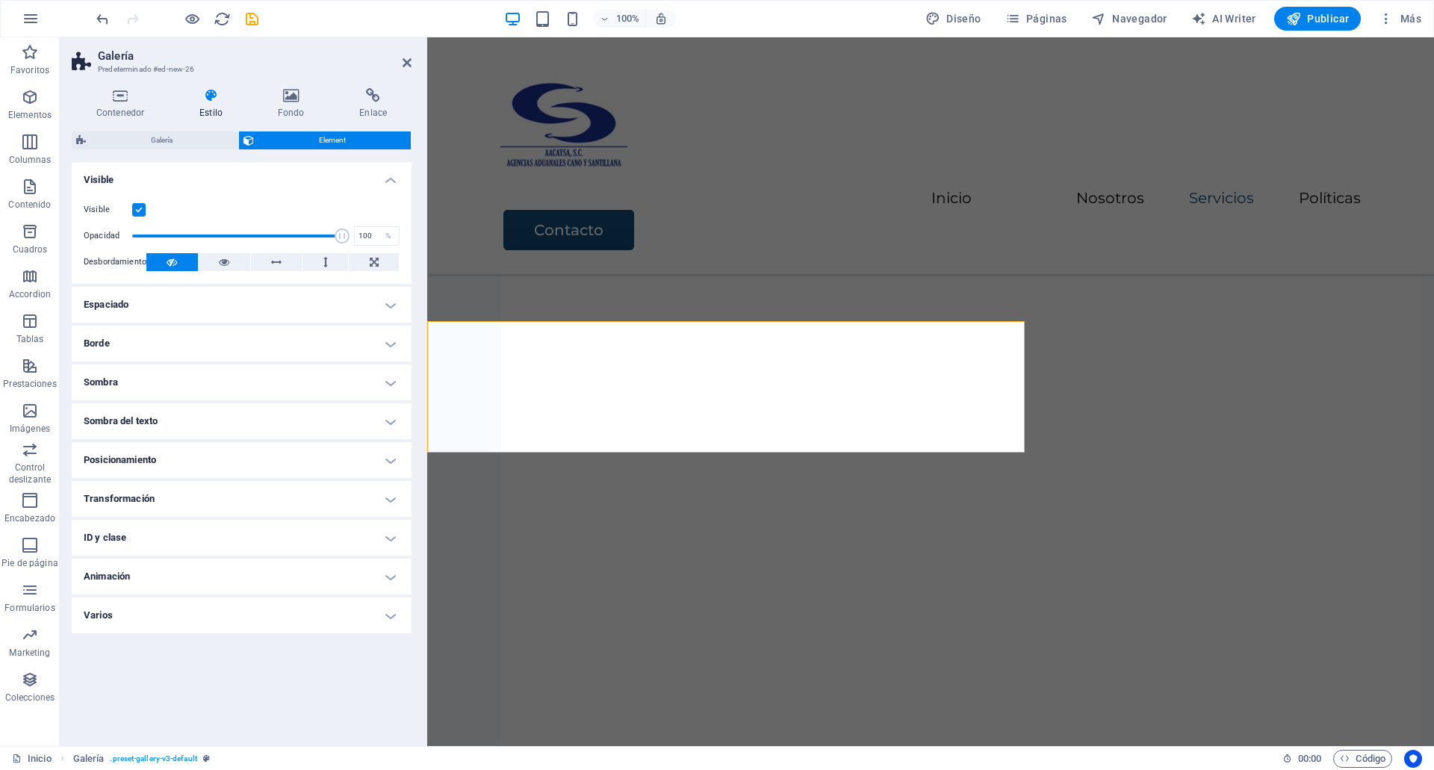
click at [170, 464] on h4 "Posicionamiento" at bounding box center [242, 460] width 340 height 36
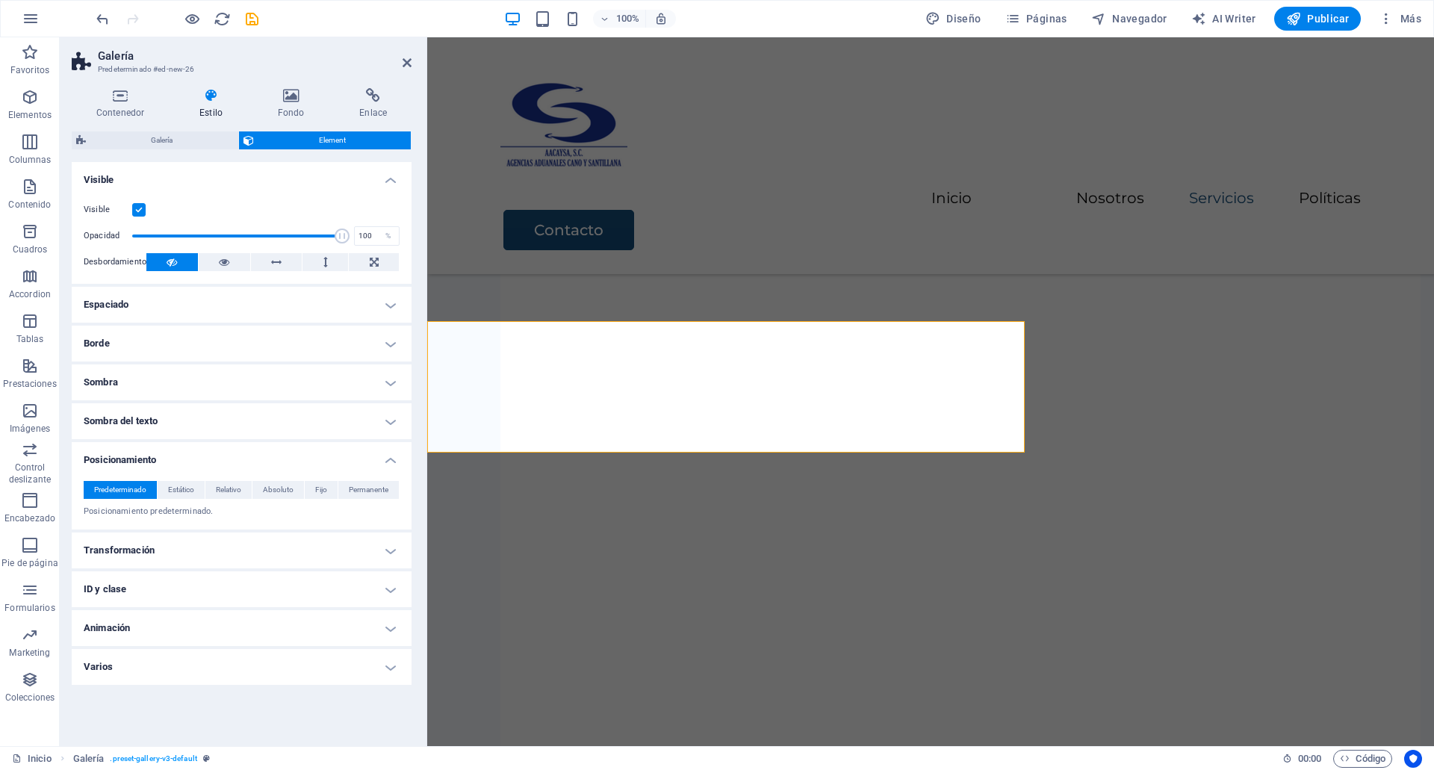
click at [168, 462] on h4 "Posicionamiento" at bounding box center [242, 455] width 340 height 27
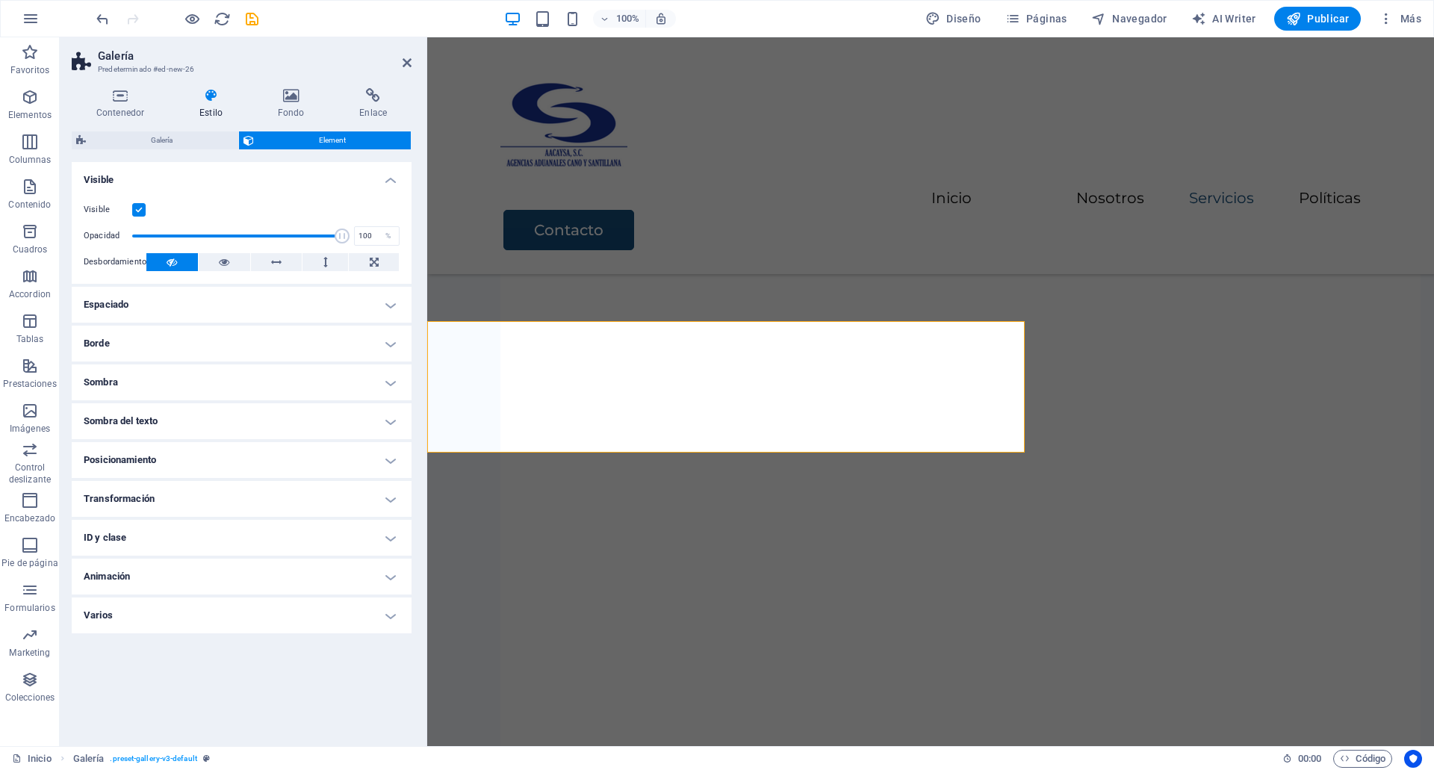
click at [159, 309] on h4 "Espaciado" at bounding box center [242, 305] width 340 height 36
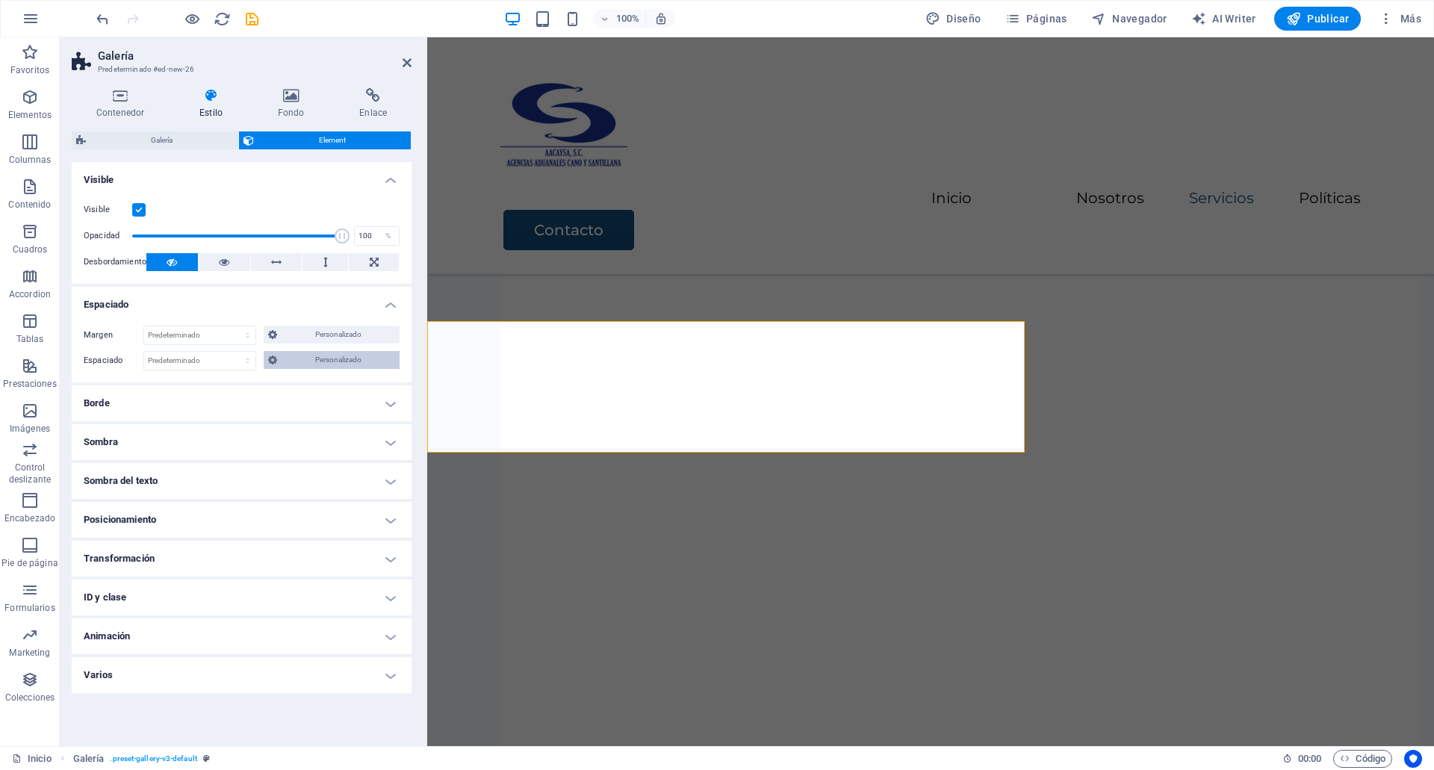
click at [343, 367] on span "Personalizado" at bounding box center [337, 360] width 113 height 18
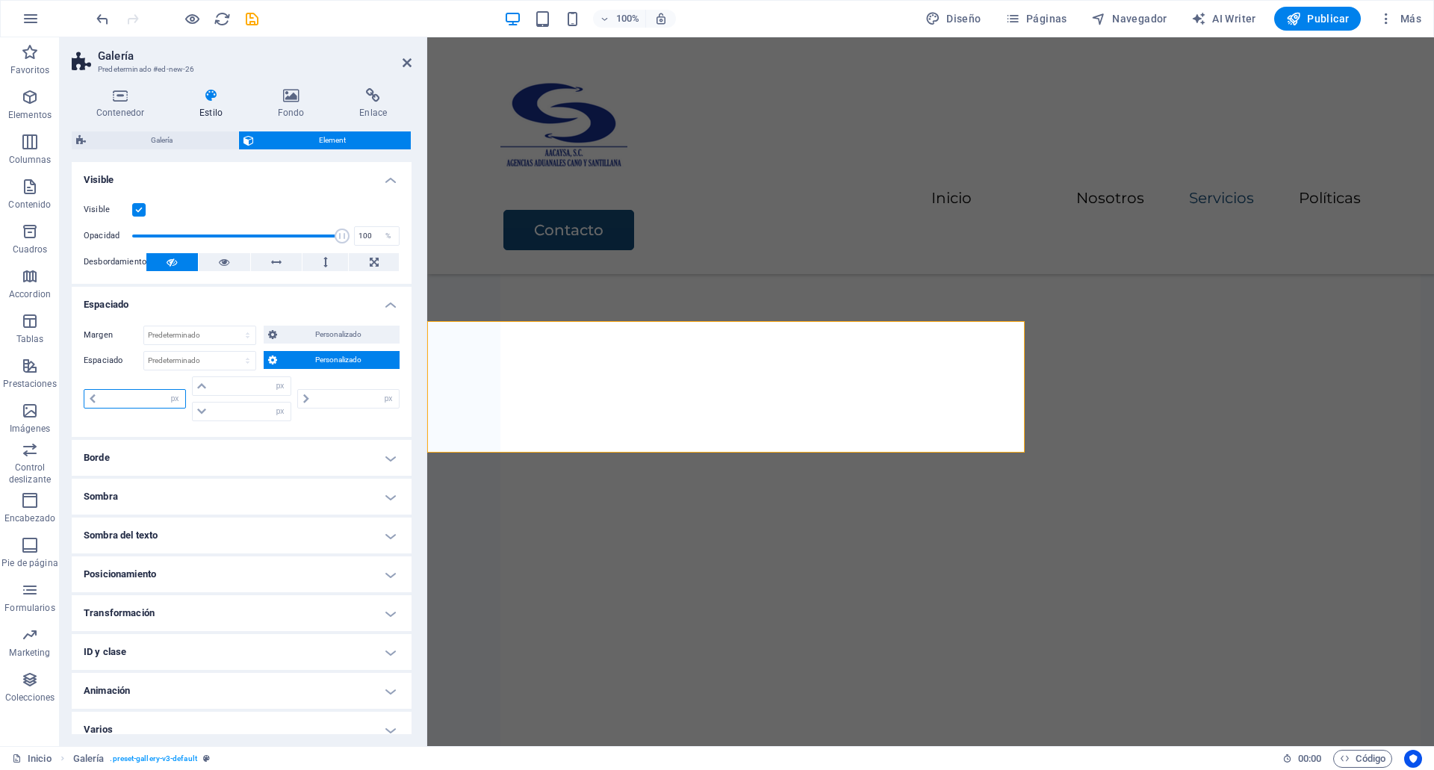
click at [147, 402] on input "number" at bounding box center [142, 399] width 85 height 18
type input "20"
type input "0"
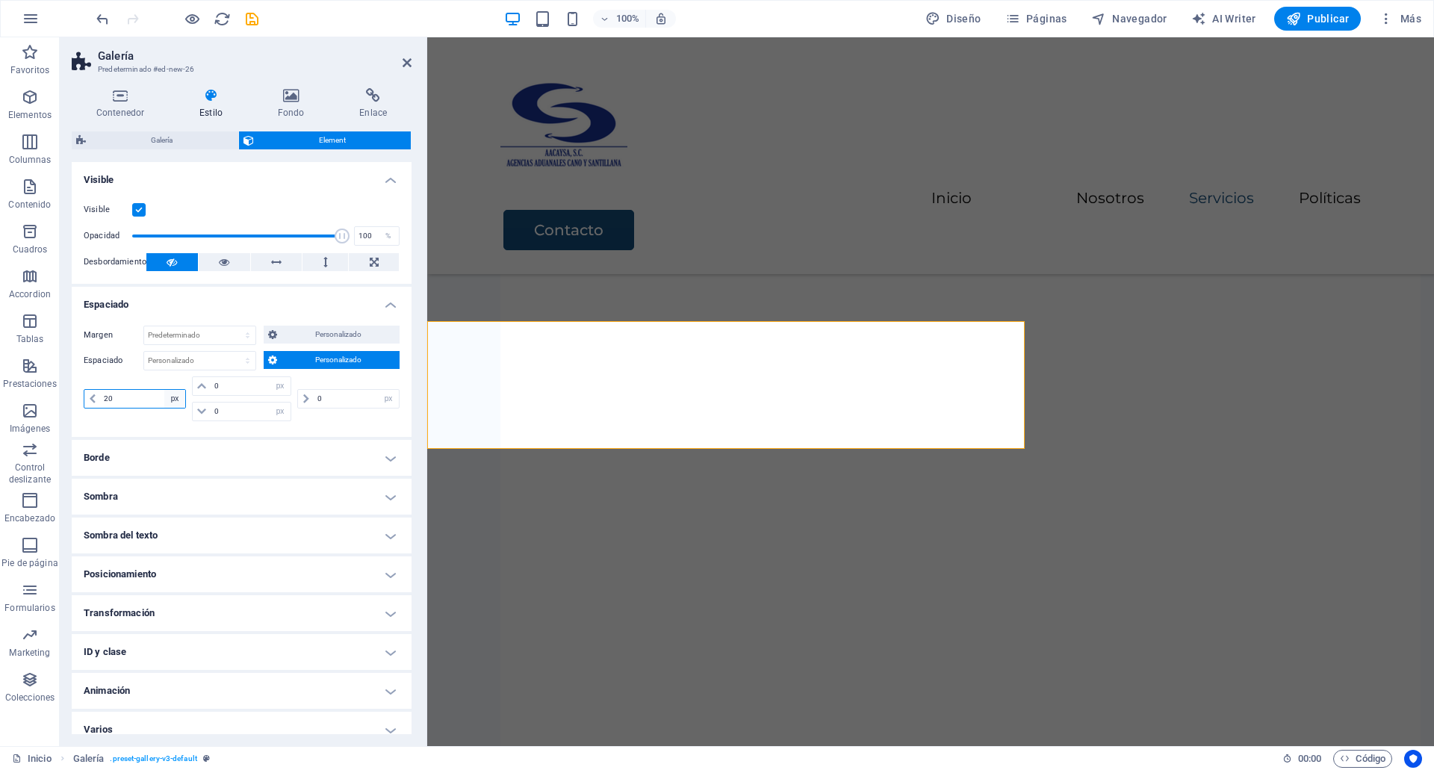
type input "20"
click at [171, 403] on select "px rem % vh vw" at bounding box center [174, 399] width 21 height 18
select select "%"
click at [164, 390] on select "px rem % vh vw" at bounding box center [174, 399] width 21 height 18
type input "100"
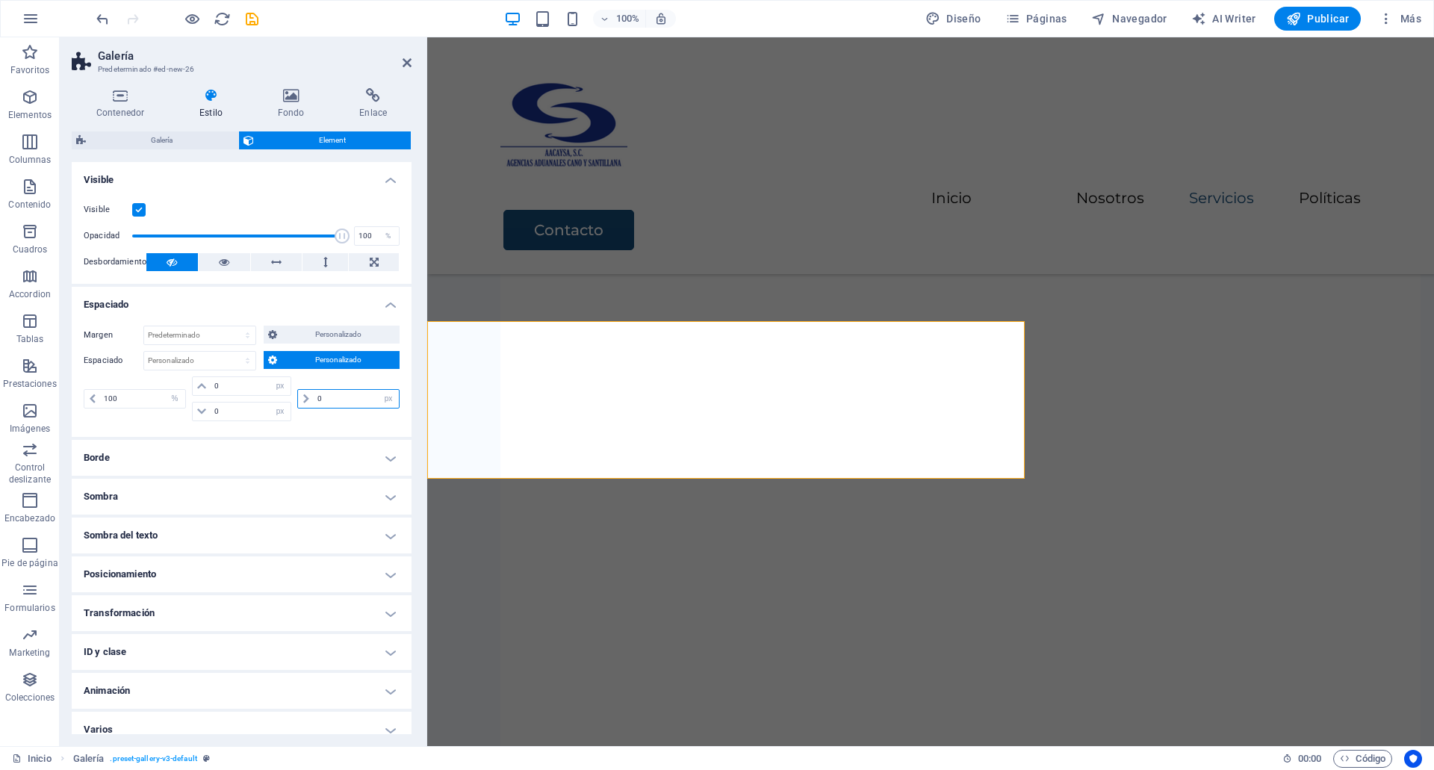
click at [325, 398] on input "0" at bounding box center [356, 399] width 85 height 18
type input "20"
click at [394, 399] on select "px rem % vh vw" at bounding box center [388, 399] width 21 height 18
select select "%"
click at [378, 390] on select "px rem % vh vw" at bounding box center [388, 399] width 21 height 18
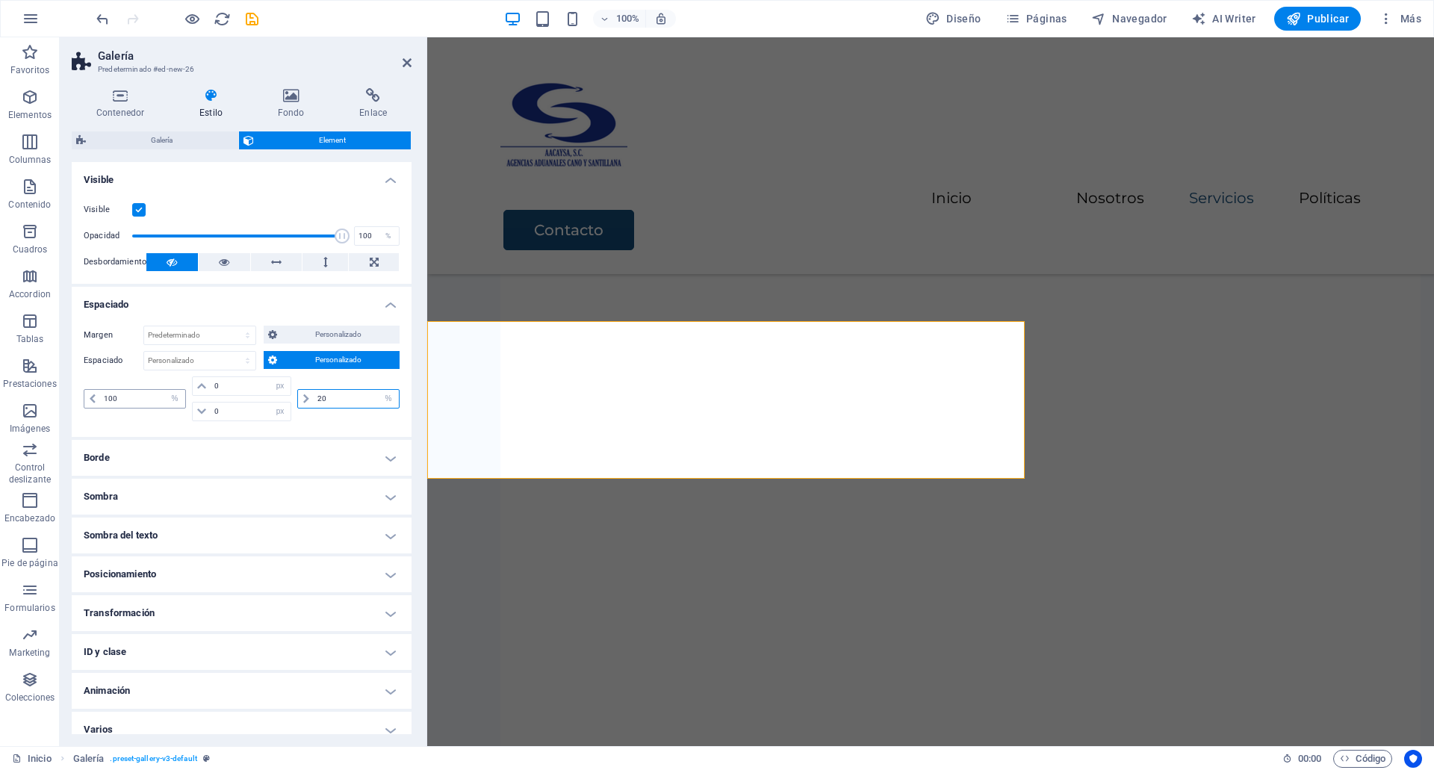
type input "20"
click at [128, 391] on input "100" at bounding box center [142, 399] width 85 height 18
type input "20"
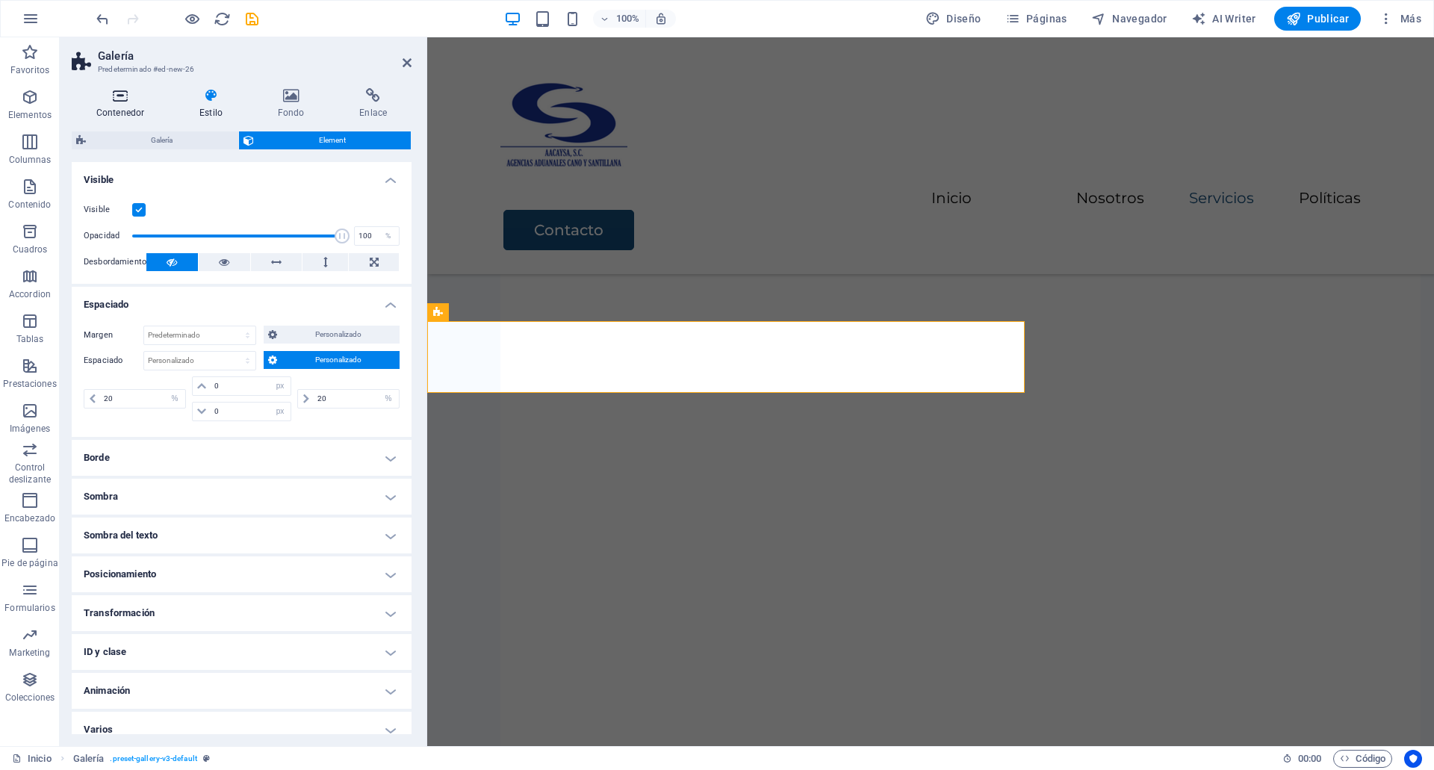
click at [129, 108] on h4 "Contenedor" at bounding box center [123, 103] width 103 height 31
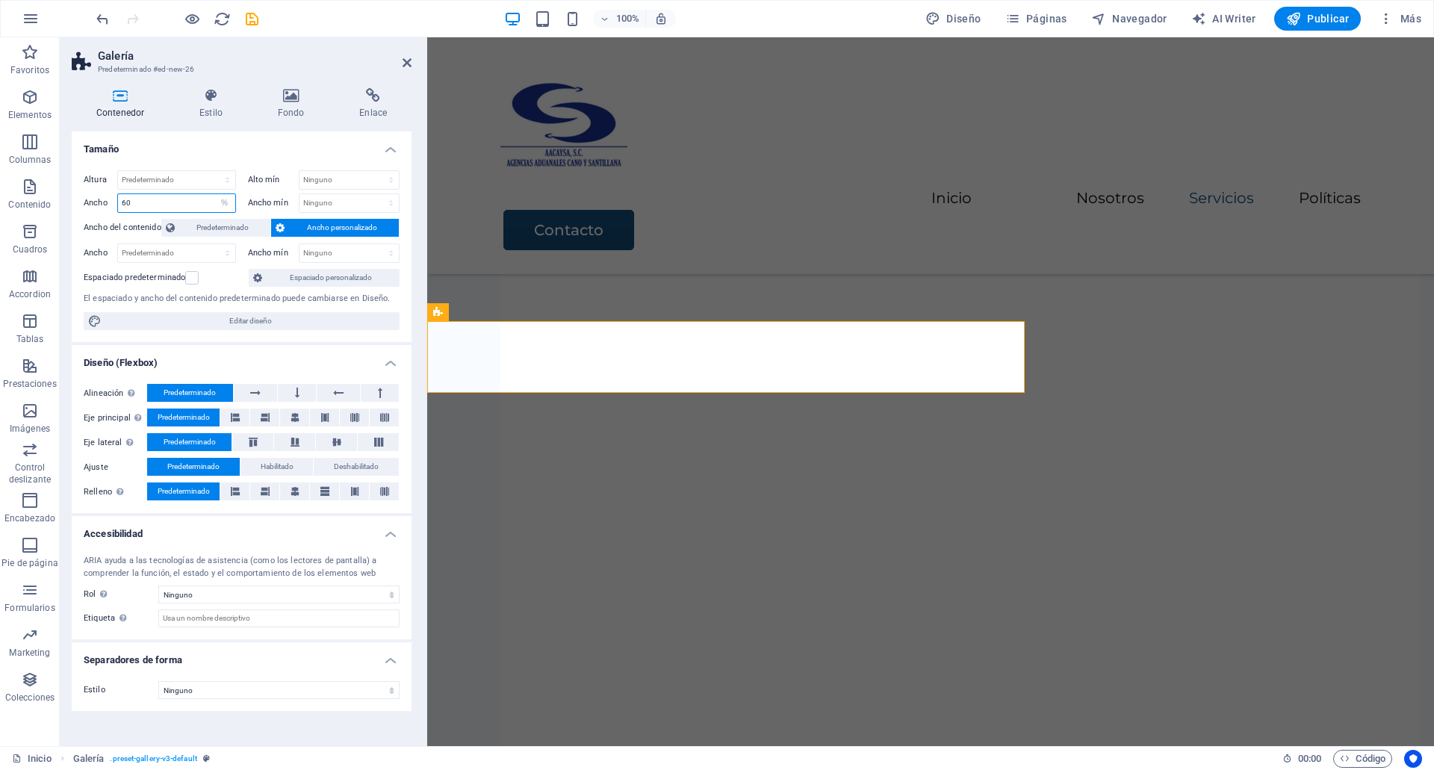
click at [143, 199] on input "60" at bounding box center [176, 203] width 117 height 18
type input "100"
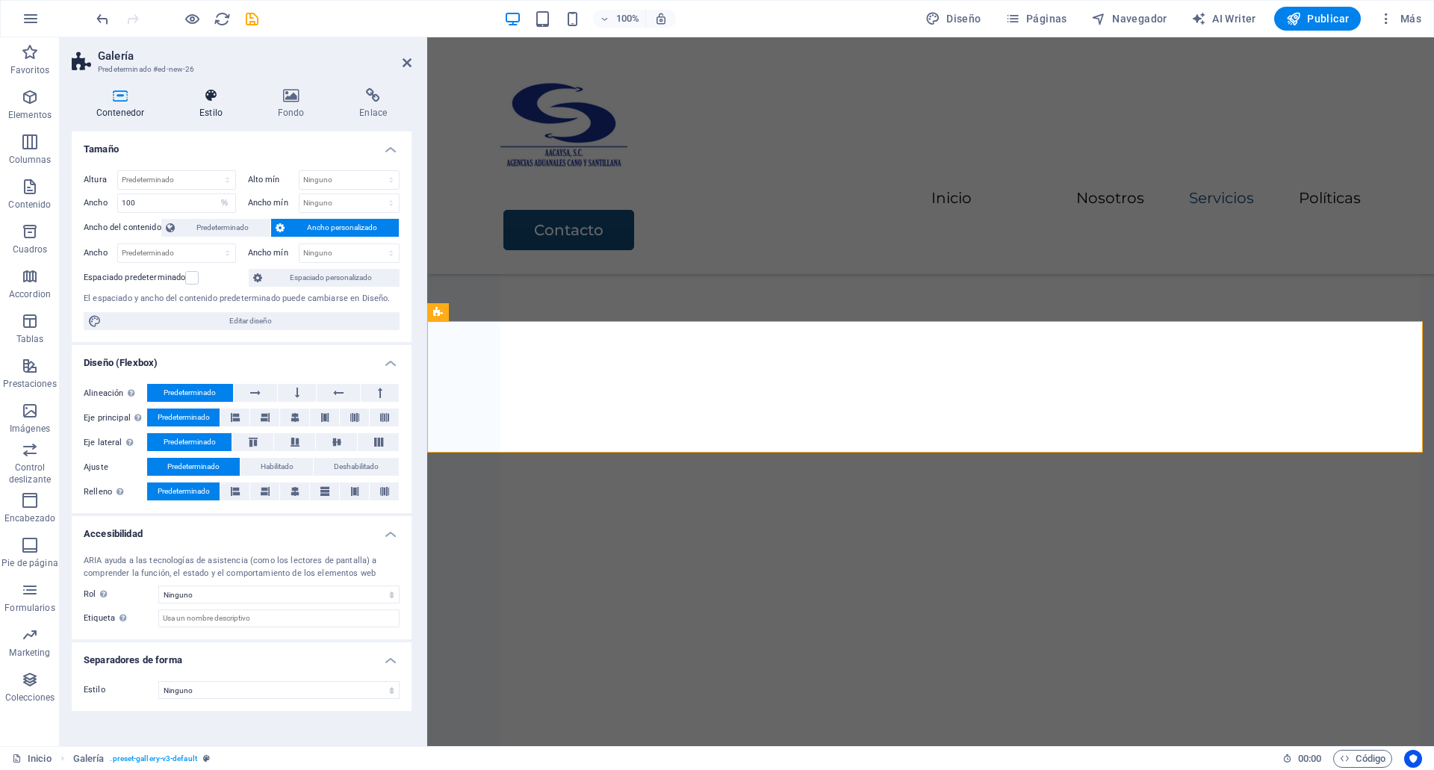
click at [217, 96] on icon at bounding box center [211, 95] width 72 height 15
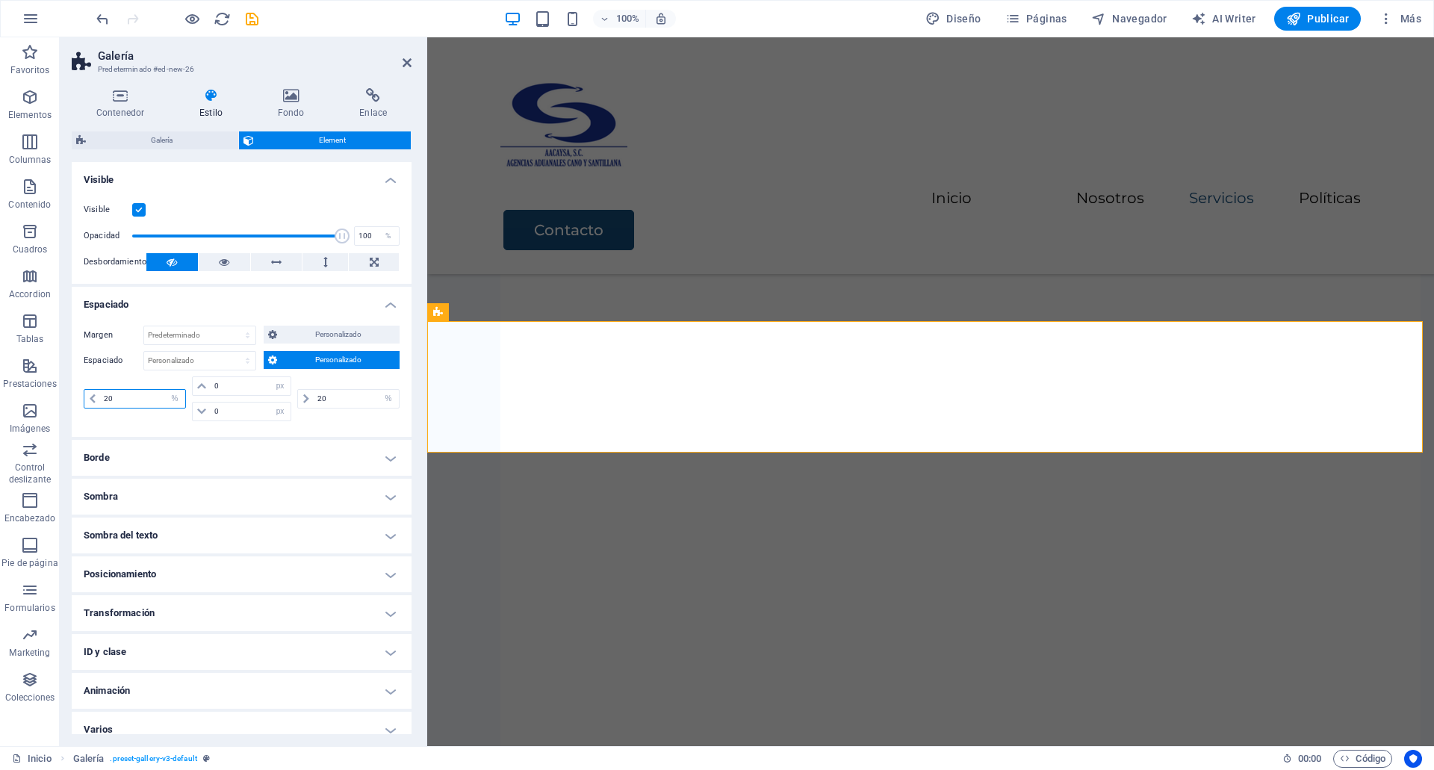
click at [119, 395] on input "20" at bounding box center [142, 399] width 85 height 18
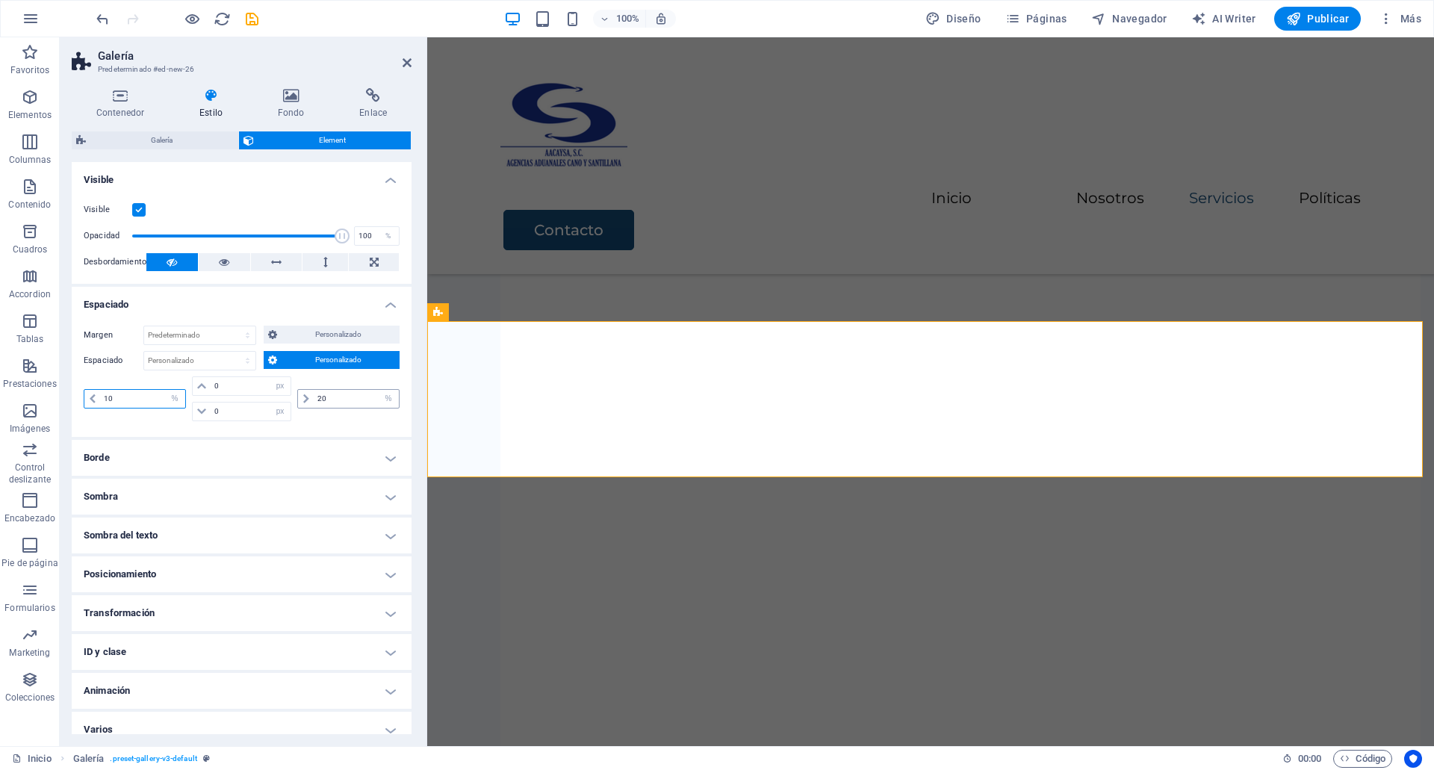
type input "10"
click at [314, 396] on input "20" at bounding box center [356, 399] width 85 height 18
type input "10"
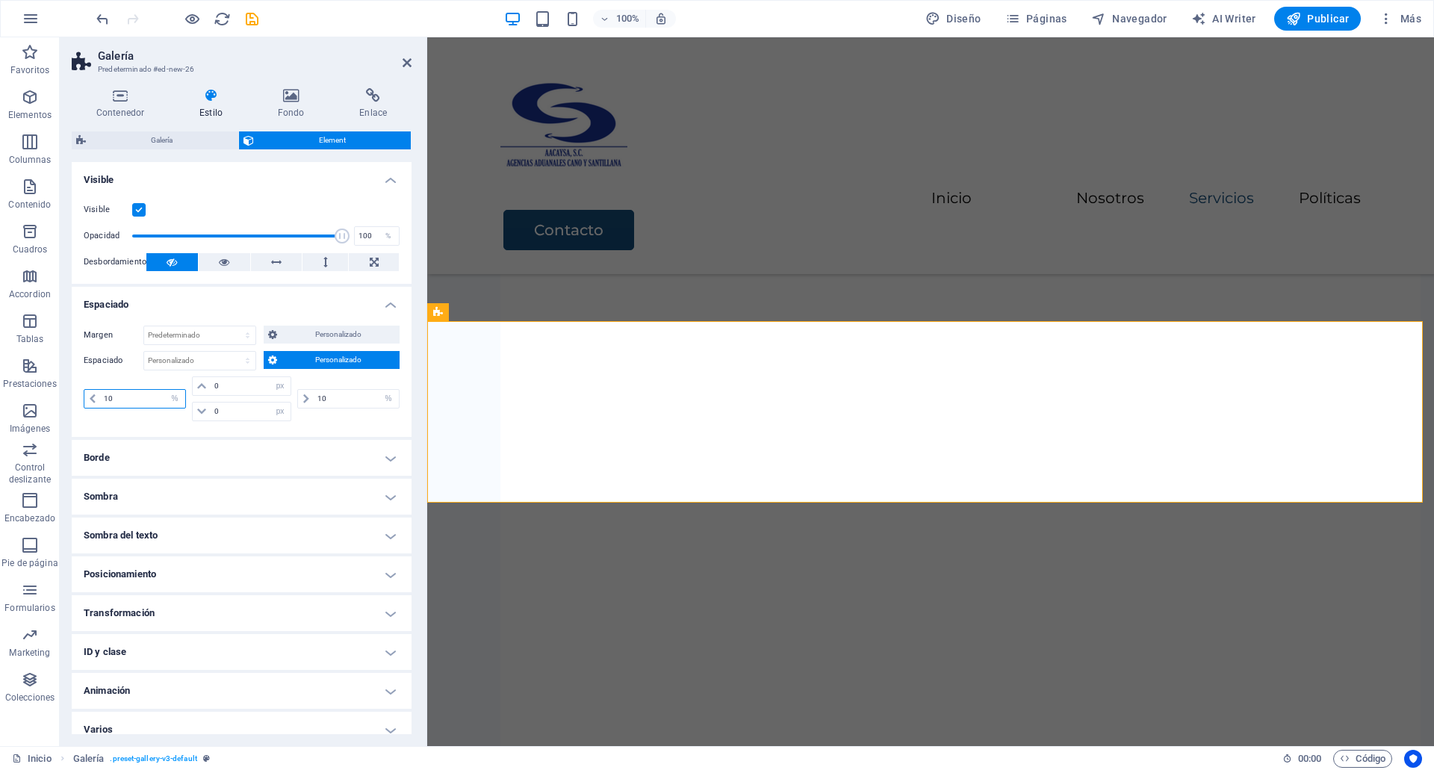
click at [122, 399] on input "10" at bounding box center [142, 399] width 85 height 18
type input "15"
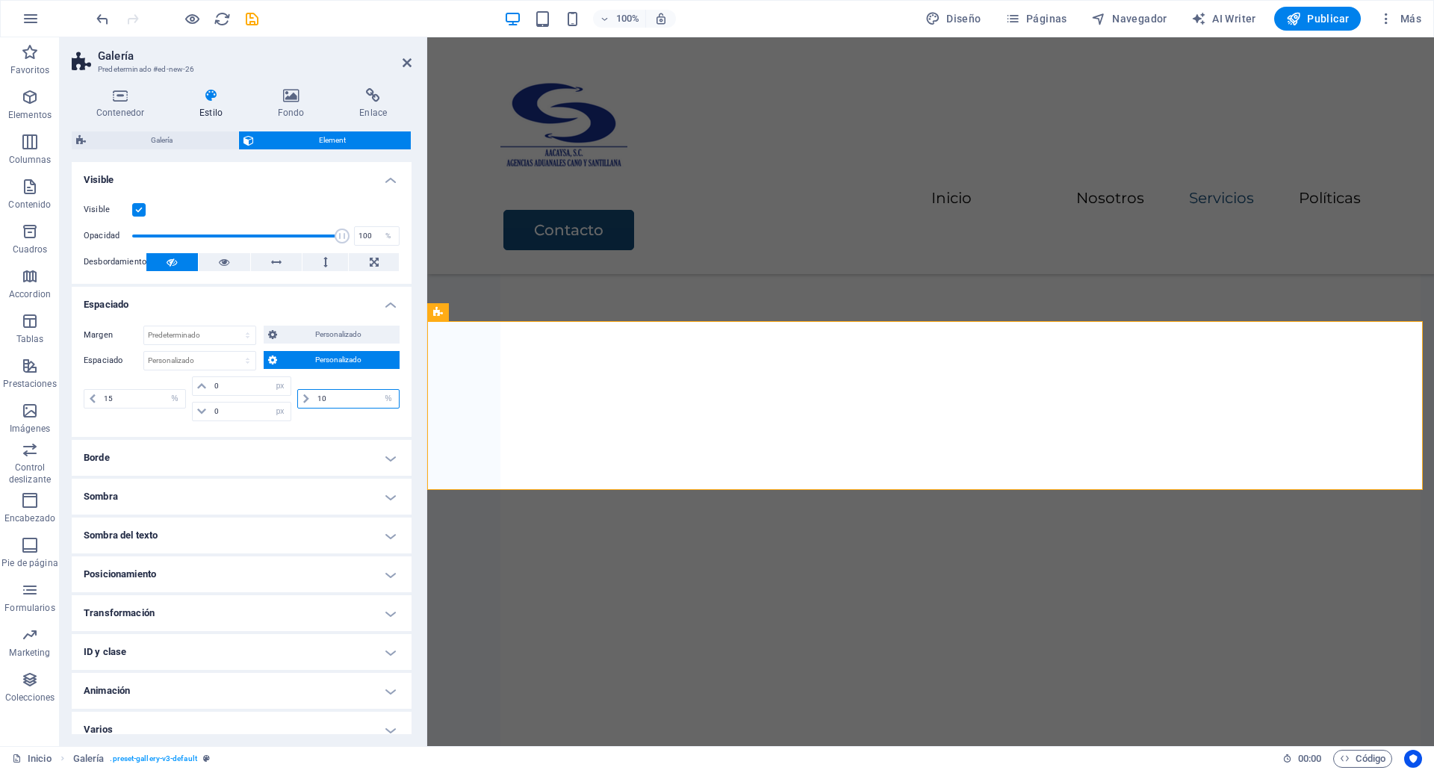
click at [330, 402] on input "10" at bounding box center [356, 399] width 85 height 18
type input "15"
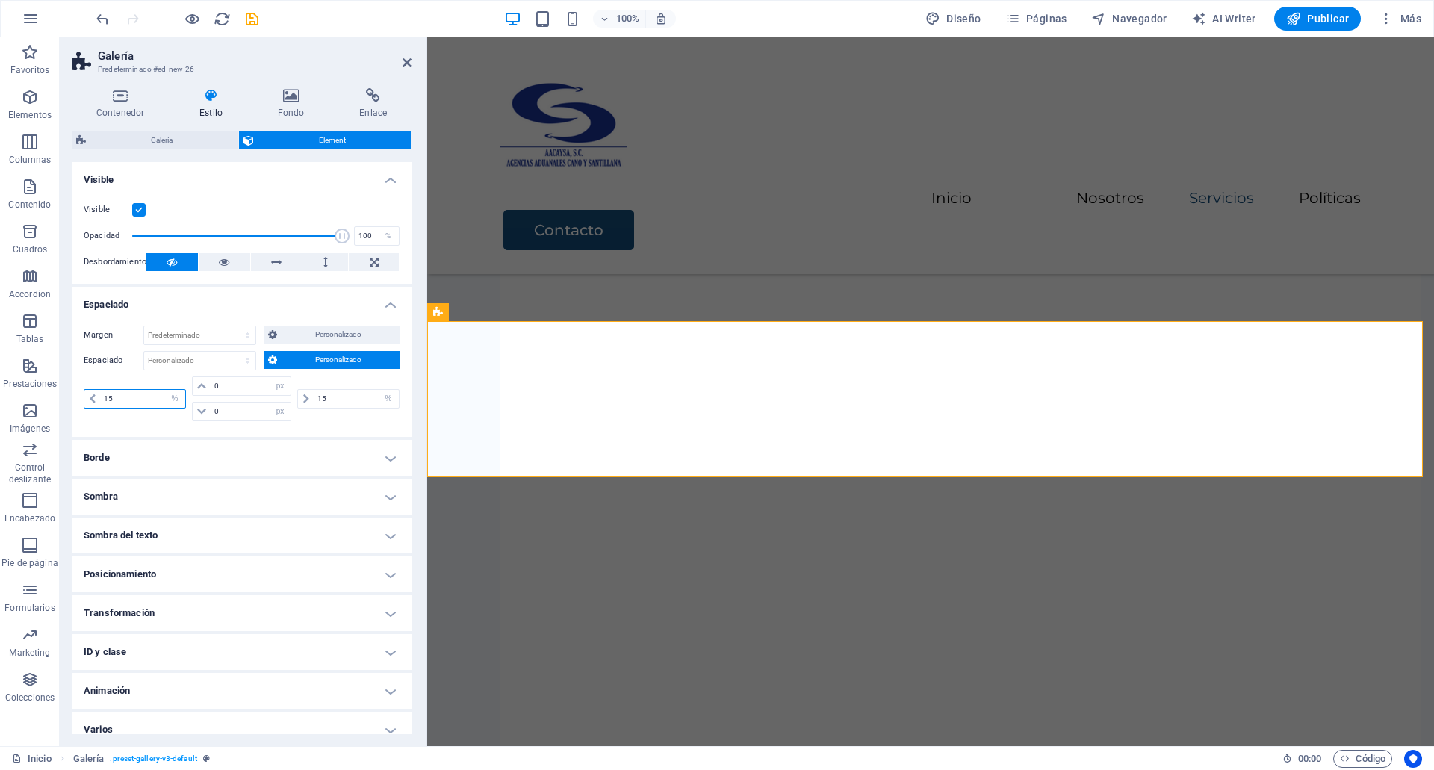
click at [129, 396] on input "15" at bounding box center [142, 399] width 85 height 18
type input "25"
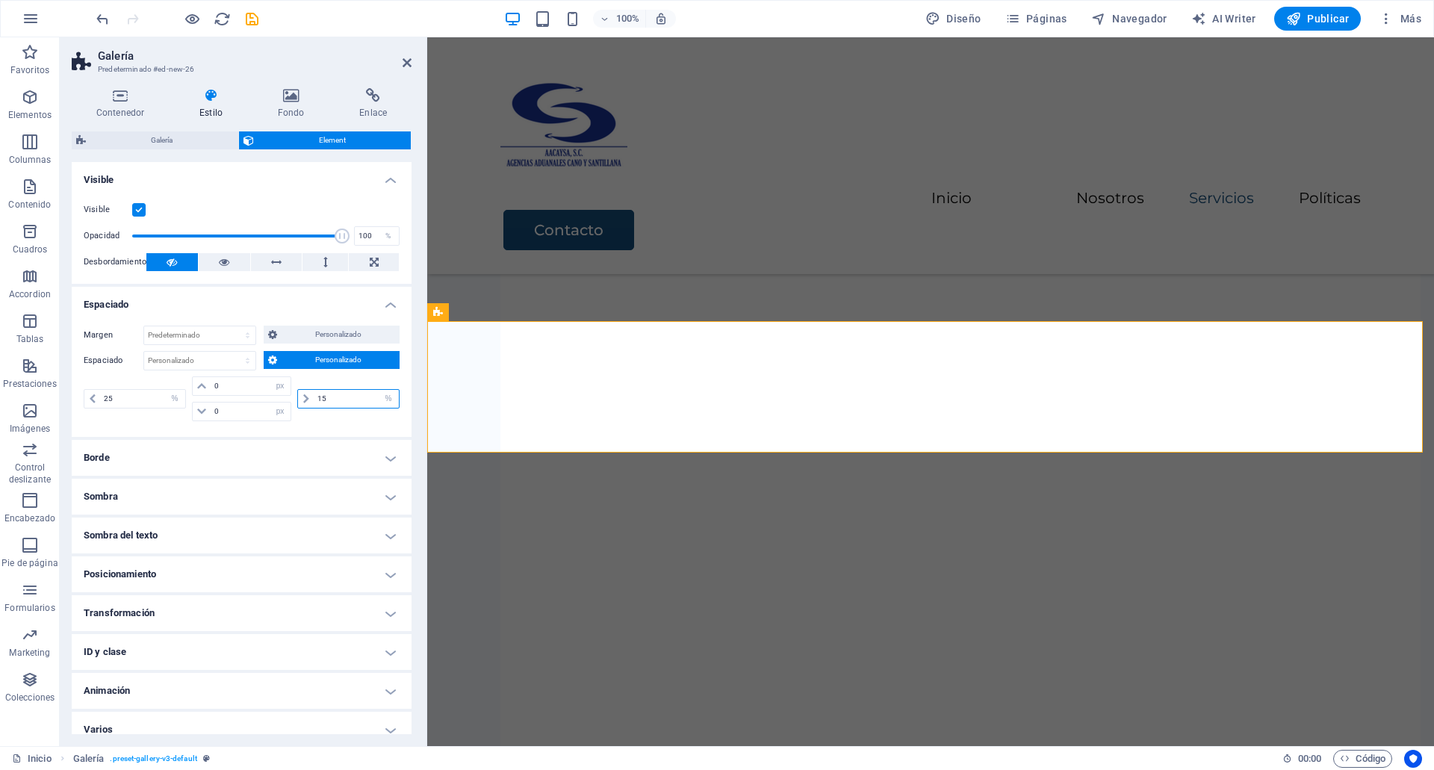
click at [320, 399] on input "15" at bounding box center [356, 399] width 85 height 18
type input "25"
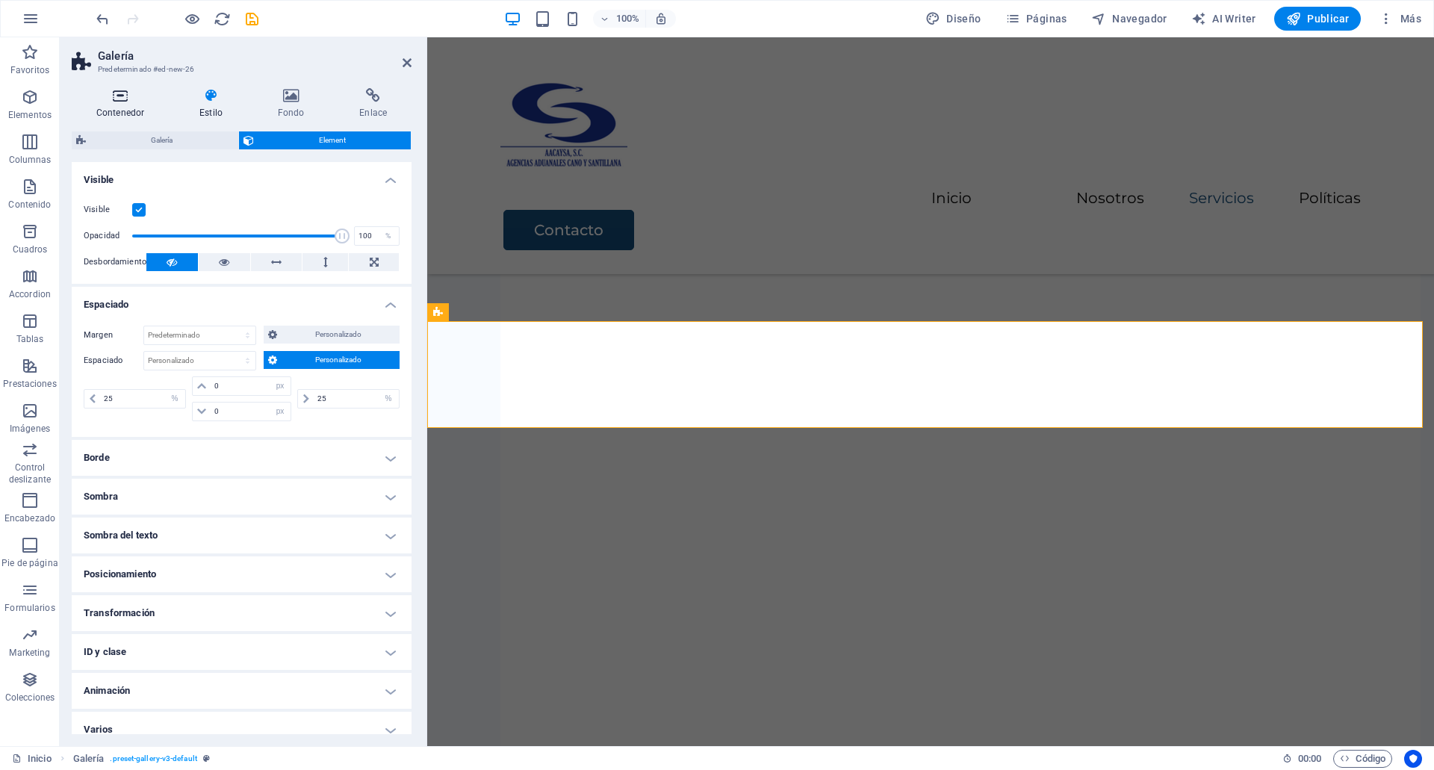
click at [127, 105] on h4 "Contenedor" at bounding box center [123, 103] width 103 height 31
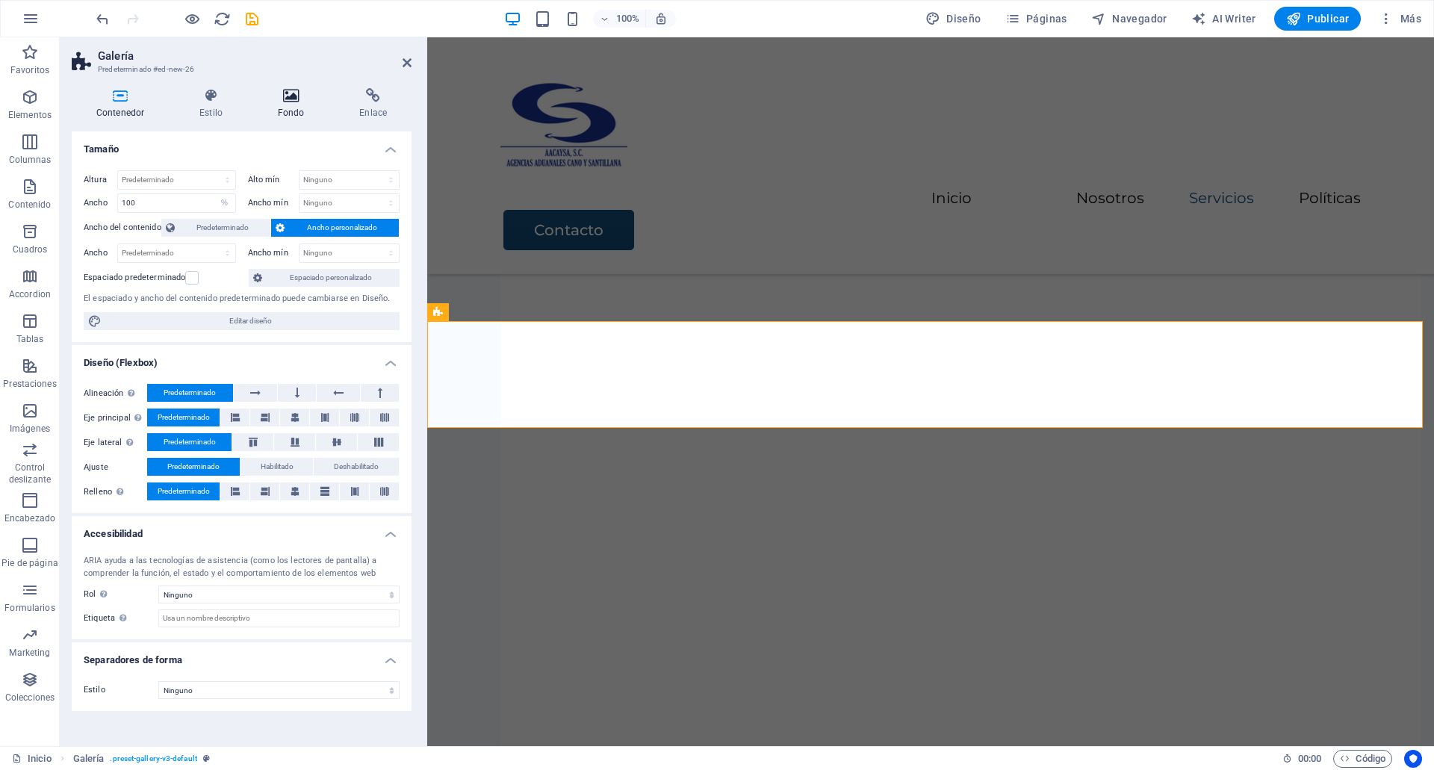
click at [293, 101] on icon at bounding box center [291, 95] width 76 height 15
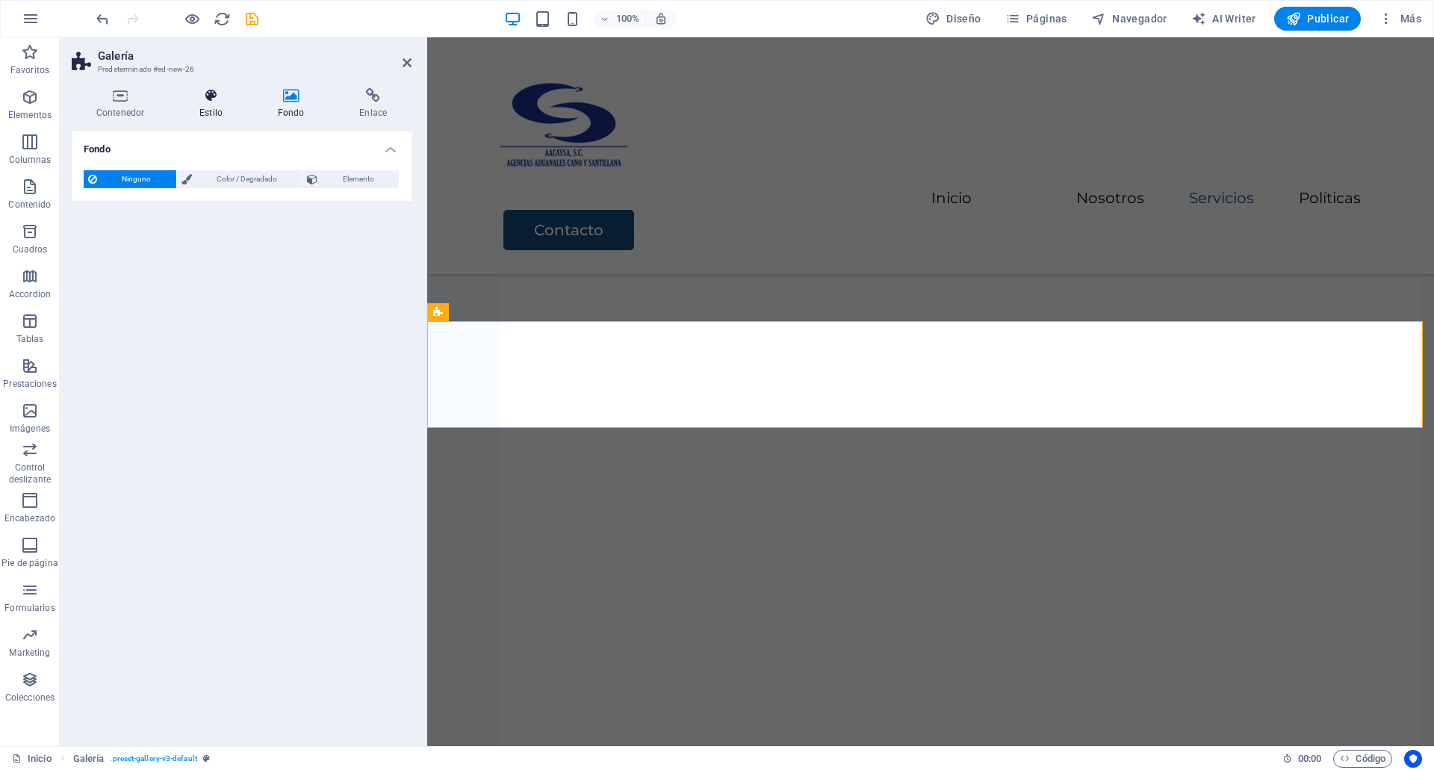
click at [225, 105] on h4 "Estilo" at bounding box center [214, 103] width 78 height 31
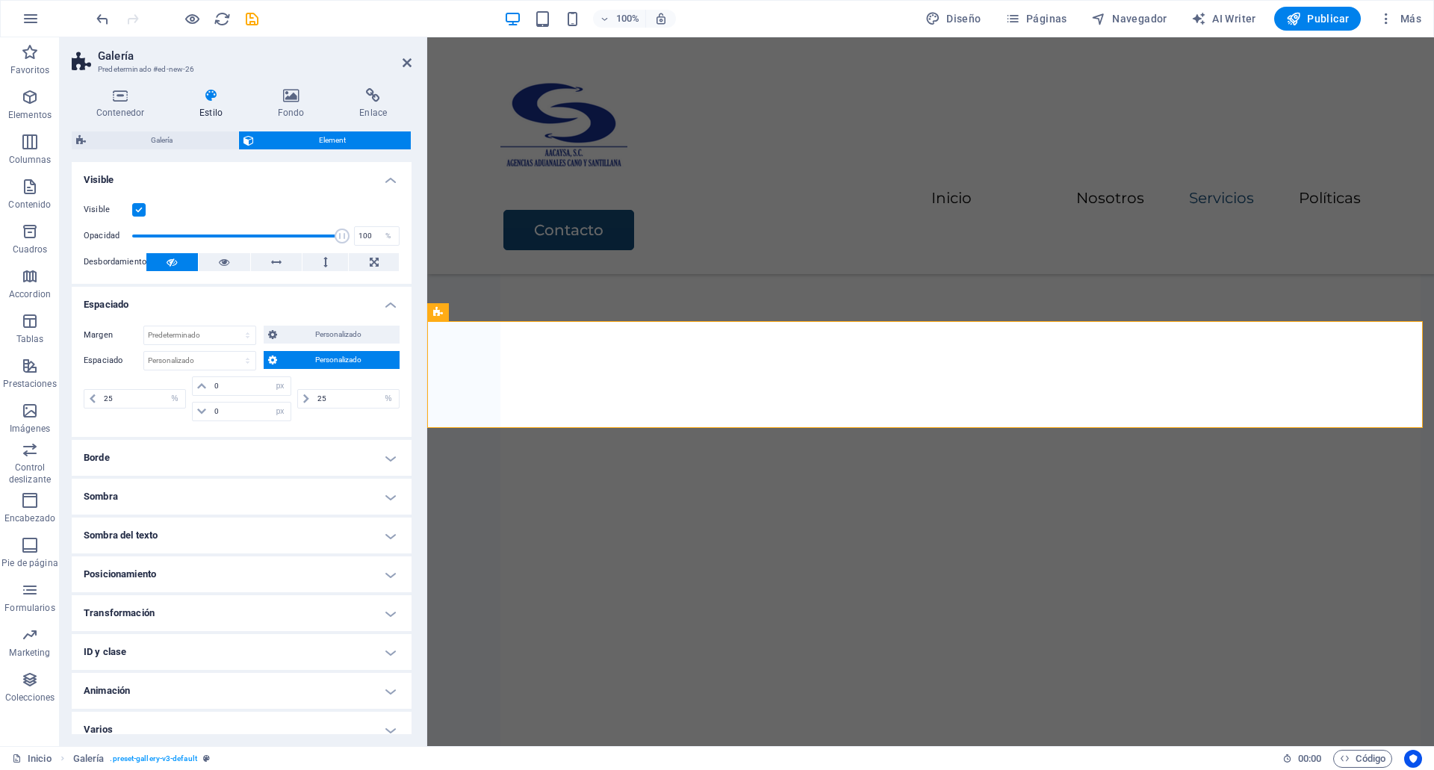
click at [166, 152] on div "Galería Element Diseño La forma en la que este elemento se expande en la dispos…" at bounding box center [242, 432] width 340 height 603
click at [161, 141] on span "Galería" at bounding box center [161, 140] width 143 height 18
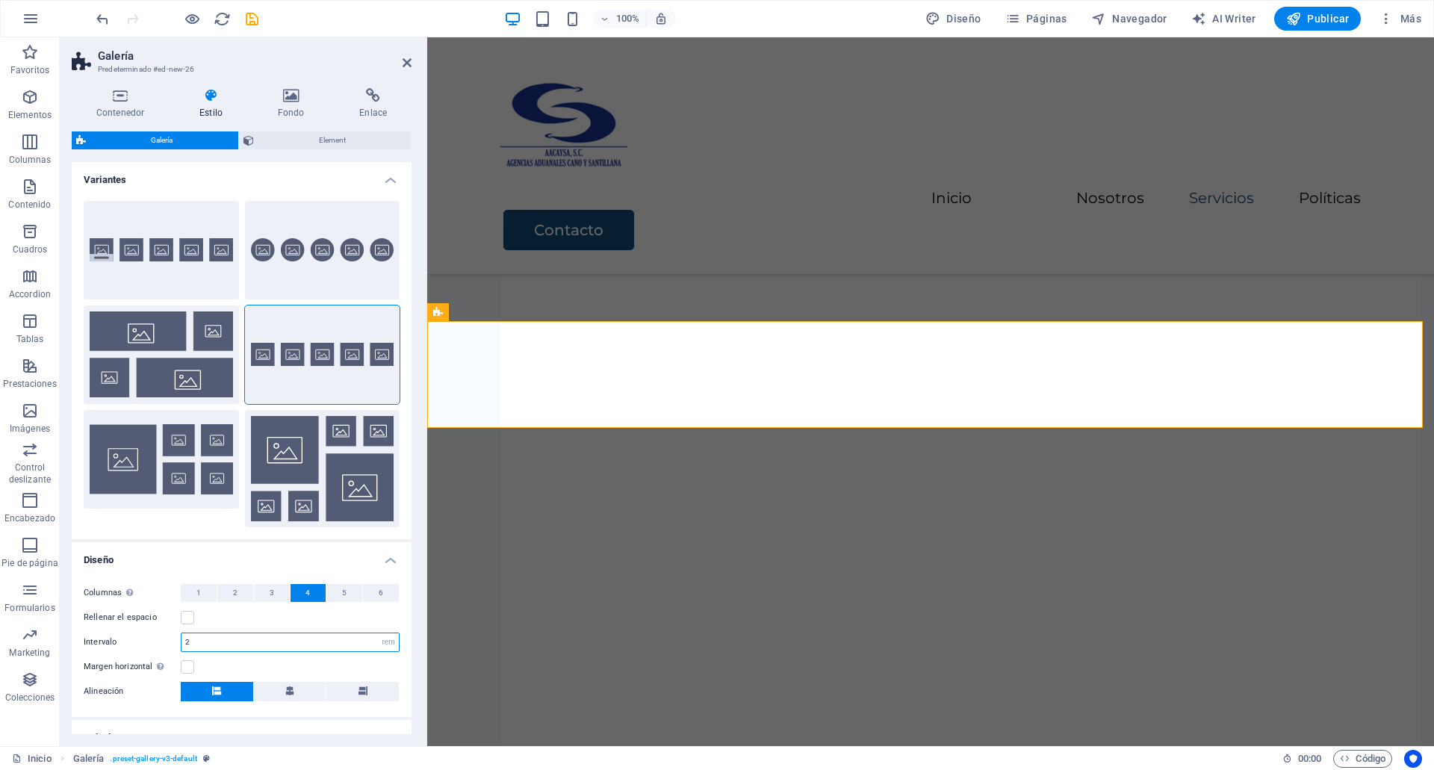
click at [217, 640] on input "2" at bounding box center [289, 642] width 217 height 18
click at [217, 640] on input "1" at bounding box center [289, 642] width 217 height 18
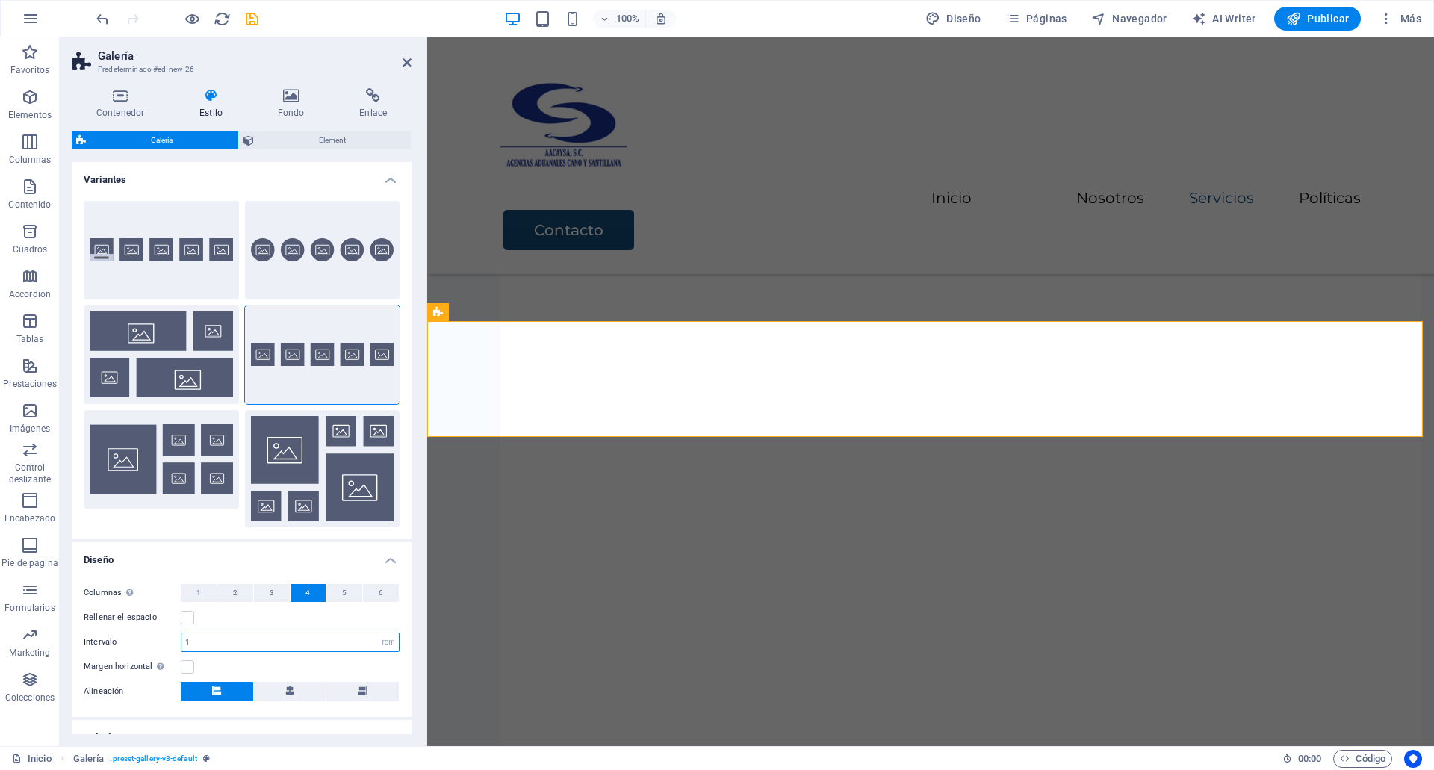
click at [217, 640] on input "1" at bounding box center [289, 642] width 217 height 18
click at [232, 622] on div "Rellenar el espacio" at bounding box center [242, 618] width 316 height 18
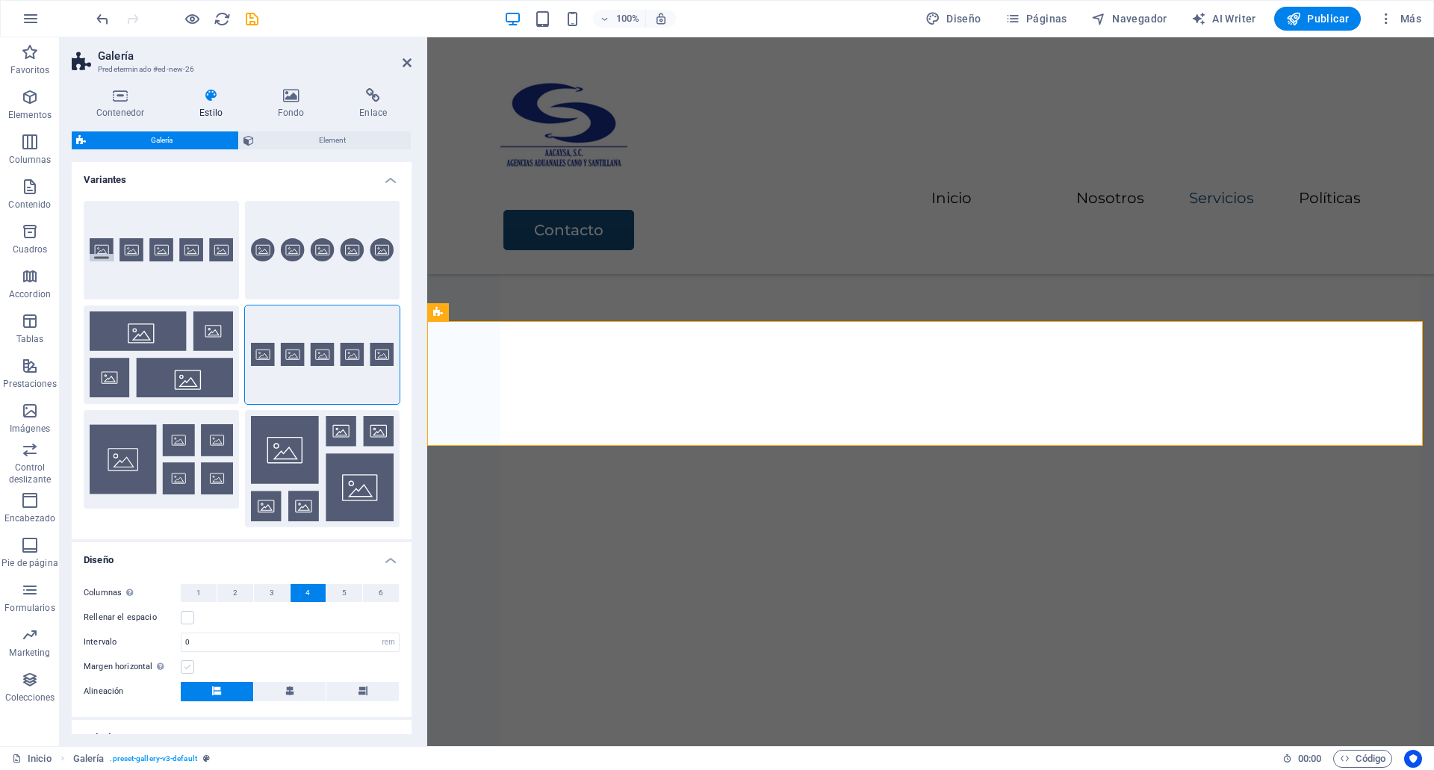
click at [187, 666] on label at bounding box center [187, 666] width 13 height 13
click at [0, 0] on input "Margen horizontal Solo si el "Ancho del contenido" de los contenedores no se ha…" at bounding box center [0, 0] width 0 height 0
click at [187, 666] on label at bounding box center [187, 666] width 13 height 13
click at [0, 0] on input "Margen horizontal Solo si el "Ancho del contenido" de los contenedores no se ha…" at bounding box center [0, 0] width 0 height 0
click at [188, 614] on label at bounding box center [187, 617] width 13 height 13
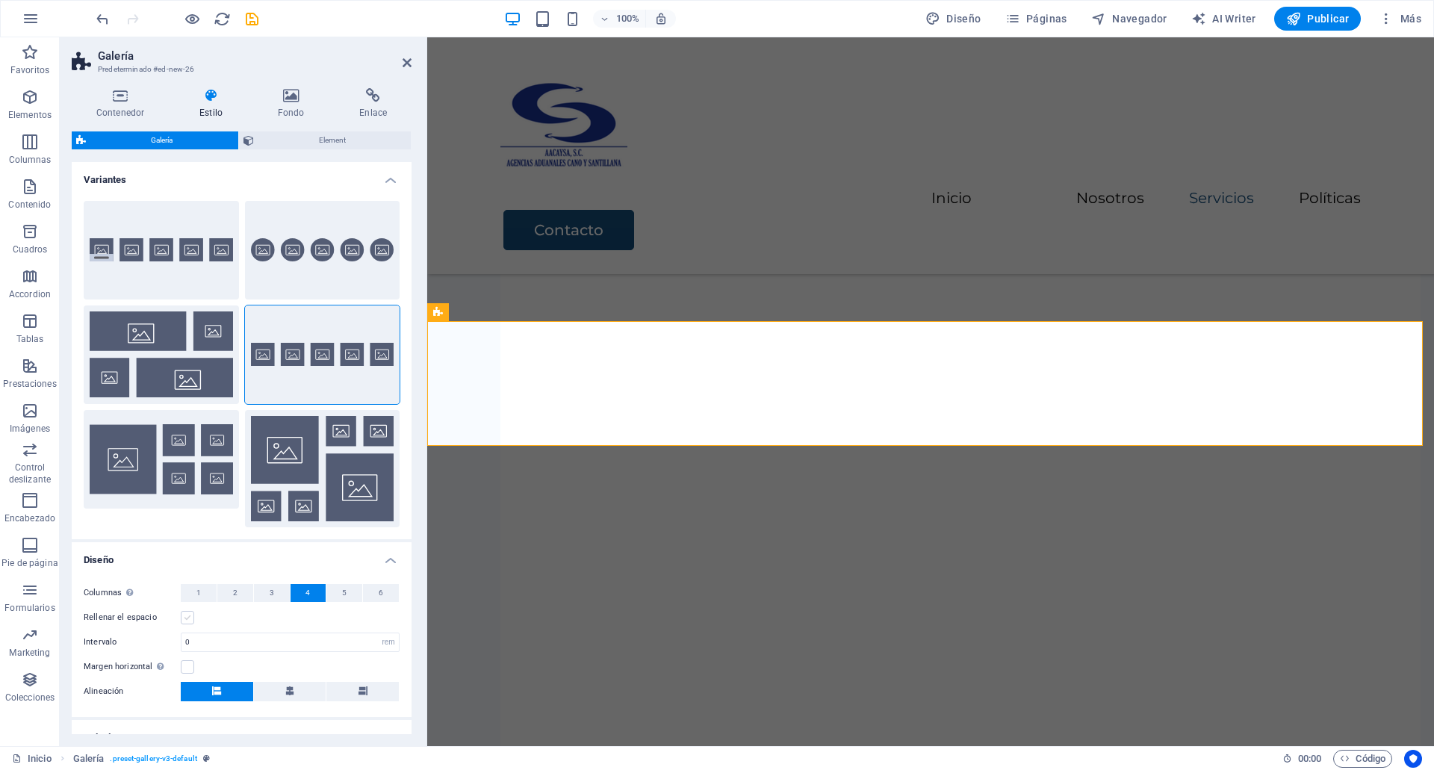
click at [0, 0] on input "Rellenar el espacio" at bounding box center [0, 0] width 0 height 0
click at [188, 614] on label at bounding box center [187, 617] width 13 height 13
click at [0, 0] on input "Rellenar el espacio" at bounding box center [0, 0] width 0 height 0
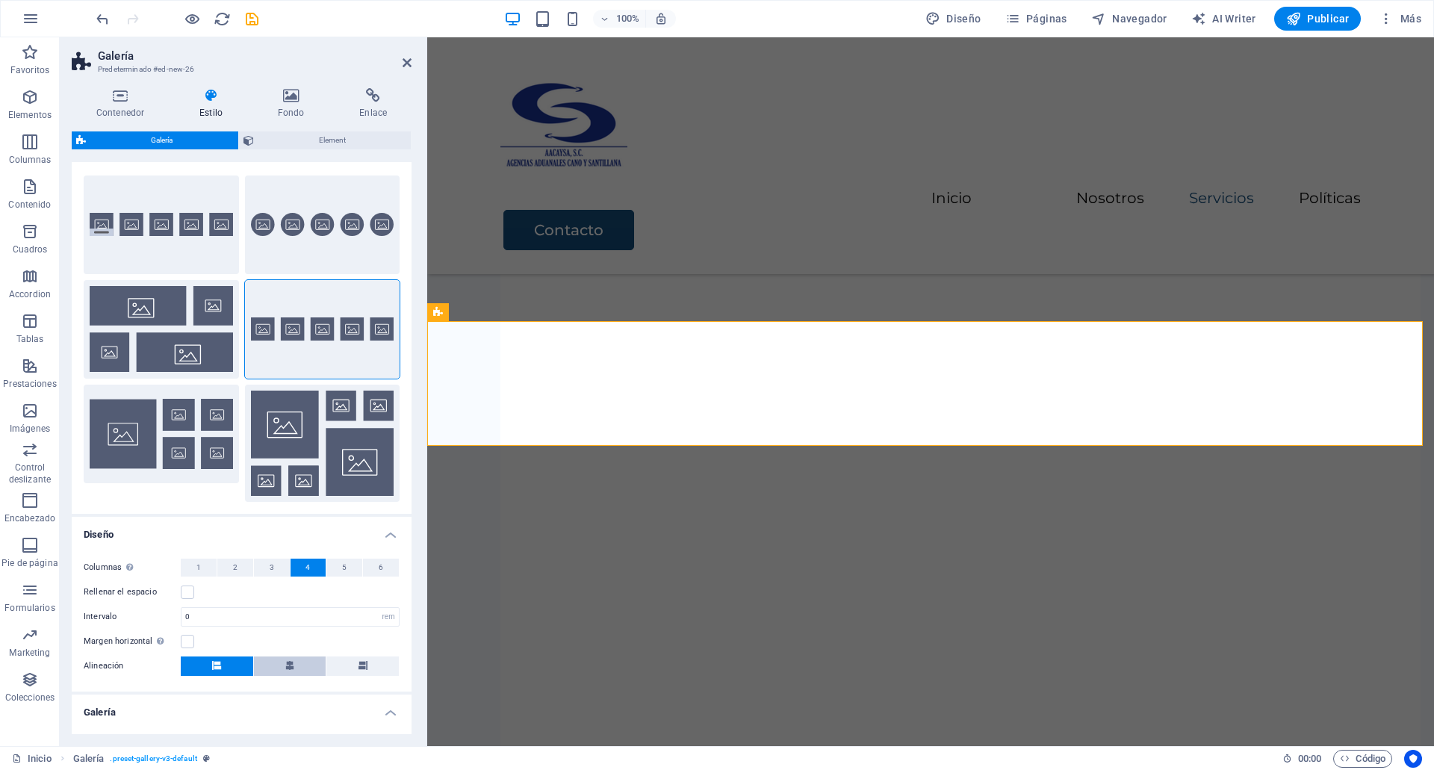
click at [282, 662] on button at bounding box center [290, 665] width 72 height 19
click at [310, 632] on div "Margen horizontal Solo si el "Ancho del contenido" de los contenedores no se ha…" at bounding box center [242, 641] width 316 height 18
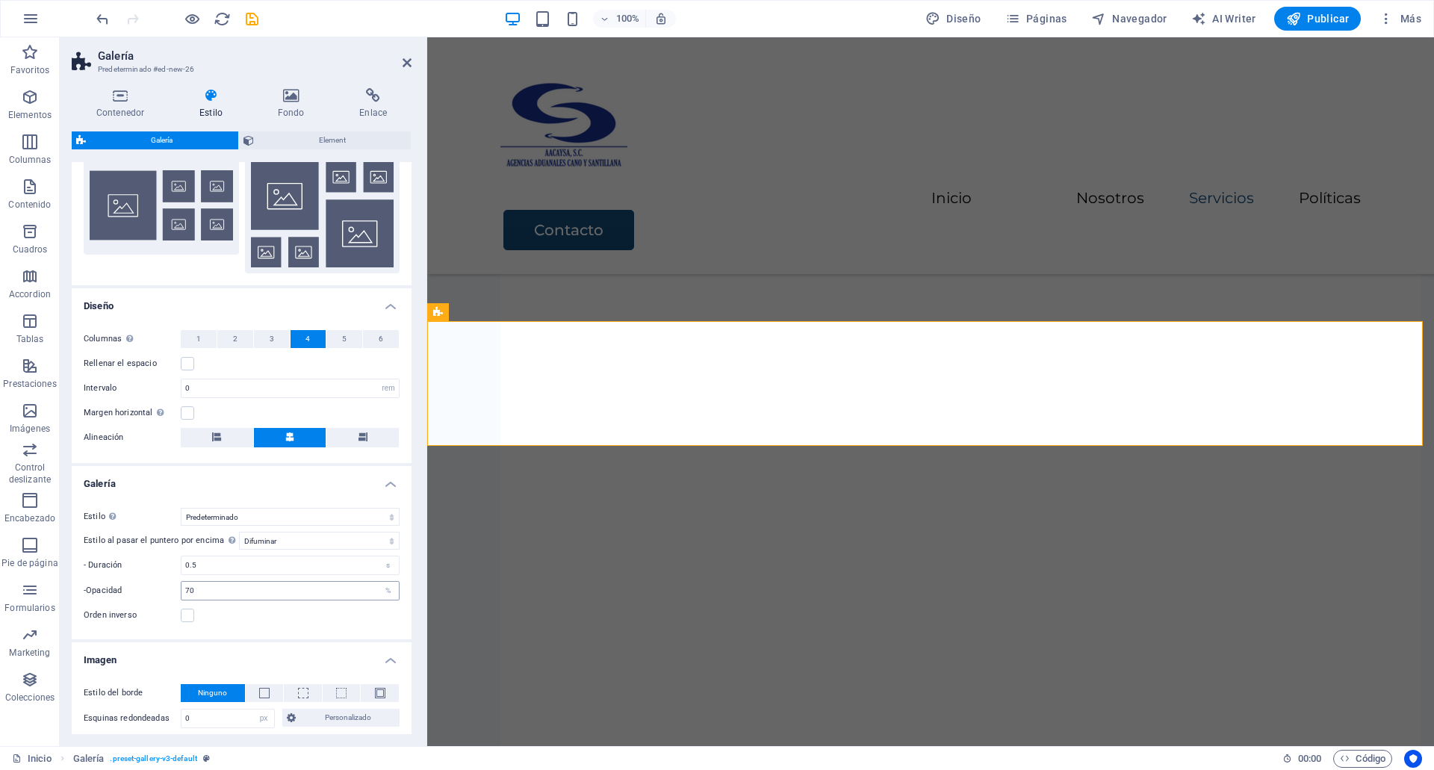
scroll to position [251, 0]
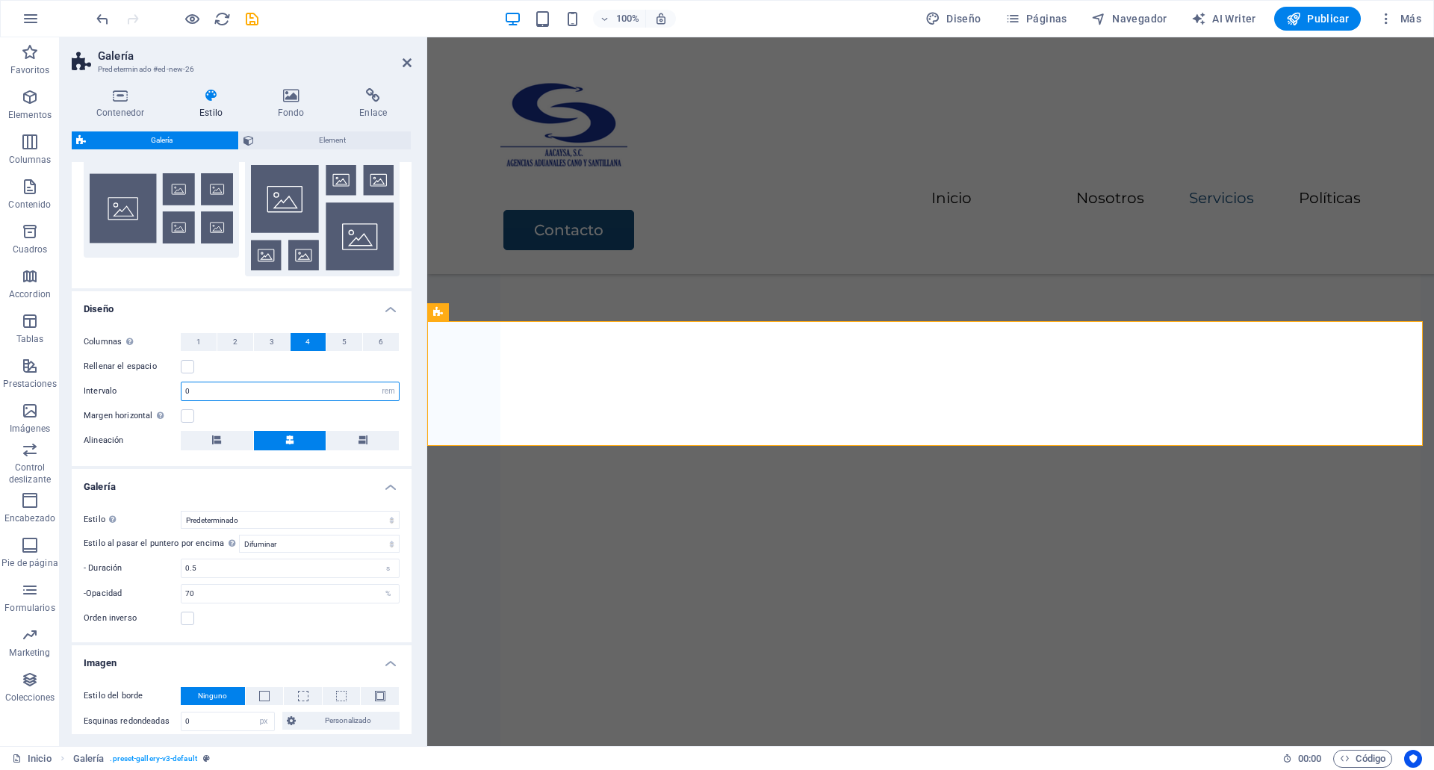
click at [208, 399] on input "0" at bounding box center [289, 391] width 217 height 18
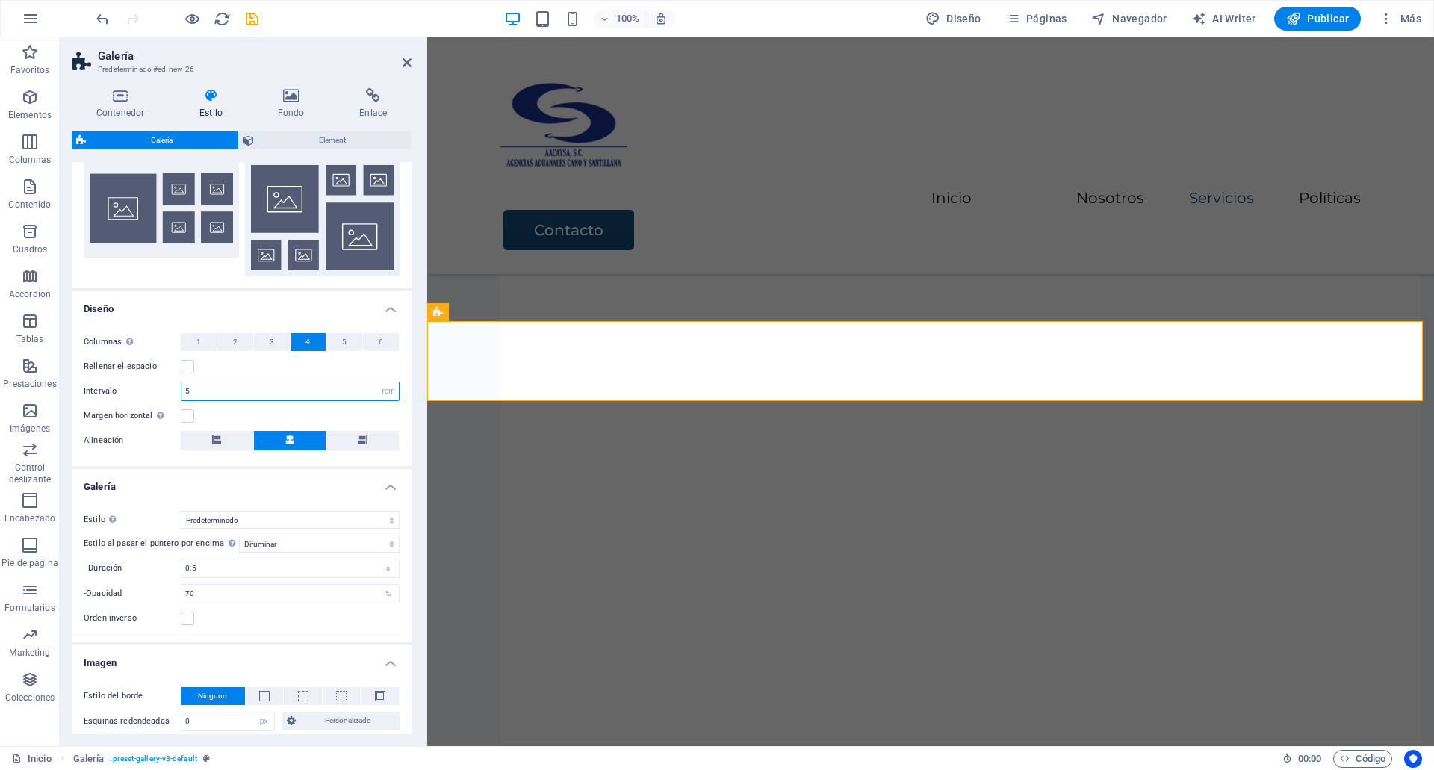
click at [199, 388] on input "5" at bounding box center [289, 391] width 217 height 18
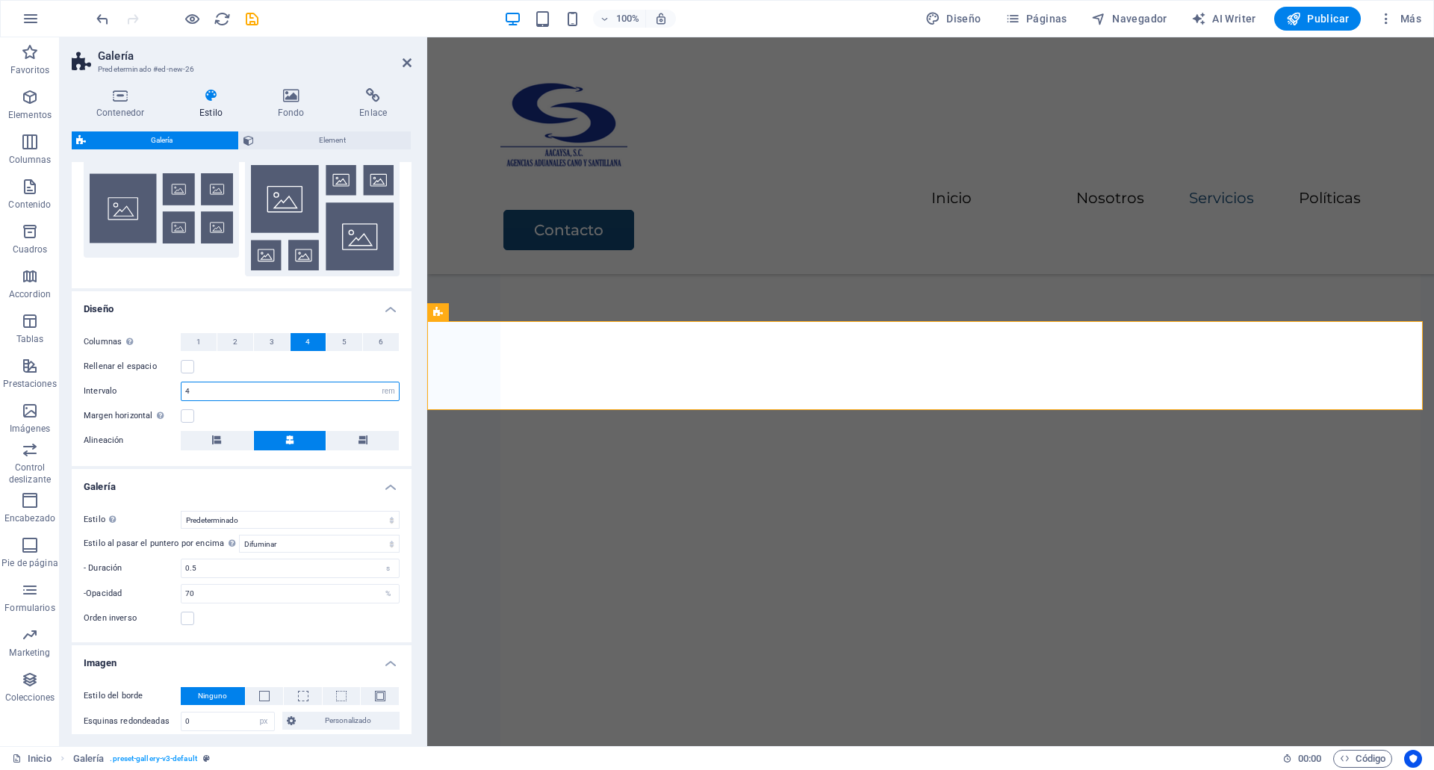
click at [211, 391] on input "4" at bounding box center [289, 391] width 217 height 18
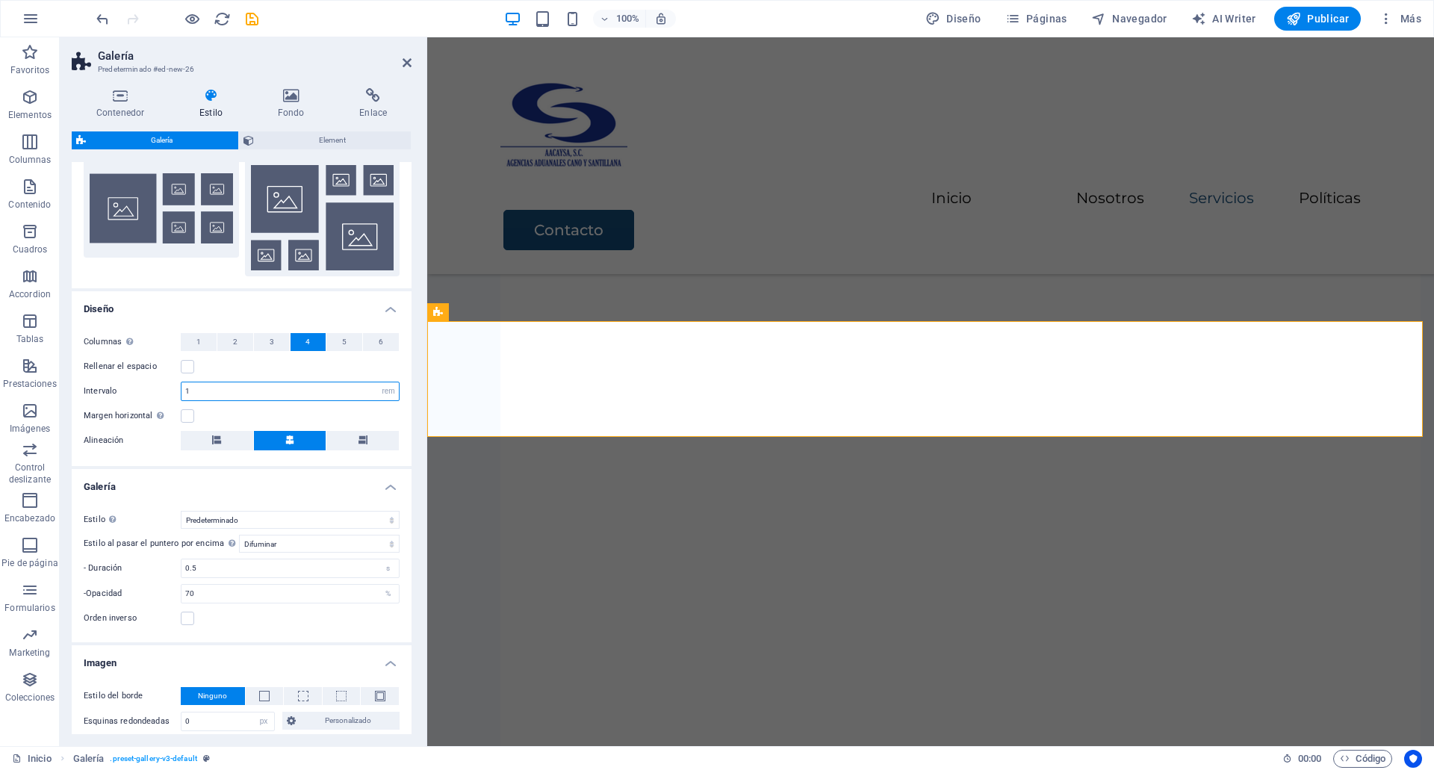
click at [211, 391] on input "1" at bounding box center [289, 391] width 217 height 18
type input "2"
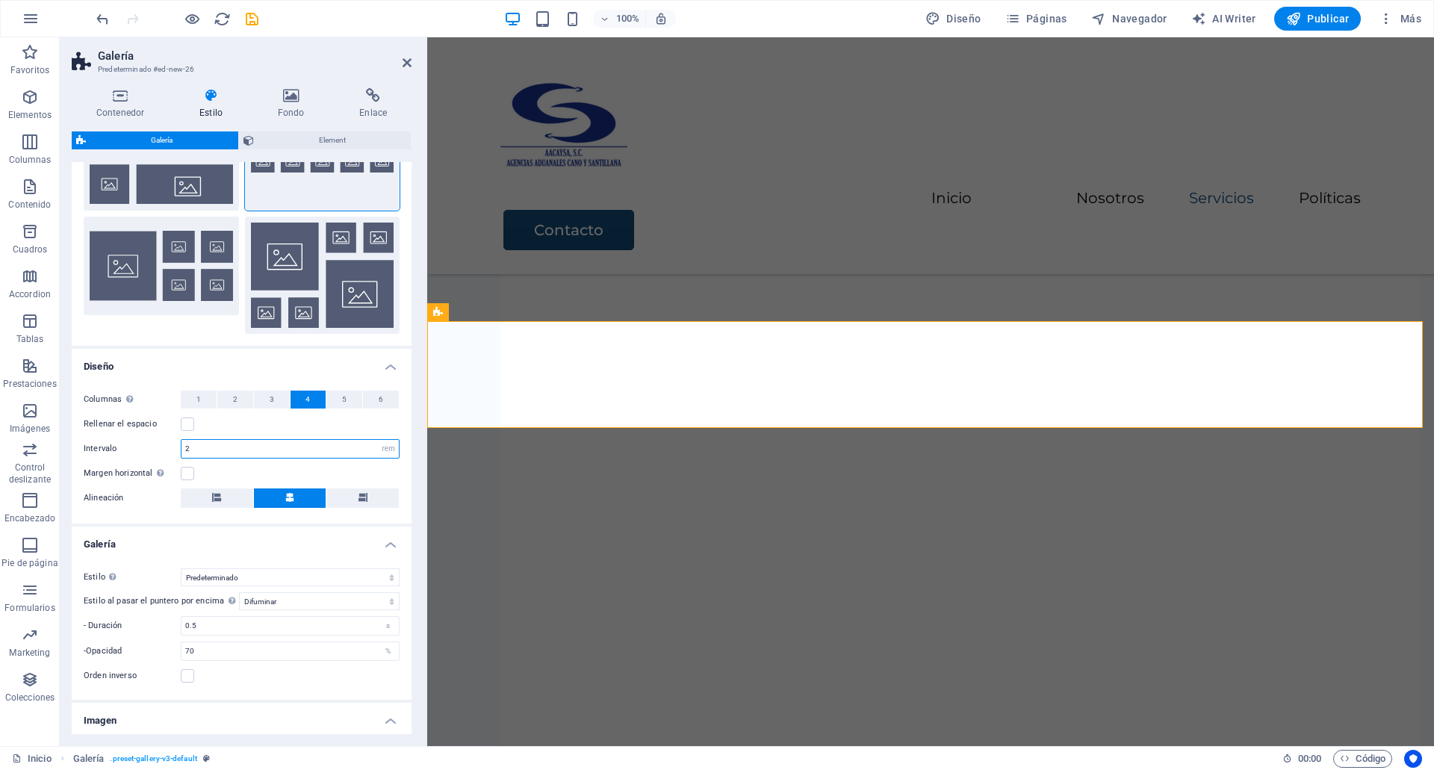
scroll to position [0, 0]
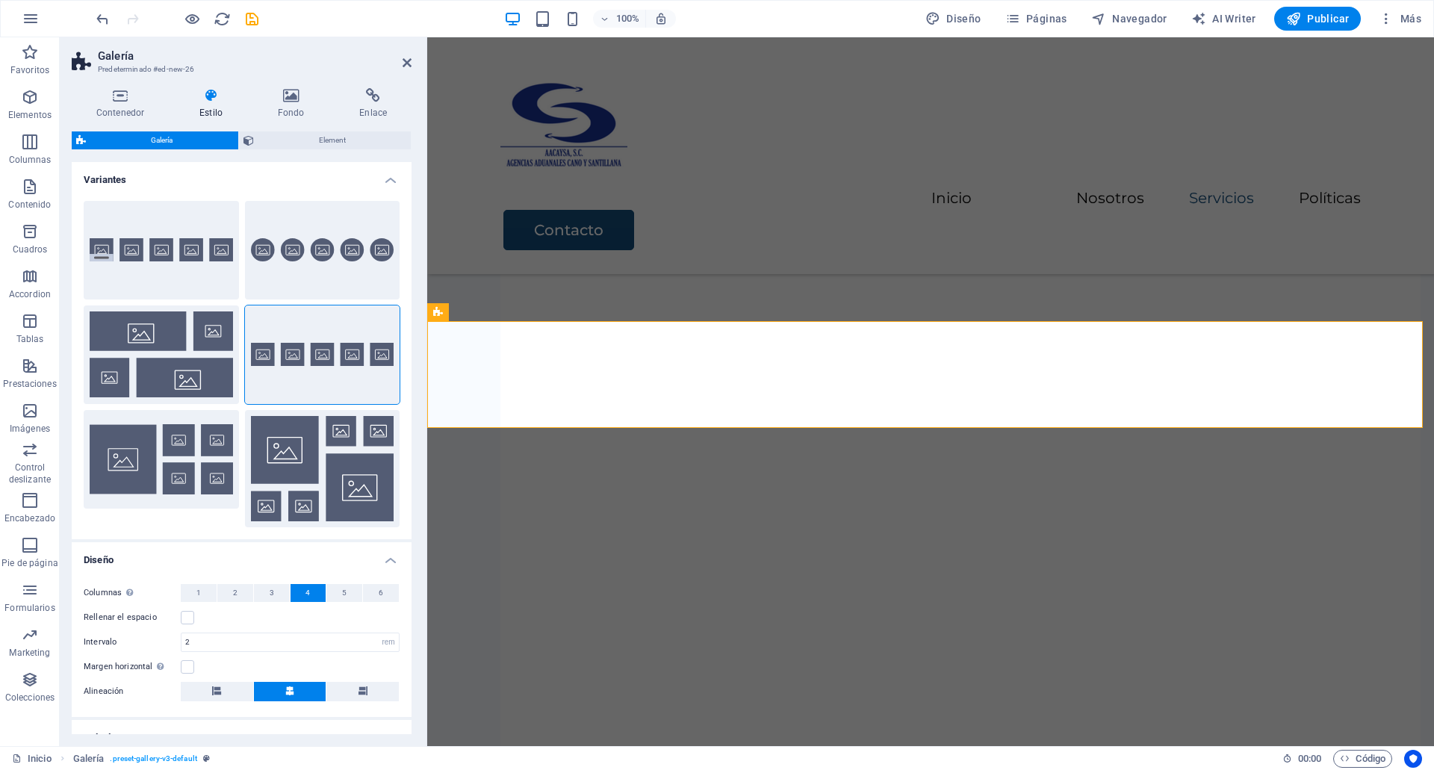
click at [319, 152] on div "Galería Element Diseño La forma en la que este elemento se expande en la dispos…" at bounding box center [242, 432] width 340 height 603
click at [314, 143] on span "Element" at bounding box center [332, 140] width 149 height 18
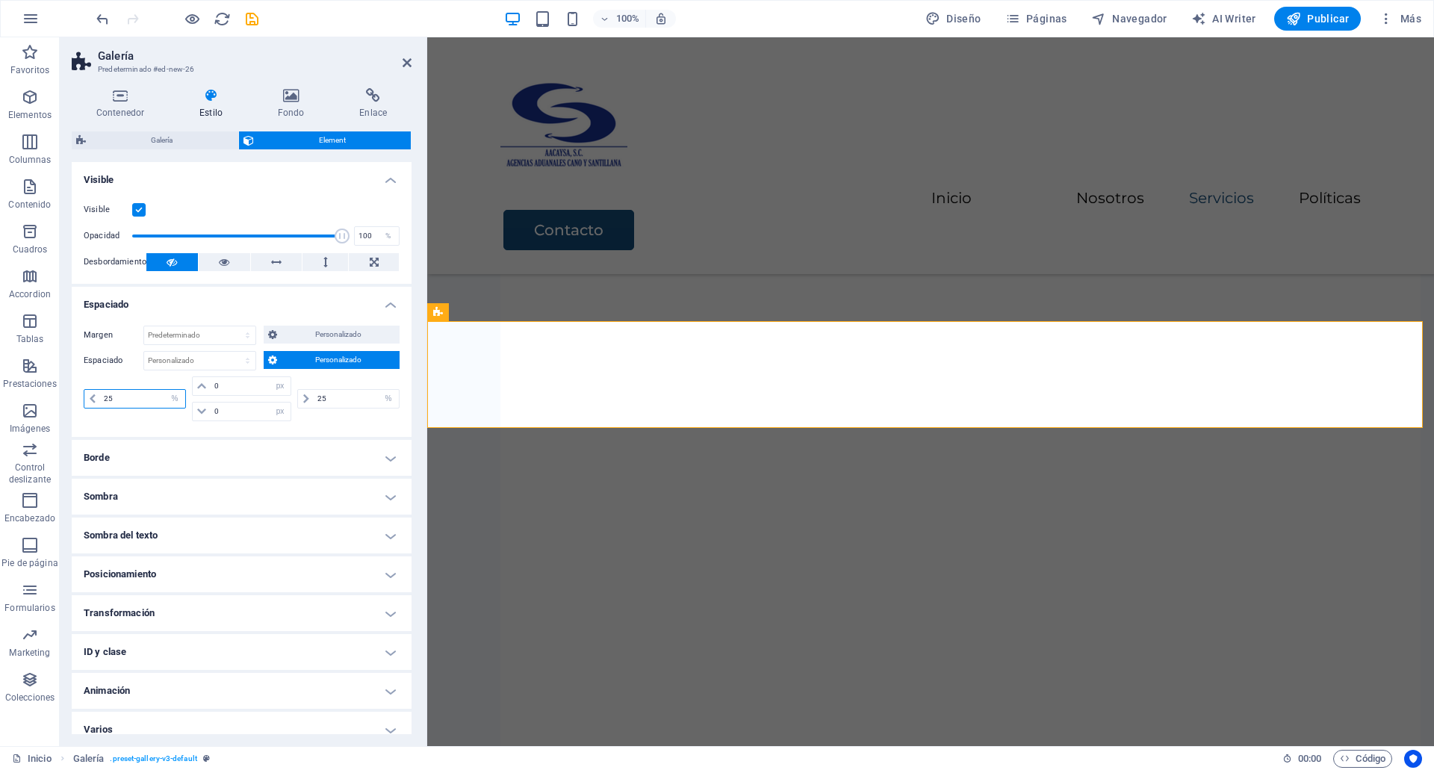
click at [116, 402] on input "25" at bounding box center [142, 399] width 85 height 18
type input "20"
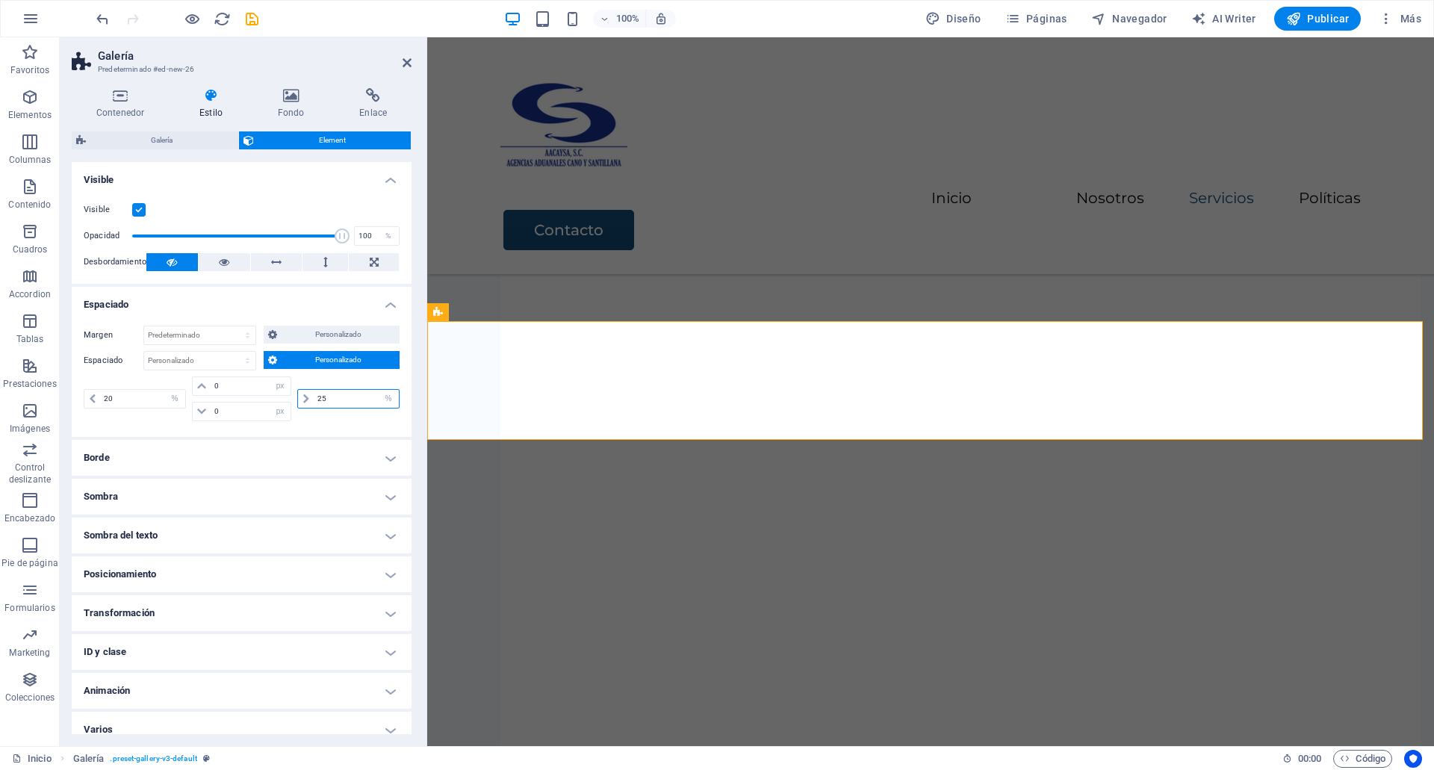
click at [326, 396] on input "25" at bounding box center [356, 399] width 85 height 18
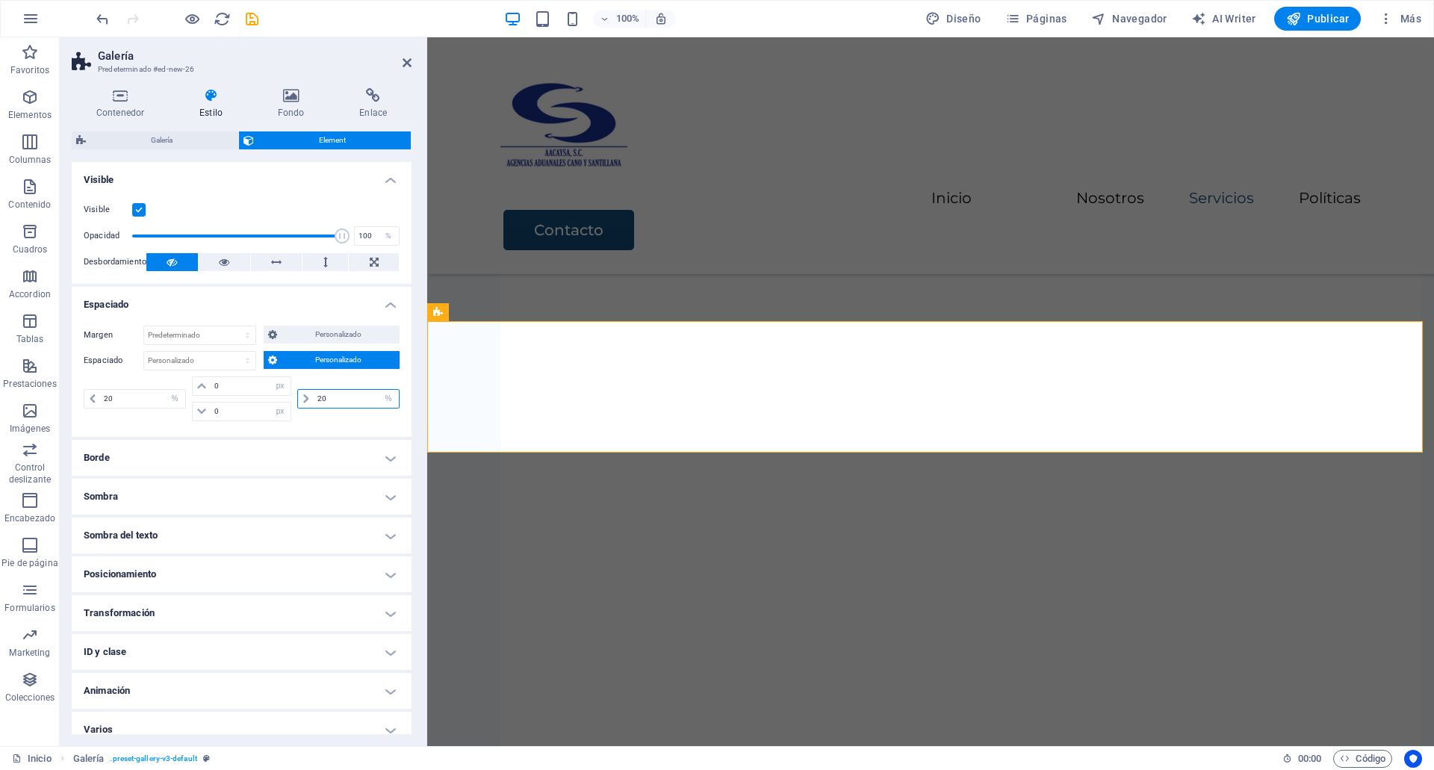
click at [326, 396] on input "20" at bounding box center [356, 399] width 85 height 18
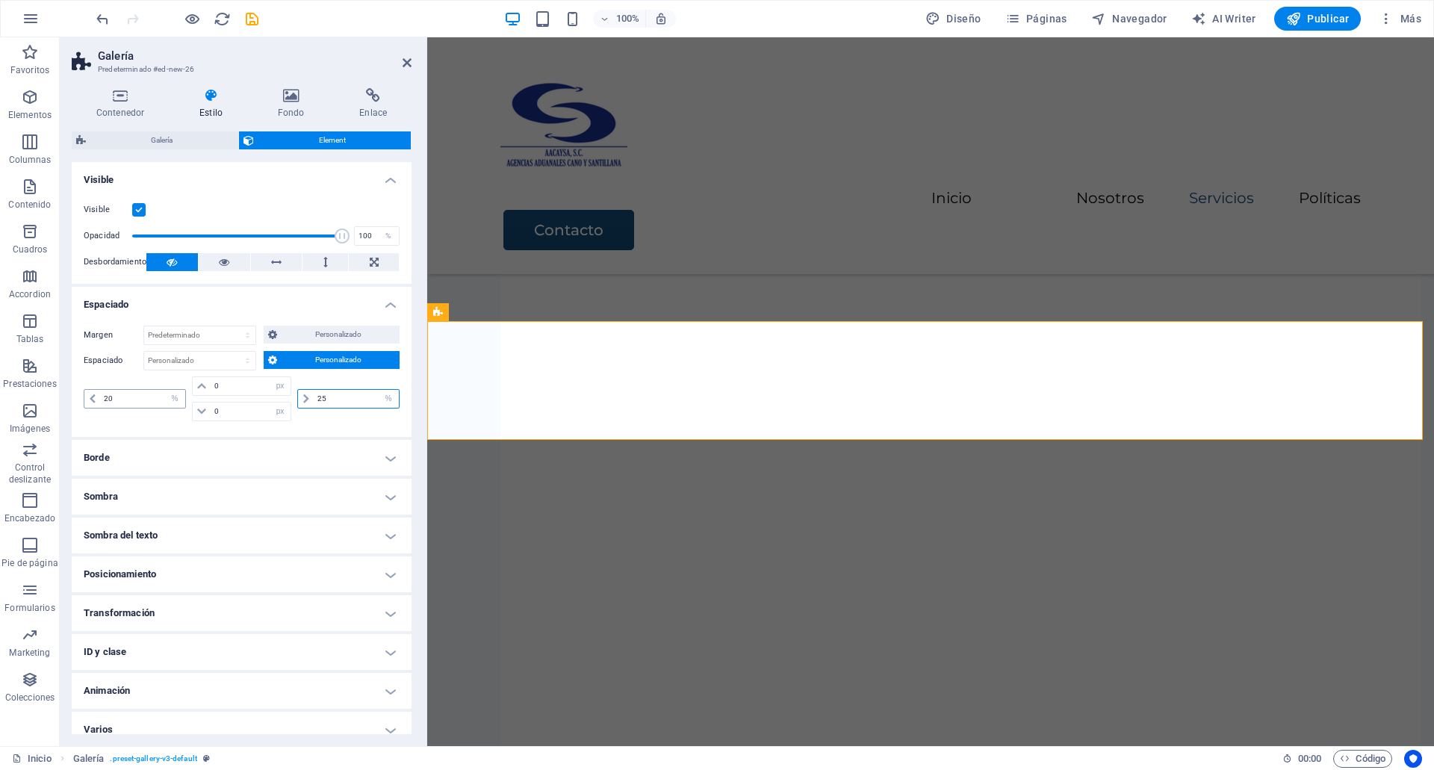
type input "25"
click at [120, 390] on input "20" at bounding box center [142, 399] width 85 height 18
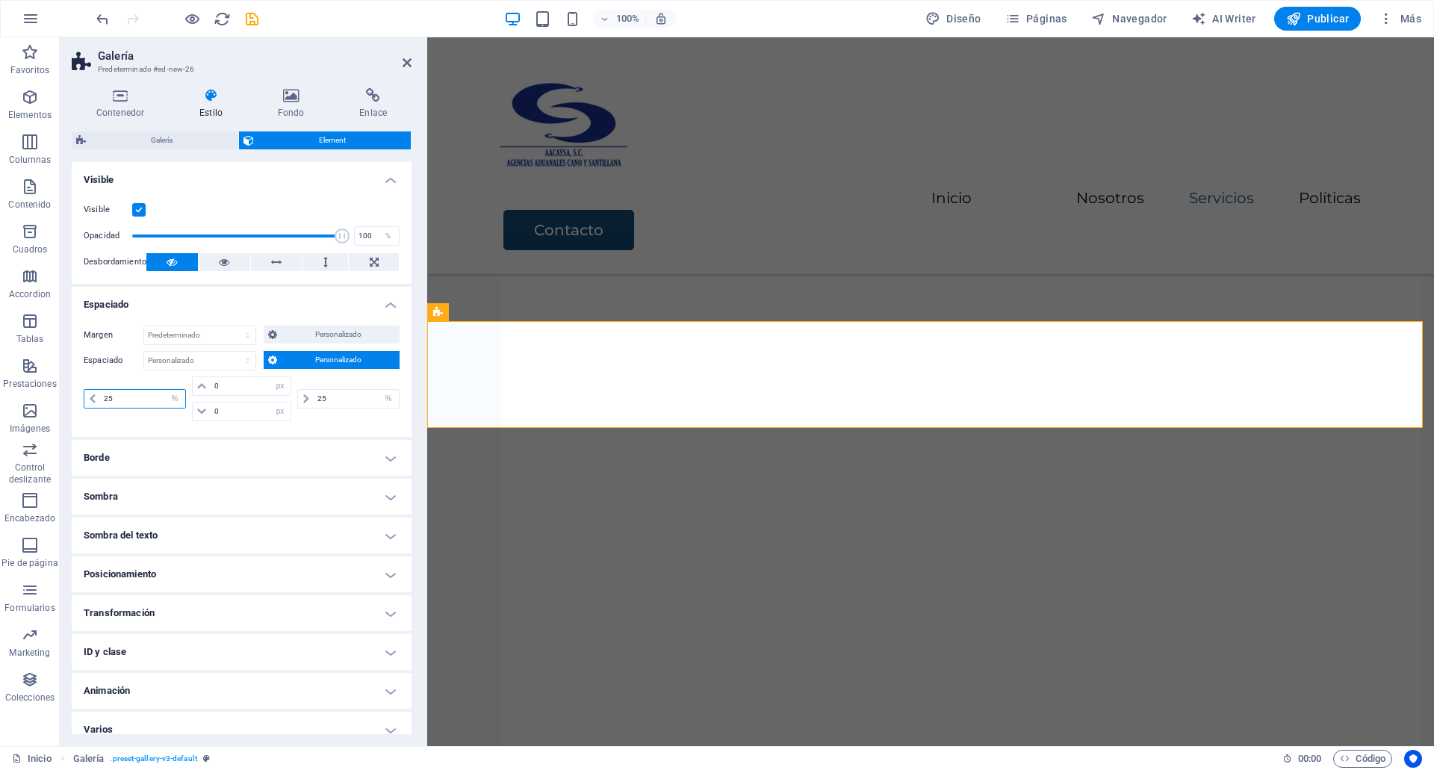
click at [120, 390] on input "25" at bounding box center [142, 399] width 85 height 18
type input "22"
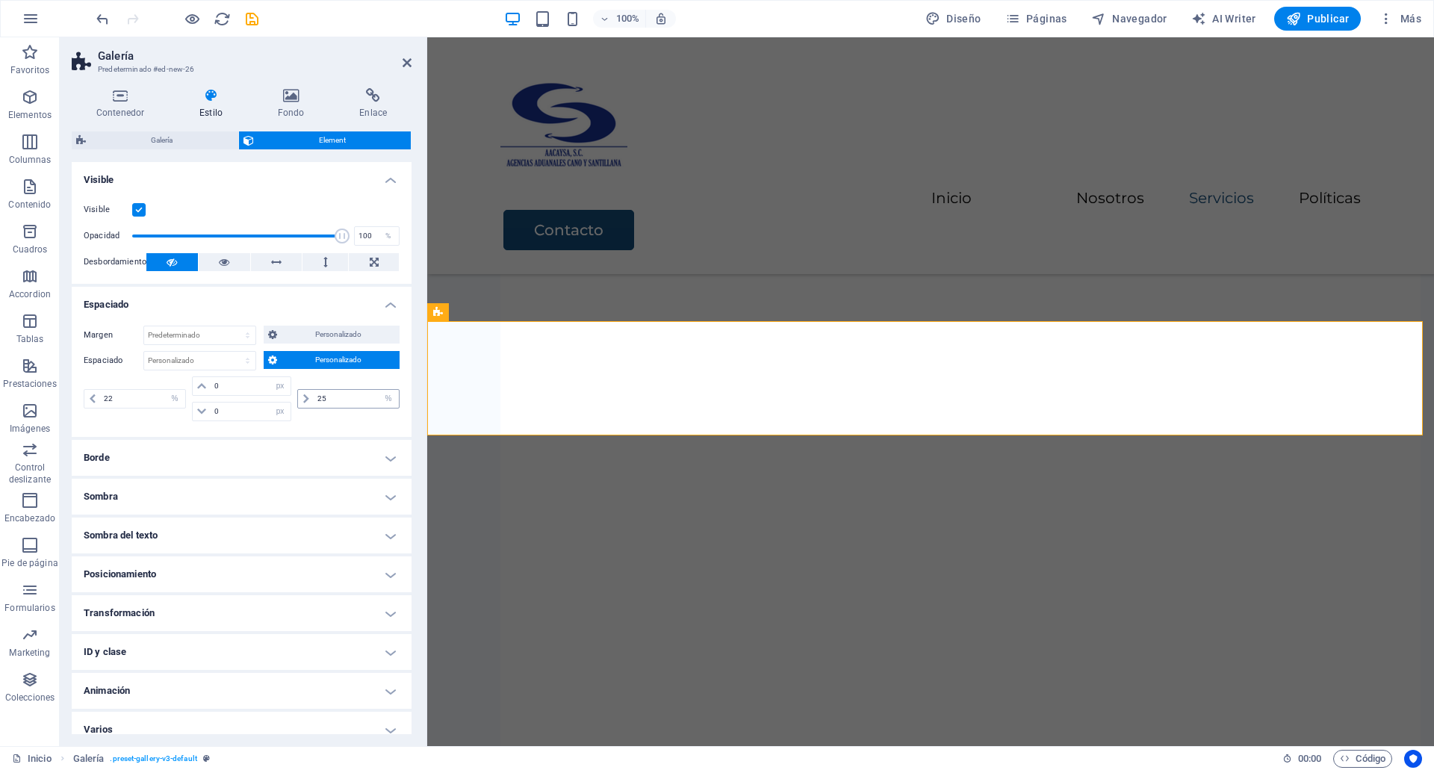
click at [330, 389] on div "25 px rem % vh vw" at bounding box center [348, 398] width 102 height 19
click at [322, 396] on input "25" at bounding box center [356, 399] width 85 height 18
type input "22"
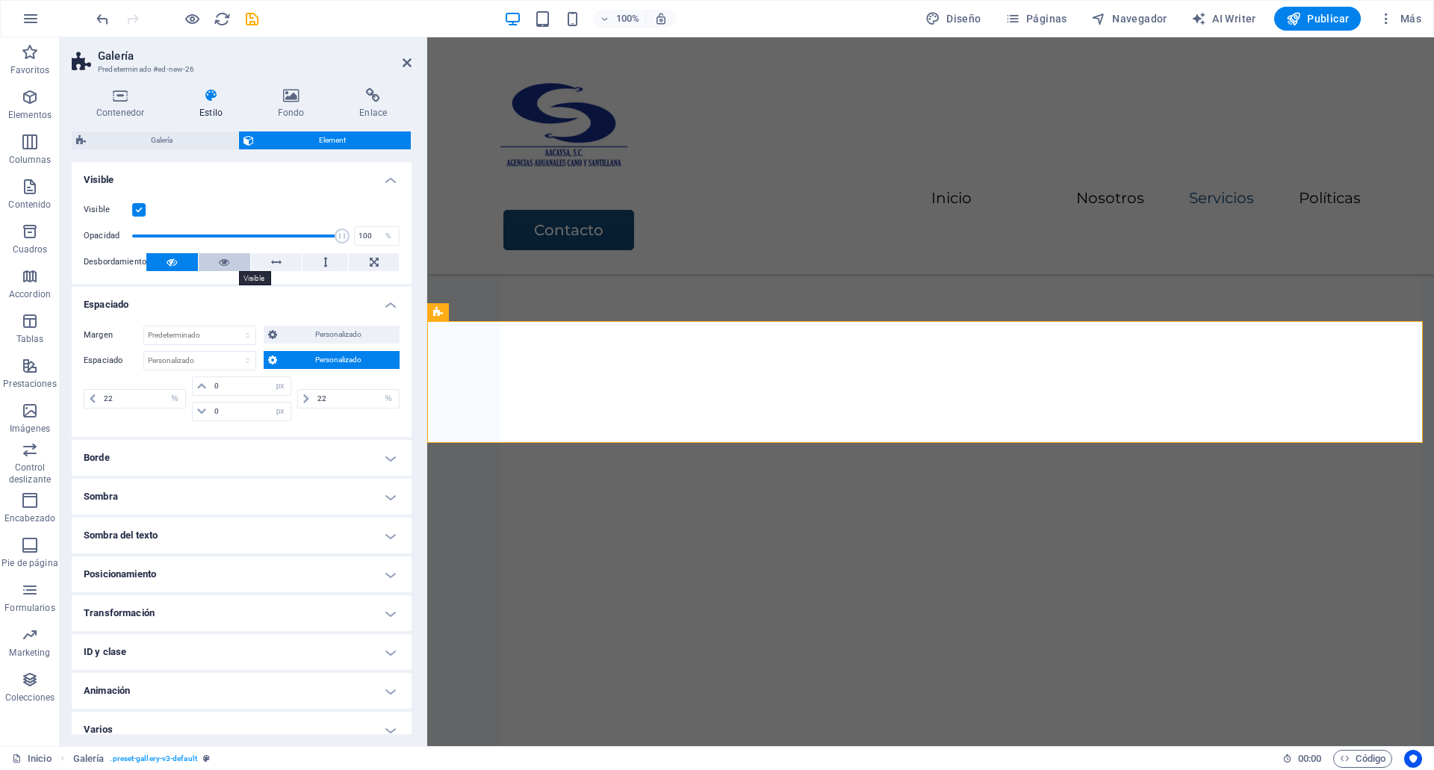
click at [234, 267] on button at bounding box center [225, 262] width 52 height 18
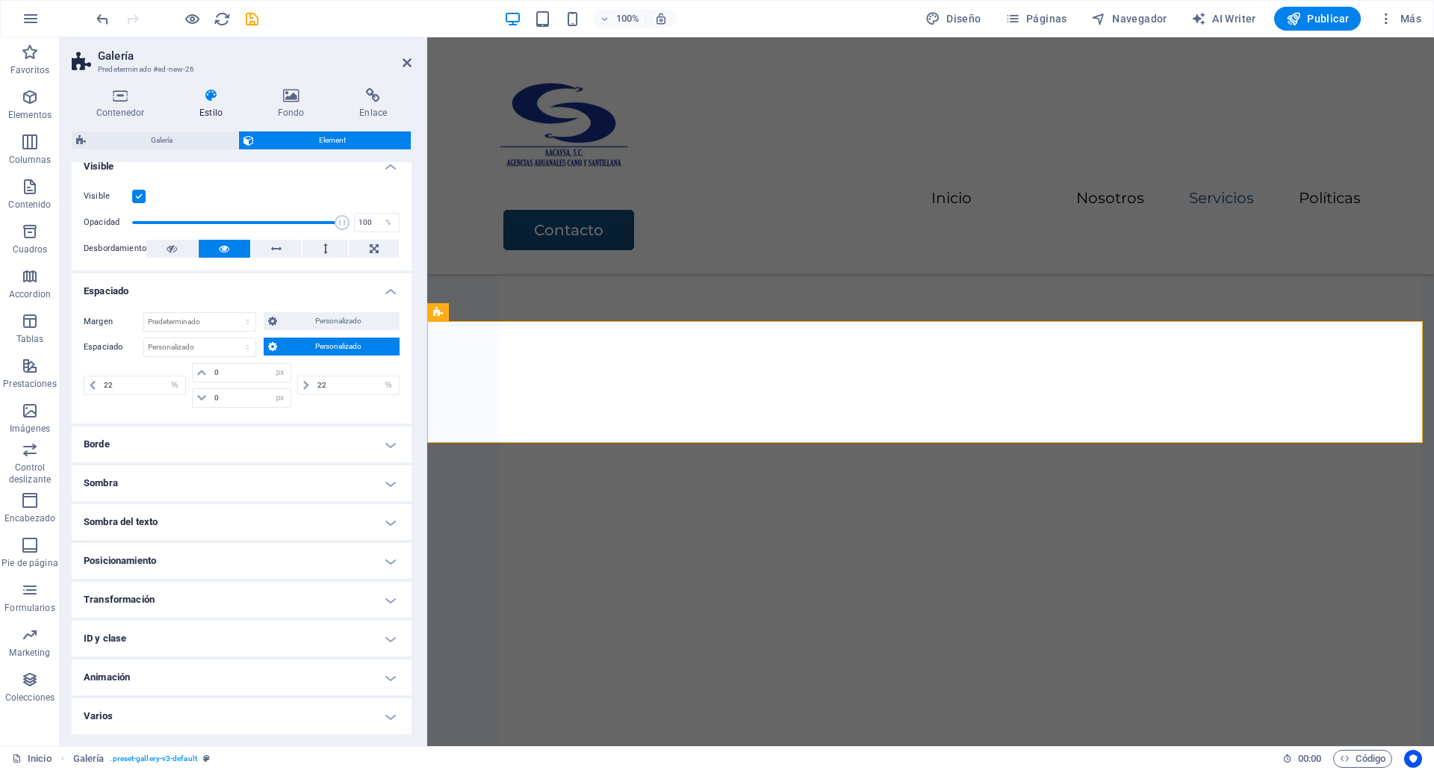
click at [329, 287] on h4 "Espaciado" at bounding box center [242, 286] width 340 height 27
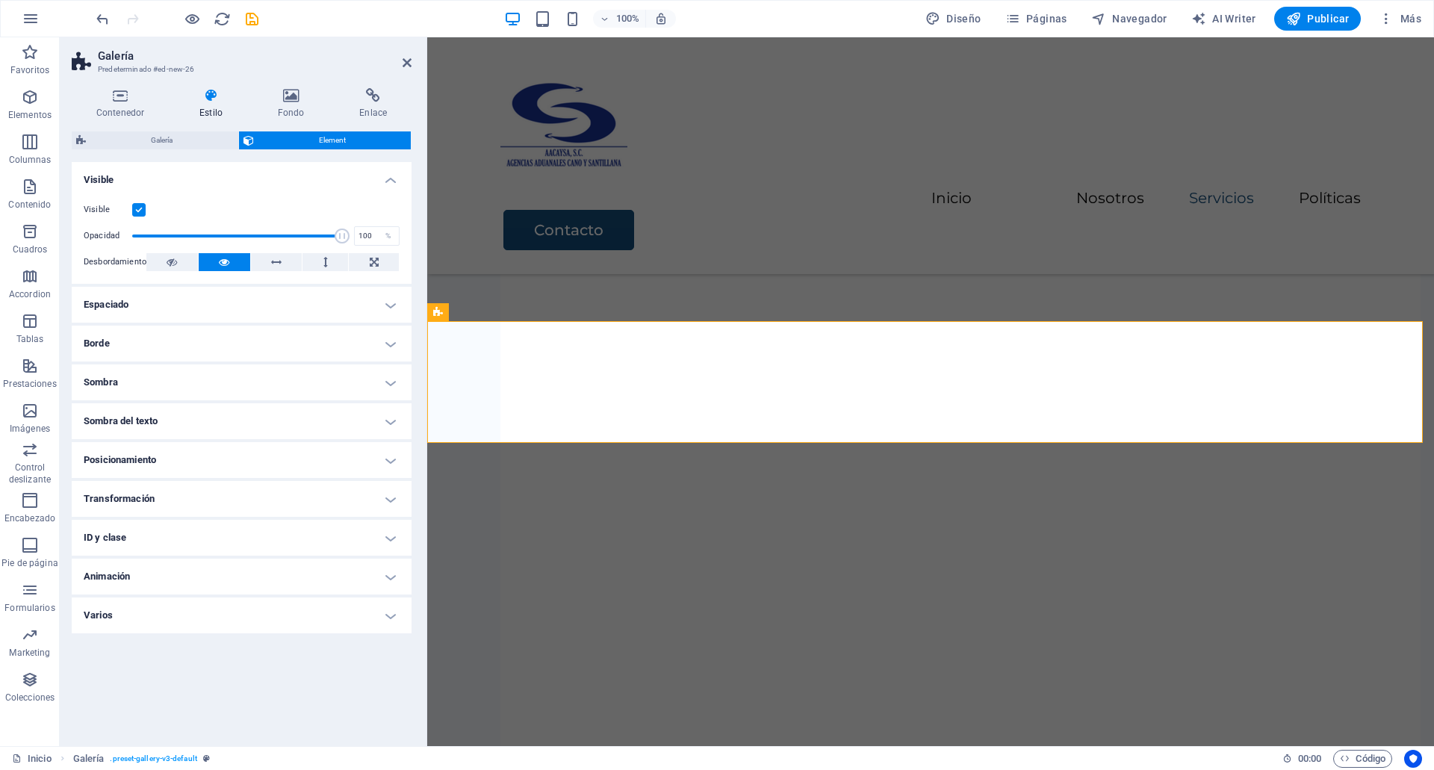
scroll to position [0, 0]
click at [128, 118] on h4 "Contenedor" at bounding box center [123, 103] width 103 height 31
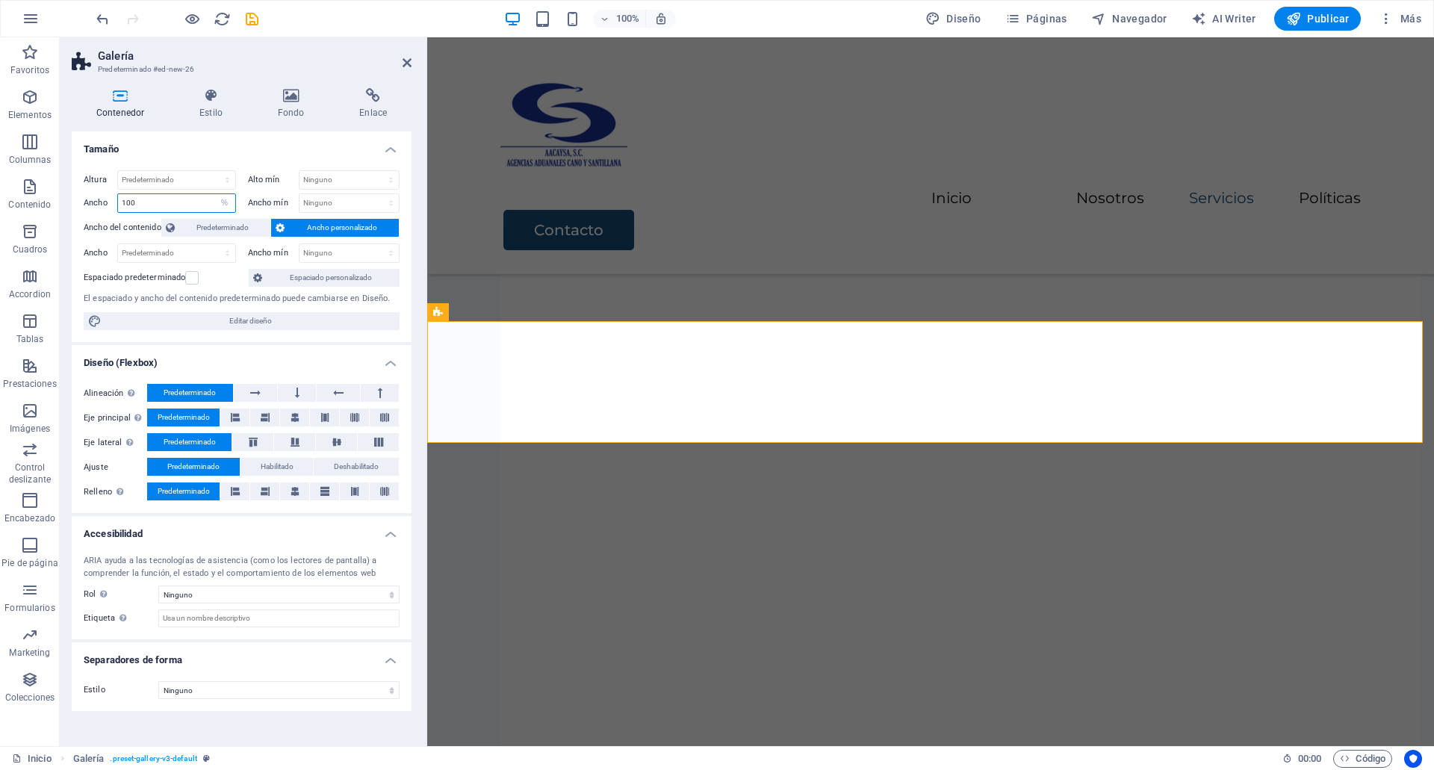
click at [143, 198] on input "100" at bounding box center [176, 203] width 117 height 18
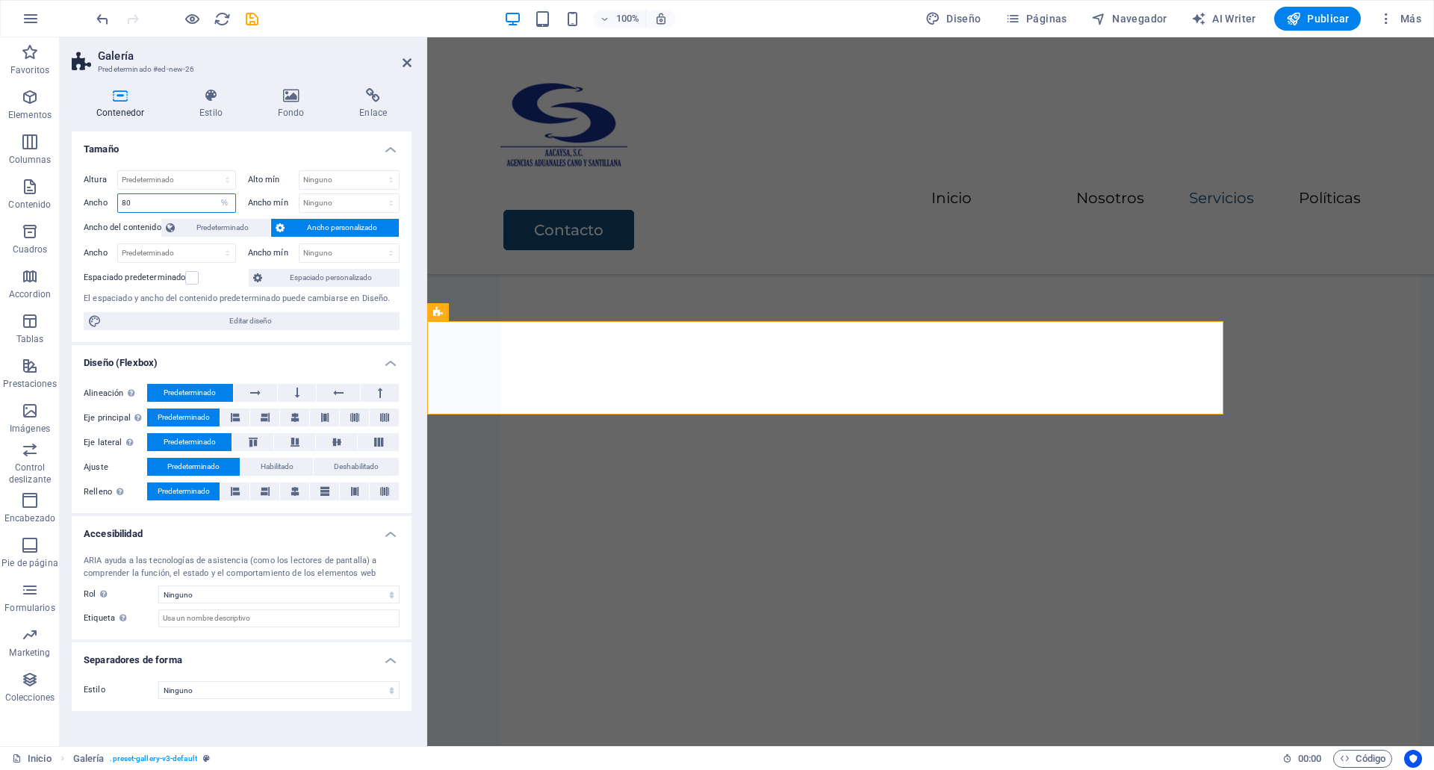
click at [143, 198] on input "80" at bounding box center [176, 203] width 117 height 18
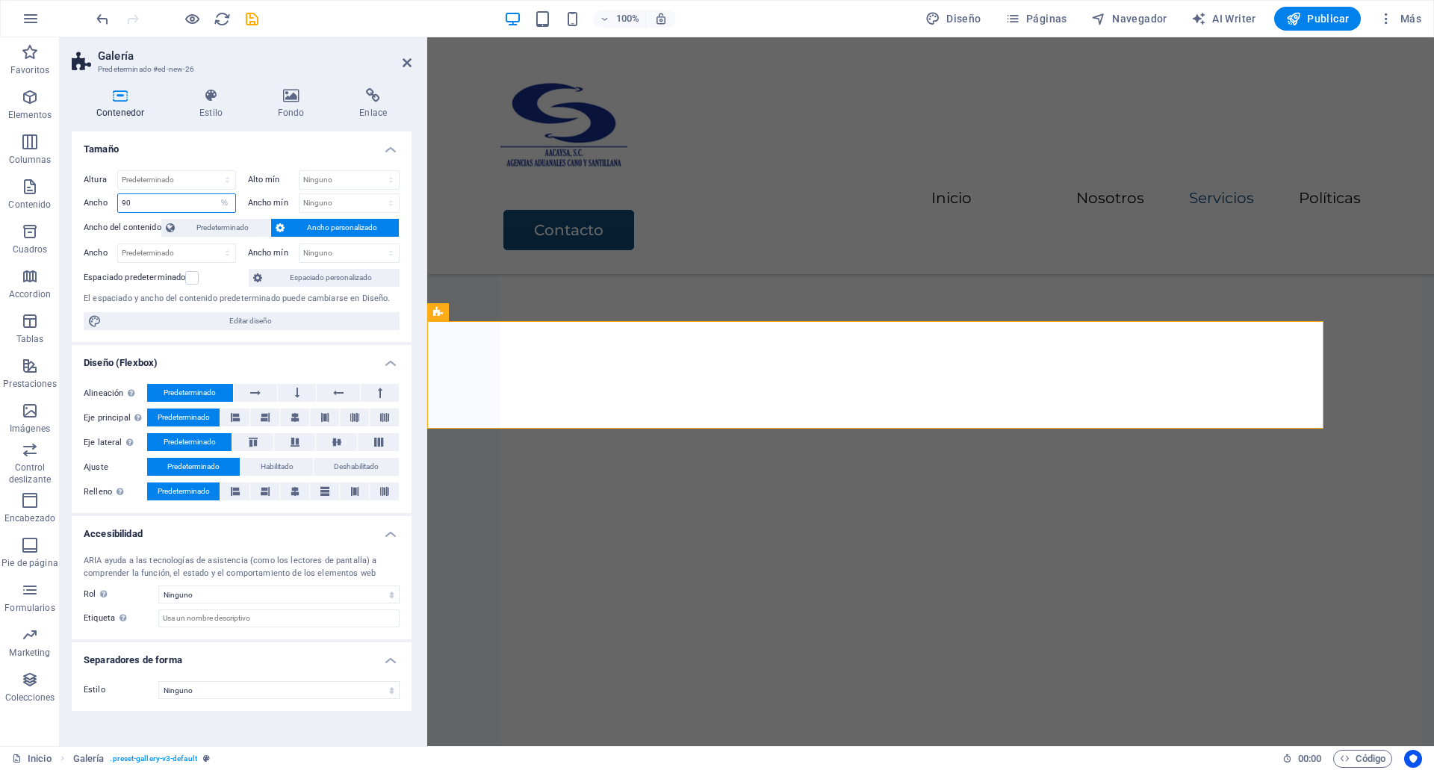
click at [143, 198] on input "90" at bounding box center [176, 203] width 117 height 18
type input "100"
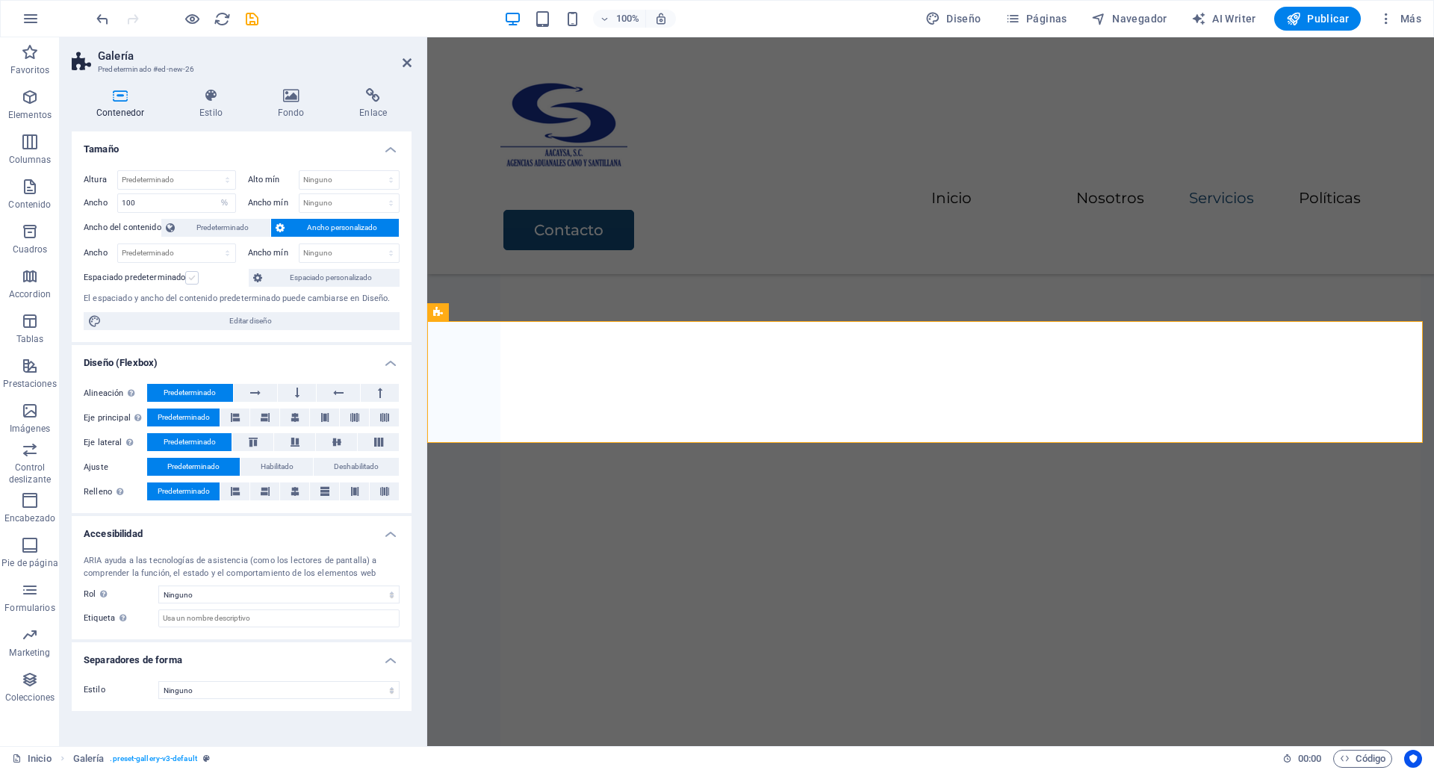
click at [191, 276] on label at bounding box center [191, 277] width 13 height 13
click at [0, 0] on input "Espaciado predeterminado" at bounding box center [0, 0] width 0 height 0
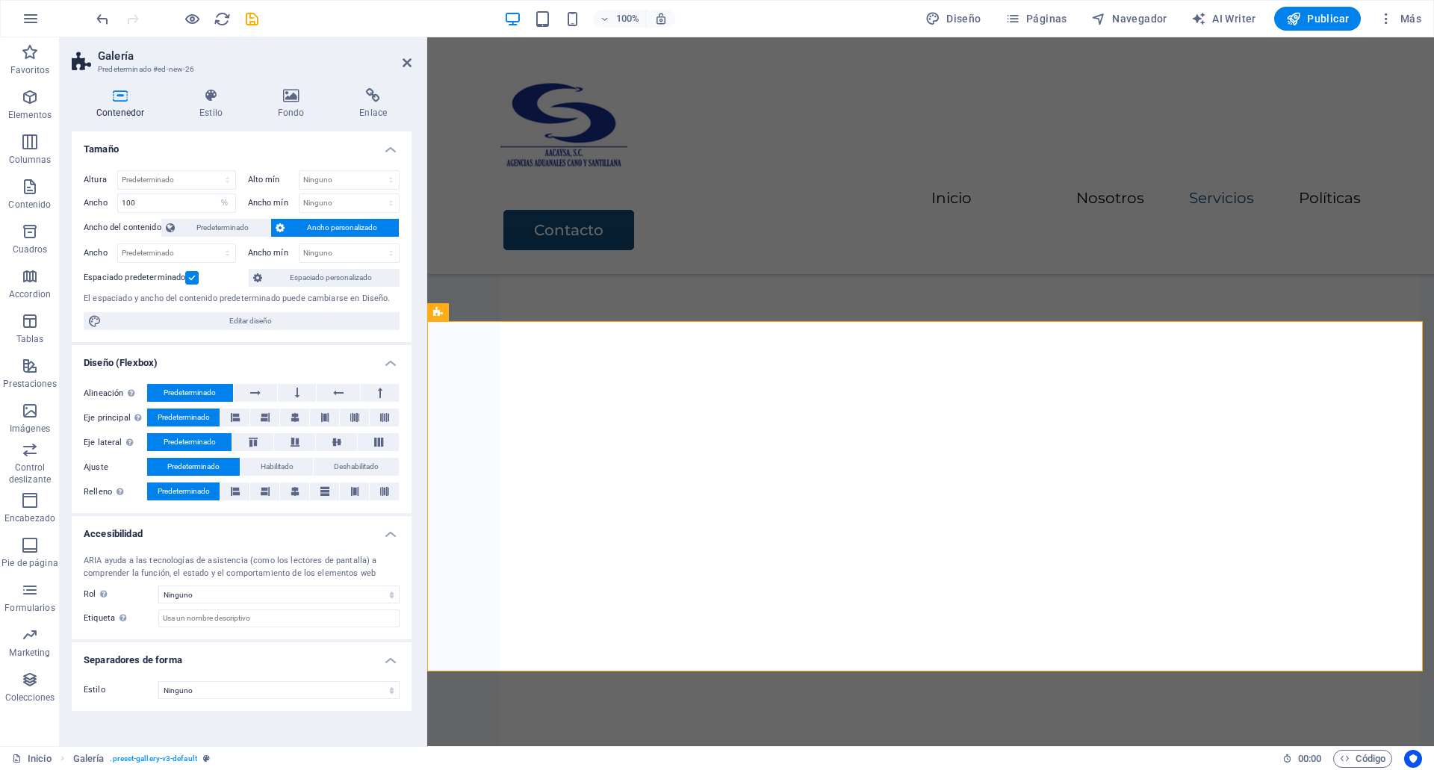
click at [191, 276] on label at bounding box center [191, 277] width 13 height 13
click at [0, 0] on input "Espaciado predeterminado" at bounding box center [0, 0] width 0 height 0
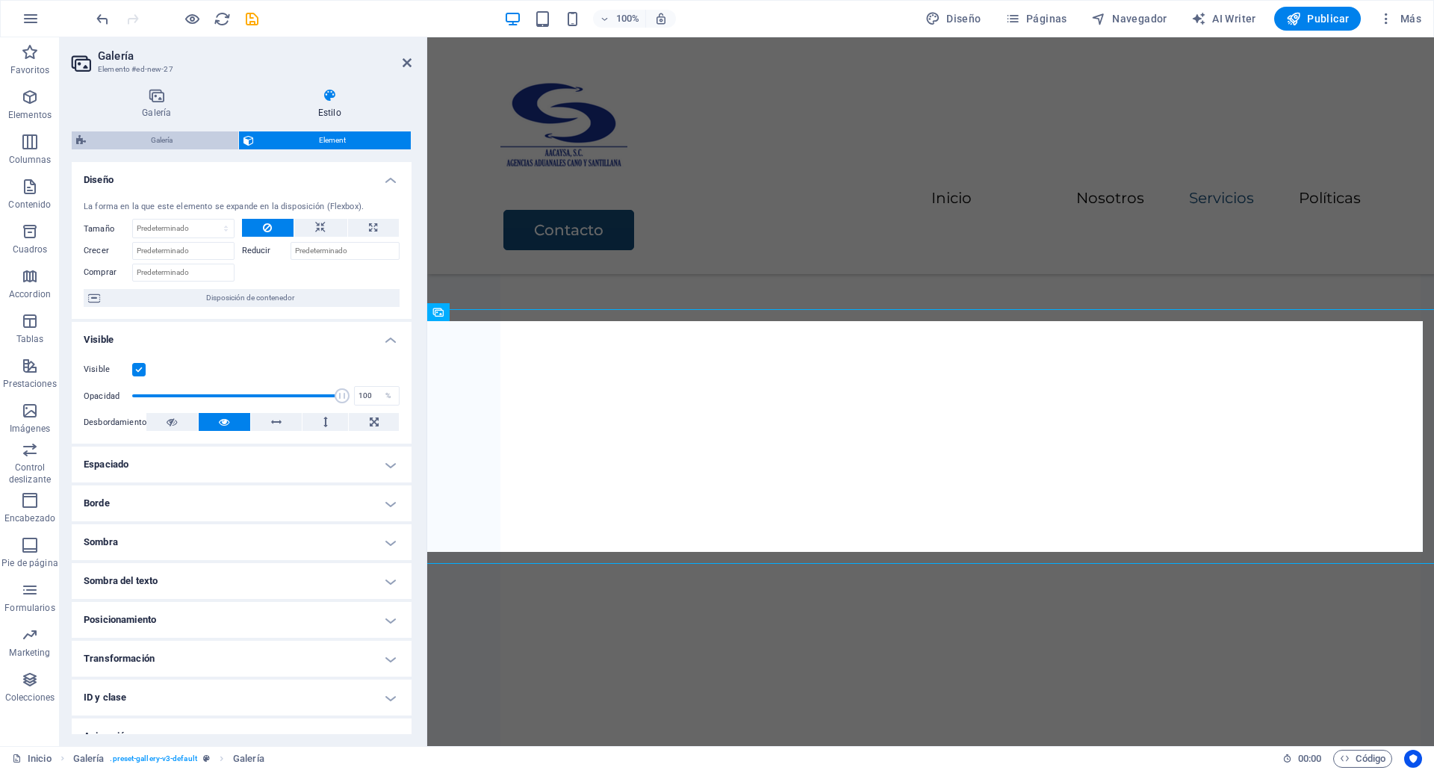
click at [162, 147] on span "Galería" at bounding box center [161, 140] width 143 height 18
select select "rem"
select select "fade"
select select "px"
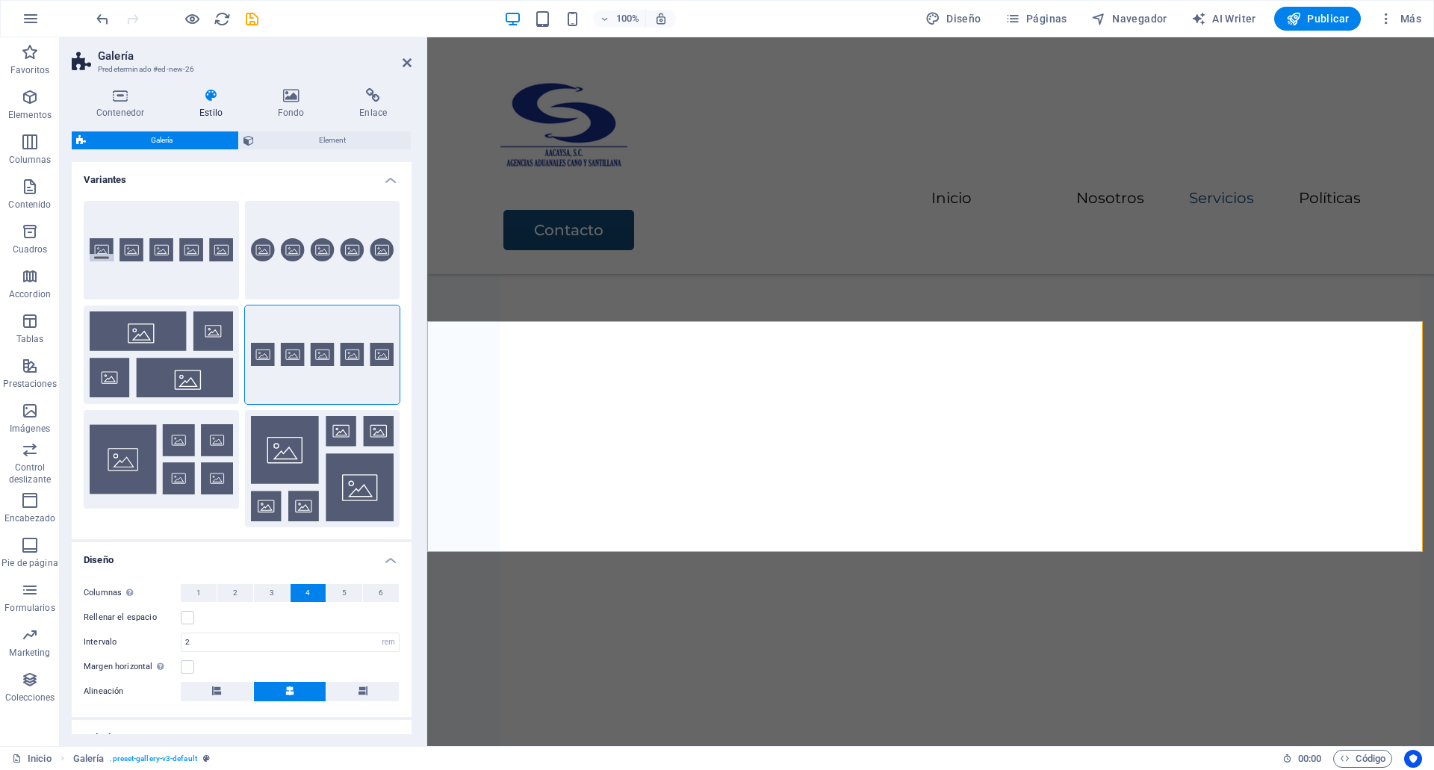
click at [162, 147] on span "Galería" at bounding box center [161, 140] width 143 height 18
select select "4"
select select "px"
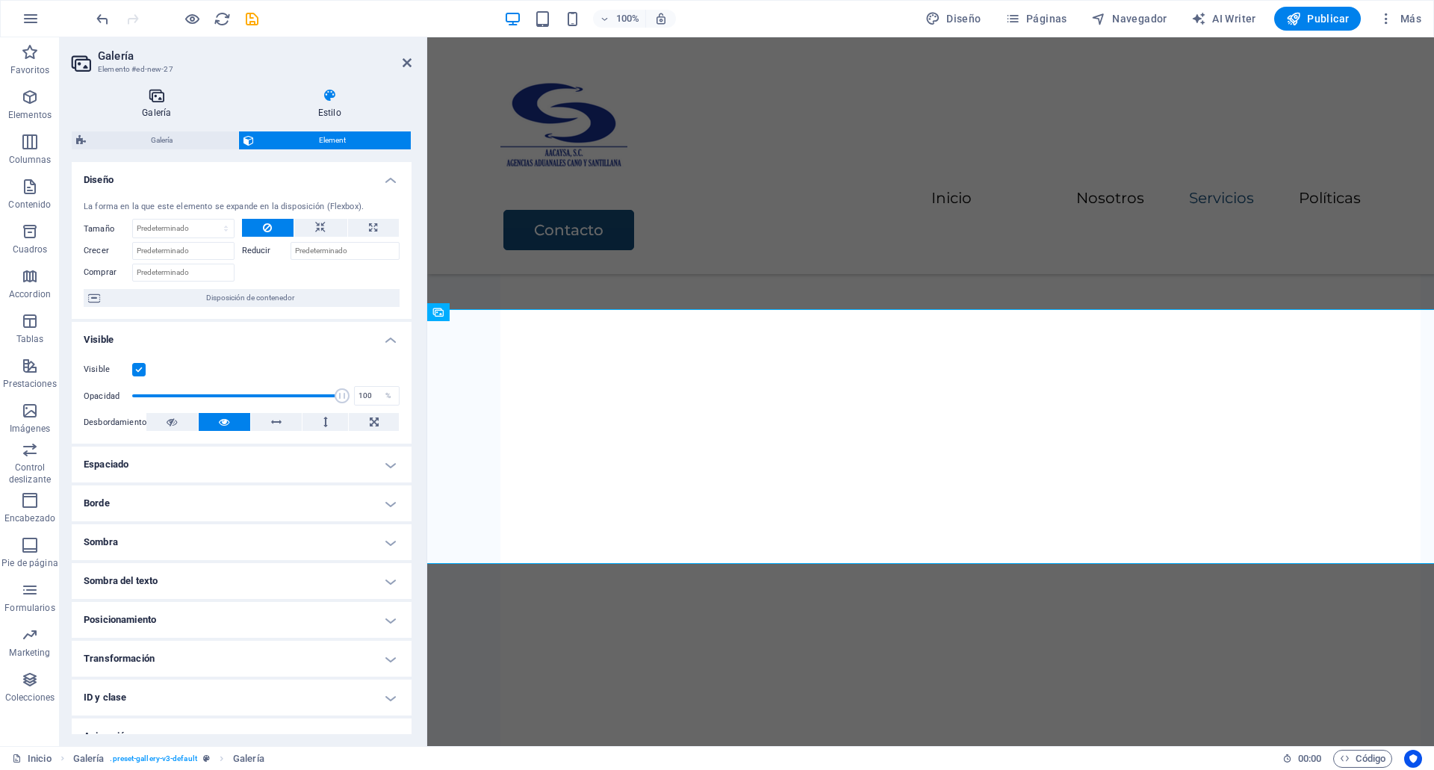
click at [172, 93] on icon at bounding box center [157, 95] width 170 height 15
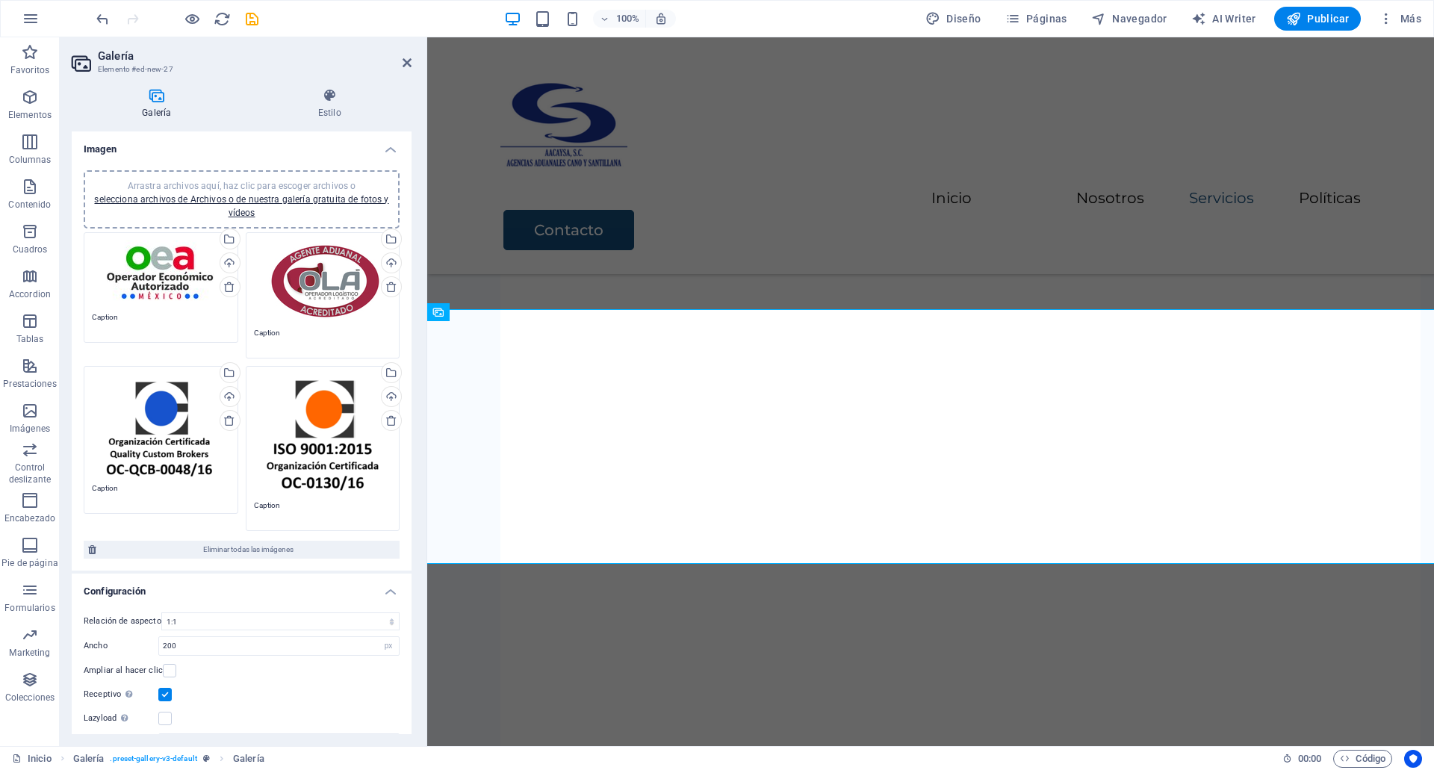
click at [319, 272] on div "Arrastra archivos aquí, haz clic para escoger archivos o selecciona archivos de…" at bounding box center [323, 280] width 138 height 81
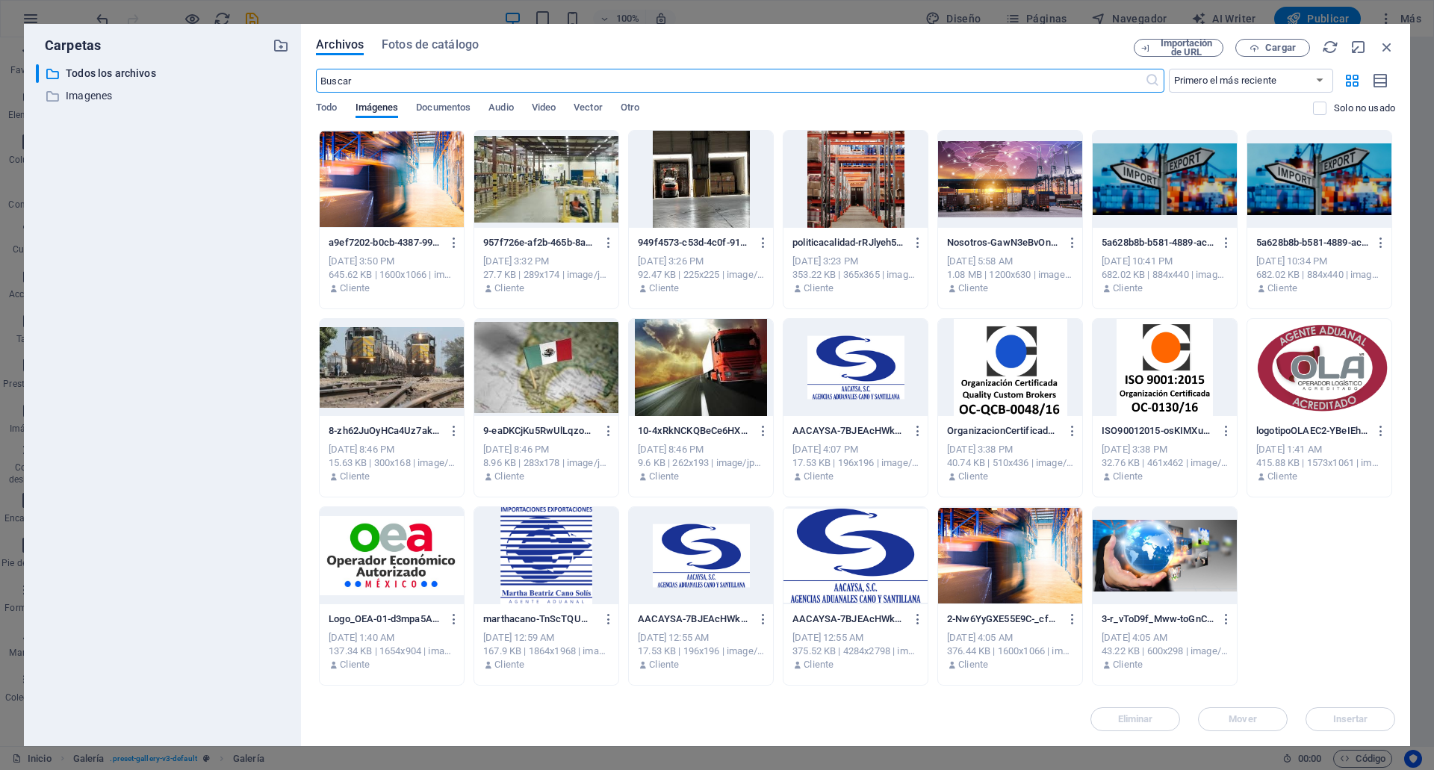
scroll to position [2858, 0]
click at [451, 624] on icon "button" at bounding box center [454, 618] width 14 height 13
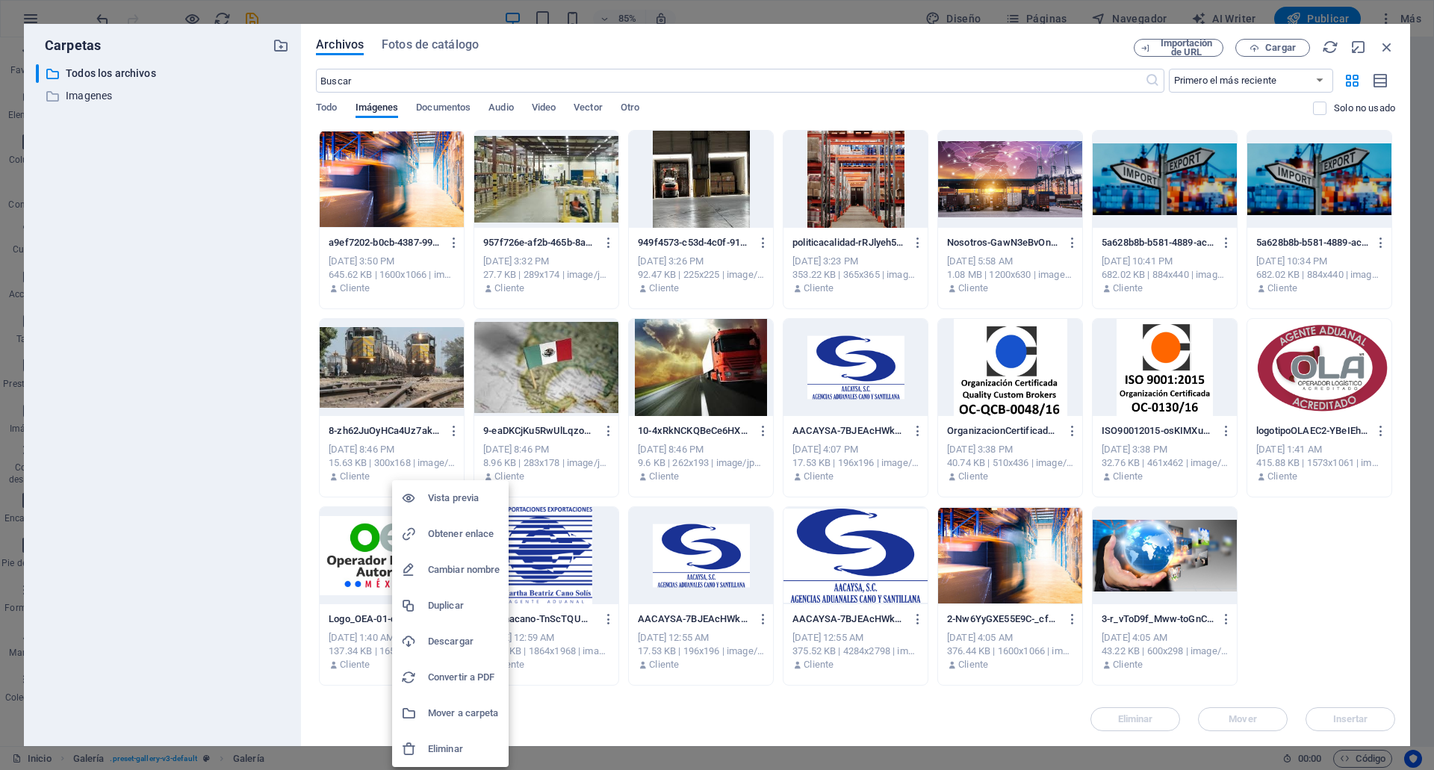
click at [428, 749] on h6 "Eliminar" at bounding box center [464, 749] width 72 height 18
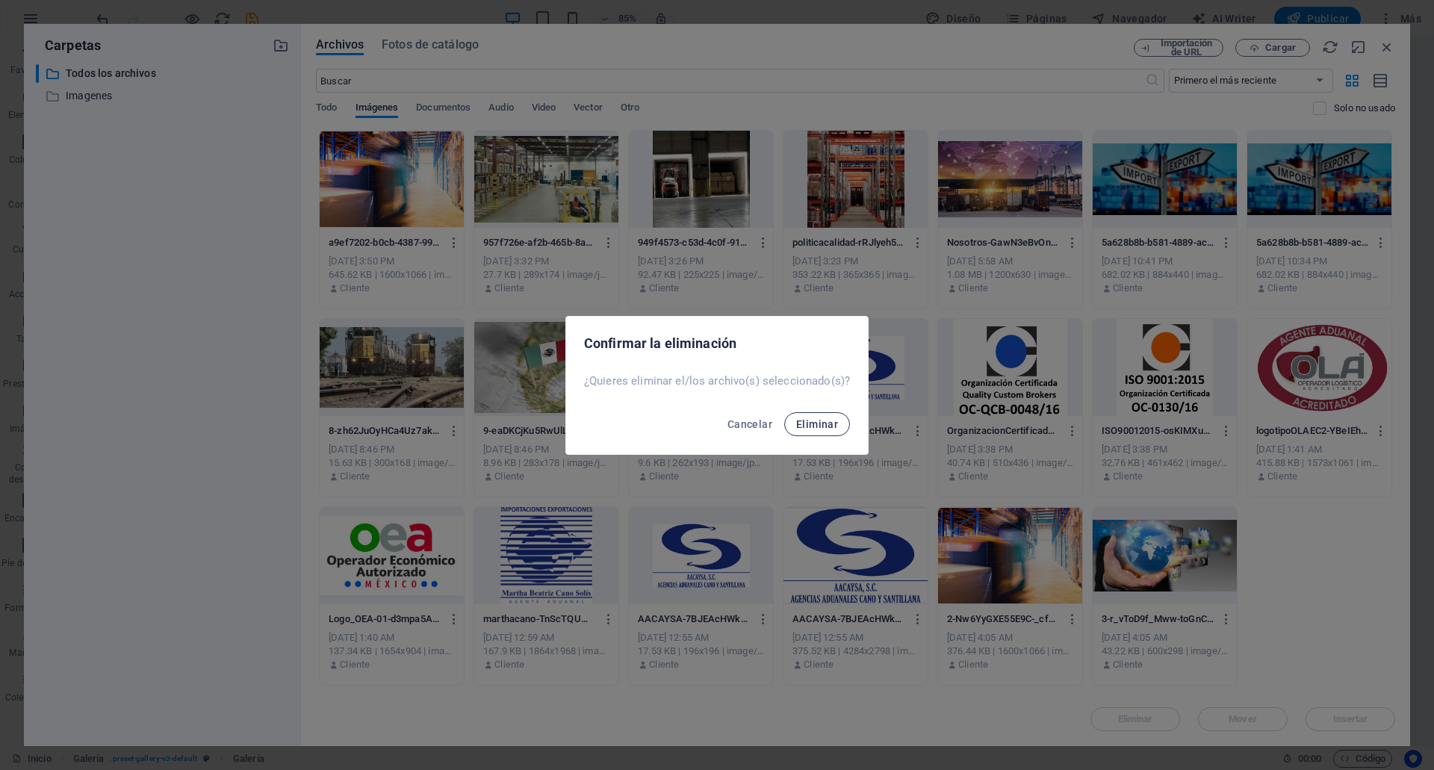
click at [809, 432] on button "Eliminar" at bounding box center [817, 424] width 66 height 24
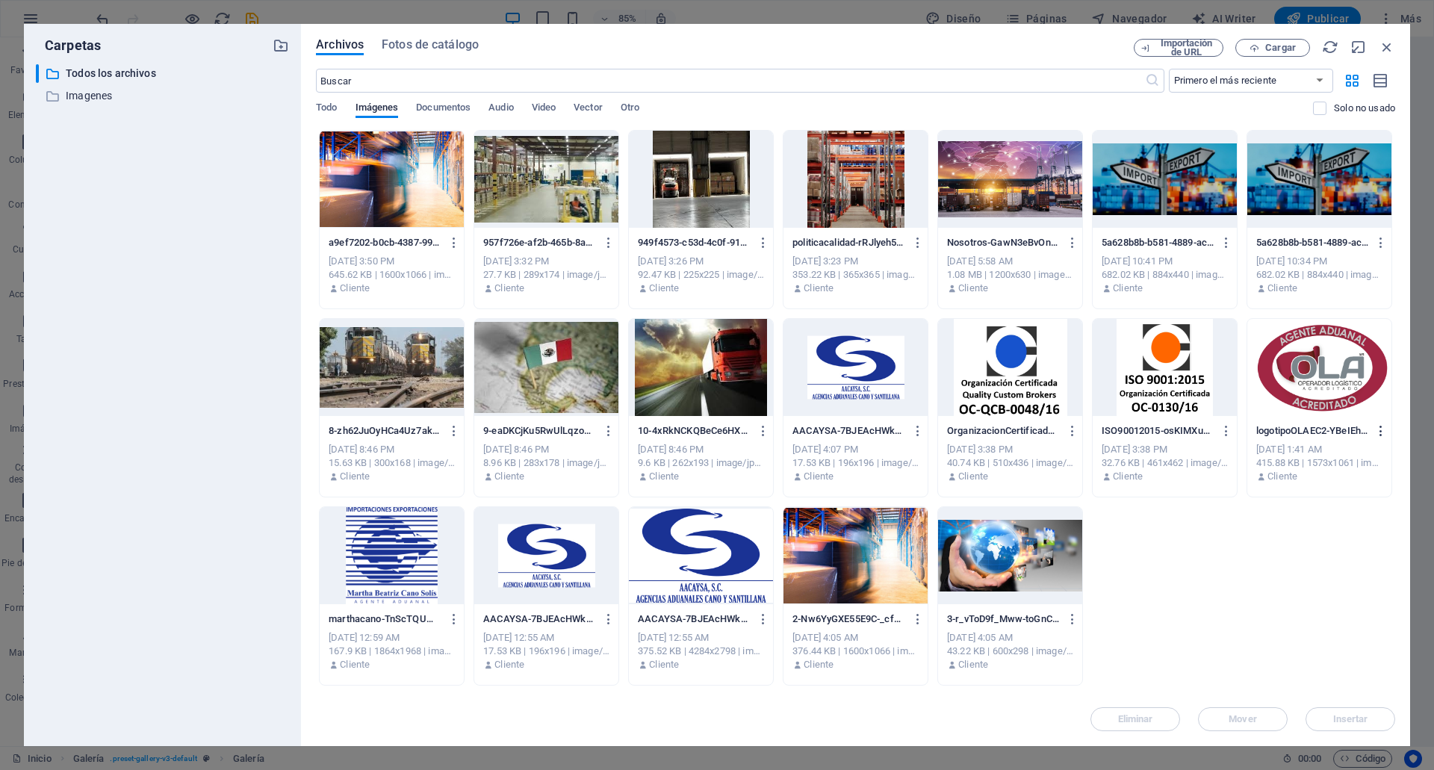
click at [1380, 431] on icon "button" at bounding box center [1381, 430] width 14 height 13
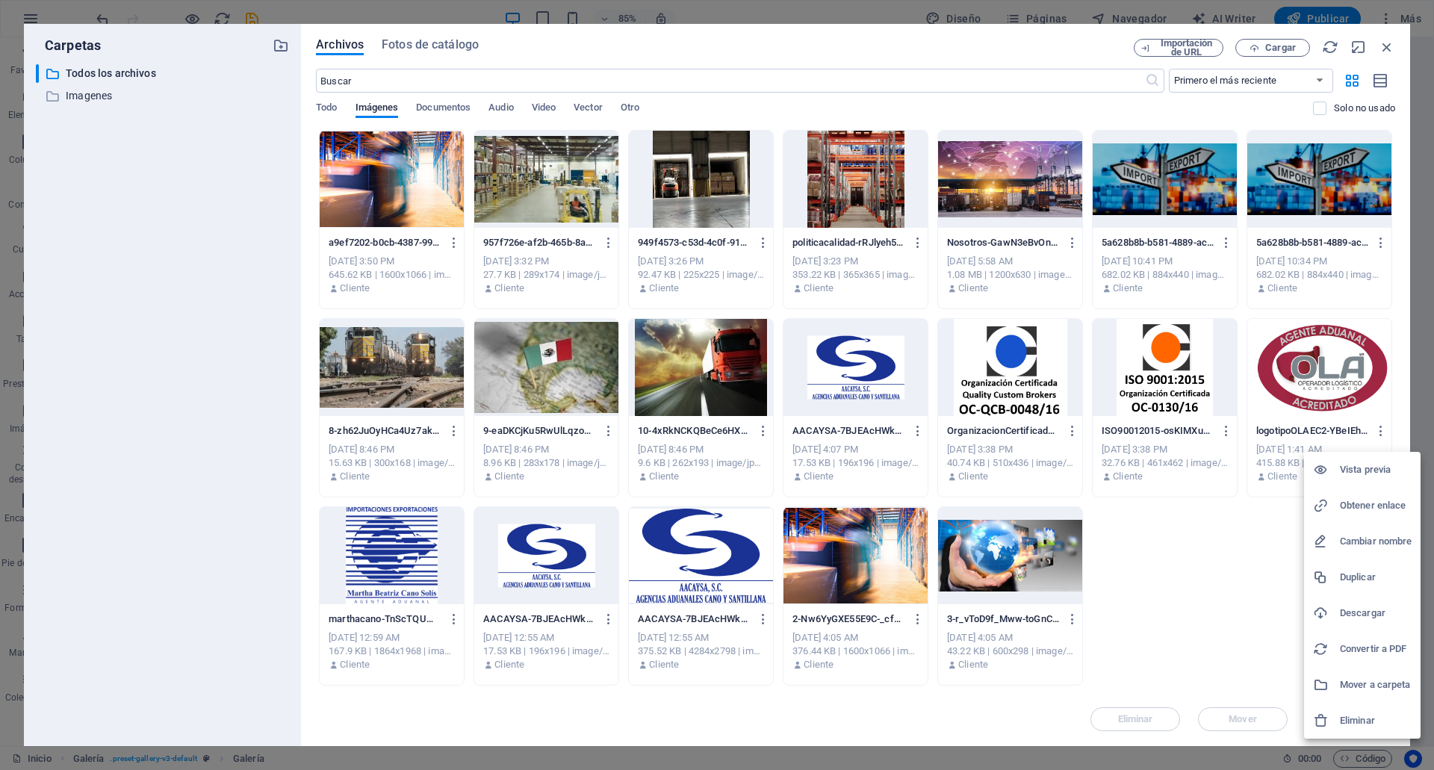
click at [1335, 731] on li "Eliminar" at bounding box center [1362, 721] width 116 height 36
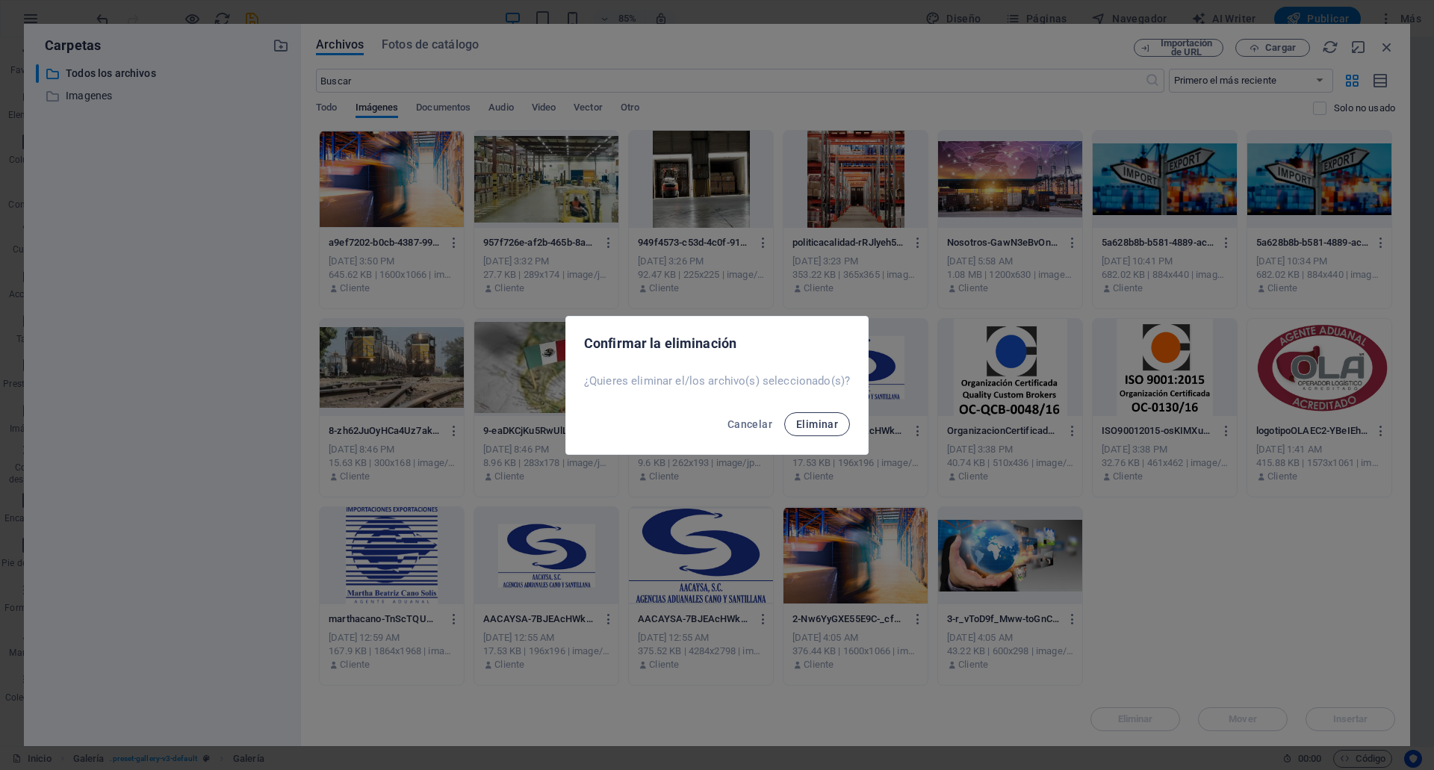
click at [815, 412] on button "Eliminar" at bounding box center [817, 424] width 66 height 24
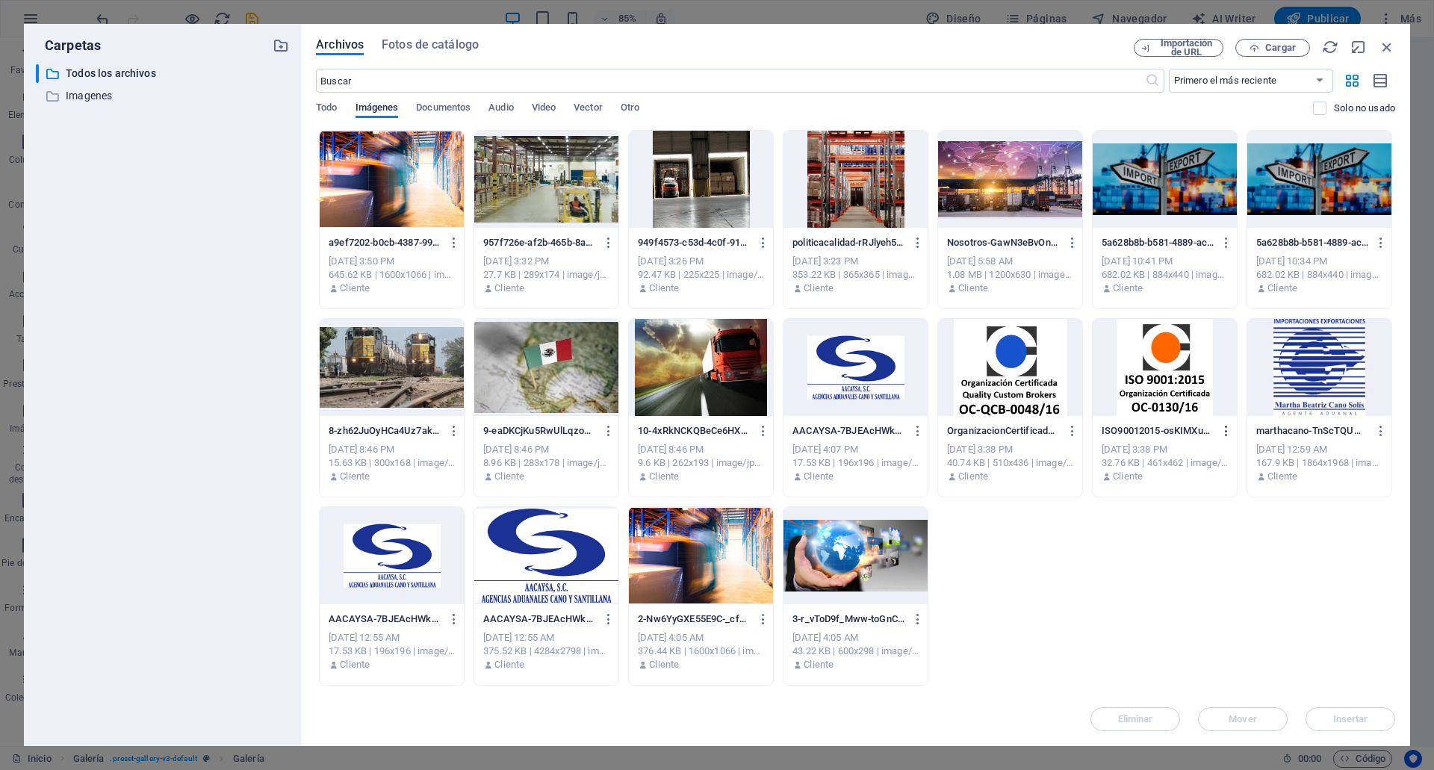
click at [1225, 432] on icon "button" at bounding box center [1226, 430] width 14 height 13
click at [1207, 731] on li "Eliminar" at bounding box center [1223, 721] width 116 height 36
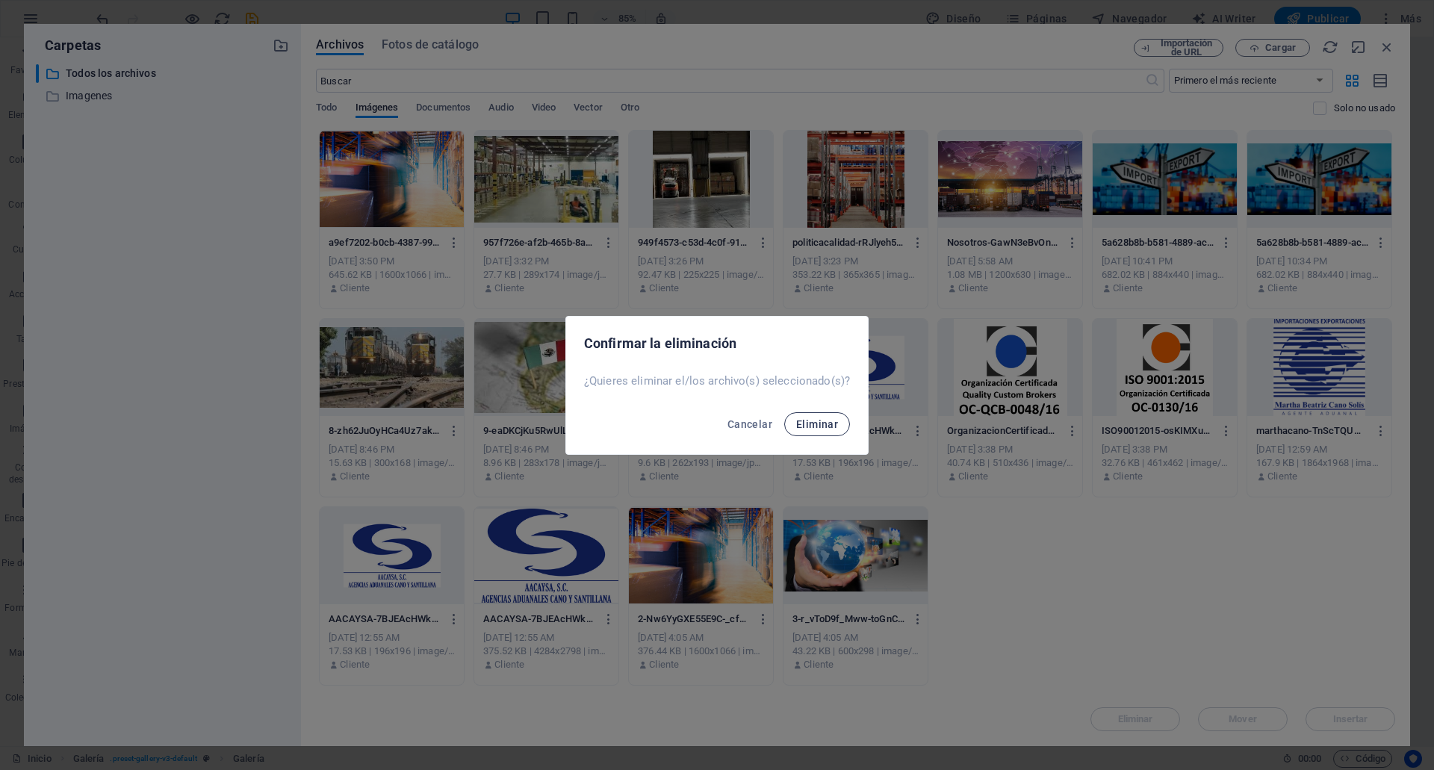
click at [832, 418] on span "Eliminar" at bounding box center [817, 424] width 42 height 12
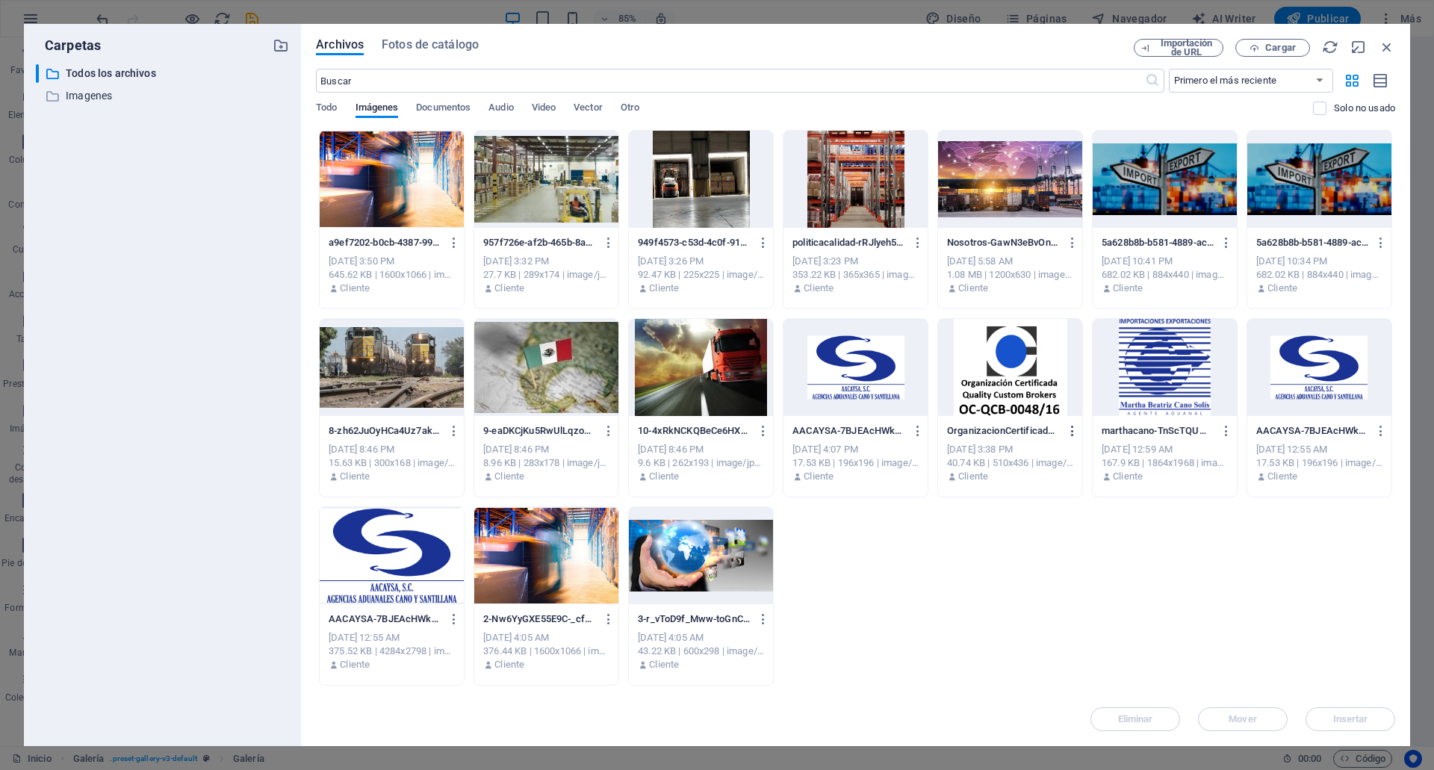
click at [1071, 429] on icon "button" at bounding box center [1072, 430] width 14 height 13
click at [1053, 709] on li "Eliminar" at bounding box center [1068, 721] width 116 height 36
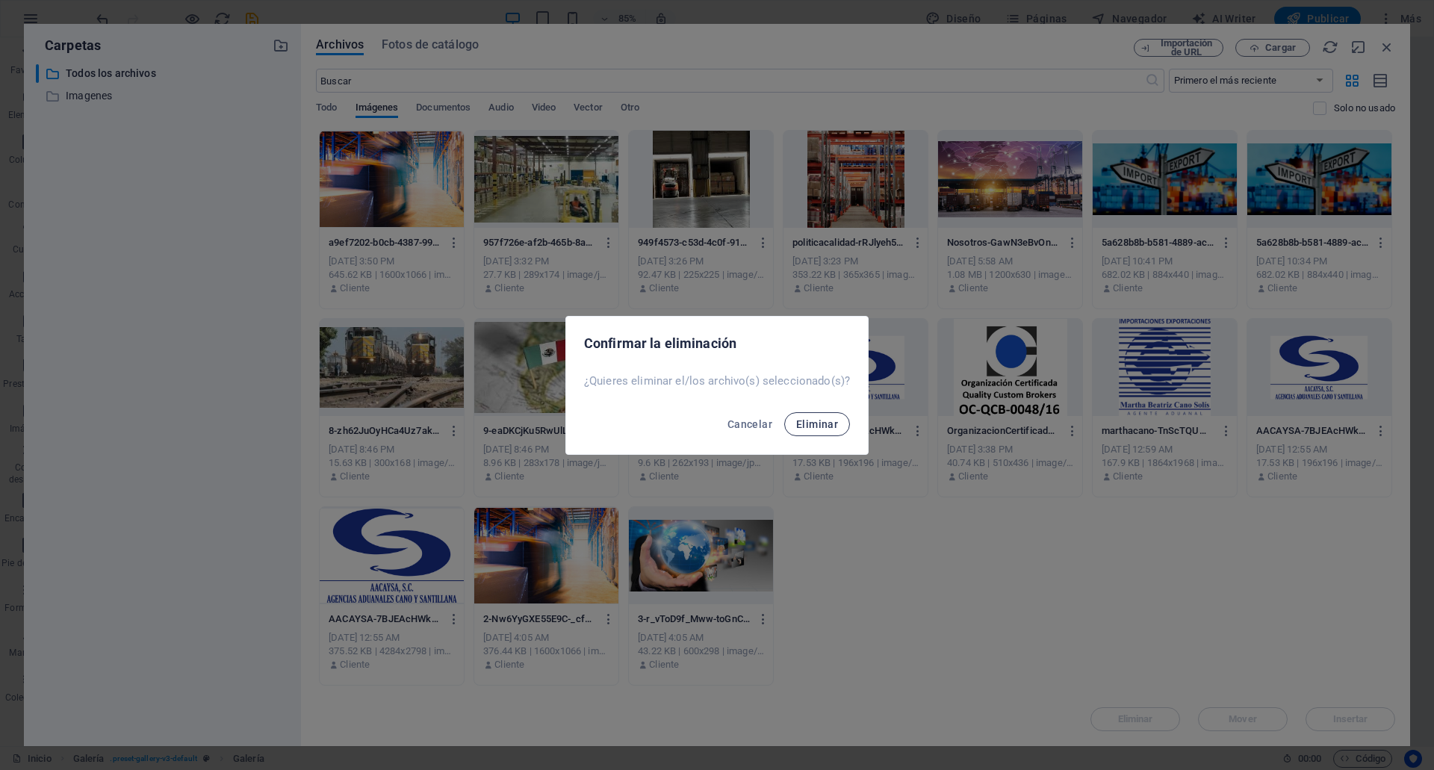
click at [816, 418] on span "Eliminar" at bounding box center [817, 424] width 42 height 12
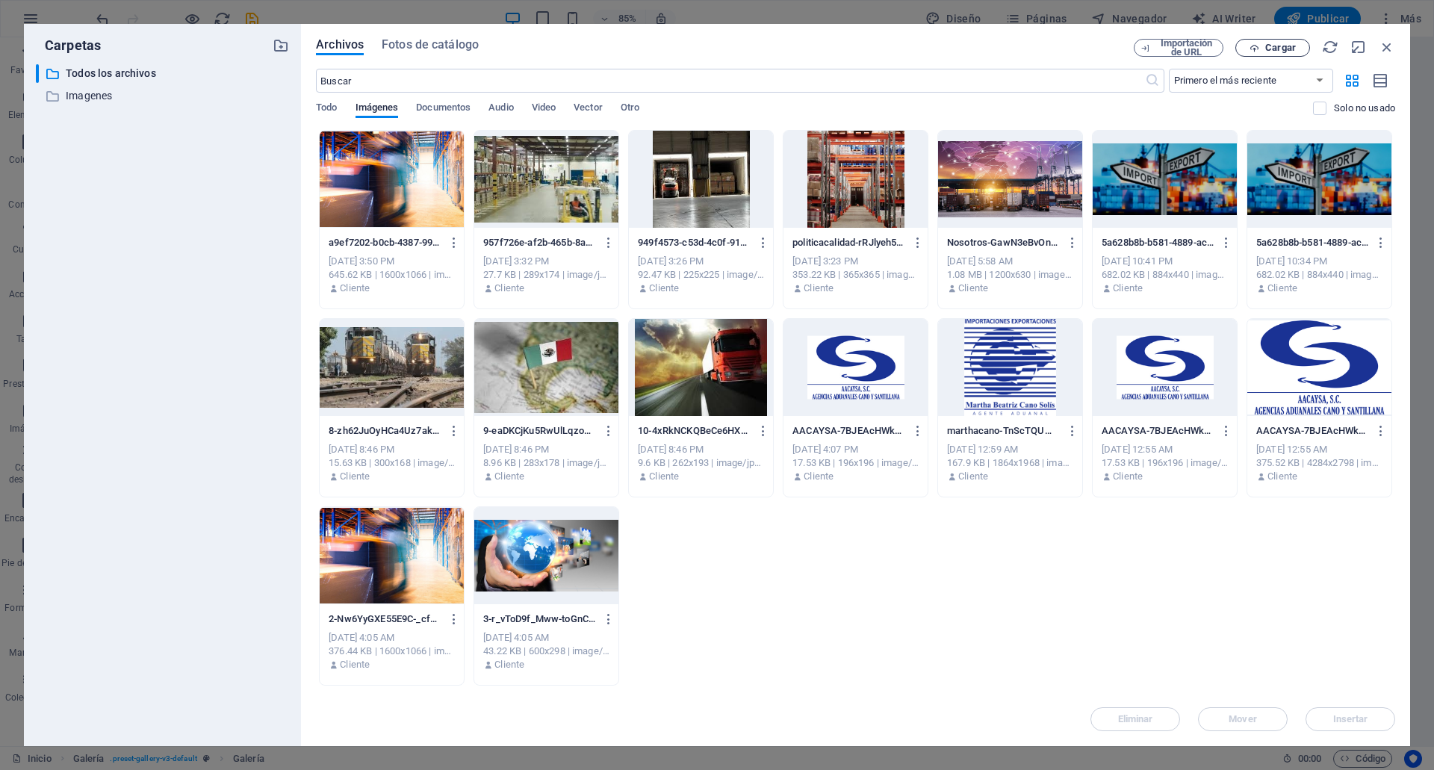
click at [1292, 48] on span "Cargar" at bounding box center [1280, 47] width 31 height 9
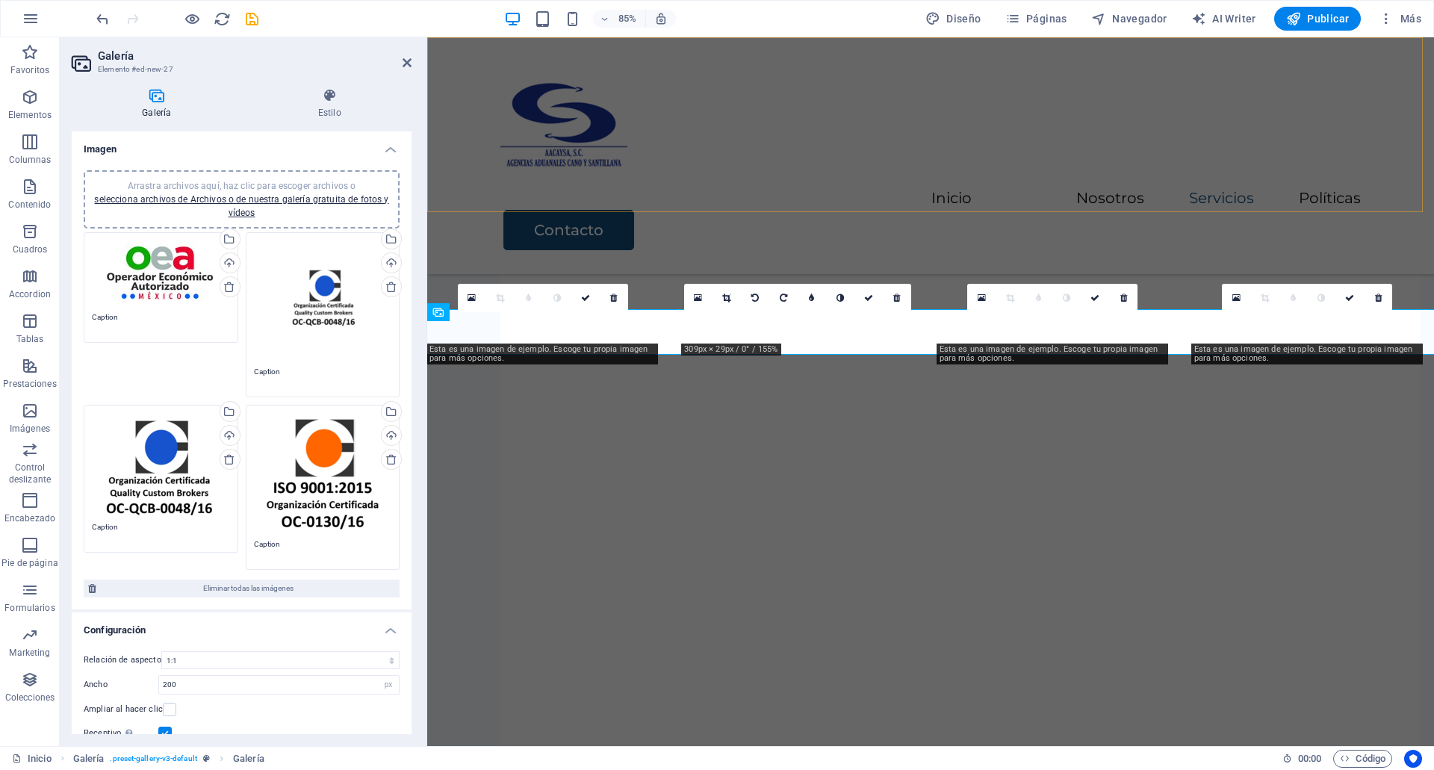
scroll to position [2842, 0]
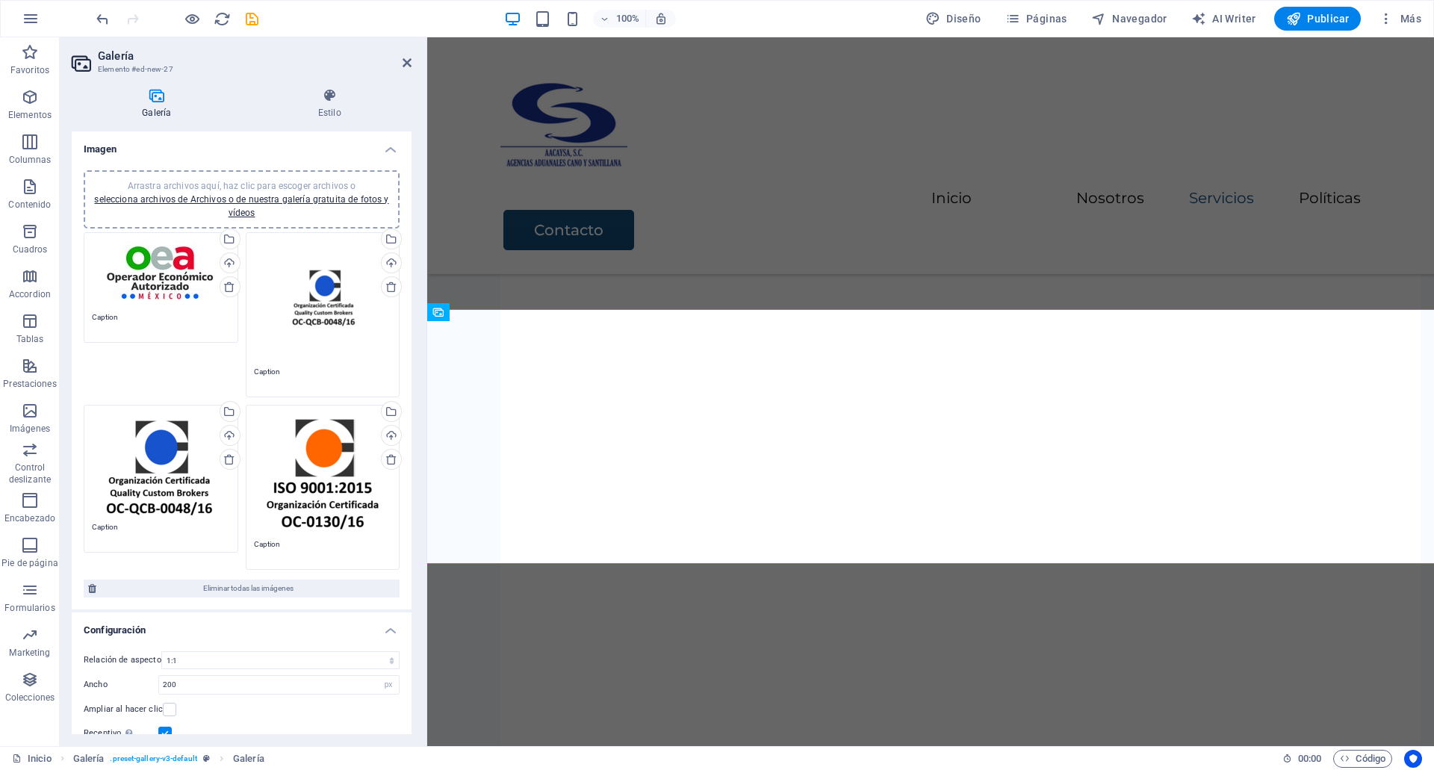
click at [348, 317] on div "Arrastra archivos aquí, haz clic para escoger archivos o selecciona archivos de…" at bounding box center [323, 299] width 138 height 119
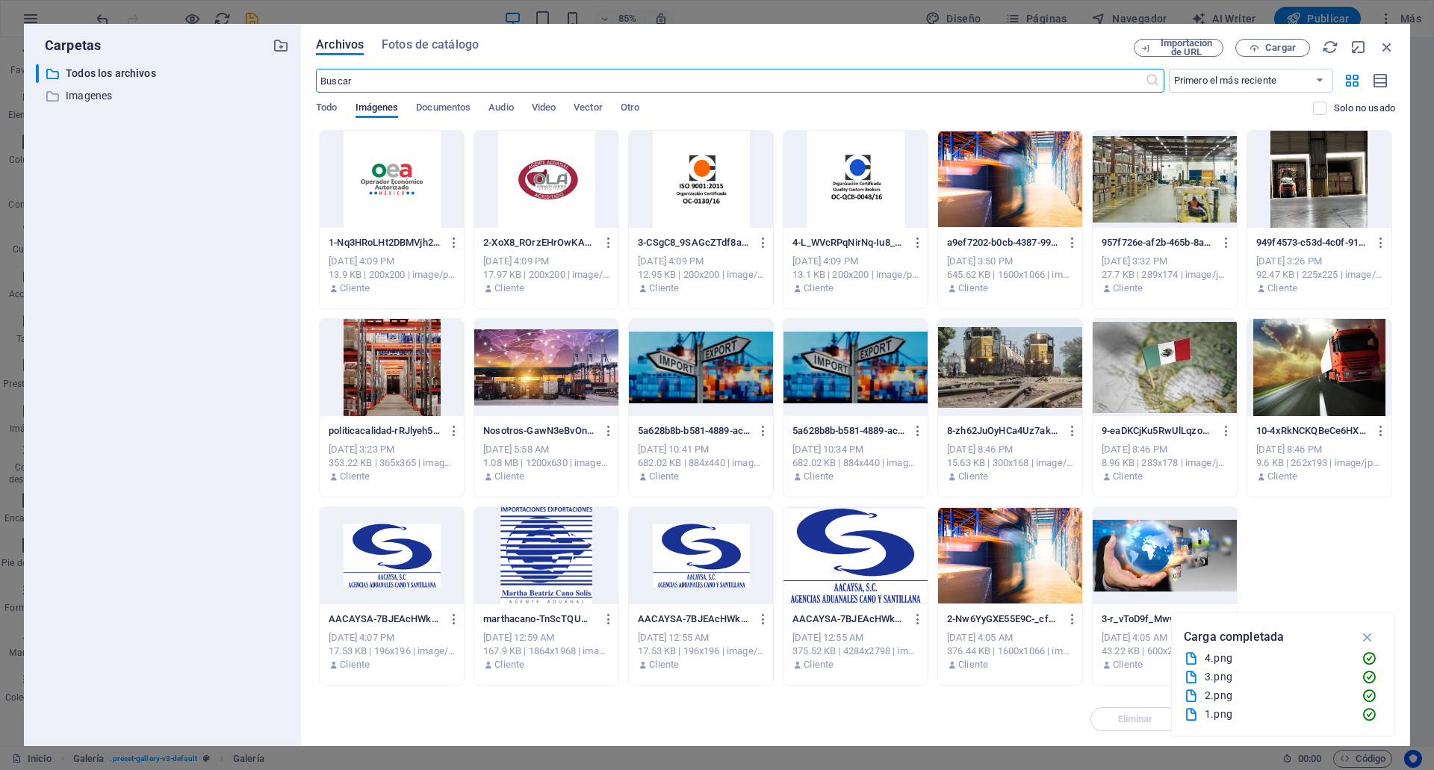
scroll to position [2858, 0]
click at [648, 190] on div at bounding box center [701, 179] width 144 height 97
click at [1363, 640] on icon "button" at bounding box center [1367, 637] width 17 height 16
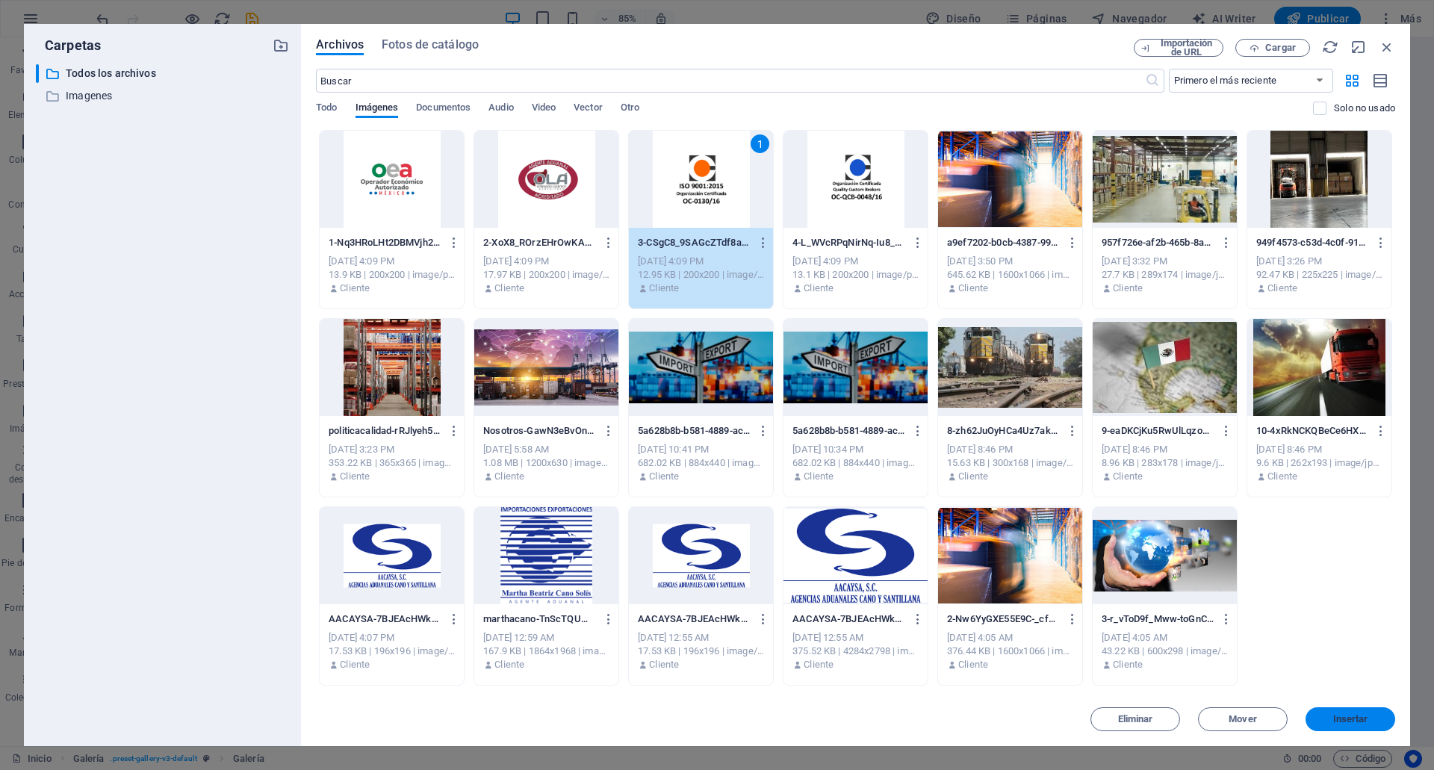
click at [1366, 724] on button "Insertar" at bounding box center [1350, 719] width 90 height 24
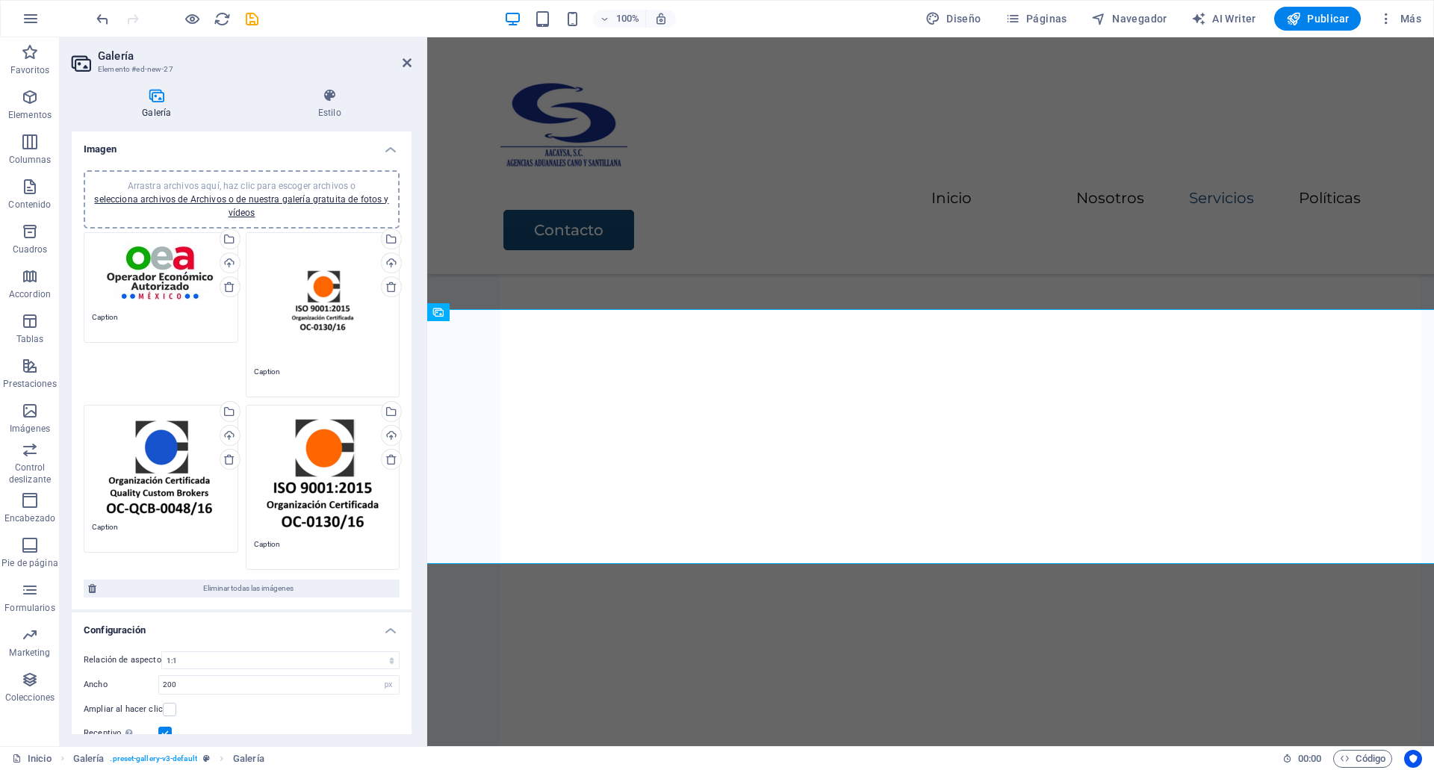
click at [273, 310] on div "Arrastra archivos aquí, haz clic para escoger archivos o selecciona archivos de…" at bounding box center [323, 299] width 138 height 119
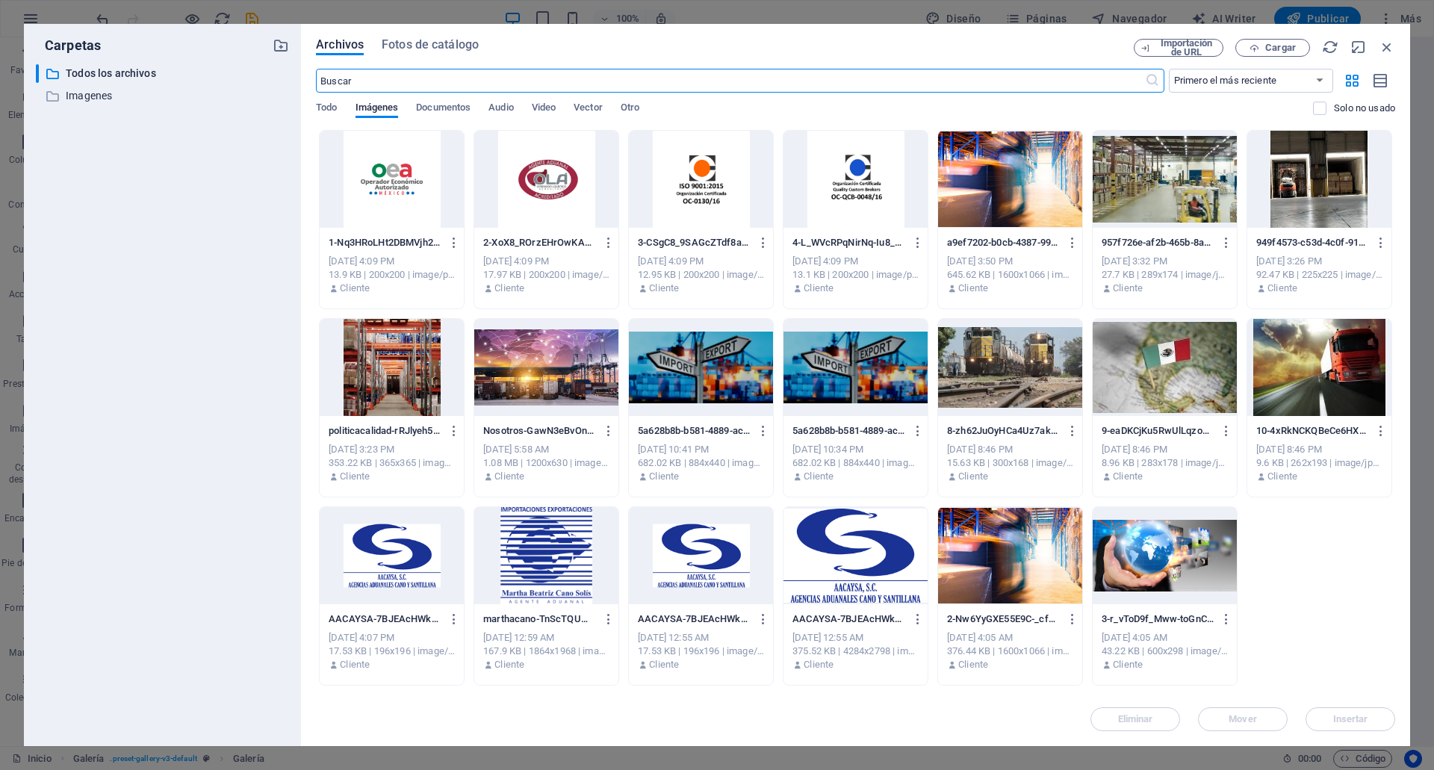
scroll to position [2858, 0]
click at [519, 167] on div at bounding box center [546, 179] width 144 height 97
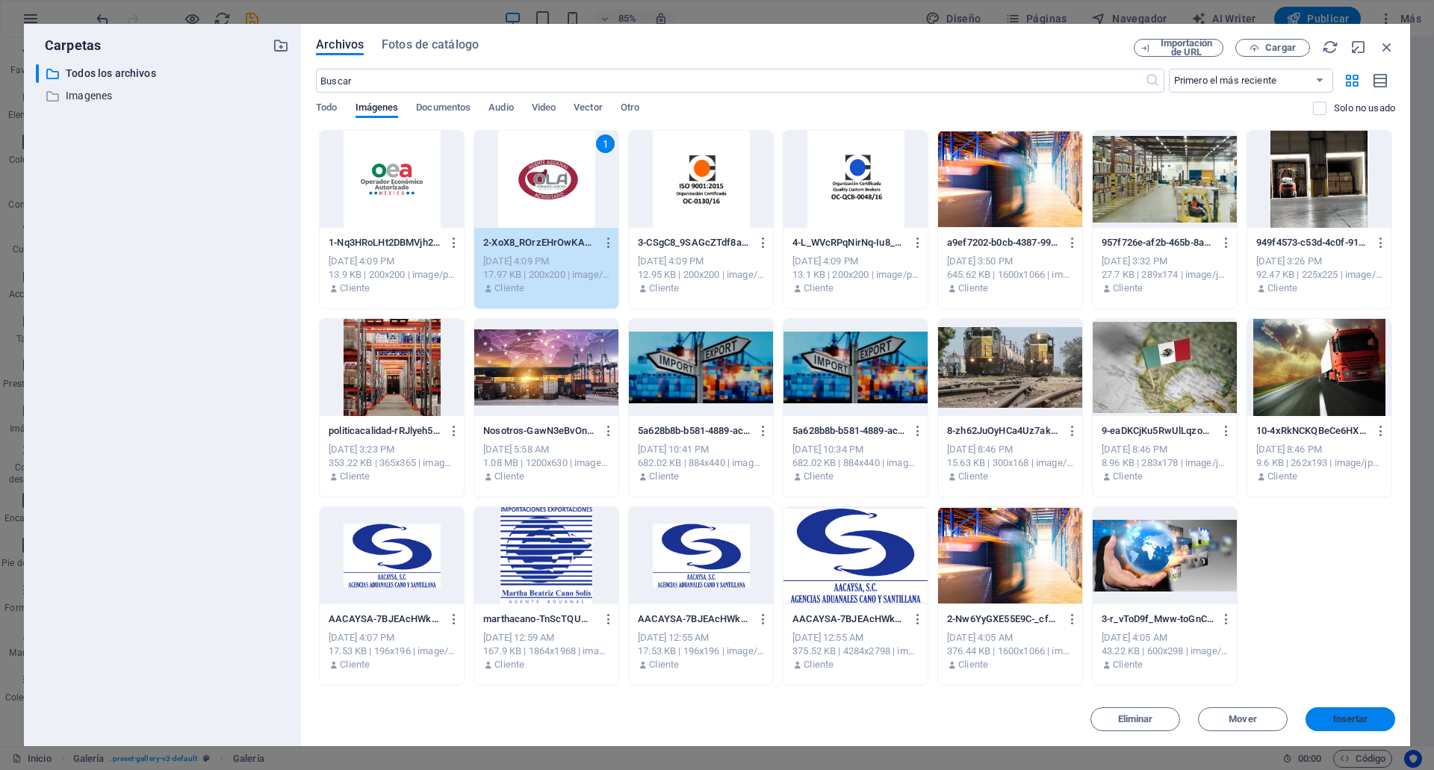
click at [1339, 715] on span "Insertar" at bounding box center [1350, 719] width 35 height 9
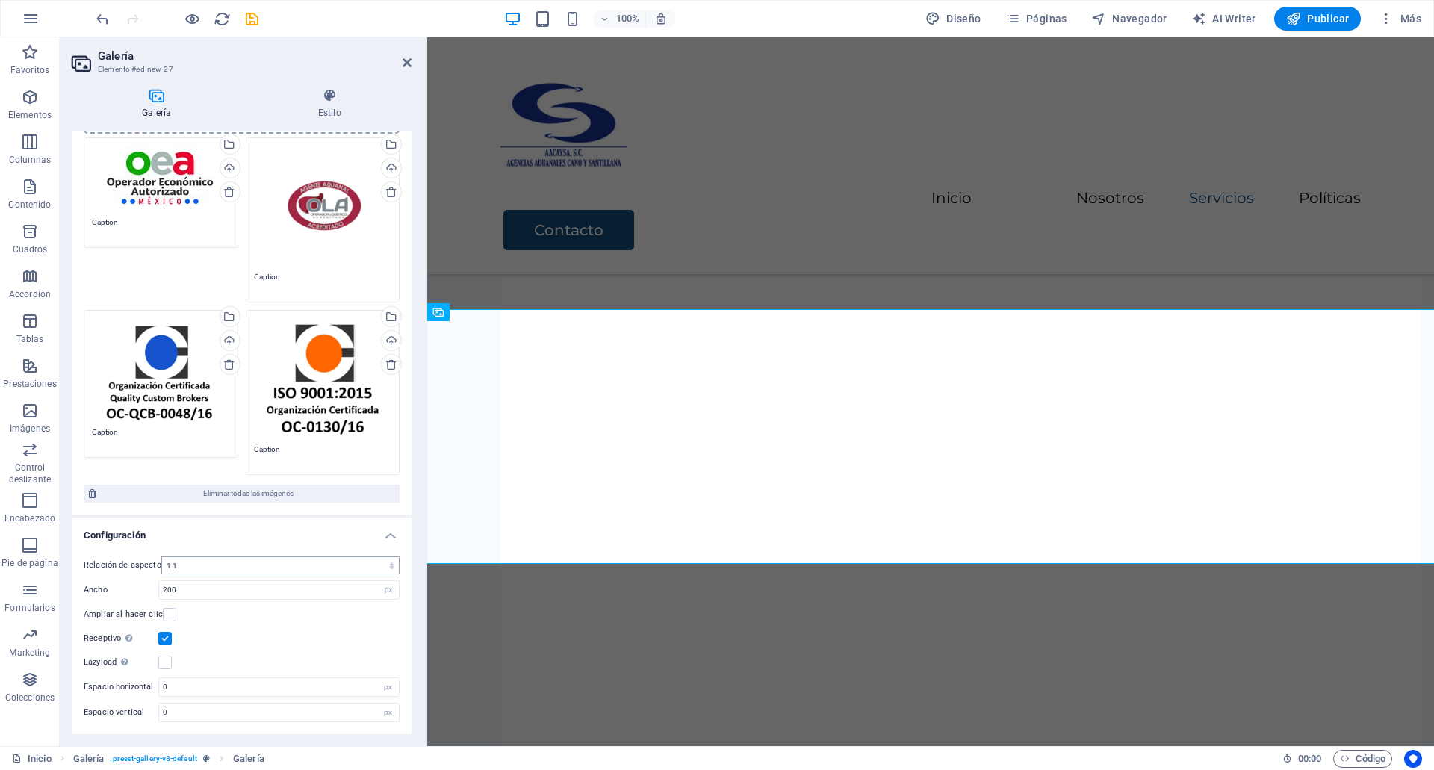
scroll to position [0, 0]
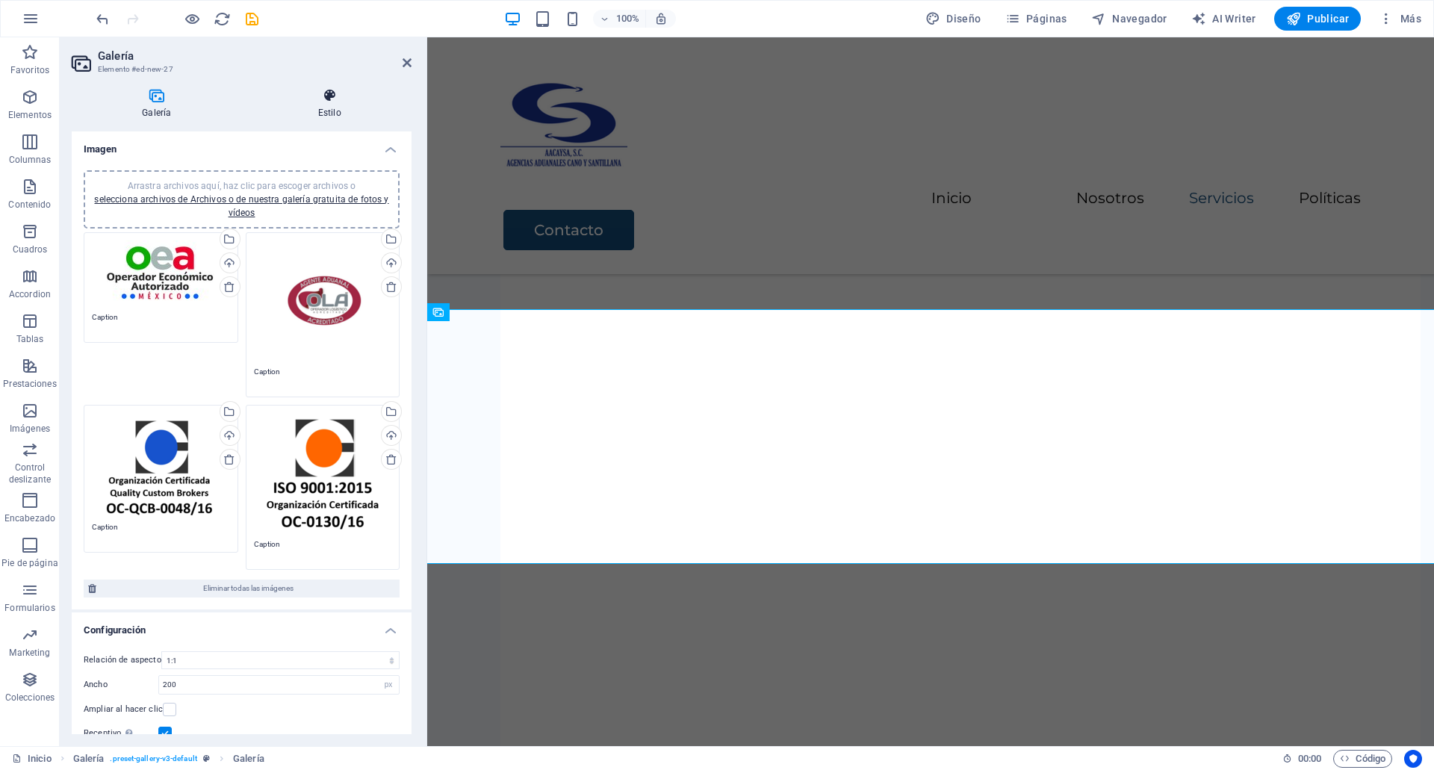
click at [333, 105] on h4 "Estilo" at bounding box center [330, 103] width 164 height 31
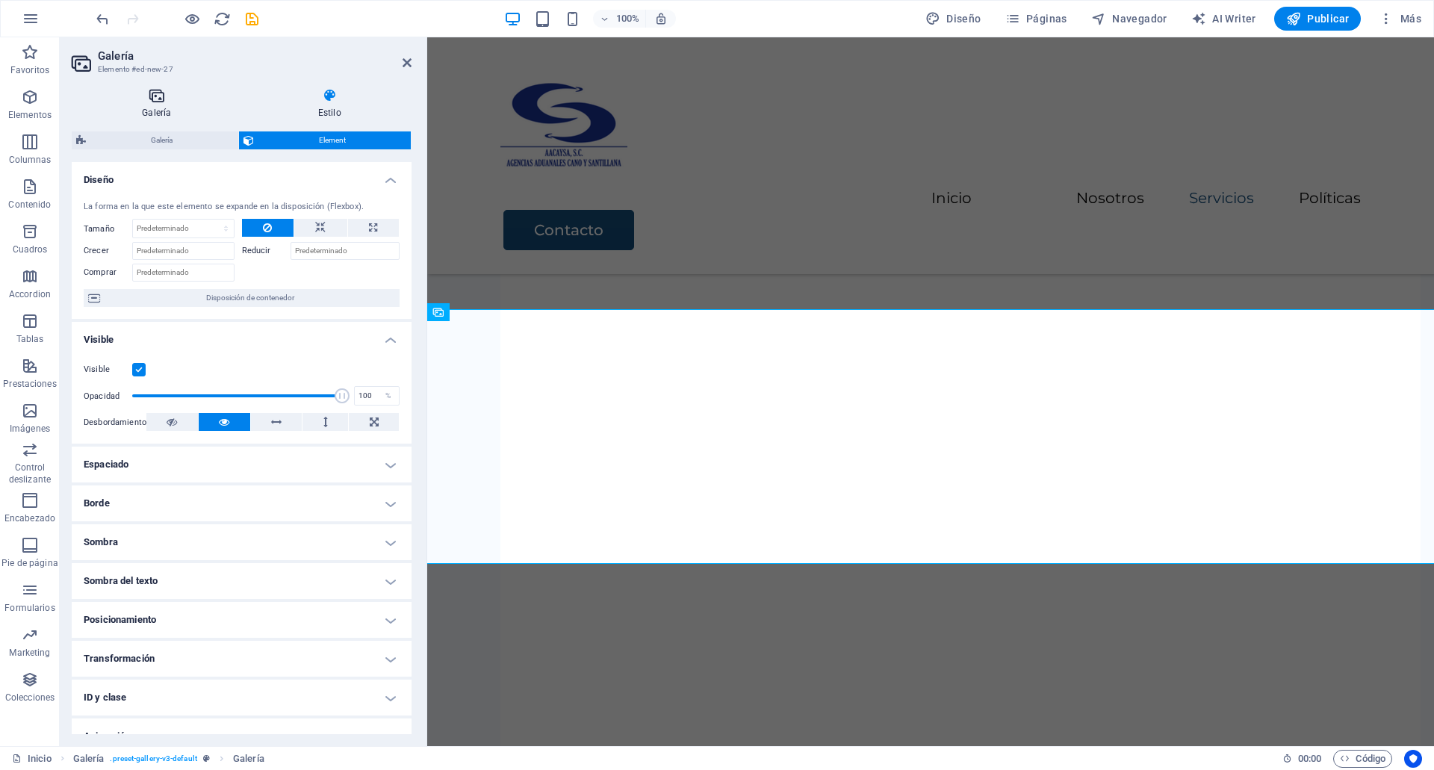
click at [220, 91] on icon at bounding box center [157, 95] width 170 height 15
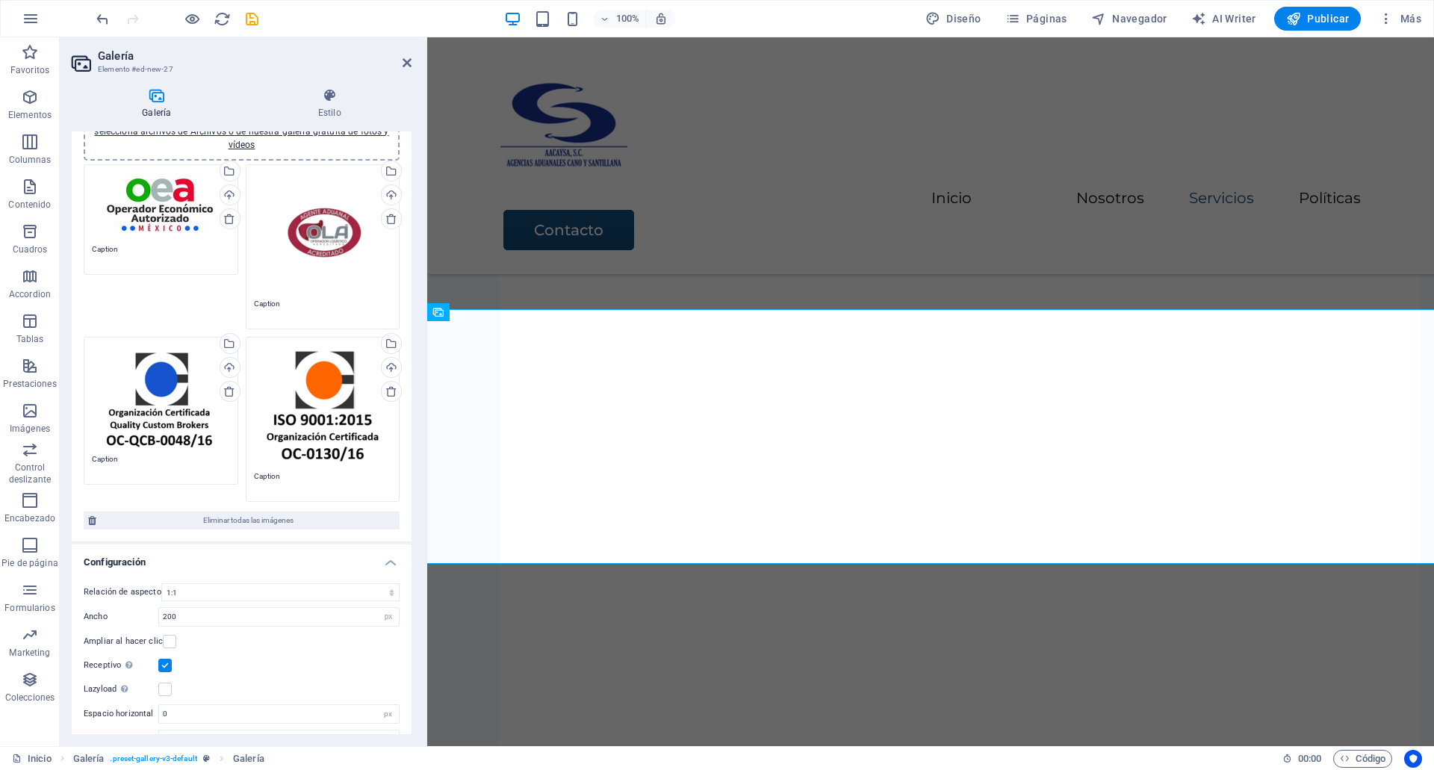
scroll to position [95, 0]
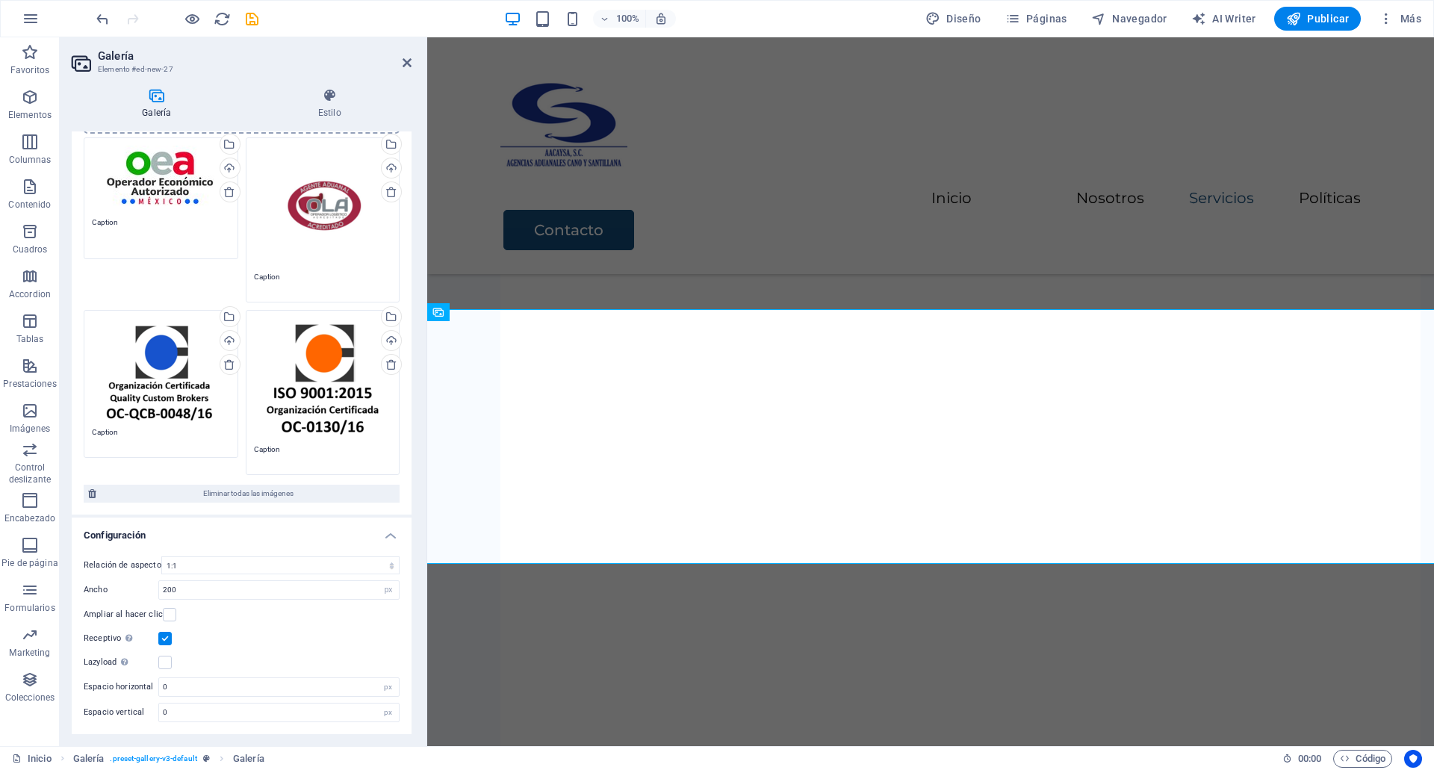
click at [214, 225] on textarea "Caption" at bounding box center [161, 234] width 138 height 34
click at [175, 187] on div "Arrastra archivos aquí, haz clic para escoger archivos o selecciona archivos de…" at bounding box center [161, 178] width 138 height 65
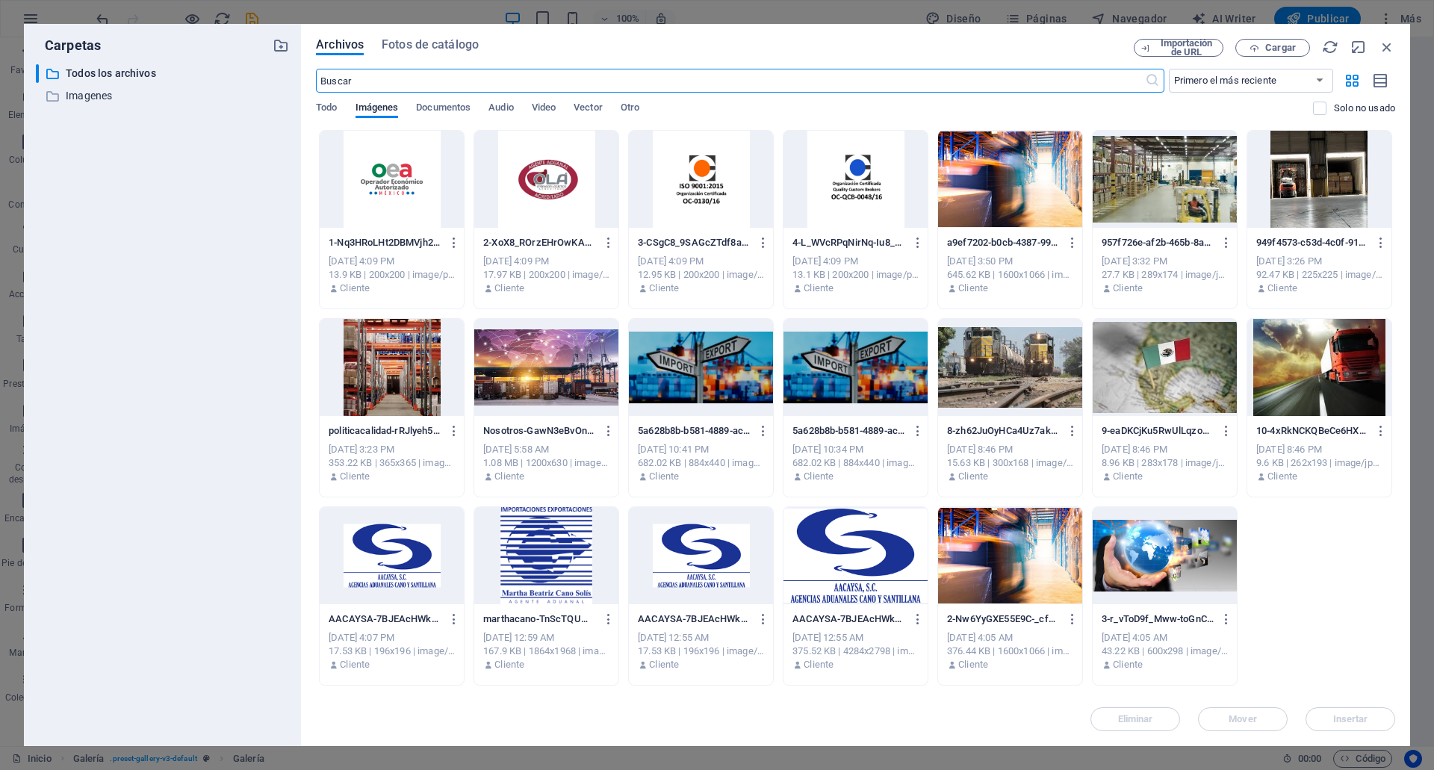
scroll to position [2858, 0]
click at [1386, 47] on icon "button" at bounding box center [1386, 47] width 16 height 16
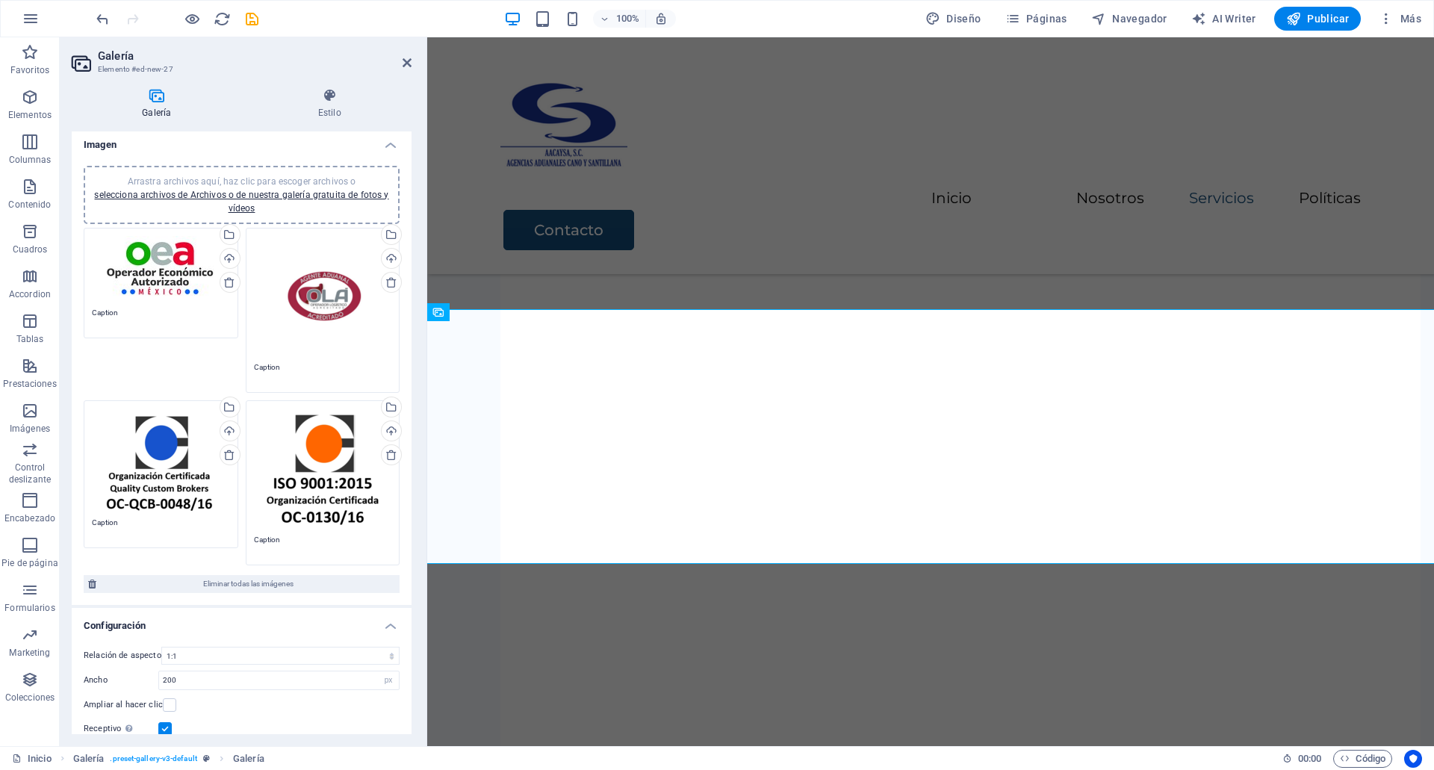
scroll to position [0, 0]
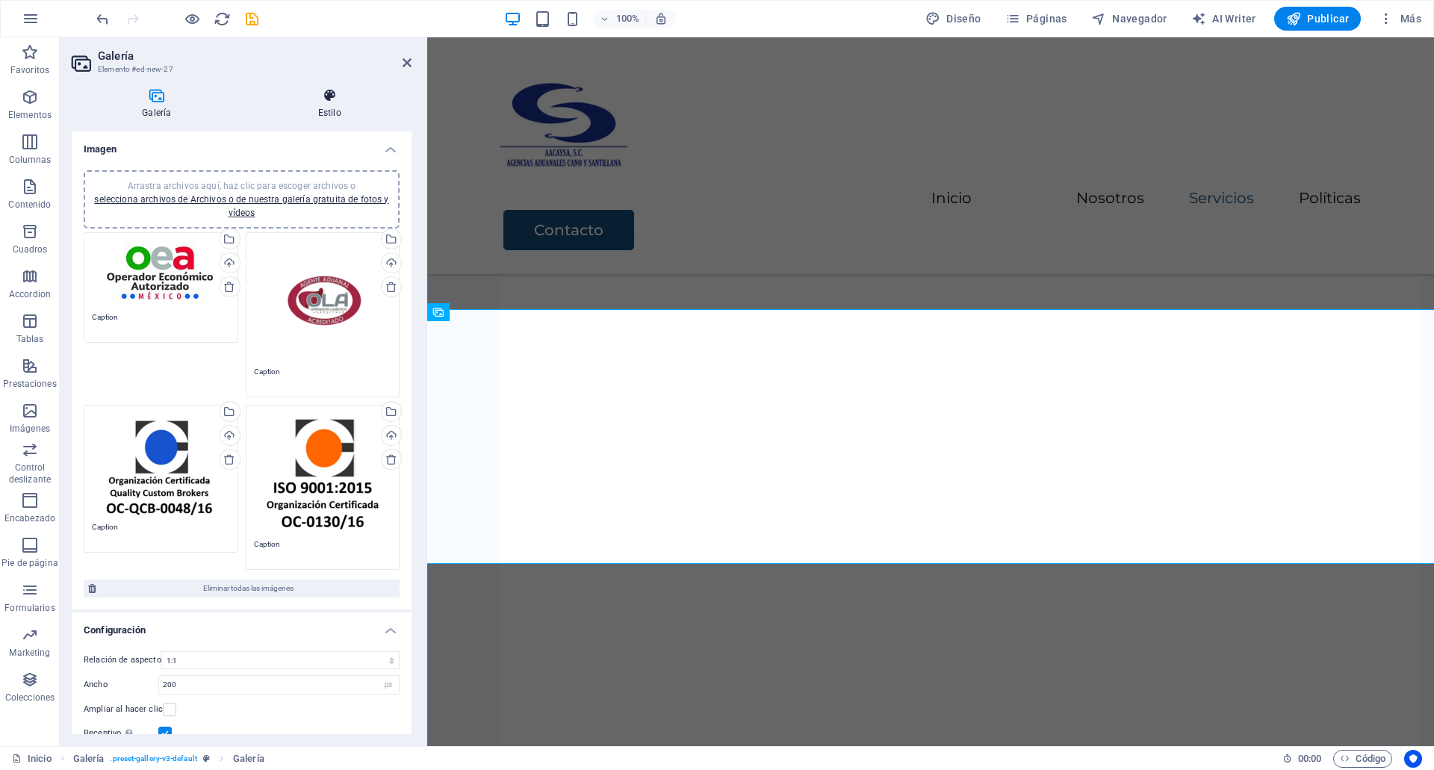
click at [337, 104] on h4 "Estilo" at bounding box center [330, 103] width 164 height 31
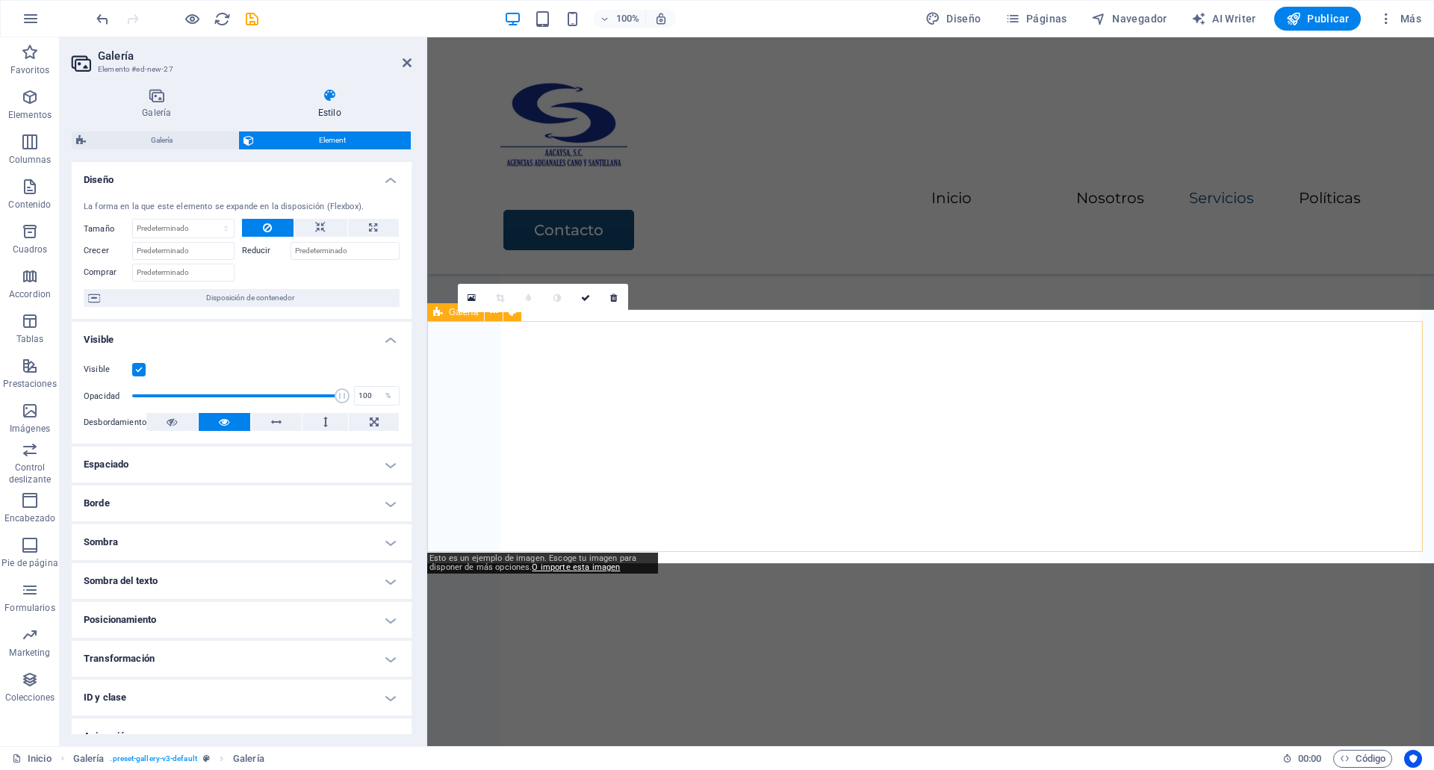
click at [443, 317] on div "Galería" at bounding box center [455, 312] width 57 height 18
select select "rem"
select select "fade"
select select "px"
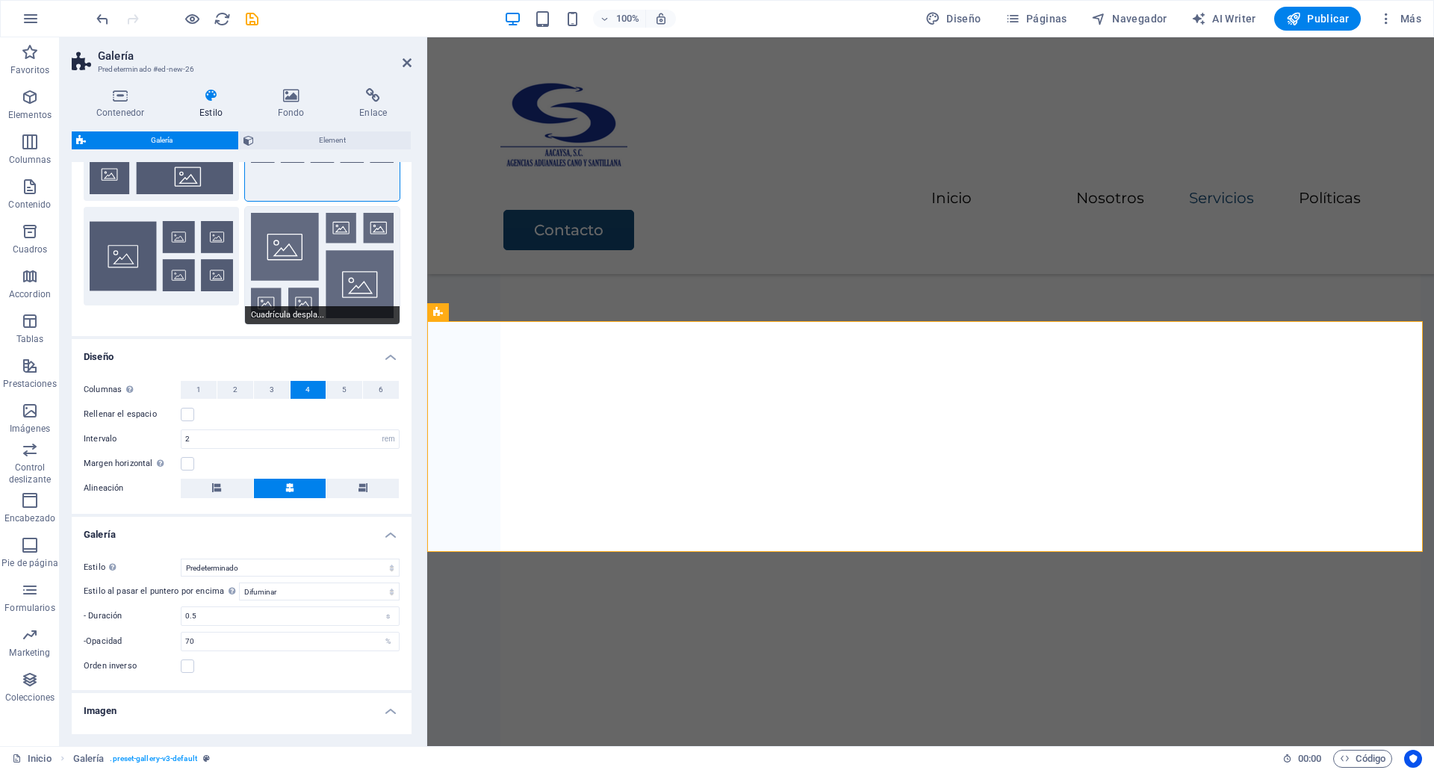
scroll to position [204, 0]
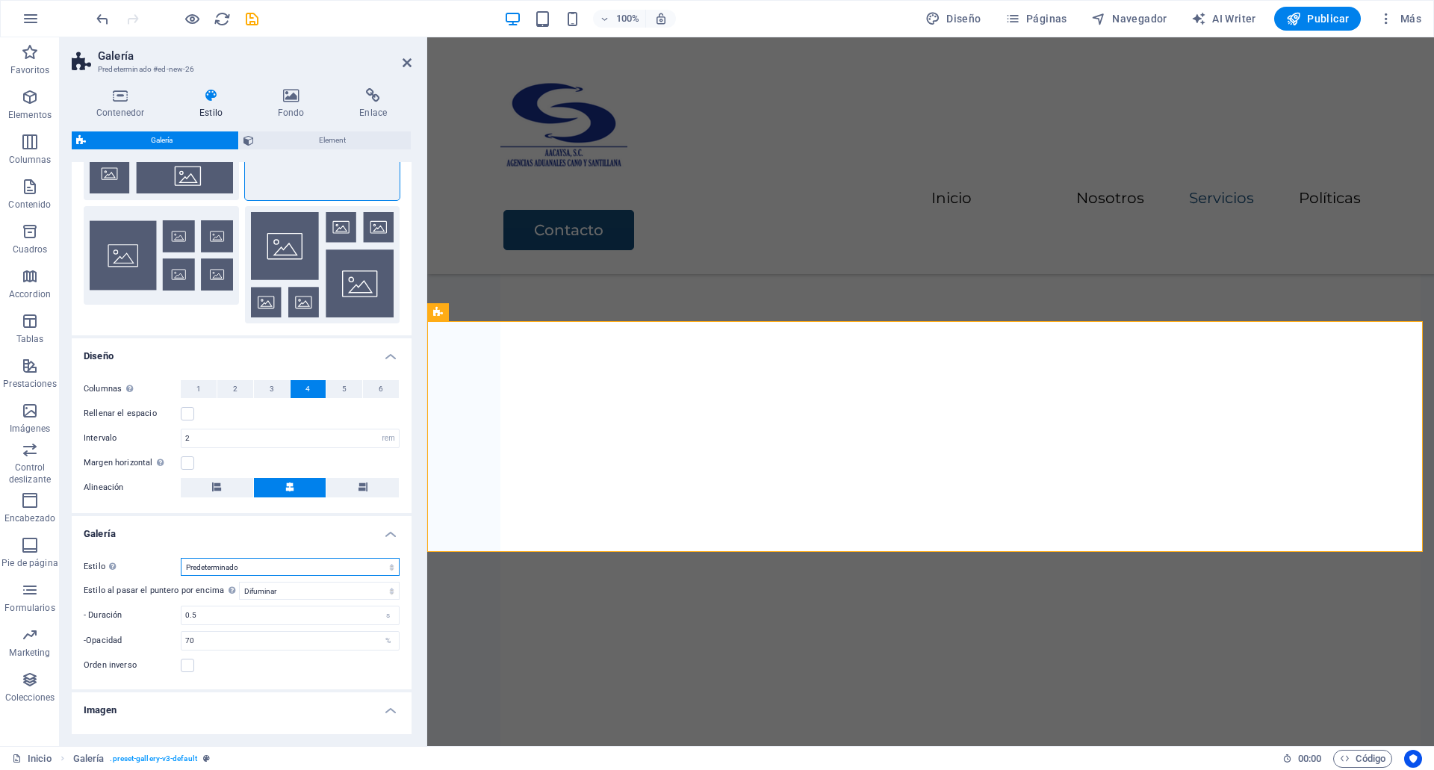
click at [247, 558] on select "Predeterminado Cuadrícula Cuadrícula inversa Cuadrícula desplazada Collage" at bounding box center [290, 567] width 219 height 18
click at [181, 558] on select "Predeterminado Cuadrícula Cuadrícula inversa Cuadrícula desplazada Collage" at bounding box center [290, 567] width 219 height 18
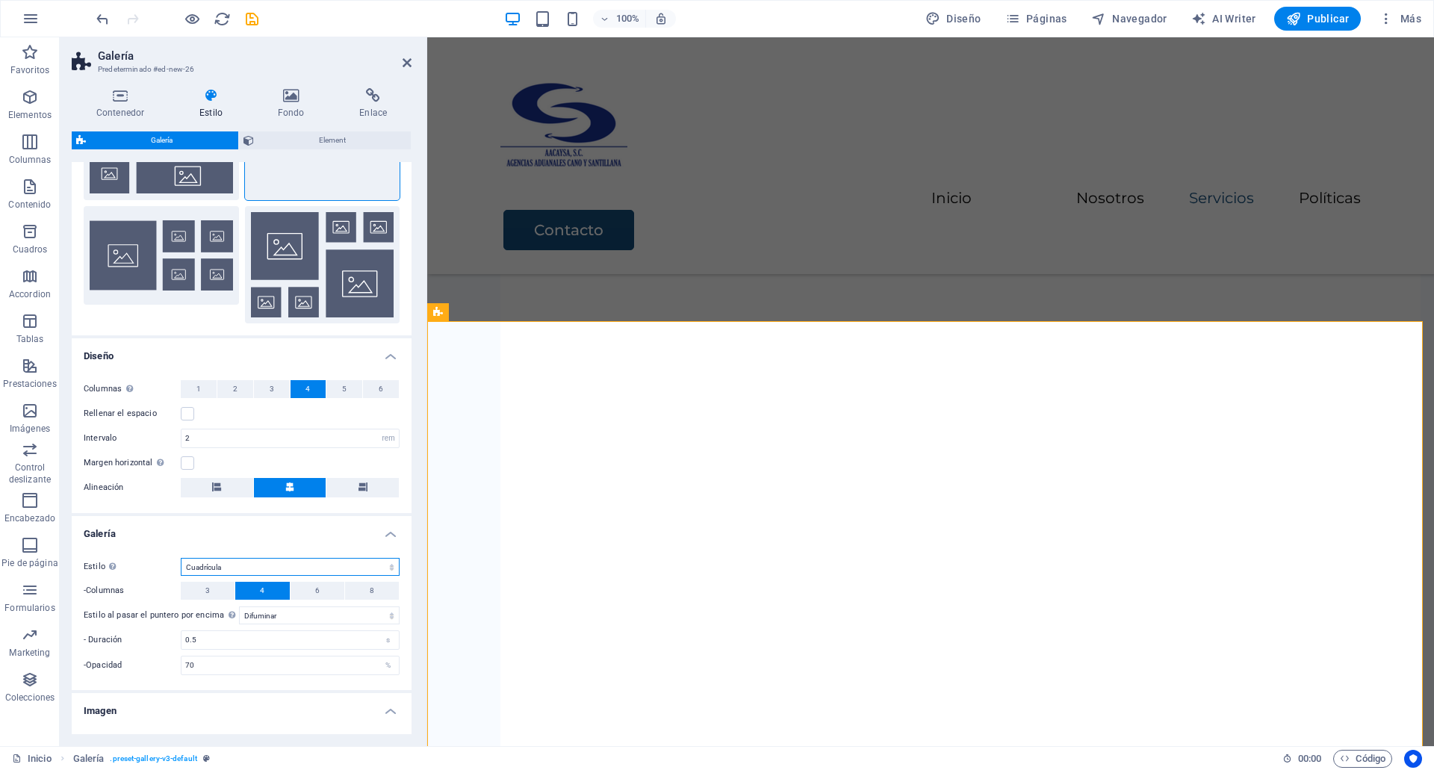
click at [237, 569] on select "Predeterminado Cuadrícula Cuadrícula inversa Cuadrícula desplazada Collage" at bounding box center [290, 567] width 219 height 18
select select "default"
click at [181, 558] on select "Predeterminado Cuadrícula Cuadrícula inversa Cuadrícula desplazada Collage" at bounding box center [290, 567] width 219 height 18
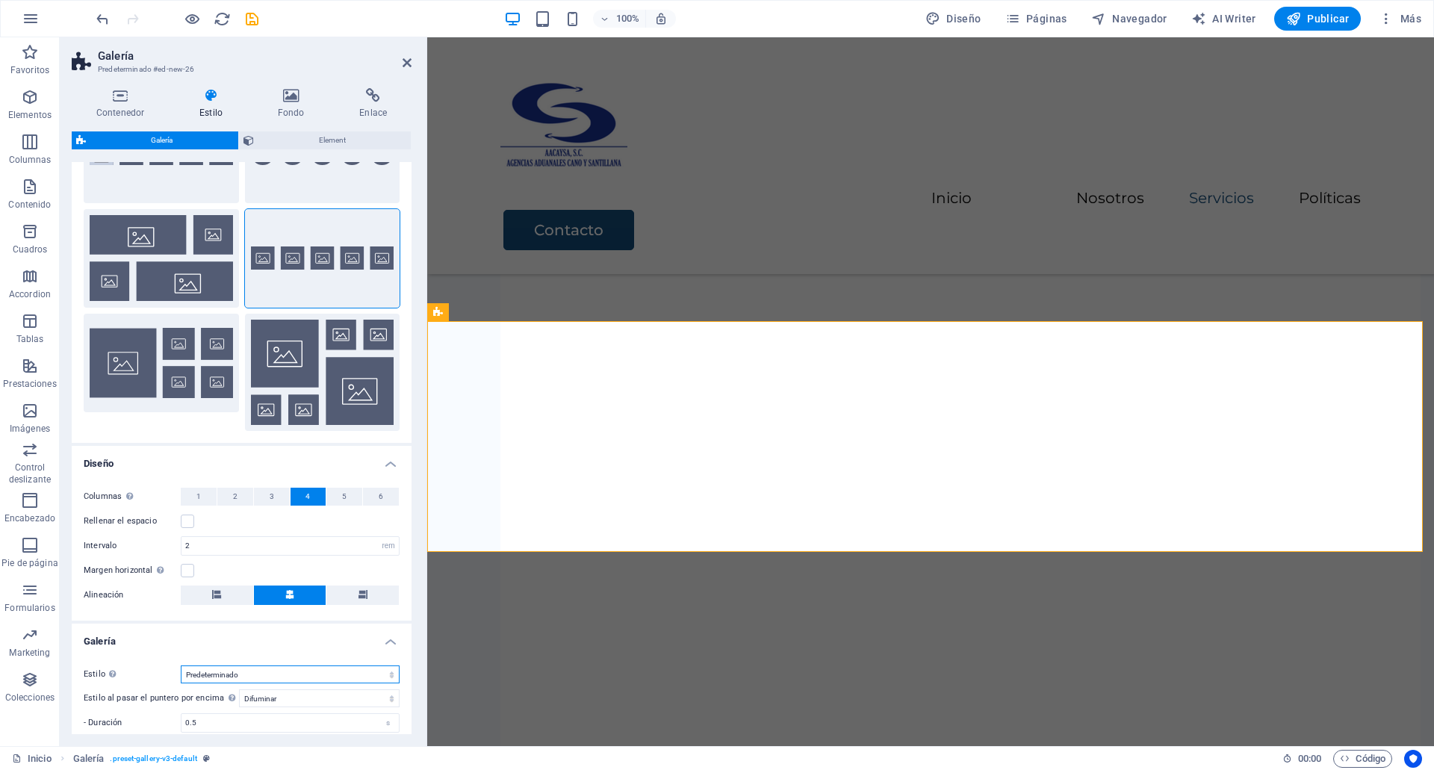
scroll to position [0, 0]
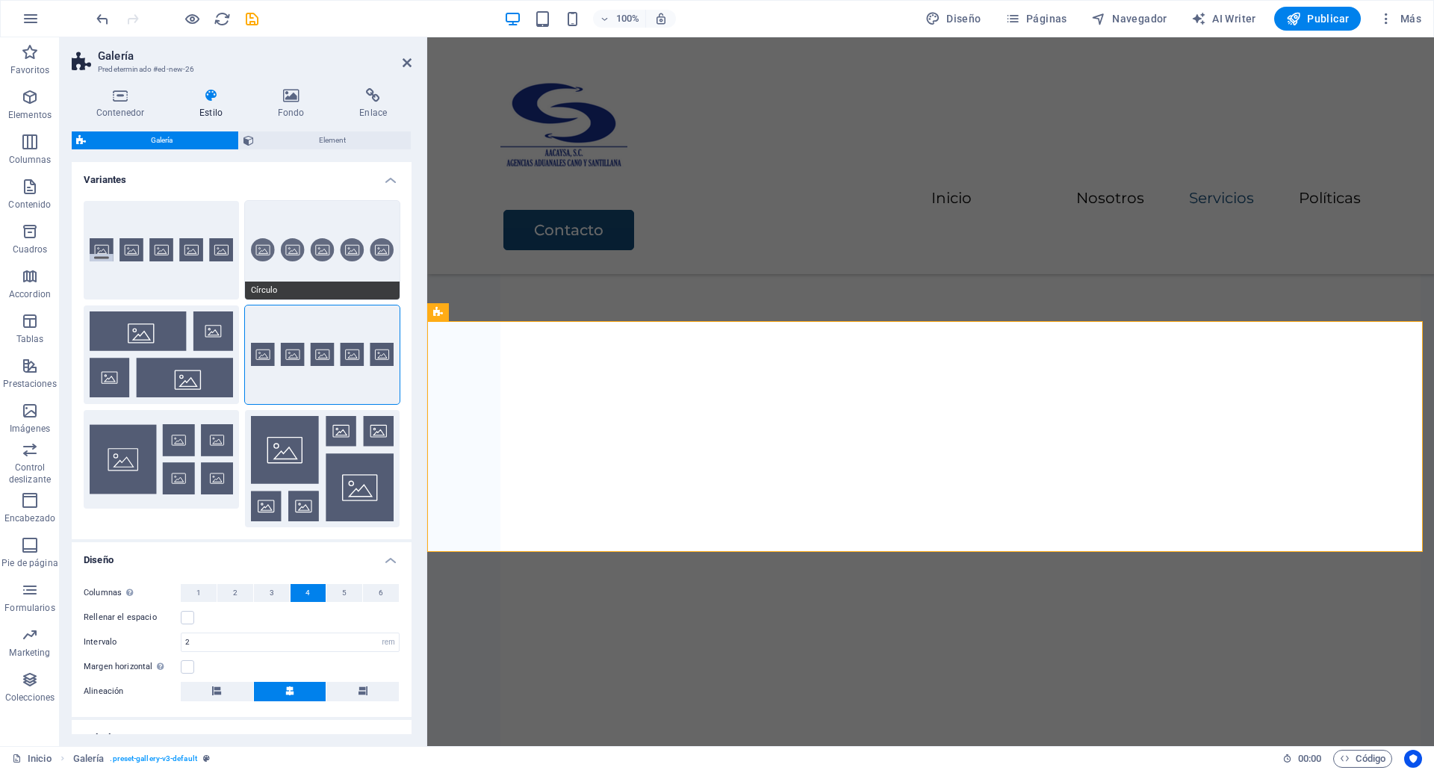
click at [279, 254] on button "Círculo" at bounding box center [322, 250] width 155 height 99
select select "zoom"
type input "100"
select select "%"
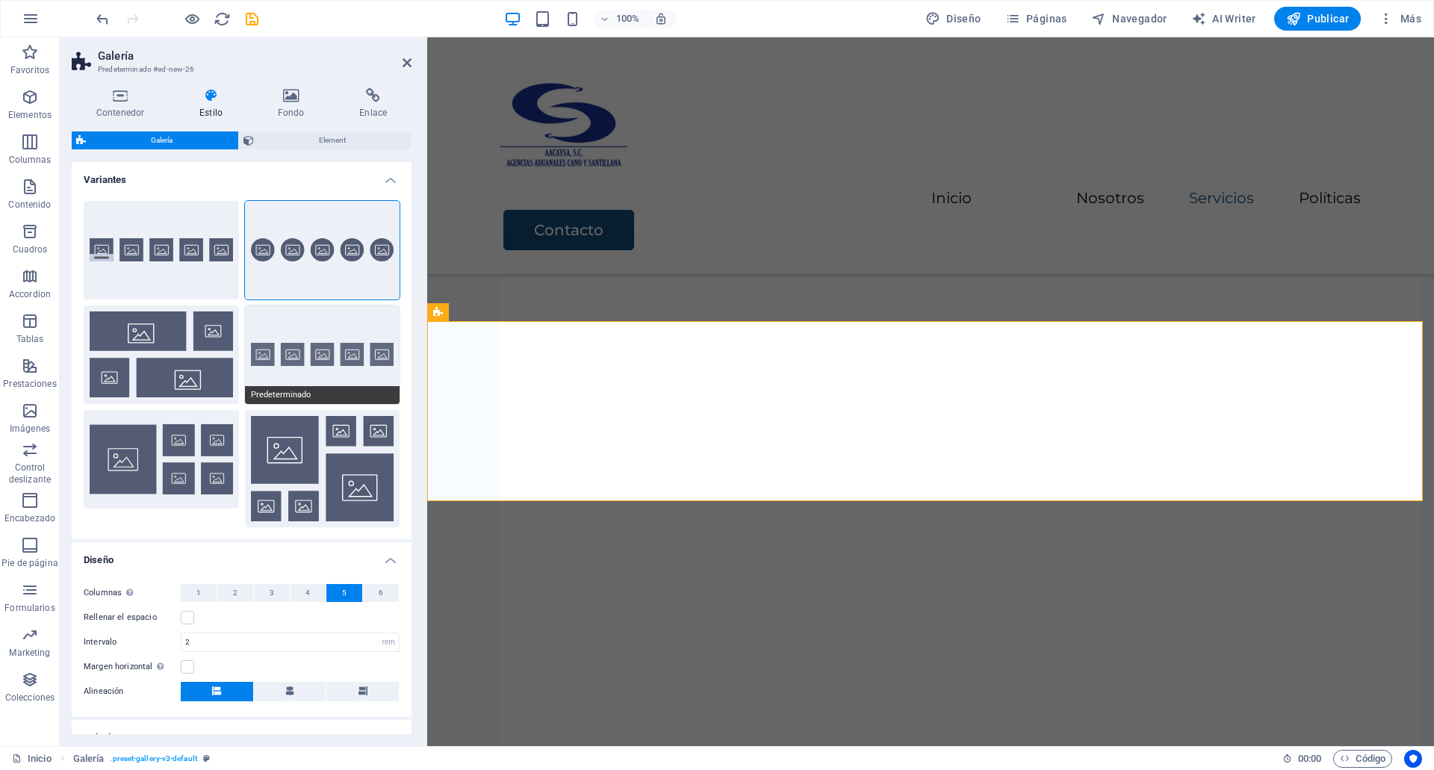
click at [279, 349] on button "Predeterminado" at bounding box center [322, 354] width 155 height 99
select select "fade"
type input "0"
select select "px"
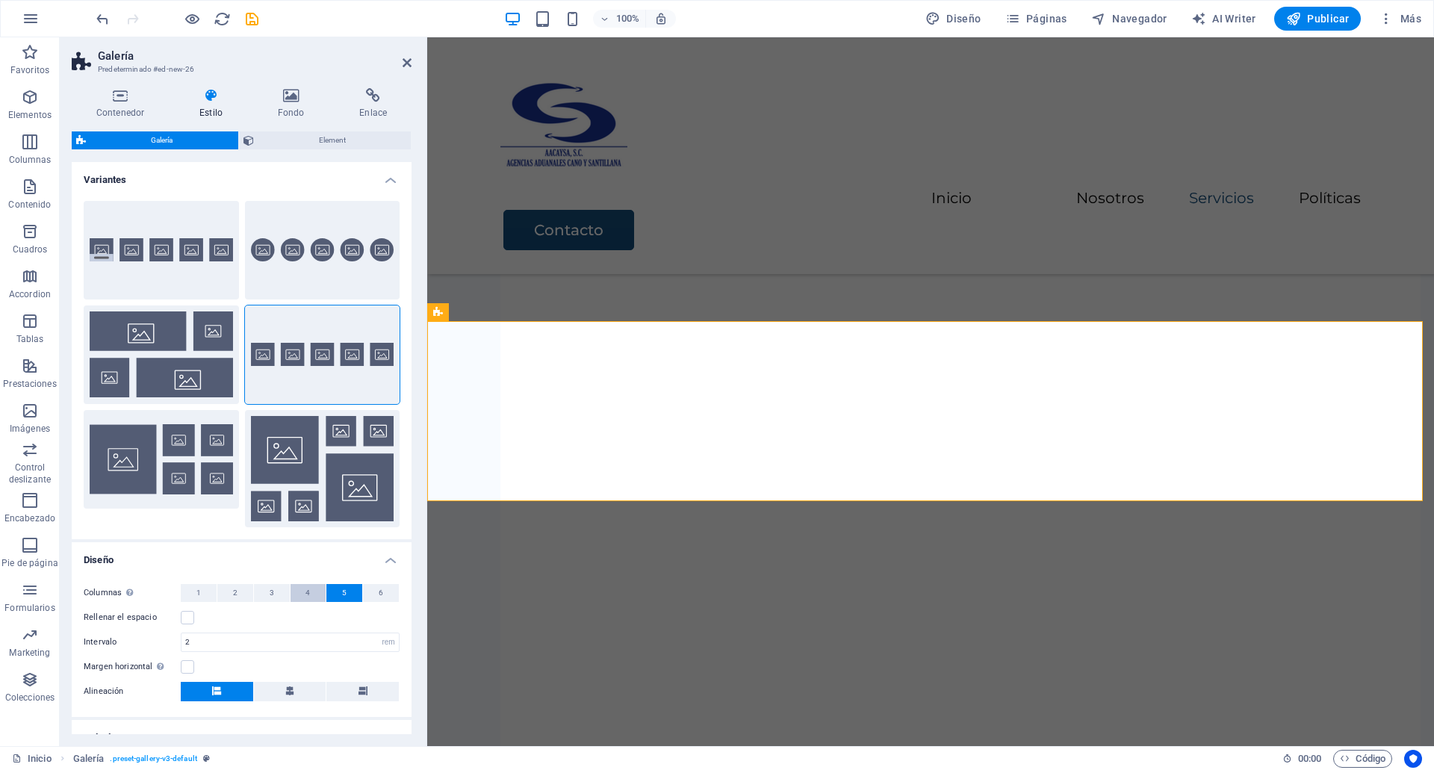
click at [301, 591] on button "4" at bounding box center [308, 593] width 36 height 18
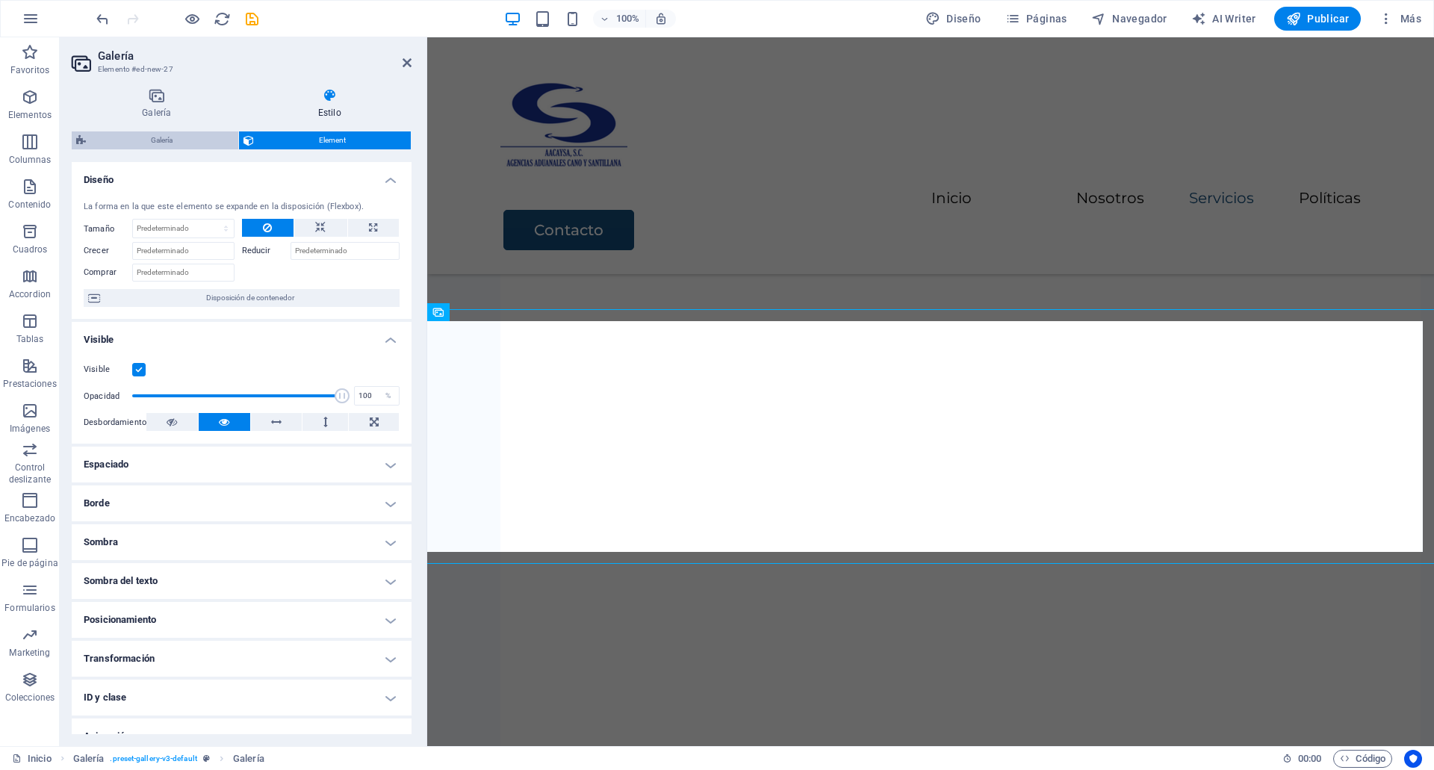
click at [177, 131] on span "Galería" at bounding box center [161, 140] width 143 height 18
select select "rem"
select select "fade"
select select "px"
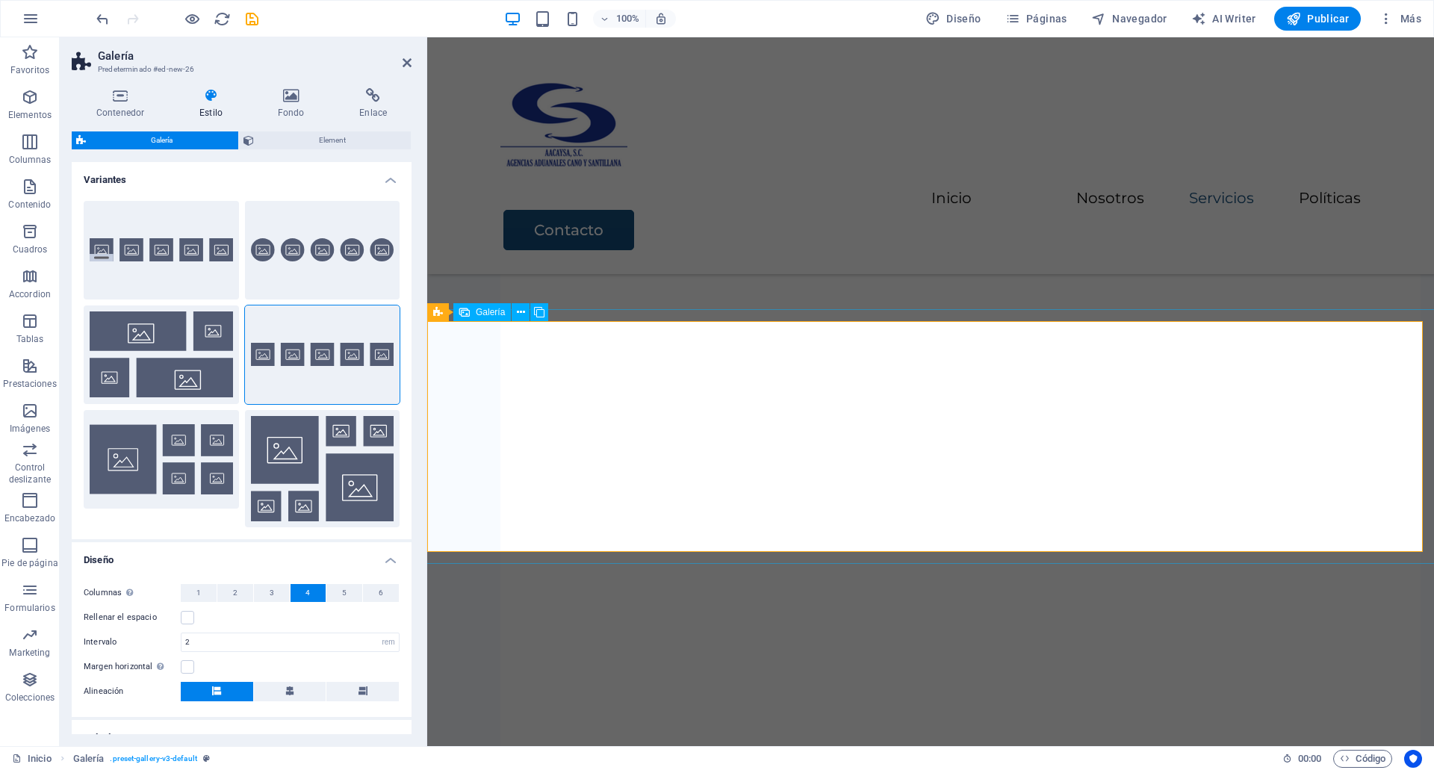
select select "4"
select select "px"
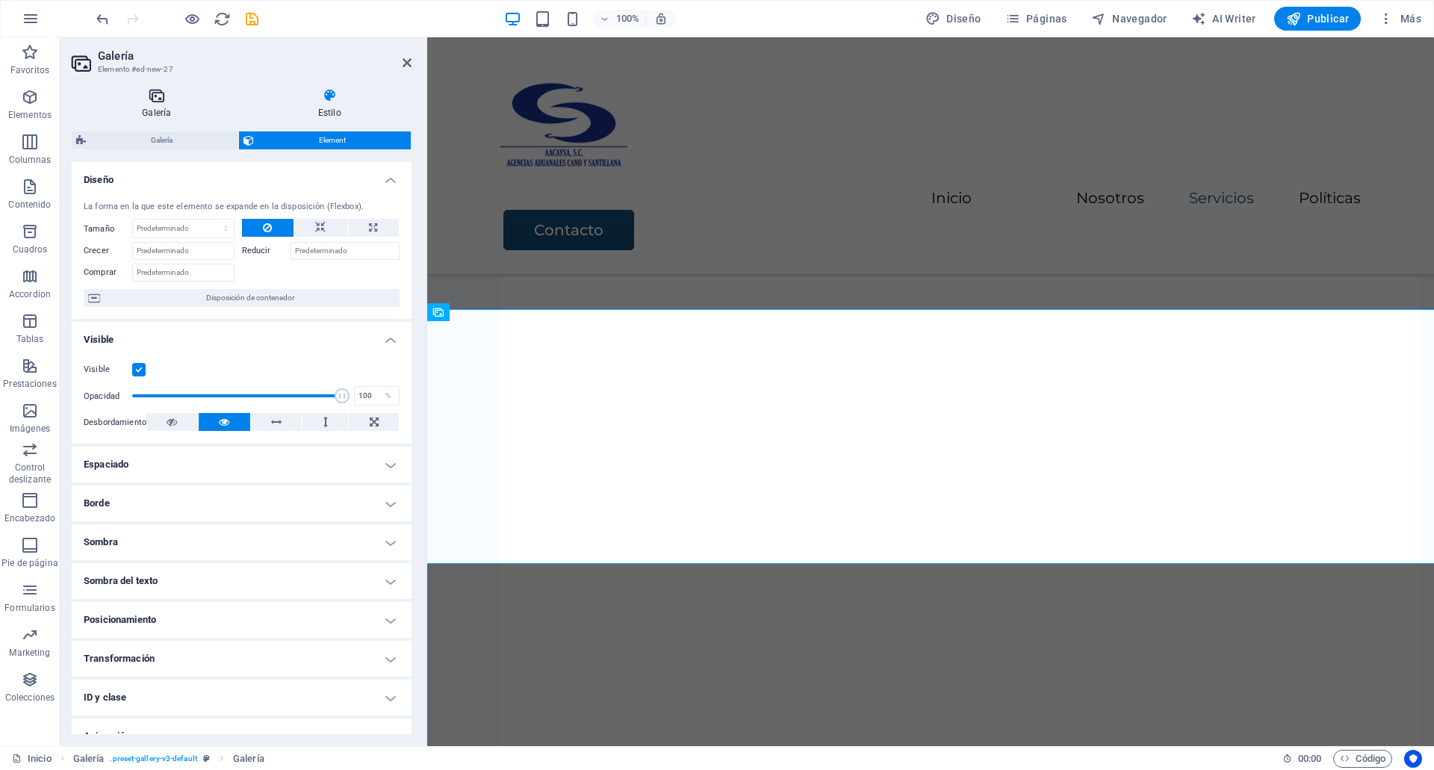
click at [172, 111] on h4 "Galería" at bounding box center [160, 103] width 176 height 31
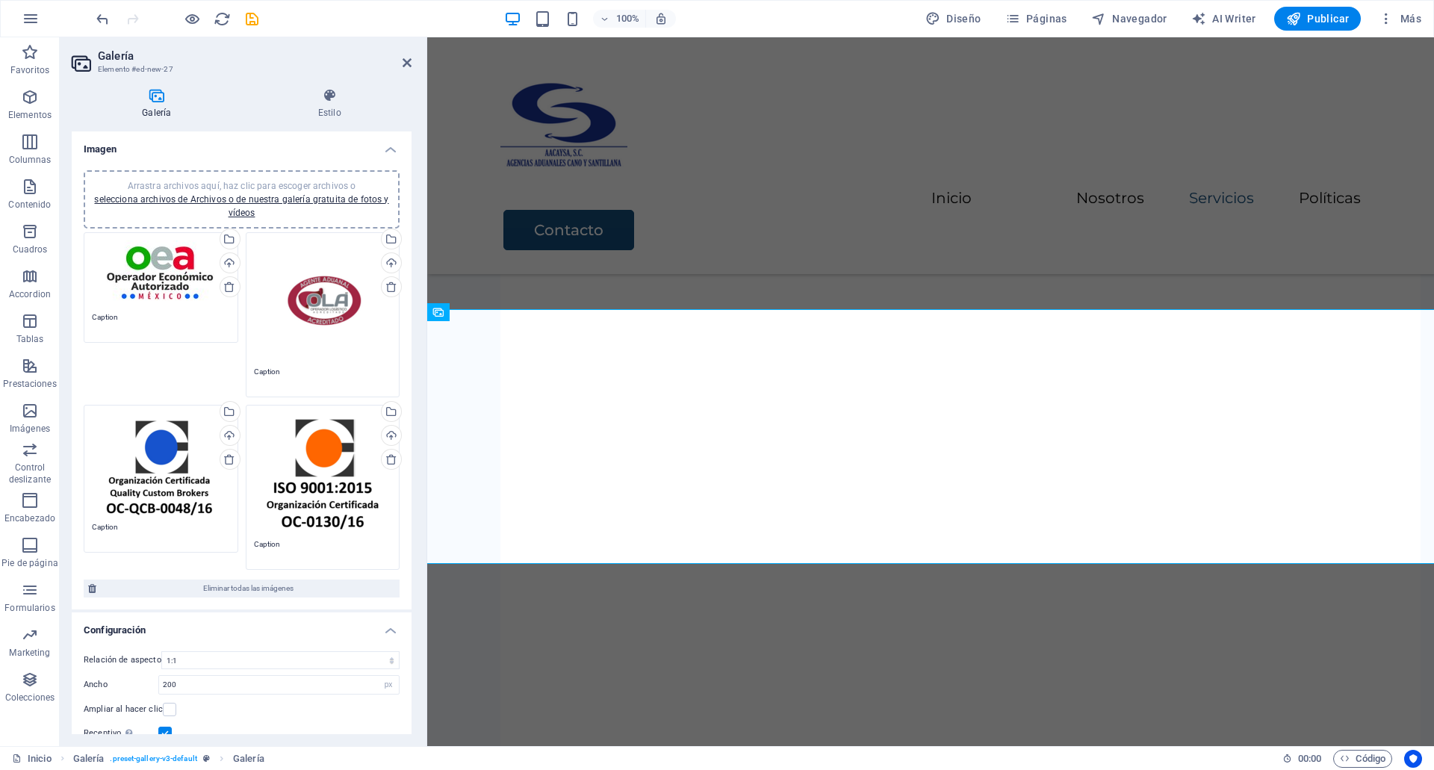
click at [175, 302] on div "Arrastra archivos aquí, haz clic para escoger archivos o selecciona archivos de…" at bounding box center [161, 272] width 138 height 65
click at [175, 302] on body "demo.aacaysa.com Inicio Favoritos Elementos Columnas Contenido Cuadros Accordio…" at bounding box center [717, 385] width 1434 height 770
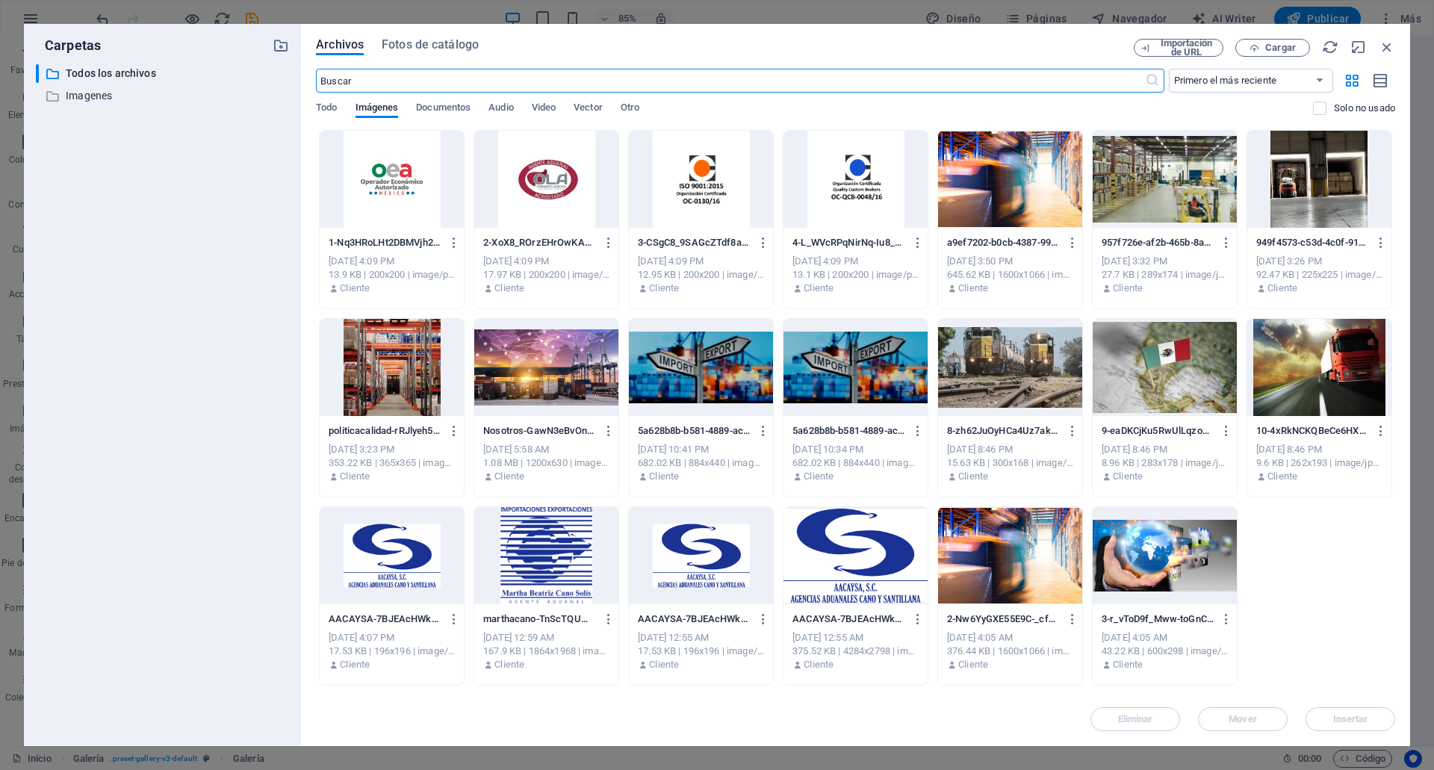
scroll to position [2858, 0]
click at [455, 247] on icon "button" at bounding box center [454, 242] width 14 height 13
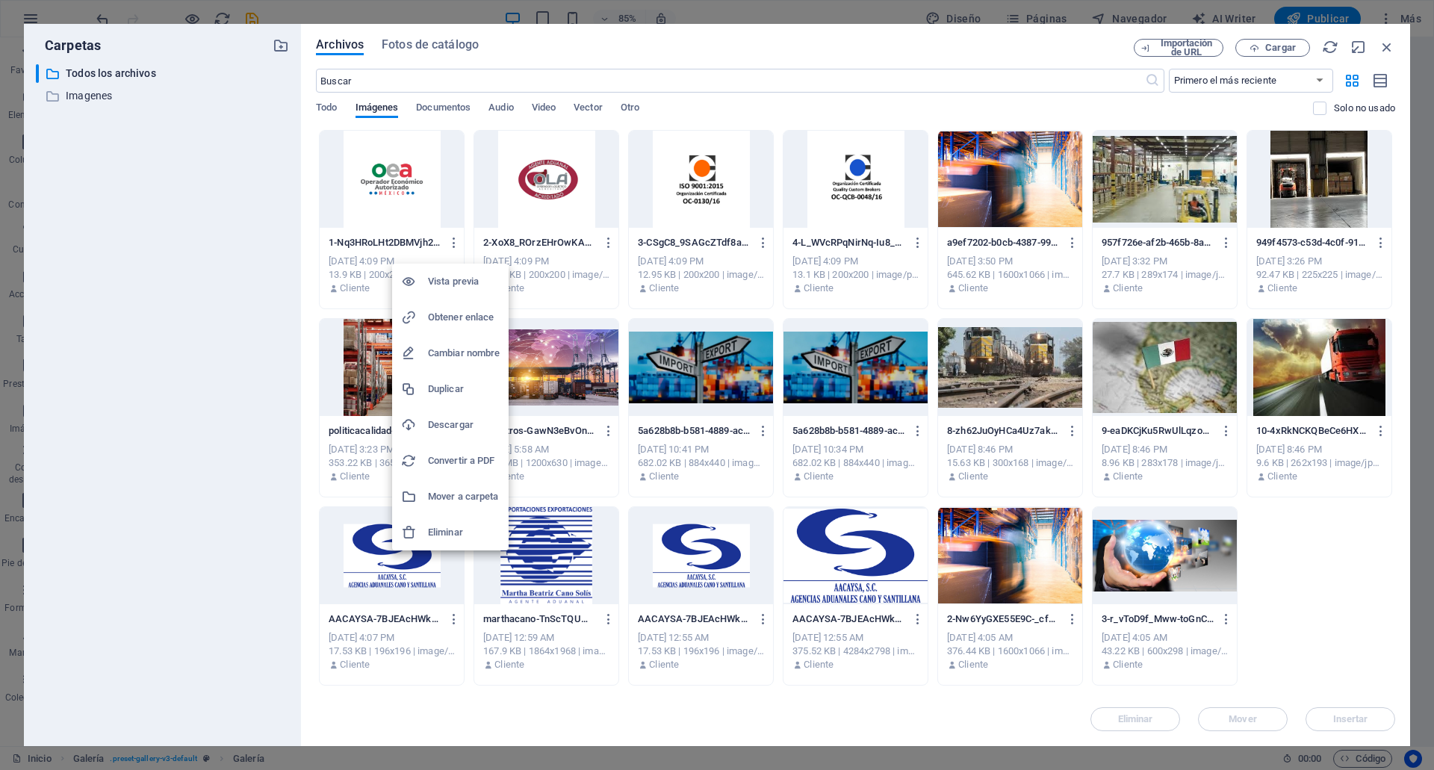
click at [444, 533] on h6 "Eliminar" at bounding box center [464, 532] width 72 height 18
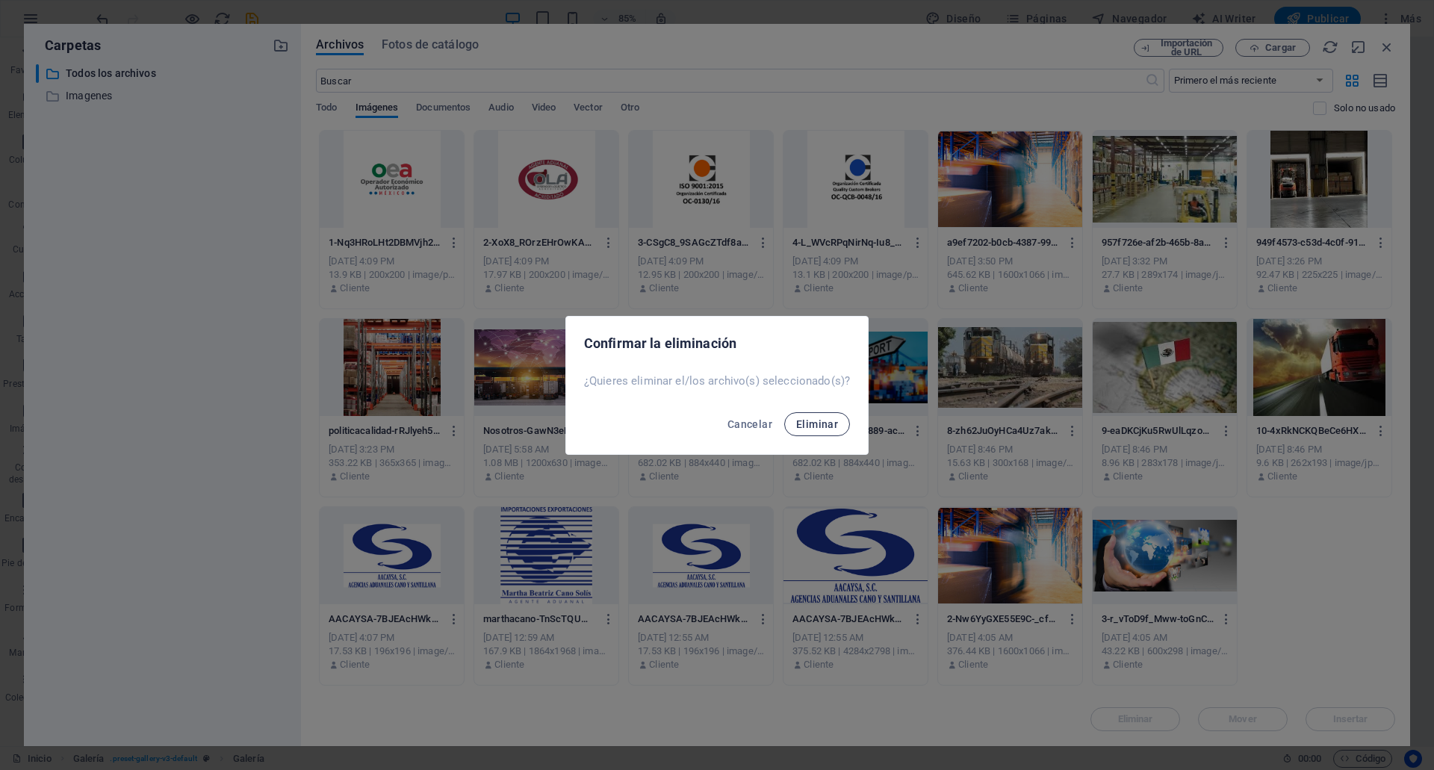
click at [812, 431] on button "Eliminar" at bounding box center [817, 424] width 66 height 24
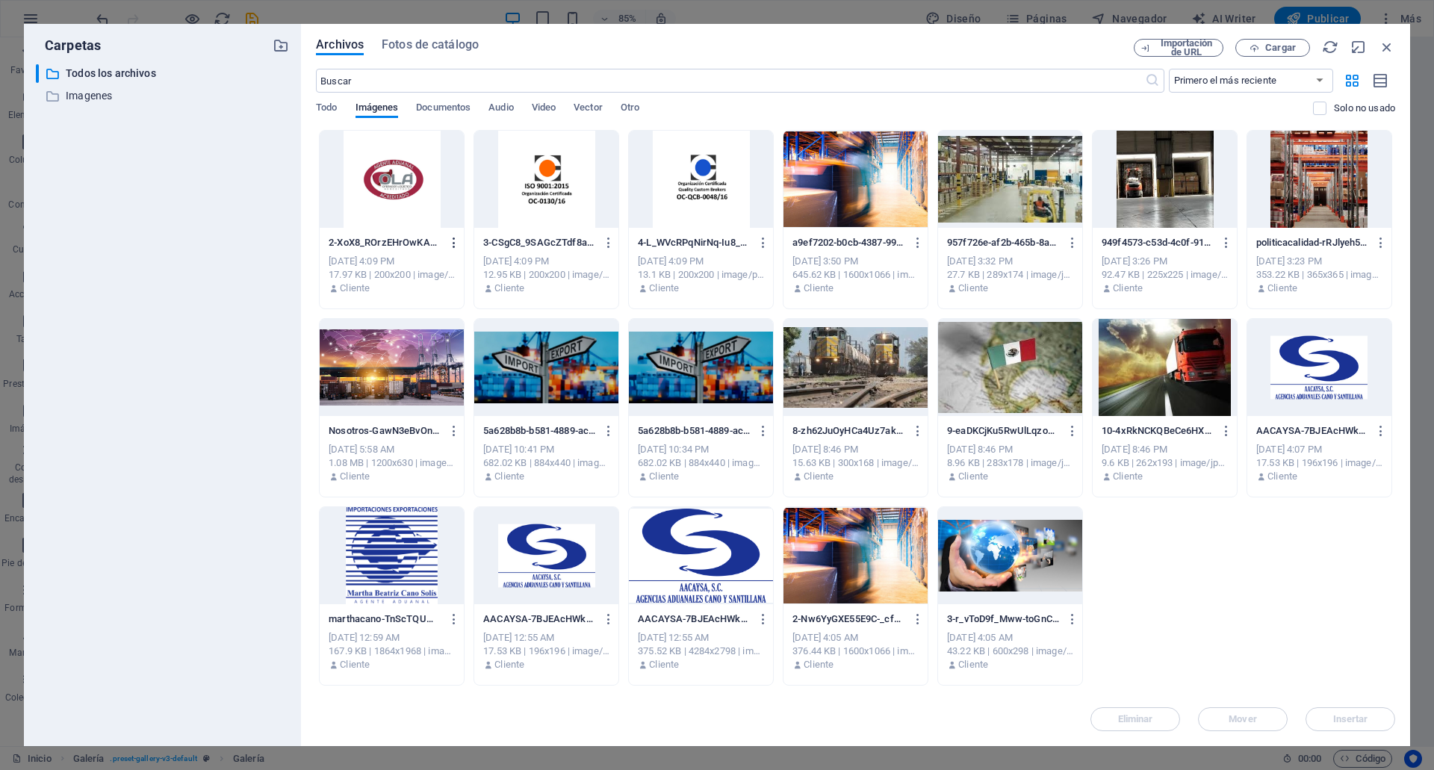
click at [457, 246] on icon "button" at bounding box center [454, 242] width 14 height 13
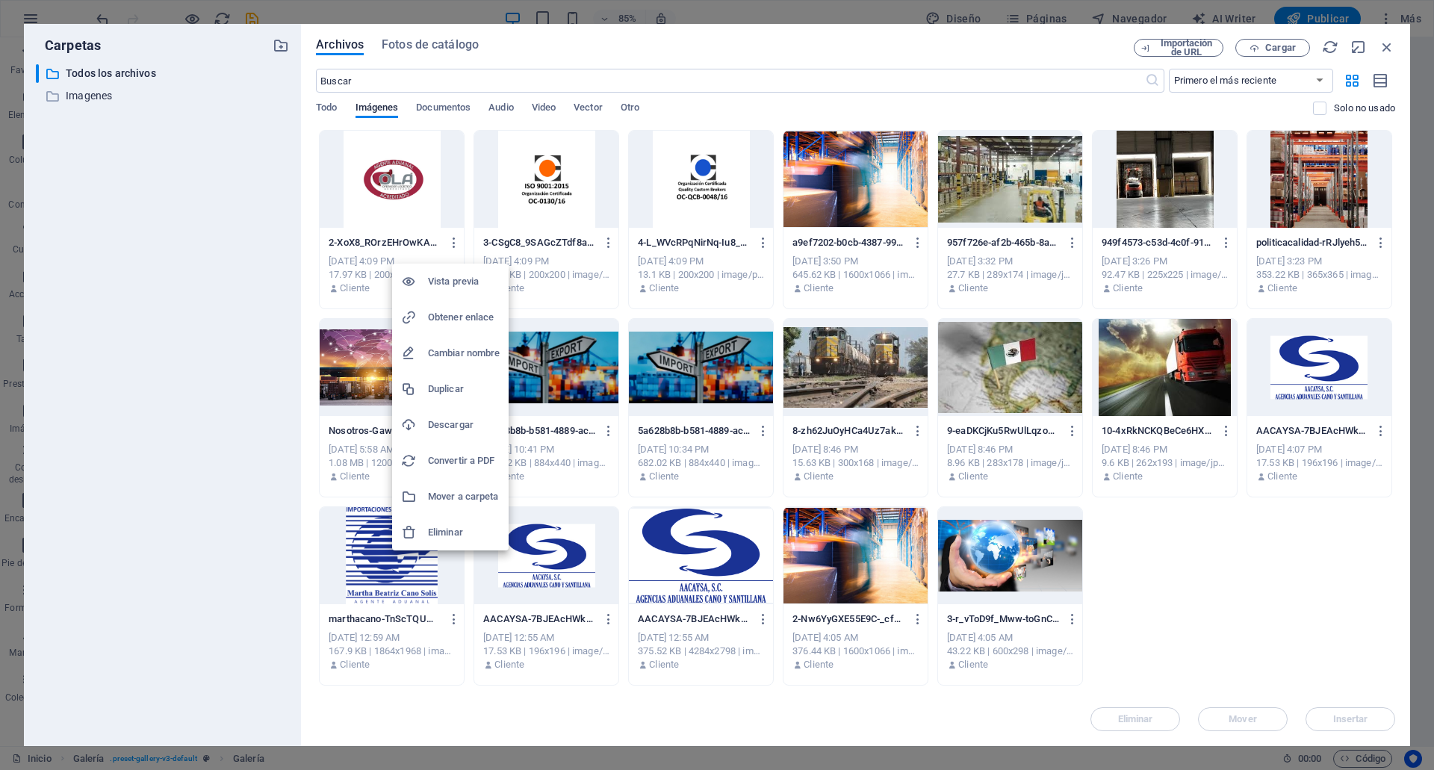
click at [452, 528] on h6 "Eliminar" at bounding box center [464, 532] width 72 height 18
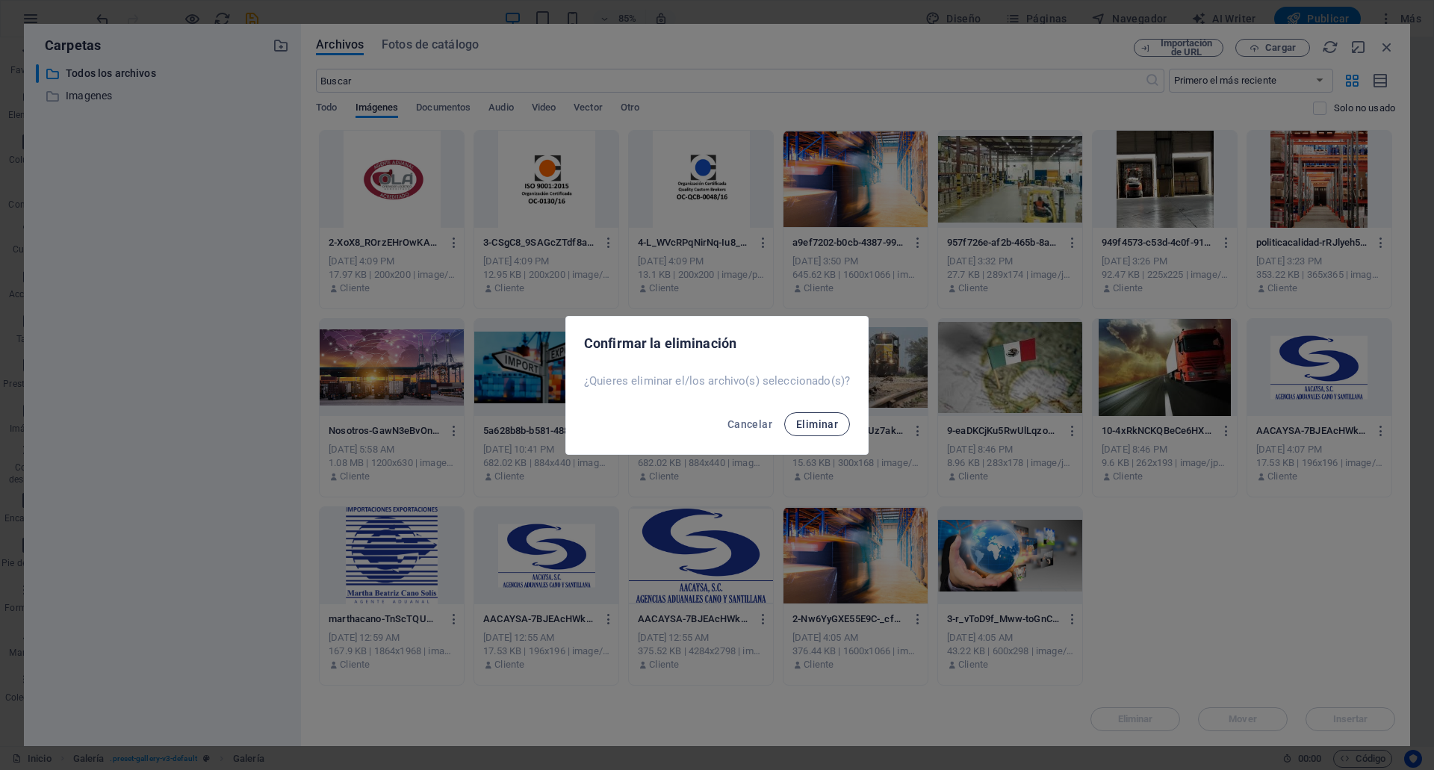
click at [831, 430] on button "Eliminar" at bounding box center [817, 424] width 66 height 24
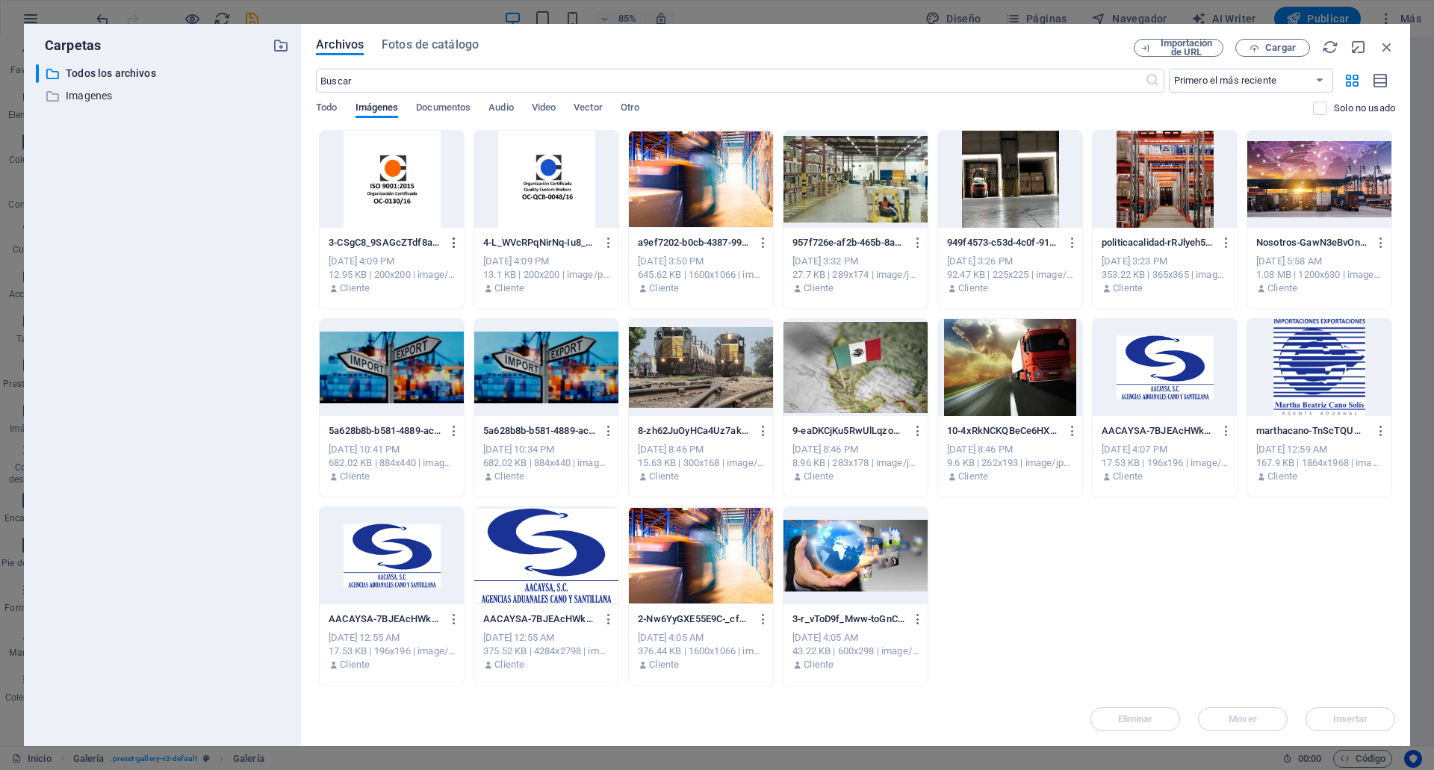
click at [458, 241] on icon "button" at bounding box center [454, 242] width 14 height 13
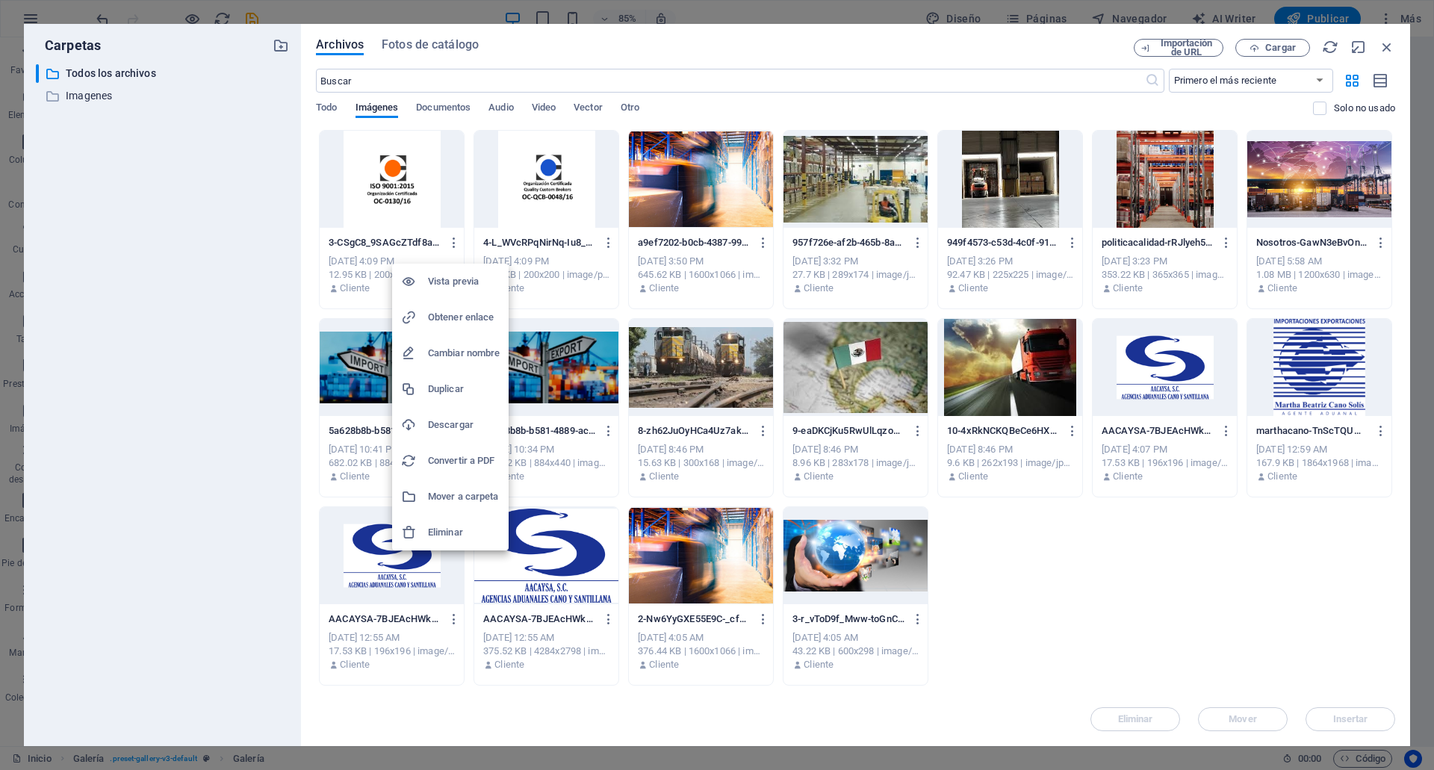
click at [467, 518] on li "Eliminar" at bounding box center [450, 532] width 116 height 36
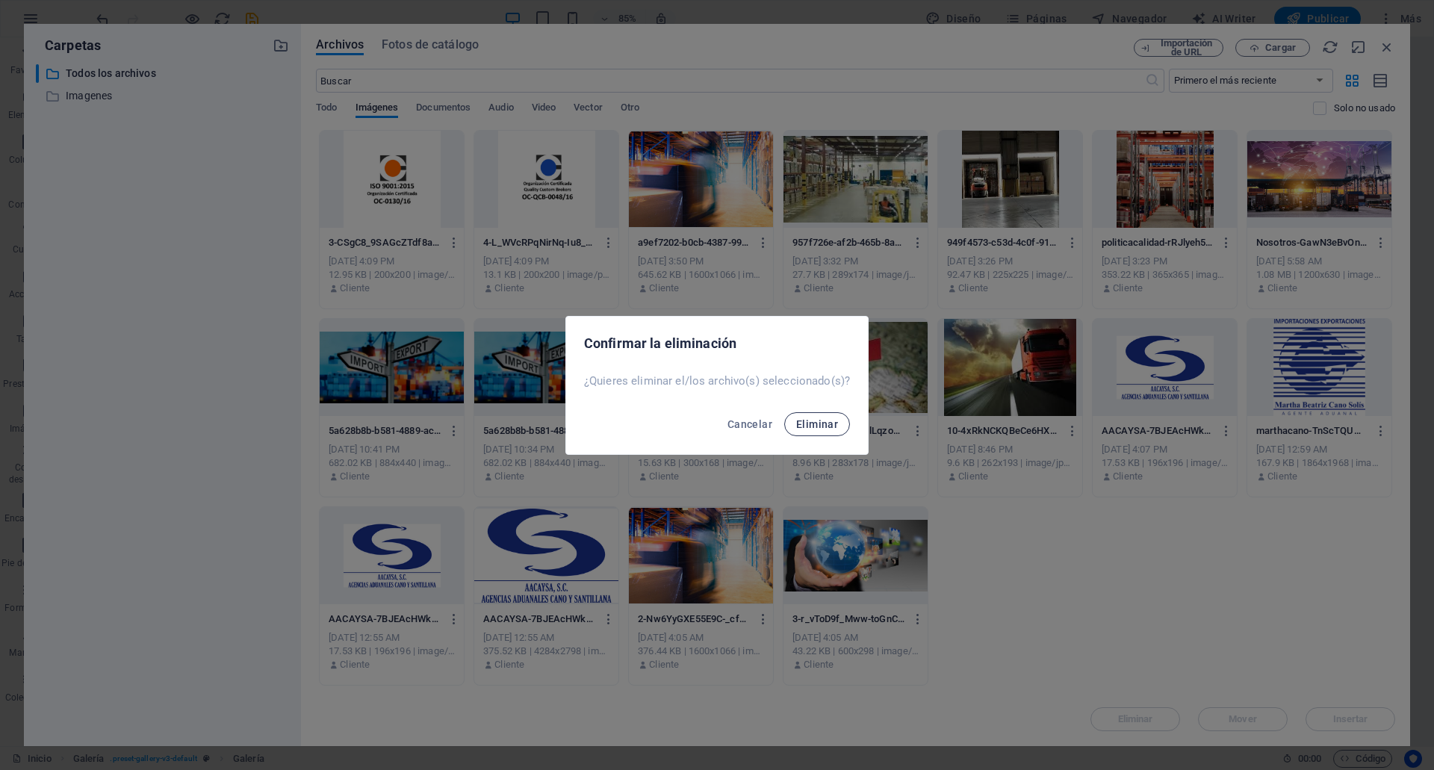
click at [804, 427] on span "Eliminar" at bounding box center [817, 424] width 42 height 12
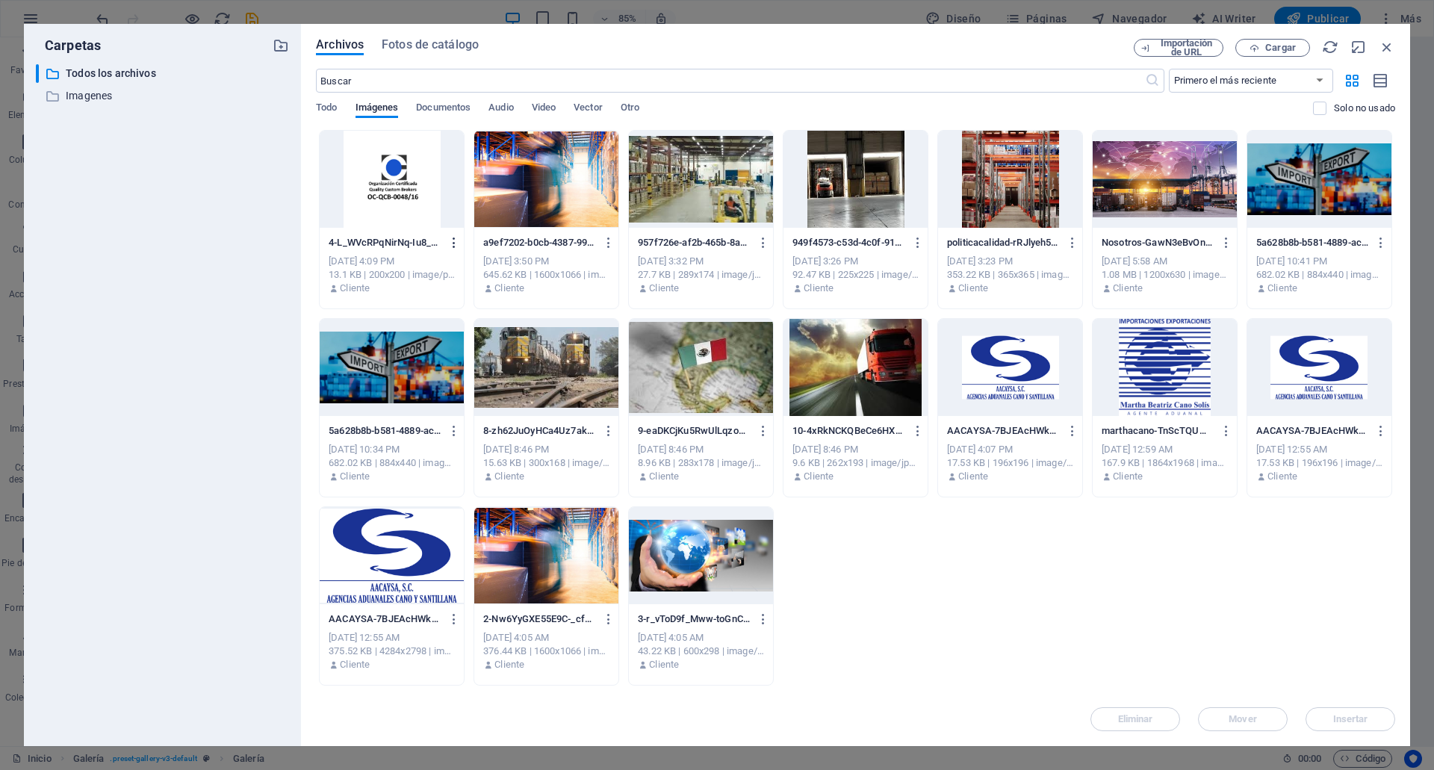
click at [449, 242] on icon "button" at bounding box center [454, 242] width 14 height 13
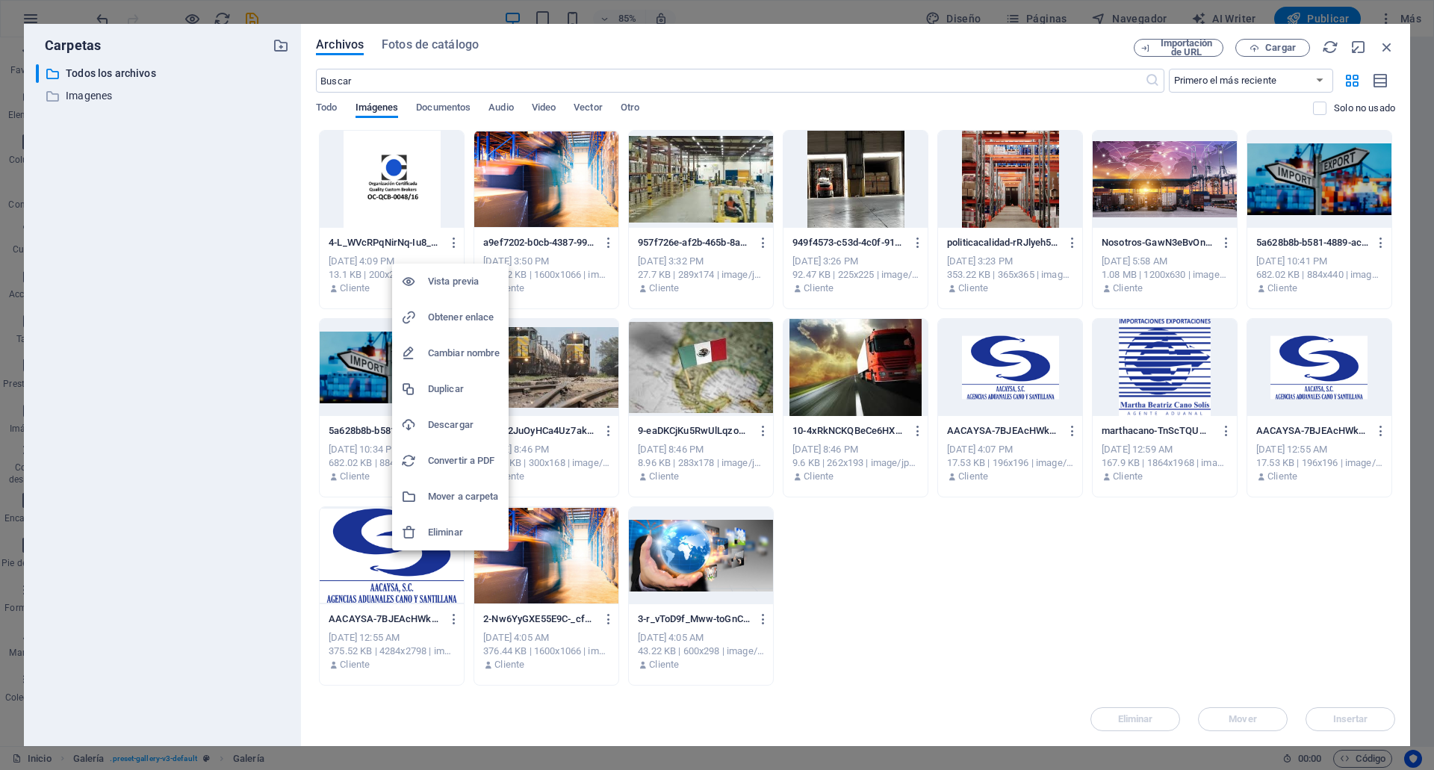
click at [453, 526] on h6 "Eliminar" at bounding box center [464, 532] width 72 height 18
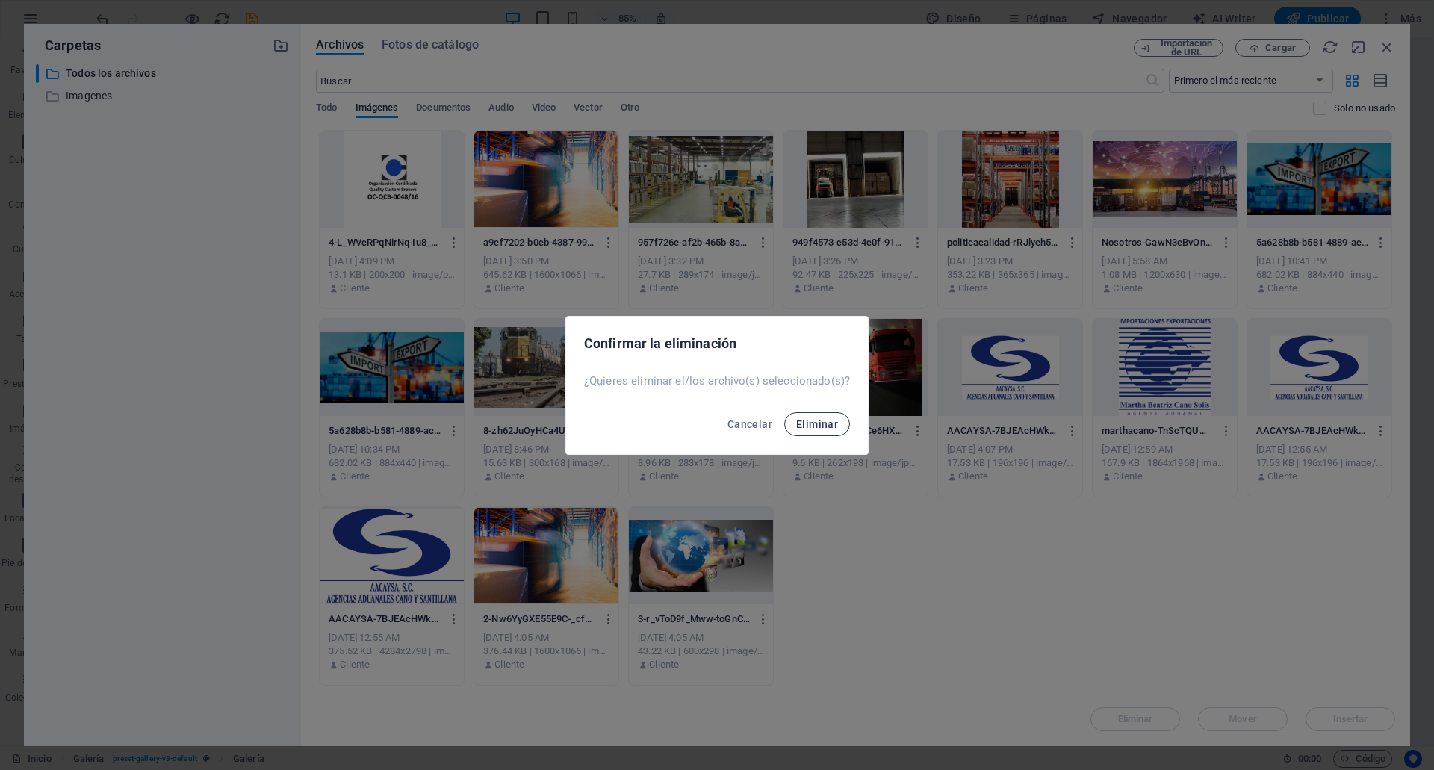
click at [810, 429] on span "Eliminar" at bounding box center [817, 424] width 42 height 12
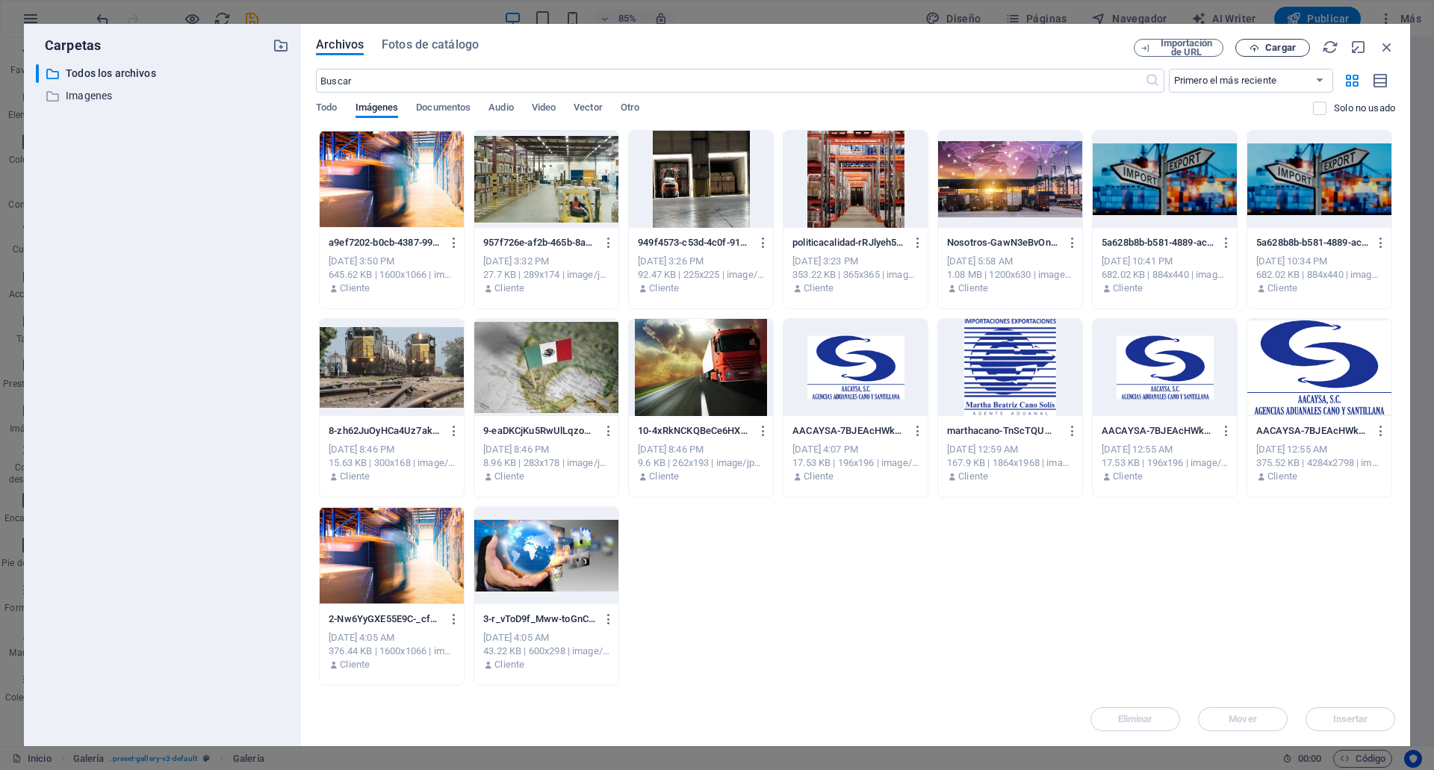
click at [1280, 49] on span "Cargar" at bounding box center [1280, 47] width 31 height 9
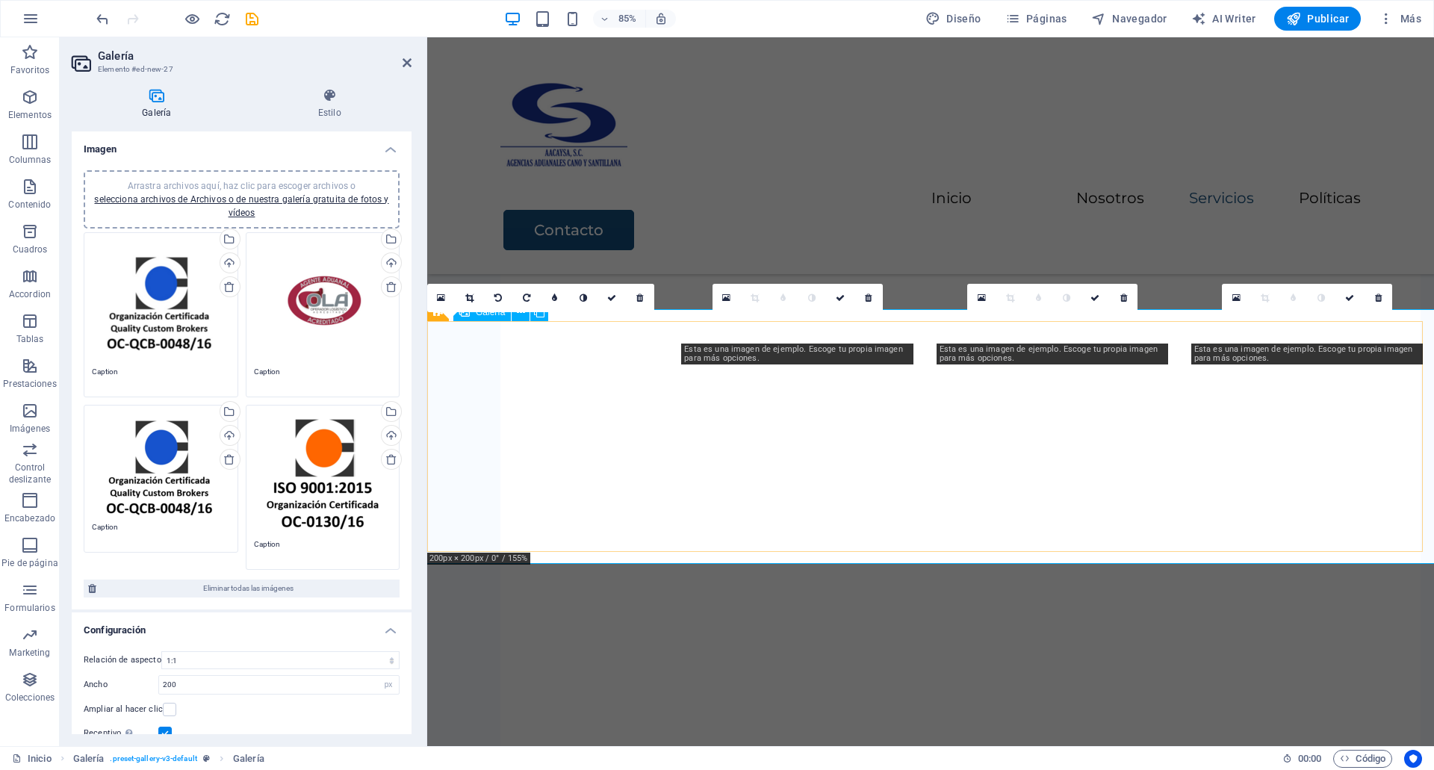
scroll to position [2842, 0]
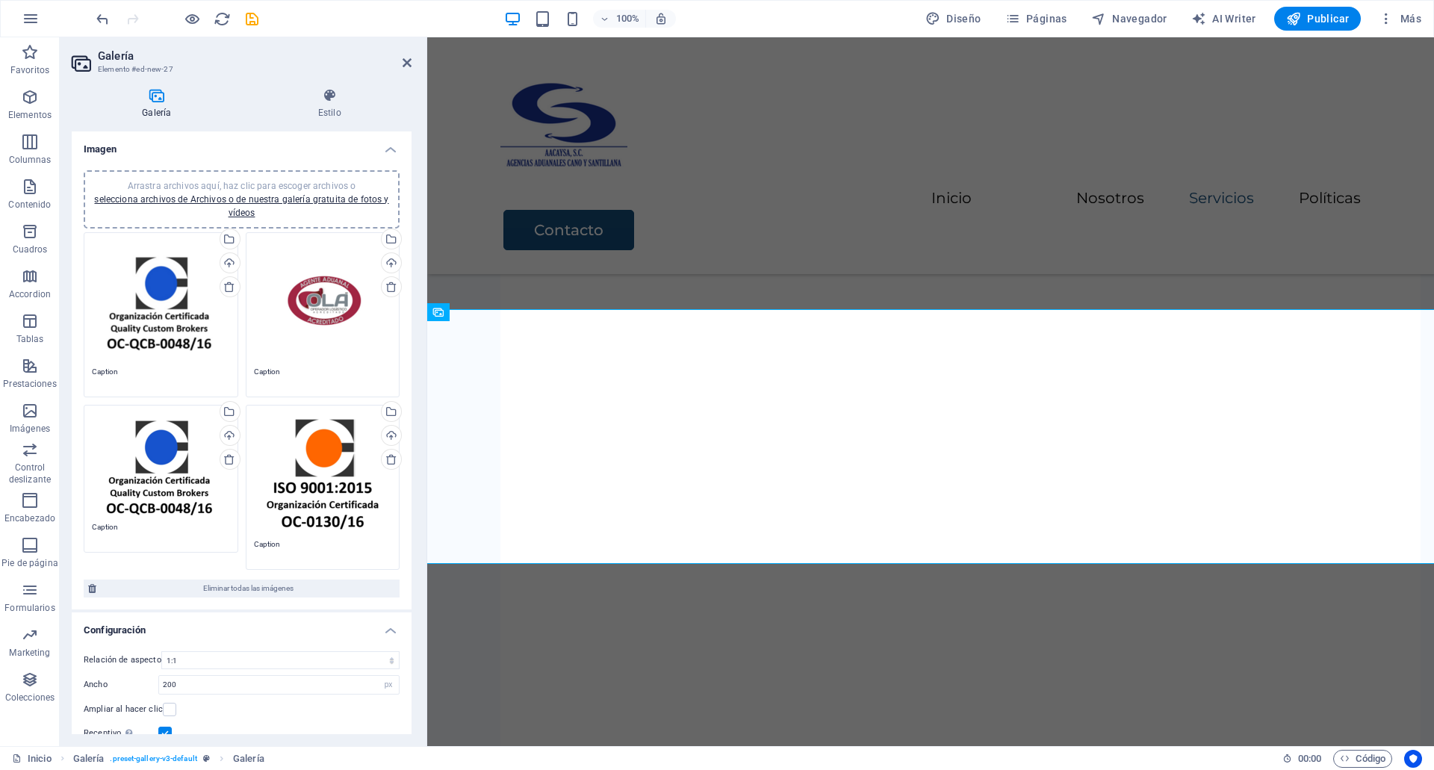
click at [156, 279] on div "Arrastra archivos aquí, haz clic para escoger archivos o selecciona archivos de…" at bounding box center [161, 299] width 138 height 119
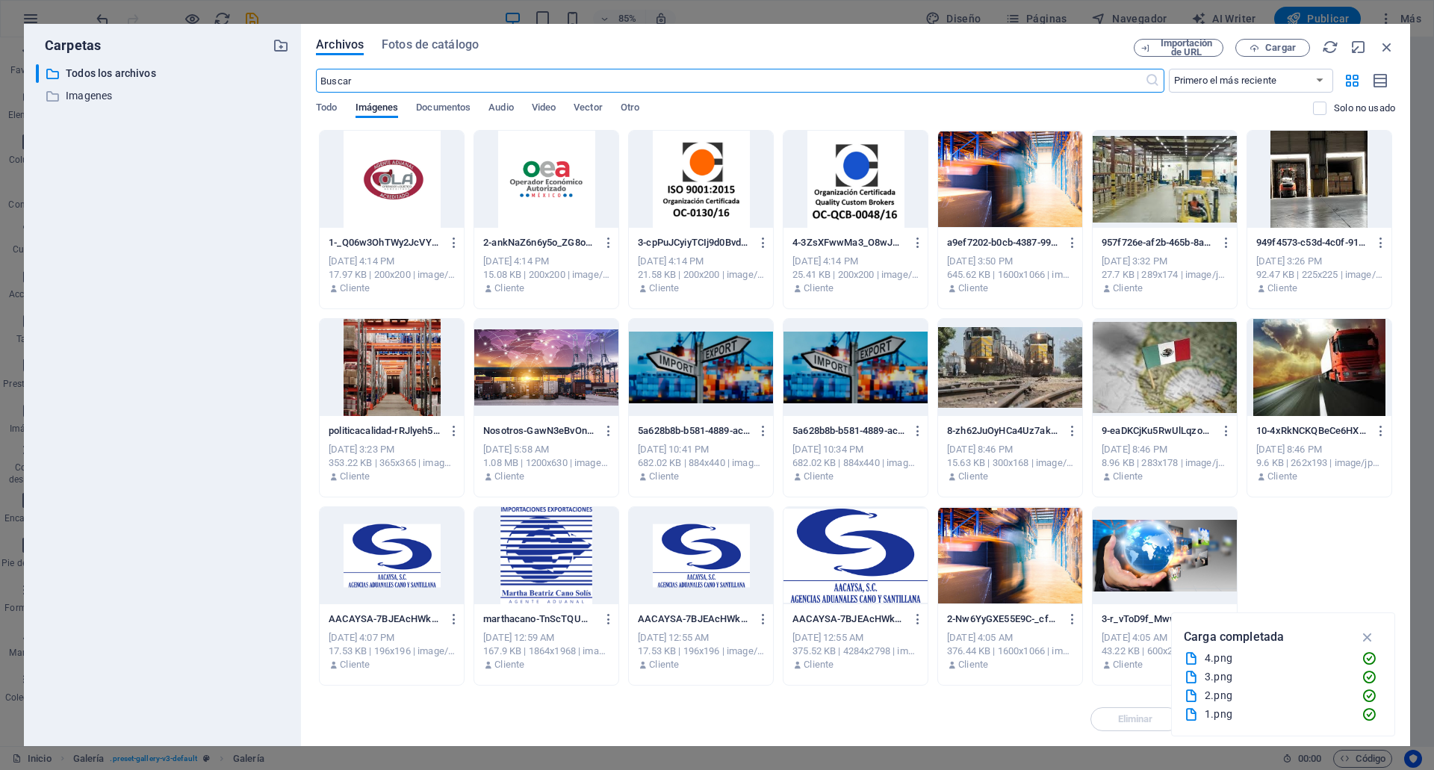
scroll to position [2858, 0]
click at [519, 158] on div at bounding box center [546, 179] width 144 height 97
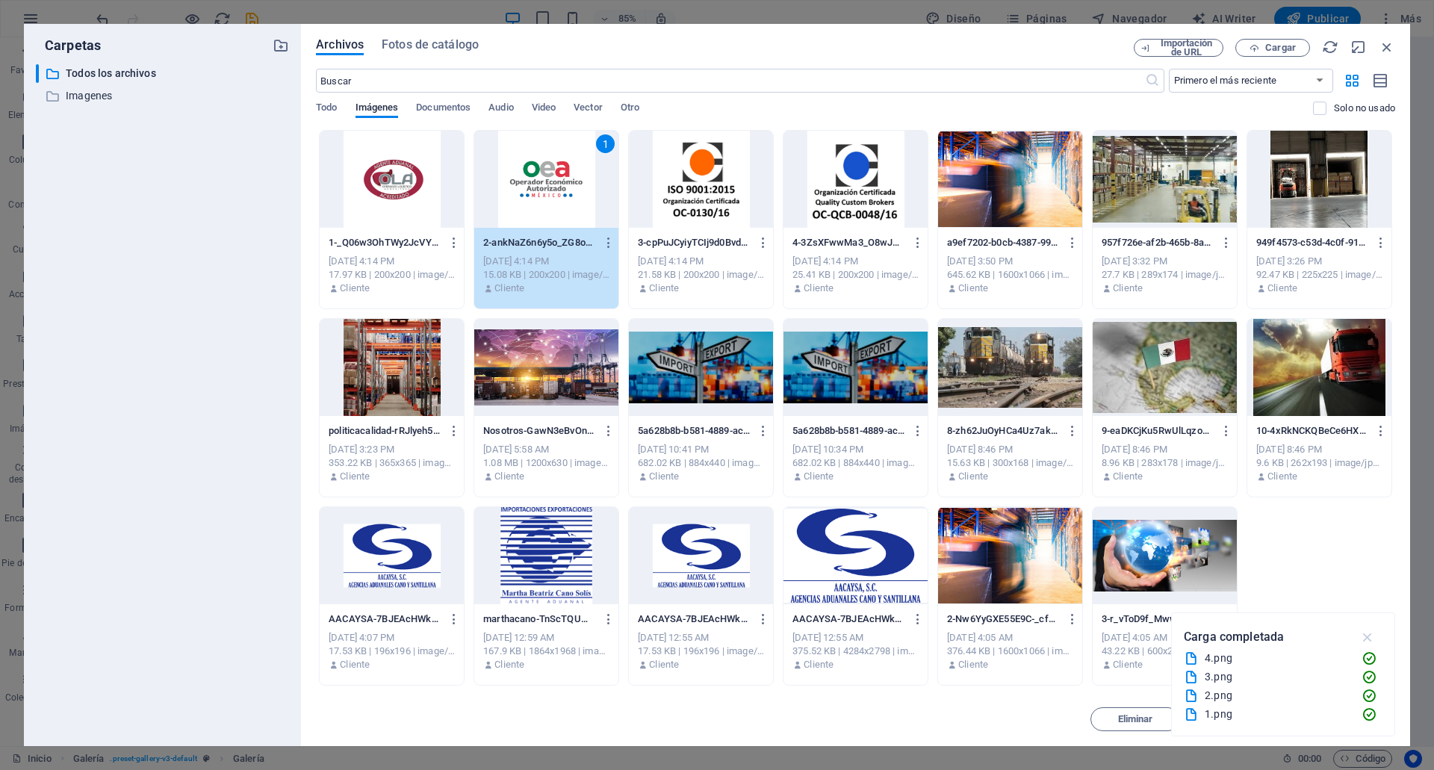
click at [1362, 636] on icon "button" at bounding box center [1367, 637] width 17 height 16
click at [1354, 702] on div "Eliminar Mover Insertar" at bounding box center [855, 711] width 1079 height 39
click at [1354, 715] on span "Insertar" at bounding box center [1350, 719] width 35 height 9
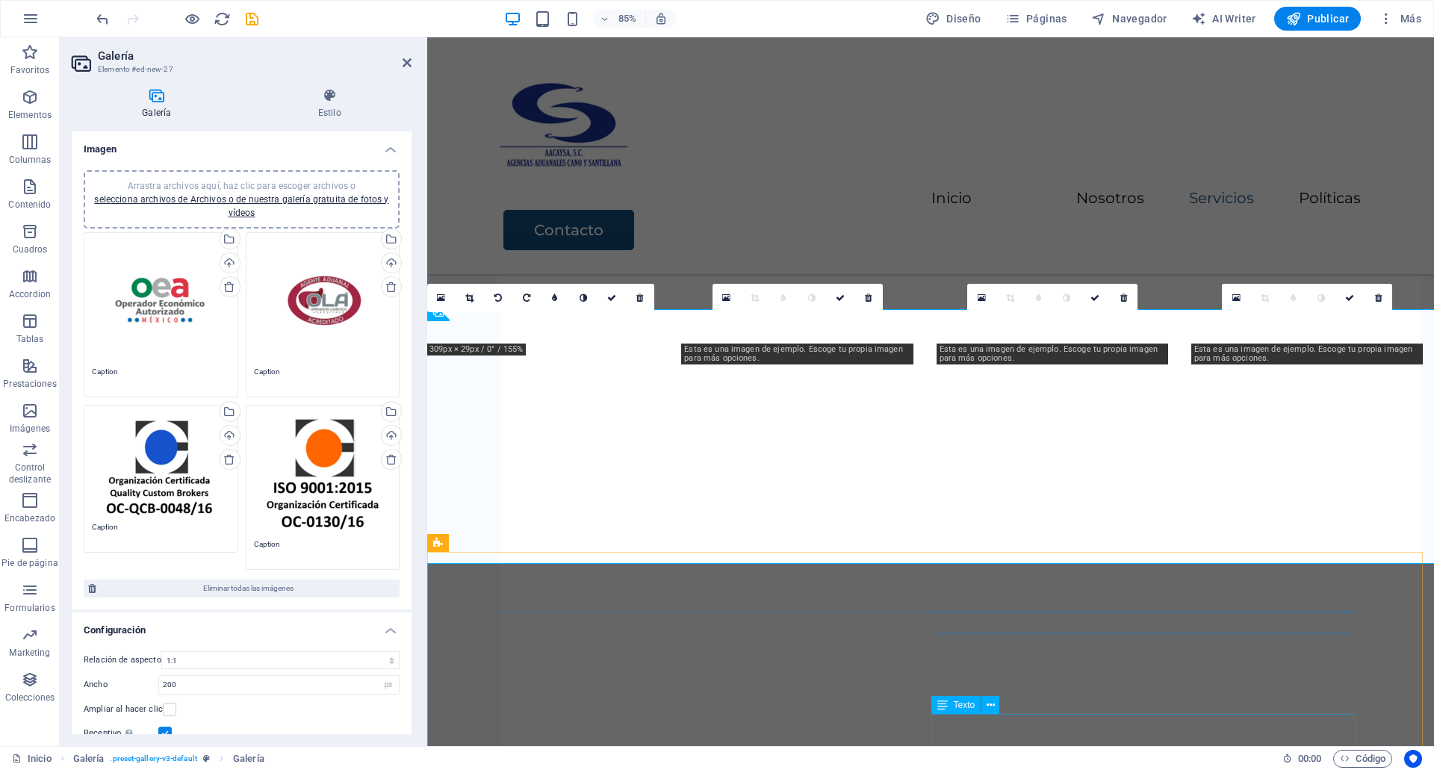
scroll to position [2842, 0]
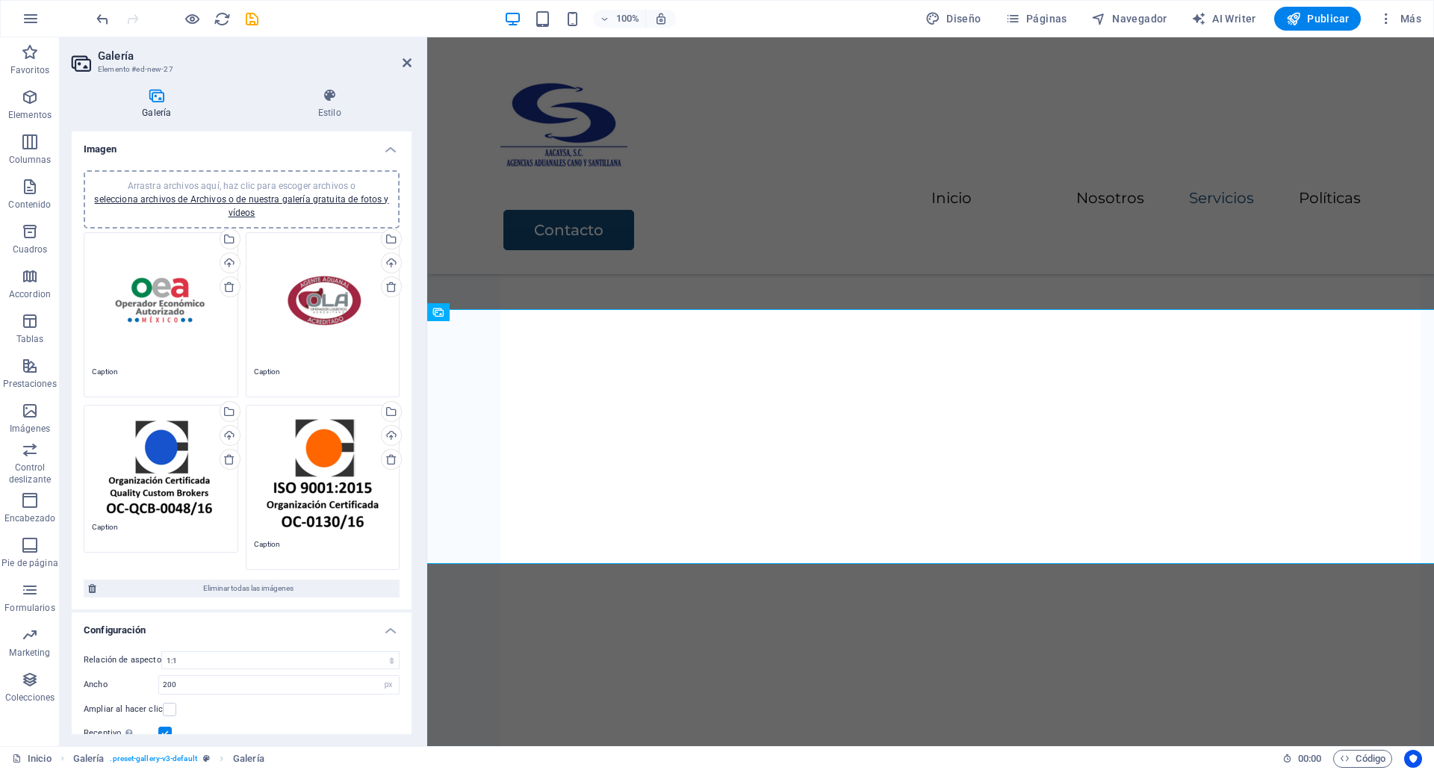
click at [198, 470] on div "Arrastra archivos aquí, haz clic para escoger archivos o selecciona archivos de…" at bounding box center [161, 464] width 138 height 102
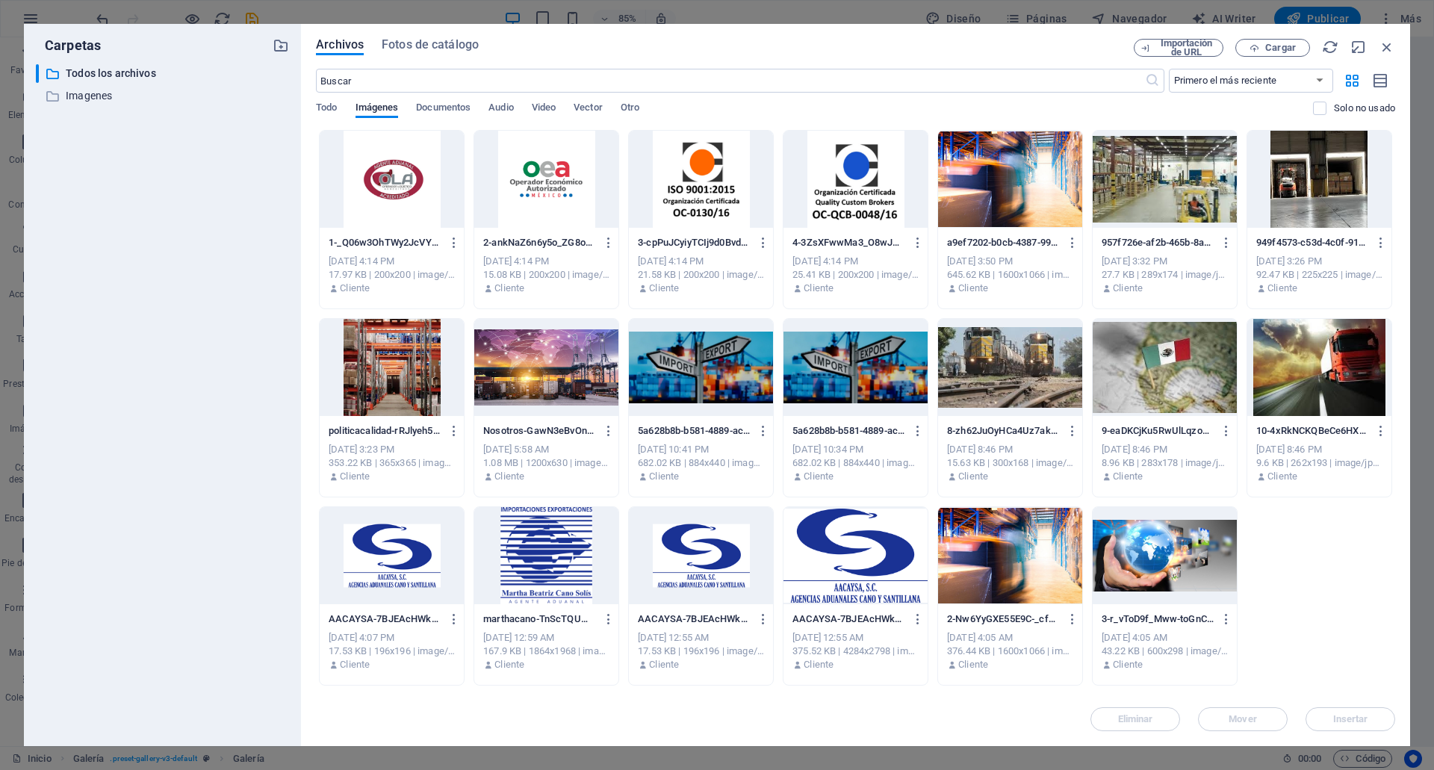
click at [853, 227] on div at bounding box center [855, 179] width 144 height 97
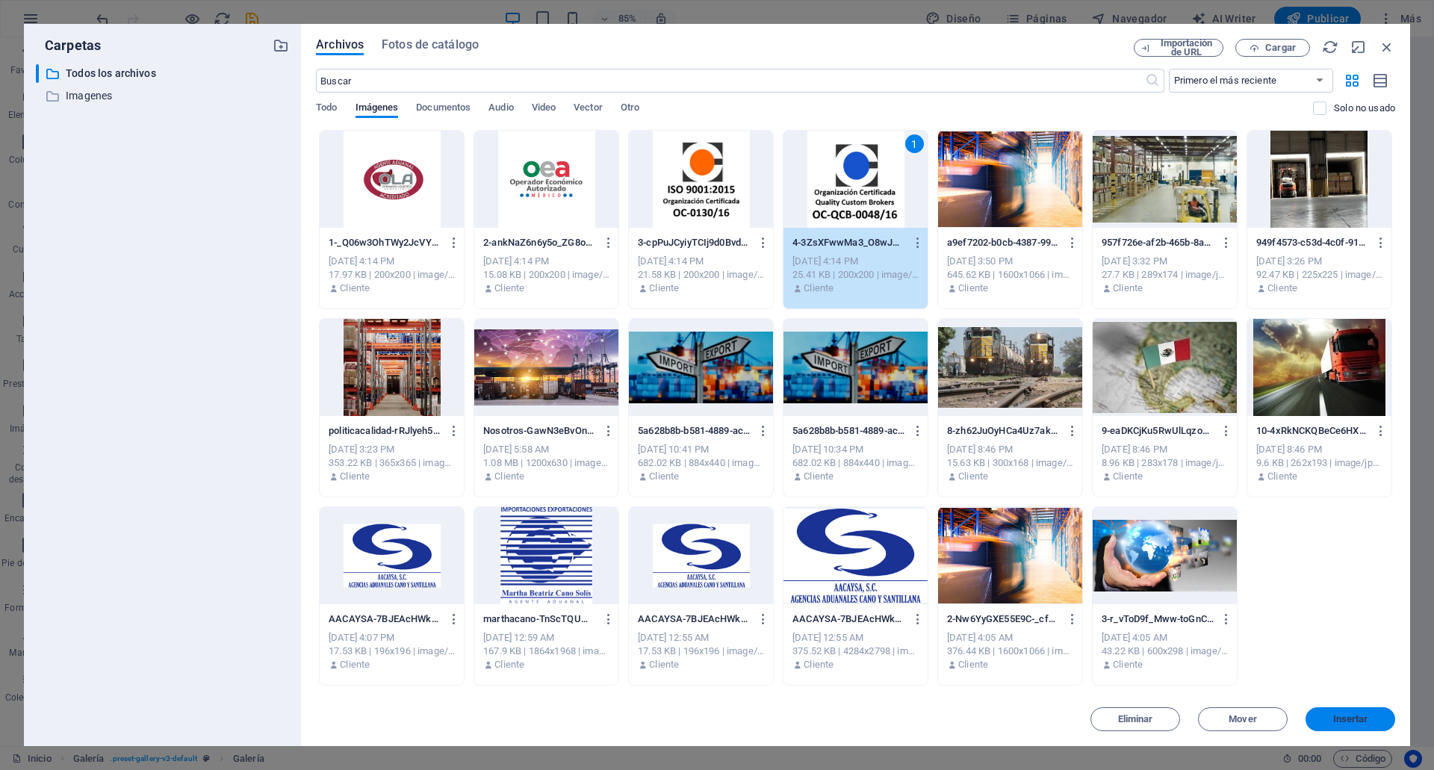
click at [1361, 709] on button "Insertar" at bounding box center [1350, 719] width 90 height 24
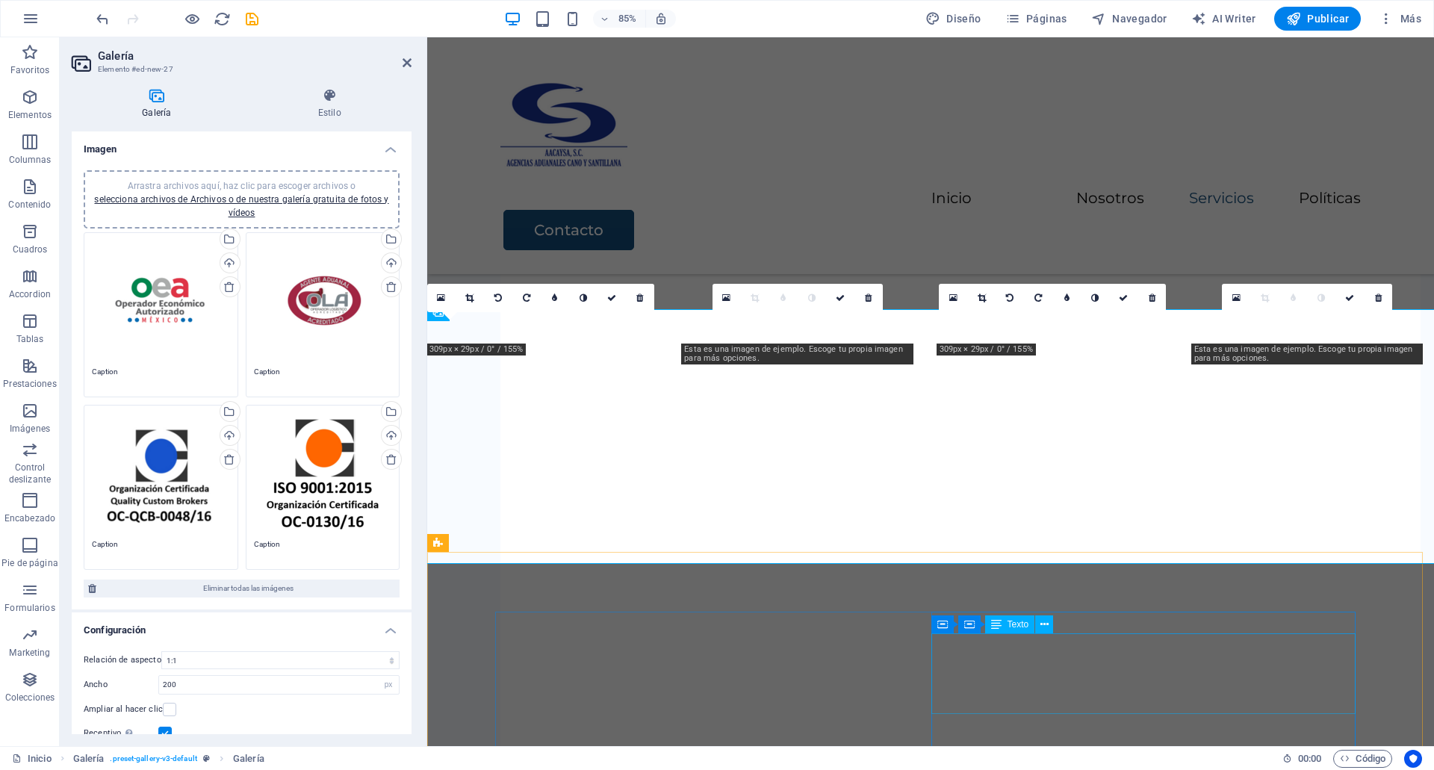
scroll to position [2842, 0]
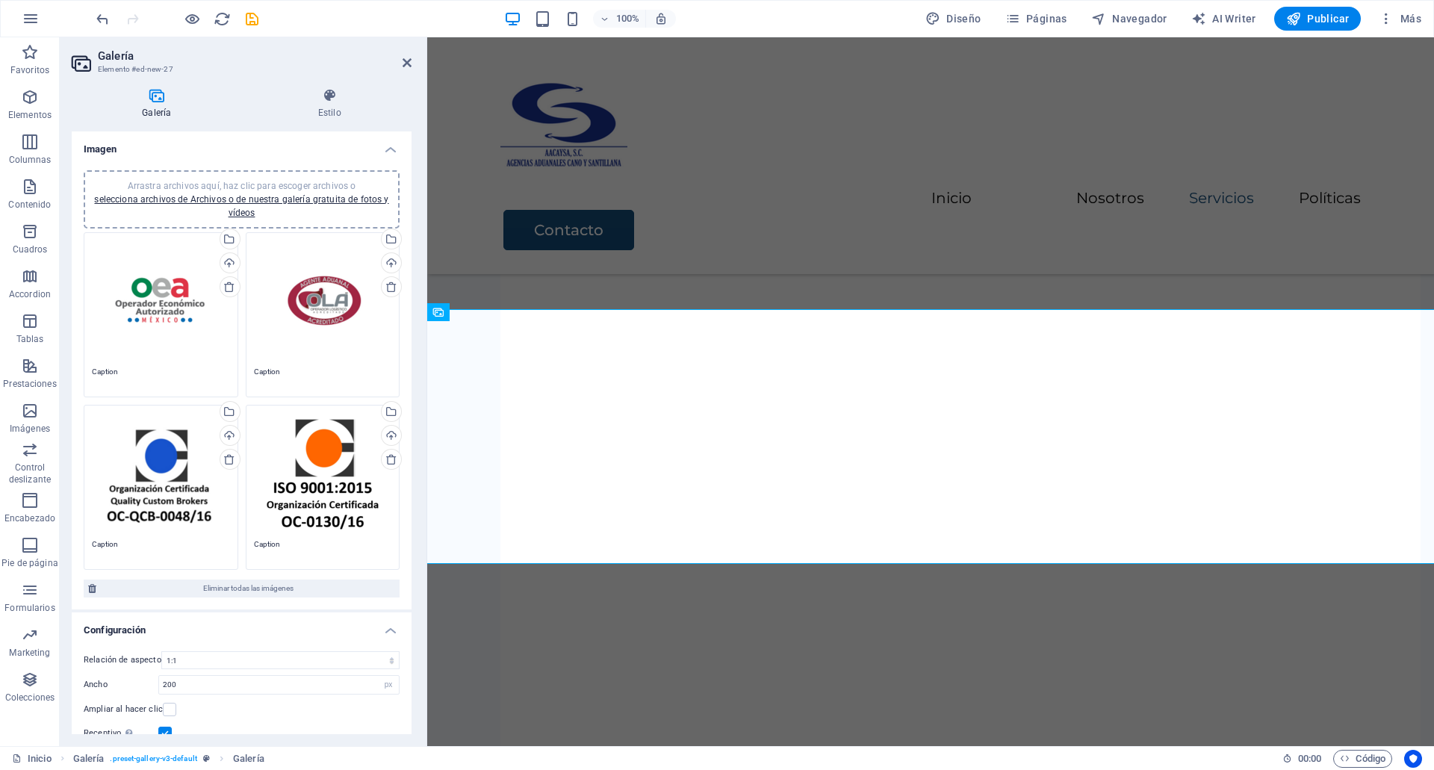
click at [334, 446] on div "Arrastra archivos aquí, haz clic para escoger archivos o selecciona archivos de…" at bounding box center [323, 472] width 138 height 119
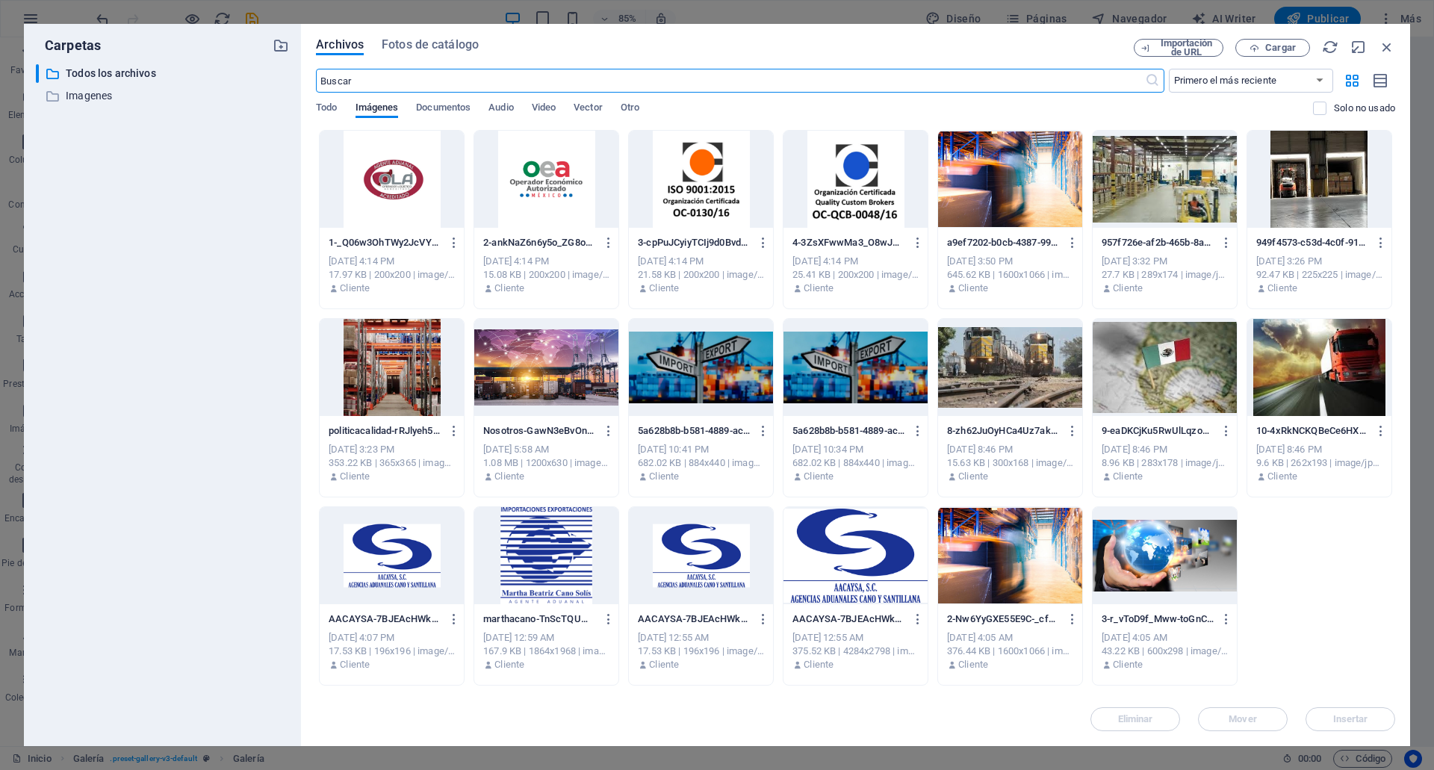
scroll to position [2858, 0]
click at [667, 191] on div at bounding box center [701, 179] width 144 height 97
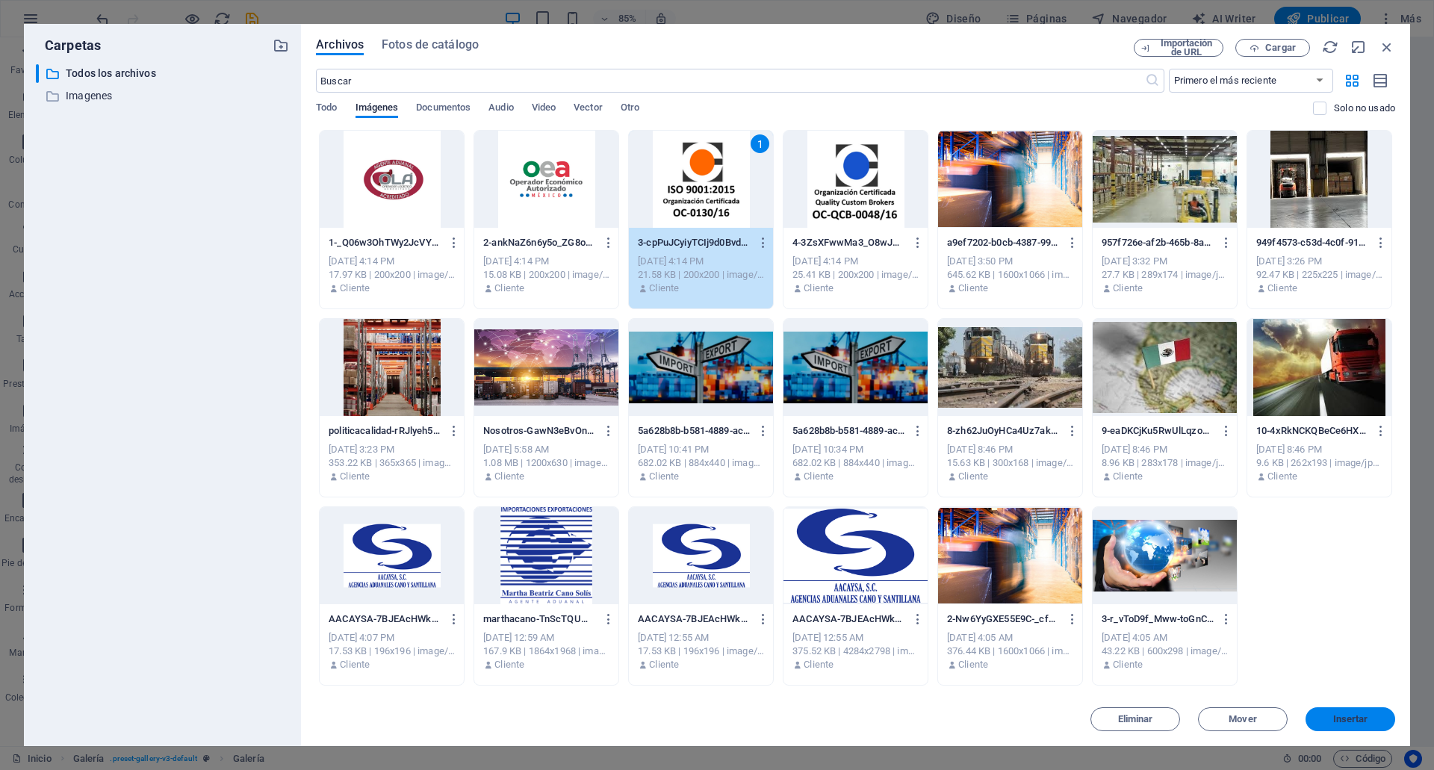
click at [1330, 718] on span "Insertar" at bounding box center [1350, 719] width 78 height 9
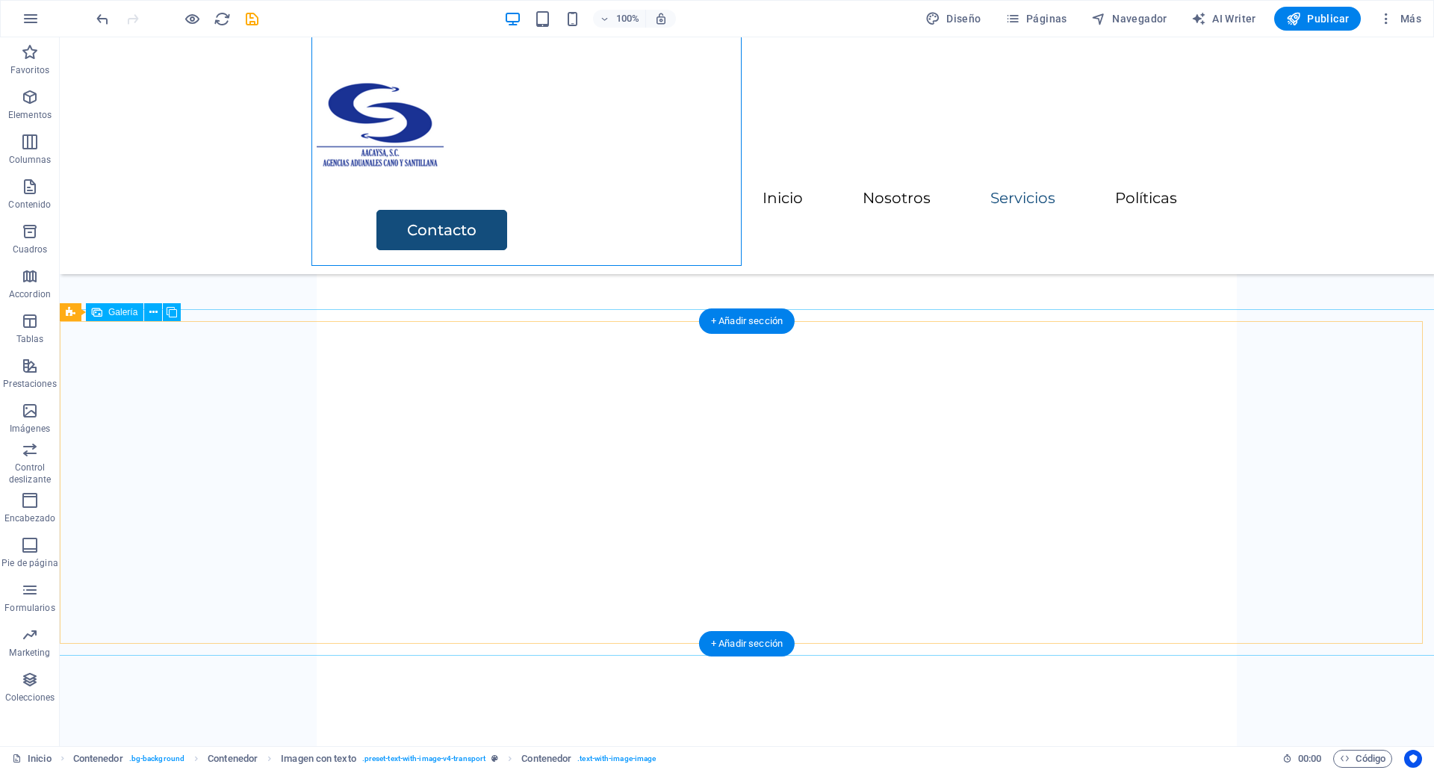
select select "4"
select select "px"
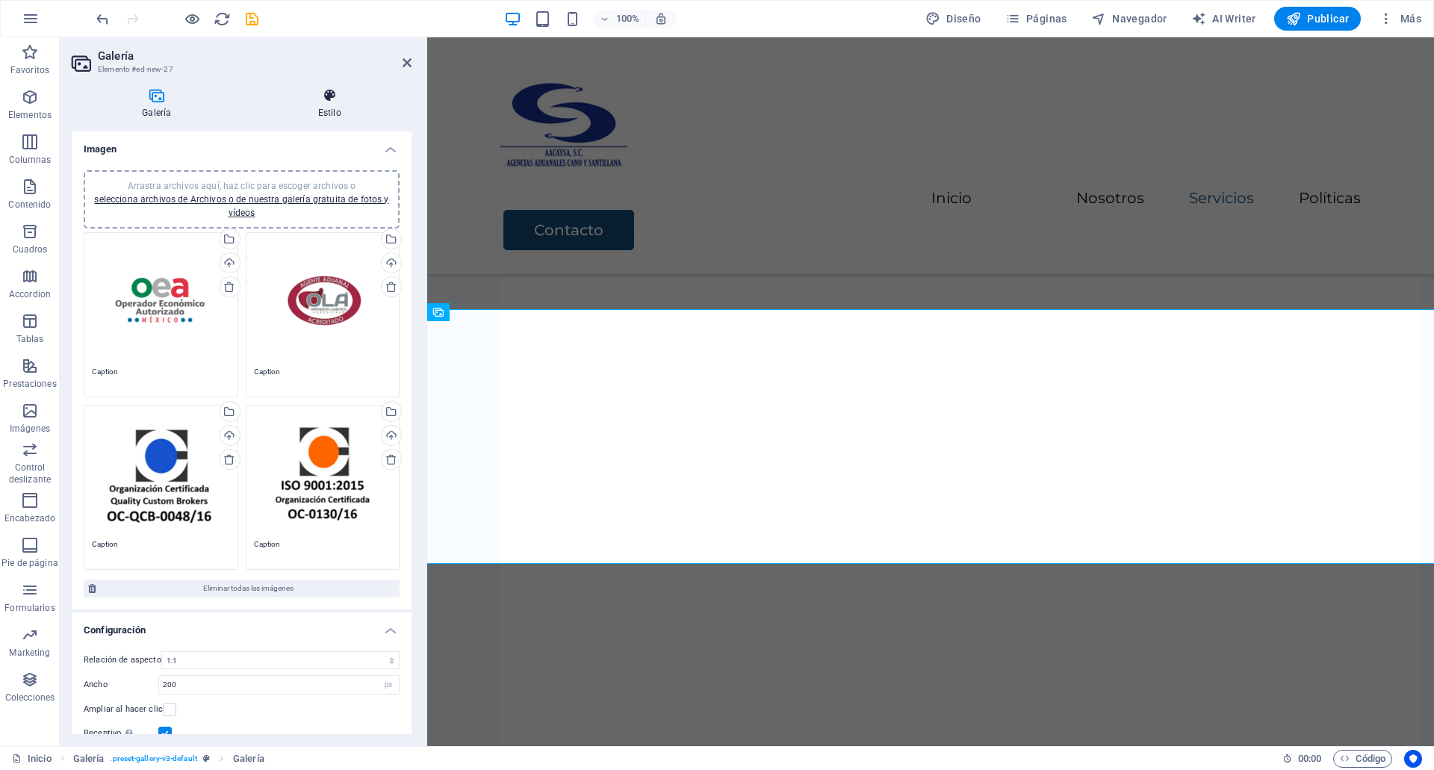
click at [347, 105] on h4 "Estilo" at bounding box center [330, 103] width 164 height 31
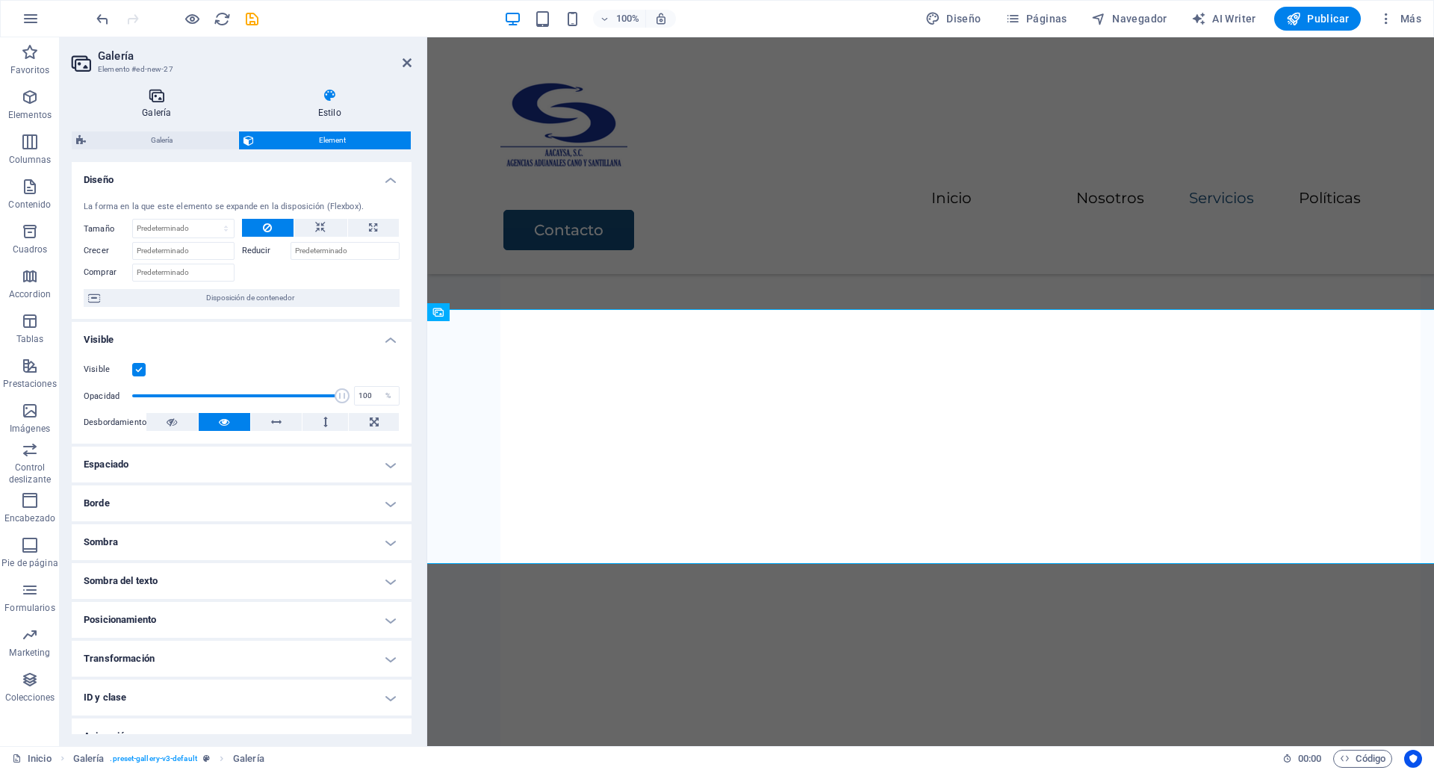
click at [154, 104] on h4 "Galería" at bounding box center [160, 103] width 176 height 31
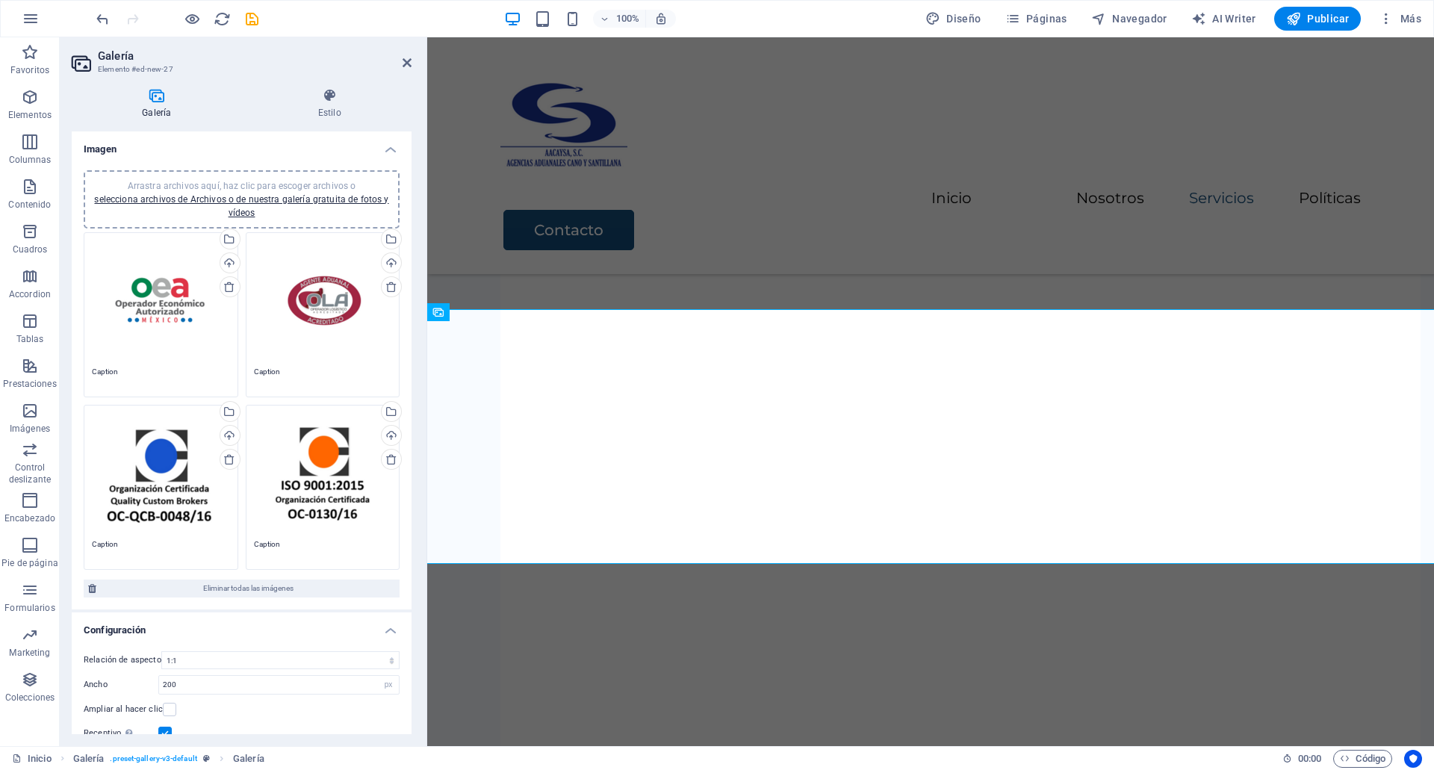
scroll to position [95, 0]
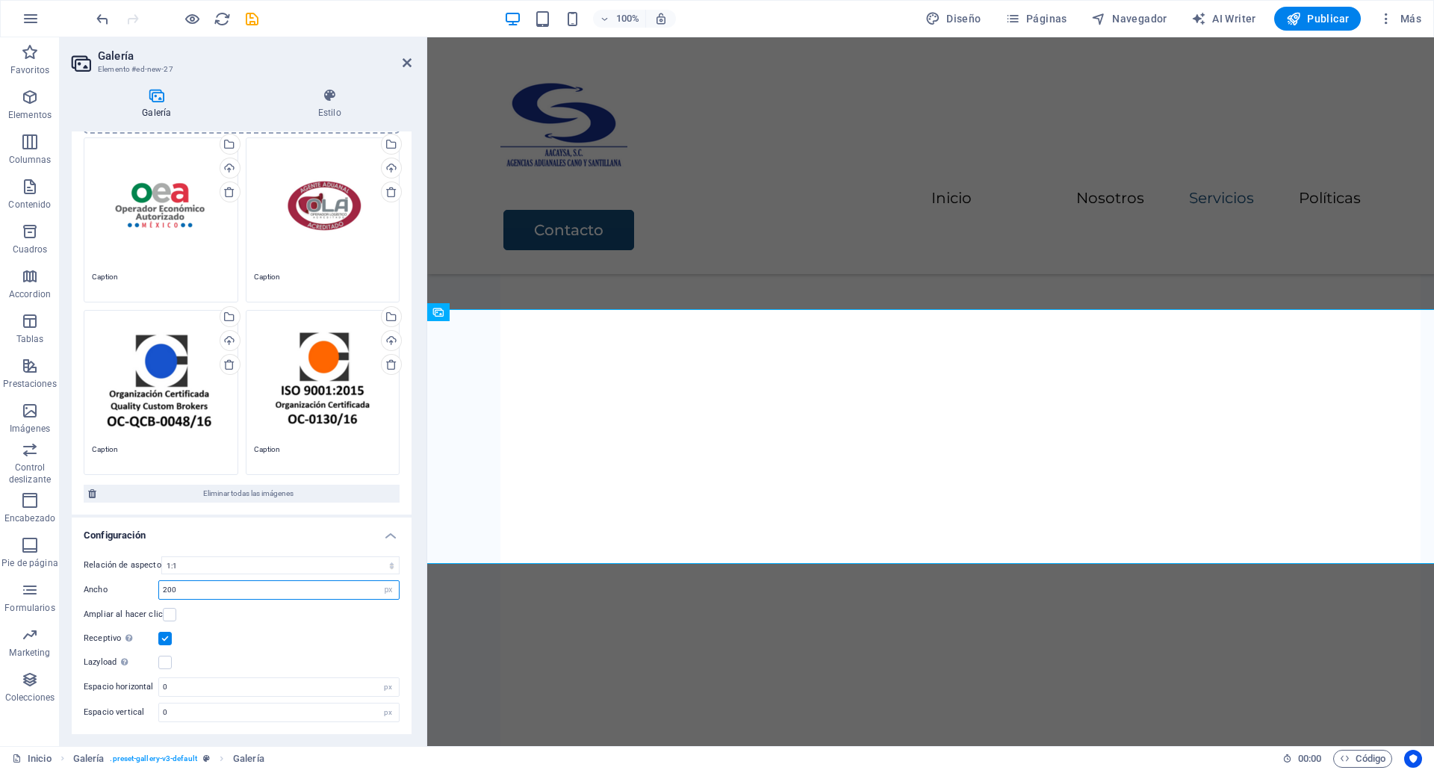
click at [176, 597] on input "200" at bounding box center [279, 590] width 240 height 18
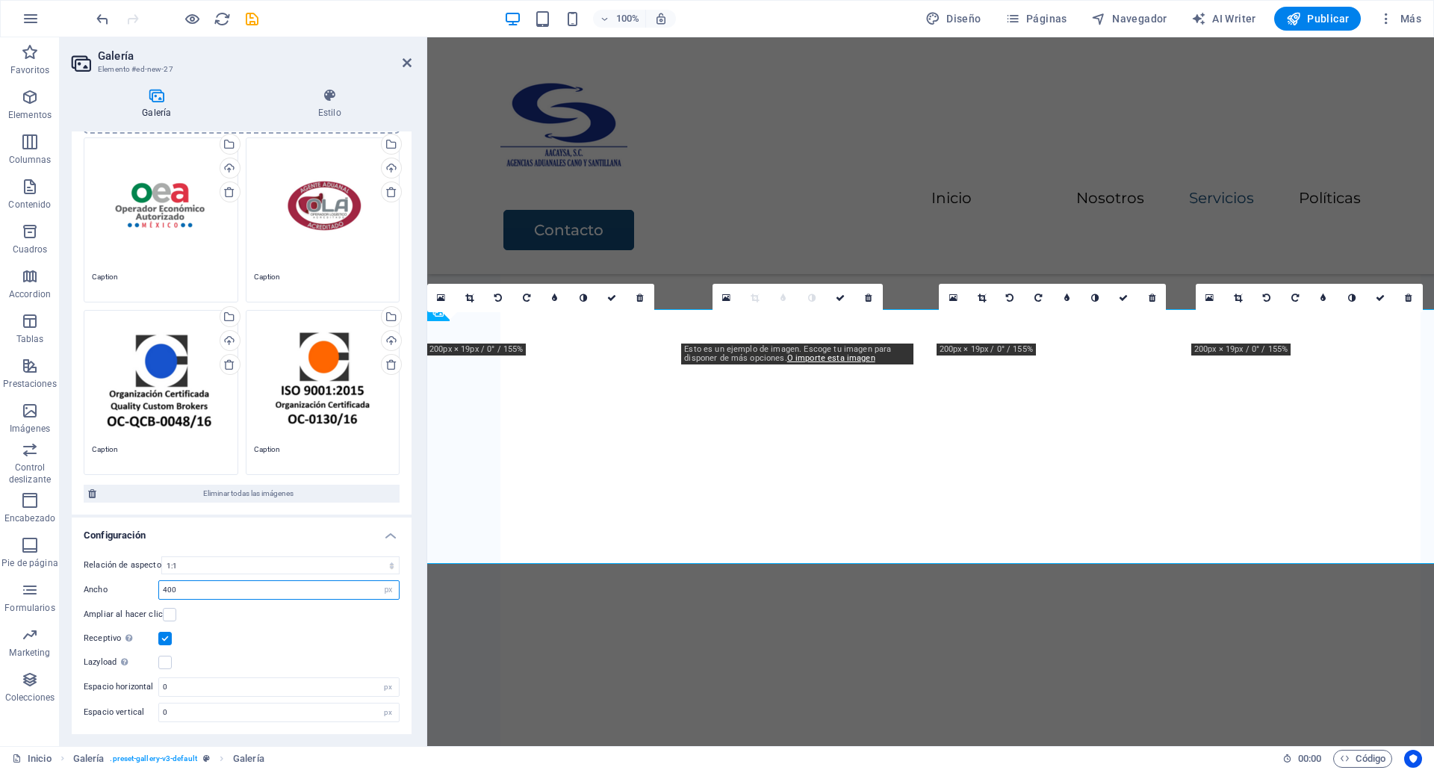
click at [176, 597] on input "400" at bounding box center [279, 590] width 240 height 18
type input "600"
click at [176, 597] on input "600" at bounding box center [279, 590] width 240 height 18
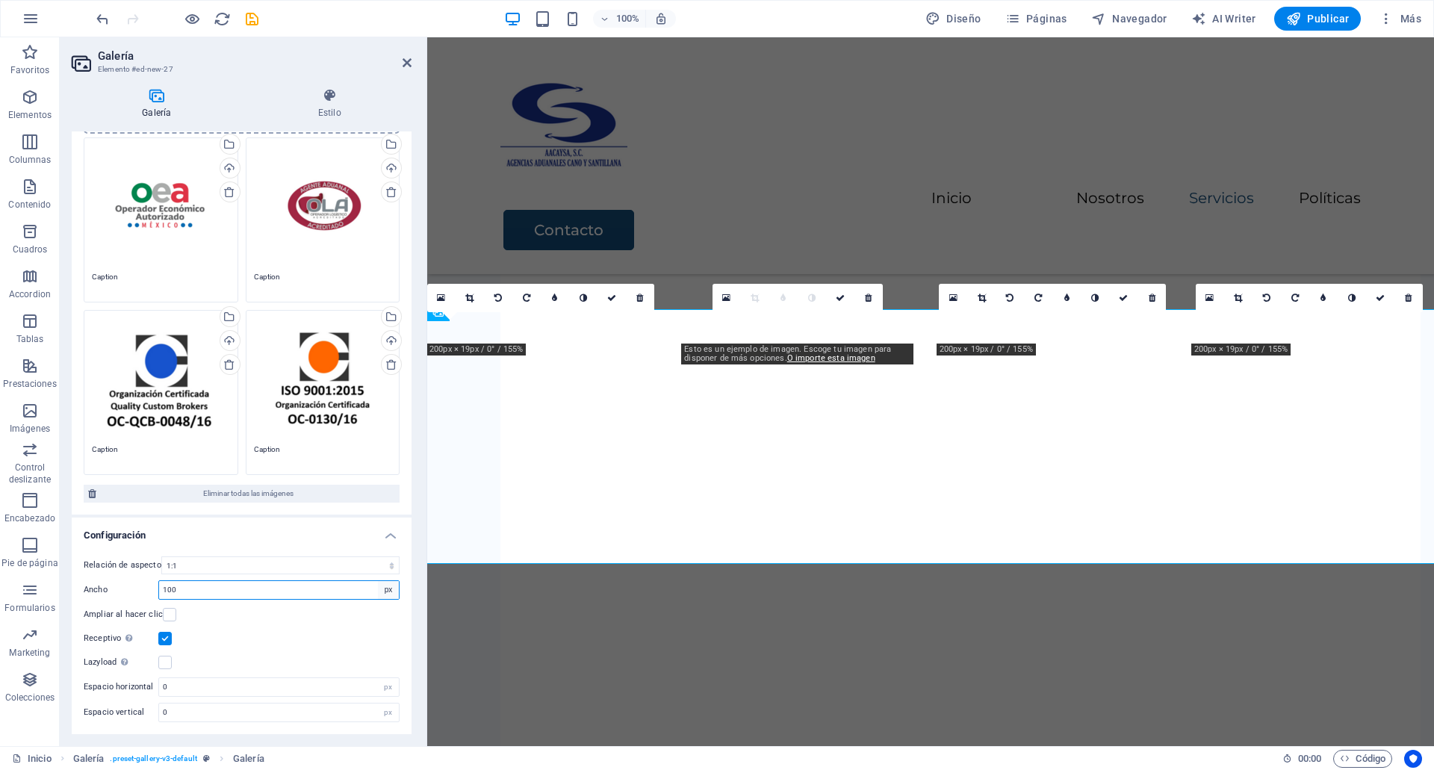
type input "100"
click at [383, 594] on select "px %" at bounding box center [388, 590] width 21 height 18
select select "%"
click at [378, 581] on select "px %" at bounding box center [388, 590] width 21 height 18
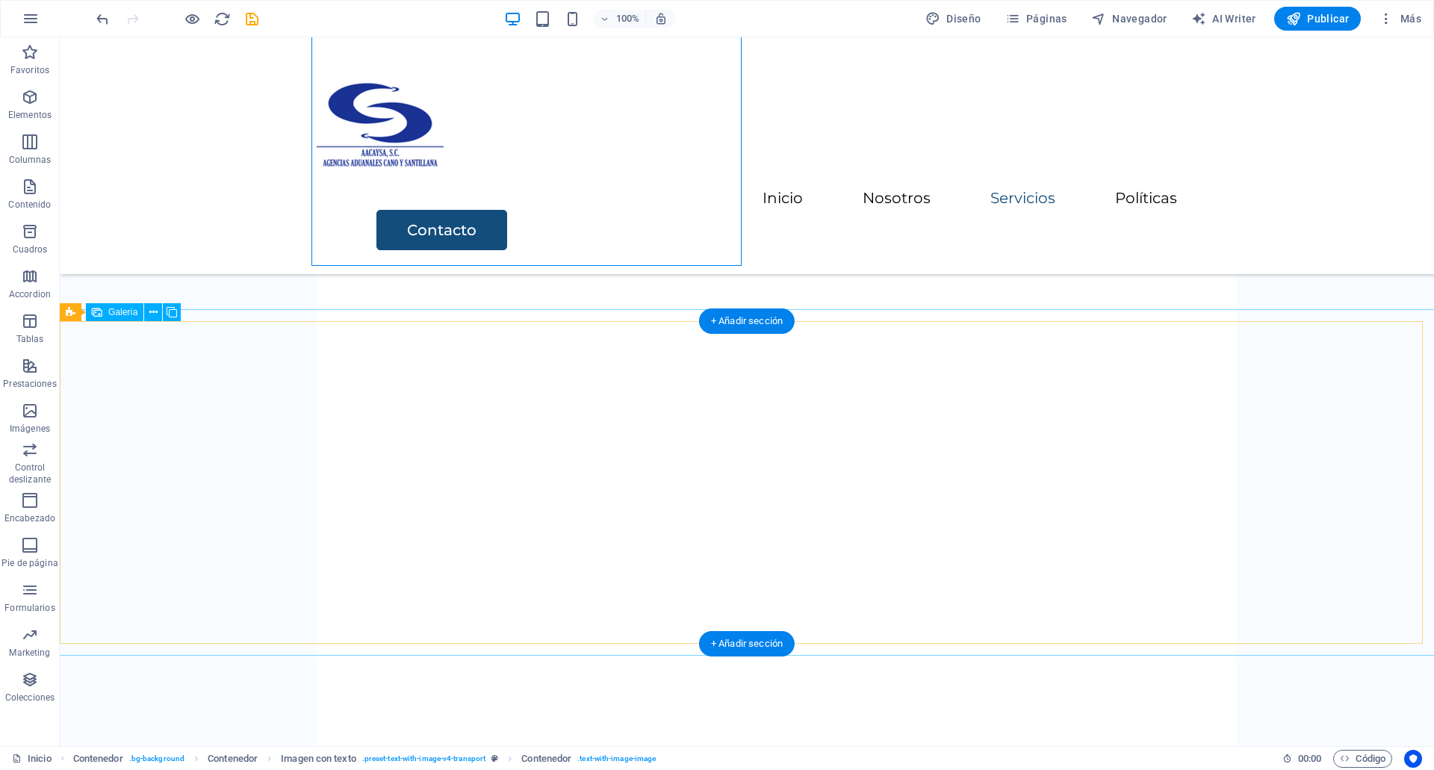
select select "4"
select select "%"
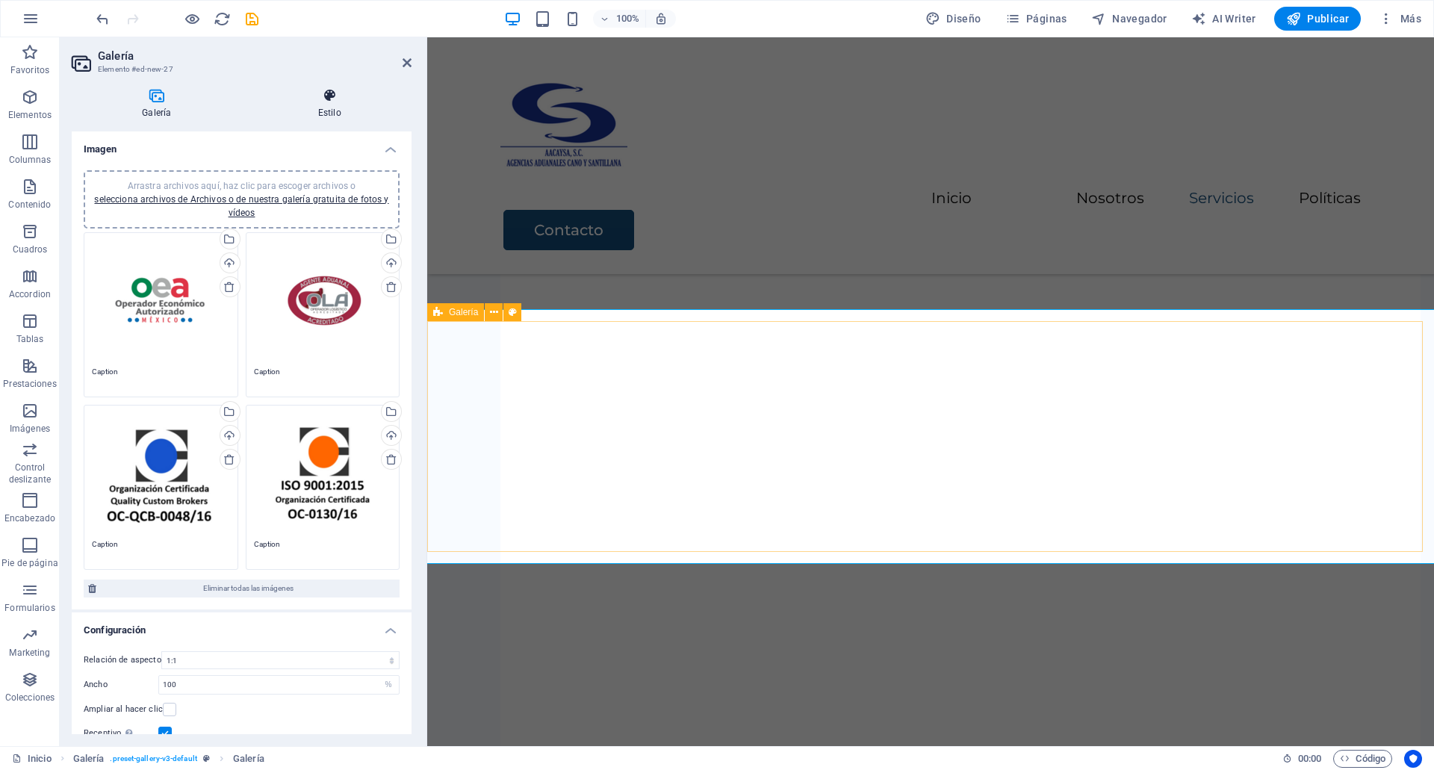
click at [333, 118] on h4 "Estilo" at bounding box center [330, 103] width 164 height 31
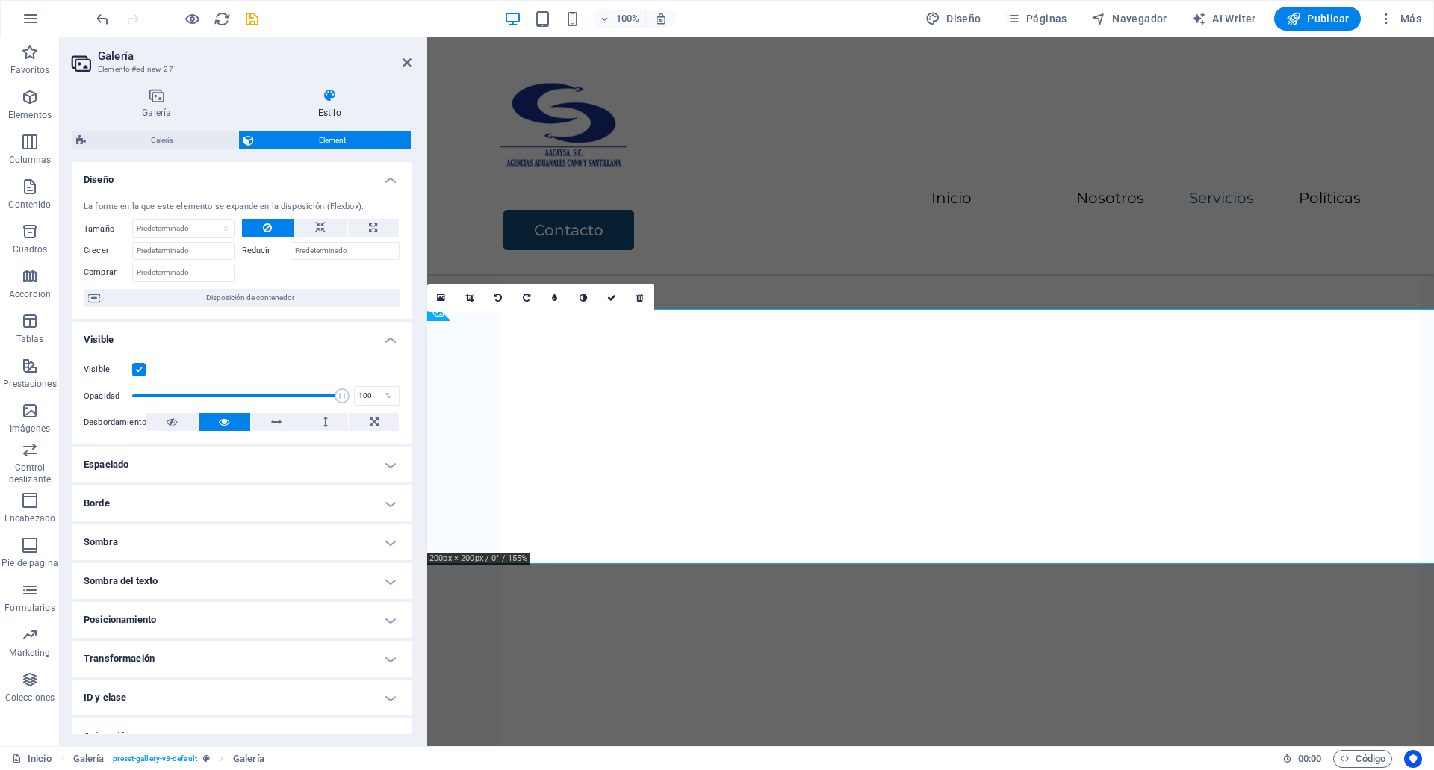
click at [498, 312] on div "0" at bounding box center [540, 298] width 227 height 28
click at [439, 312] on div "0" at bounding box center [540, 298] width 227 height 28
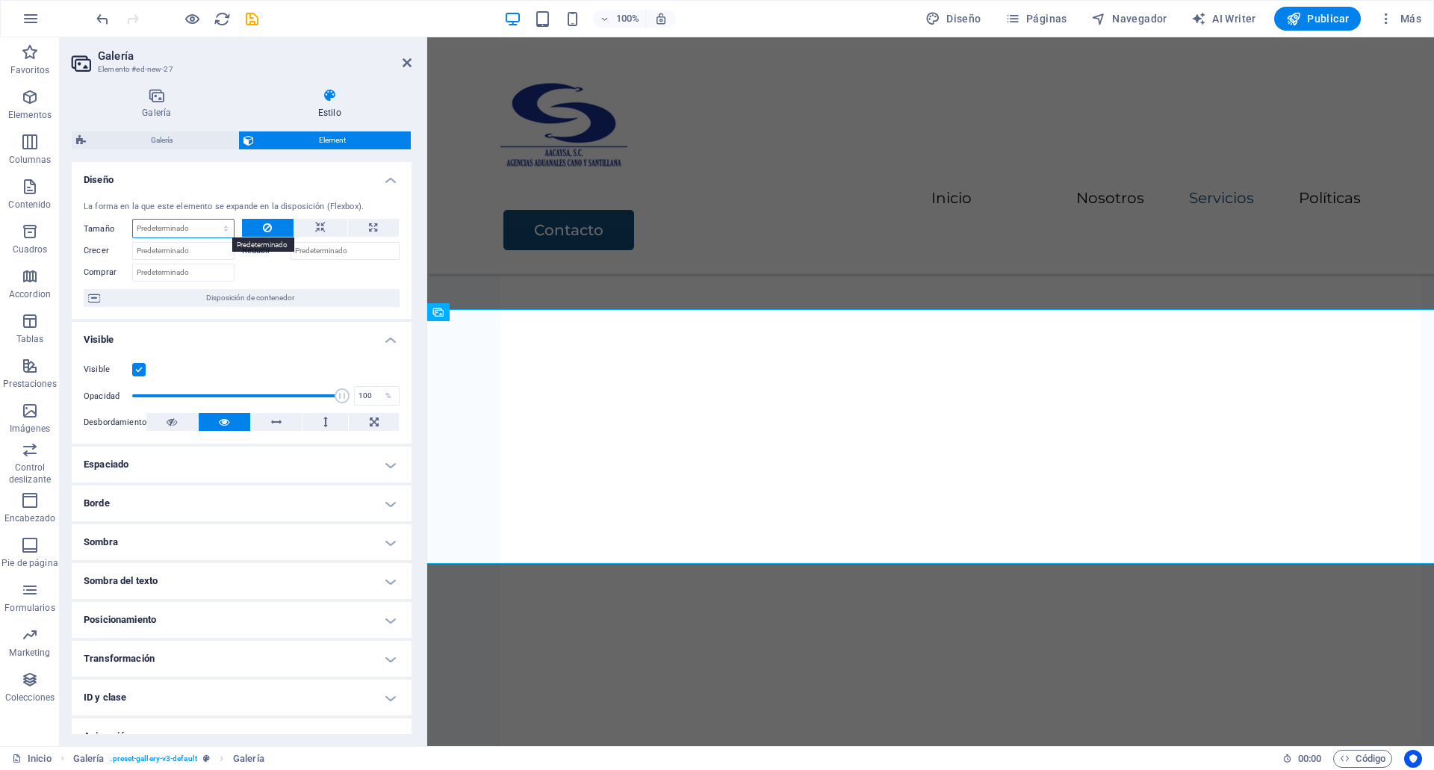
click at [167, 225] on select "Predeterminado automático px % 1/1 1/2 1/3 1/4 1/5 1/6 1/7 1/8 1/9 1/10" at bounding box center [183, 229] width 101 height 18
select select "1/1"
click at [211, 220] on select "Predeterminado automático px % 1/1 1/2 1/3 1/4 1/5 1/6 1/7 1/8 1/9 1/10" at bounding box center [183, 229] width 101 height 18
type input "100"
select select "%"
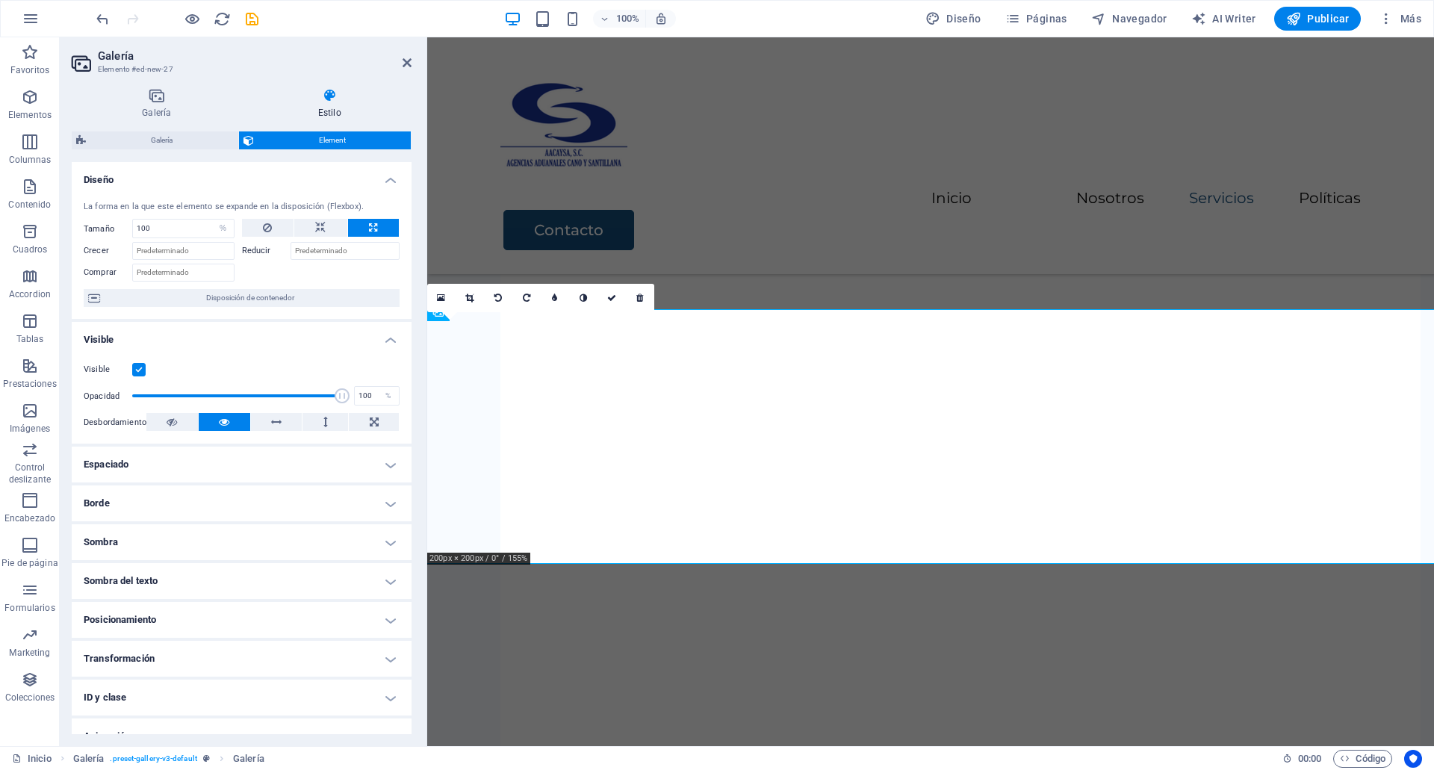
click at [594, 287] on link at bounding box center [583, 298] width 28 height 28
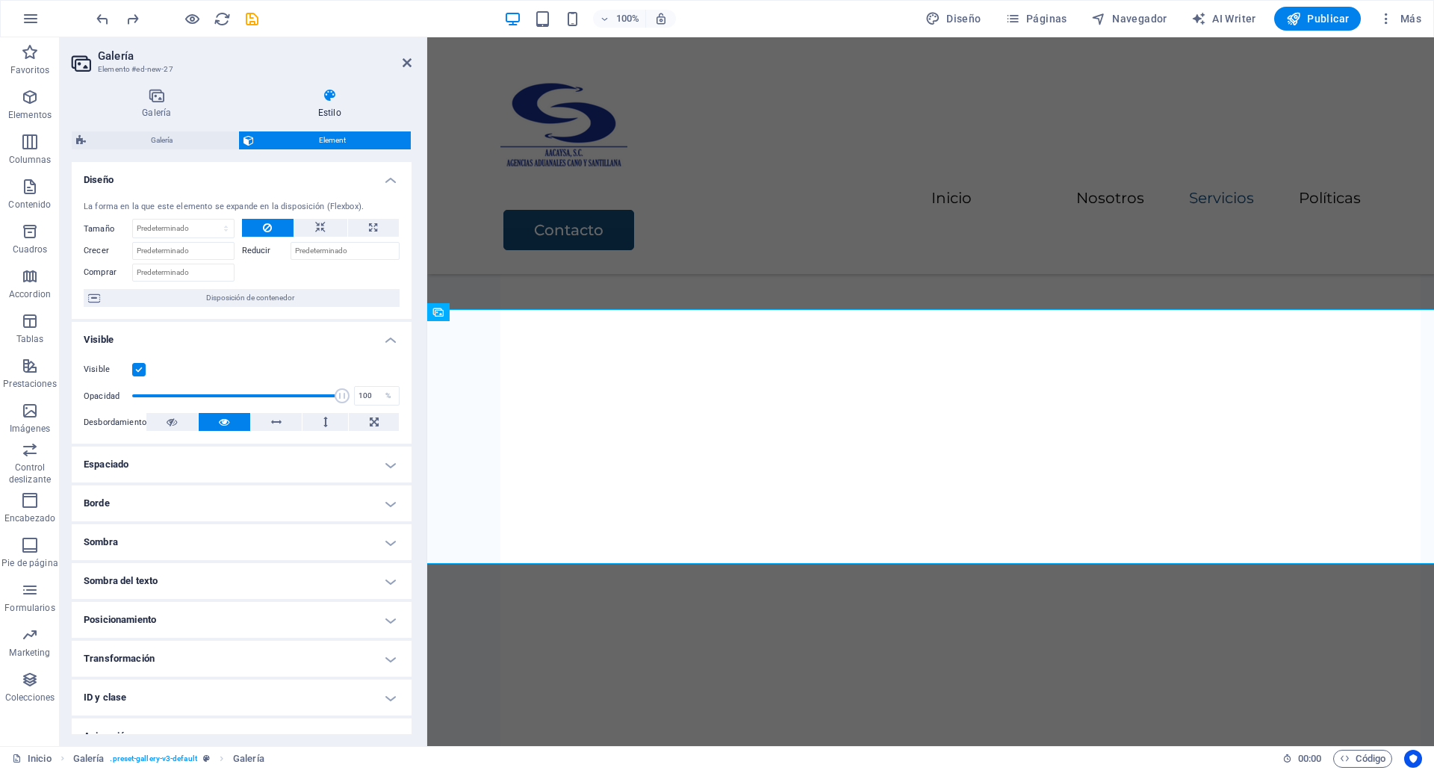
click at [208, 470] on h4 "Espaciado" at bounding box center [242, 464] width 340 height 36
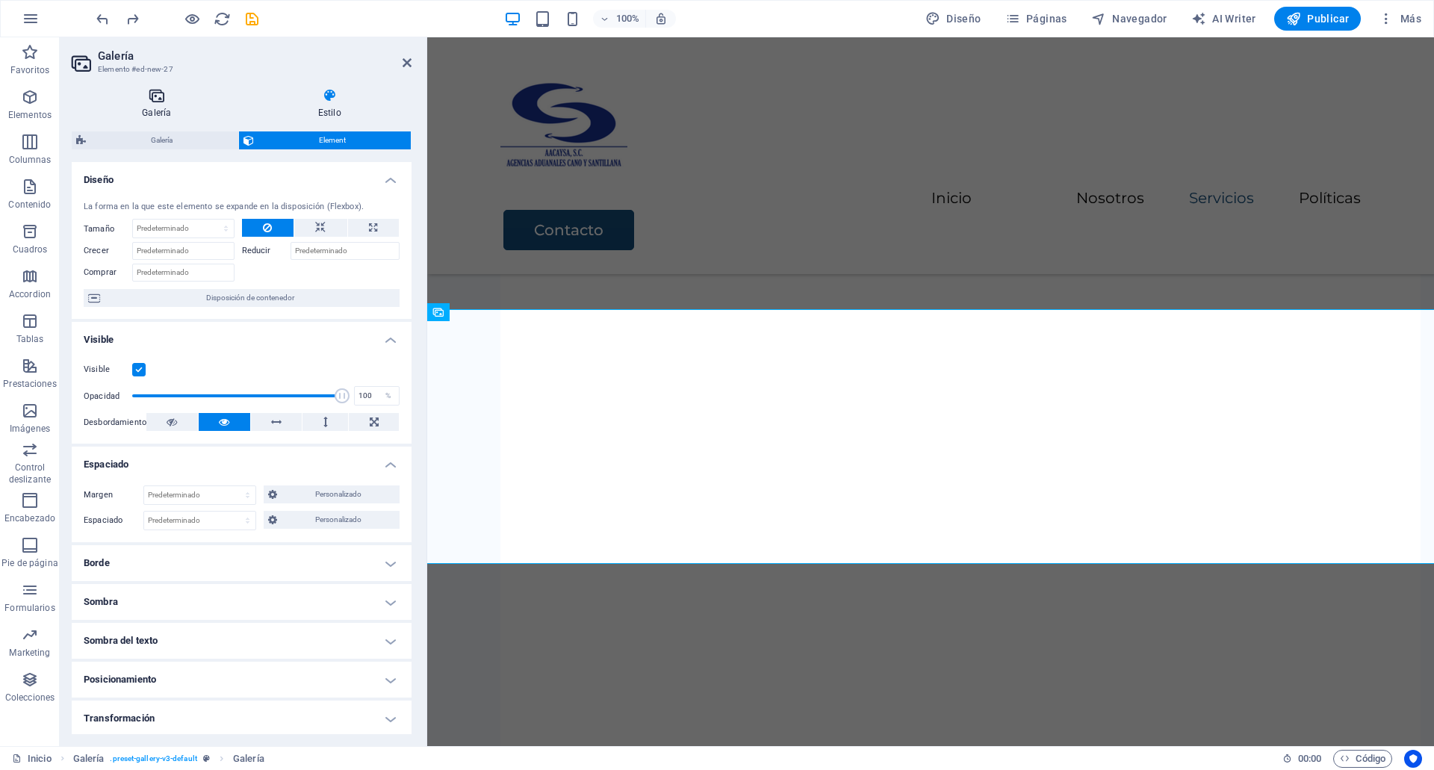
click at [161, 111] on h4 "Galería" at bounding box center [160, 103] width 176 height 31
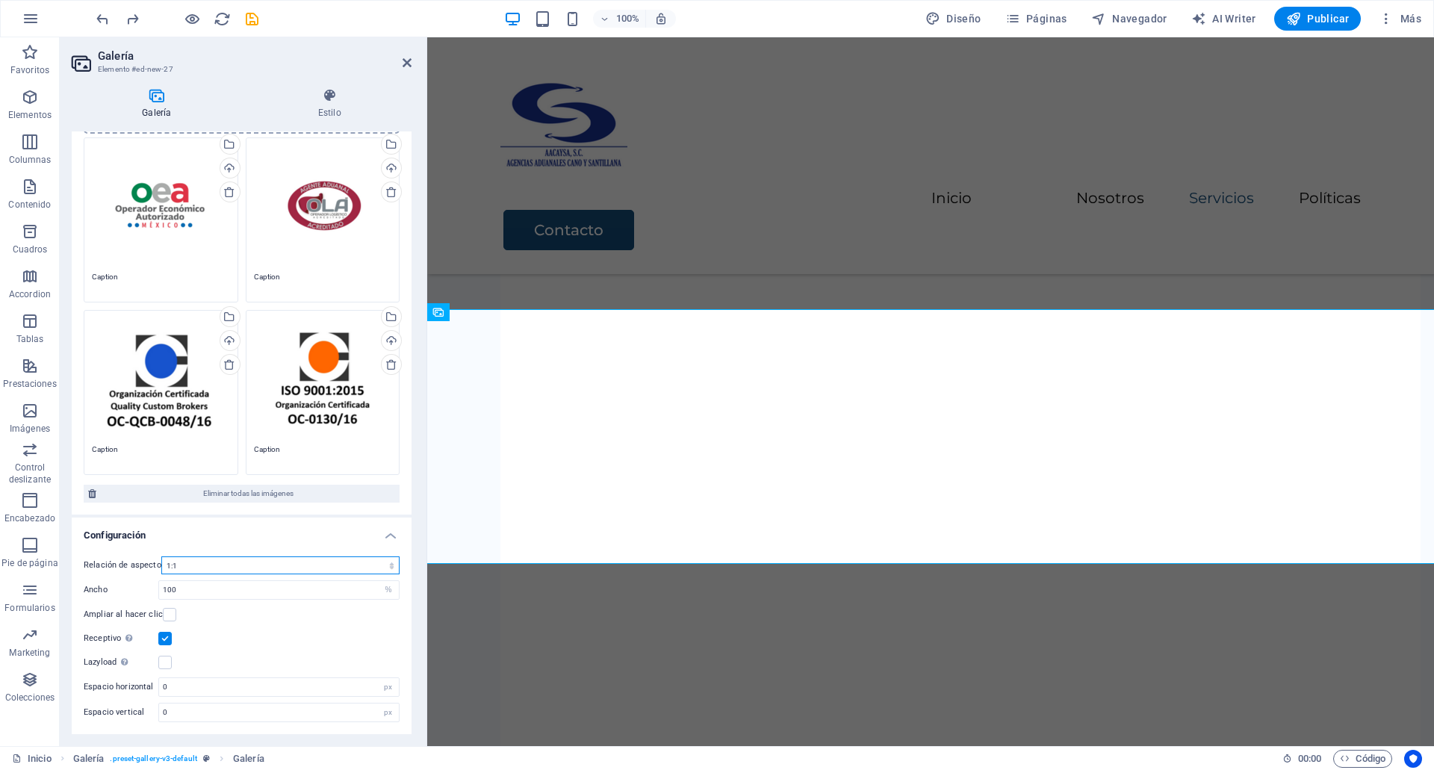
click at [199, 567] on select "Ninguna relación de aspecto fija 16:9 16:10 4:3 1:1 1:2 2:1" at bounding box center [280, 565] width 238 height 18
select select "0"
click at [161, 556] on select "Ninguna relación de aspecto fija 16:9 16:10 4:3 1:1 1:2 2:1" at bounding box center [280, 565] width 238 height 18
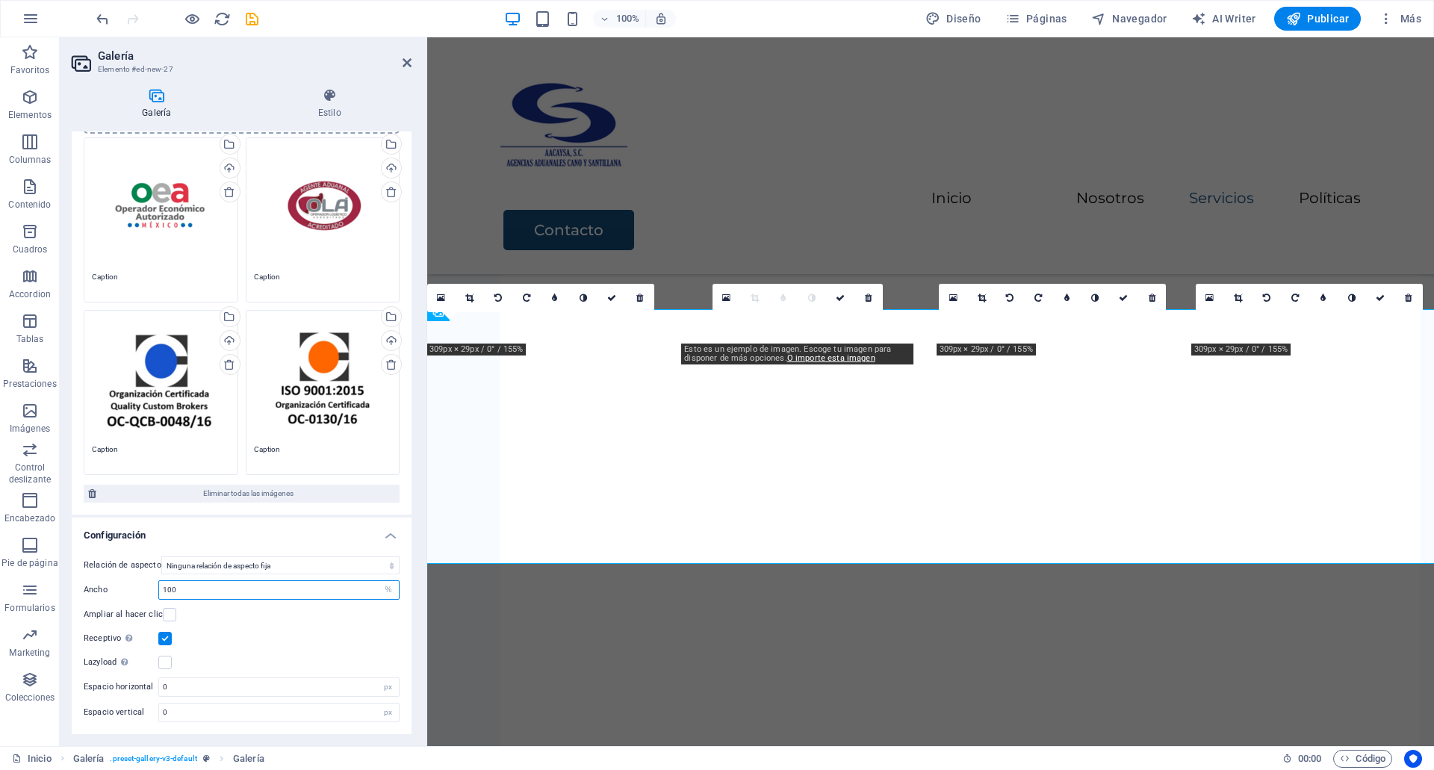
click at [205, 597] on input "100" at bounding box center [279, 590] width 240 height 18
type input "300"
click at [172, 662] on div "Lazyload La carga de imágenes tras la carga de la página mejora la velocidad de…" at bounding box center [242, 662] width 316 height 18
click at [157, 660] on label "Lazyload La carga de imágenes tras la carga de la página mejora la velocidad de…" at bounding box center [121, 662] width 75 height 18
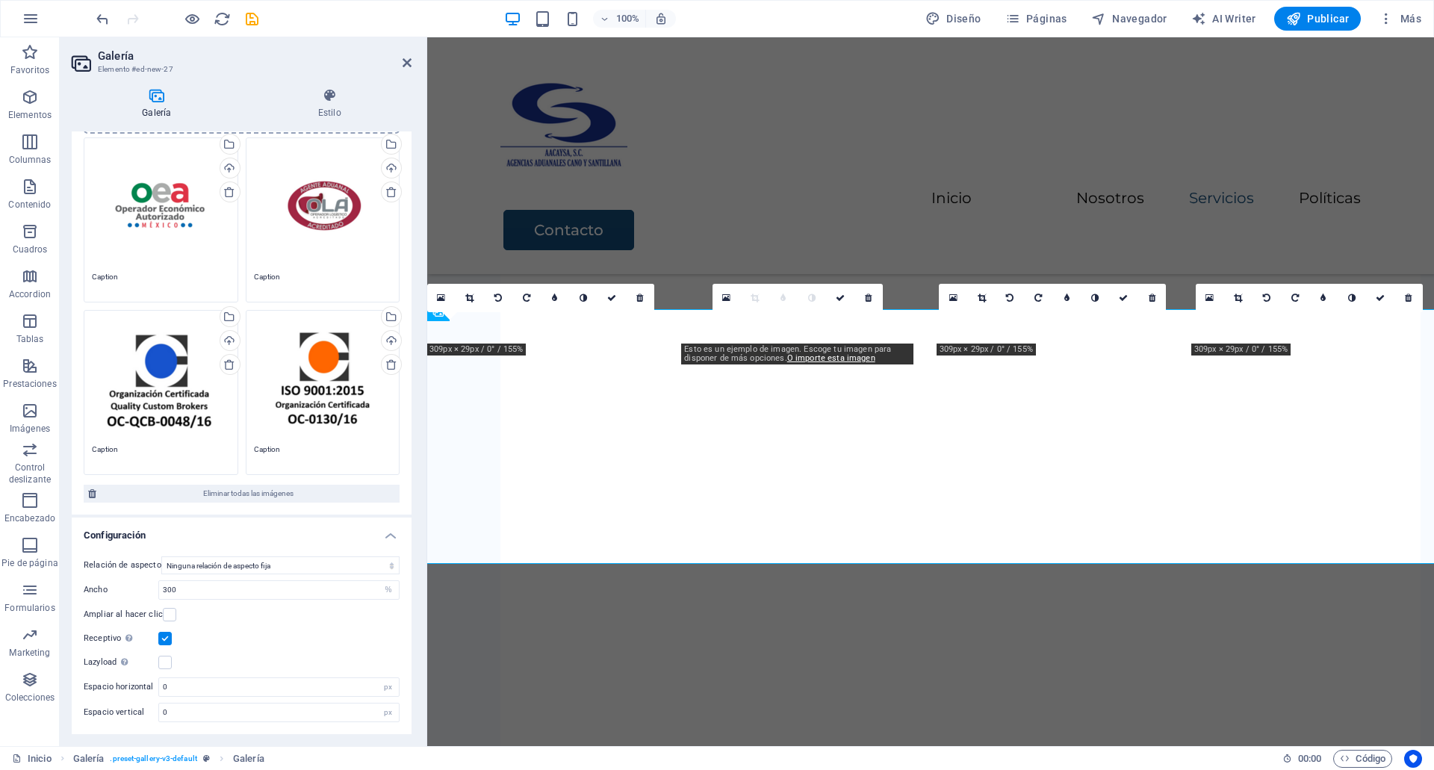
click at [0, 0] on input "Lazyload La carga de imágenes tras la carga de la página mejora la velocidad de…" at bounding box center [0, 0] width 0 height 0
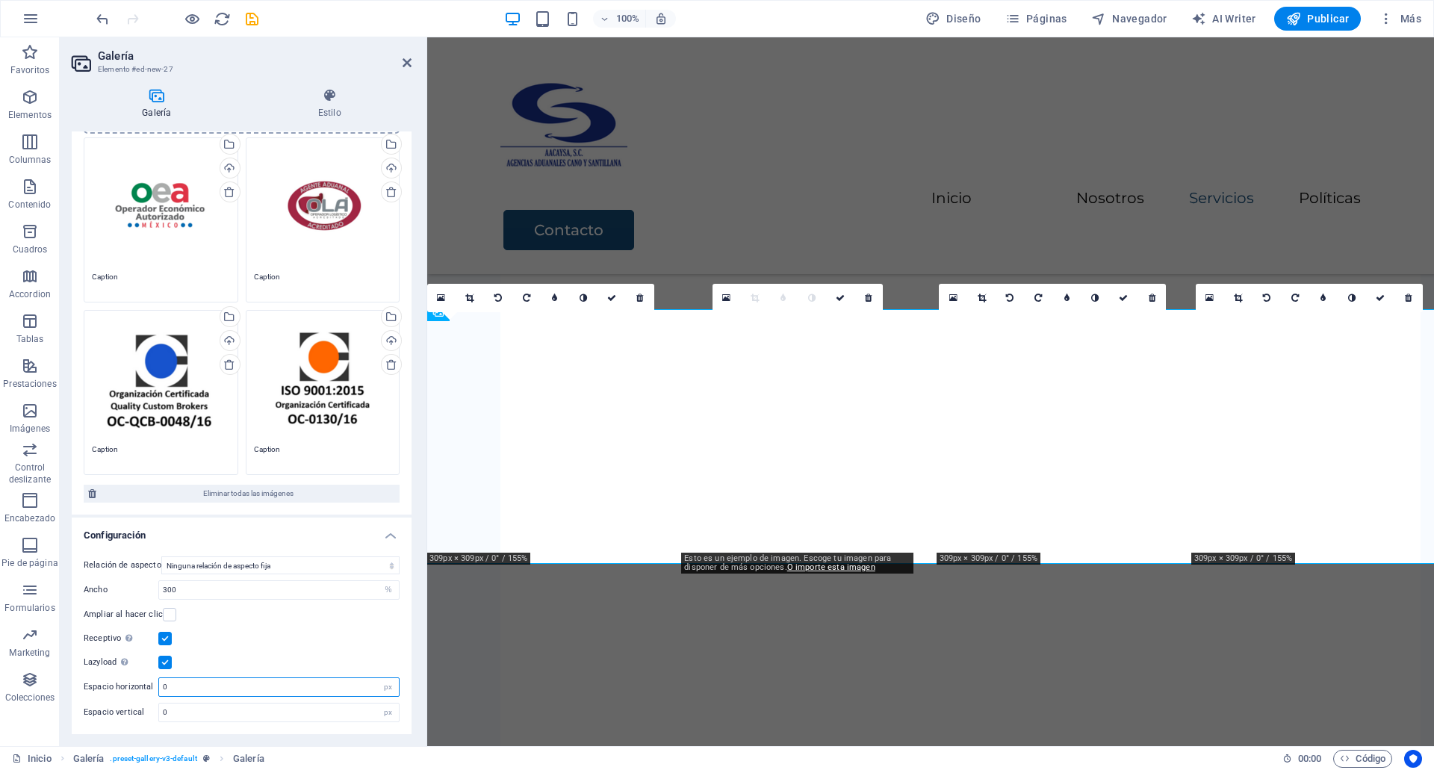
click at [208, 689] on input "0" at bounding box center [279, 687] width 240 height 18
click at [193, 711] on input "0" at bounding box center [279, 712] width 240 height 18
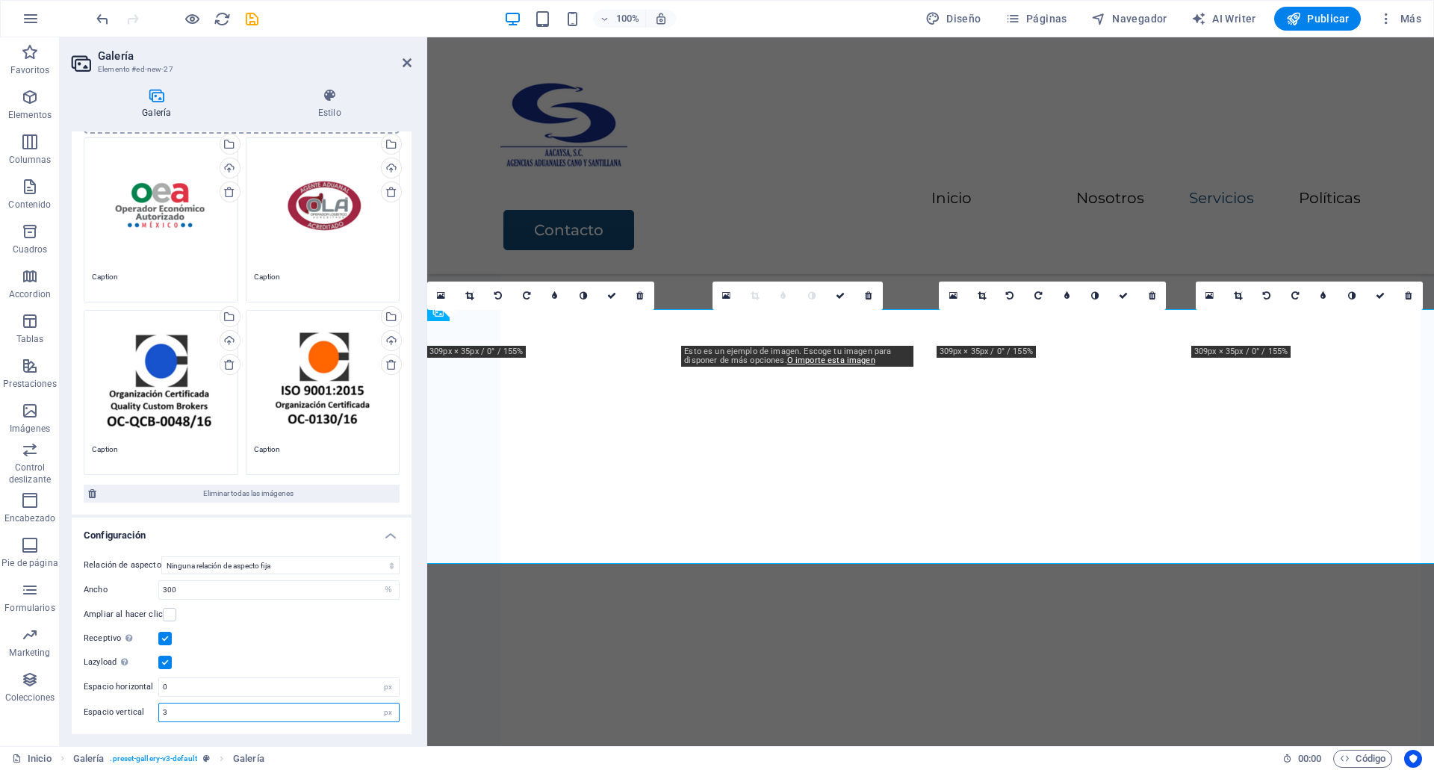
click at [193, 711] on input "3" at bounding box center [279, 712] width 240 height 18
type input "0"
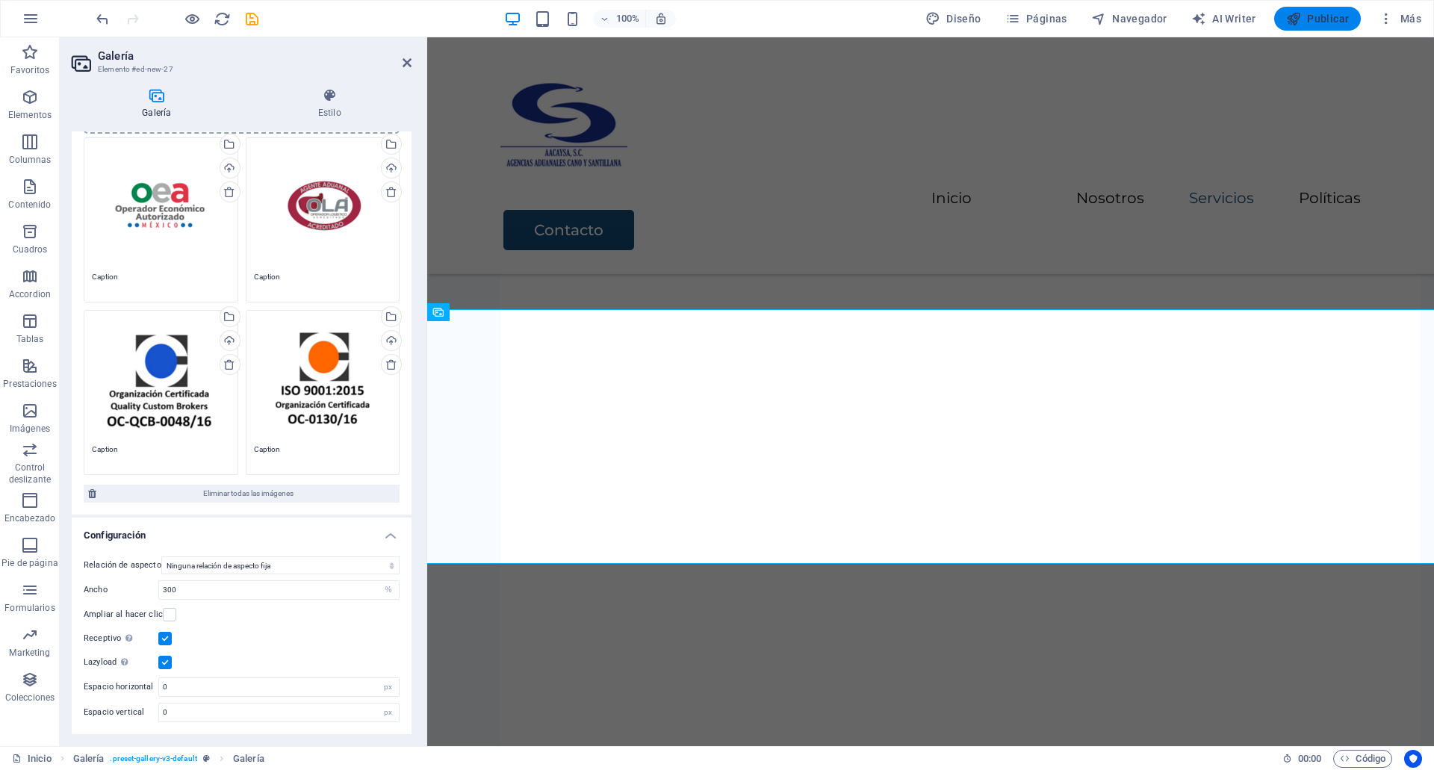
click at [1311, 17] on span "Publicar" at bounding box center [1317, 18] width 63 height 15
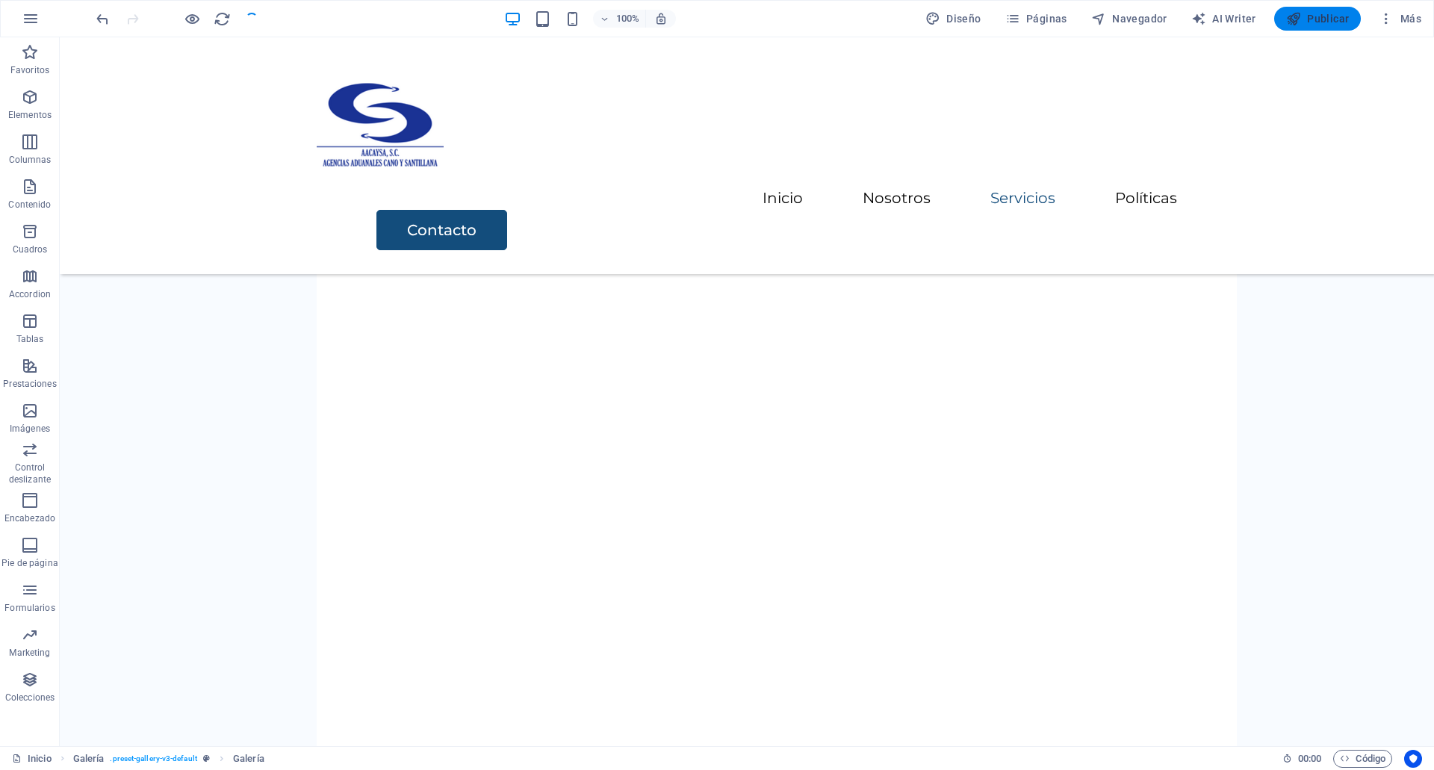
checkbox input "false"
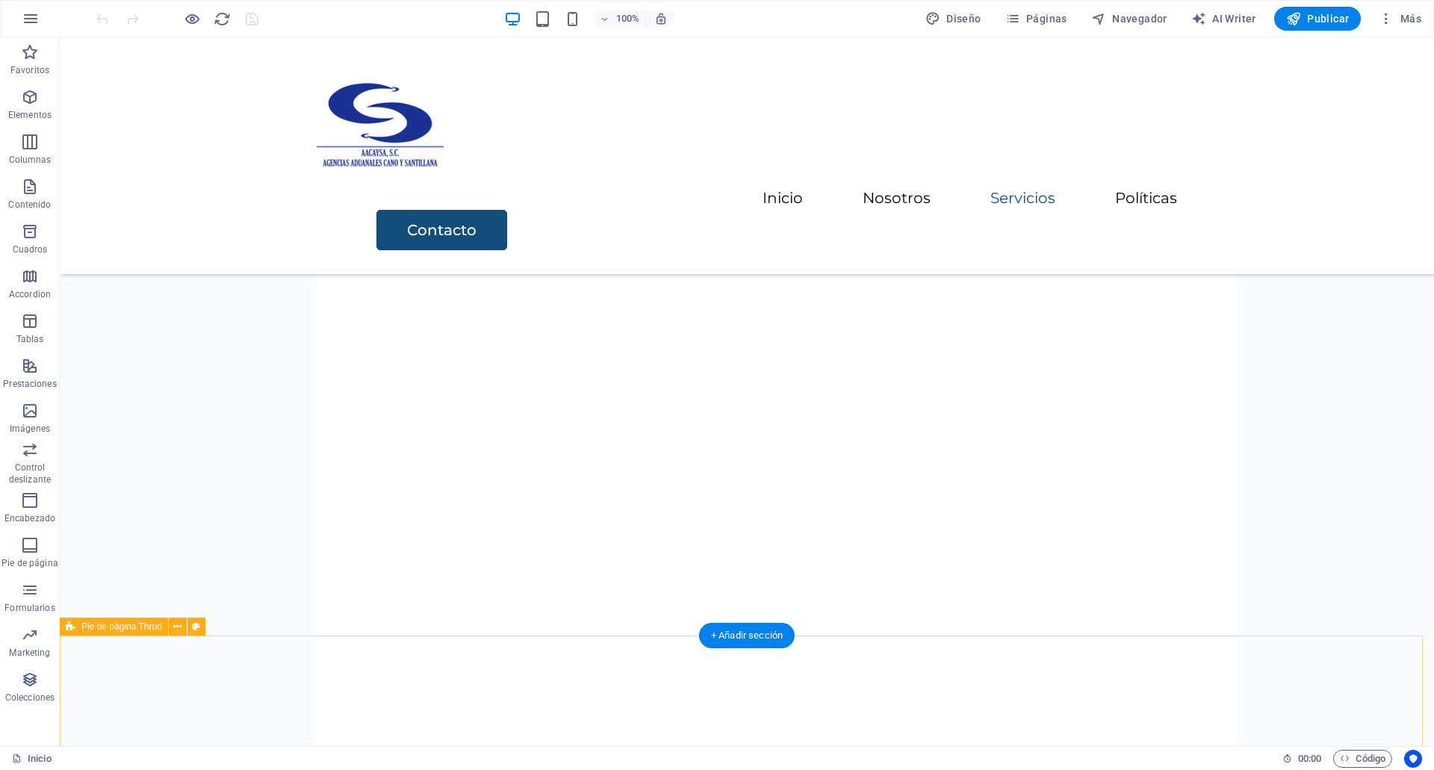
scroll to position [2851, 0]
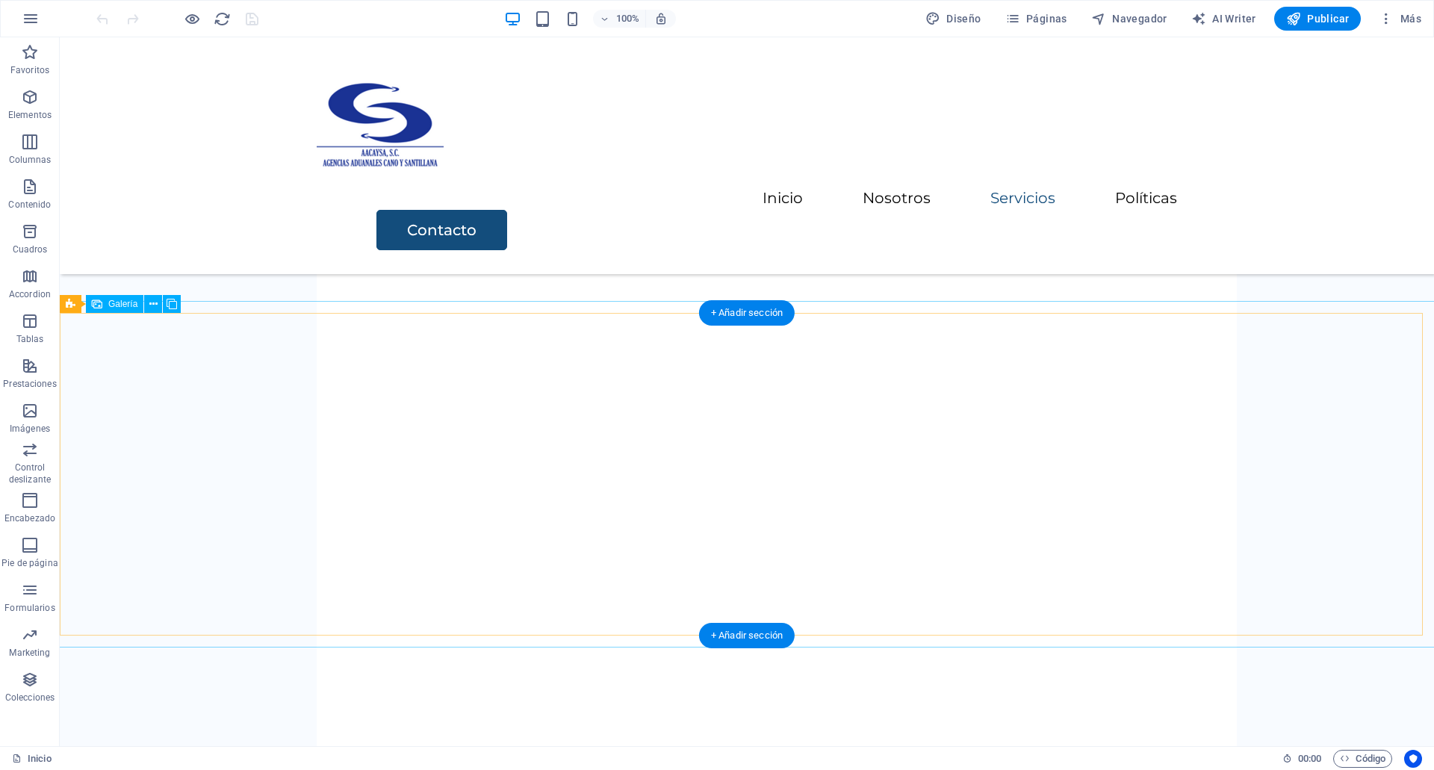
select select "%"
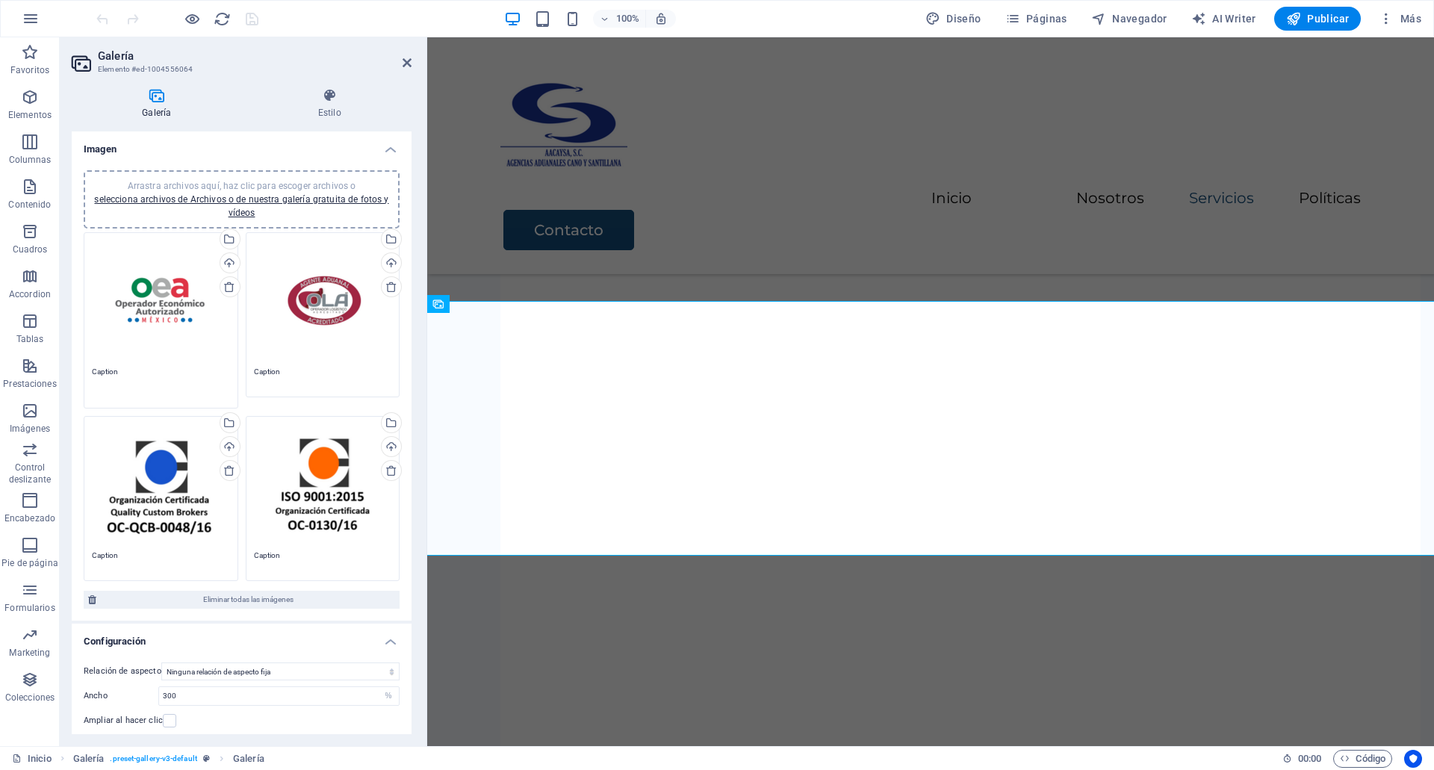
click at [153, 366] on textarea "Caption" at bounding box center [161, 383] width 138 height 34
type textarea "C"
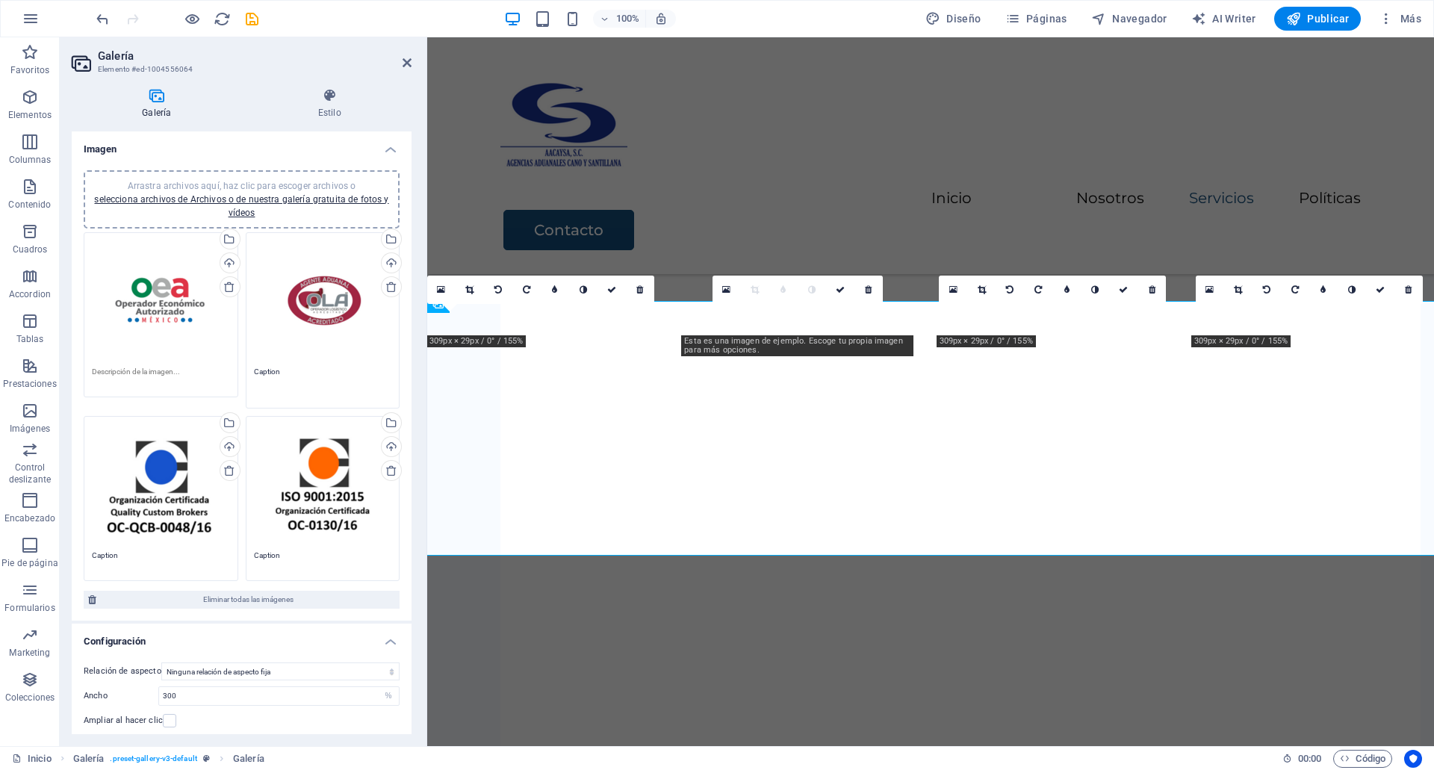
click at [293, 380] on textarea "Caption" at bounding box center [323, 383] width 138 height 34
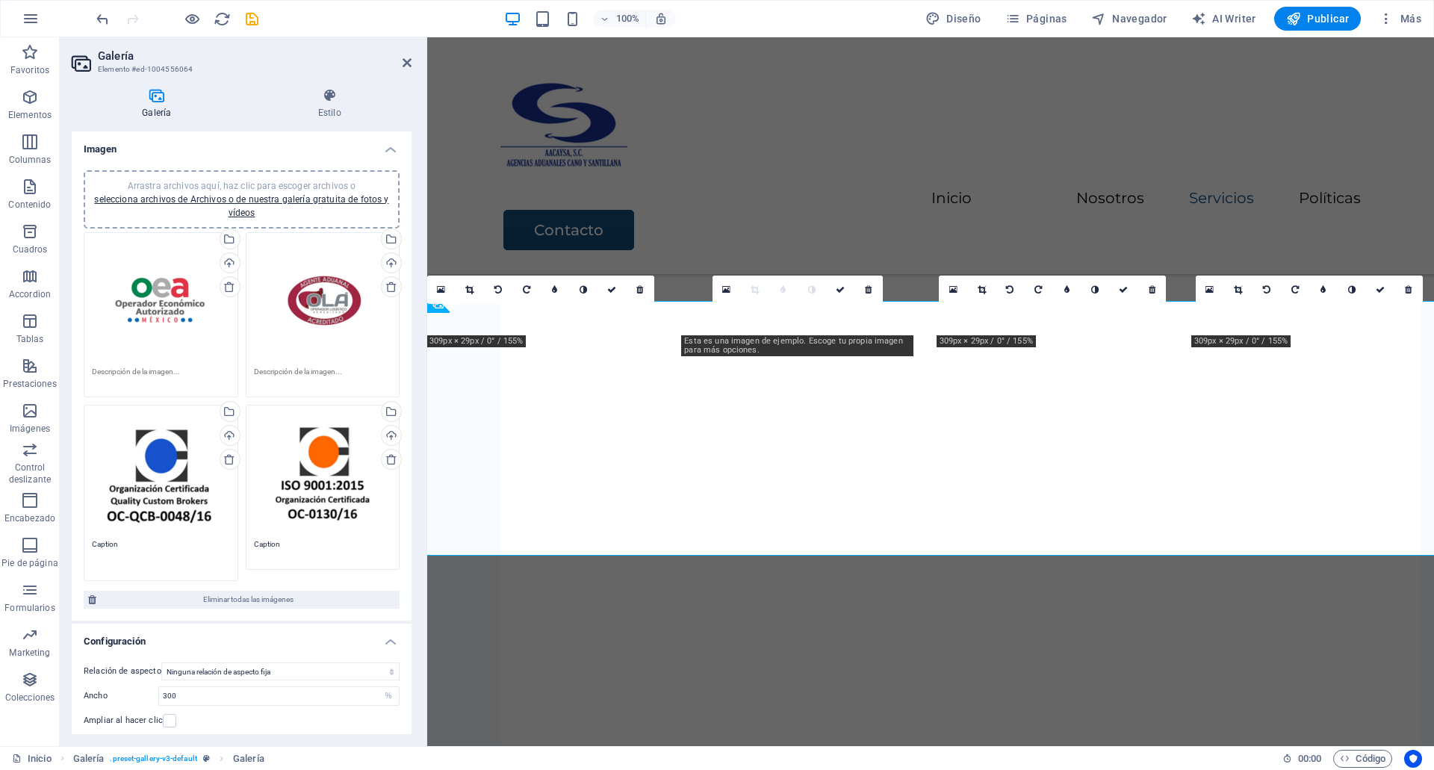
click at [108, 559] on textarea "Caption" at bounding box center [161, 555] width 138 height 34
click at [268, 546] on textarea "Caption" at bounding box center [323, 549] width 138 height 22
click at [268, 546] on textarea "Caption" at bounding box center [323, 555] width 138 height 34
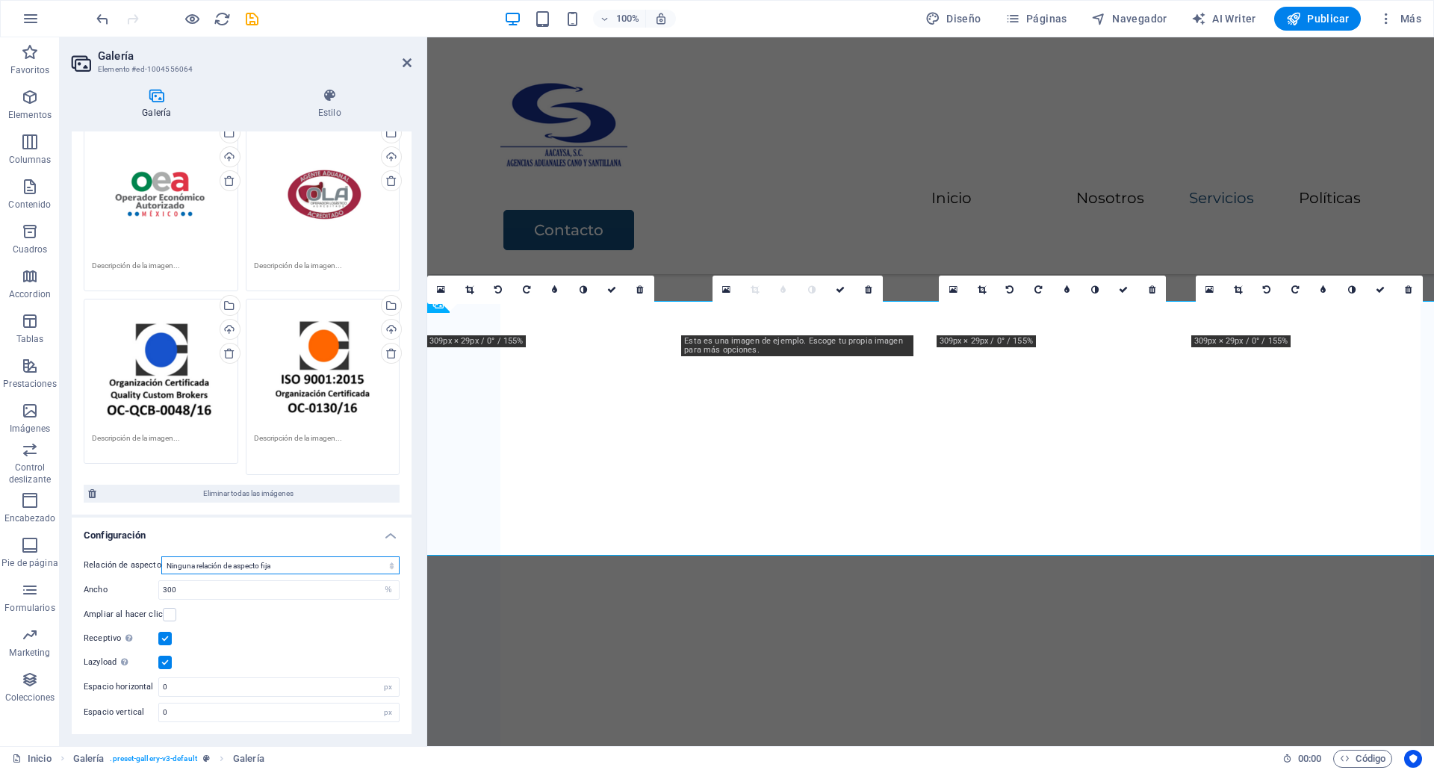
scroll to position [95, 0]
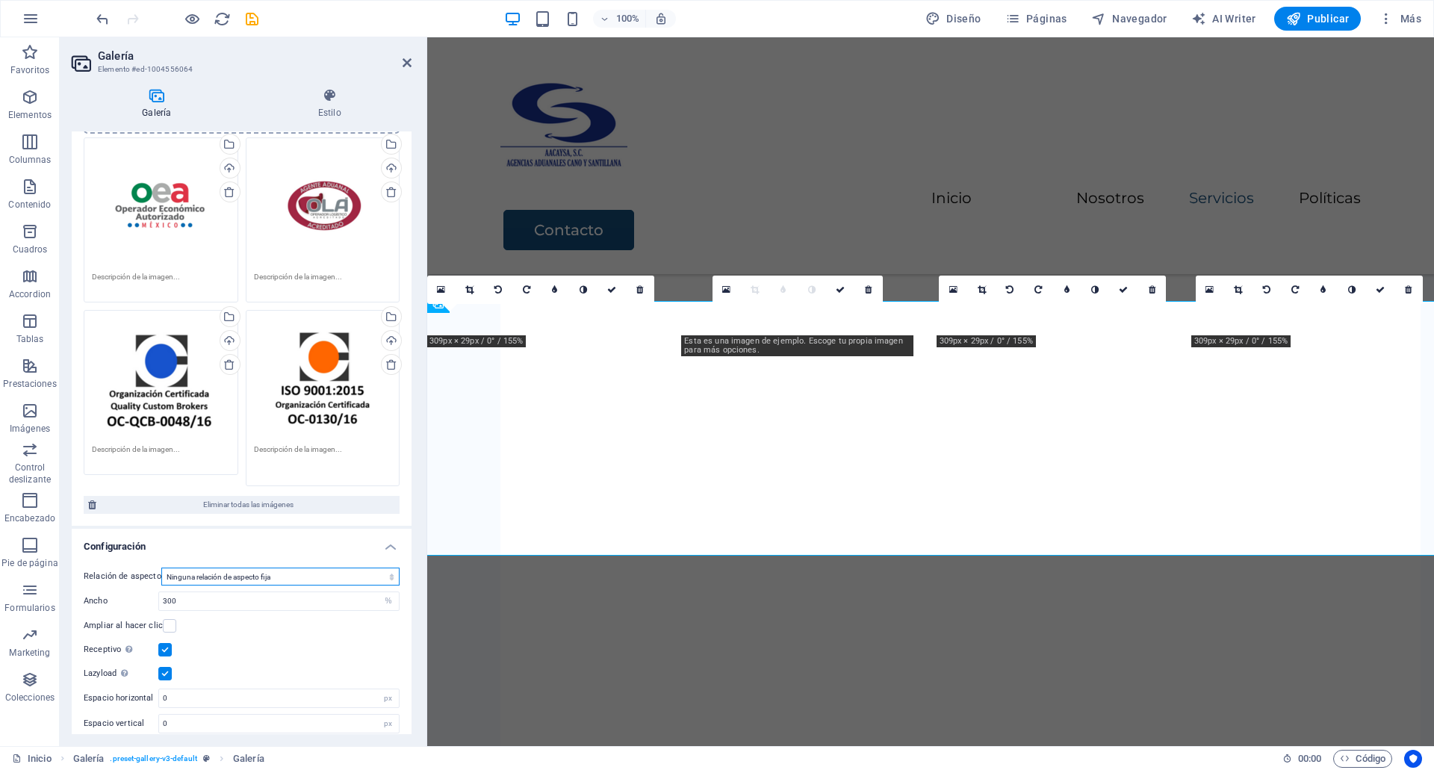
click at [295, 567] on select "Ninguna relación de aspecto fija 16:9 16:10 4:3 1:1 1:2 2:1" at bounding box center [280, 576] width 238 height 18
click at [295, 567] on select "Ninguna relación de aspecto fija 16:9 16:10 4:3 1:1 1:2 2:1" at bounding box center [280, 565] width 238 height 18
select select "4"
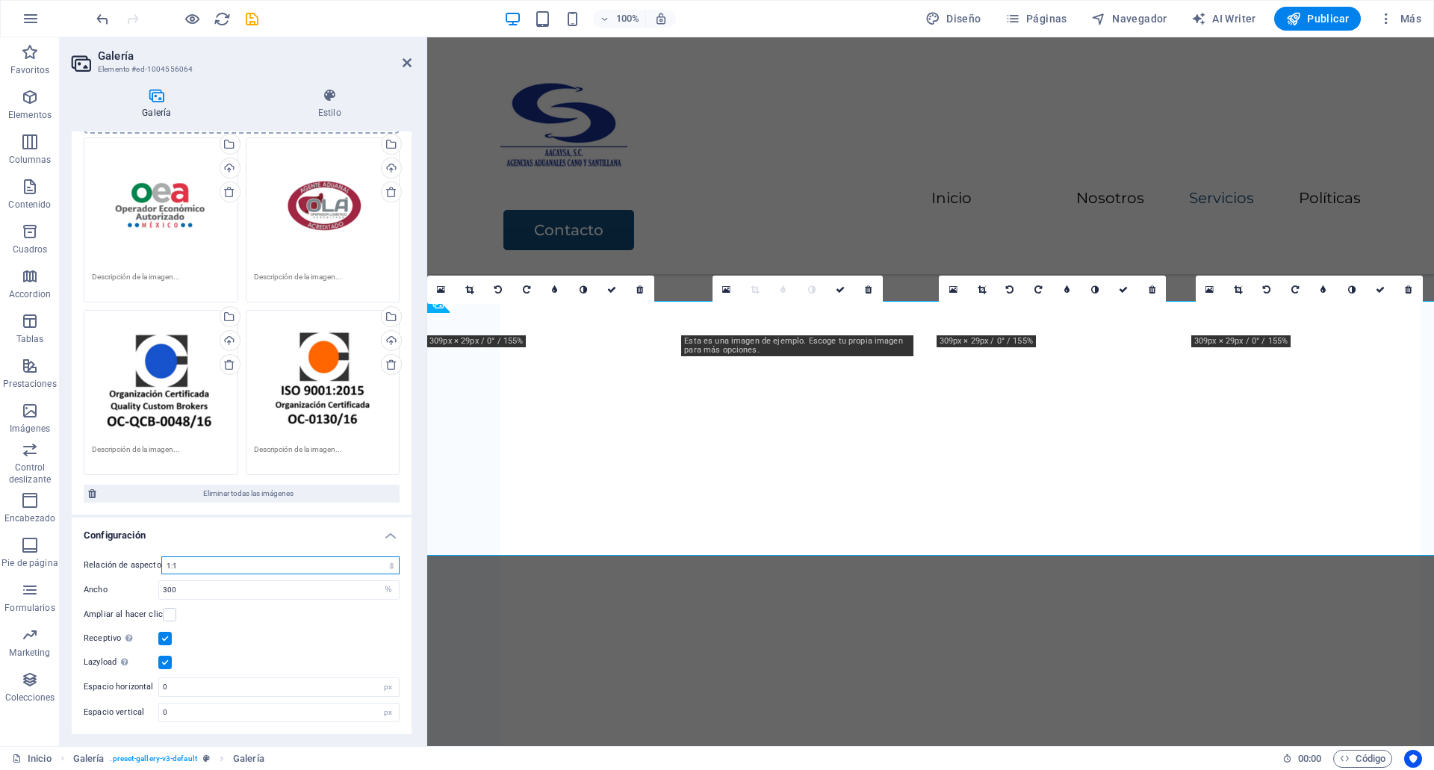
click at [161, 556] on select "Ninguna relación de aspecto fija 16:9 16:10 4:3 1:1 1:2 2:1" at bounding box center [280, 565] width 238 height 18
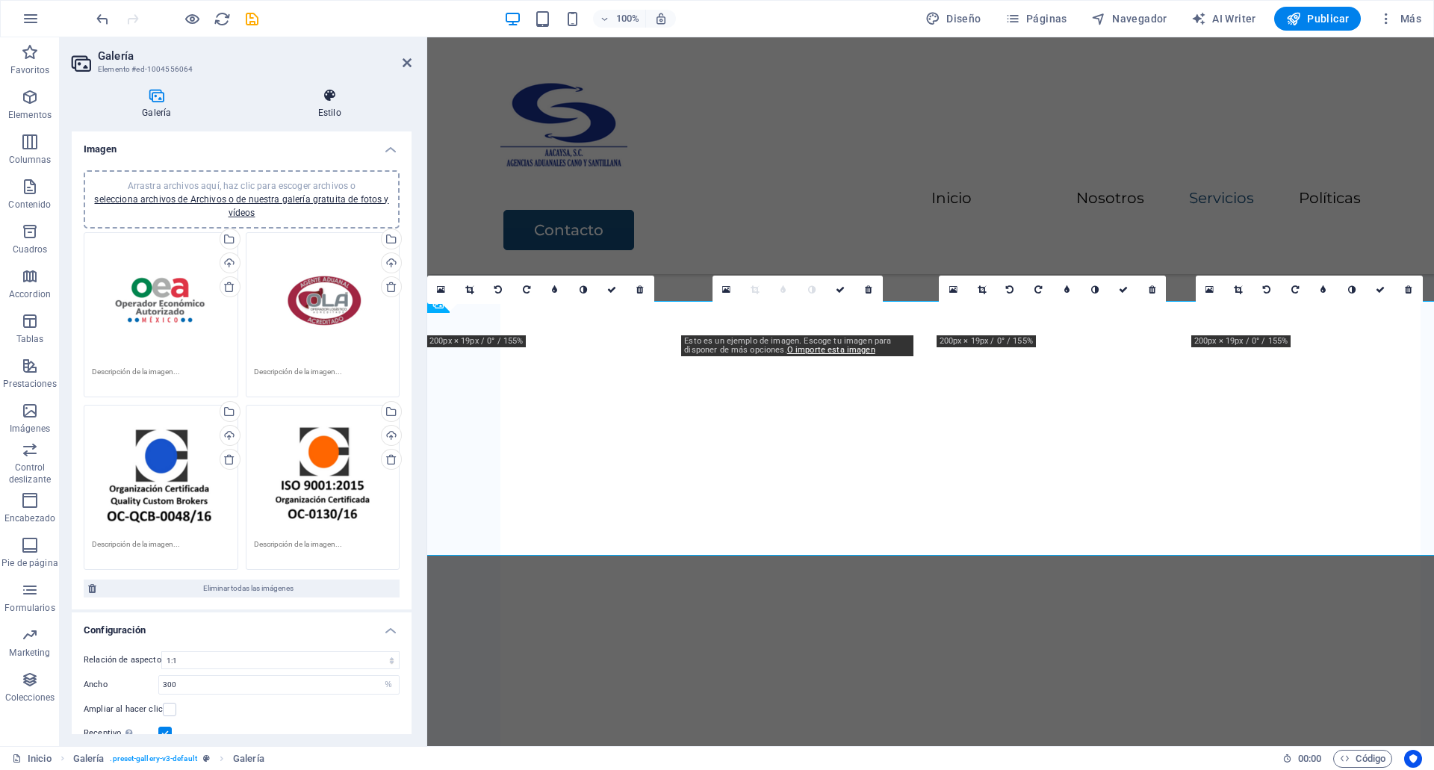
click at [332, 97] on icon at bounding box center [330, 95] width 164 height 15
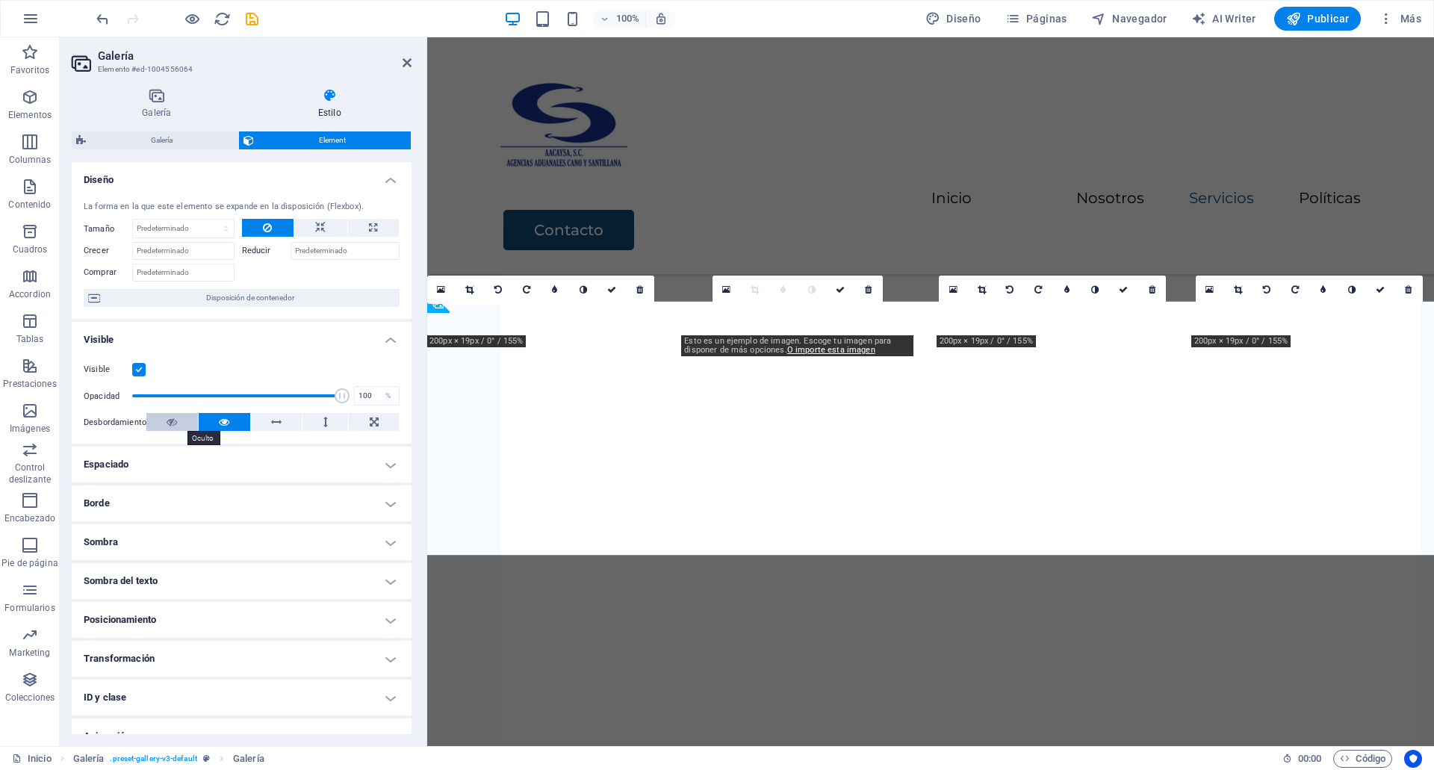
click at [179, 414] on button at bounding box center [172, 422] width 52 height 18
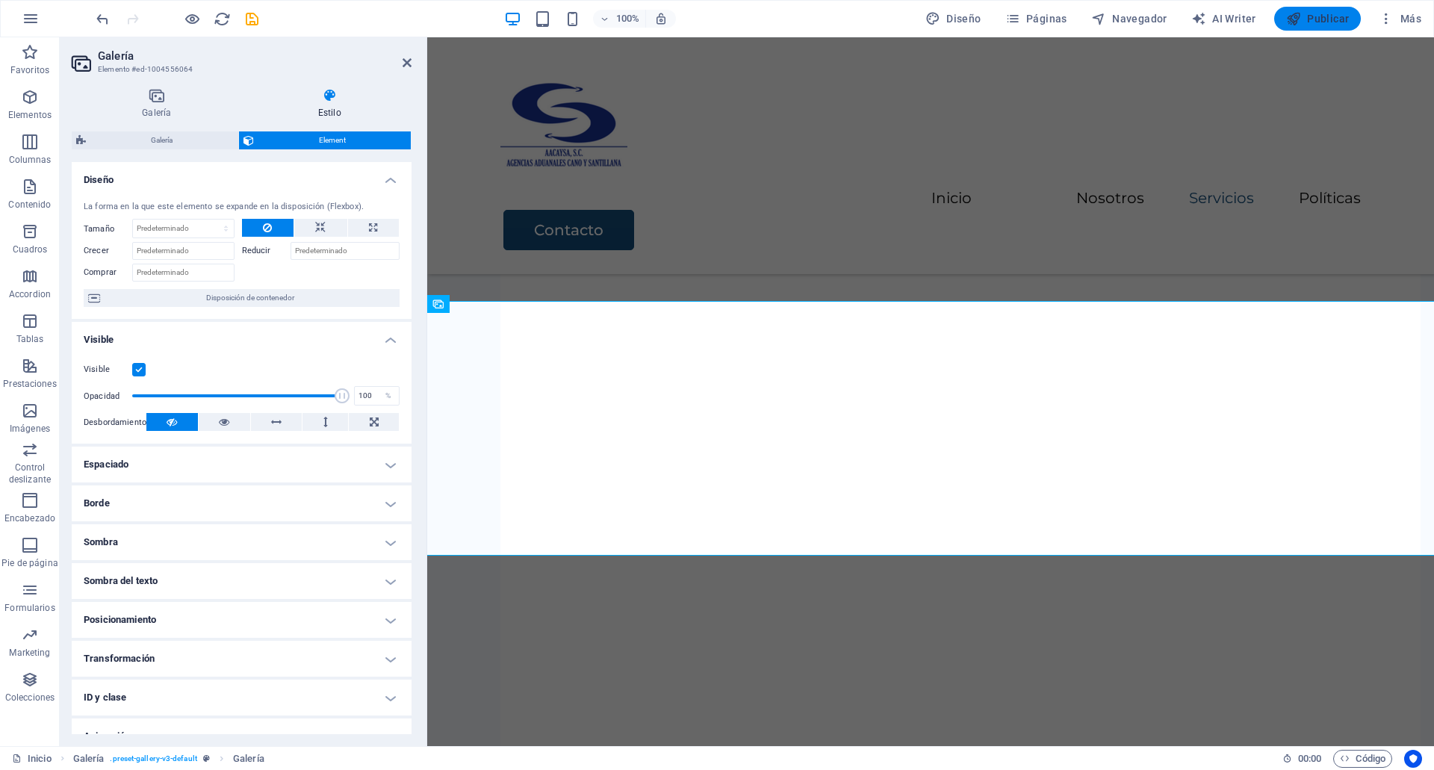
click at [1325, 11] on span "Publicar" at bounding box center [1317, 18] width 63 height 15
checkbox input "false"
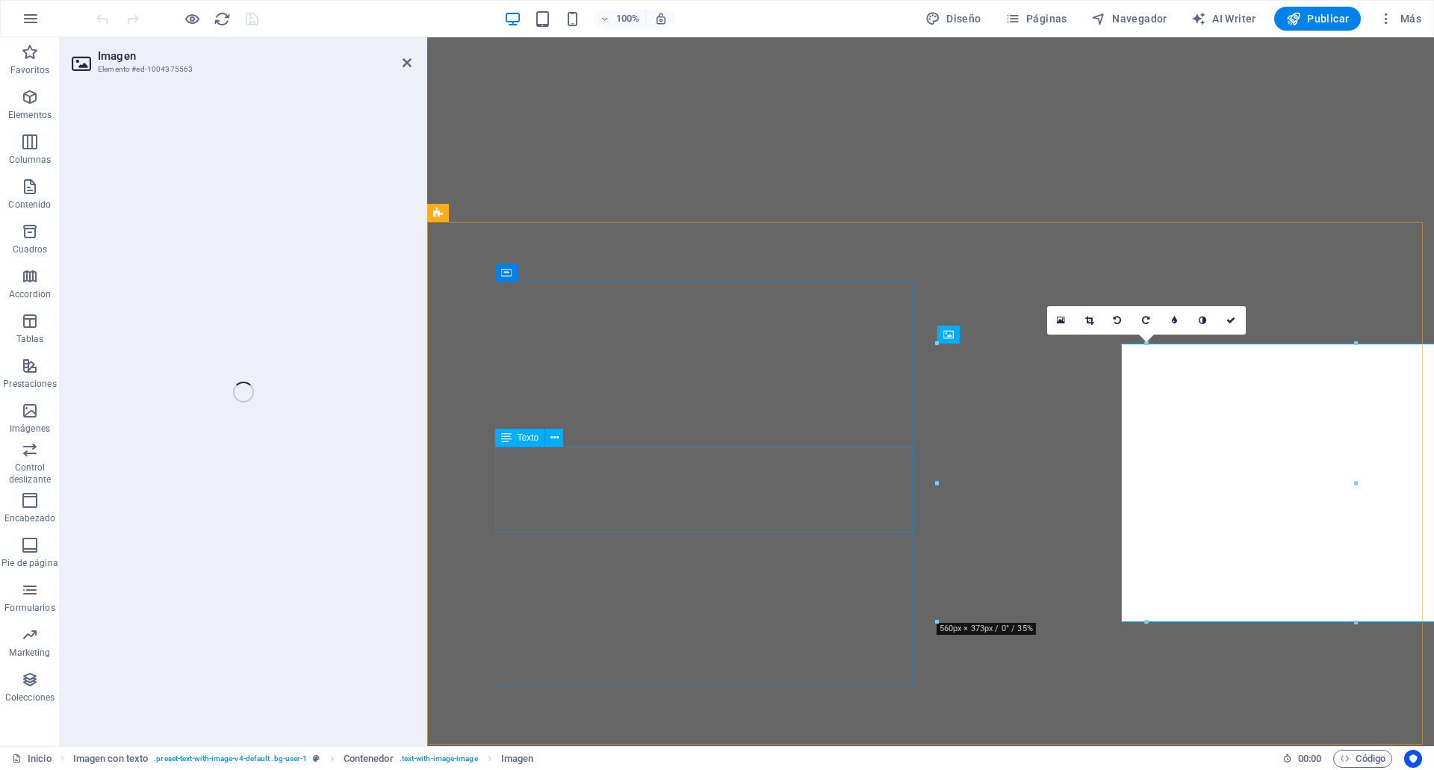
select select "px"
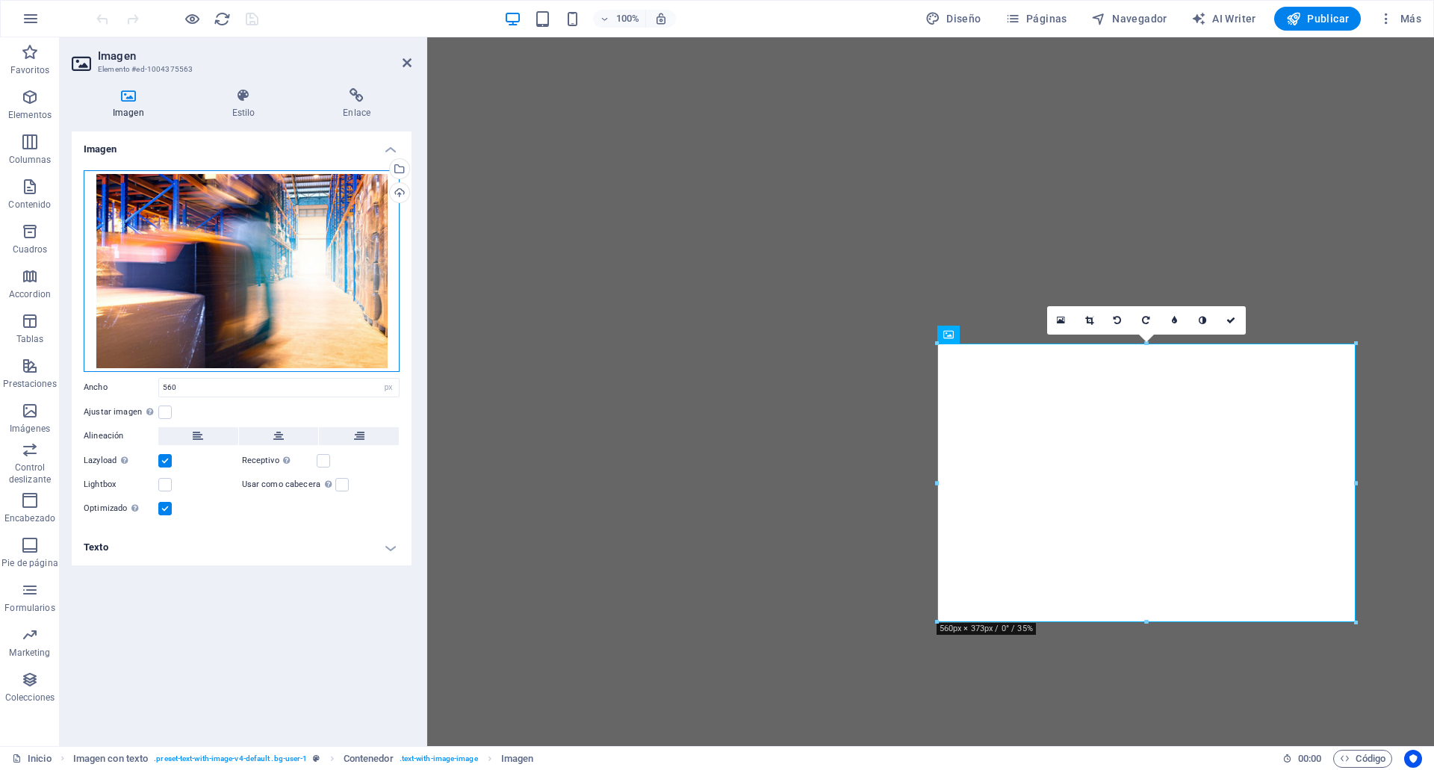
click at [252, 245] on div "Arrastra archivos aquí, haz clic para escoger archivos o selecciona archivos de…" at bounding box center [242, 271] width 316 height 202
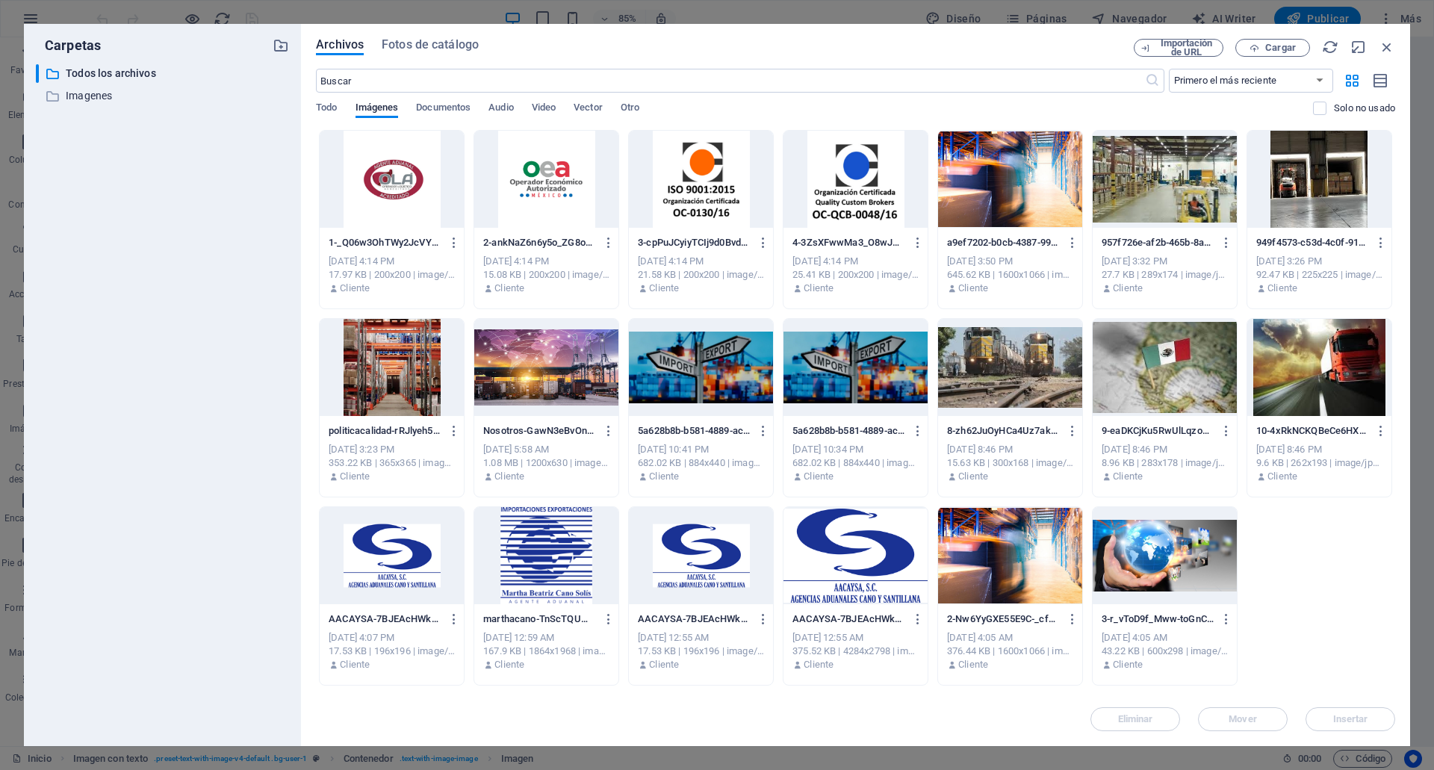
click at [1183, 159] on div at bounding box center [1164, 179] width 144 height 97
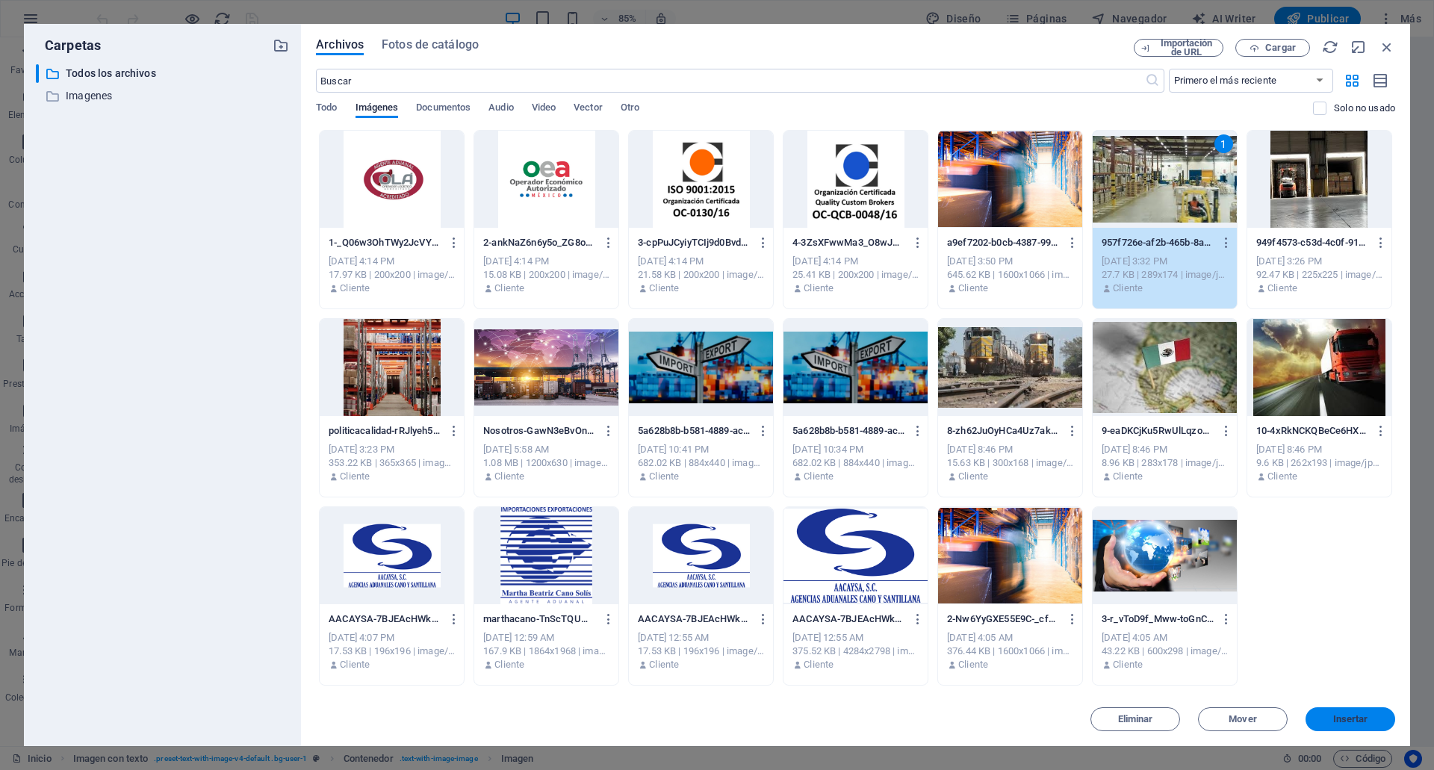
click at [1381, 723] on span "Insertar" at bounding box center [1350, 719] width 78 height 9
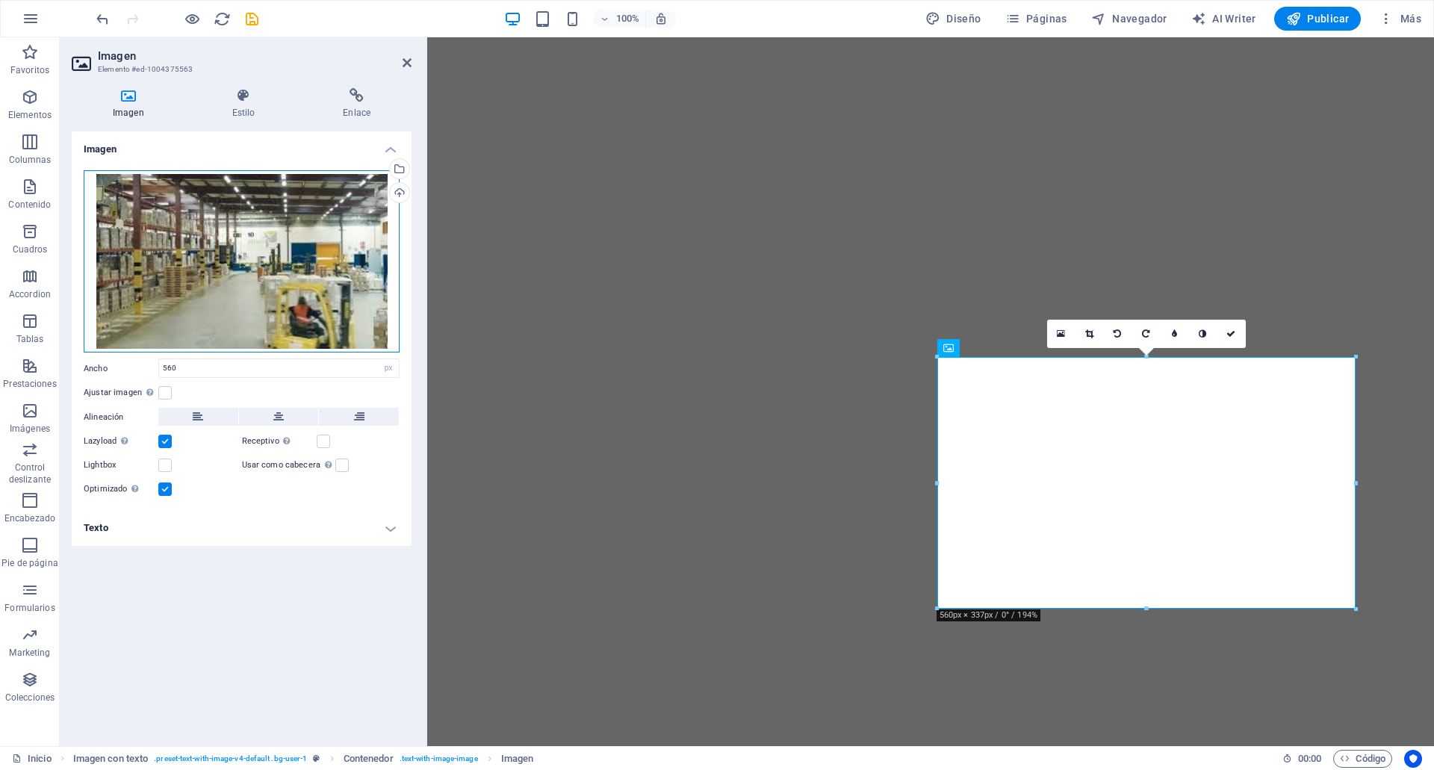
click at [225, 270] on div "Arrastra archivos aquí, haz clic para escoger archivos o selecciona archivos de…" at bounding box center [242, 261] width 316 height 183
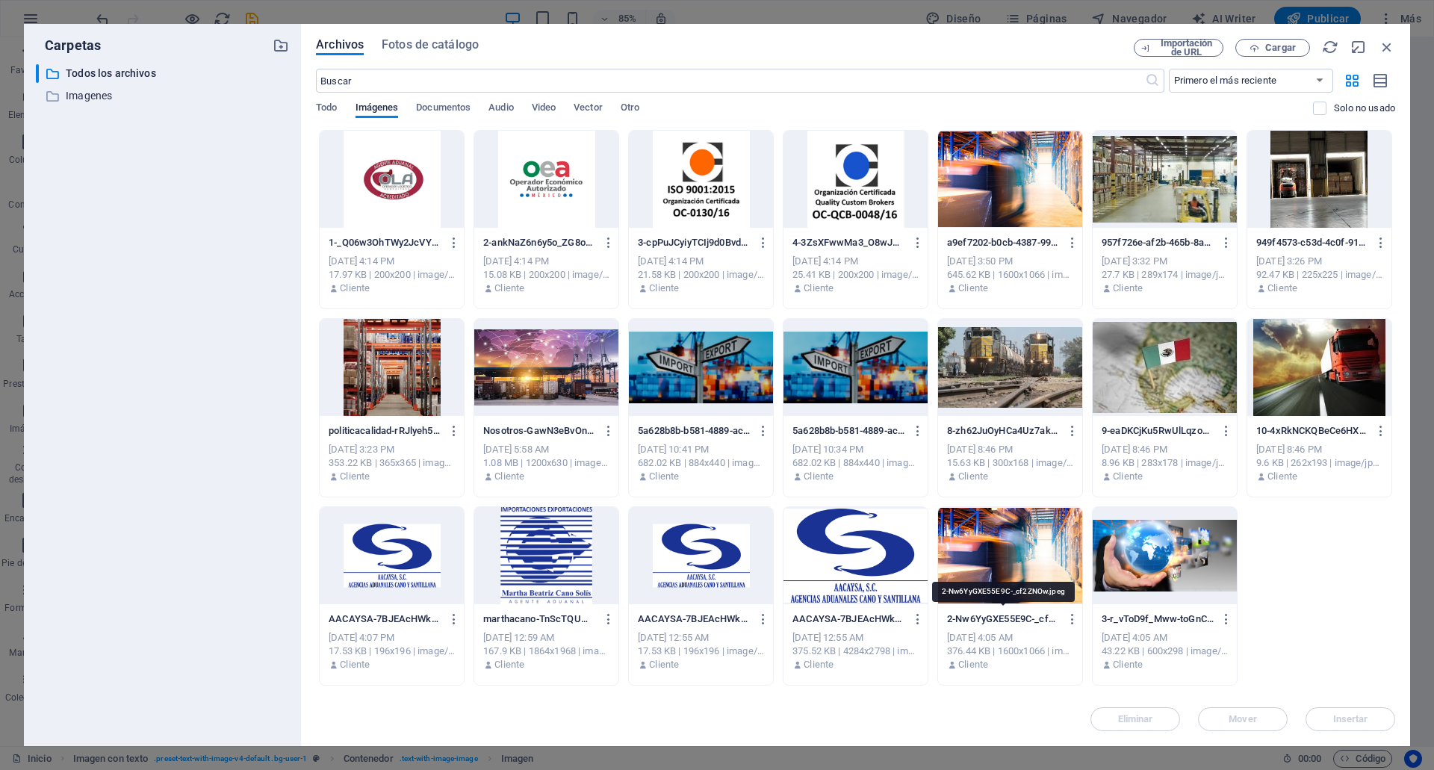
click at [1034, 612] on p "2-Nw6YyGXE55E9C-_cf2ZNOw.jpeg" at bounding box center [1003, 618] width 112 height 13
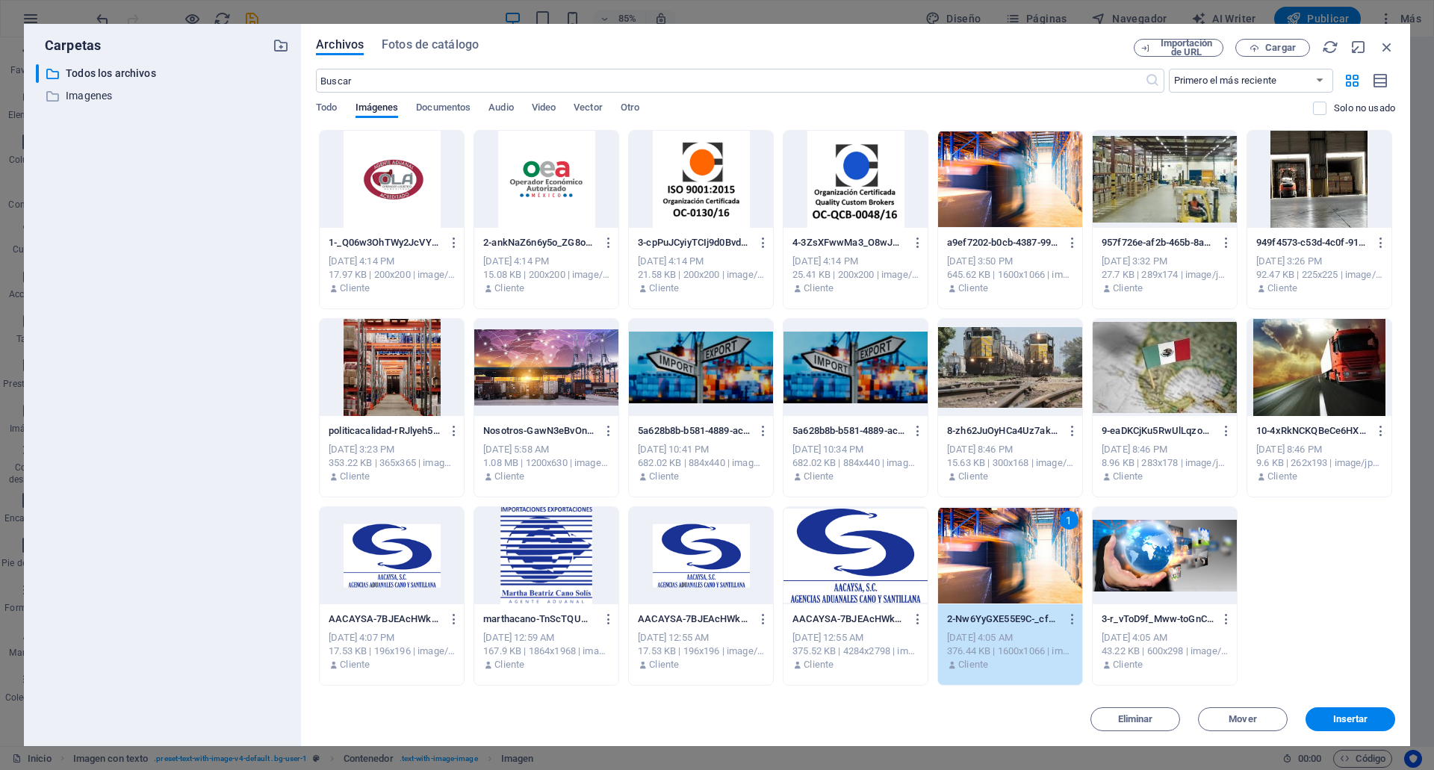
click at [1181, 570] on div at bounding box center [1164, 555] width 144 height 97
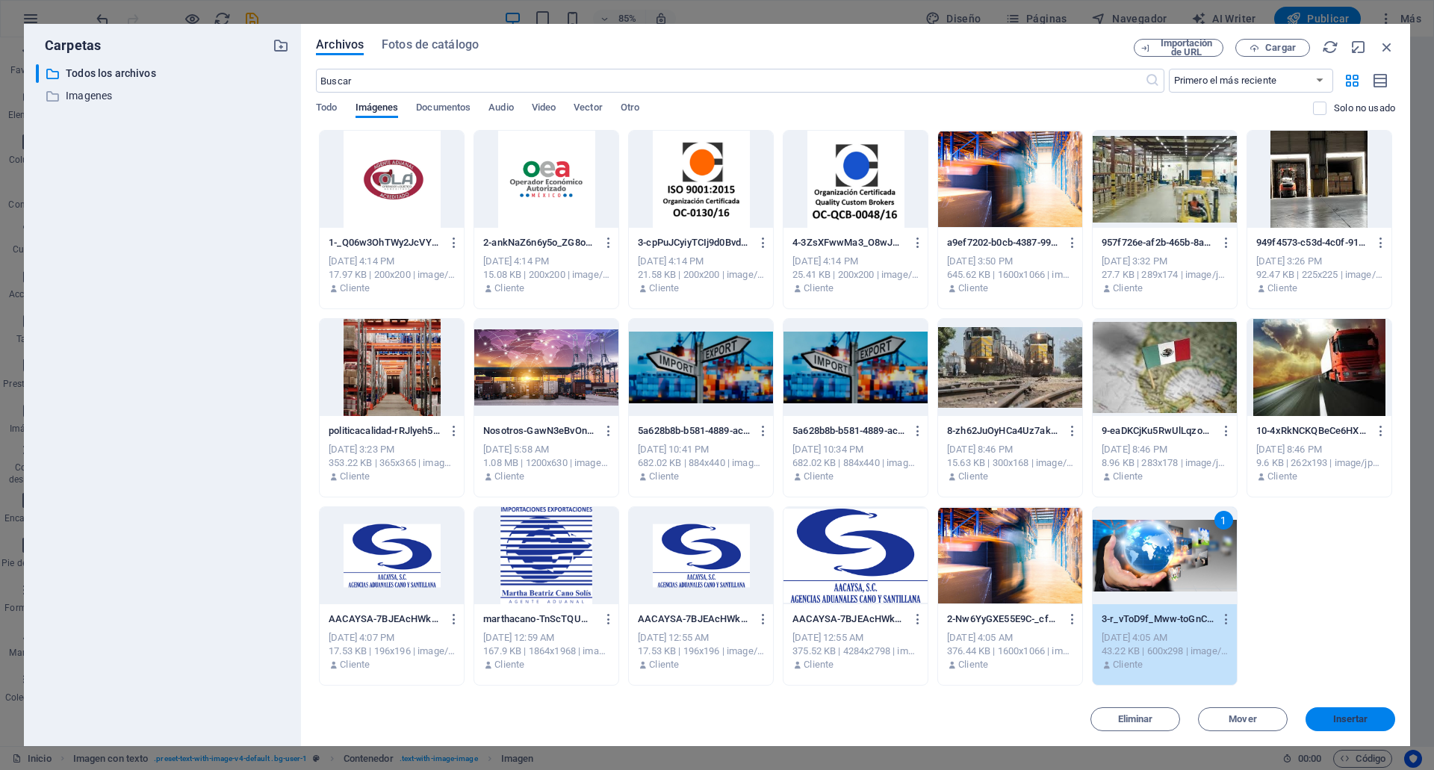
click at [1338, 720] on span "Insertar" at bounding box center [1350, 719] width 35 height 9
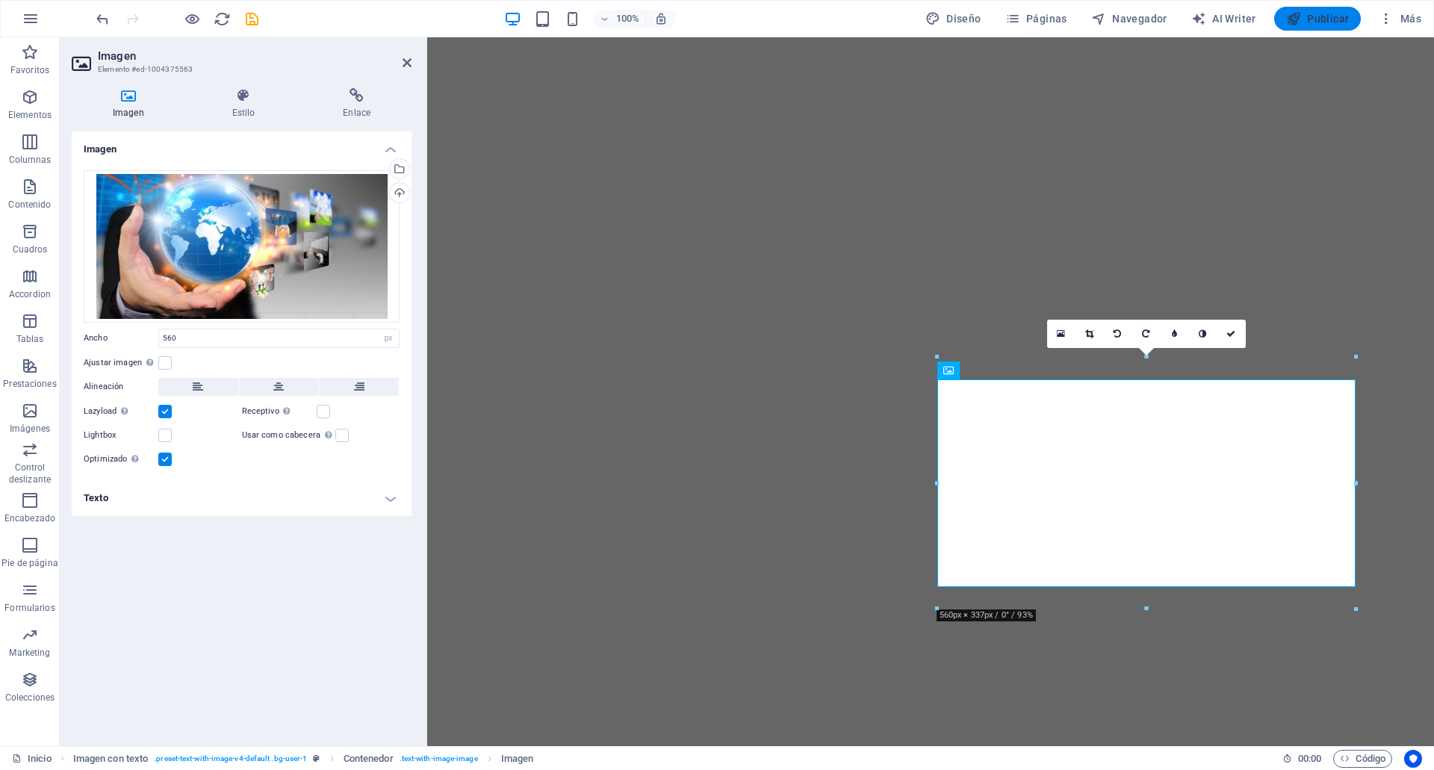
click at [1319, 18] on span "Publicar" at bounding box center [1317, 18] width 63 height 15
